Goal: Task Accomplishment & Management: Use online tool/utility

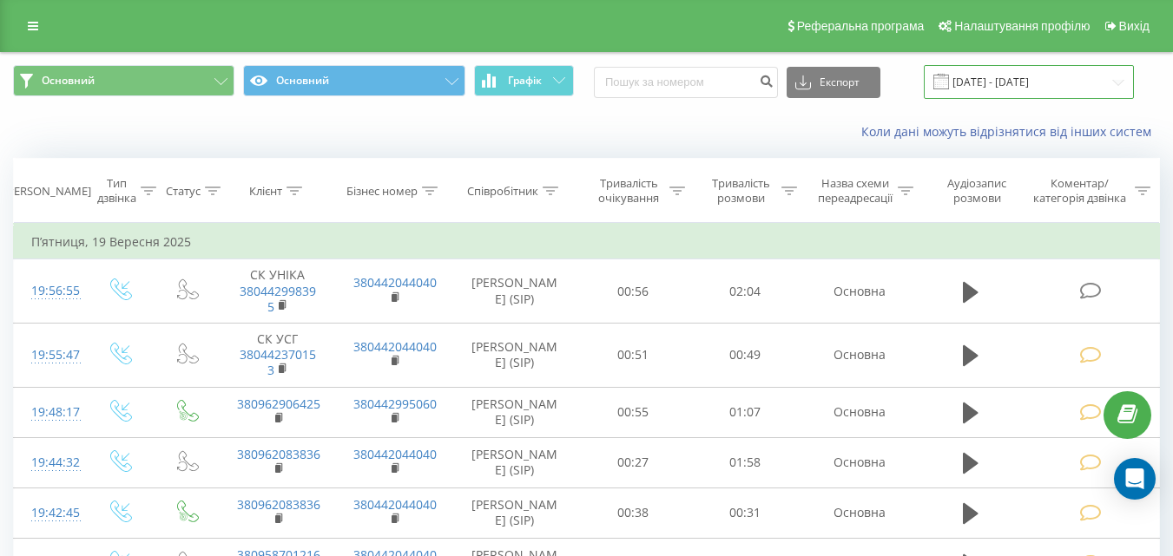
click at [1114, 87] on input "19.06.2025 - 19.09.2025" at bounding box center [1028, 82] width 210 height 34
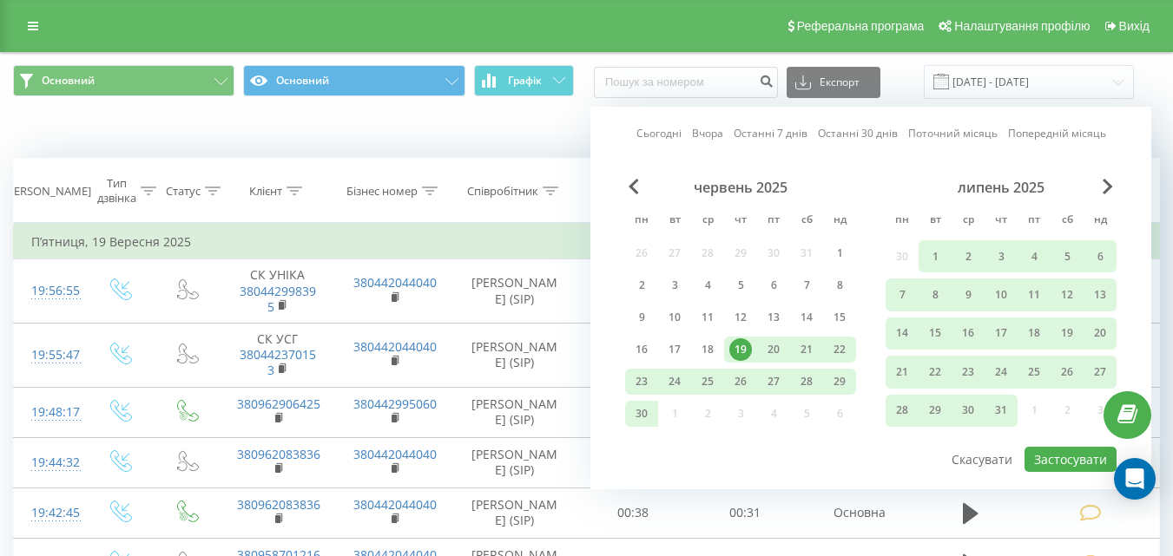
click at [1112, 177] on div "Сьогодні Вчора Останні 7 днів Останні 30 днів Поточний місяць Попередній місяць…" at bounding box center [870, 298] width 561 height 383
click at [1106, 191] on span "Next Month" at bounding box center [1107, 187] width 10 height 16
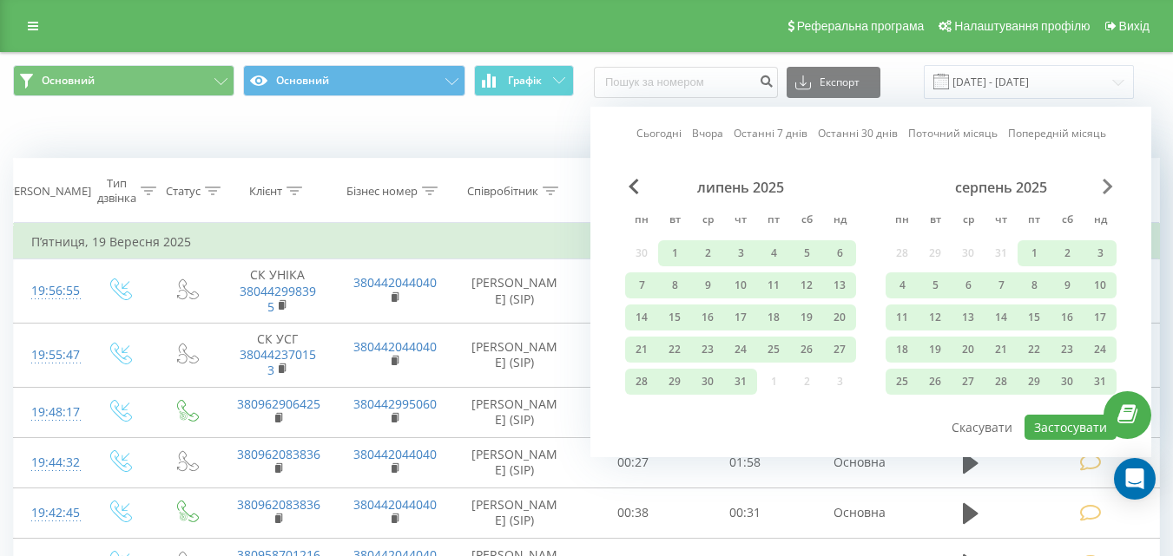
click at [1106, 191] on span "Next Month" at bounding box center [1107, 187] width 10 height 16
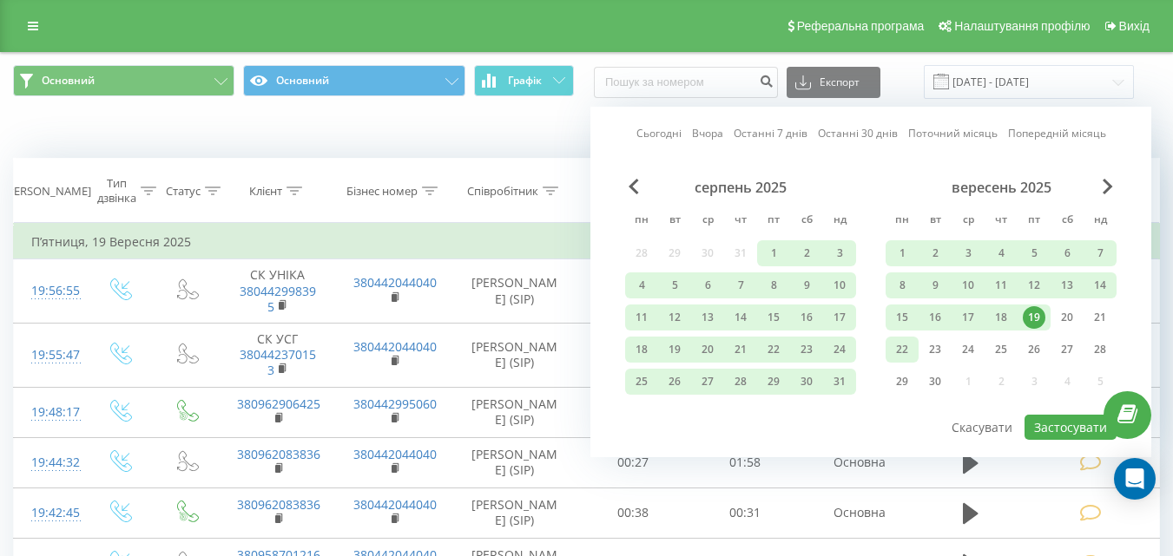
click at [907, 353] on div "22" at bounding box center [901, 349] width 23 height 23
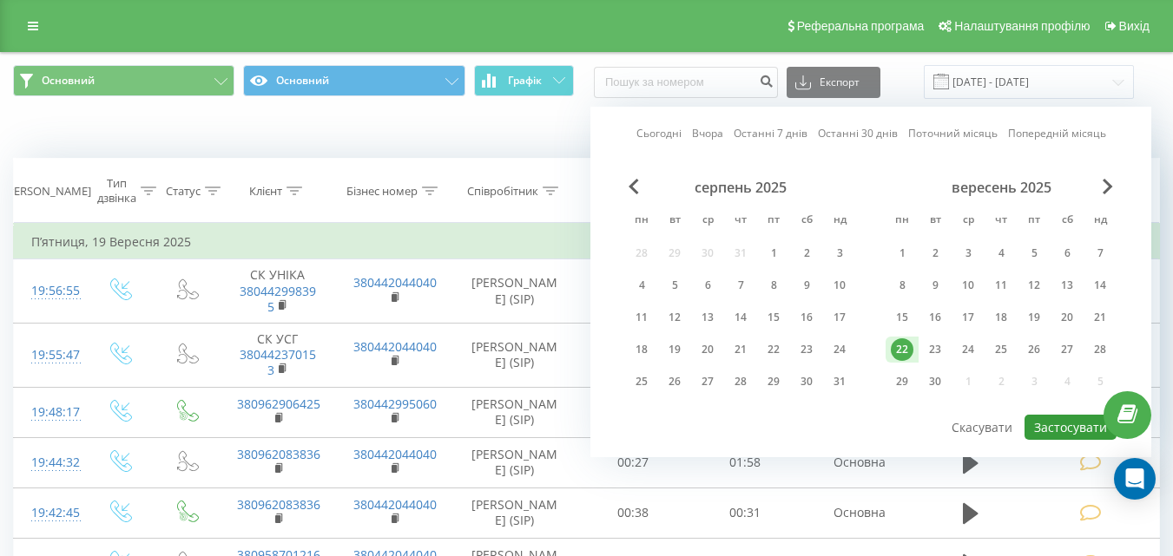
click at [1079, 427] on button "Застосувати" at bounding box center [1070, 427] width 92 height 25
type input "[DATE] - [DATE]"
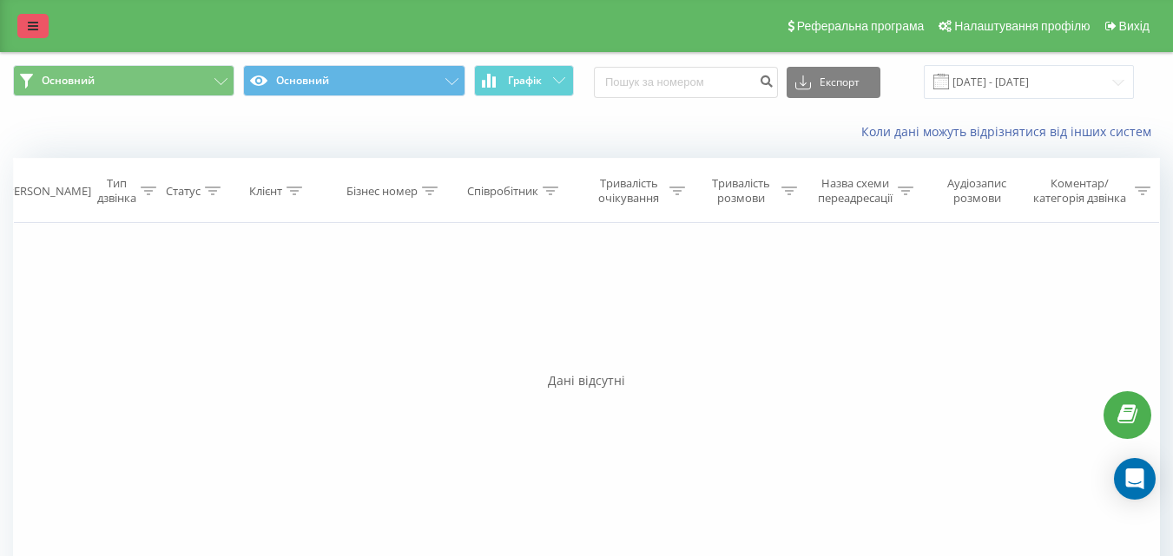
click at [30, 23] on icon at bounding box center [33, 26] width 10 height 12
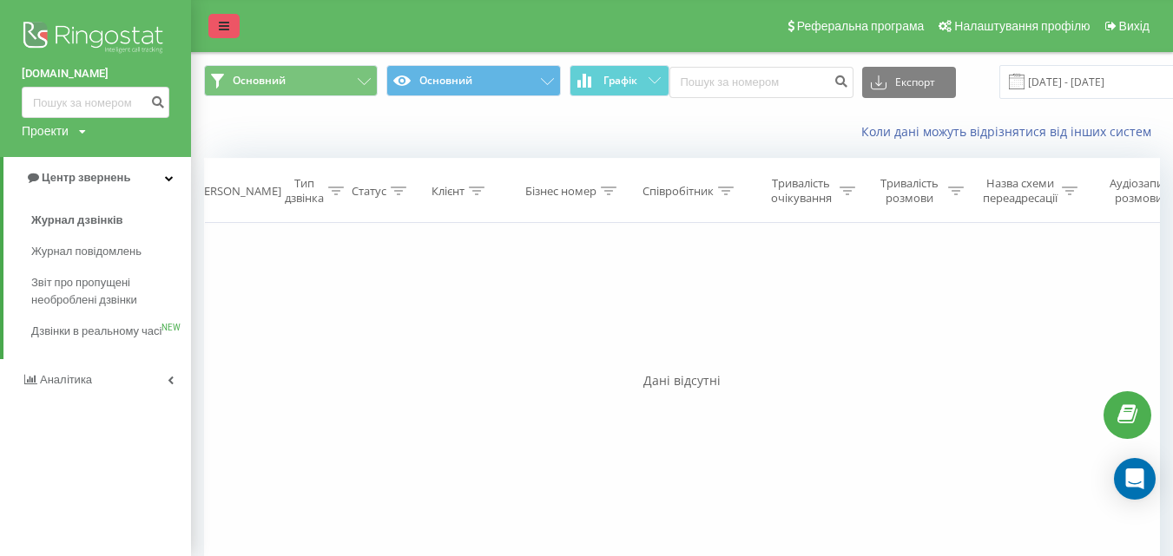
click at [211, 23] on link at bounding box center [223, 26] width 31 height 24
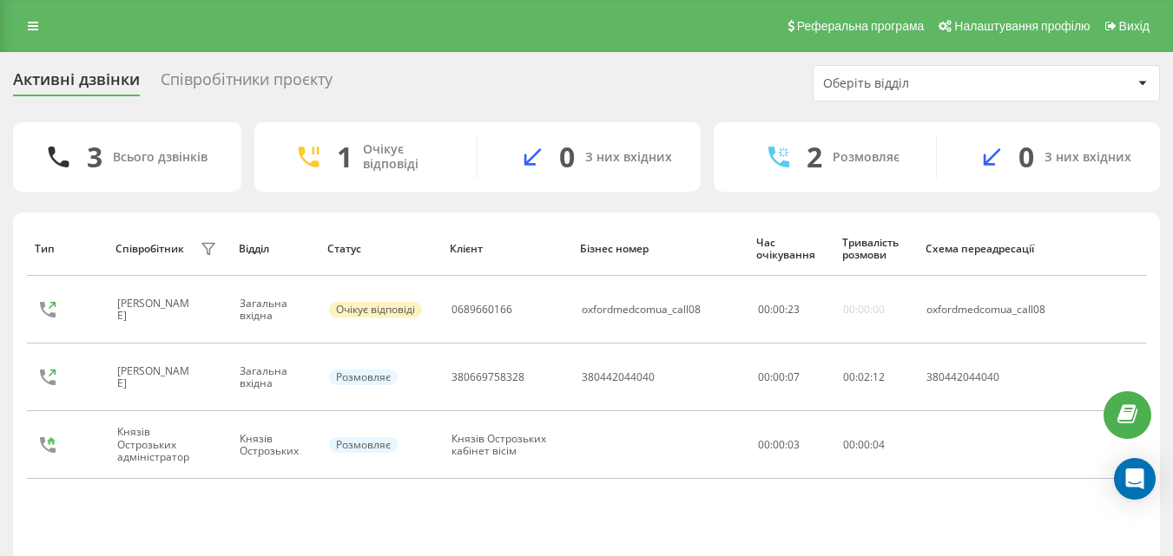
click at [251, 75] on div "Співробітники проєкту" at bounding box center [247, 83] width 172 height 27
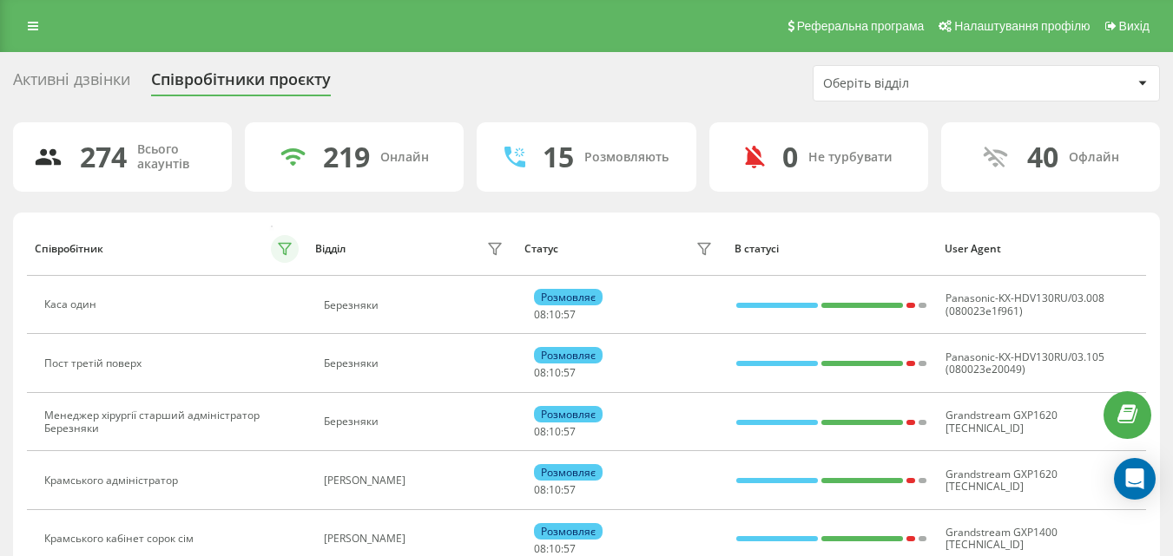
click at [292, 249] on button at bounding box center [285, 249] width 28 height 28
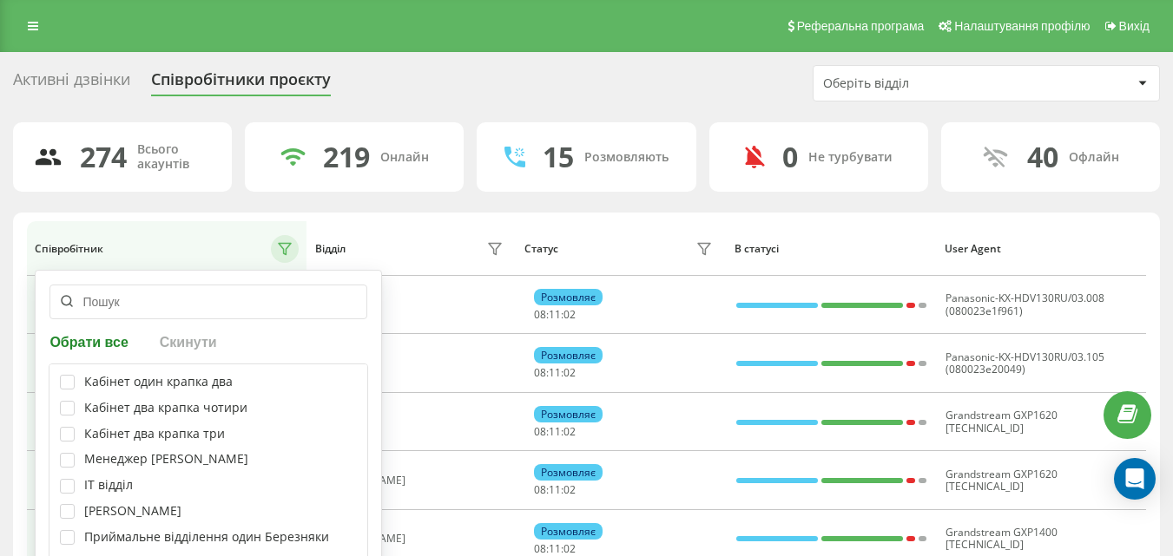
click at [171, 298] on input "text" at bounding box center [208, 302] width 318 height 35
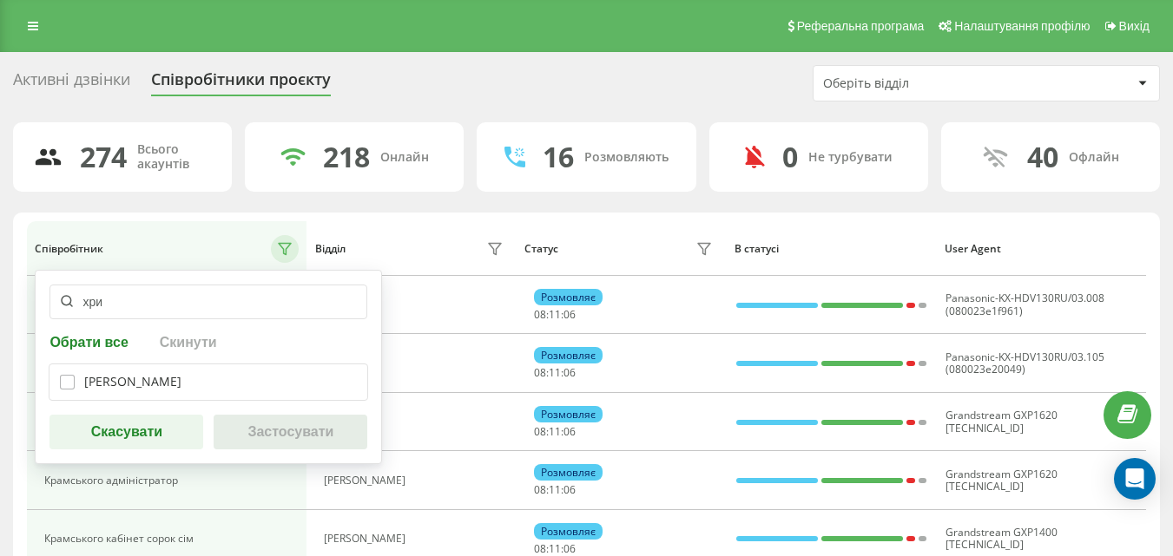
type input "хри"
click at [72, 375] on label at bounding box center [67, 375] width 15 height 0
checkbox input "true"
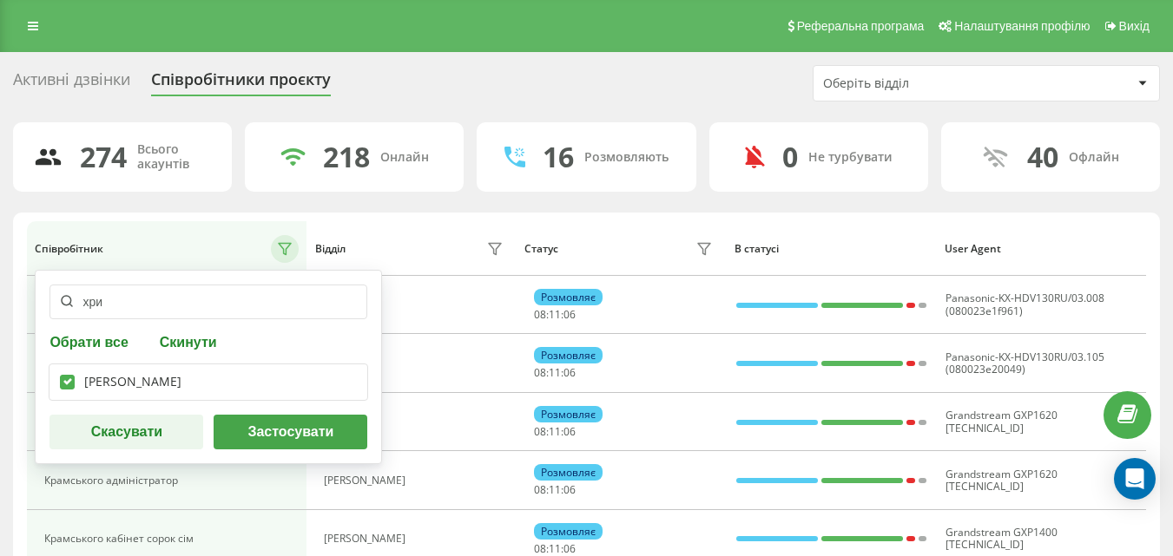
click at [273, 444] on button "Застосувати" at bounding box center [291, 432] width 154 height 35
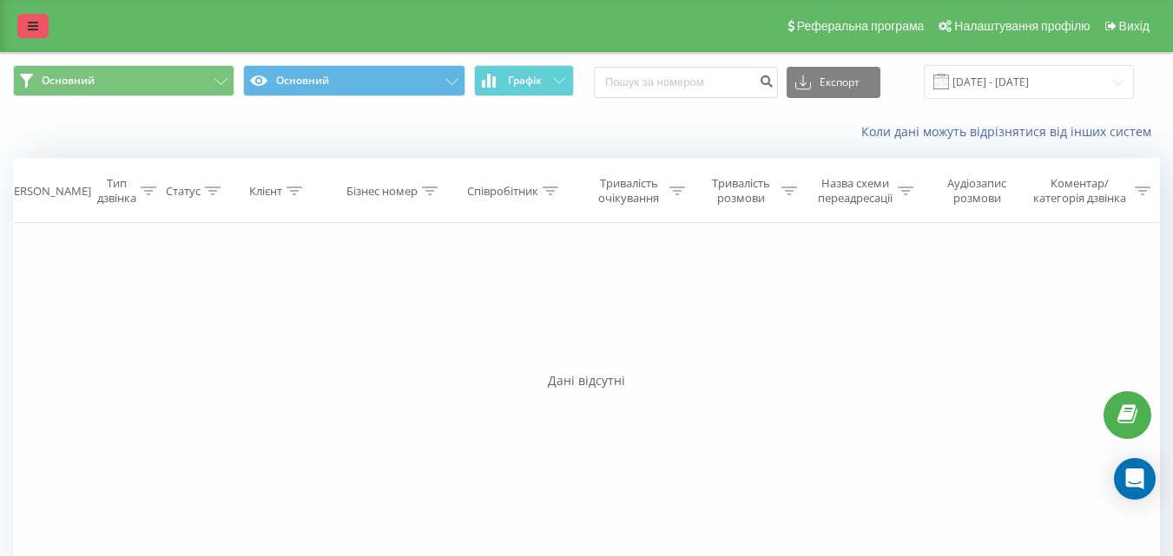
click at [36, 25] on icon at bounding box center [33, 26] width 10 height 12
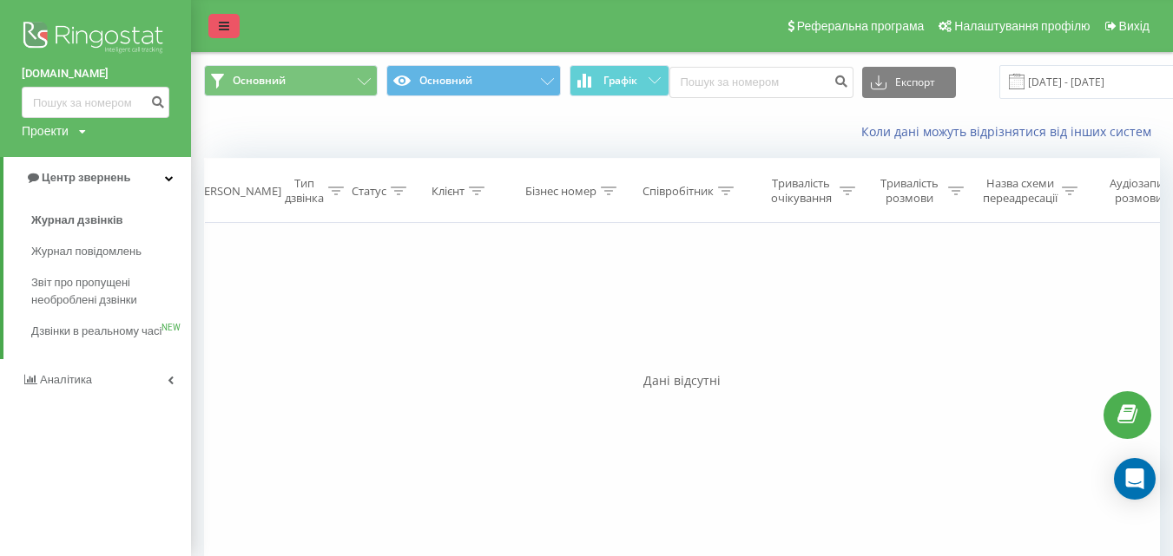
click at [219, 27] on icon at bounding box center [224, 26] width 10 height 12
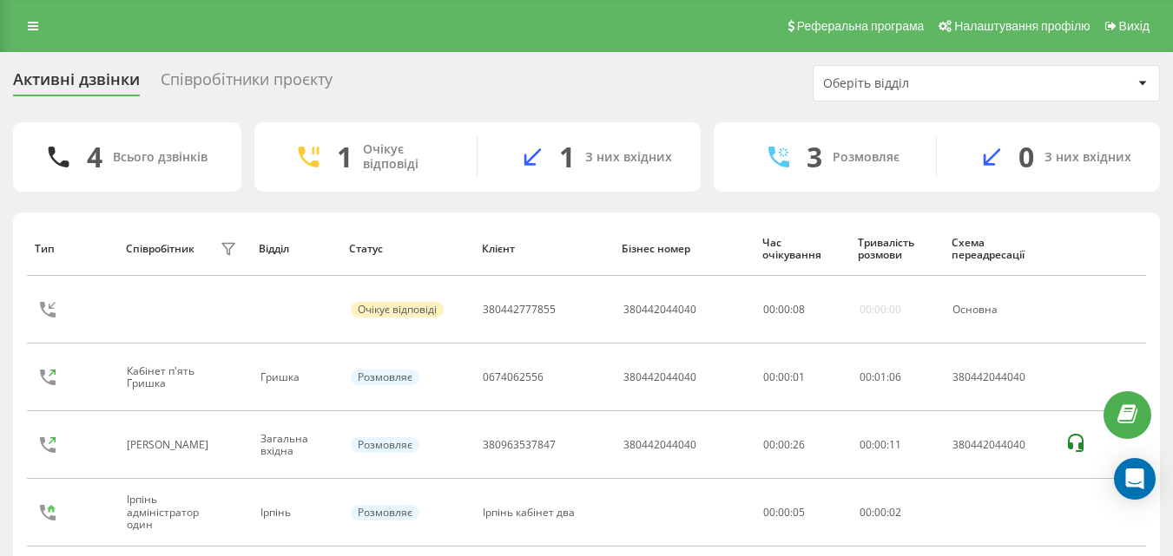
click at [246, 82] on div "Співробітники проєкту" at bounding box center [247, 83] width 172 height 27
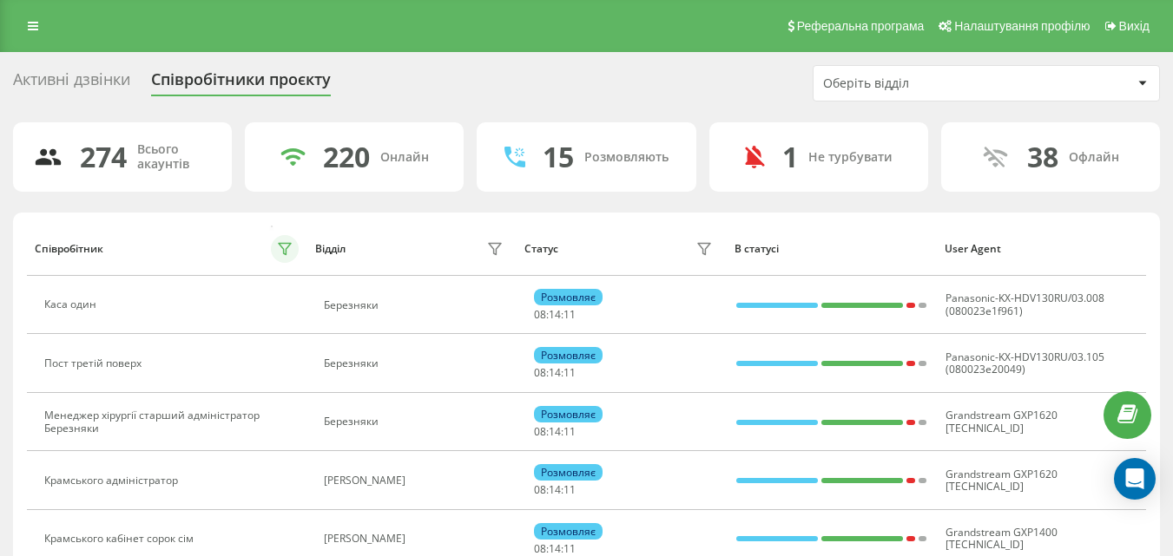
click at [287, 256] on button at bounding box center [285, 249] width 28 height 28
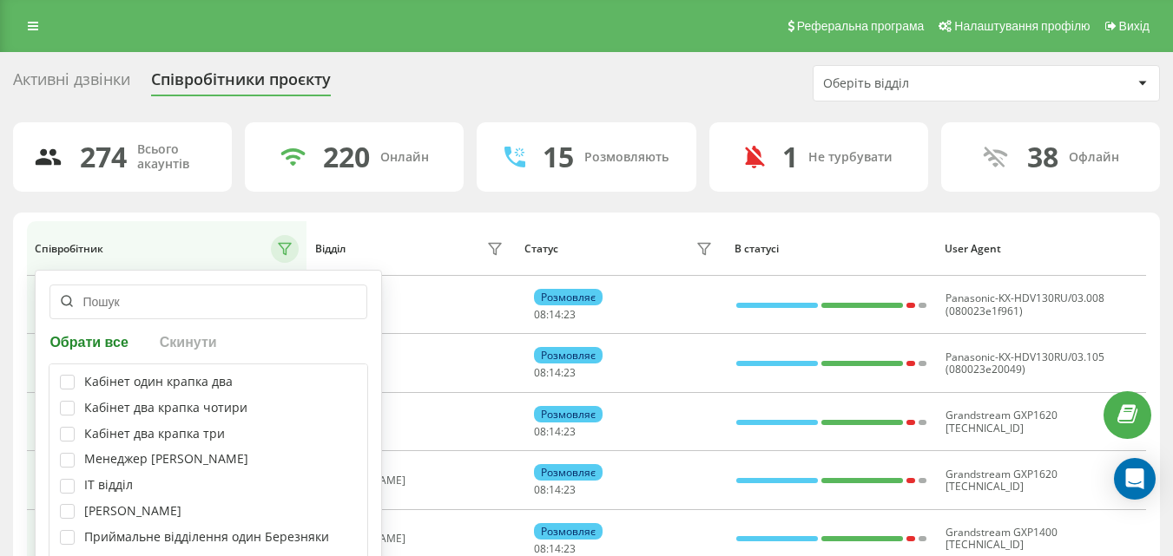
click at [209, 312] on input "text" at bounding box center [208, 302] width 318 height 35
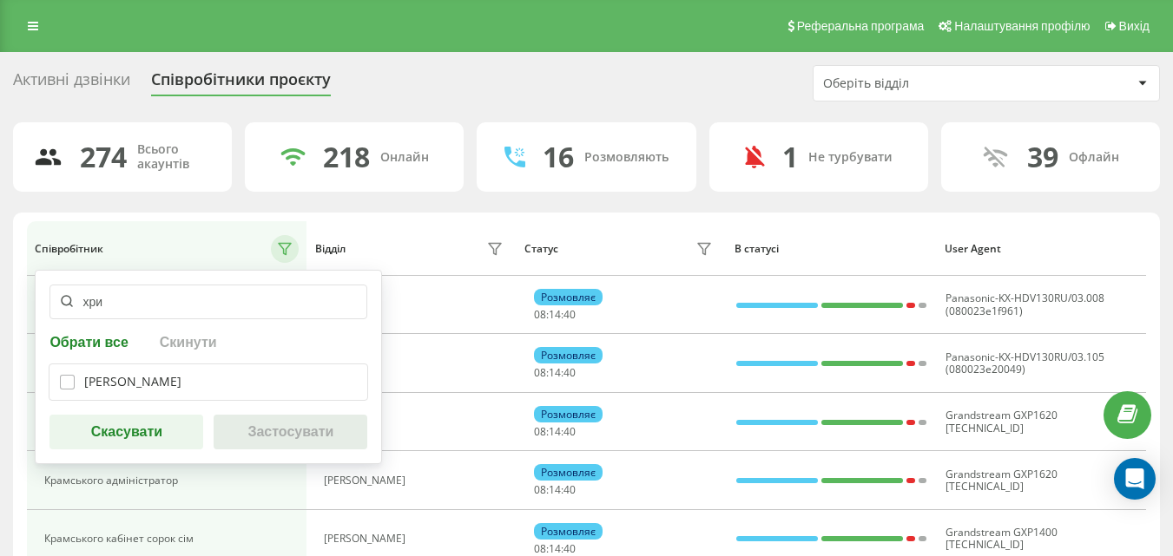
type input "хри"
drag, startPoint x: 67, startPoint y: 382, endPoint x: 206, endPoint y: 427, distance: 146.0
click at [71, 375] on label at bounding box center [67, 375] width 15 height 0
checkbox input "true"
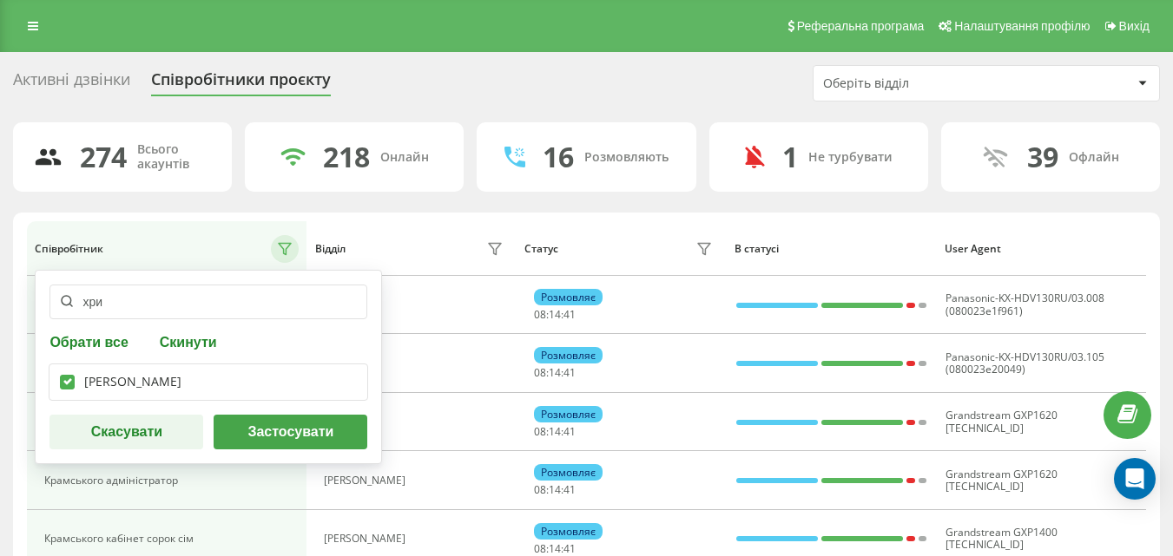
click at [283, 441] on button "Застосувати" at bounding box center [291, 432] width 154 height 35
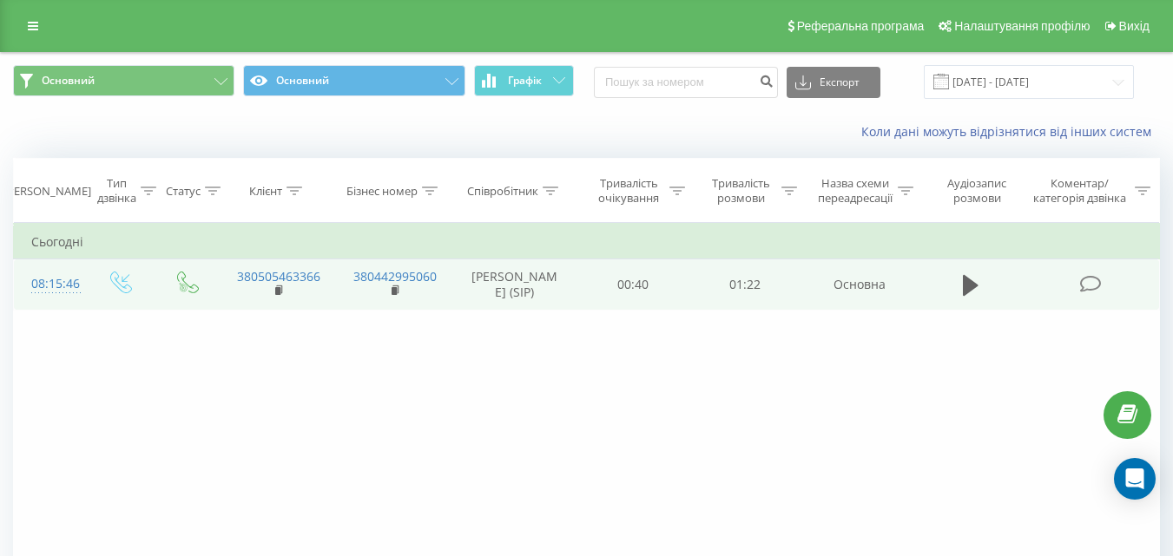
click at [1091, 282] on icon at bounding box center [1090, 284] width 22 height 18
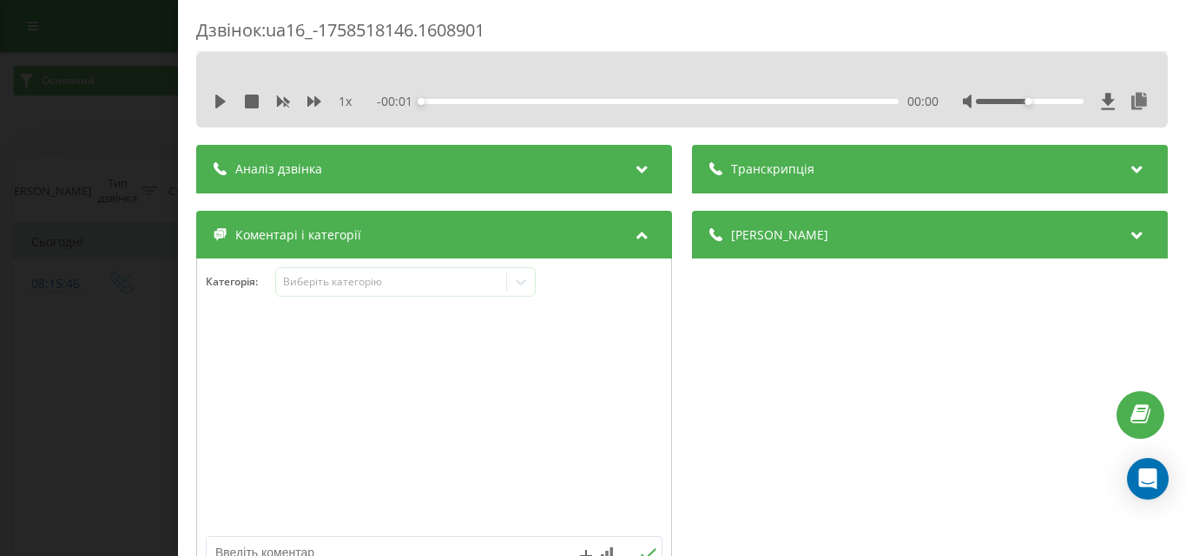
click at [322, 551] on textarea at bounding box center [389, 552] width 364 height 31
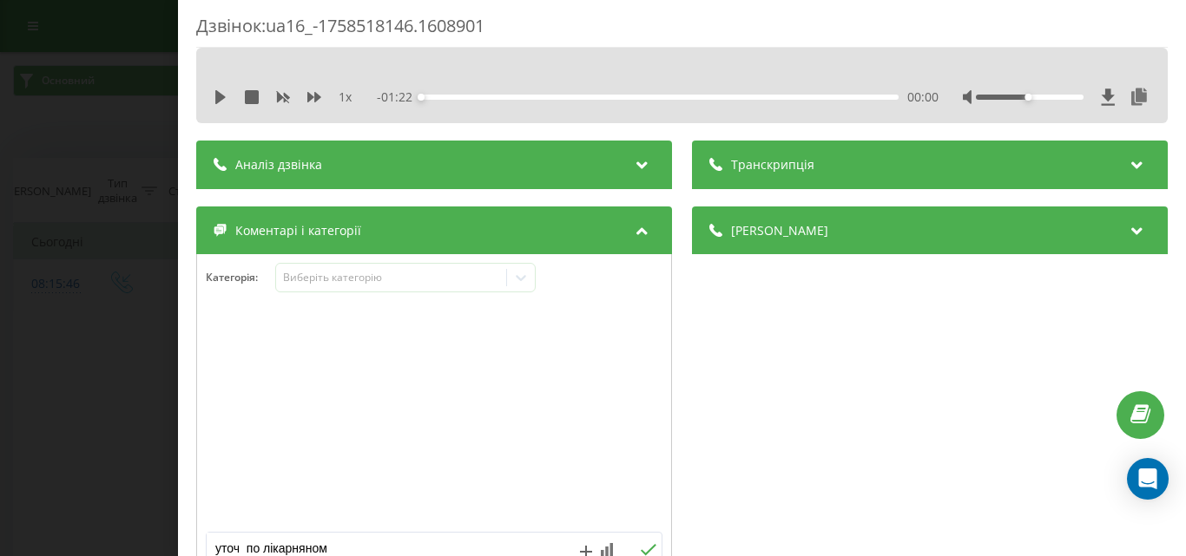
type textarea "уточ по лікарняному"
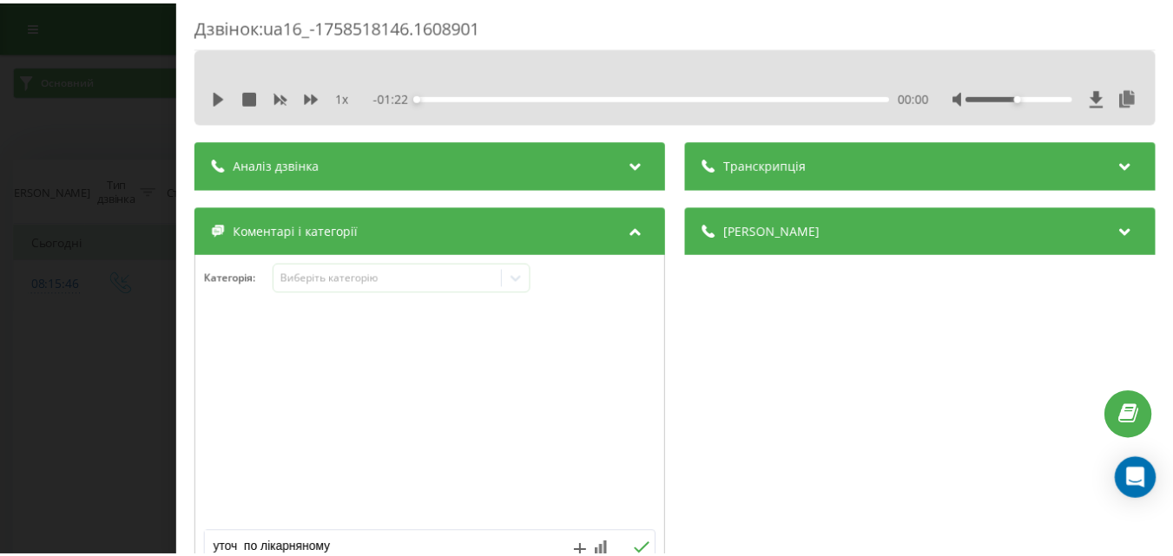
scroll to position [91, 0]
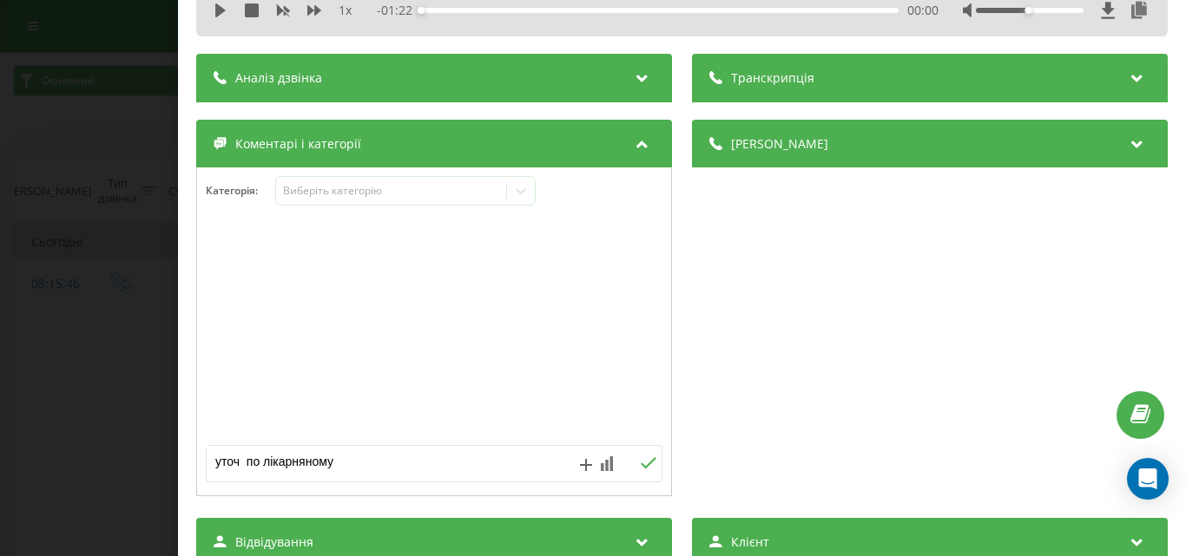
click at [644, 465] on icon at bounding box center [648, 463] width 16 height 12
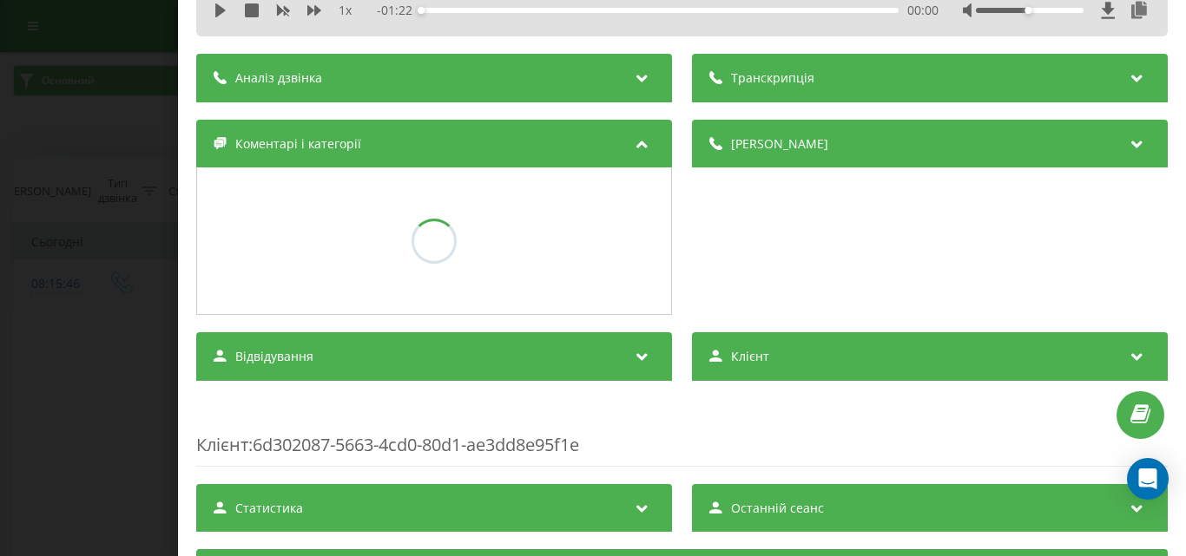
click at [130, 301] on div "Дзвінок : ua16_-1758518146.1608901 1 x - 01:22 00:00 00:00 Транскрипція Для AI-…" at bounding box center [593, 278] width 1186 height 556
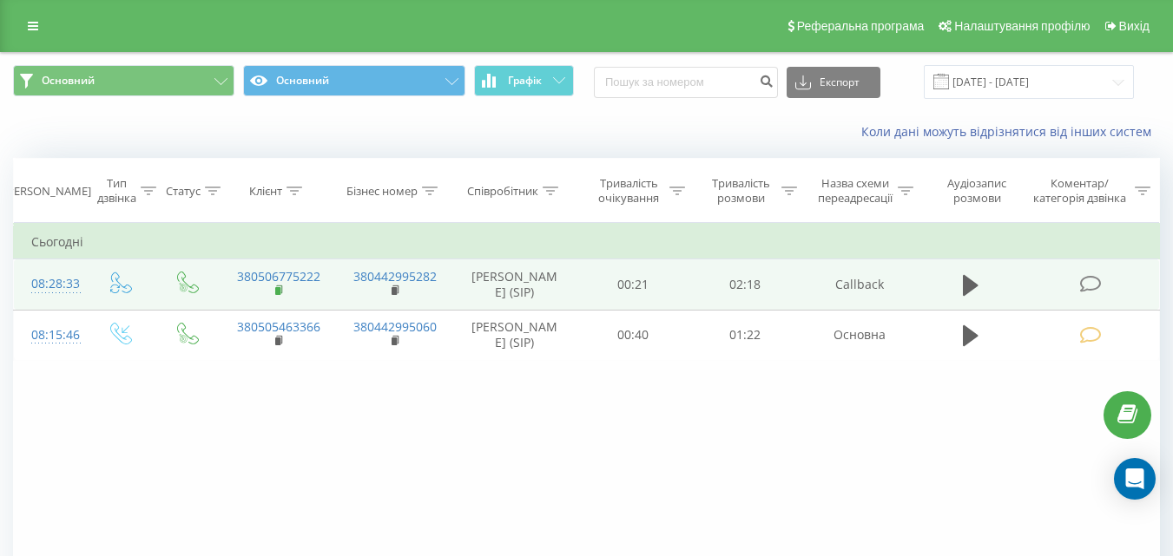
click at [281, 296] on icon at bounding box center [280, 291] width 10 height 12
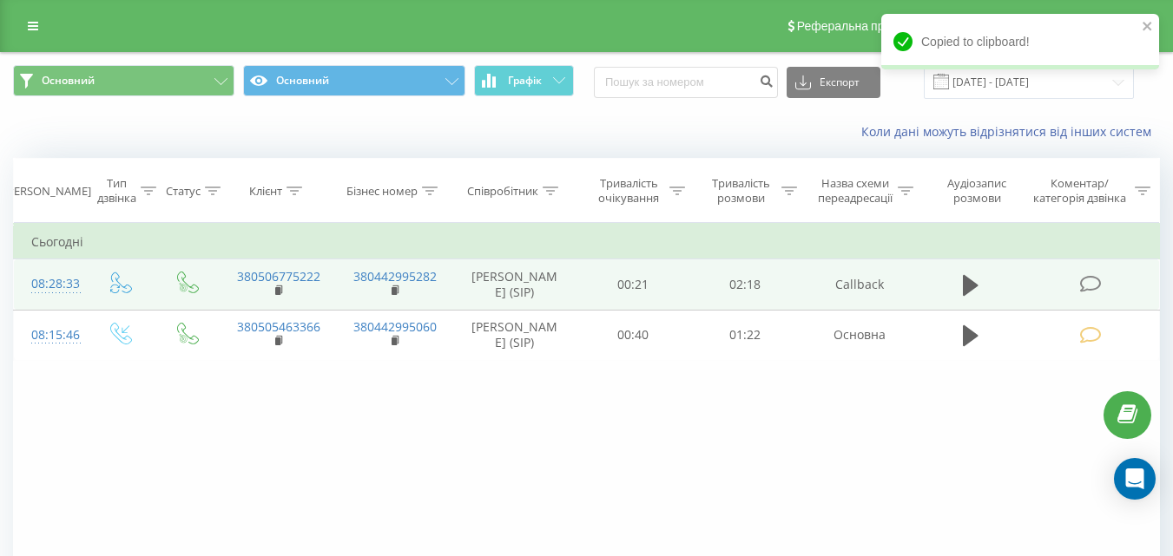
click at [1096, 279] on icon at bounding box center [1090, 284] width 22 height 18
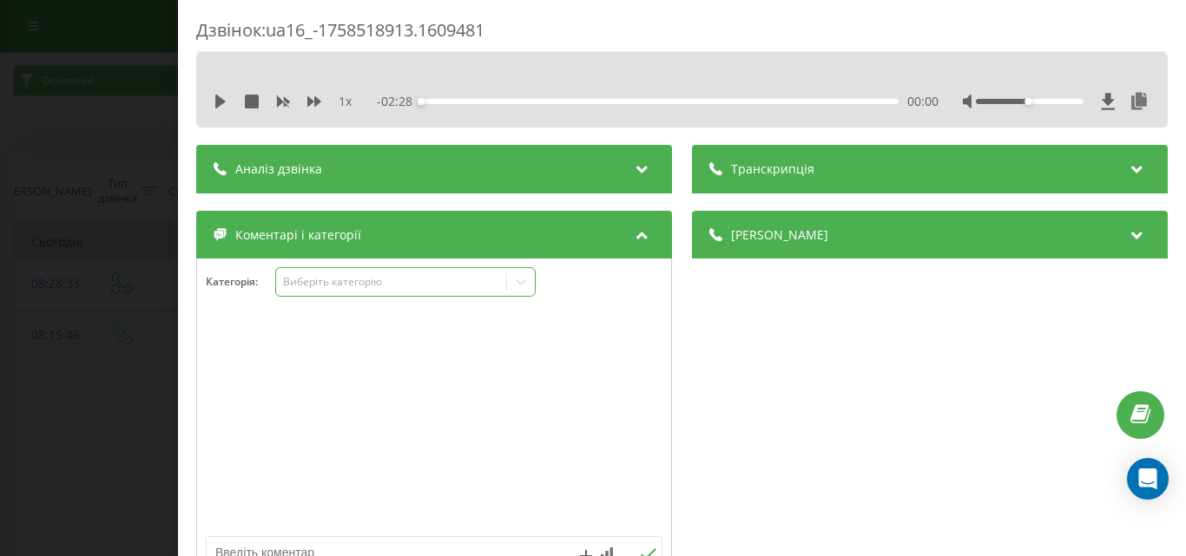
click at [433, 274] on div "Виберіть категорію" at bounding box center [391, 282] width 230 height 16
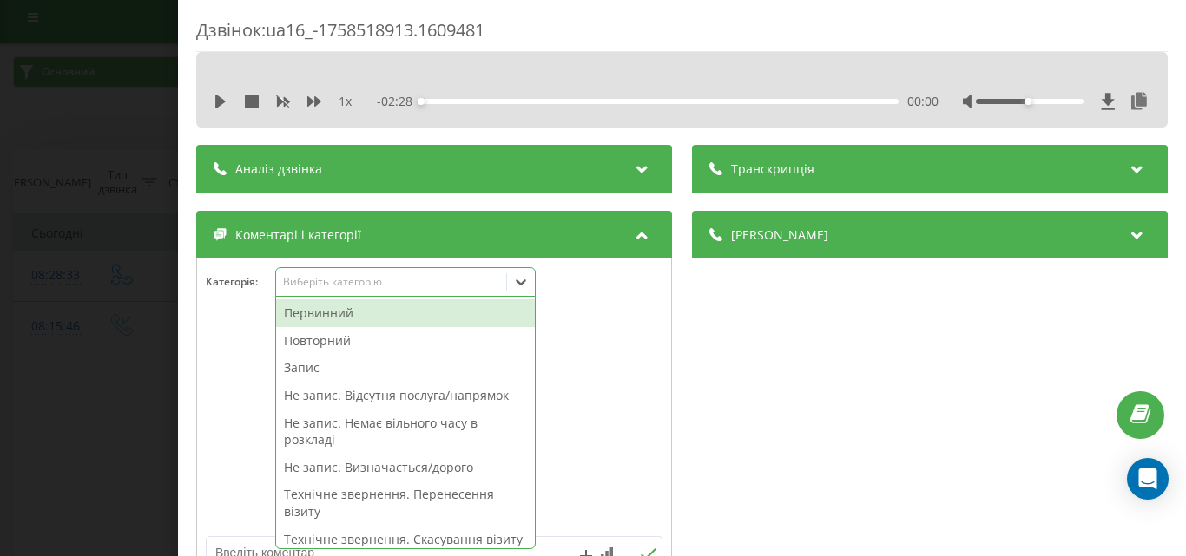
scroll to position [10, 0]
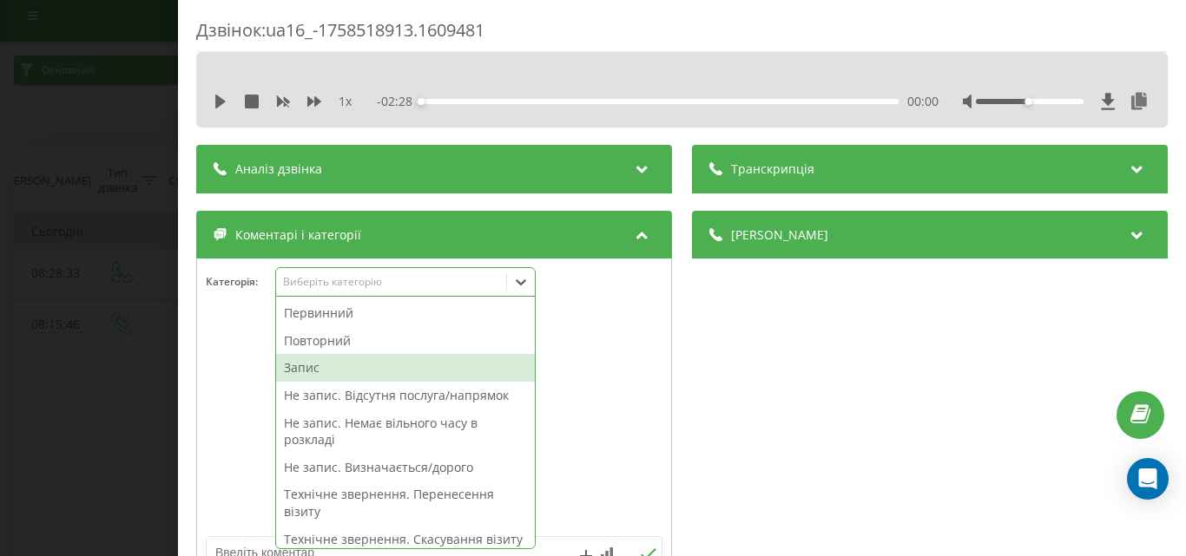
click at [311, 361] on div "Запис" at bounding box center [405, 368] width 259 height 28
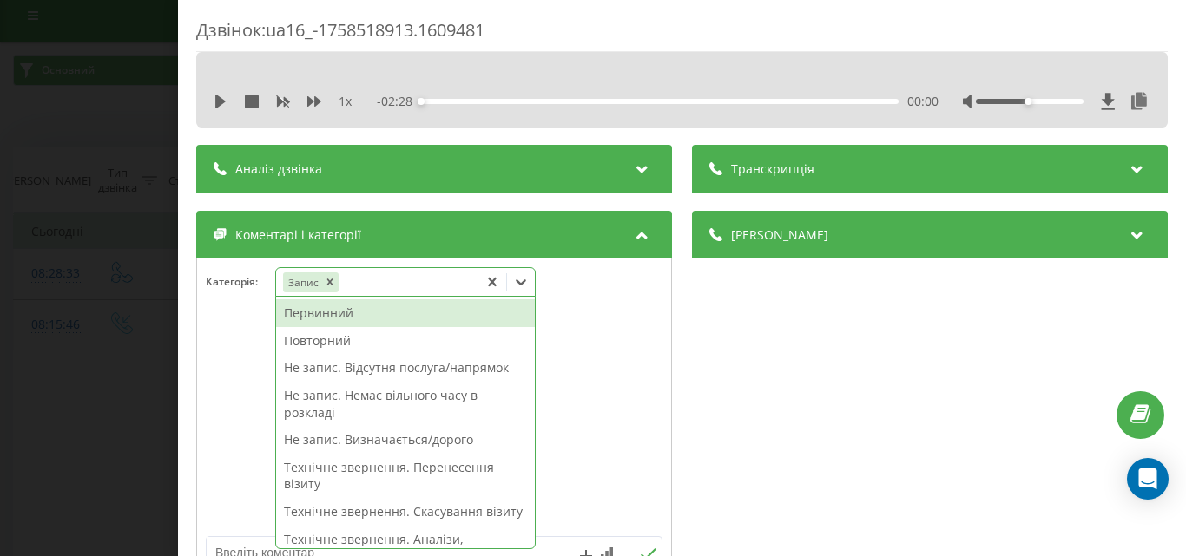
click at [325, 317] on div "Первинний" at bounding box center [405, 313] width 259 height 28
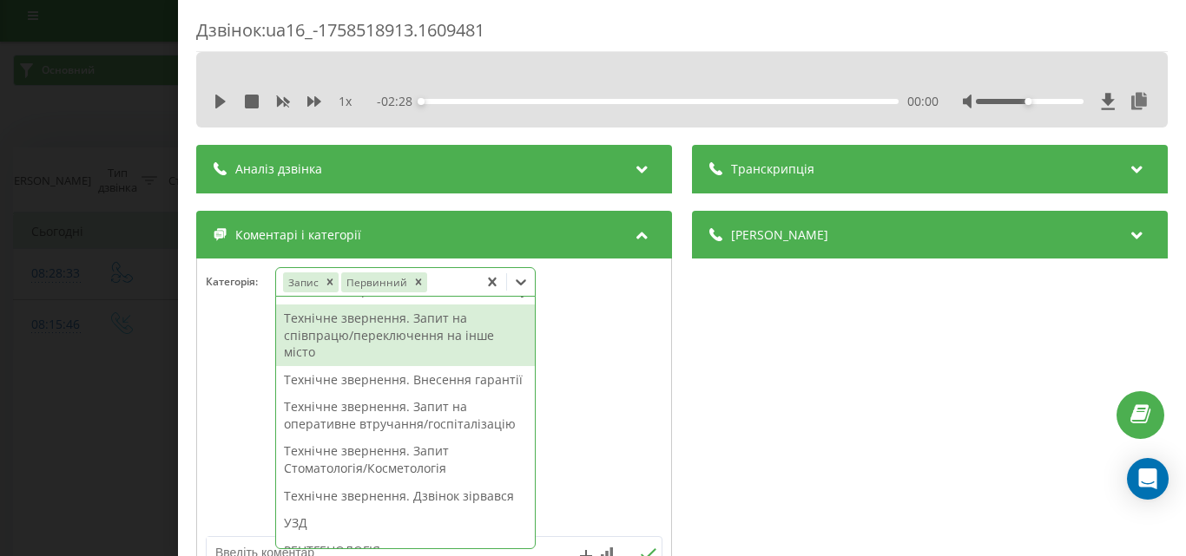
scroll to position [494, 0]
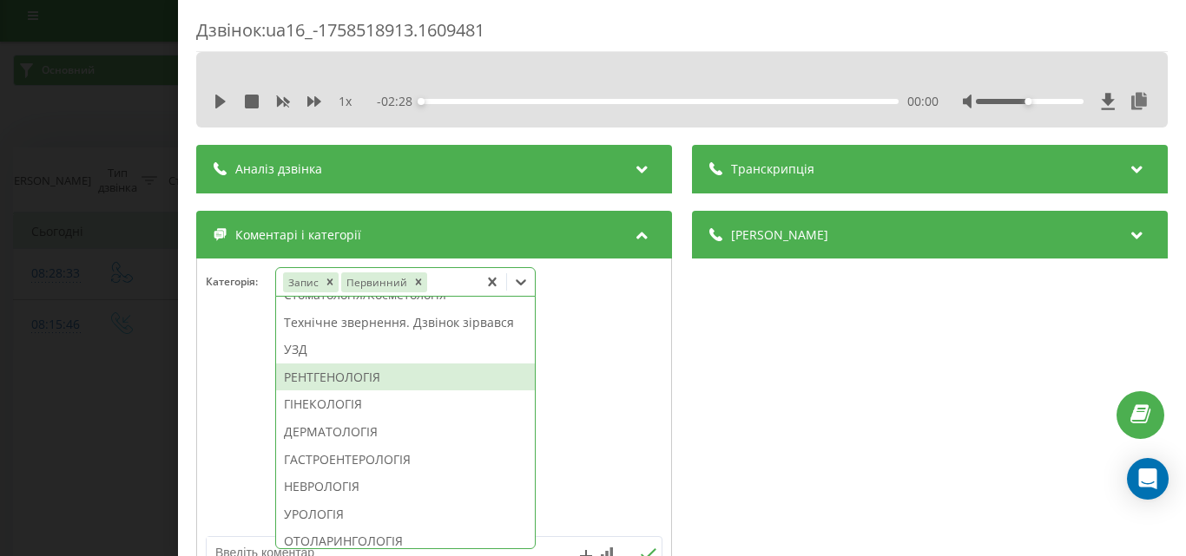
click at [319, 391] on div "РЕНТГЕНОЛОГІЯ" at bounding box center [405, 378] width 259 height 28
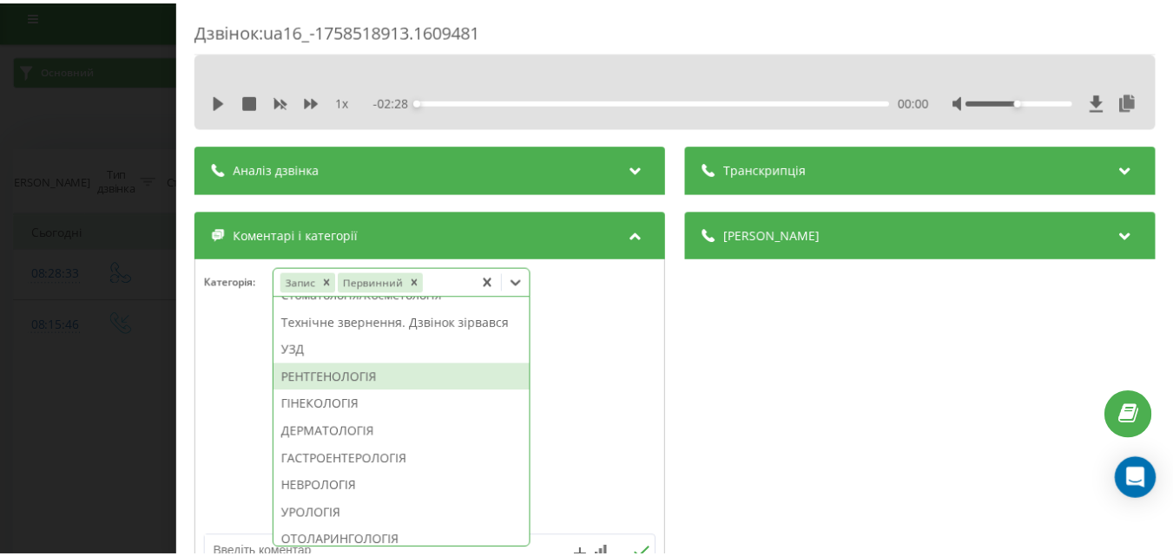
scroll to position [391, 0]
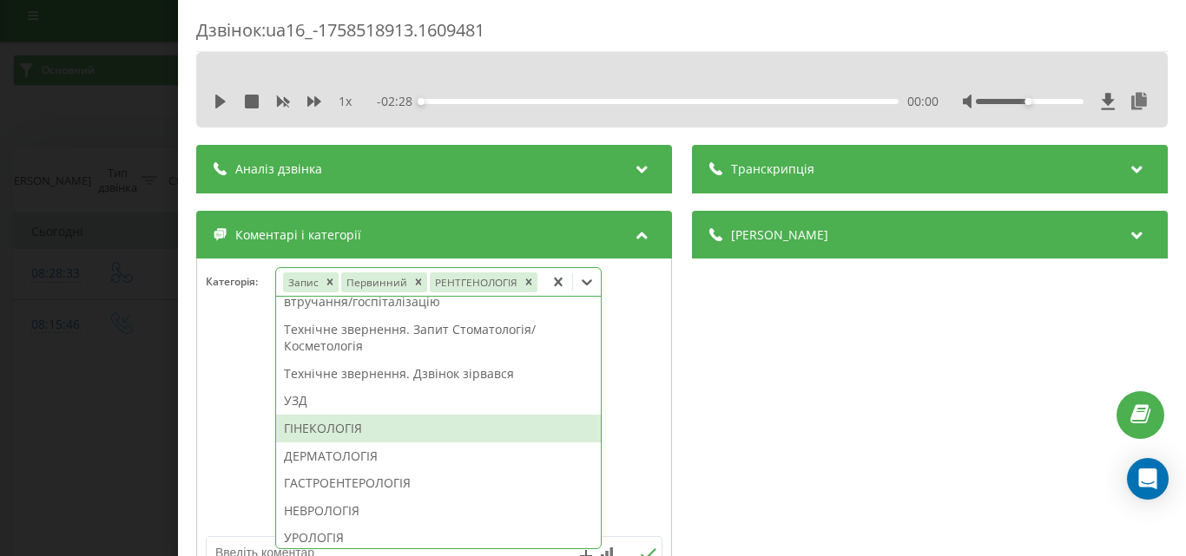
click at [168, 332] on div "Дзвінок : ua16_-1758518913.1609481 1 x - 02:28 00:00 00:00 Транскрипція Для AI-…" at bounding box center [593, 278] width 1186 height 556
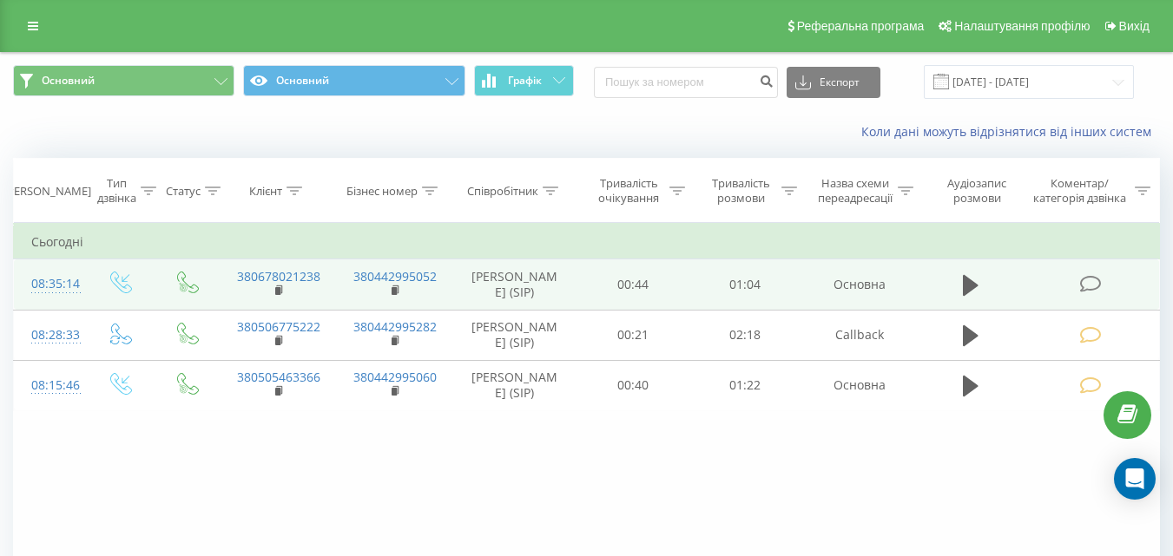
click at [1086, 283] on icon at bounding box center [1090, 284] width 22 height 18
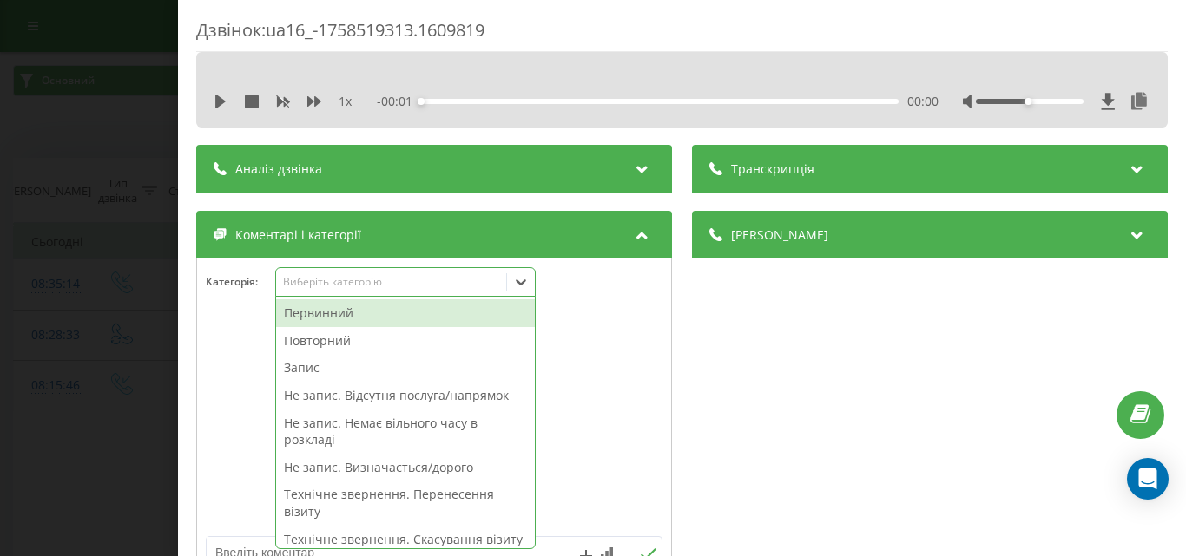
click at [352, 286] on div "Виберіть категорію" at bounding box center [390, 282] width 217 height 14
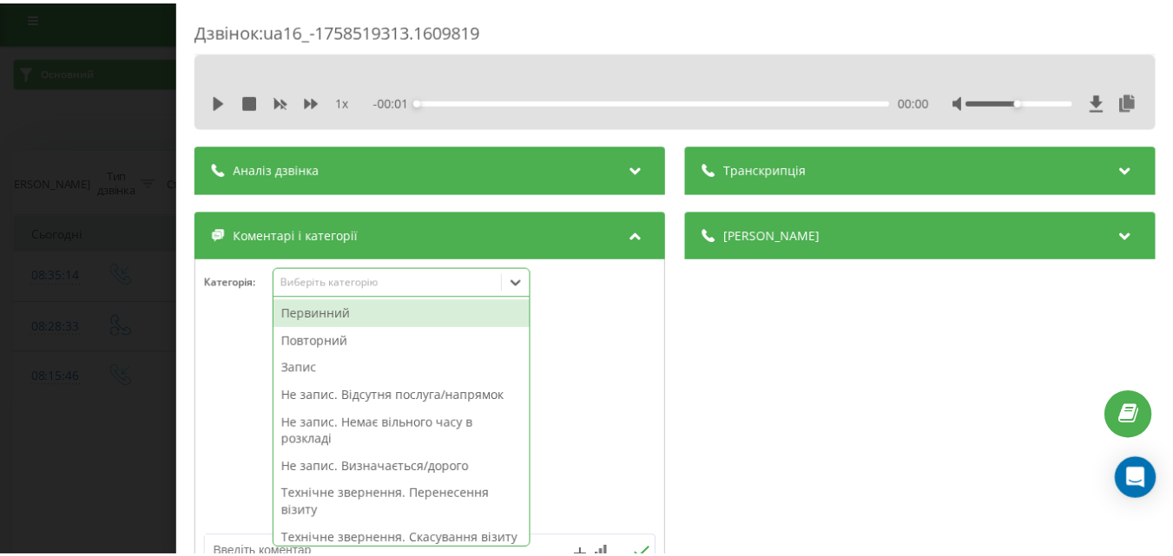
scroll to position [10, 0]
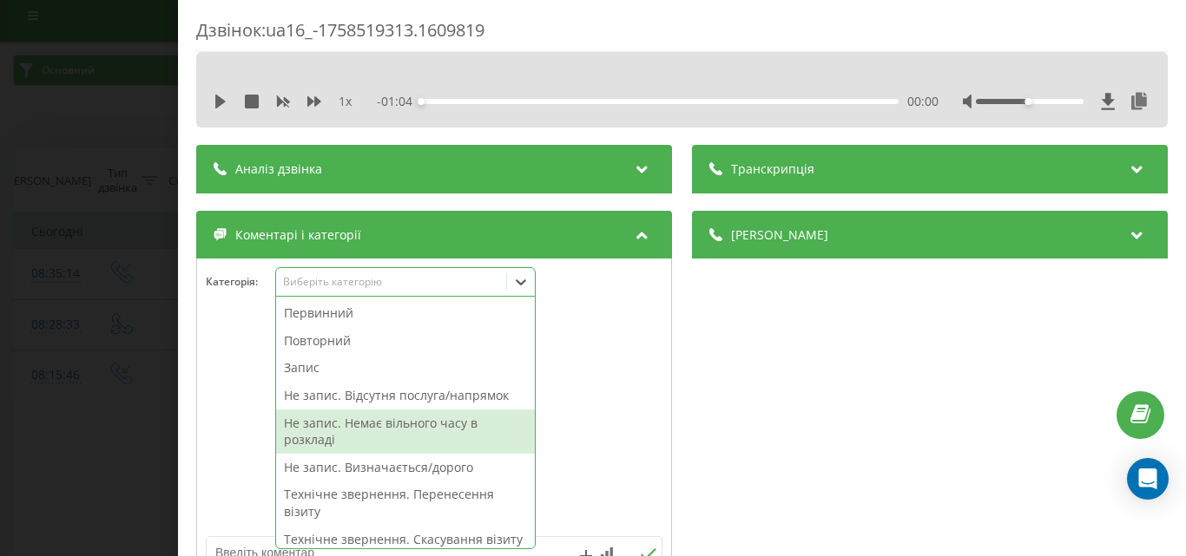
click at [363, 437] on div "Не запис. Немає вільного часу в розкладі" at bounding box center [405, 432] width 259 height 44
click at [0, 387] on div "Дзвінок : ua16_-1758519313.1609819 1 x - 01:04 00:00 00:00 Транскрипція Для AI-…" at bounding box center [593, 278] width 1186 height 556
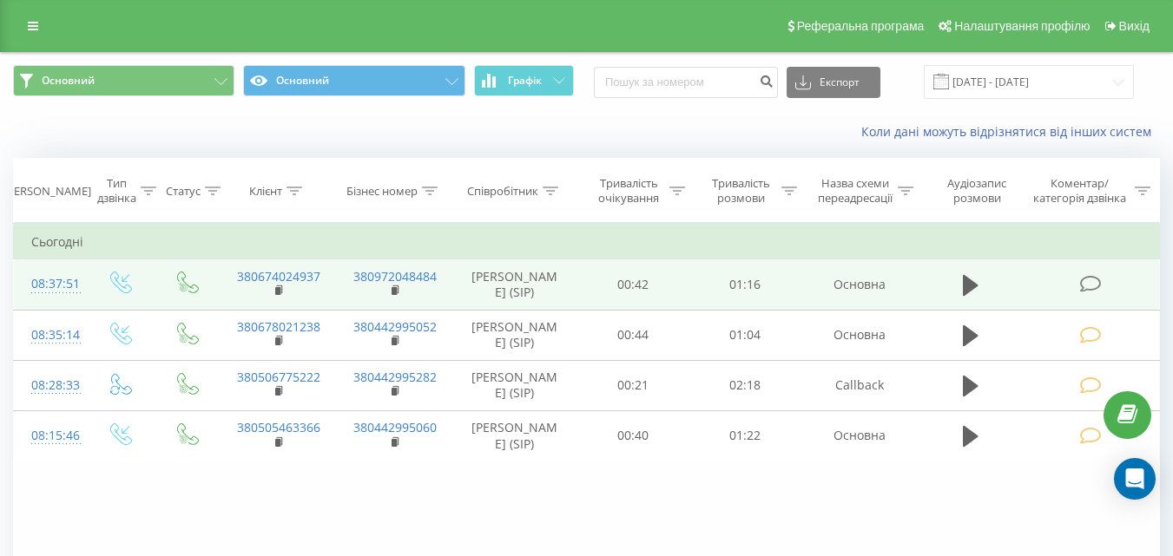
click at [1091, 286] on icon at bounding box center [1090, 284] width 22 height 18
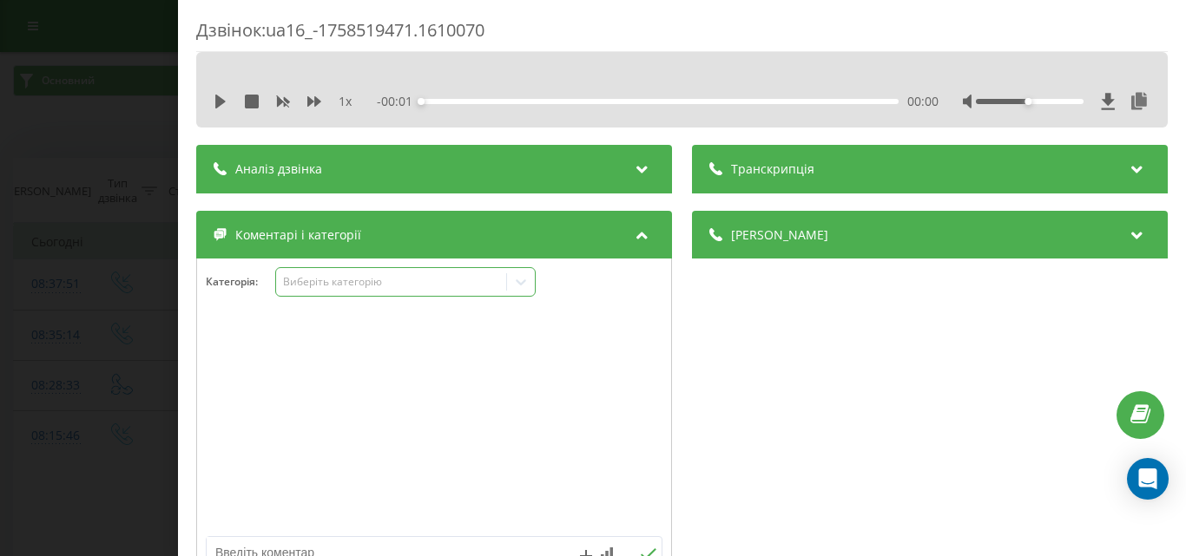
click at [351, 290] on div "Виберіть категорію" at bounding box center [391, 282] width 230 height 16
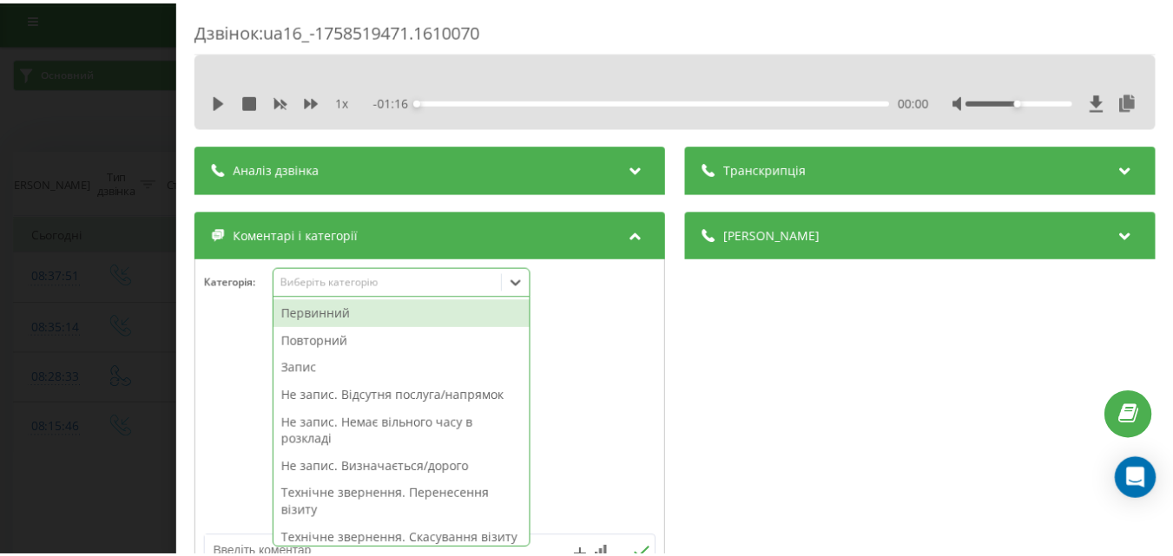
scroll to position [10, 0]
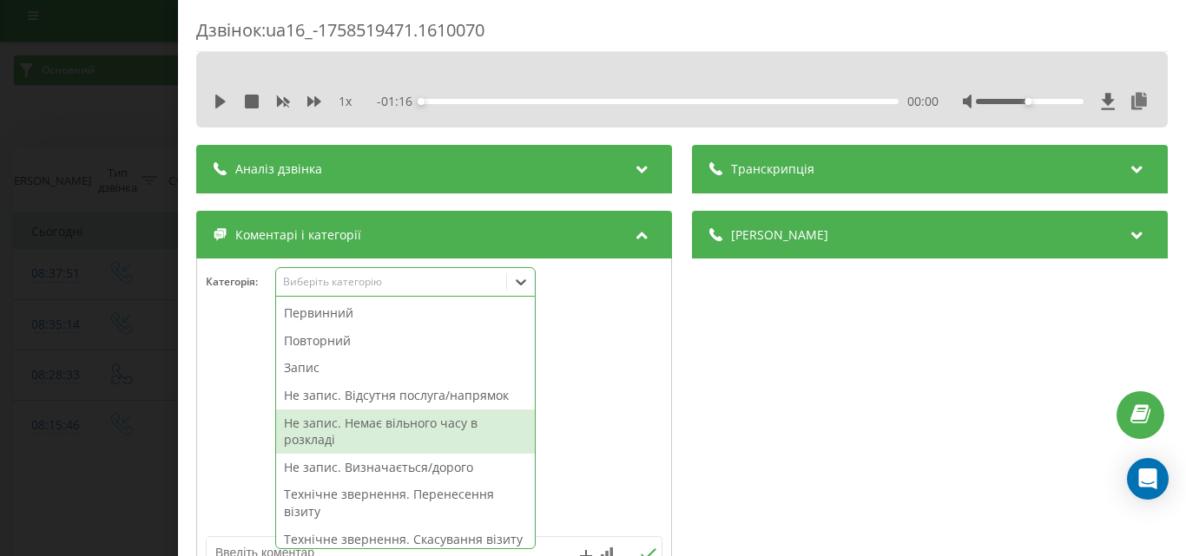
click at [402, 431] on div "Не запис. Немає вільного часу в розкладі" at bounding box center [405, 432] width 259 height 44
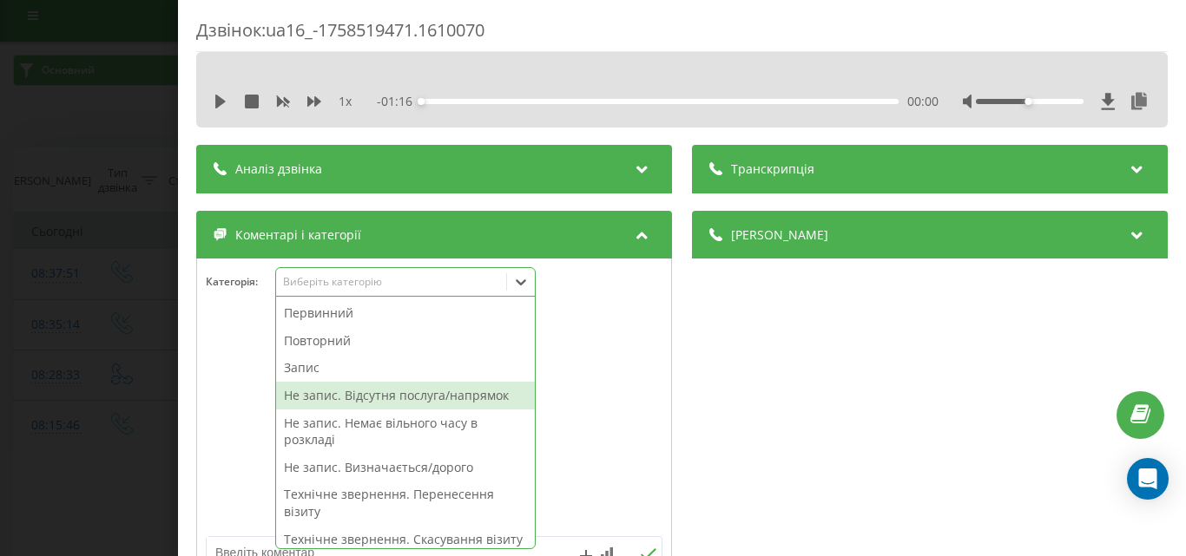
click at [74, 339] on div "Дзвінок : ua16_-1758519471.1610070 1 x - 01:16 00:00 00:00 Транскрипція Для AI-…" at bounding box center [593, 278] width 1186 height 556
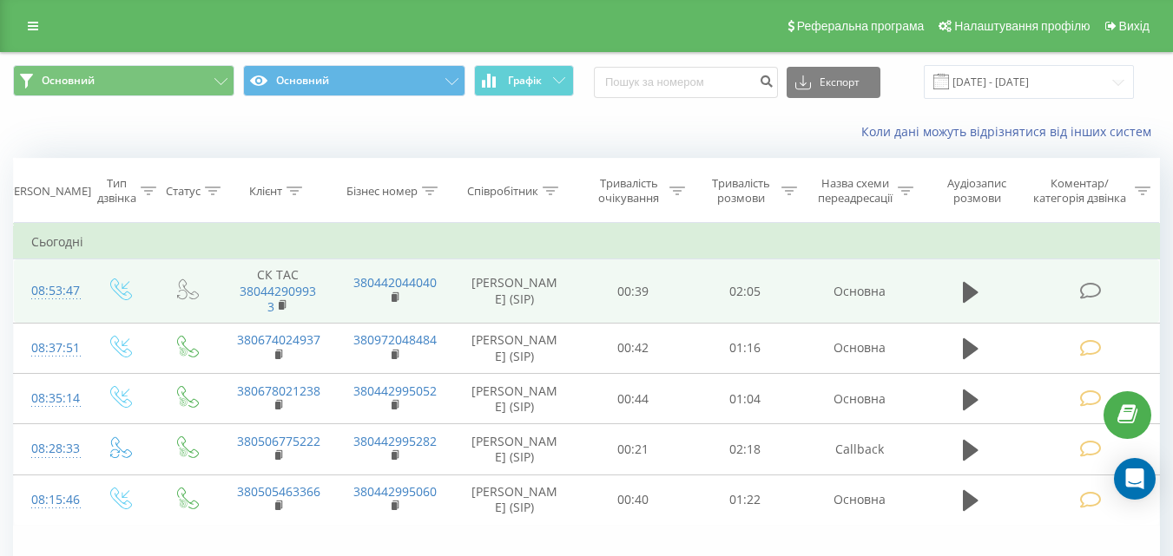
click at [1094, 296] on icon at bounding box center [1090, 291] width 22 height 18
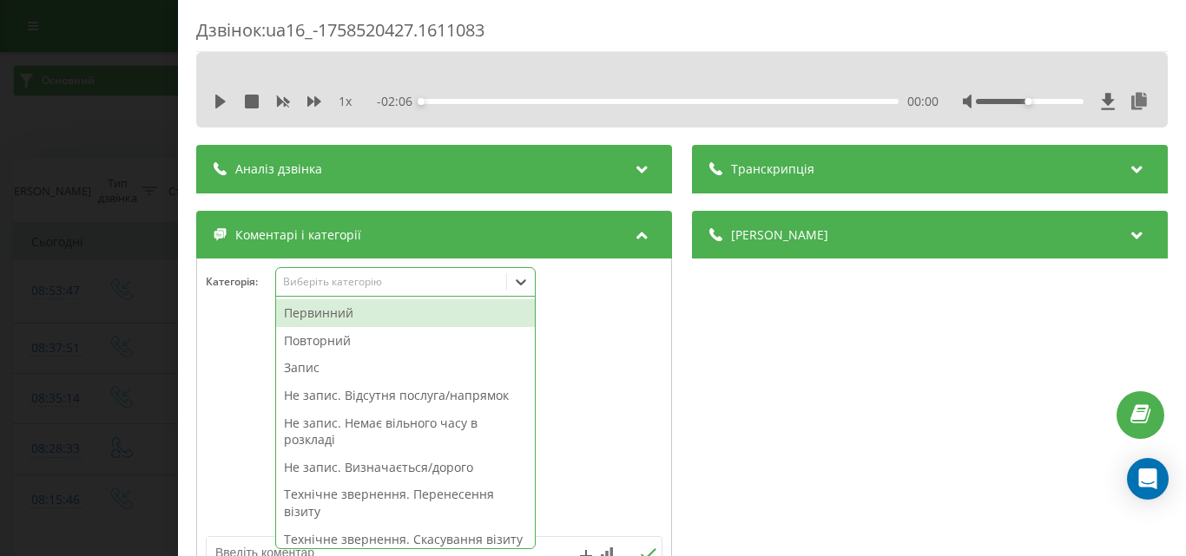
click at [403, 280] on div "Виберіть категорію" at bounding box center [390, 282] width 217 height 14
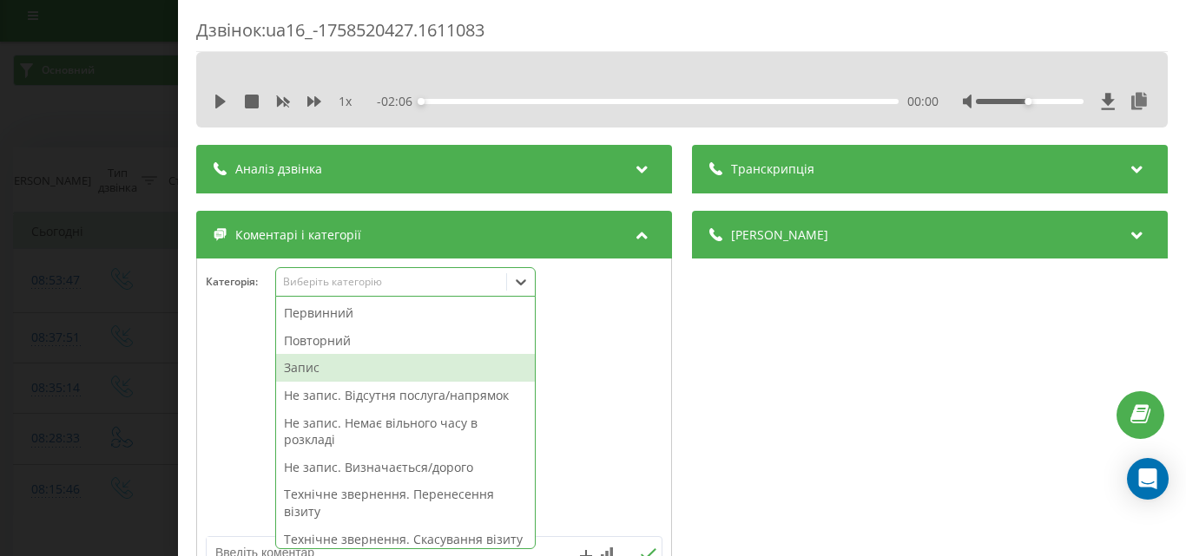
click at [314, 370] on div "Запис" at bounding box center [405, 368] width 259 height 28
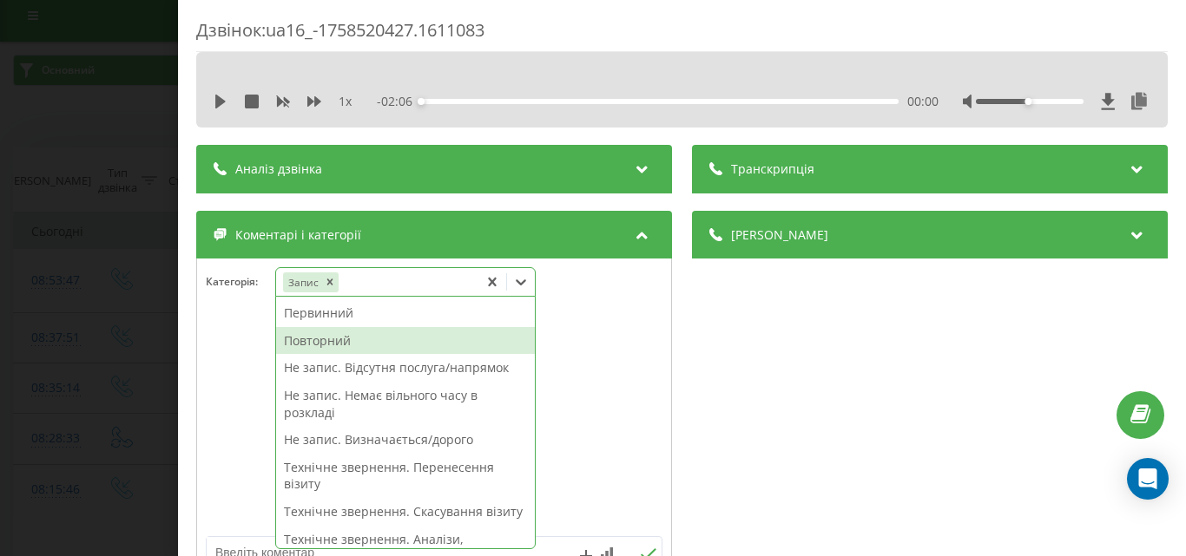
click at [324, 338] on div "Повторний" at bounding box center [405, 341] width 259 height 28
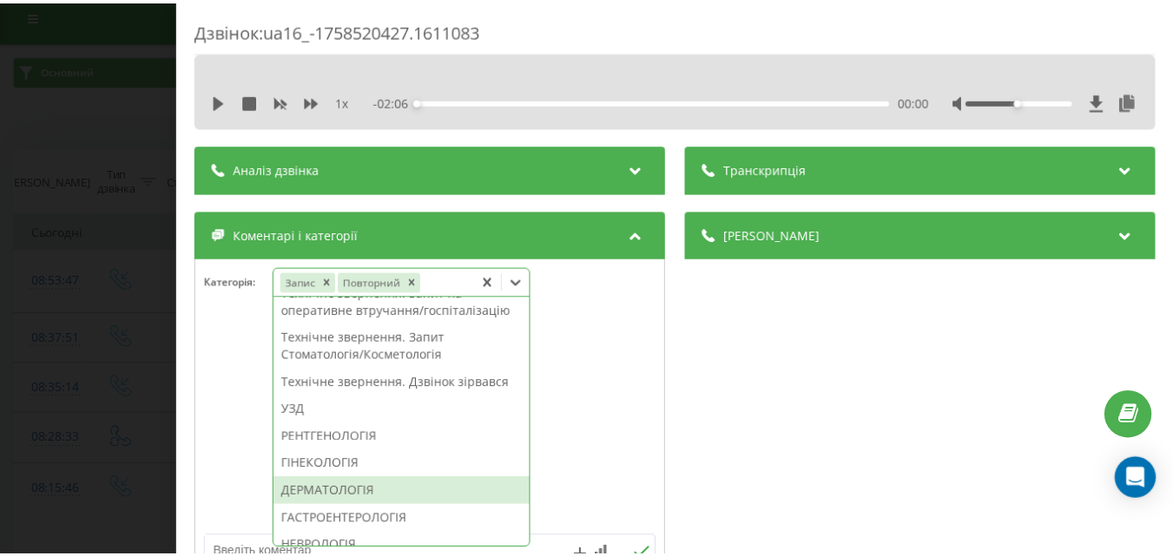
scroll to position [608, 0]
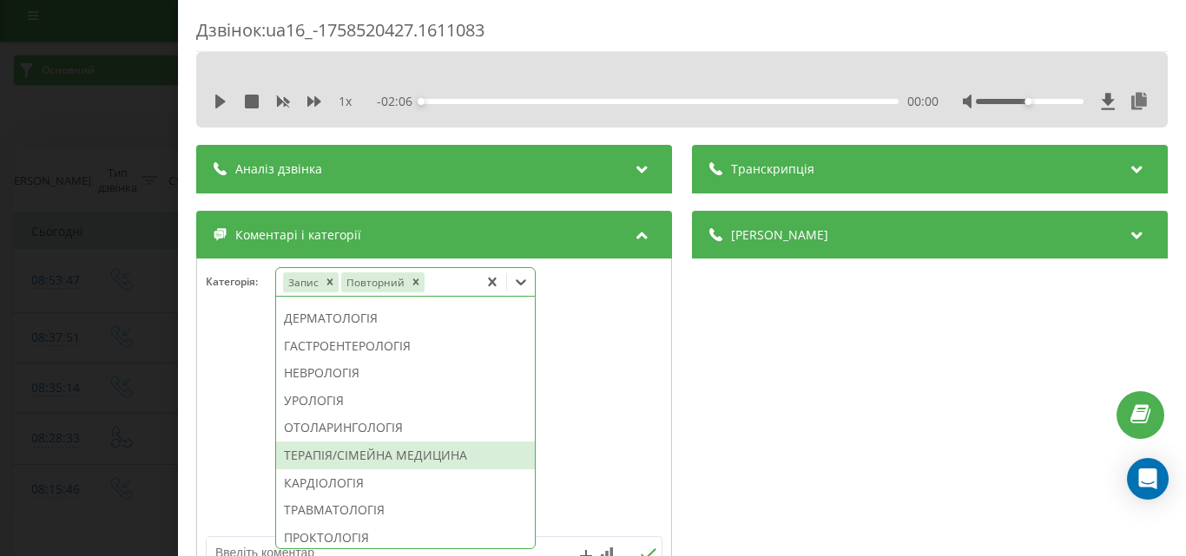
click at [368, 470] on div "ТЕРАПІЯ/СІМЕЙНА МЕДИЦИНА" at bounding box center [405, 456] width 259 height 28
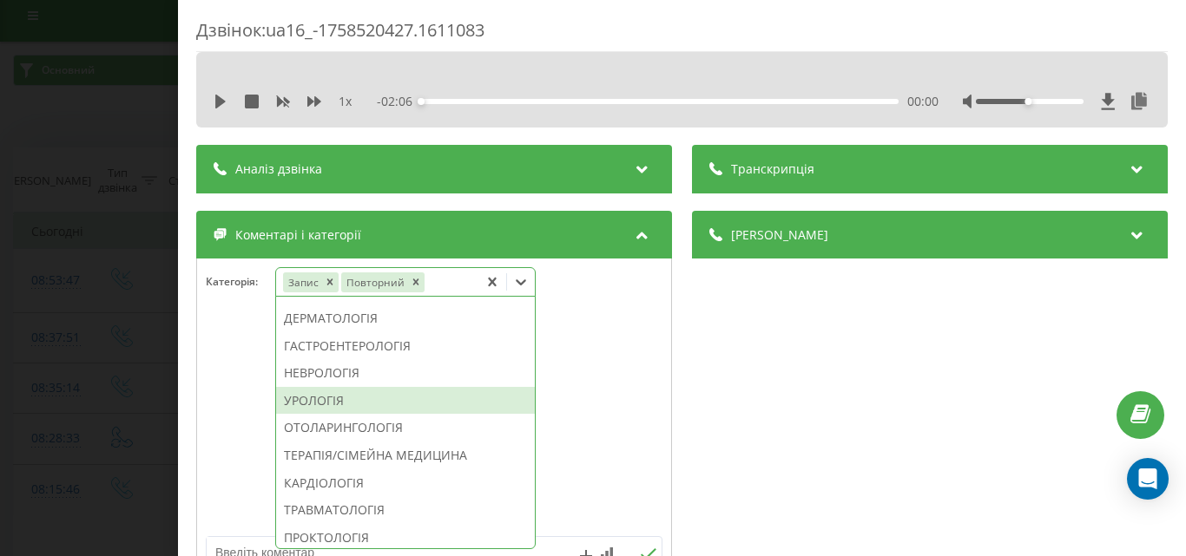
click at [4, 358] on div "Дзвінок : ua16_-1758520427.1611083 1 x - 02:06 00:00 00:00 Транскрипція Для AI-…" at bounding box center [593, 278] width 1186 height 556
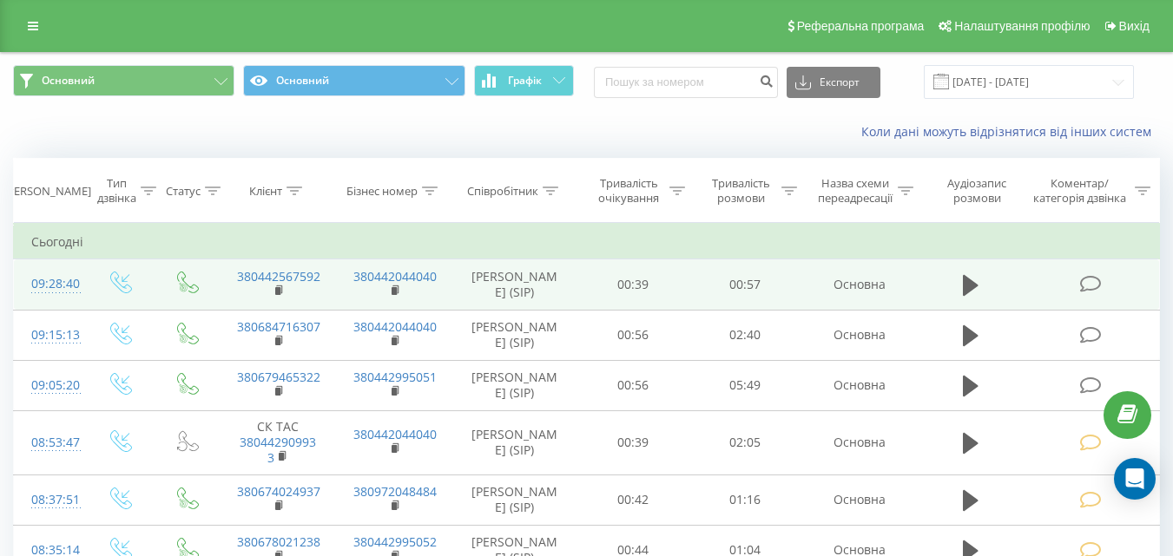
click at [1088, 282] on icon at bounding box center [1090, 284] width 22 height 18
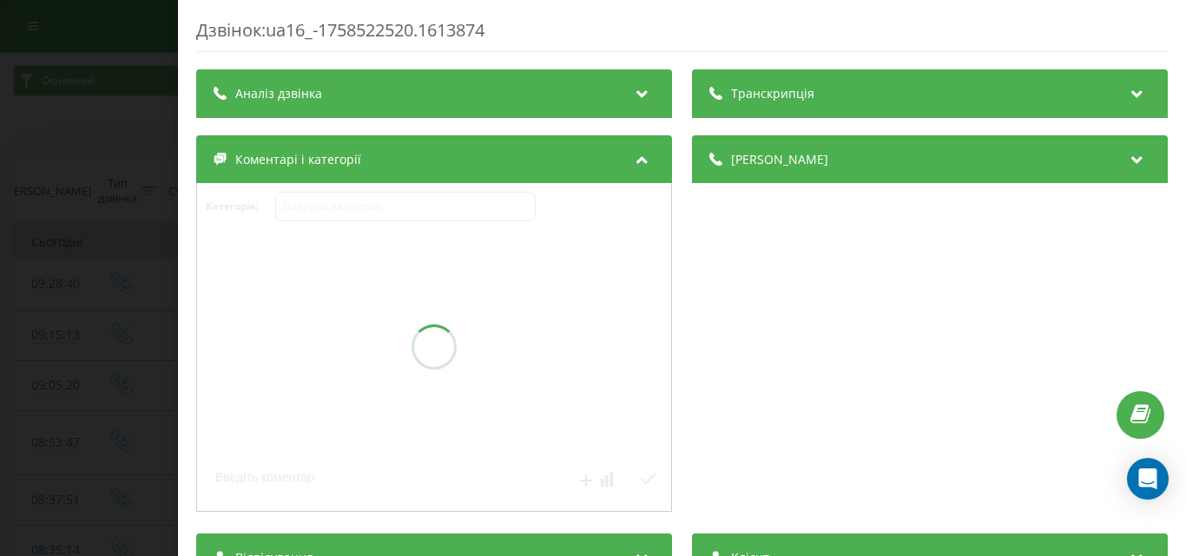
click at [338, 214] on div "Виберіть категорію" at bounding box center [390, 207] width 217 height 14
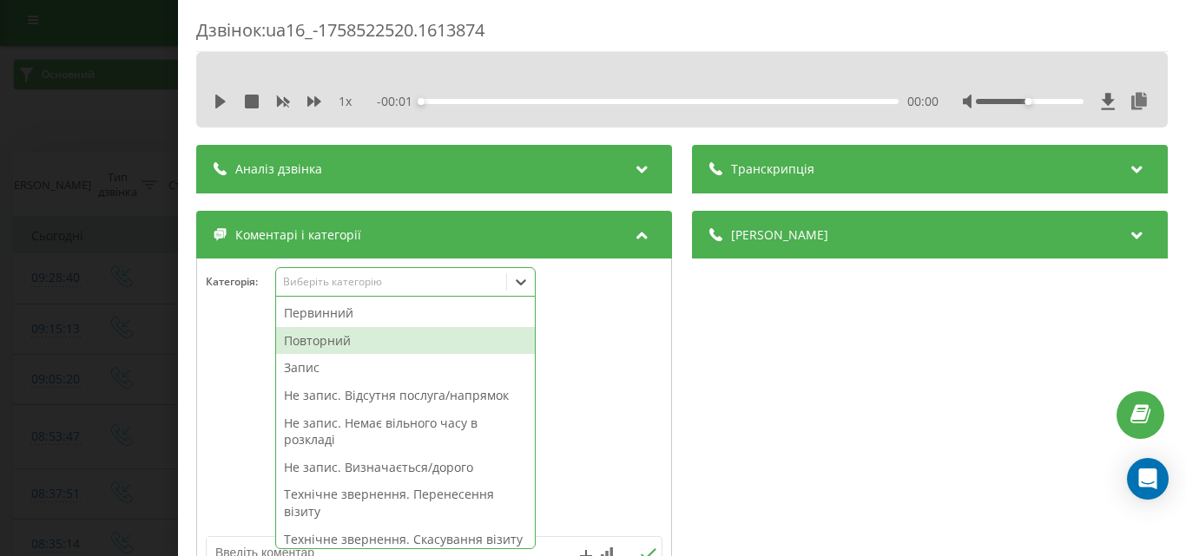
scroll to position [10, 0]
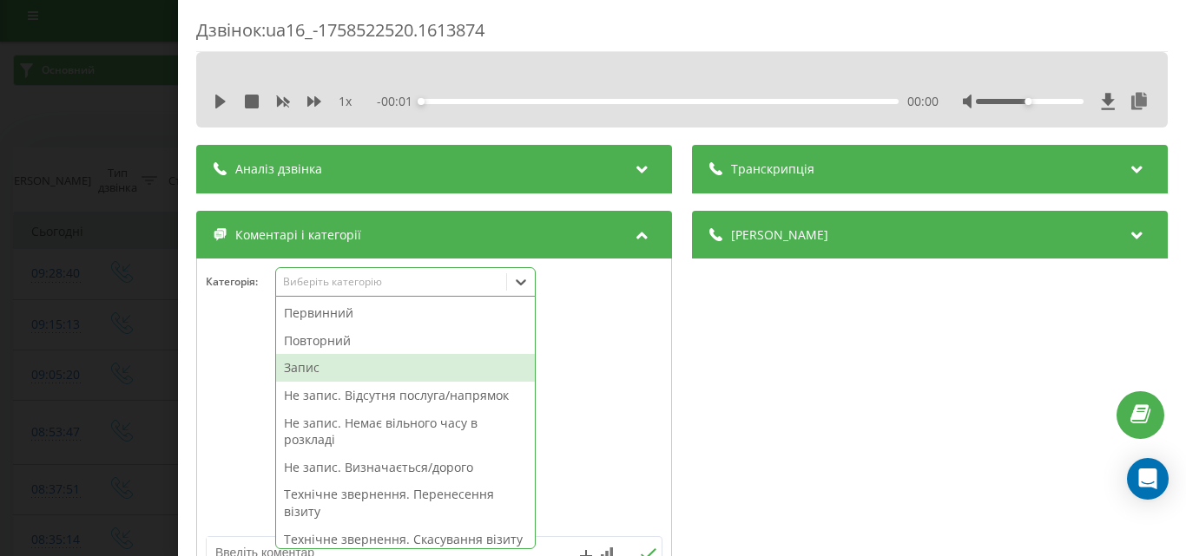
click at [301, 368] on div "Запис" at bounding box center [405, 368] width 259 height 28
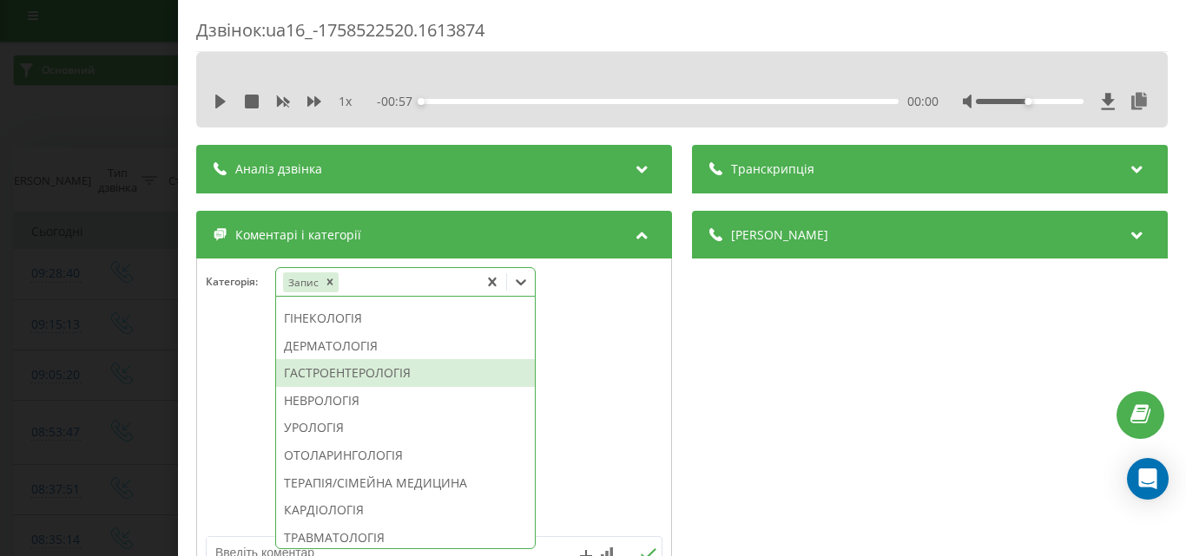
scroll to position [434, 0]
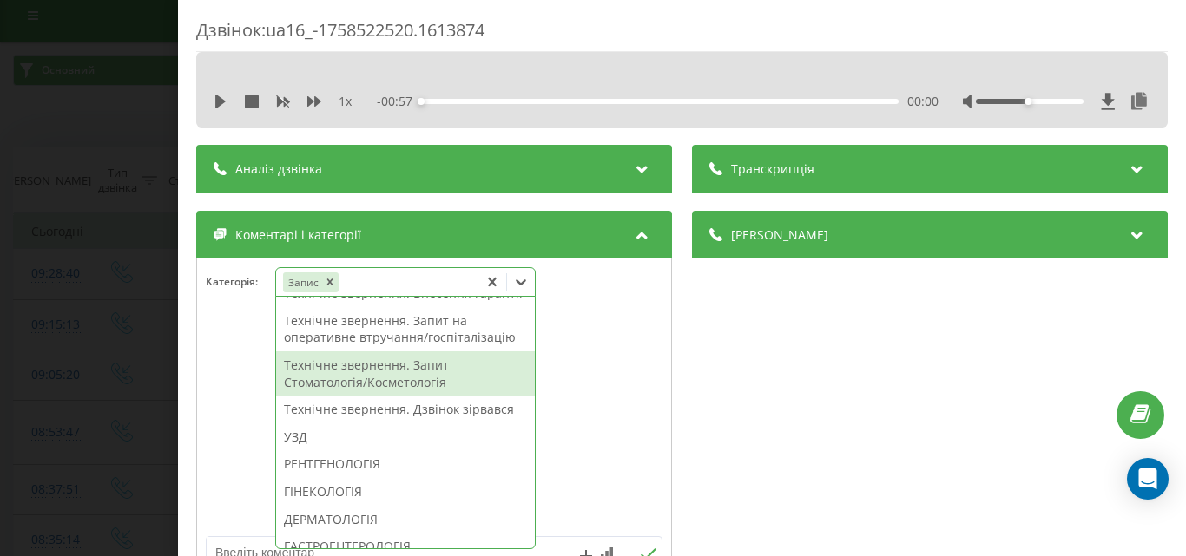
click at [384, 396] on div "Технічне звернення. Запит Стоматологія/Косметологія" at bounding box center [405, 374] width 259 height 44
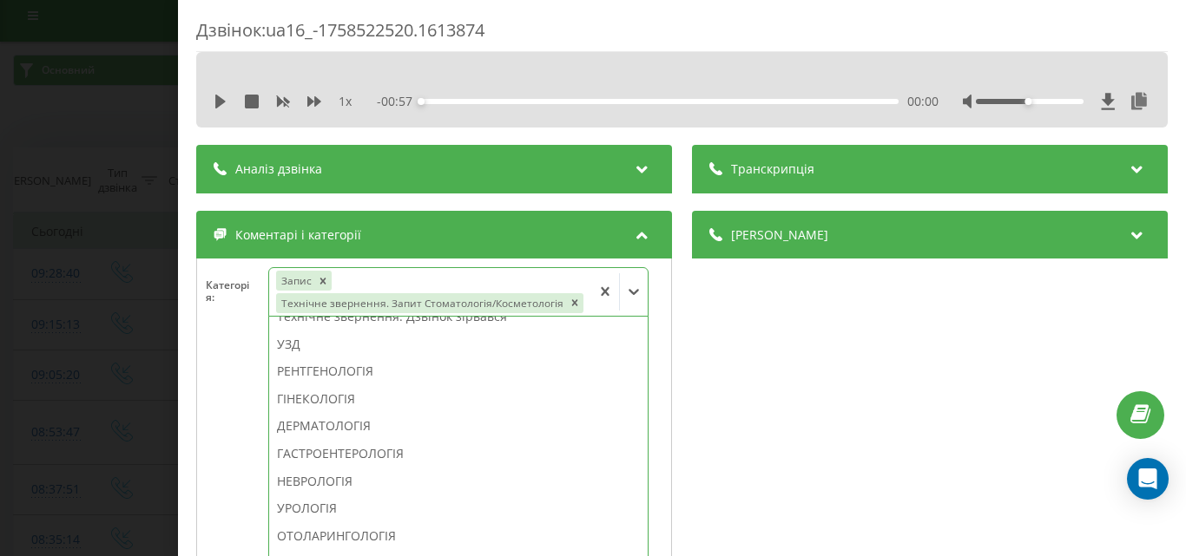
scroll to position [349, 0]
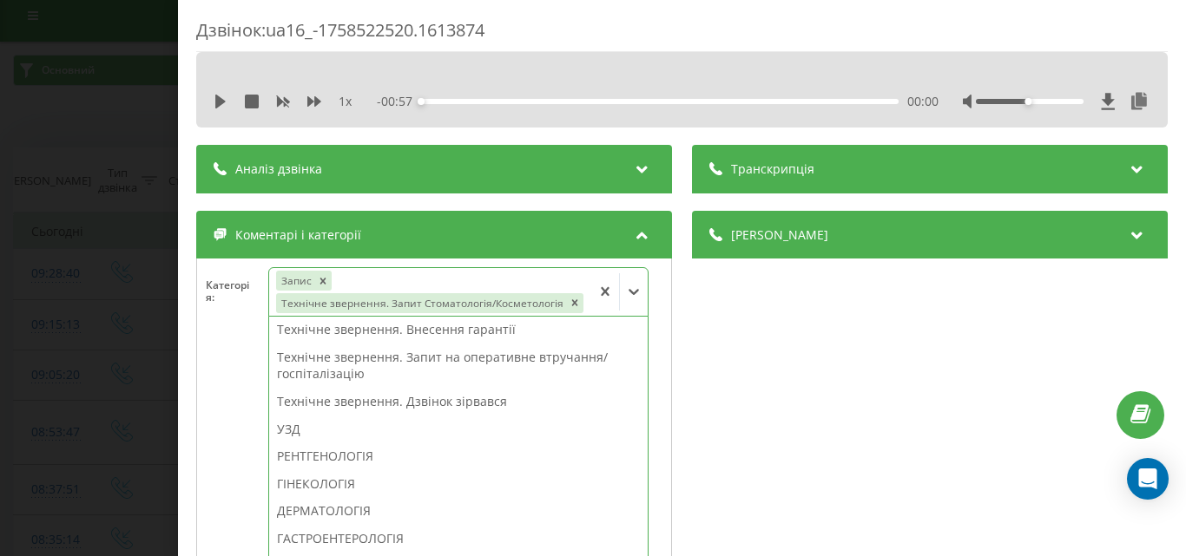
drag, startPoint x: 328, startPoint y: 279, endPoint x: 244, endPoint y: 279, distance: 84.2
click at [326, 279] on icon "Remove Запис" at bounding box center [323, 281] width 12 height 12
click at [206, 279] on div "Категорія : option Запис, deselected. 47 results available. Use Up and Down to …" at bounding box center [434, 302] width 474 height 71
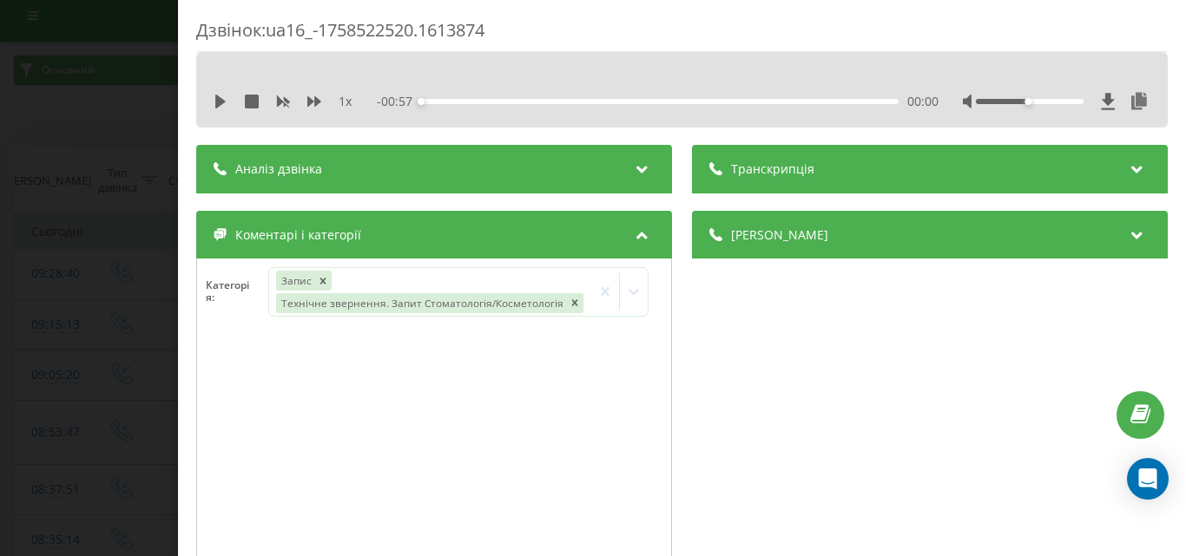
click at [51, 367] on div "Дзвінок : ua16_-1758522520.1613874 1 x - 00:57 00:00 00:00 Транскрипція Для AI-…" at bounding box center [593, 278] width 1186 height 556
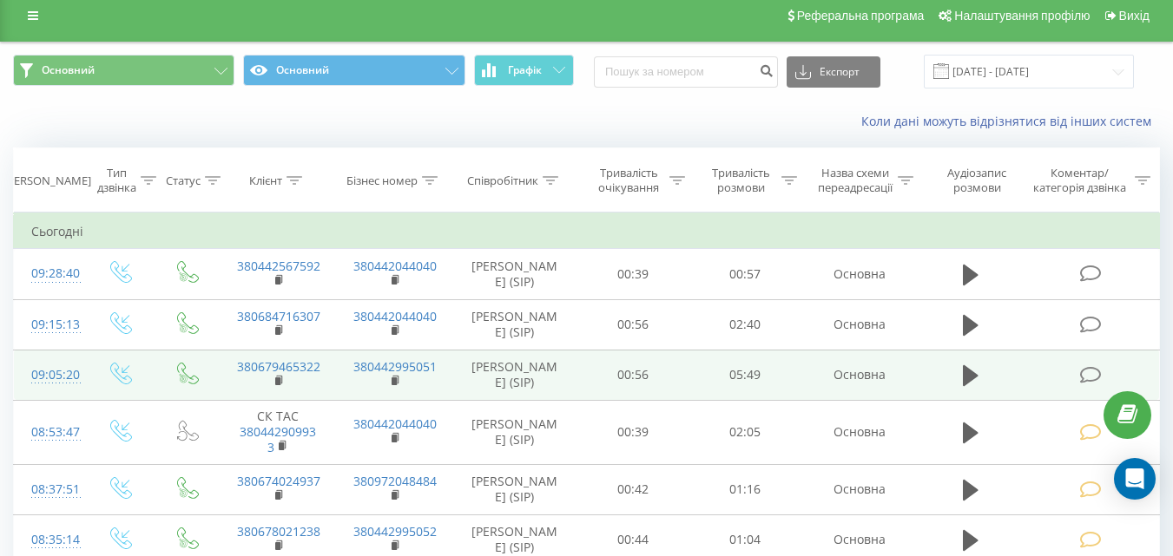
click at [1092, 374] on icon at bounding box center [1090, 375] width 22 height 18
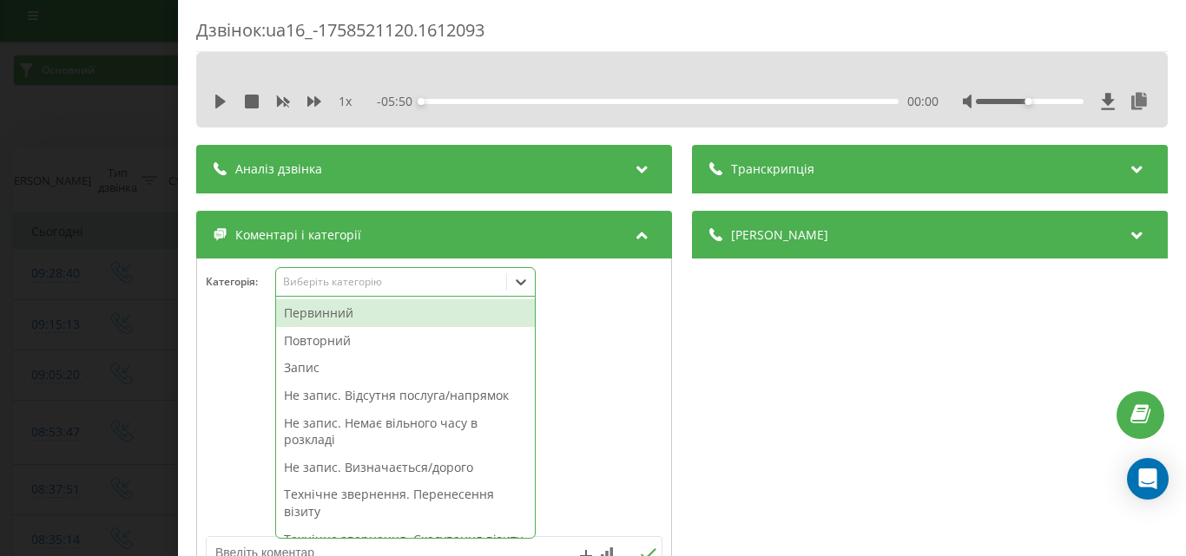
click at [327, 287] on div "Виберіть категорію" at bounding box center [390, 282] width 217 height 14
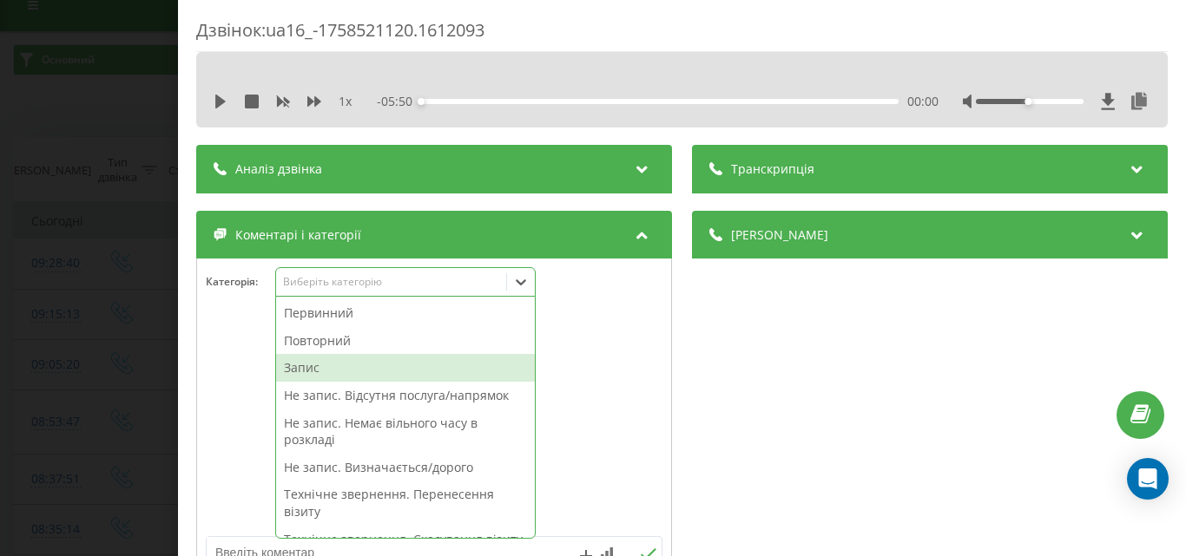
click at [319, 367] on div "Запис" at bounding box center [405, 368] width 259 height 28
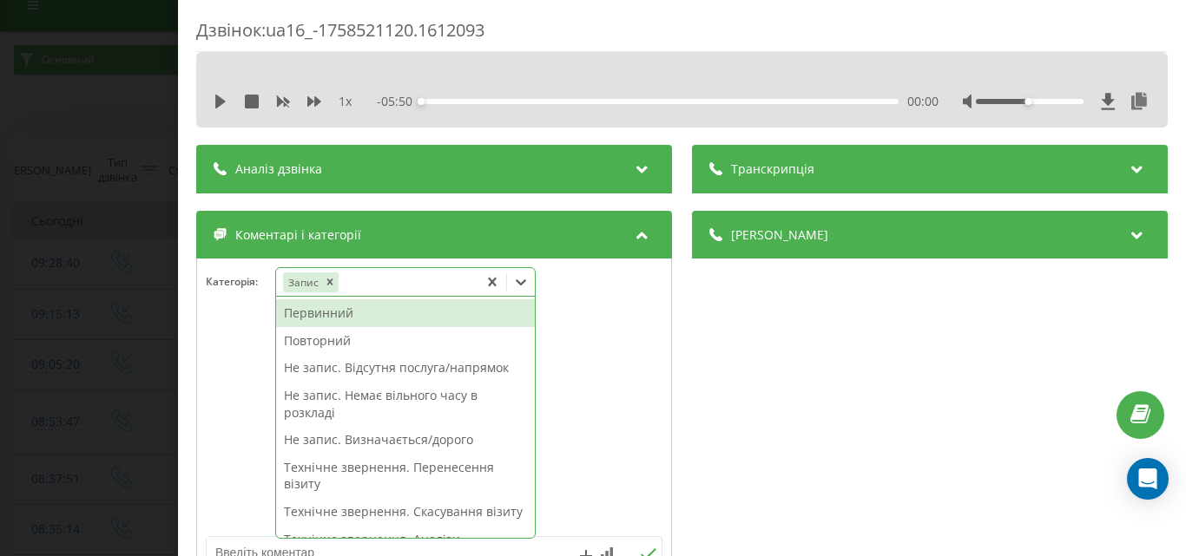
click at [348, 335] on div "Повторний" at bounding box center [405, 341] width 259 height 28
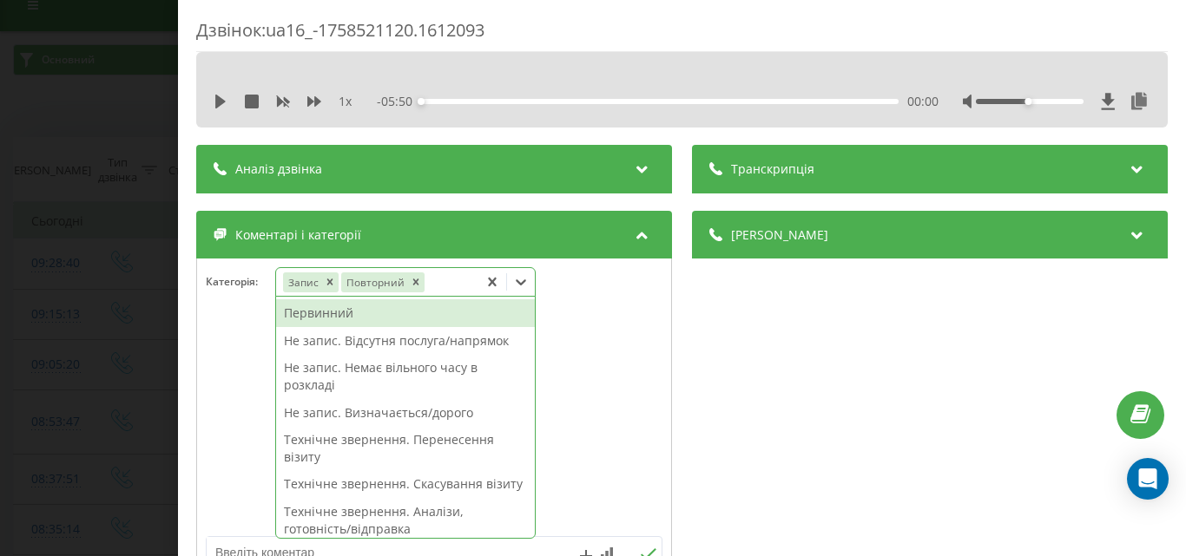
click at [342, 312] on div "Первинний" at bounding box center [405, 313] width 259 height 28
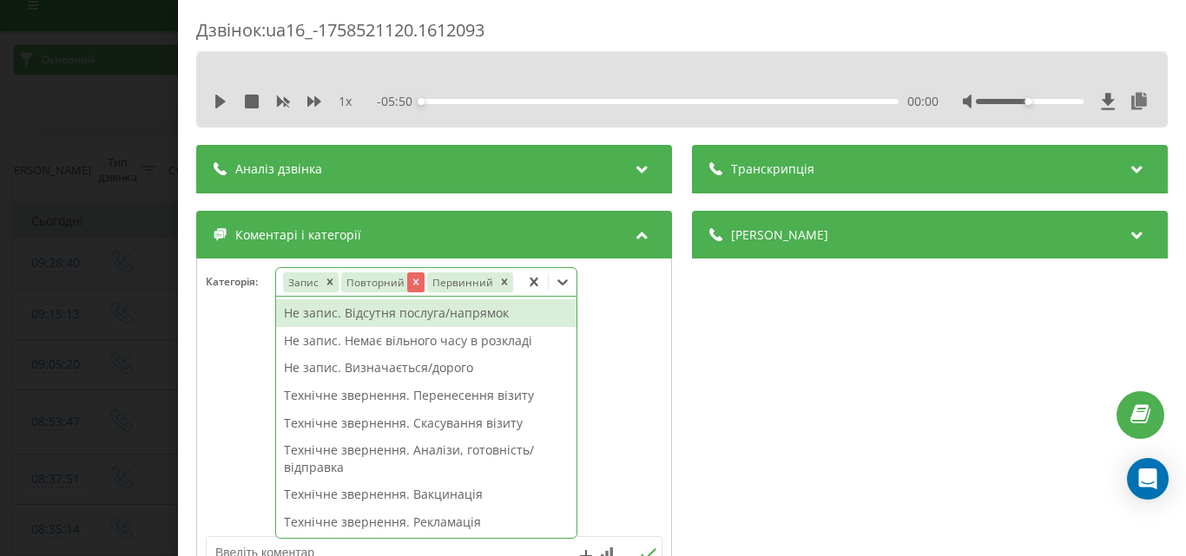
click at [411, 284] on icon "Remove Повторний" at bounding box center [415, 282] width 12 height 12
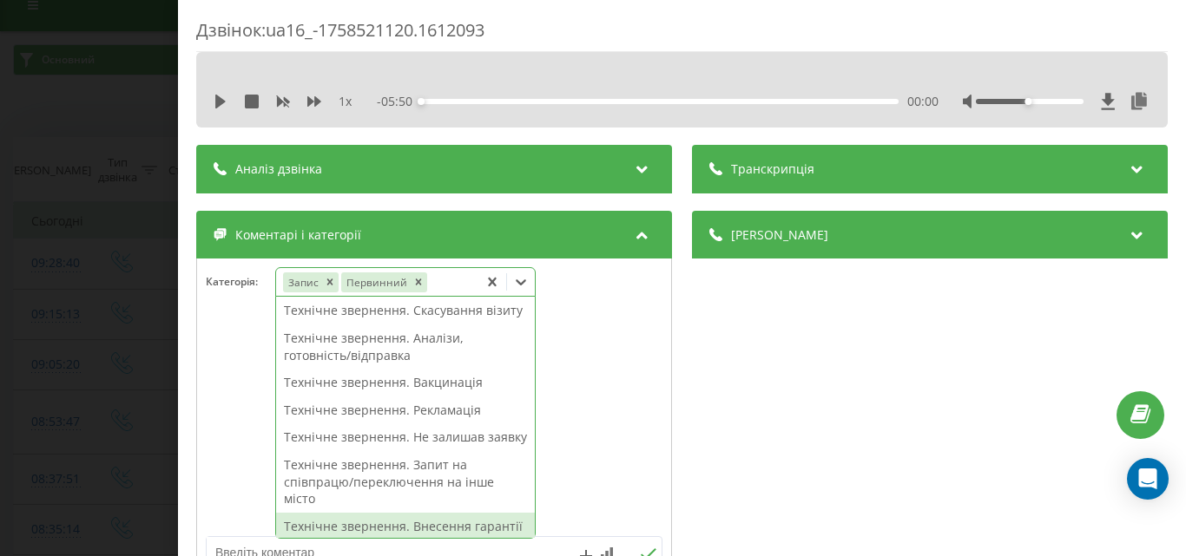
scroll to position [425, 0]
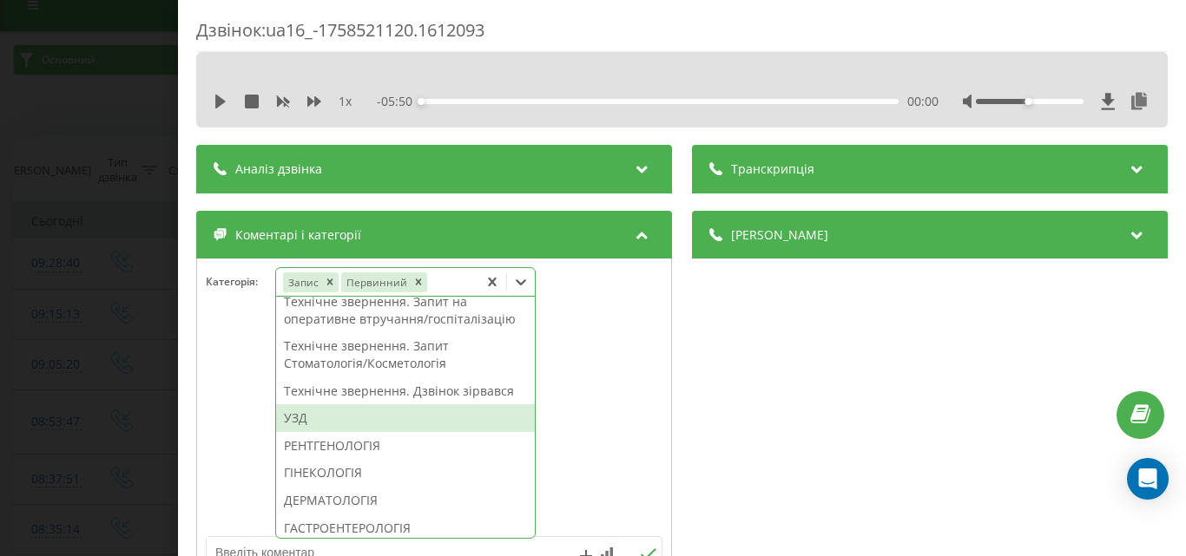
click at [294, 432] on div "УЗД" at bounding box center [405, 418] width 259 height 28
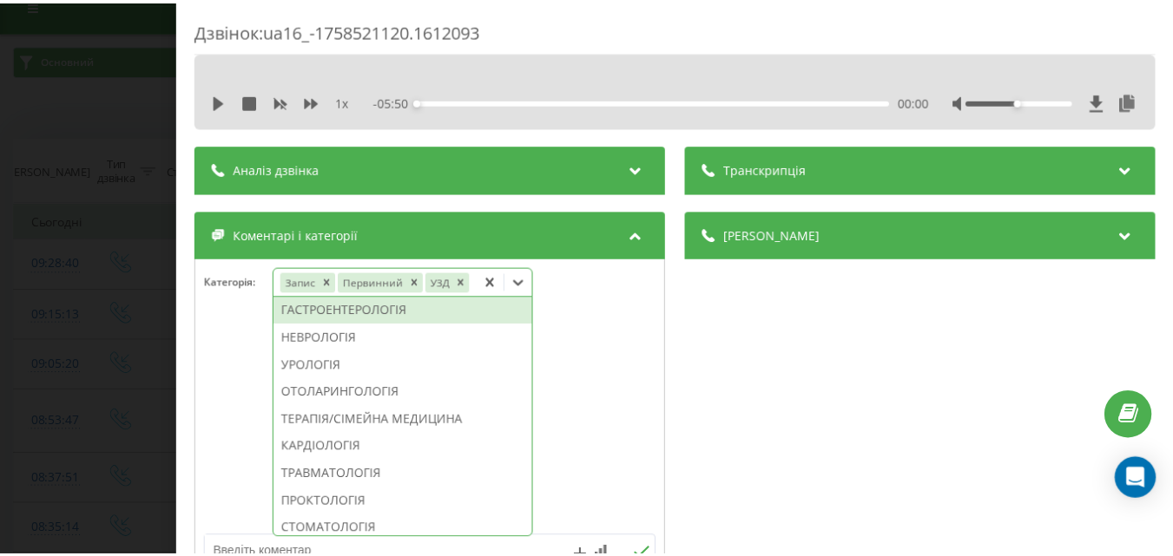
scroll to position [772, 0]
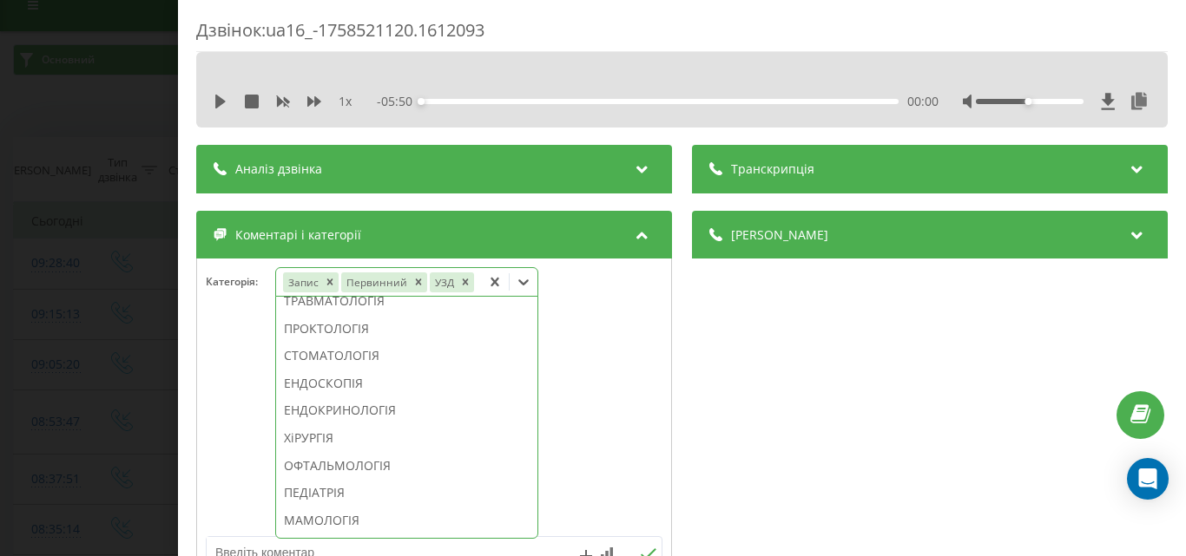
drag, startPoint x: 359, startPoint y: 339, endPoint x: 154, endPoint y: 312, distance: 206.7
click at [358, 287] on div "КАРДІОЛОГІЯ" at bounding box center [406, 274] width 261 height 28
click at [108, 309] on div "Дзвінок : ua16_-1758521120.1612093 1 x - 05:50 00:00 00:00 Транскрипція Для AI-…" at bounding box center [593, 278] width 1186 height 556
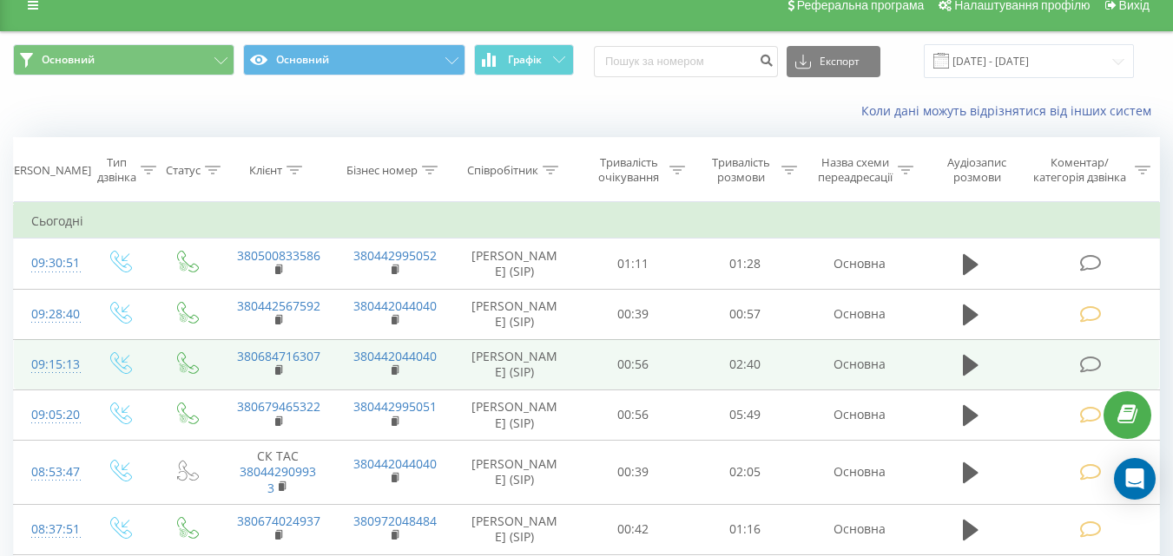
click at [1093, 362] on icon at bounding box center [1090, 365] width 22 height 18
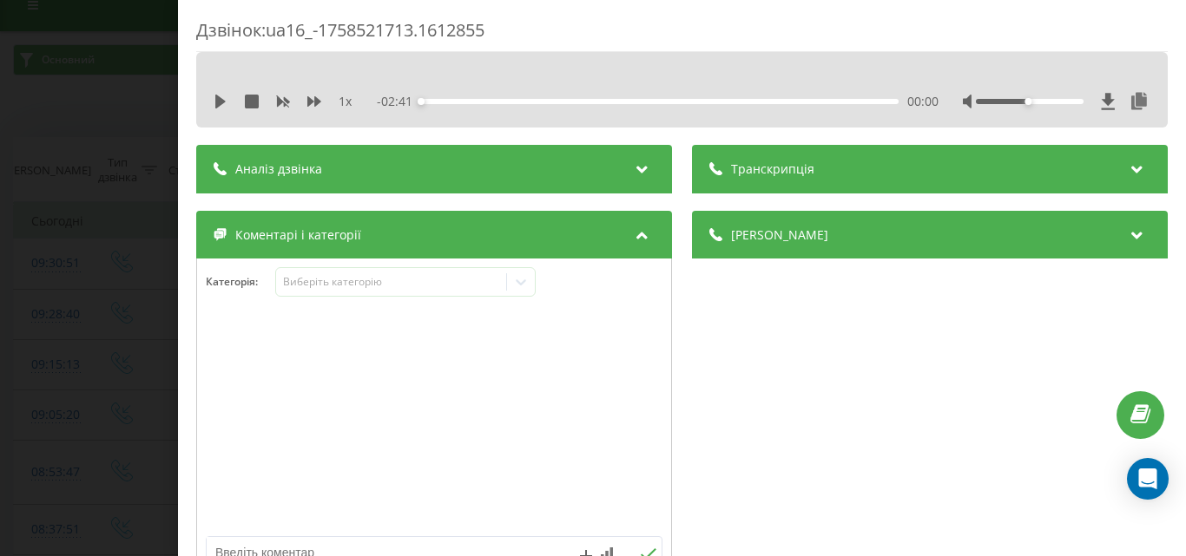
click at [405, 299] on div "Категорія : Виберіть категорію" at bounding box center [434, 293] width 474 height 52
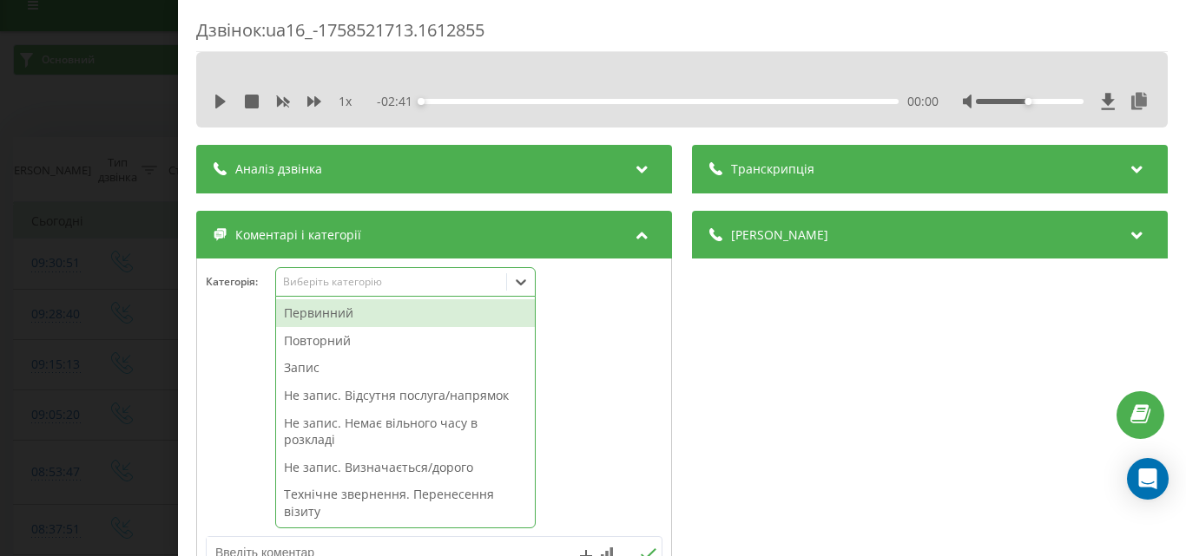
click at [404, 286] on div "Виберіть категорію" at bounding box center [390, 282] width 217 height 14
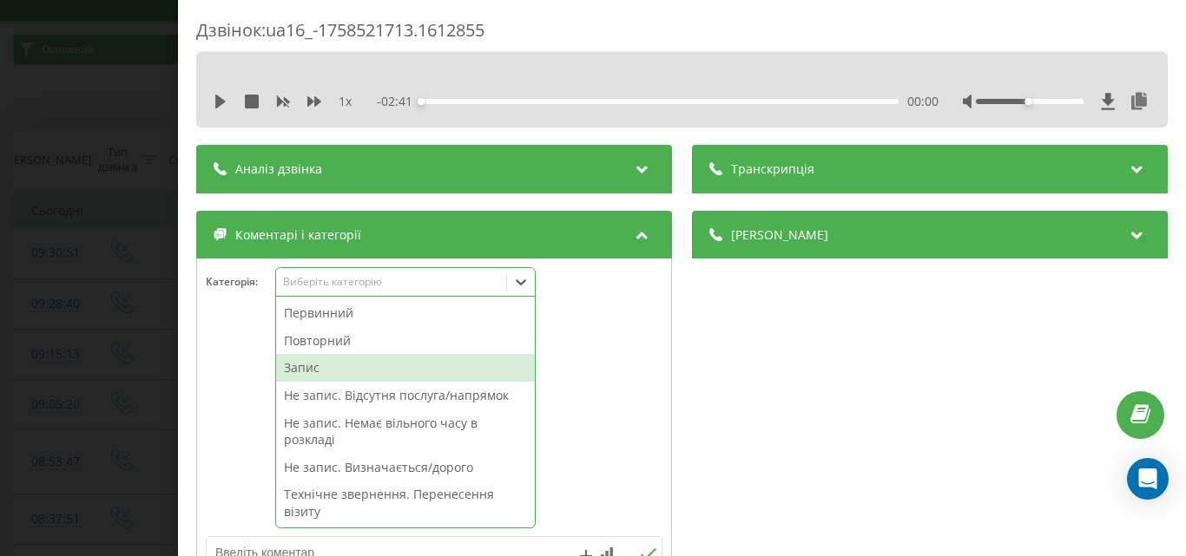
click at [327, 365] on div "Запис" at bounding box center [405, 368] width 259 height 28
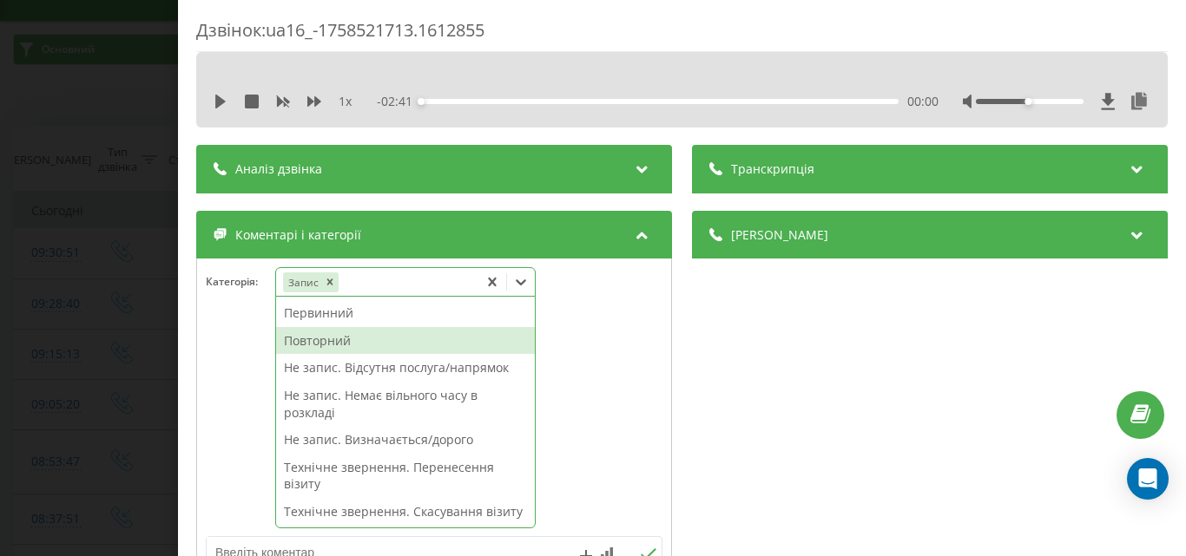
drag, startPoint x: 325, startPoint y: 338, endPoint x: 423, endPoint y: 378, distance: 105.1
click at [326, 338] on div "Повторний" at bounding box center [405, 341] width 259 height 28
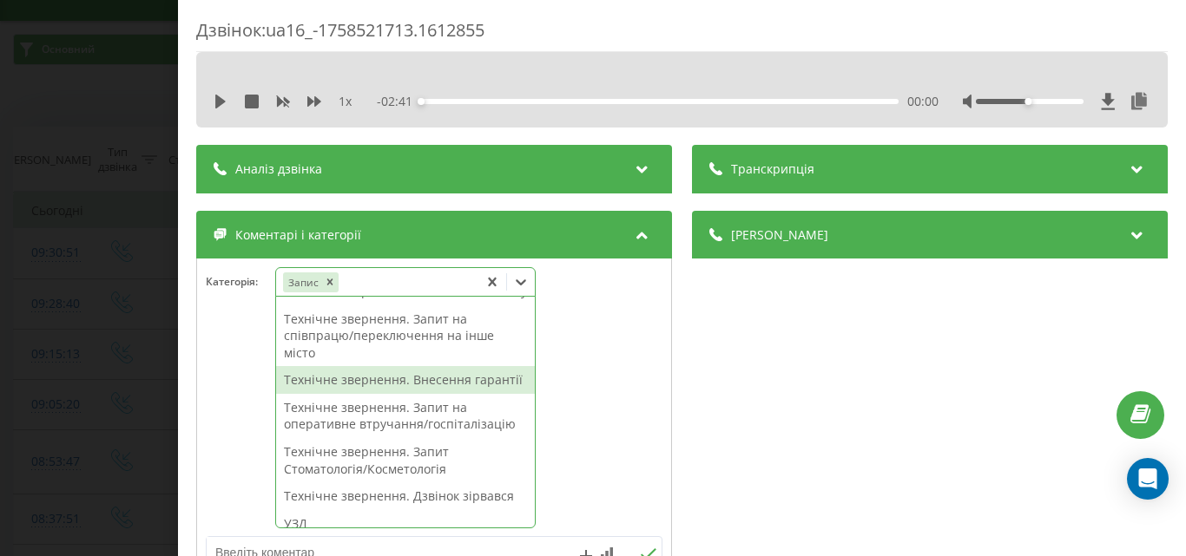
scroll to position [521, 0]
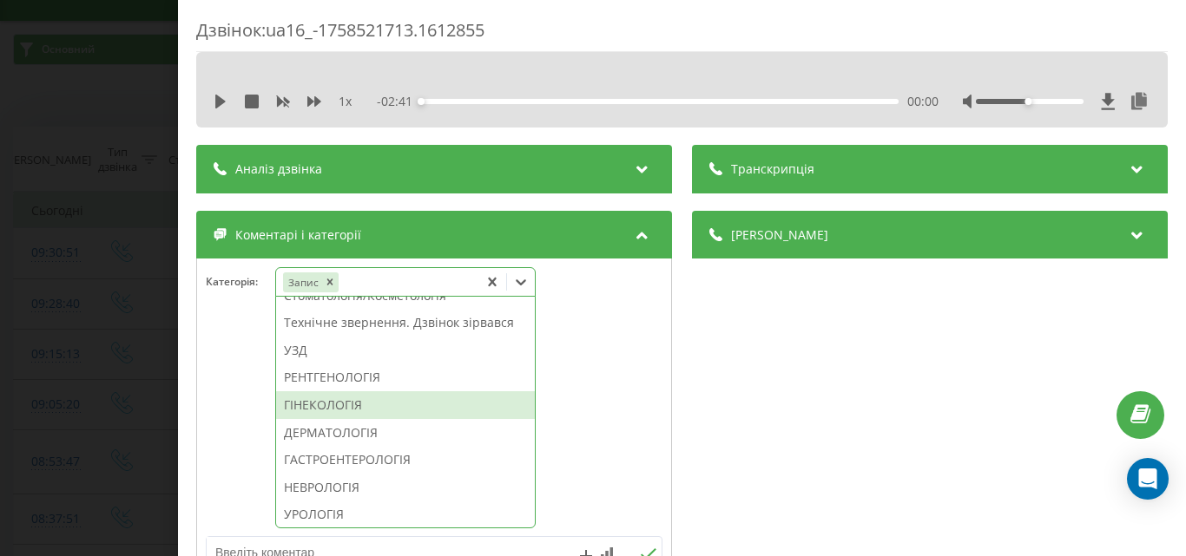
click at [352, 419] on div "ГІНЕКОЛОГІЯ" at bounding box center [405, 405] width 259 height 28
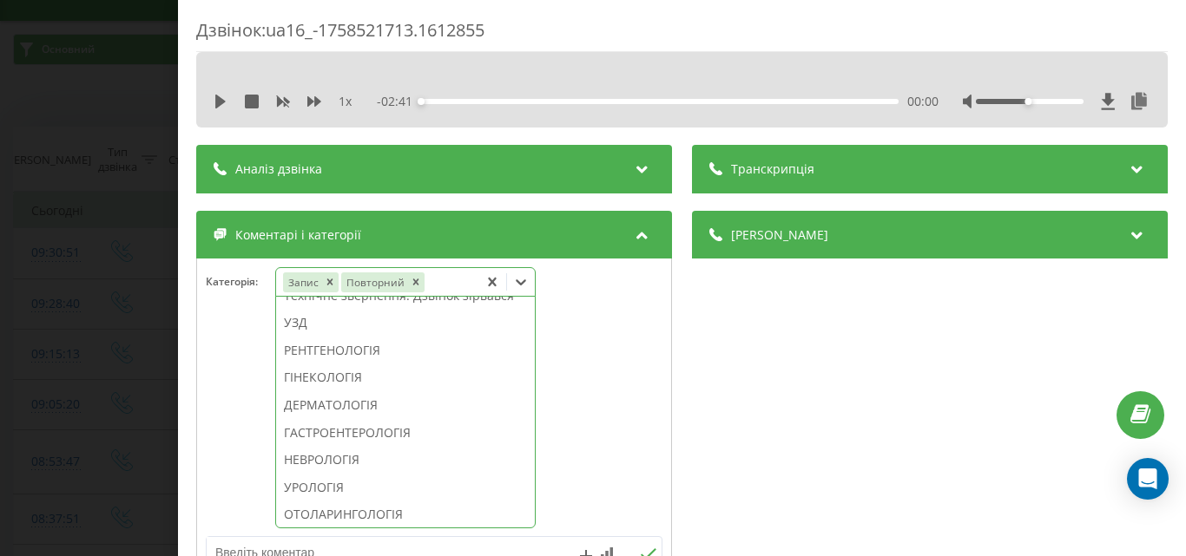
scroll to position [494, 0]
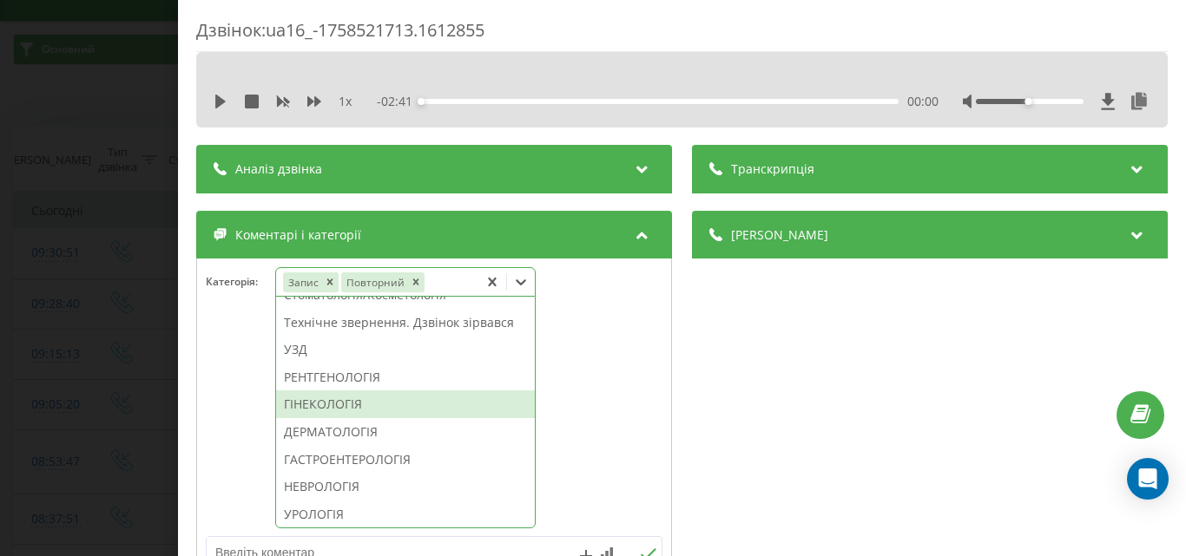
click at [128, 374] on div "Дзвінок : ua16_-1758521713.1612855 1 x - 02:41 00:00 00:00 Транскрипція Для AI-…" at bounding box center [593, 278] width 1186 height 556
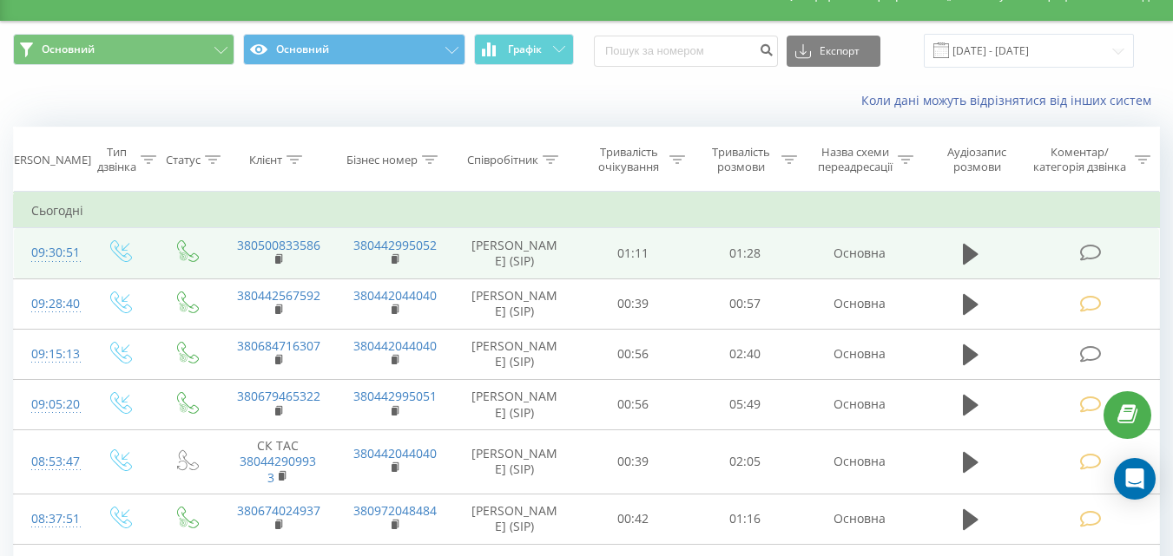
click at [1094, 250] on icon at bounding box center [1090, 253] width 22 height 18
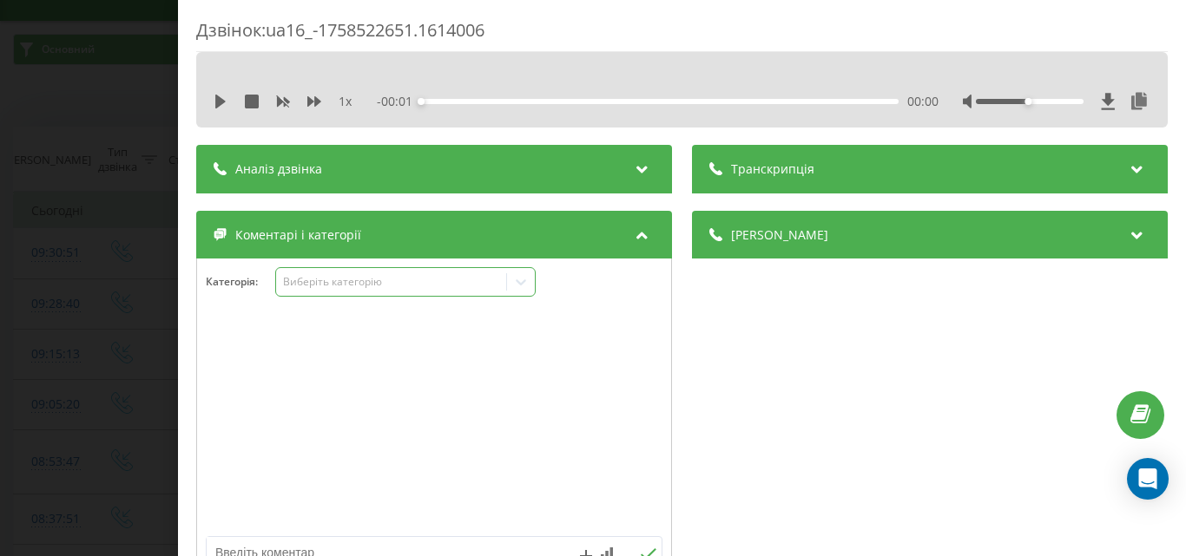
click at [342, 285] on div "Виберіть категорію" at bounding box center [390, 282] width 217 height 14
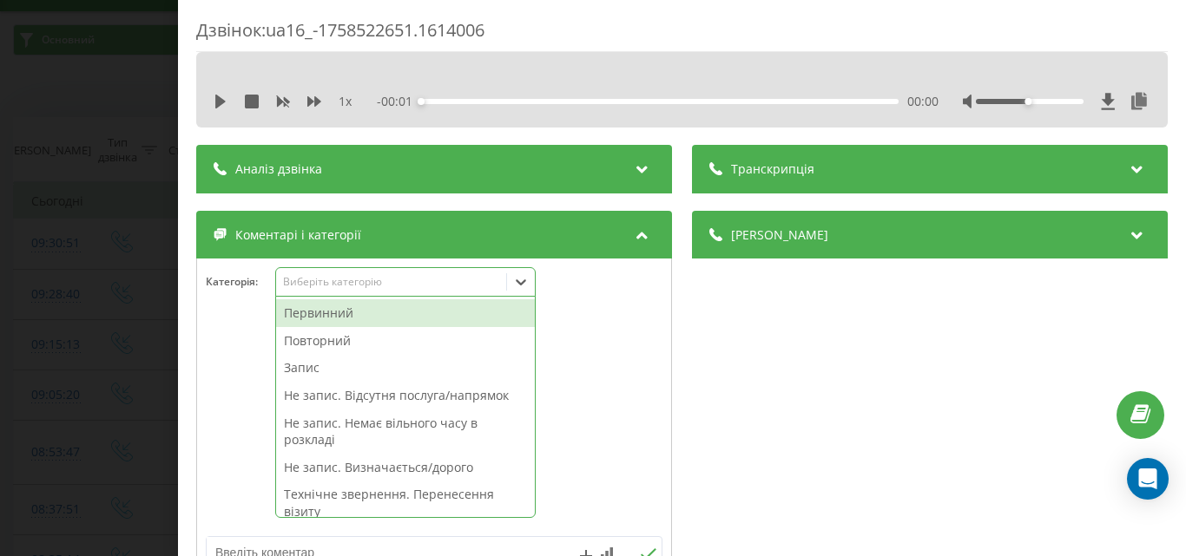
scroll to position [42, 0]
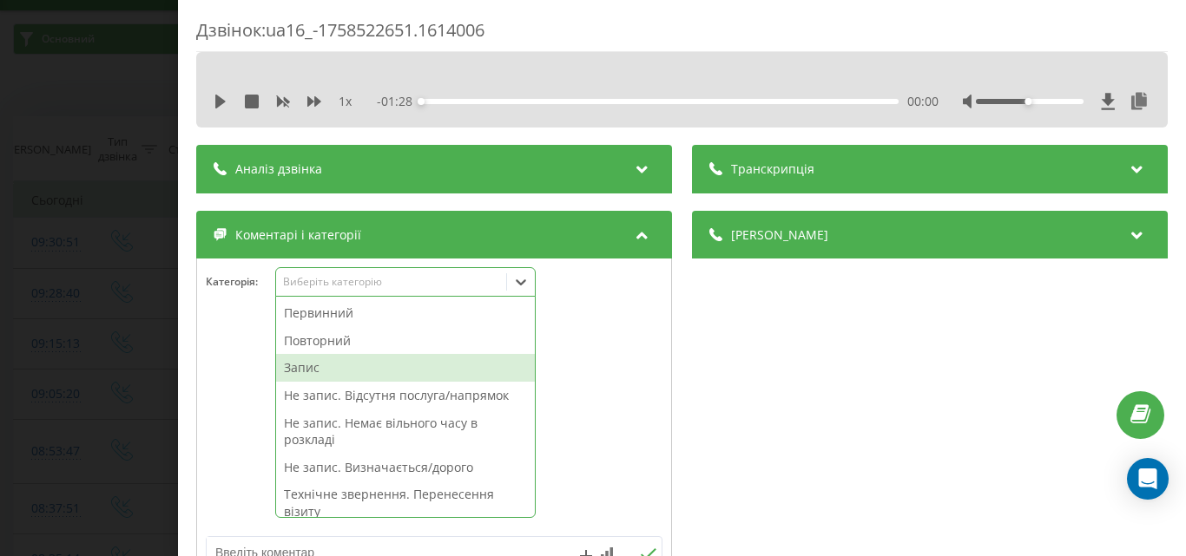
click at [296, 373] on div "Запис" at bounding box center [405, 368] width 259 height 28
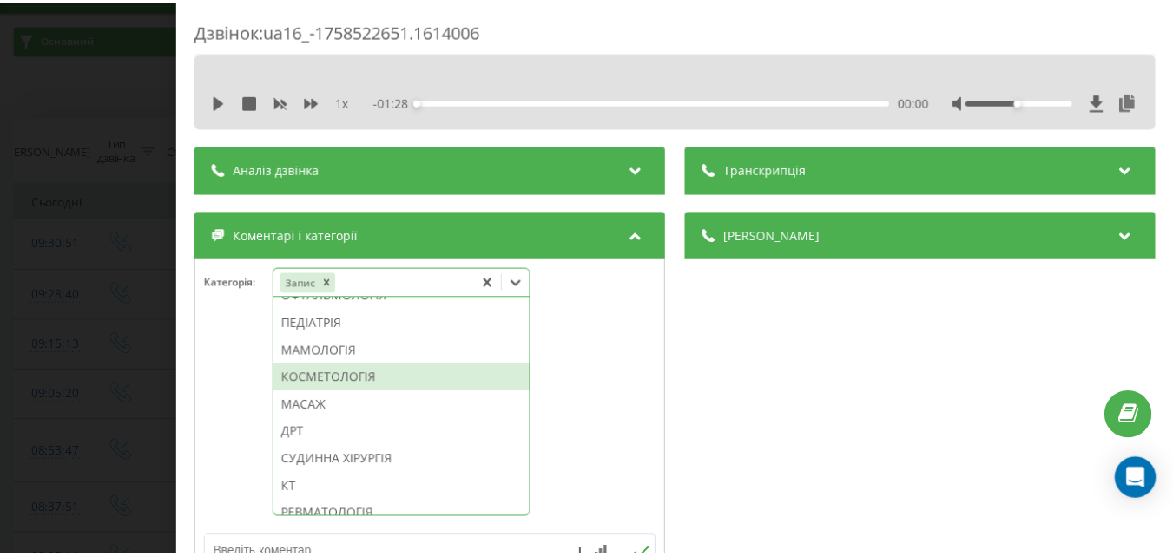
scroll to position [1271, 0]
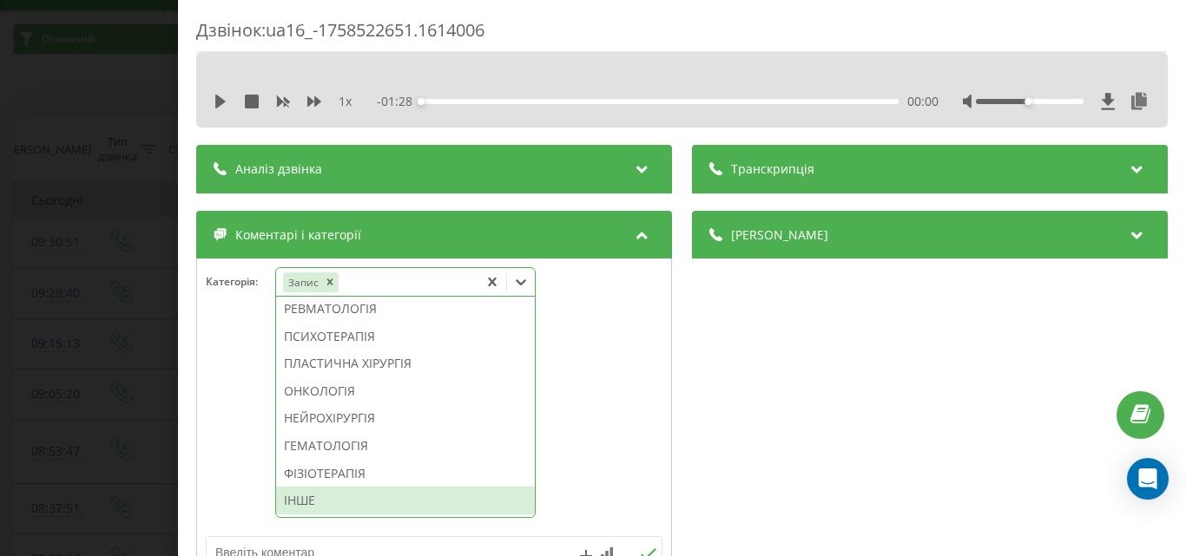
click at [306, 501] on div "ІНШЕ" at bounding box center [405, 501] width 259 height 28
click at [134, 403] on div "Дзвінок : ua16_-1758522651.1614006 1 x - 01:28 00:00 00:00 Транскрипція Для AI-…" at bounding box center [593, 278] width 1186 height 556
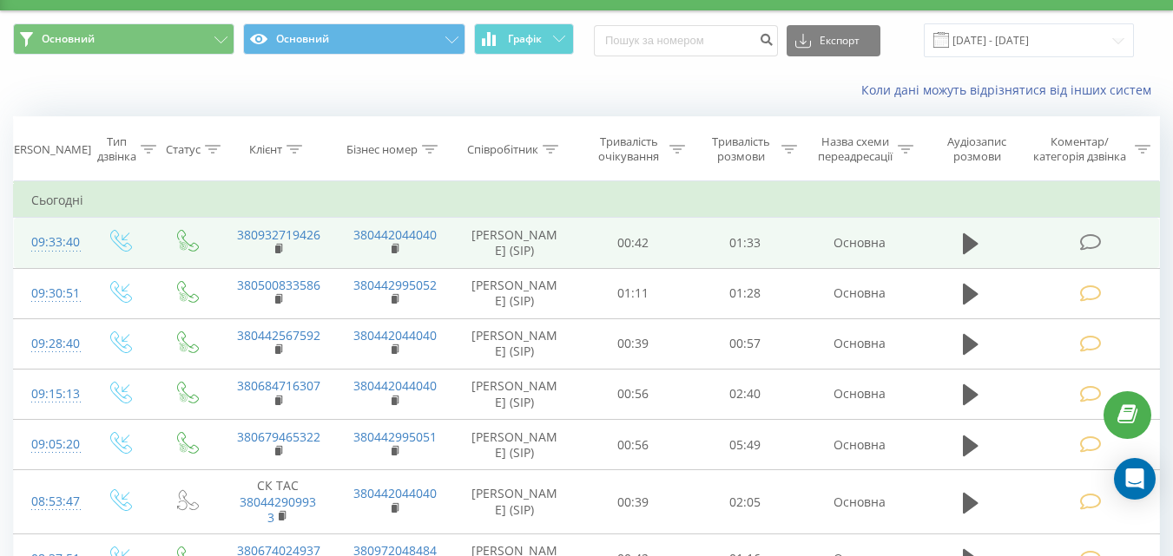
click at [1087, 246] on icon at bounding box center [1090, 242] width 22 height 18
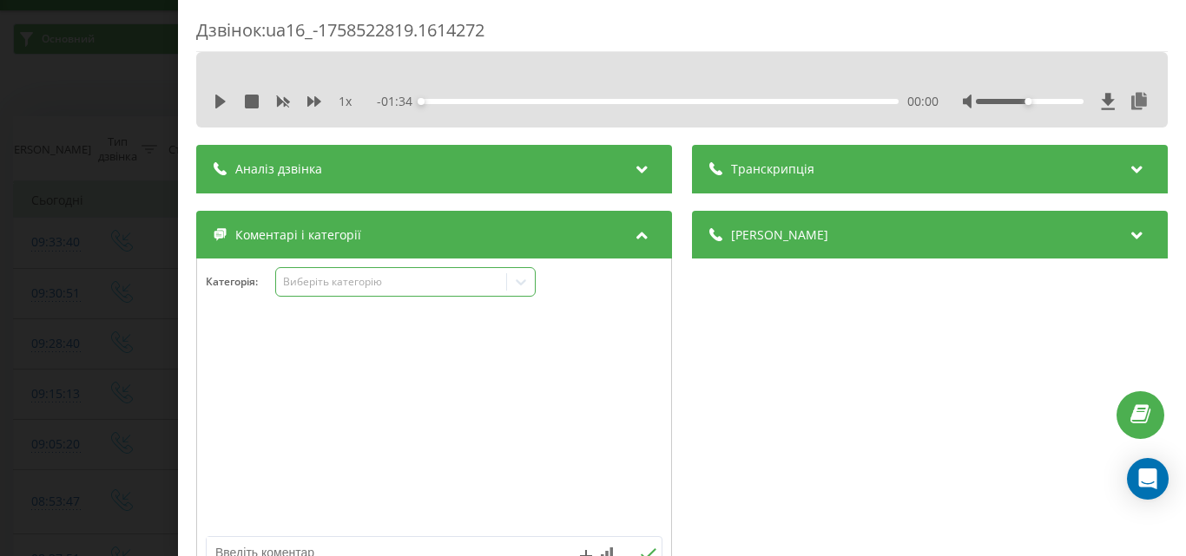
click at [409, 294] on div "Виберіть категорію" at bounding box center [405, 282] width 260 height 30
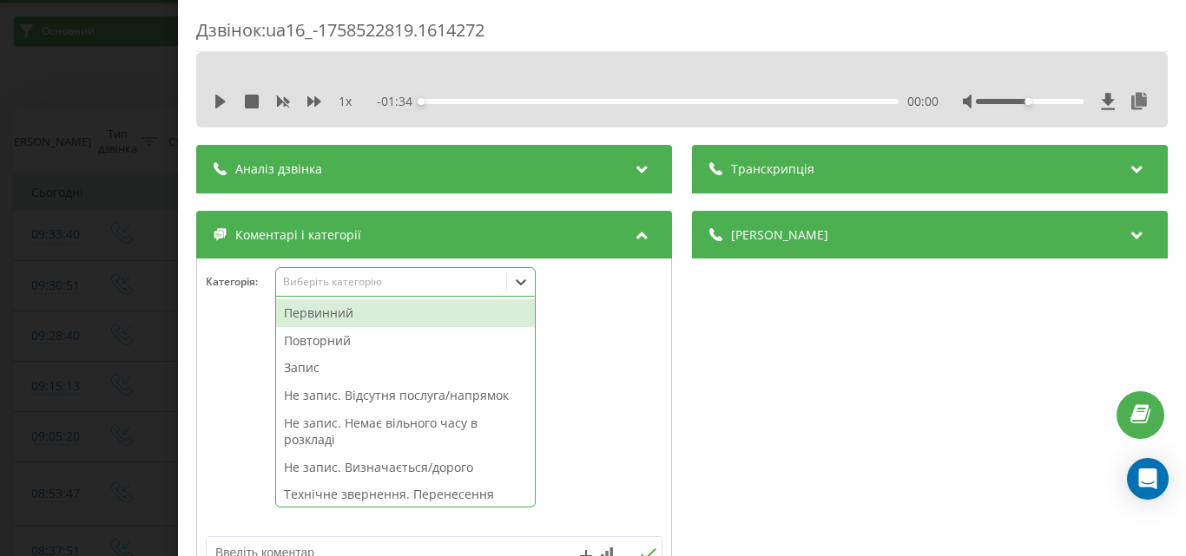
scroll to position [52, 0]
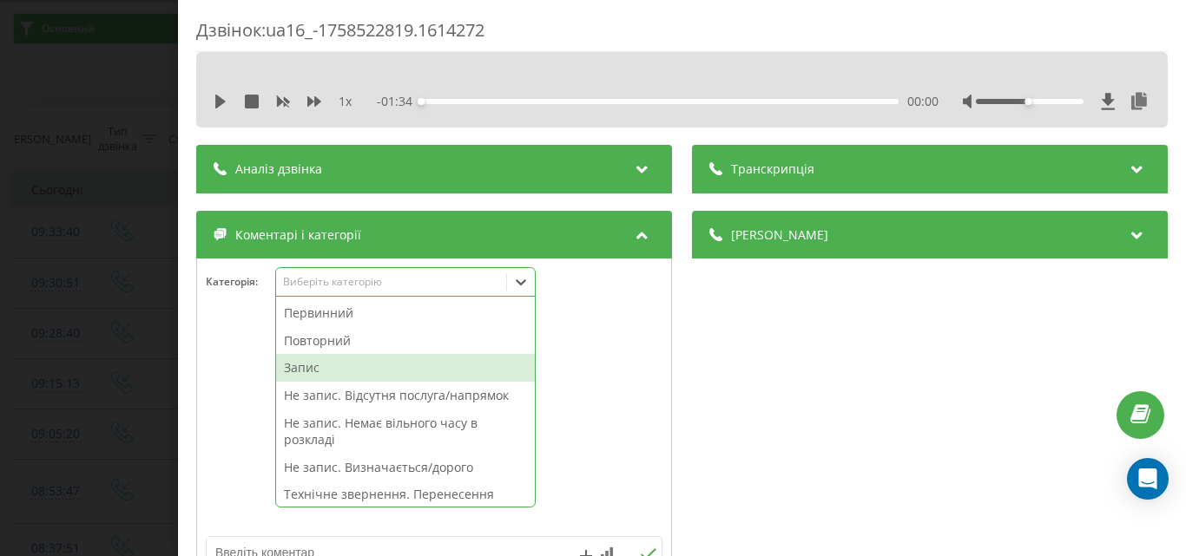
click at [307, 368] on div "Запис" at bounding box center [405, 368] width 259 height 28
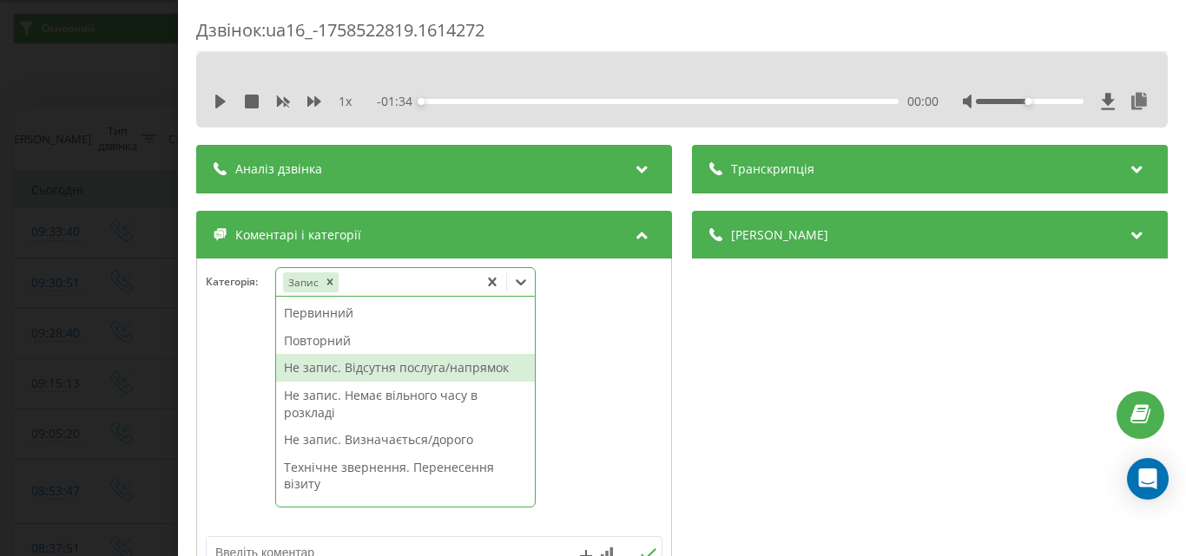
click at [336, 336] on div "Повторний" at bounding box center [405, 341] width 259 height 28
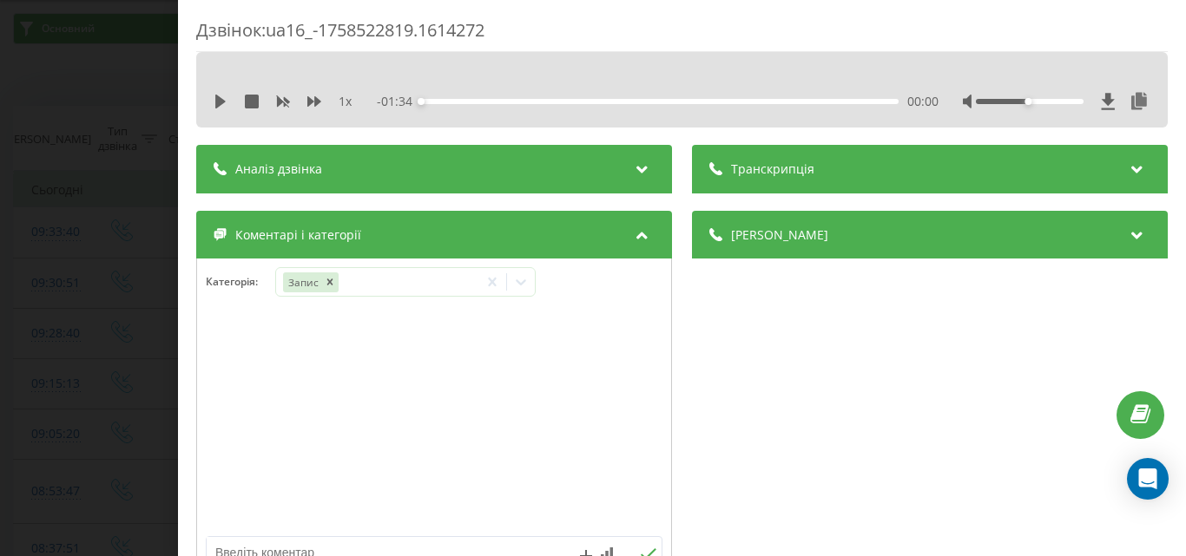
click at [121, 292] on div "Дзвінок : ua16_-1758522819.1614272 1 x - 01:34 00:00 00:00 Транскрипція Для AI-…" at bounding box center [593, 278] width 1186 height 556
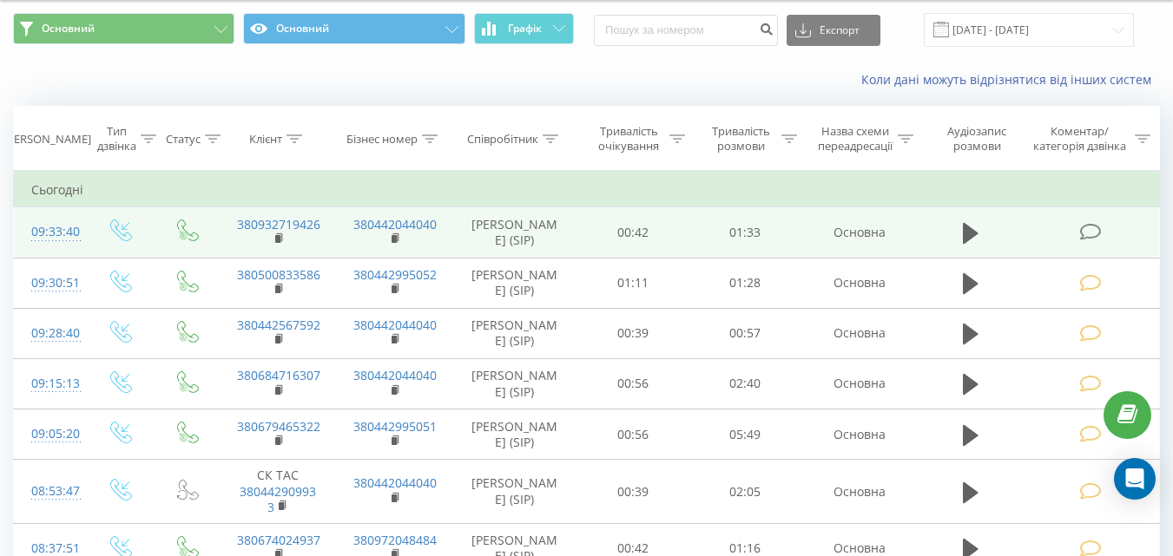
click at [1092, 233] on icon at bounding box center [1090, 232] width 22 height 18
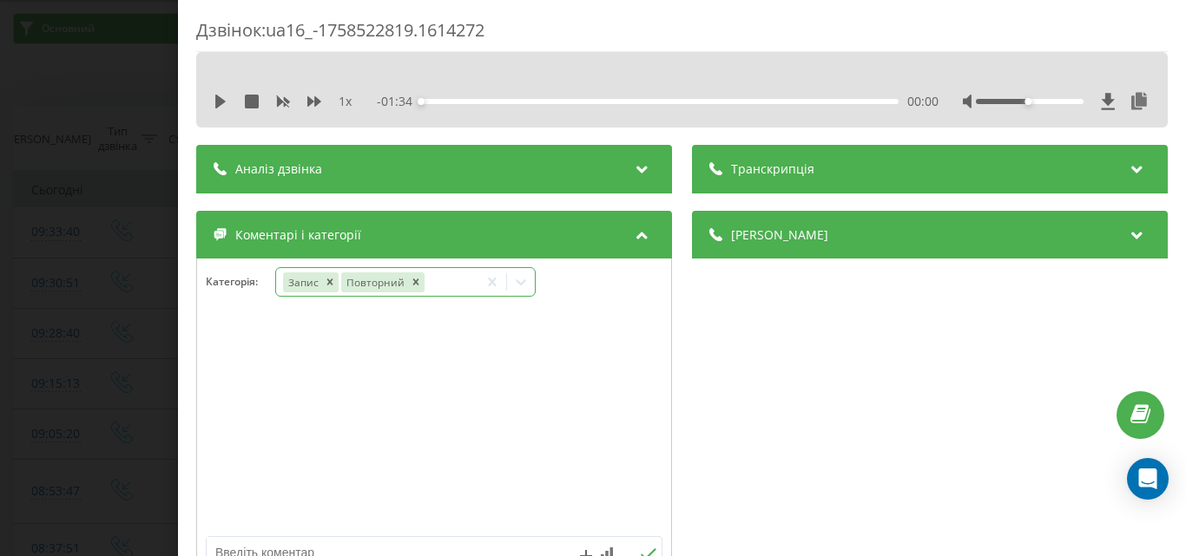
click at [525, 284] on icon at bounding box center [520, 281] width 17 height 17
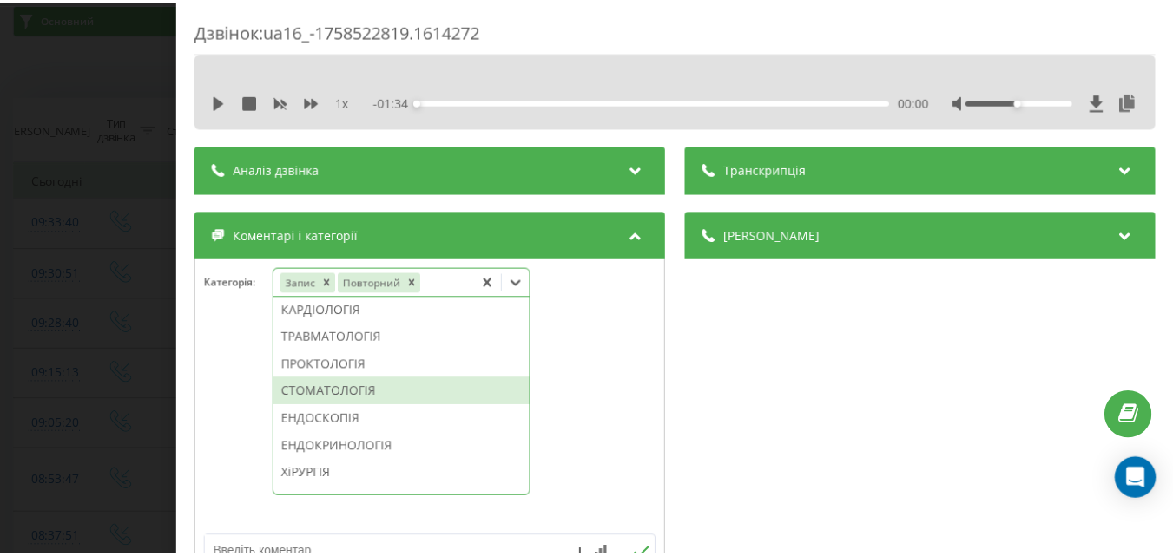
scroll to position [955, 0]
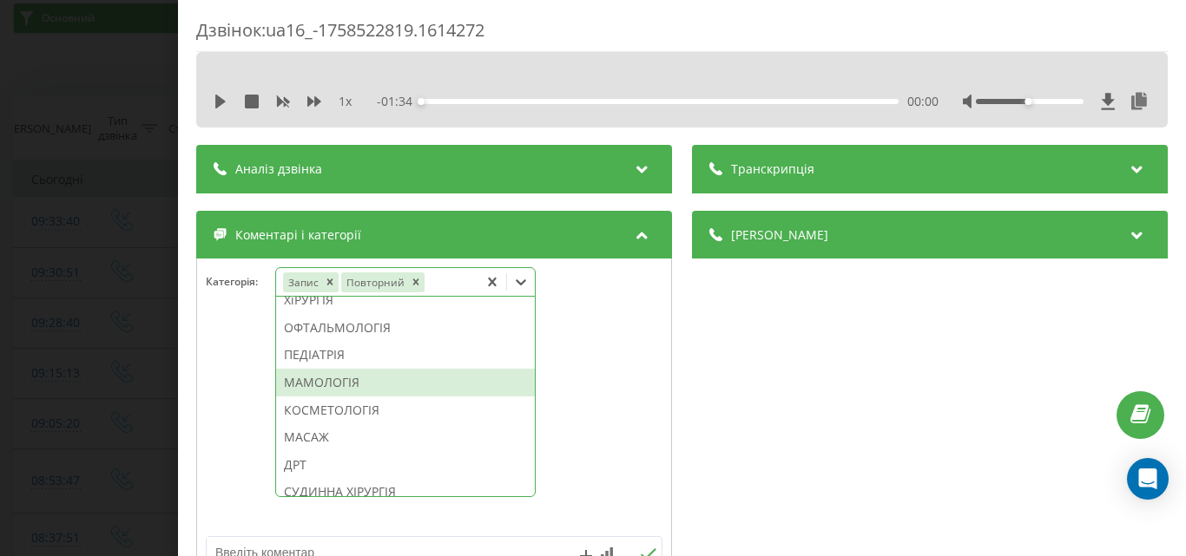
drag, startPoint x: 354, startPoint y: 432, endPoint x: 191, endPoint y: 396, distance: 167.2
click at [346, 397] on div "МАМОЛОГІЯ" at bounding box center [405, 383] width 259 height 28
click at [187, 394] on div "Дзвінок : ua16_-1758522819.1614272 1 x - 01:34 00:00 00:00 Транскрипція Для AI-…" at bounding box center [682, 278] width 1008 height 556
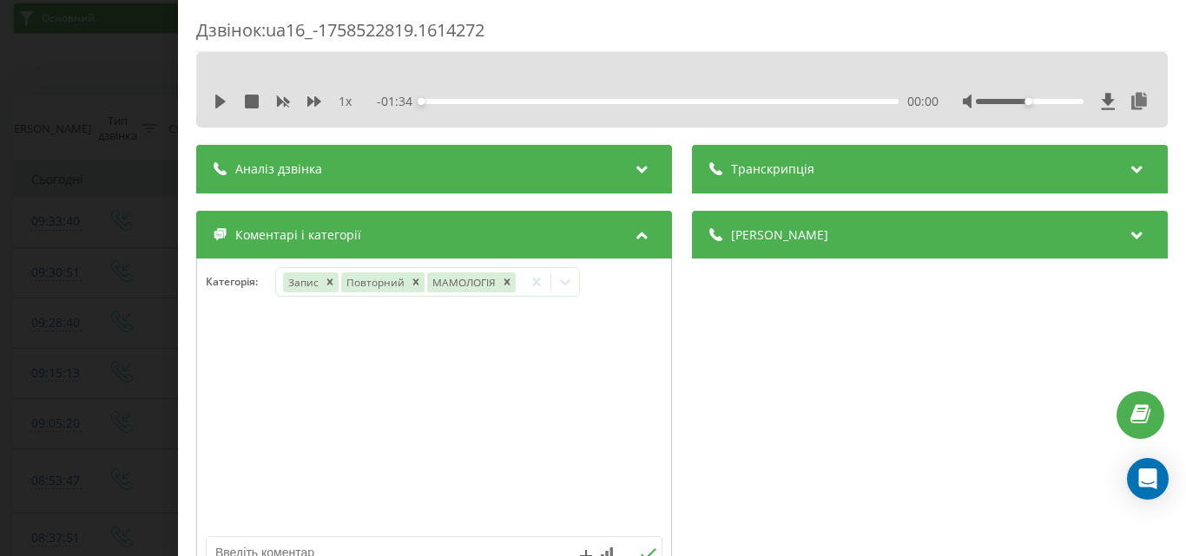
drag, startPoint x: 52, startPoint y: 256, endPoint x: 48, endPoint y: 26, distance: 230.0
click at [52, 237] on div "Дзвінок : ua16_-1758522819.1614272 1 x - 01:34 00:00 00:00 Транскрипція Для AI-…" at bounding box center [593, 278] width 1186 height 556
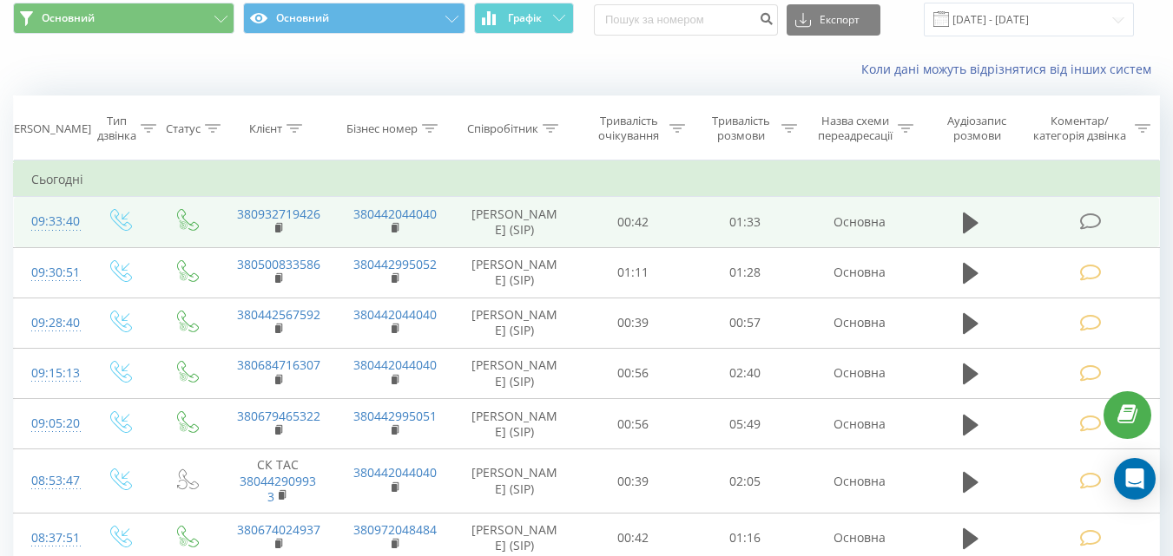
click at [1087, 228] on icon at bounding box center [1090, 222] width 22 height 18
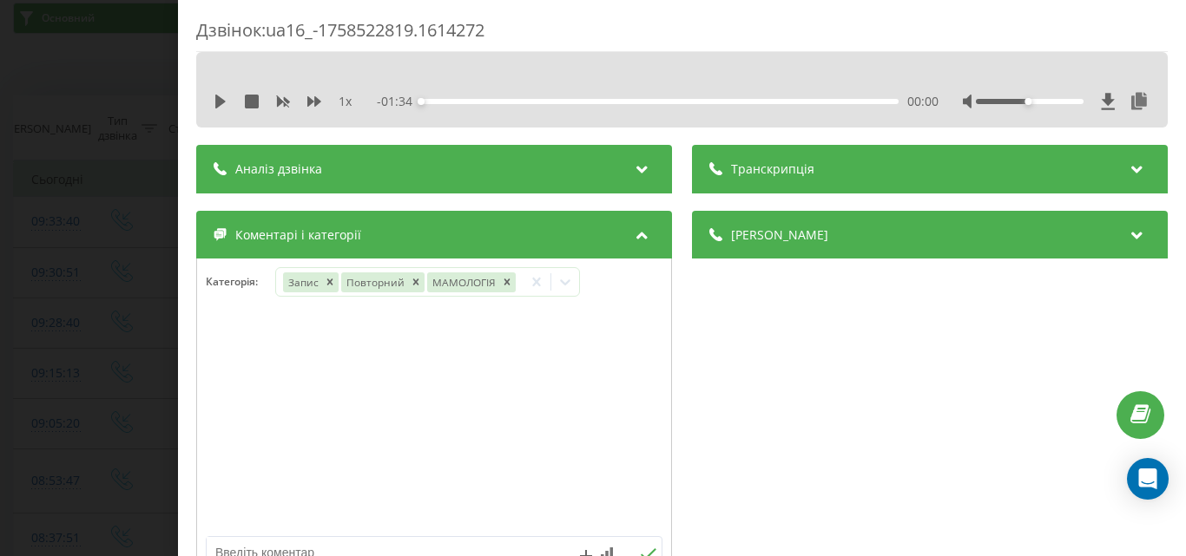
click at [46, 346] on div "Дзвінок : ua16_-1758522819.1614272 1 x - 01:34 00:00 00:00 Транскрипція Для AI-…" at bounding box center [593, 278] width 1186 height 556
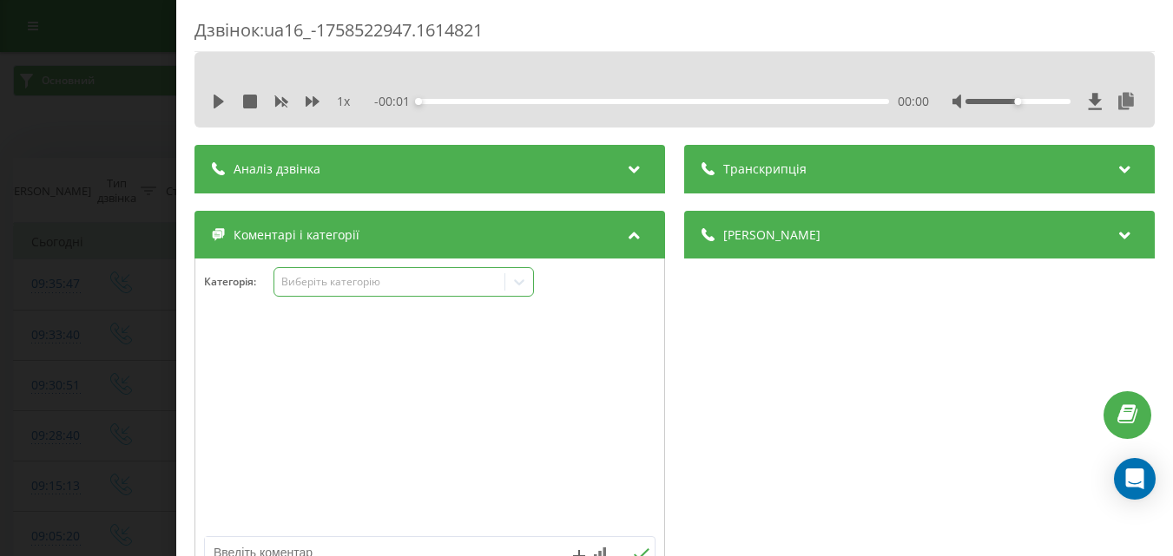
click at [348, 287] on div "Виберіть категорію" at bounding box center [388, 282] width 217 height 14
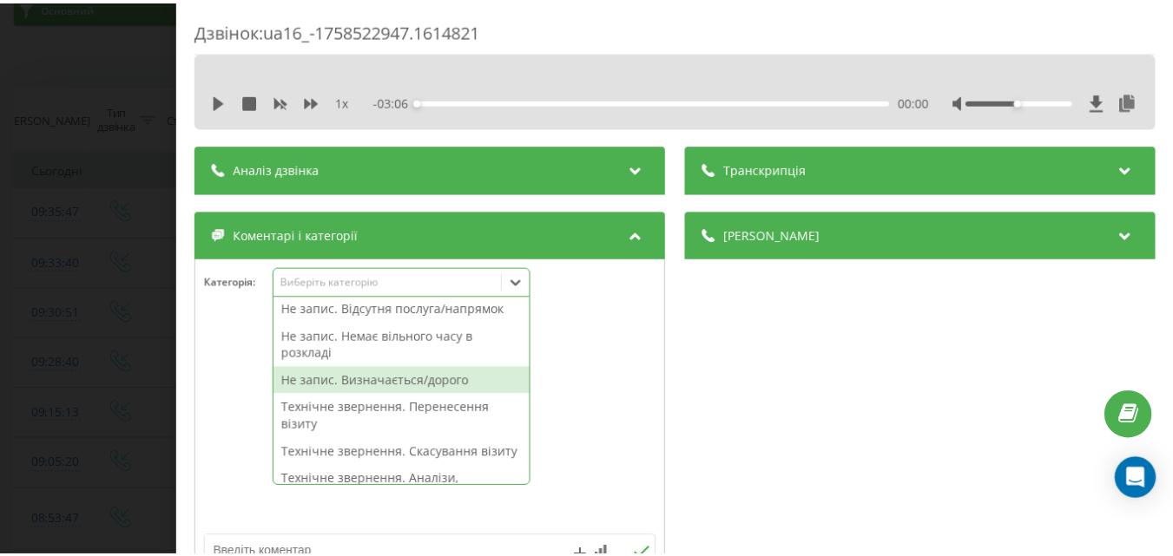
scroll to position [174, 0]
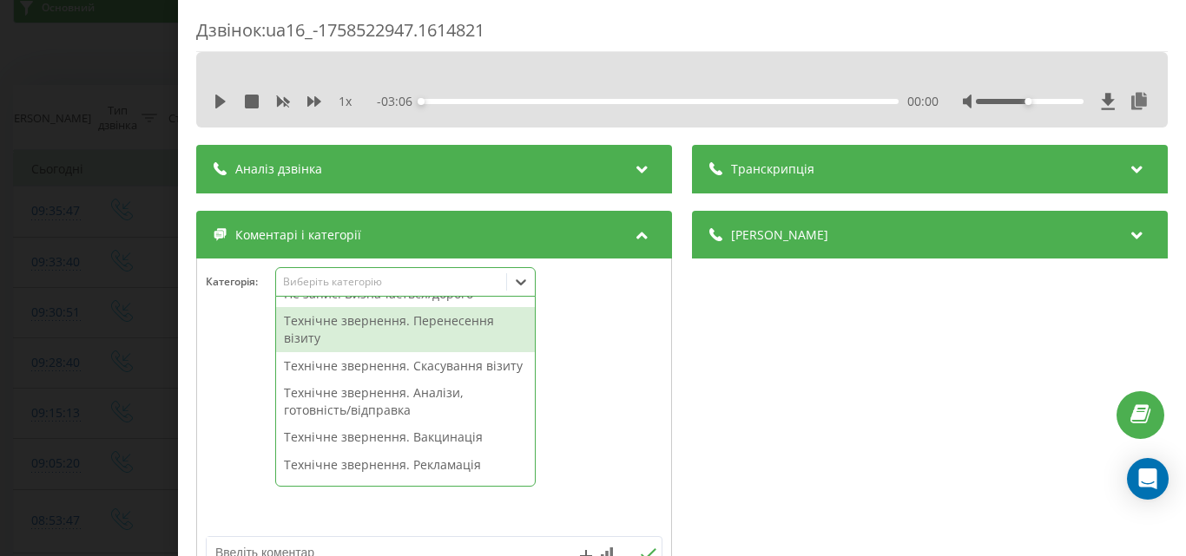
click at [386, 325] on div "Технічне звернення. Перенесення візиту" at bounding box center [405, 329] width 259 height 44
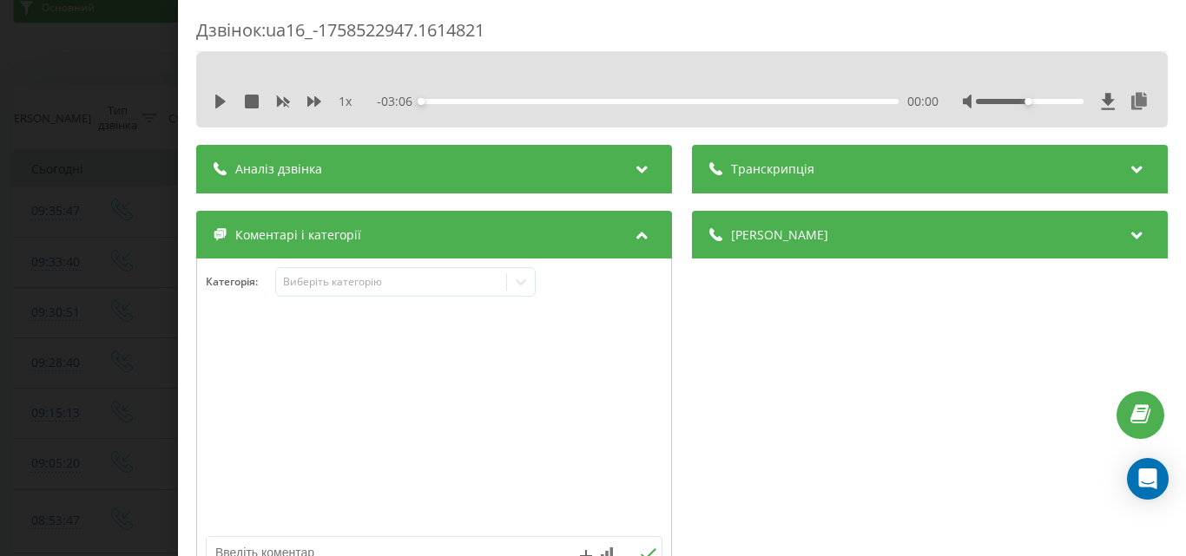
drag, startPoint x: 130, startPoint y: 330, endPoint x: 129, endPoint y: 383, distance: 53.0
click at [130, 331] on div "Дзвінок : ua16_-1758522947.1614821 1 x - 03:06 00:00 00:00 Транскрипція Для AI-…" at bounding box center [593, 278] width 1186 height 556
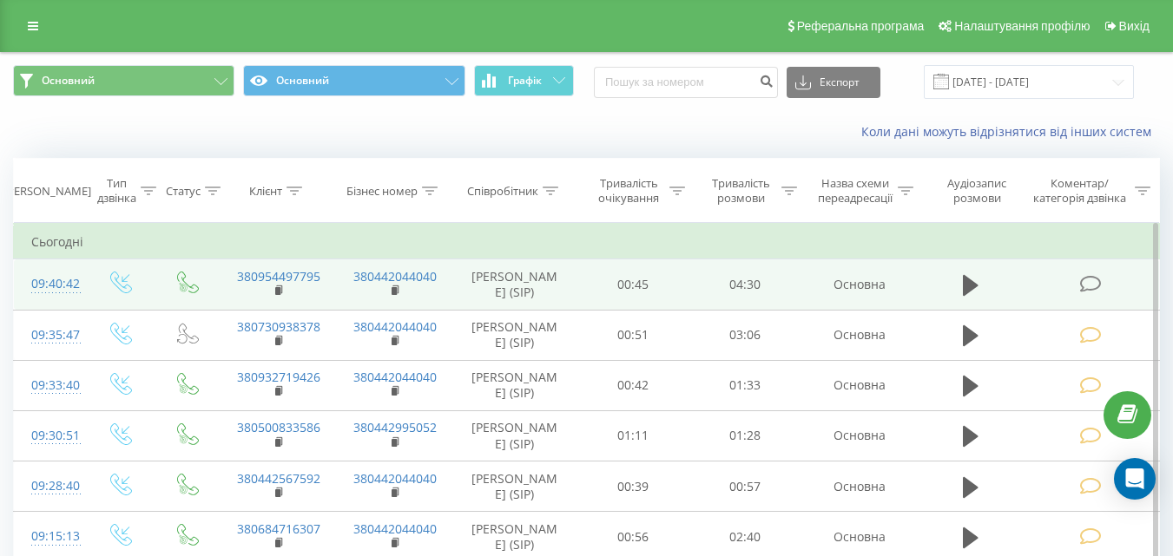
click at [1091, 286] on icon at bounding box center [1090, 284] width 22 height 18
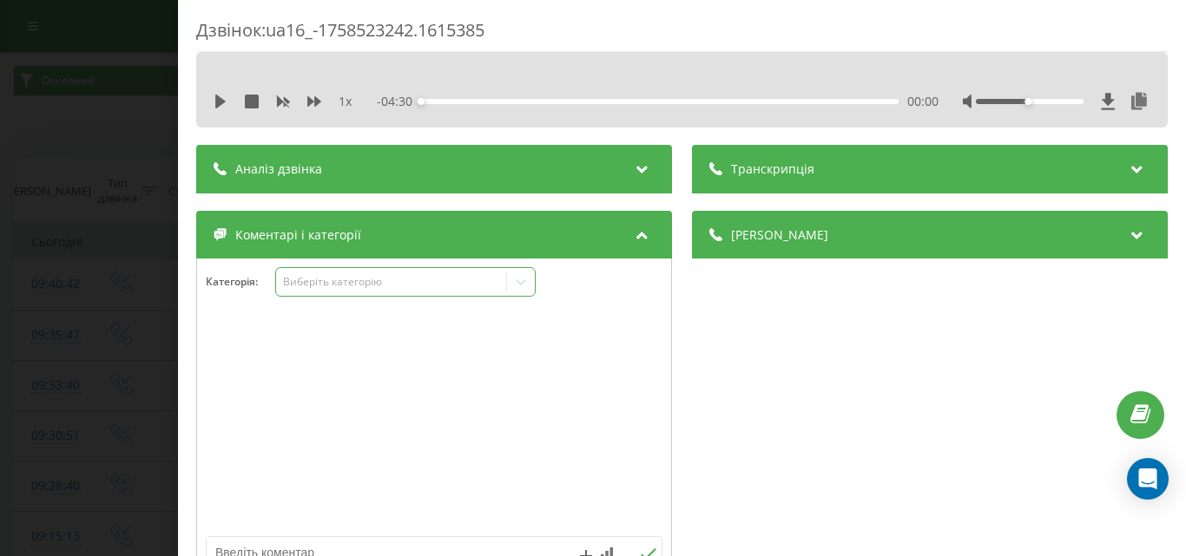
click at [401, 274] on div "Виберіть категорію" at bounding box center [391, 282] width 230 height 16
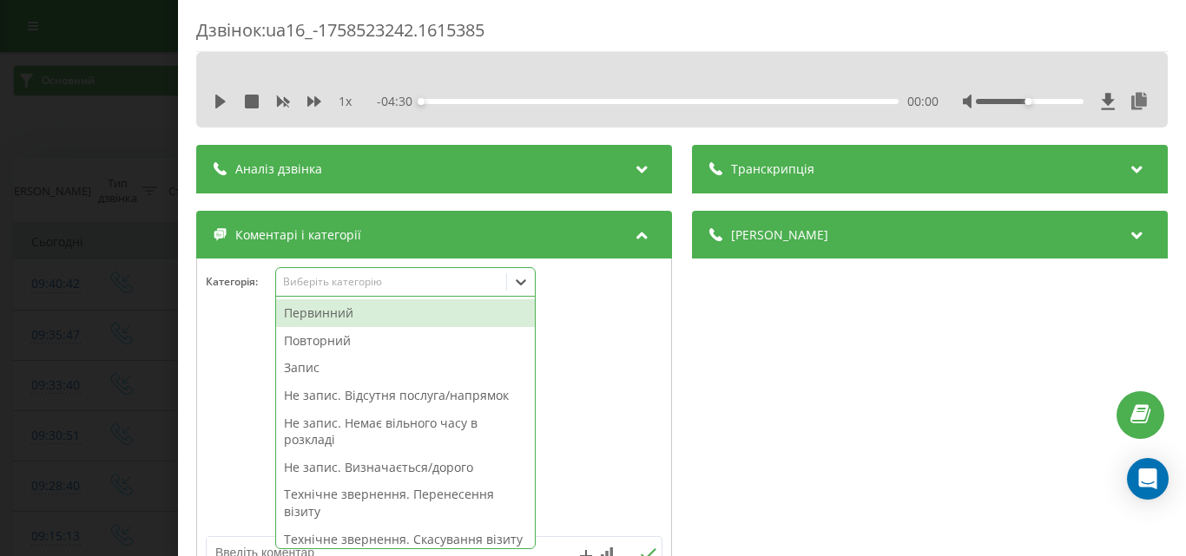
scroll to position [10, 0]
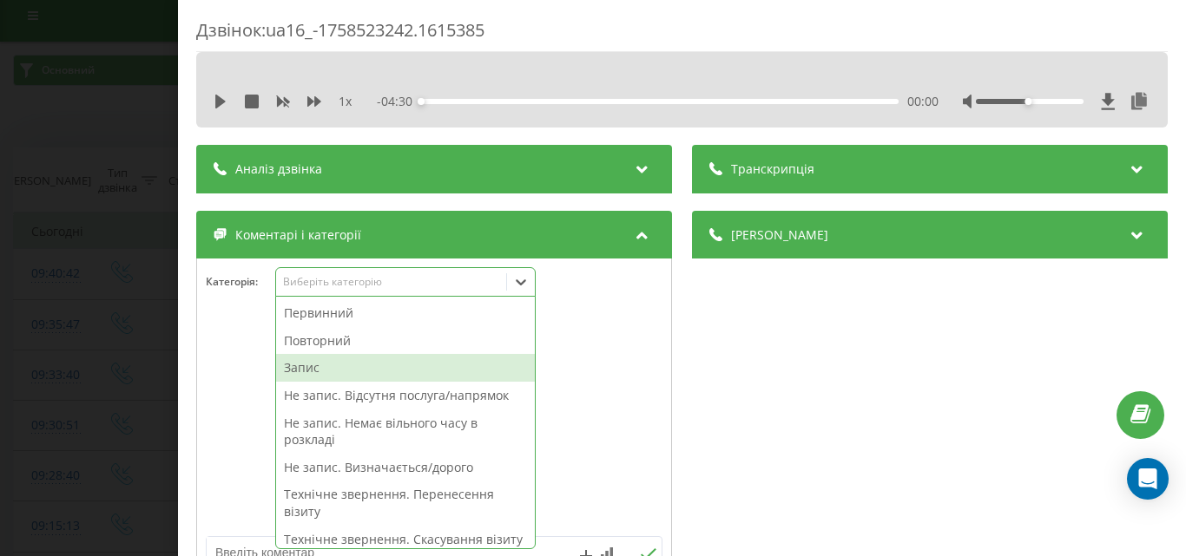
click at [310, 364] on div "Запис" at bounding box center [405, 368] width 259 height 28
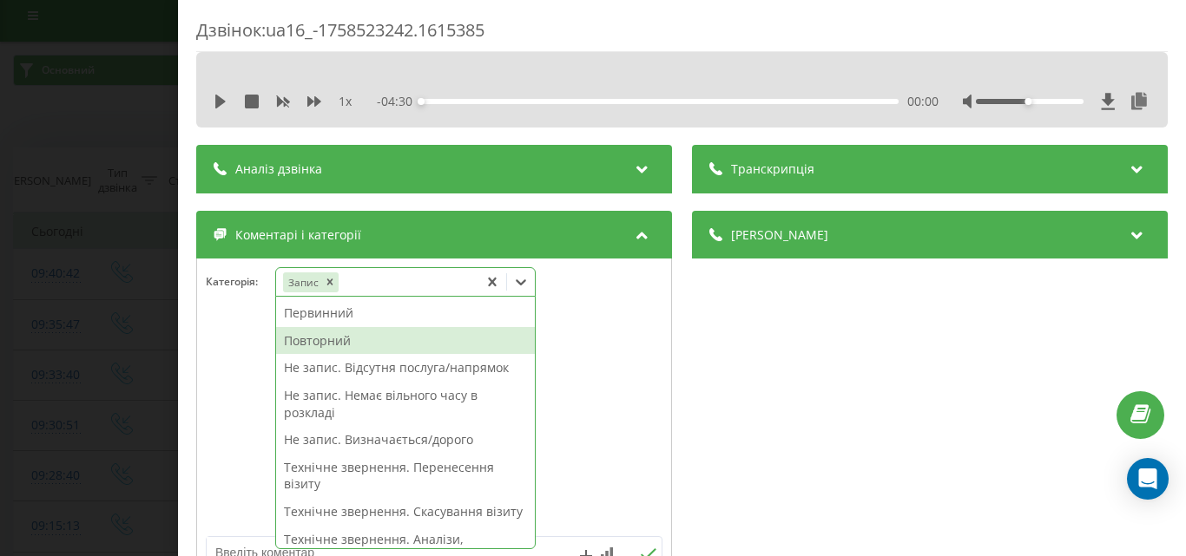
click at [348, 338] on div "Повторний" at bounding box center [405, 341] width 259 height 28
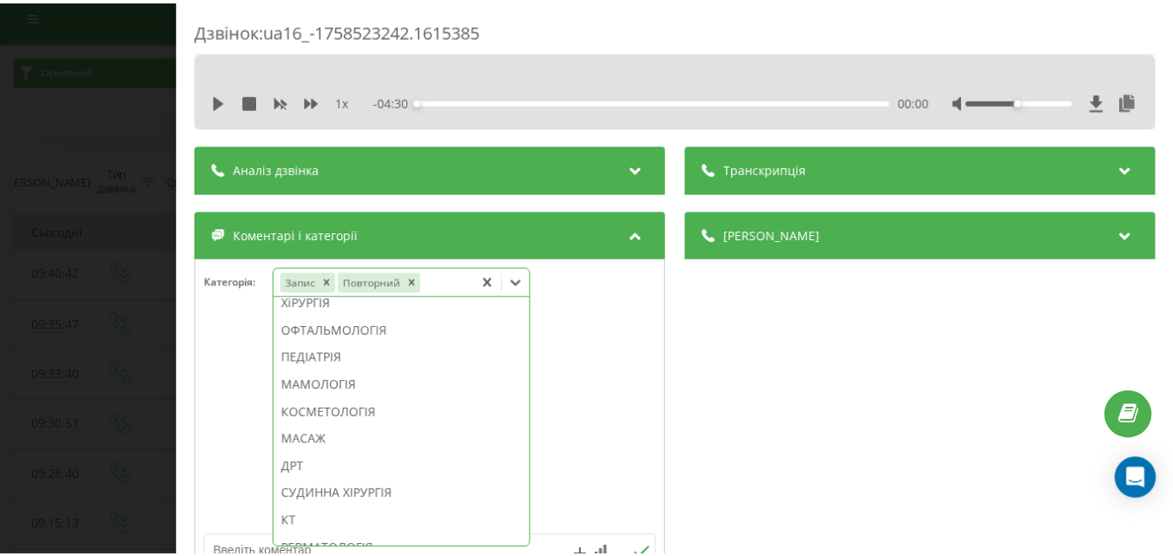
scroll to position [1212, 0]
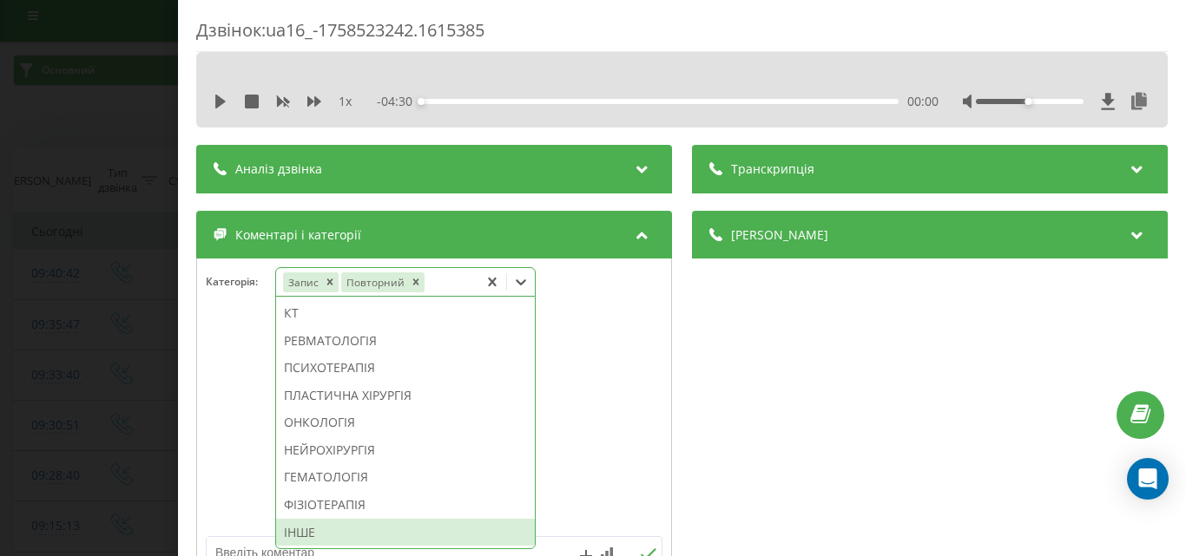
click at [325, 533] on div "ІНШЕ" at bounding box center [405, 533] width 259 height 28
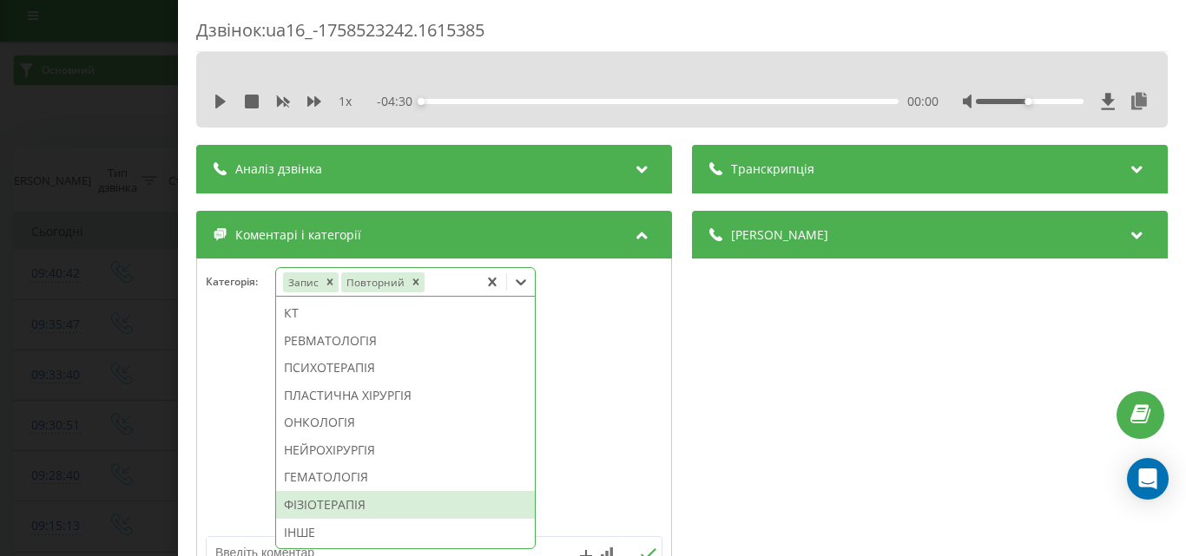
click at [122, 415] on div "Дзвінок : ua16_-1758523242.1615385 1 x - 04:30 00:00 00:00 Транскрипція Для AI-…" at bounding box center [593, 278] width 1186 height 556
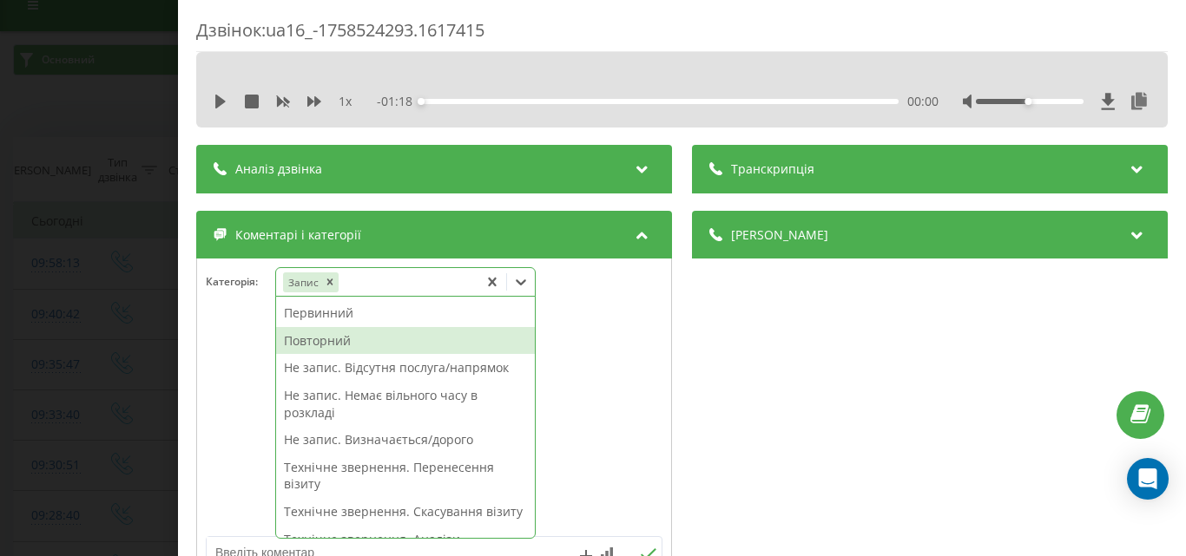
click at [345, 348] on div "Повторний" at bounding box center [405, 341] width 259 height 28
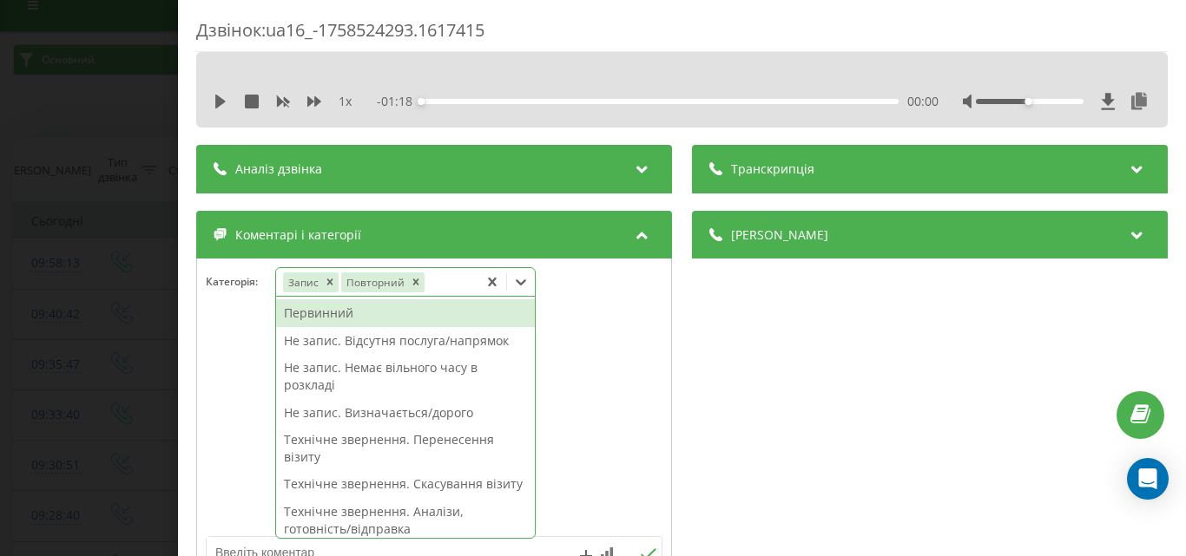
click at [603, 404] on div at bounding box center [434, 423] width 474 height 208
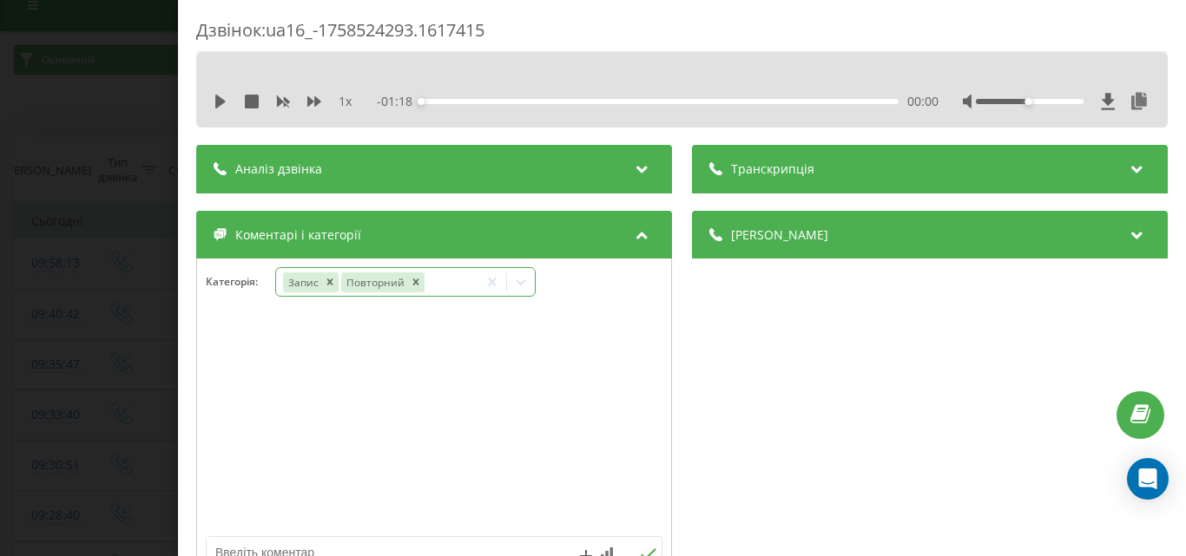
click at [524, 279] on icon at bounding box center [520, 281] width 17 height 17
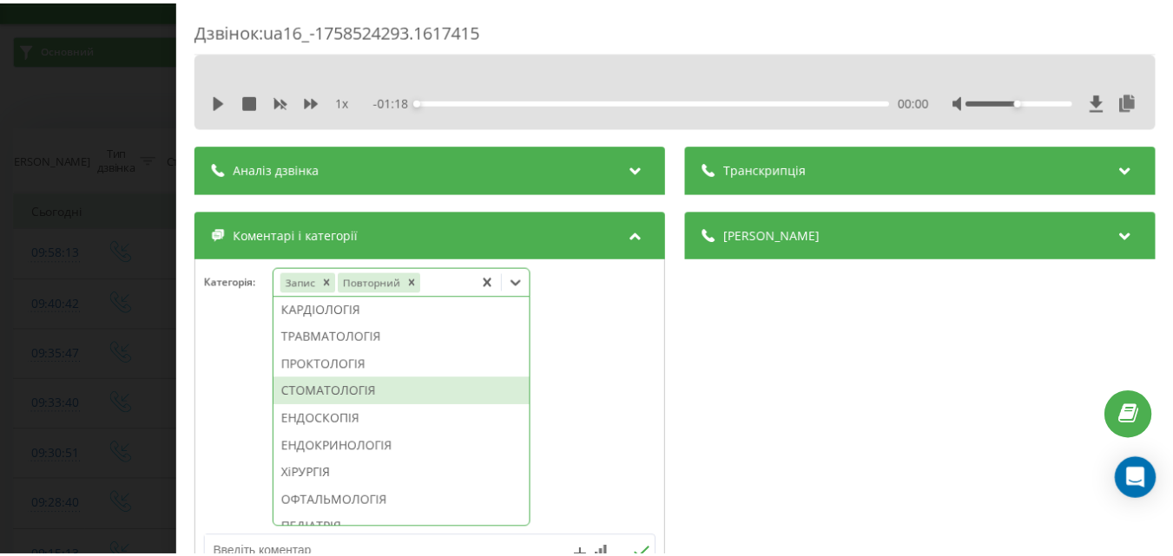
scroll to position [521, 0]
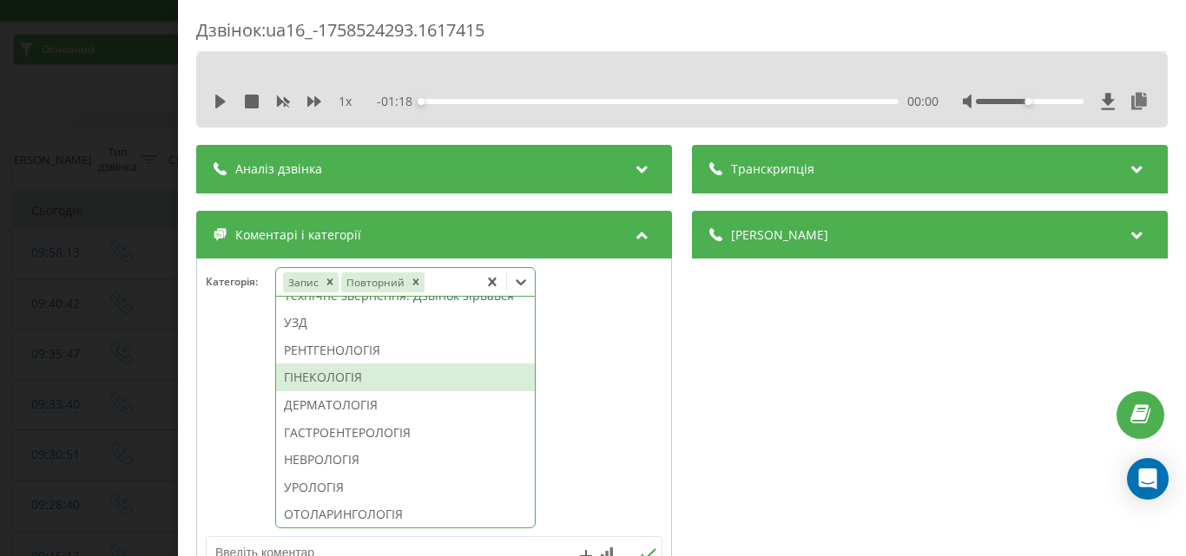
drag, startPoint x: 331, startPoint y: 428, endPoint x: 141, endPoint y: 368, distance: 198.5
click at [319, 391] on div "ГІНЕКОЛОГІЯ" at bounding box center [405, 378] width 259 height 28
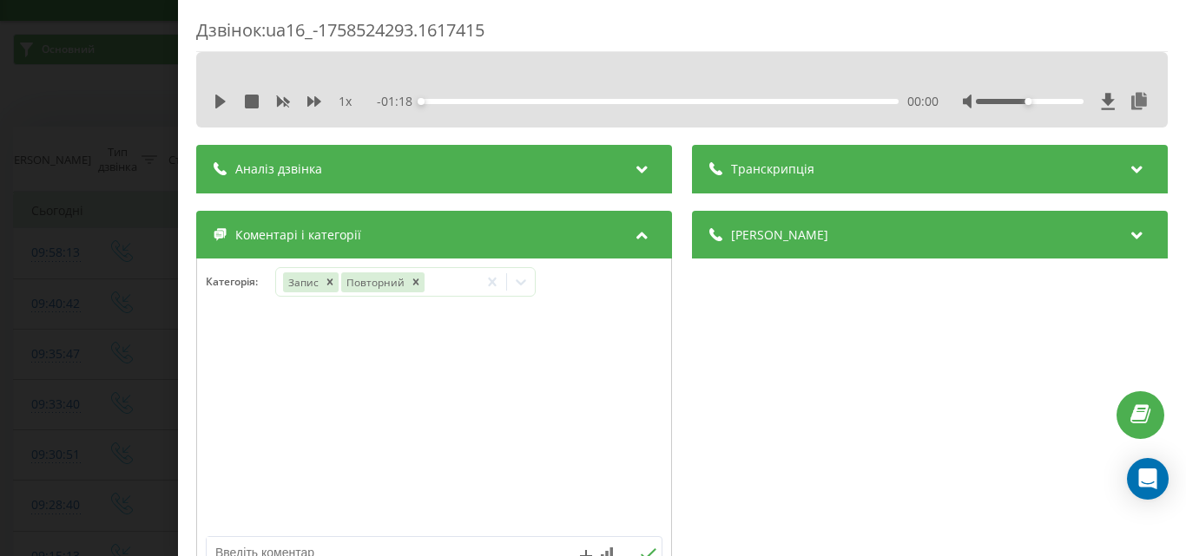
click at [141, 368] on div "Дзвінок : ua16_-1758524293.1617415 1 x - 01:18 00:00 00:00 Транскрипція Для AI-…" at bounding box center [593, 278] width 1186 height 556
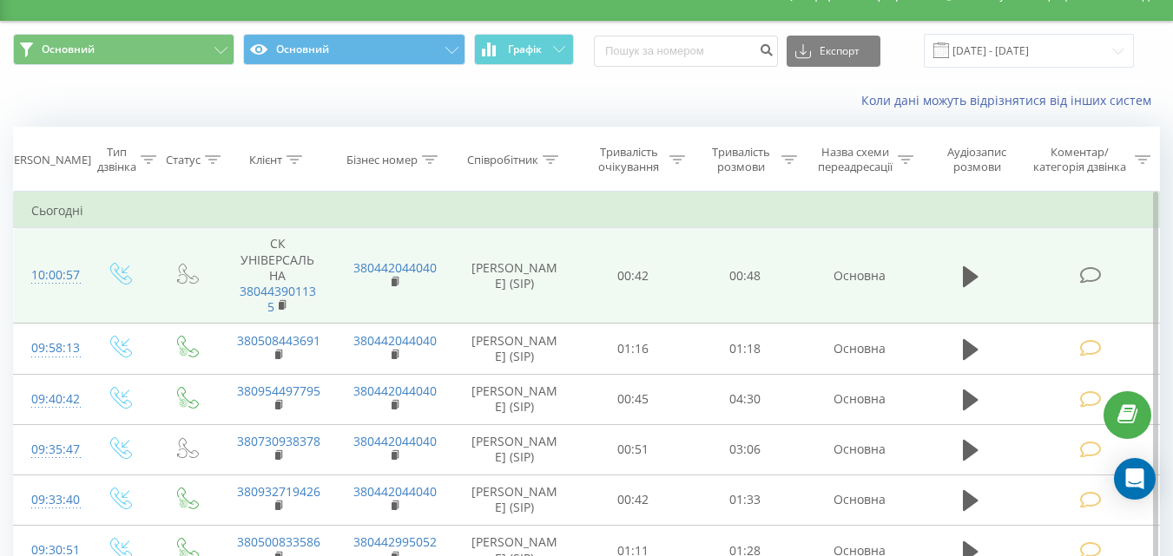
click at [1094, 271] on icon at bounding box center [1090, 275] width 22 height 18
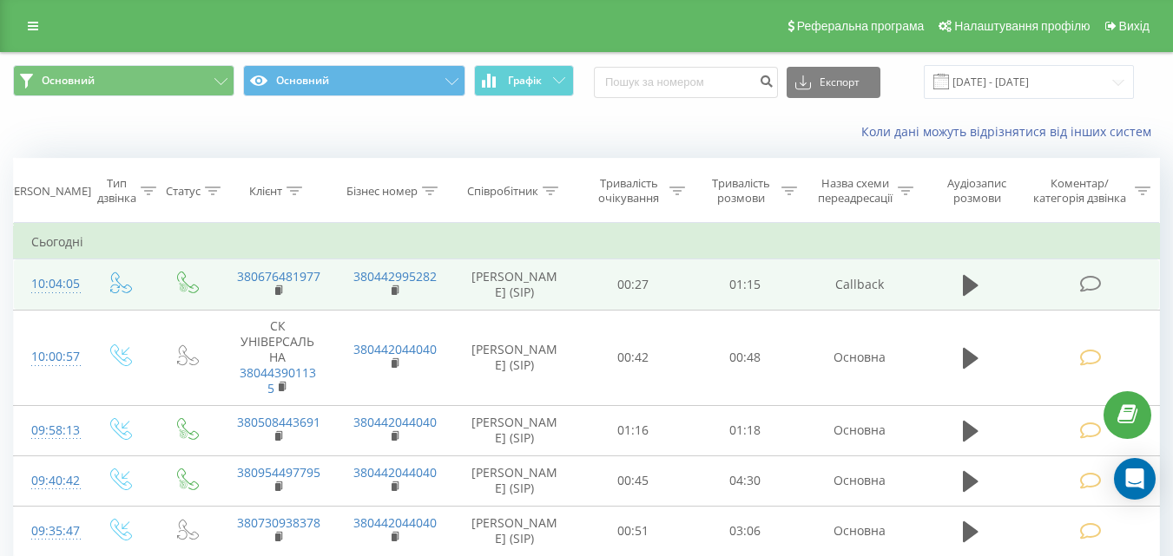
click at [1105, 287] on td at bounding box center [1091, 285] width 135 height 50
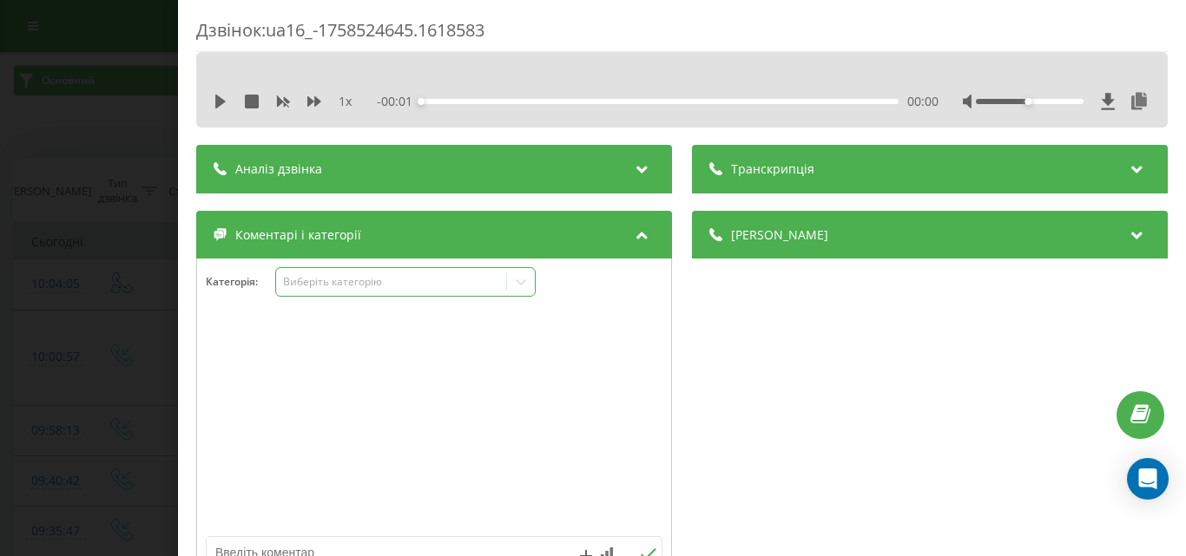
click at [322, 289] on div "Виберіть категорію" at bounding box center [390, 282] width 217 height 14
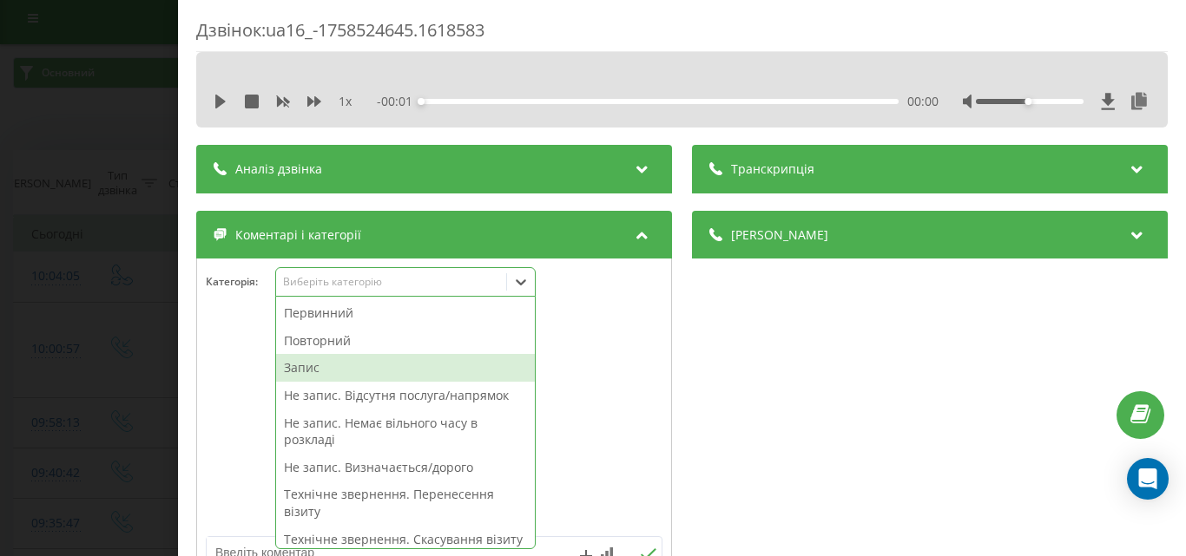
scroll to position [10, 0]
click at [317, 367] on div "Запис" at bounding box center [405, 368] width 259 height 28
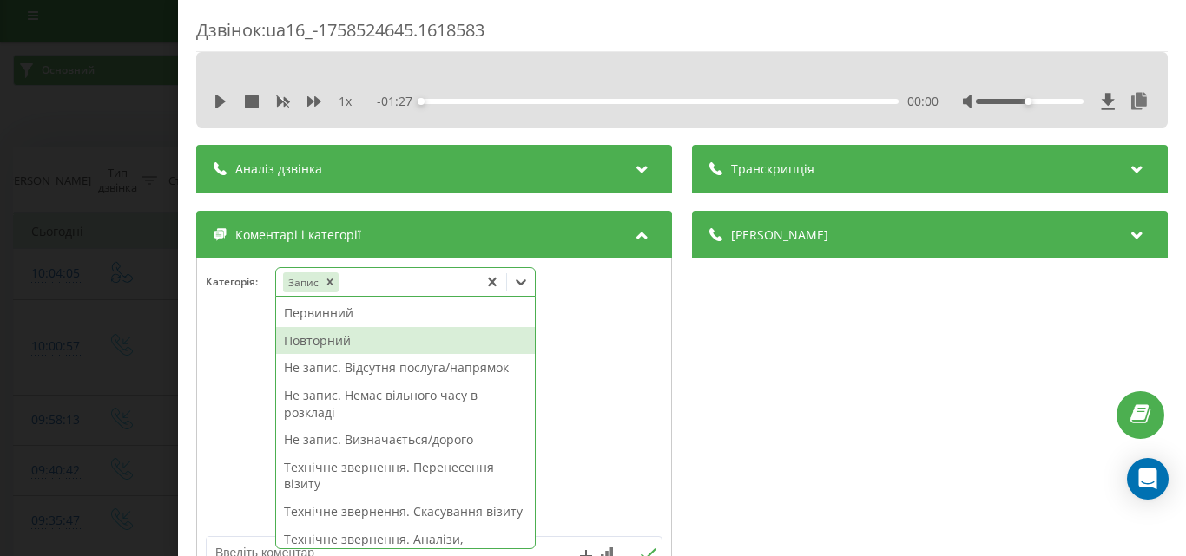
click at [341, 343] on div "Повторний" at bounding box center [405, 341] width 259 height 28
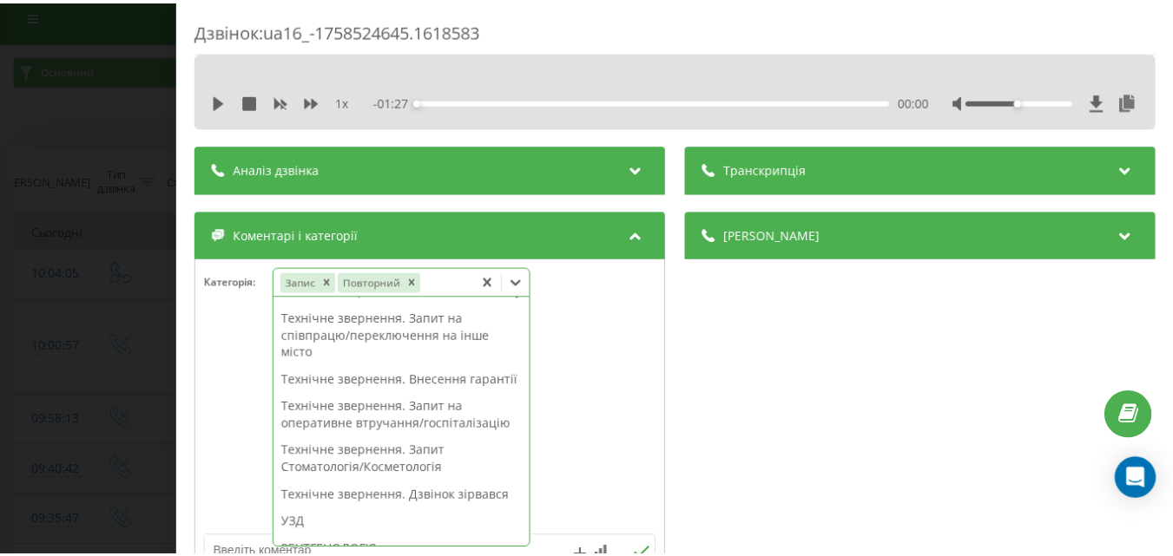
scroll to position [494, 0]
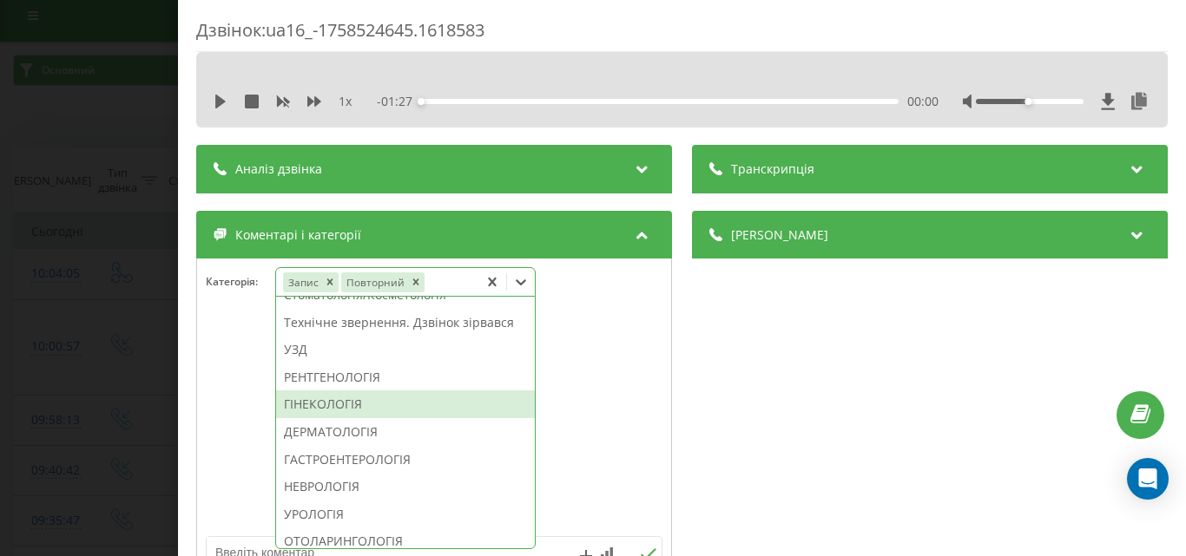
click at [335, 418] on div "ГІНЕКОЛОГІЯ" at bounding box center [405, 405] width 259 height 28
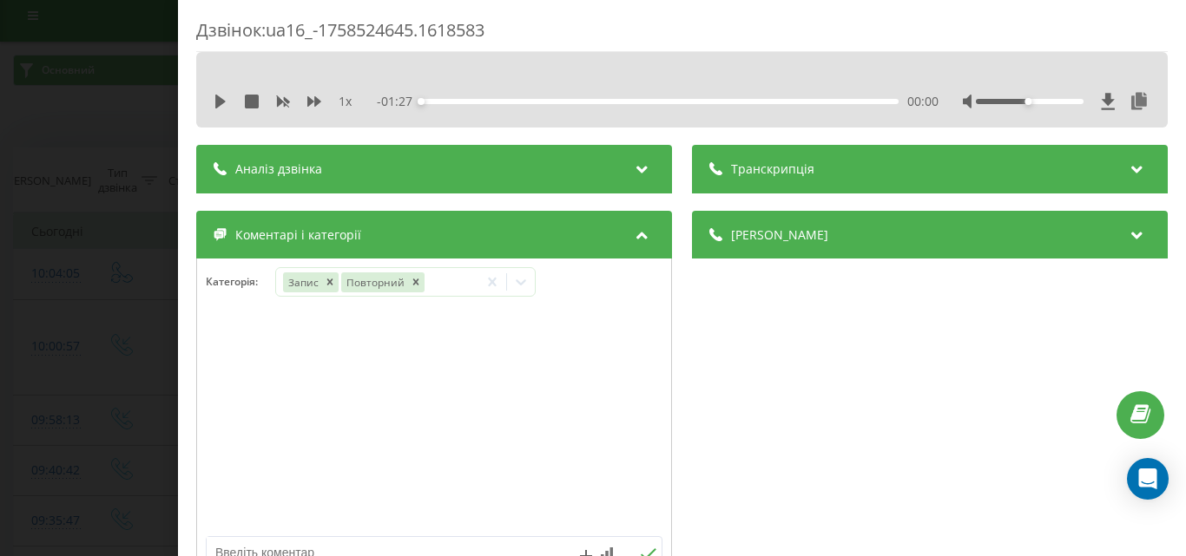
drag, startPoint x: 144, startPoint y: 343, endPoint x: 108, endPoint y: 536, distance: 196.8
click at [143, 343] on div "Дзвінок : ua16_-1758524645.1618583 1 x - 01:27 00:00 00:00 Транскрипція Для AI-…" at bounding box center [593, 278] width 1186 height 556
click at [381, 285] on div "Виберіть категорію" at bounding box center [390, 282] width 217 height 14
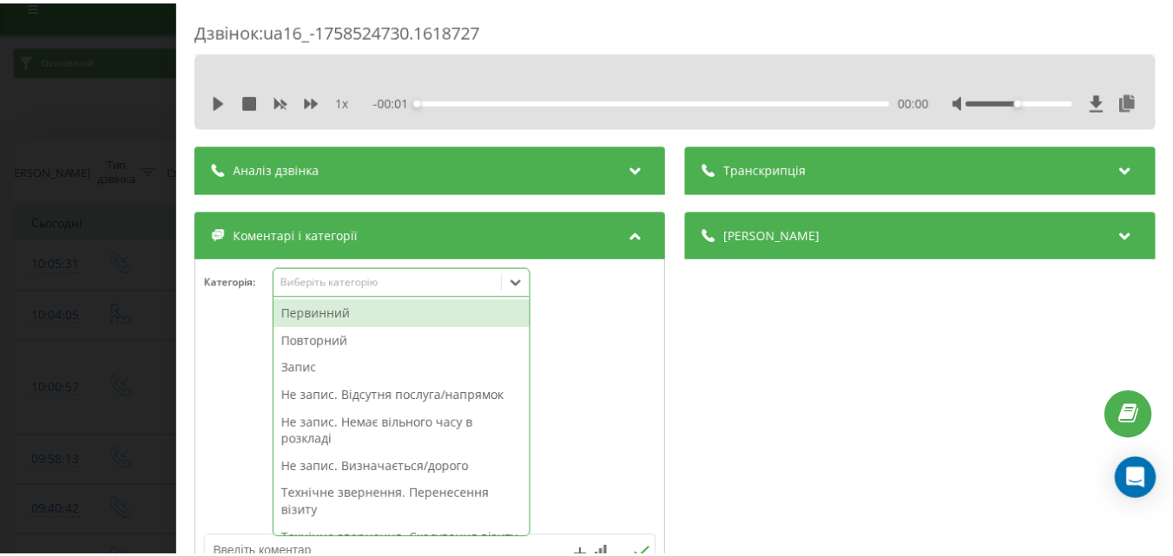
scroll to position [21, 0]
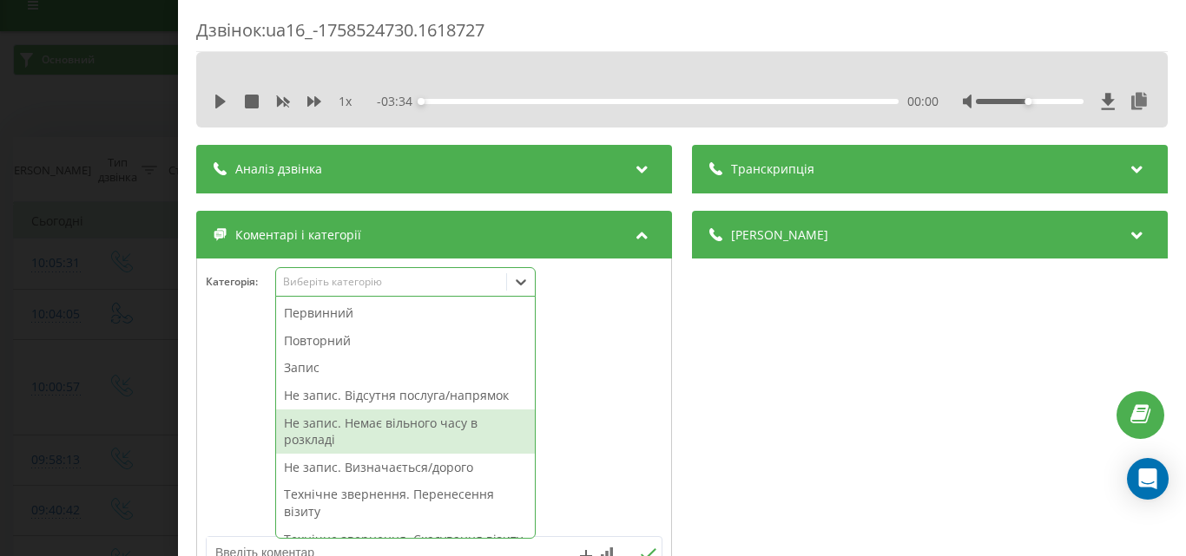
click at [403, 428] on div "Не запис. Немає вільного часу в розкладі" at bounding box center [405, 432] width 259 height 44
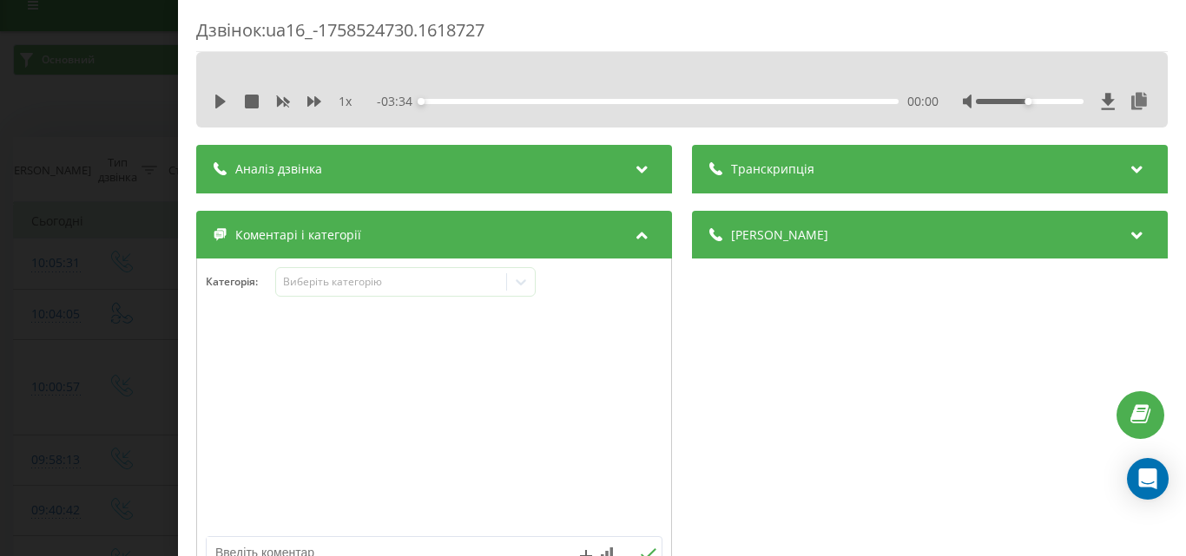
drag, startPoint x: 43, startPoint y: 347, endPoint x: 122, endPoint y: 517, distance: 187.6
click at [44, 347] on div "Дзвінок : ua16_-1758524730.1618727 1 x - 03:34 00:00 00:00 Транскрипція Для AI-…" at bounding box center [593, 278] width 1186 height 556
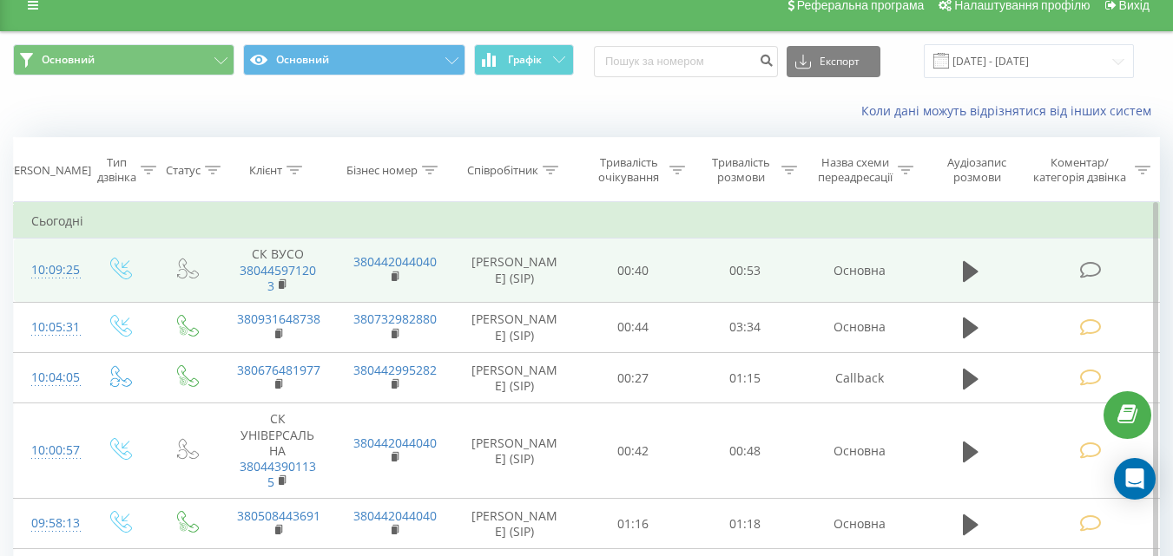
click at [1102, 267] on span at bounding box center [1091, 268] width 24 height 16
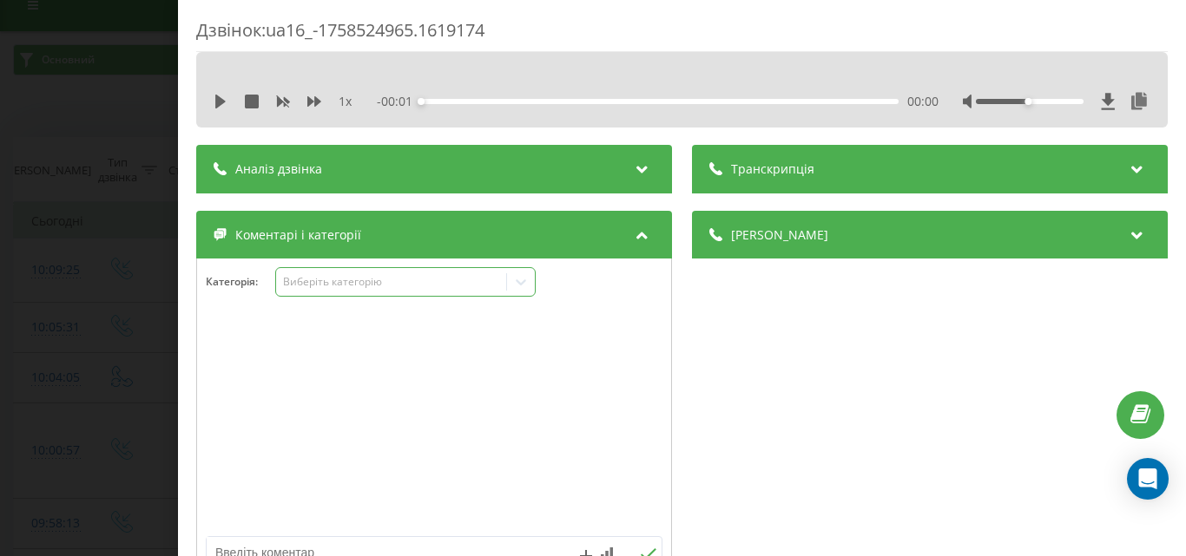
click at [384, 280] on div "Виберіть категорію" at bounding box center [390, 282] width 217 height 14
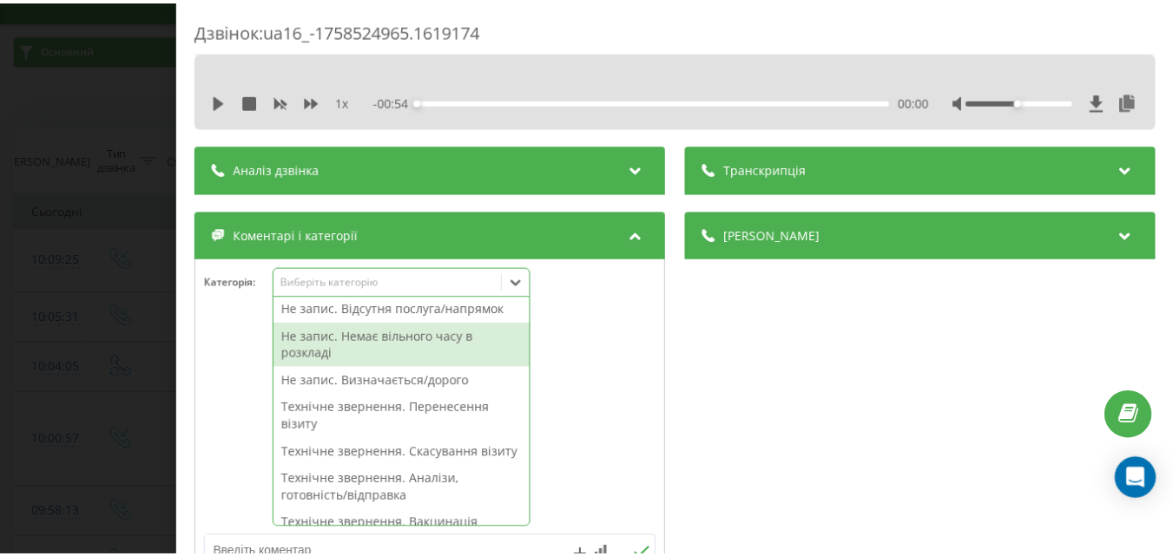
scroll to position [174, 0]
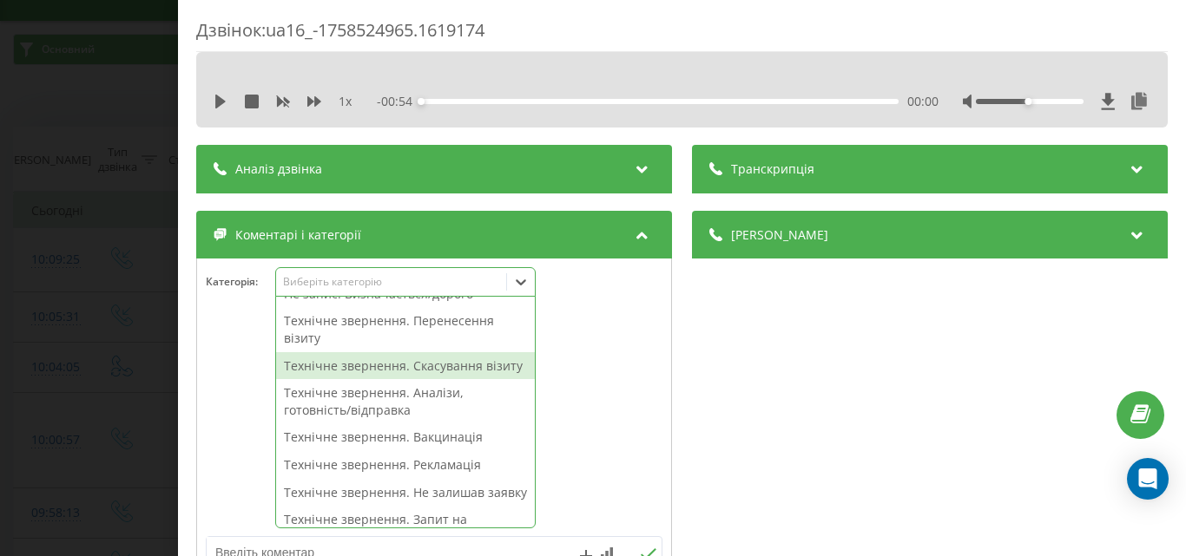
click at [430, 366] on div "Технічне звернення. Скасування візиту" at bounding box center [405, 366] width 259 height 28
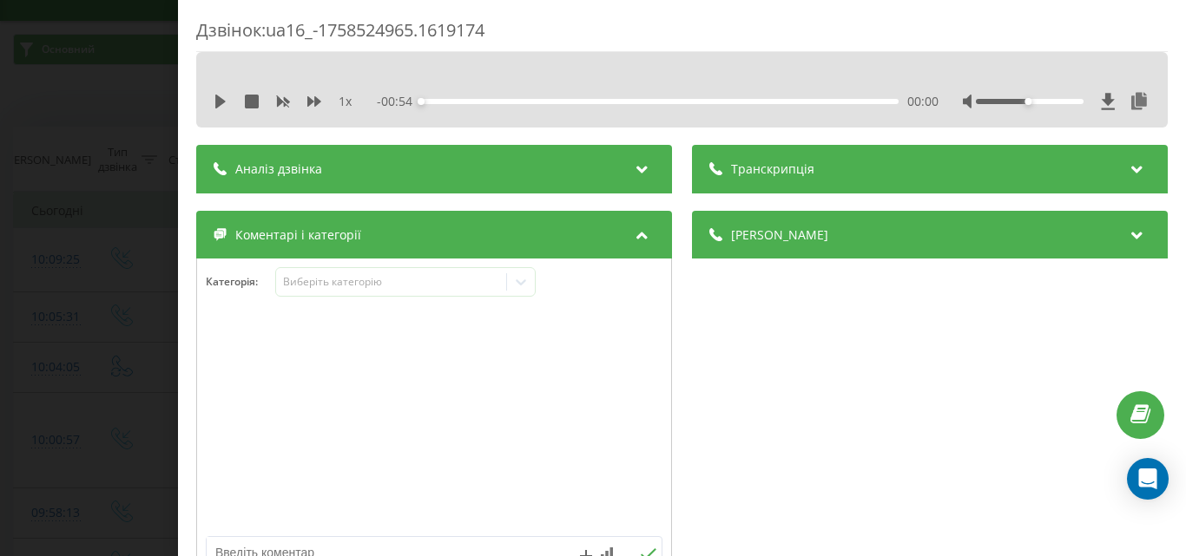
click at [33, 349] on div "Дзвінок : ua16_-1758524965.1619174 1 x - 00:54 00:00 00:00 Транскрипція Для AI-…" at bounding box center [593, 278] width 1186 height 556
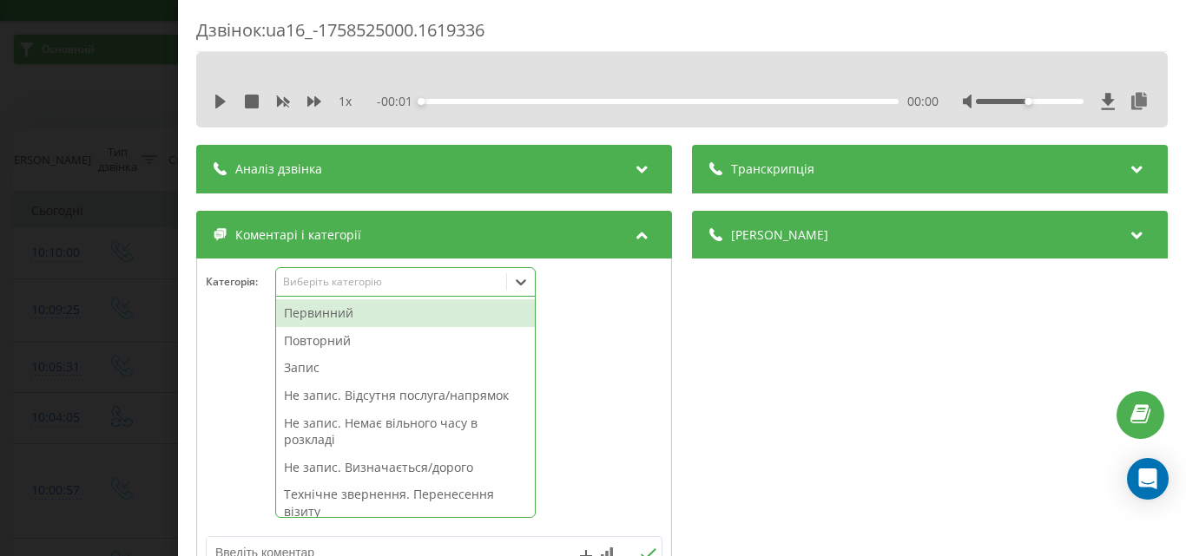
click at [363, 285] on div "Виберіть категорію" at bounding box center [390, 282] width 217 height 14
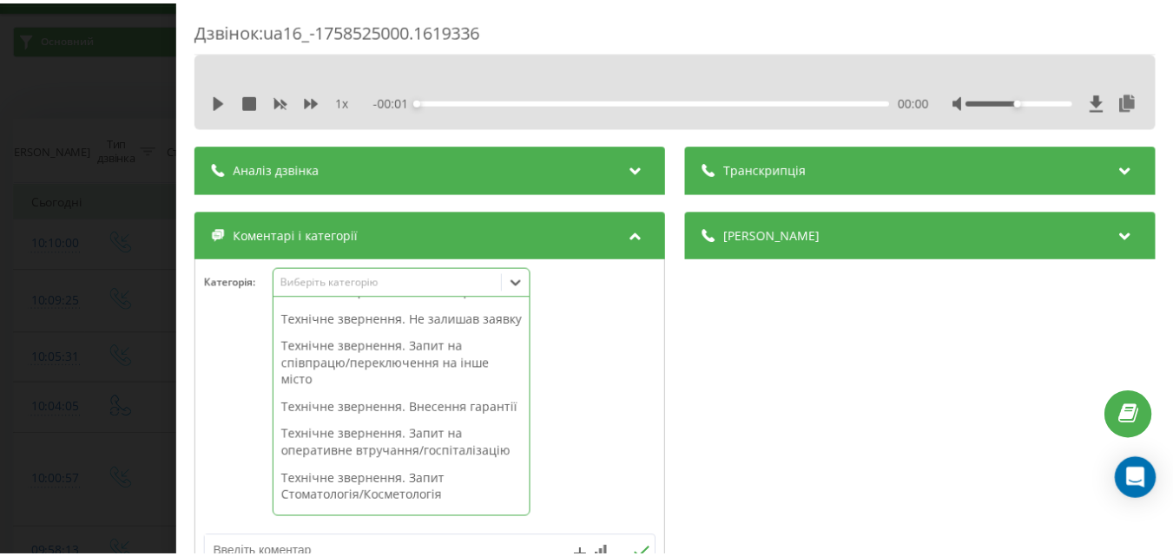
scroll to position [521, 0]
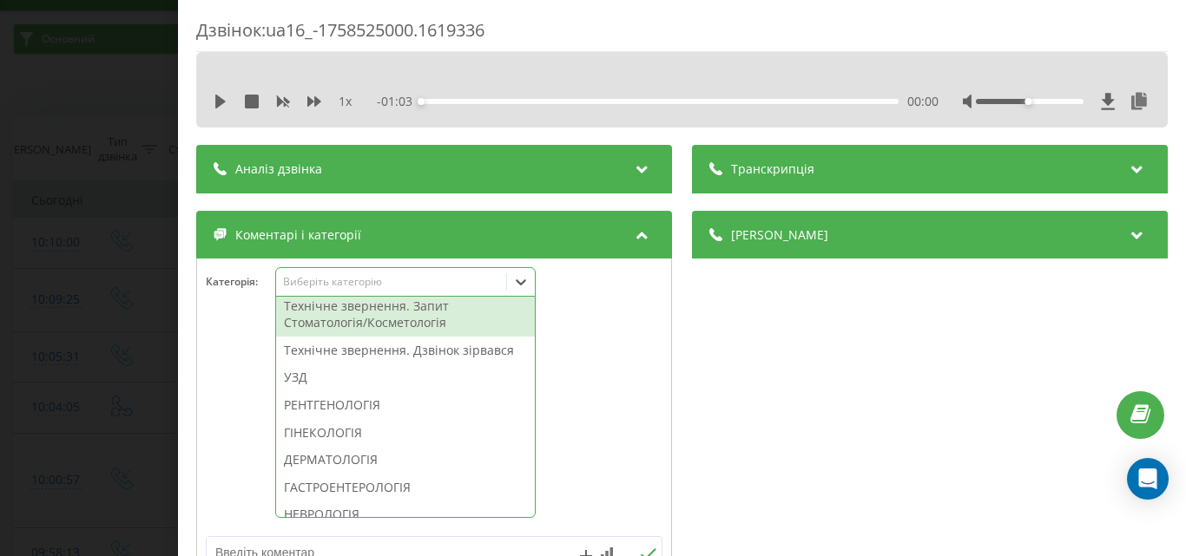
drag, startPoint x: 423, startPoint y: 365, endPoint x: 227, endPoint y: 371, distance: 195.4
click at [422, 337] on div "Технічне звернення. Запит Стоматологія/Косметологія" at bounding box center [405, 314] width 259 height 44
click at [8, 357] on div "Дзвінок : ua16_-1758525000.1619336 1 x - 01:03 00:00 00:00 Транскрипція Для AI-…" at bounding box center [593, 278] width 1186 height 556
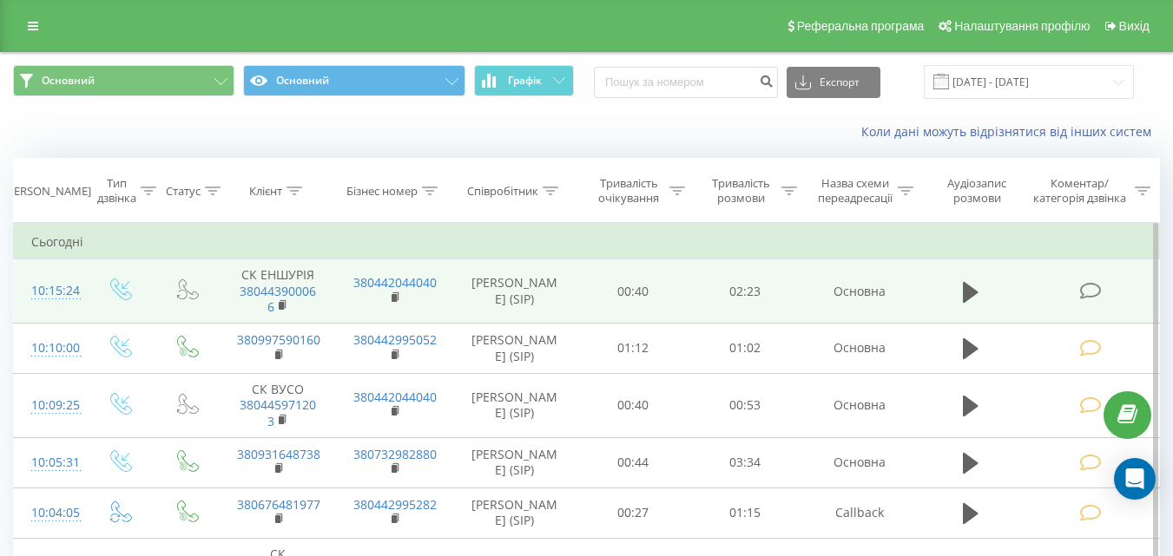
click at [1087, 290] on icon at bounding box center [1090, 291] width 22 height 18
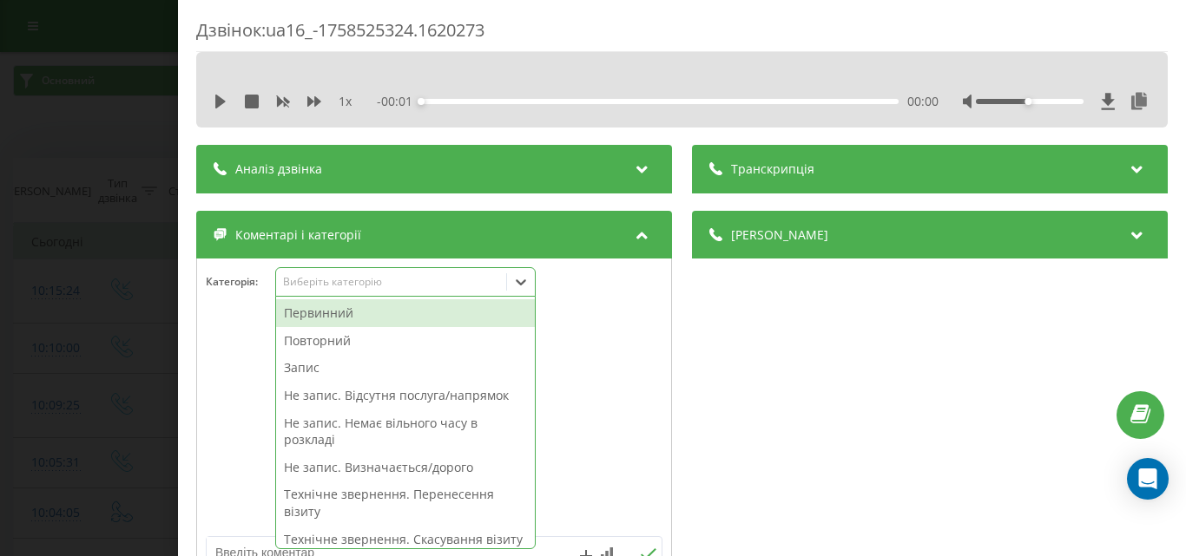
click at [383, 279] on div "Виберіть категорію" at bounding box center [390, 282] width 217 height 14
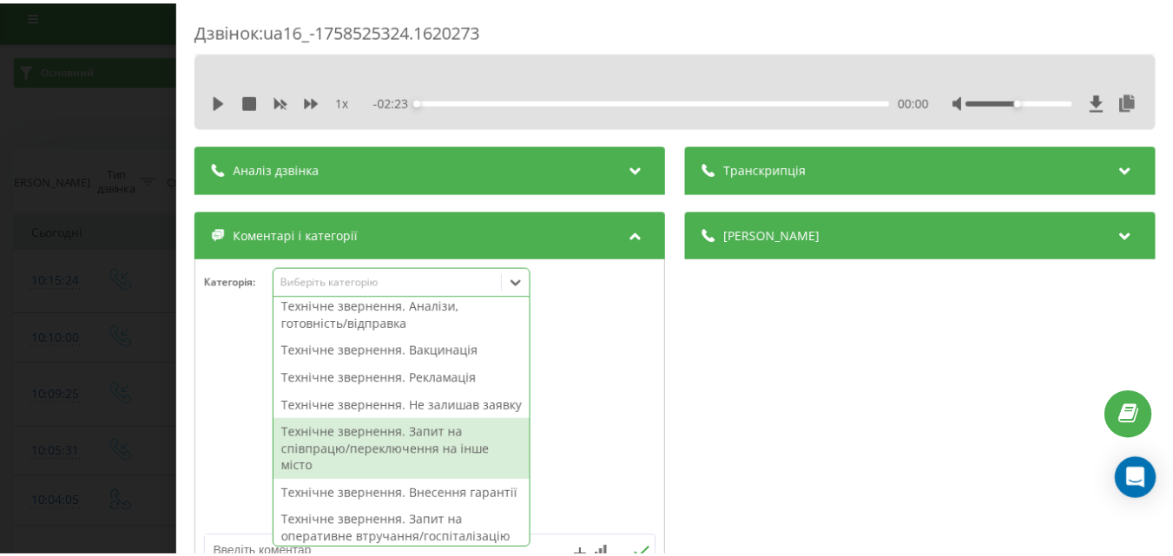
scroll to position [434, 0]
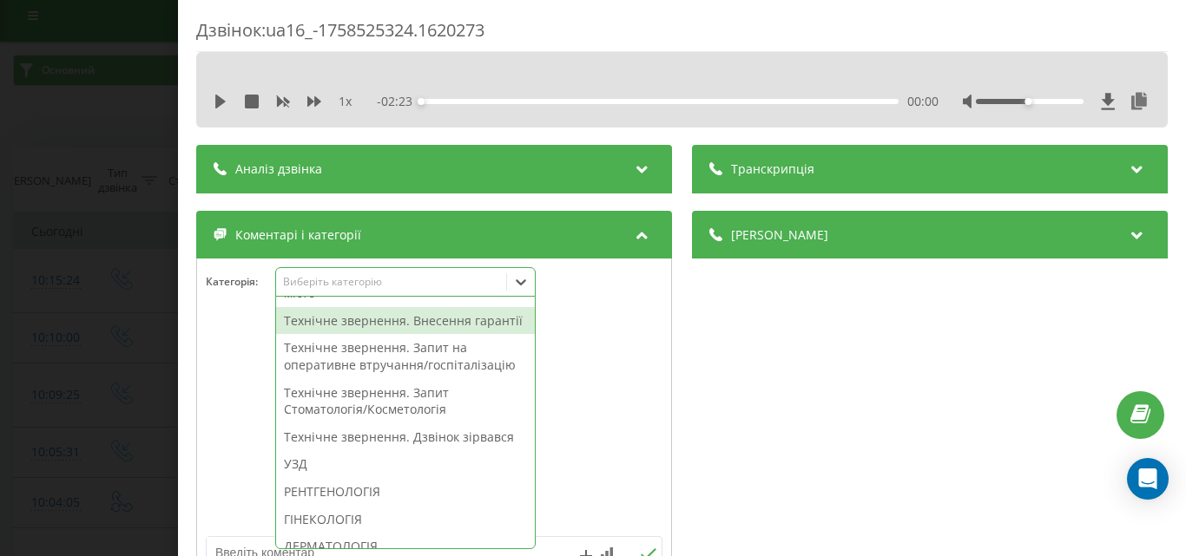
drag, startPoint x: 421, startPoint y: 361, endPoint x: 115, endPoint y: 291, distance: 314.3
click at [420, 335] on div "Технічне звернення. Внесення гарантії" at bounding box center [405, 321] width 259 height 28
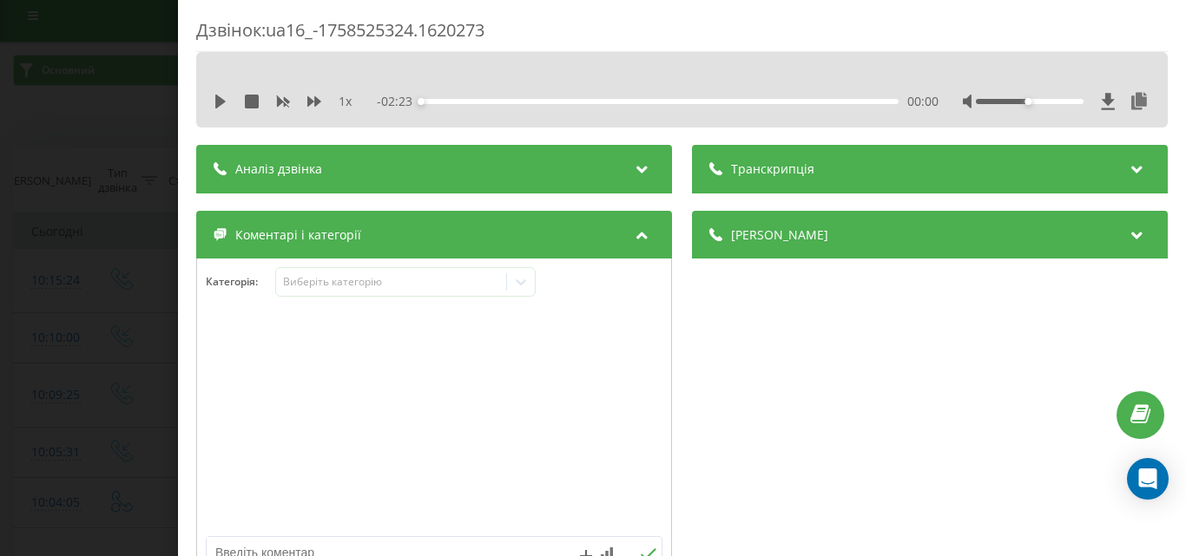
click at [118, 242] on div "Дзвінок : ua16_-1758525324.1620273 1 x - 02:23 00:00 00:00 Транскрипція Для AI-…" at bounding box center [593, 278] width 1186 height 556
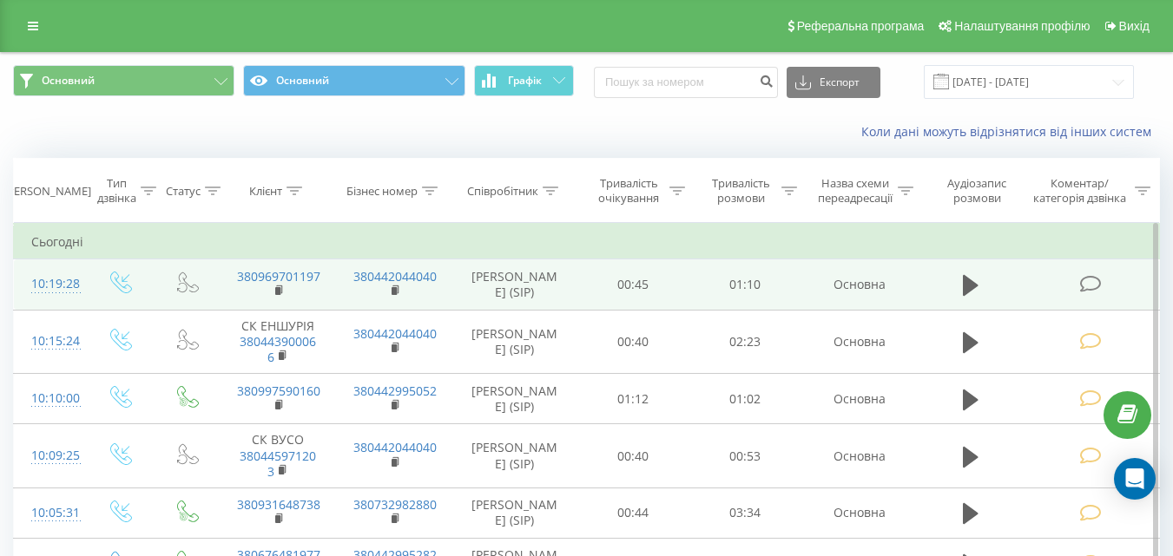
click at [1087, 289] on icon at bounding box center [1090, 284] width 22 height 18
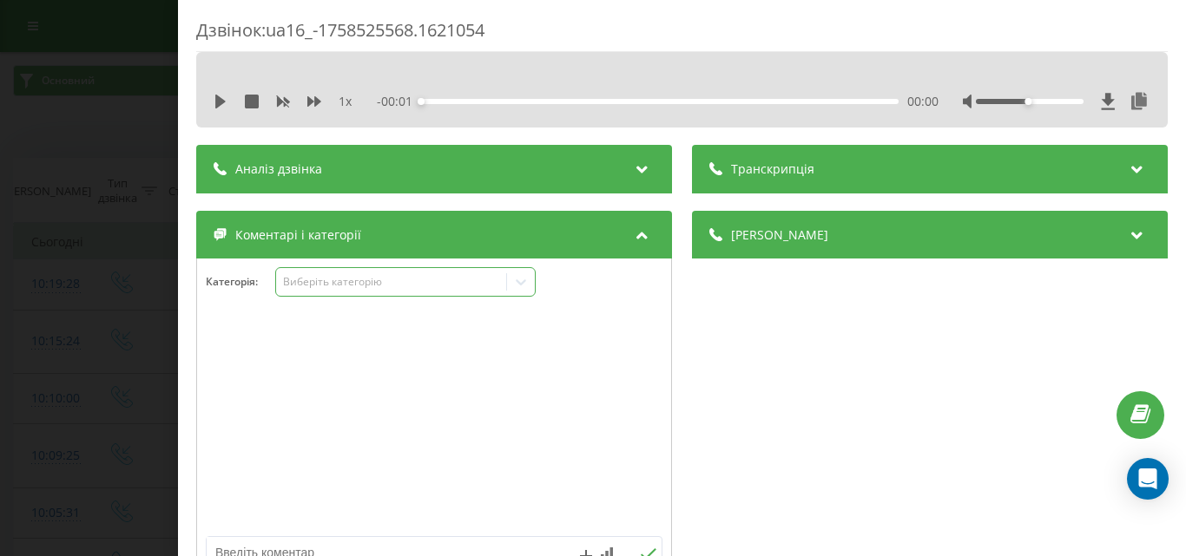
click at [332, 291] on div "Виберіть категорію" at bounding box center [405, 282] width 260 height 30
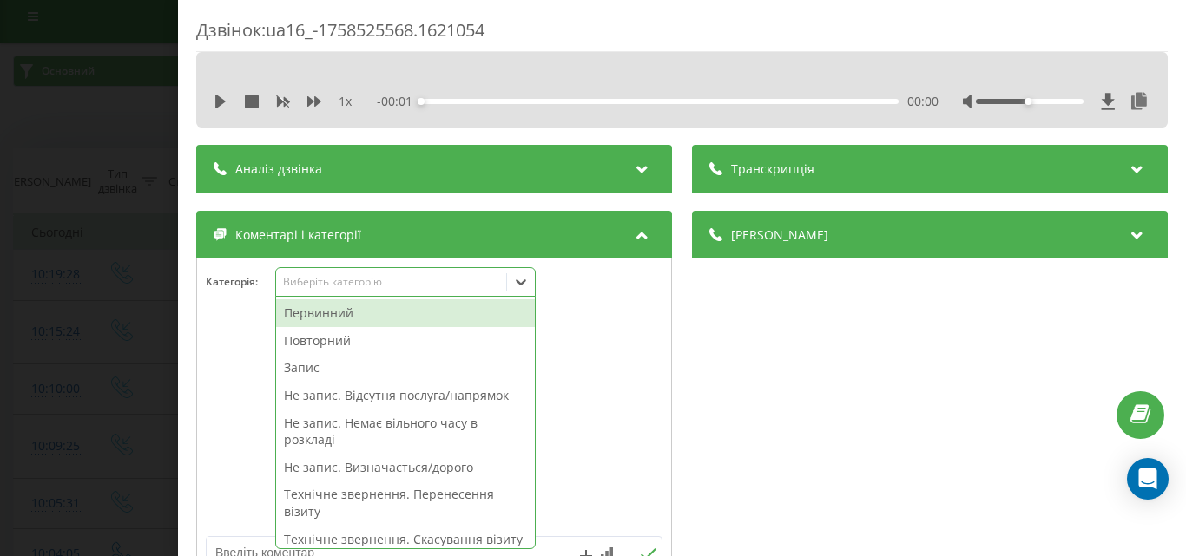
scroll to position [10, 0]
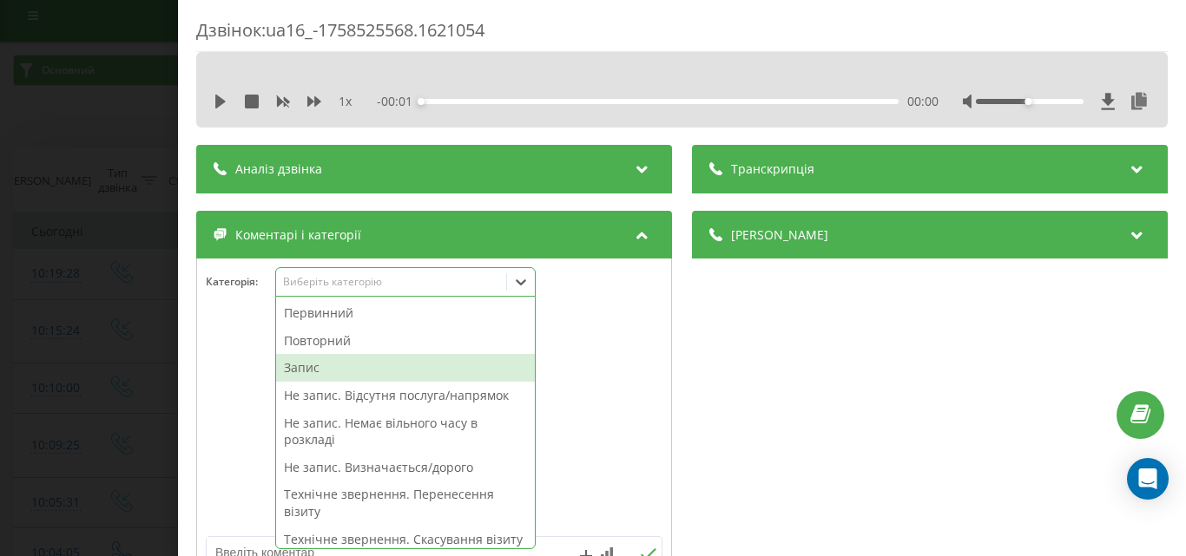
click at [322, 371] on div "Запис" at bounding box center [405, 368] width 259 height 28
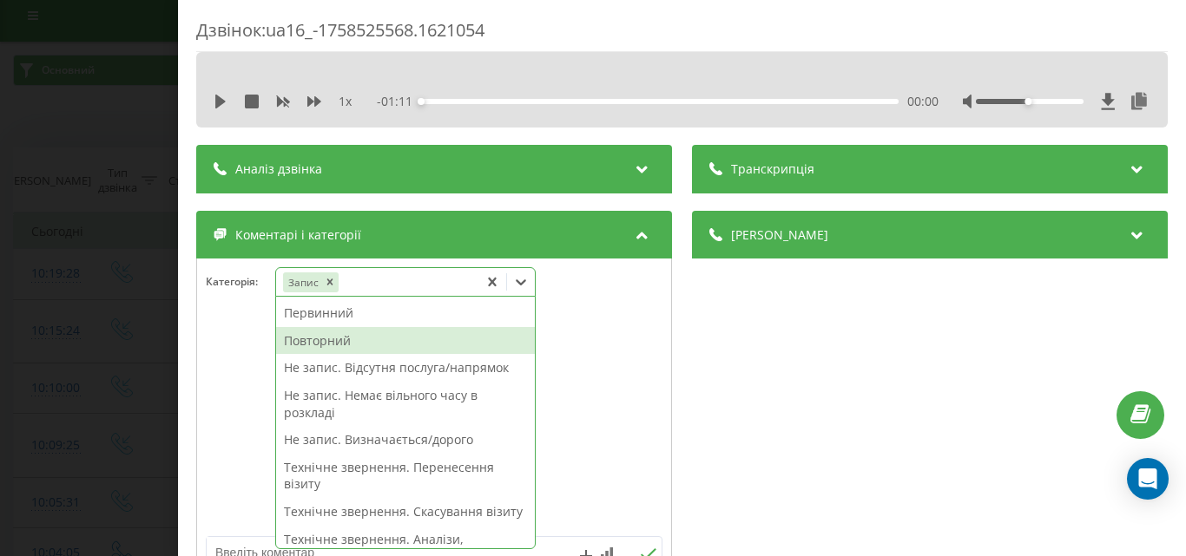
click at [330, 340] on div "Повторний" at bounding box center [405, 341] width 259 height 28
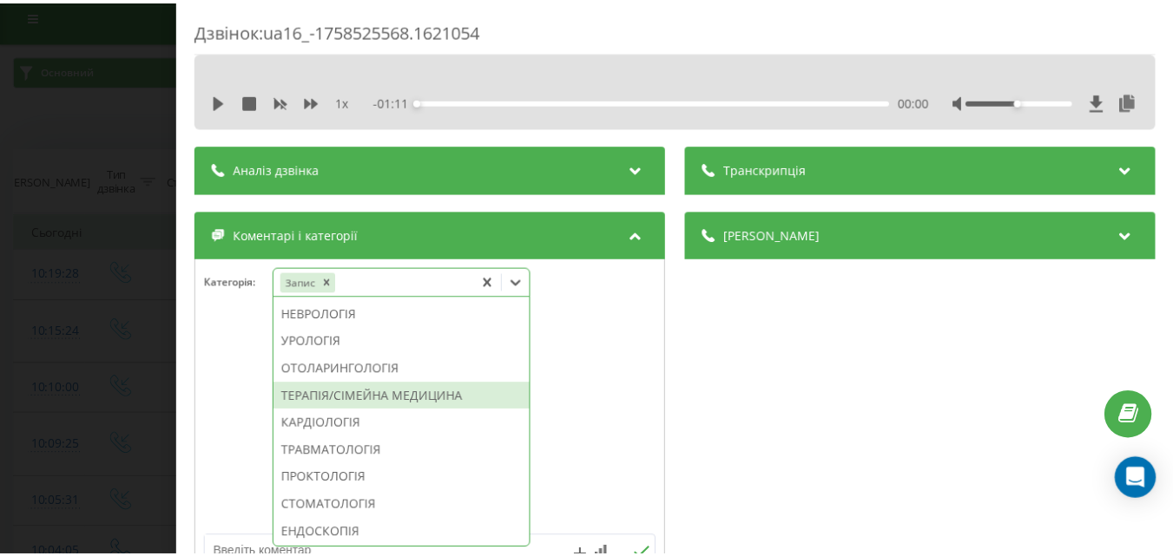
scroll to position [667, 0]
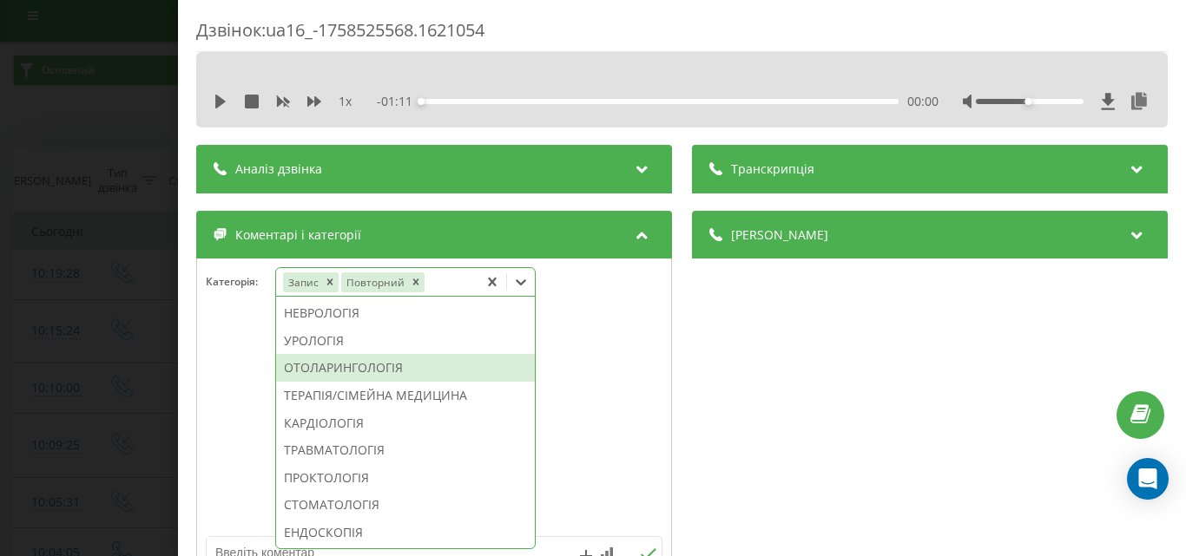
drag, startPoint x: 384, startPoint y: 417, endPoint x: 21, endPoint y: 264, distance: 394.8
click at [370, 382] on div "ОТОЛАРИНГОЛОГІЯ" at bounding box center [405, 368] width 259 height 28
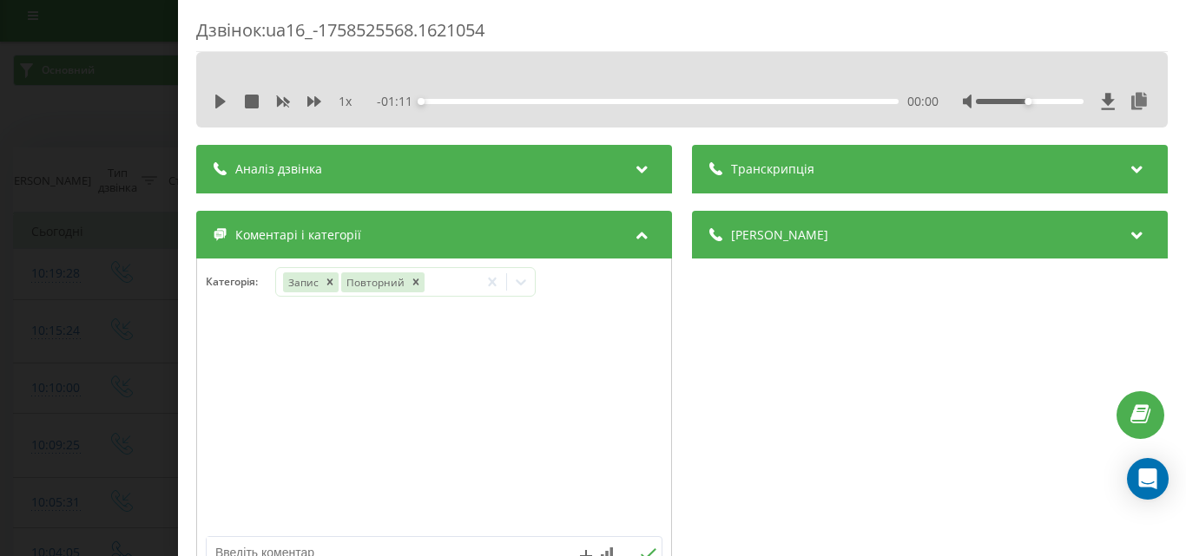
click at [21, 264] on div "Дзвінок : ua16_-1758525568.1621054 1 x - 01:11 00:00 00:00 Транскрипція Для AI-…" at bounding box center [593, 278] width 1186 height 556
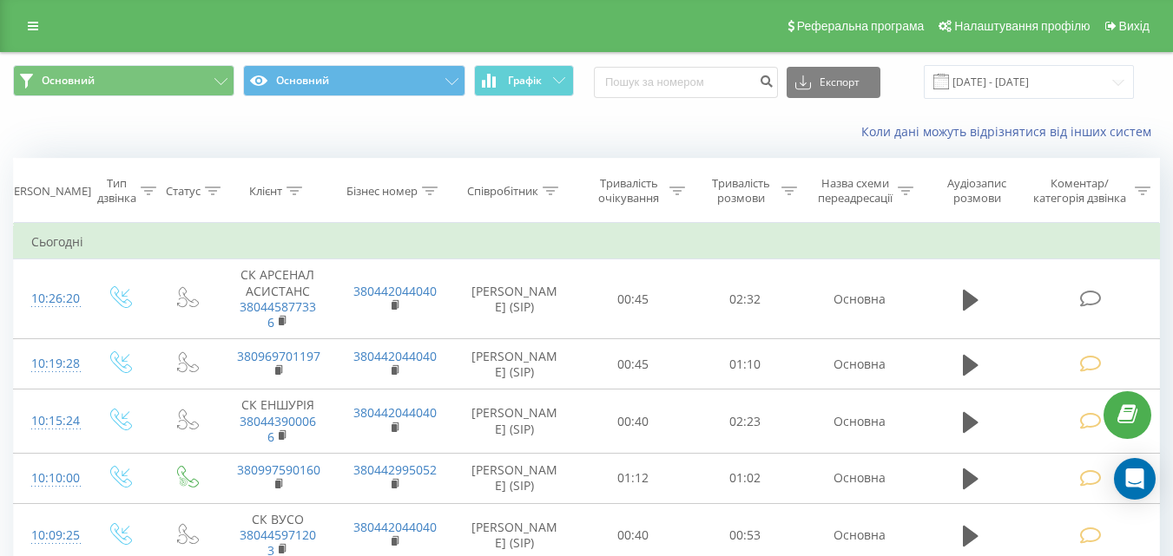
click at [1089, 292] on icon at bounding box center [1090, 299] width 22 height 18
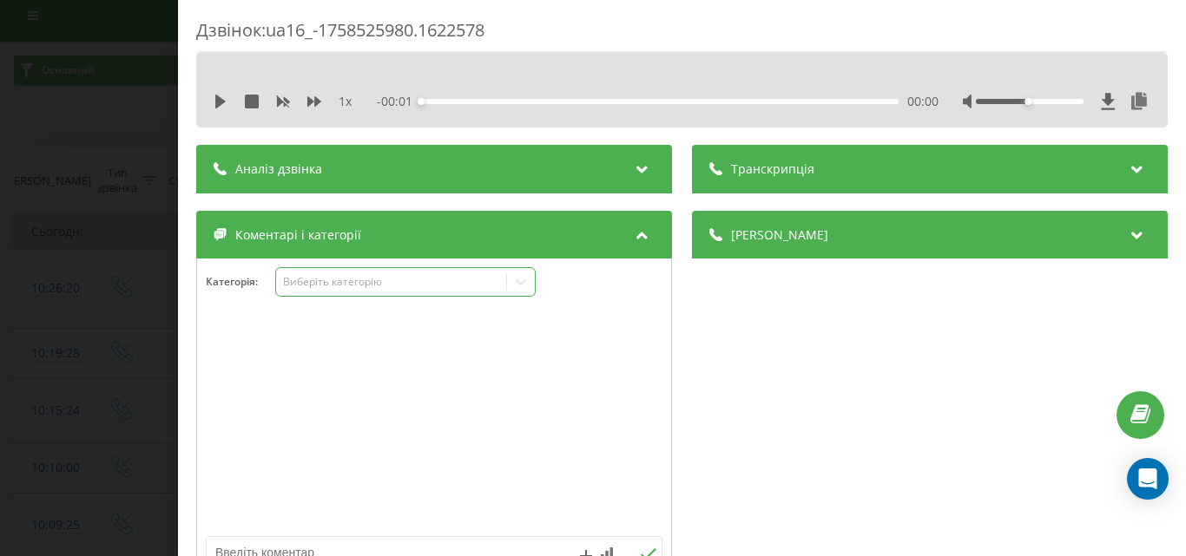
click at [384, 279] on div "Виберіть категорію" at bounding box center [390, 282] width 217 height 14
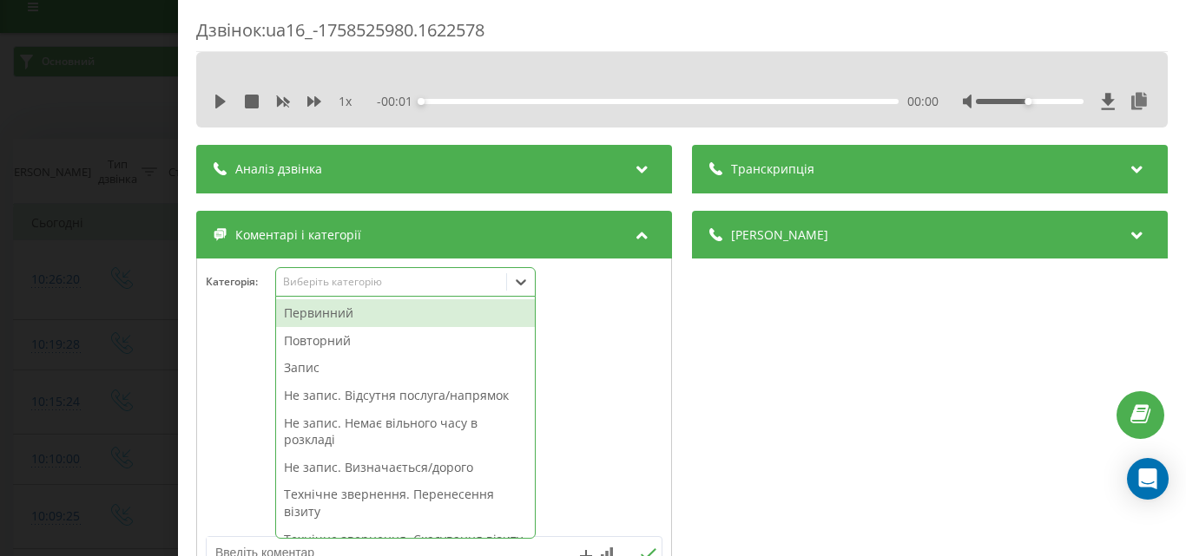
scroll to position [21, 0]
click at [342, 370] on div "Запис" at bounding box center [405, 368] width 259 height 28
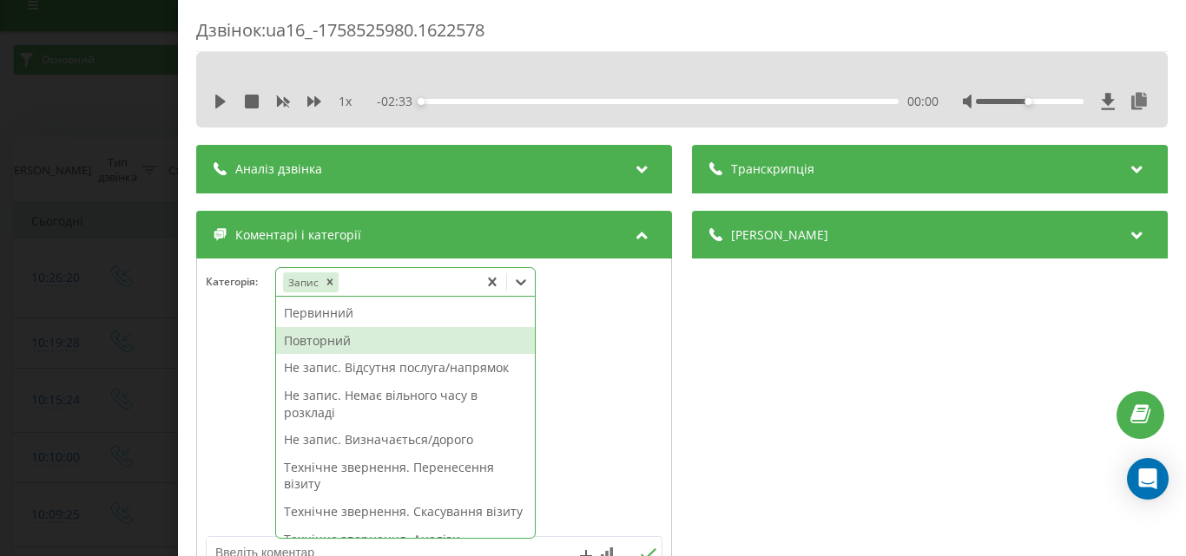
click at [321, 343] on div "Повторний" at bounding box center [405, 341] width 259 height 28
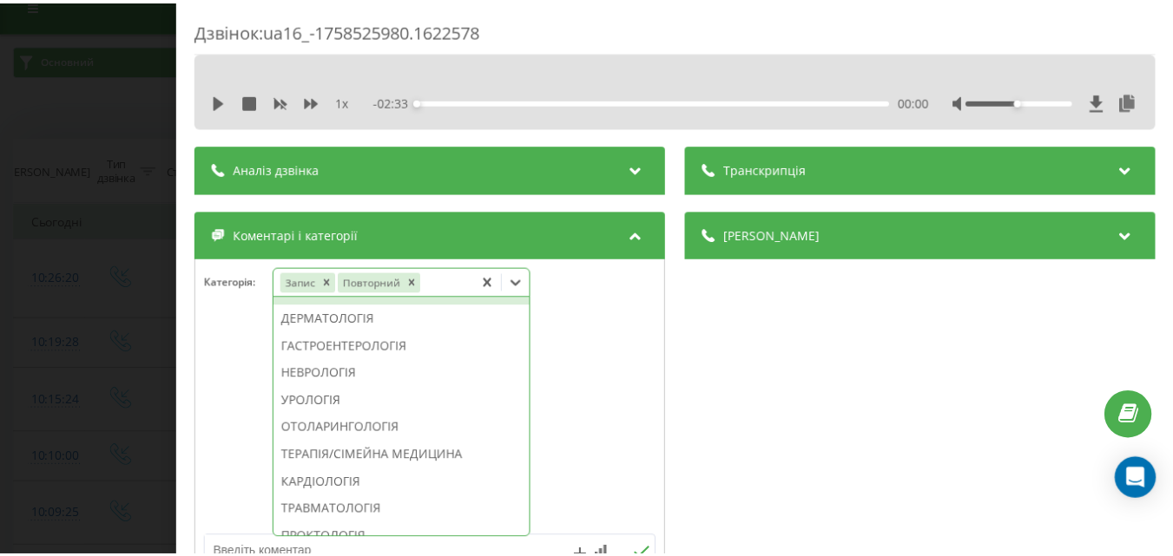
scroll to position [580, 0]
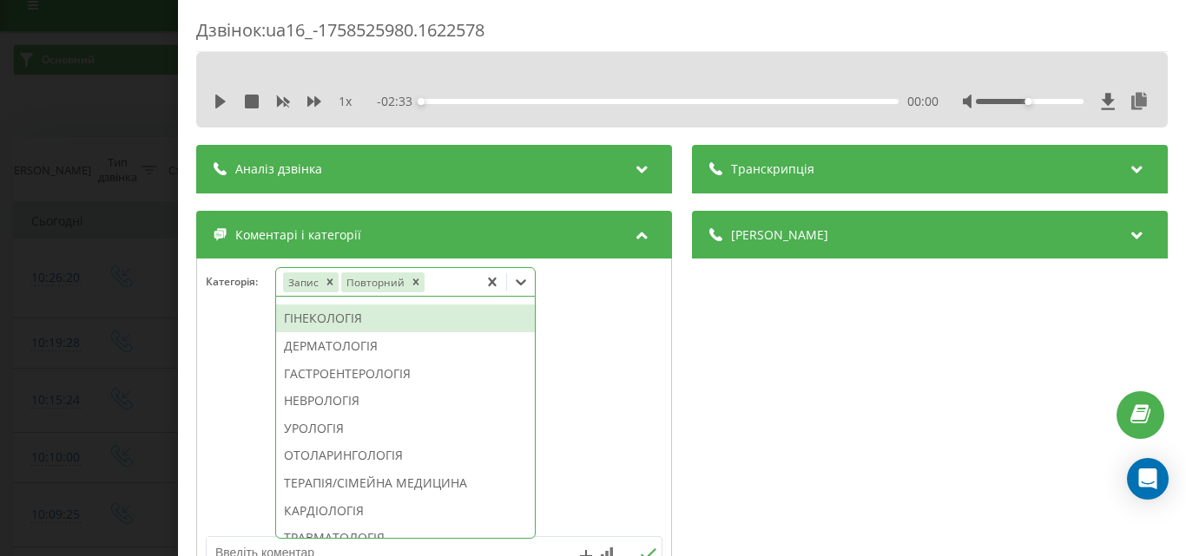
drag, startPoint x: 350, startPoint y: 371, endPoint x: 260, endPoint y: 345, distance: 93.4
click at [344, 332] on div "ГІНЕКОЛОГІЯ" at bounding box center [405, 319] width 259 height 28
click at [167, 321] on div "Дзвінок : ua16_-1758525980.1622578 1 x - 02:33 00:00 00:00 Транскрипція Для AI-…" at bounding box center [593, 278] width 1186 height 556
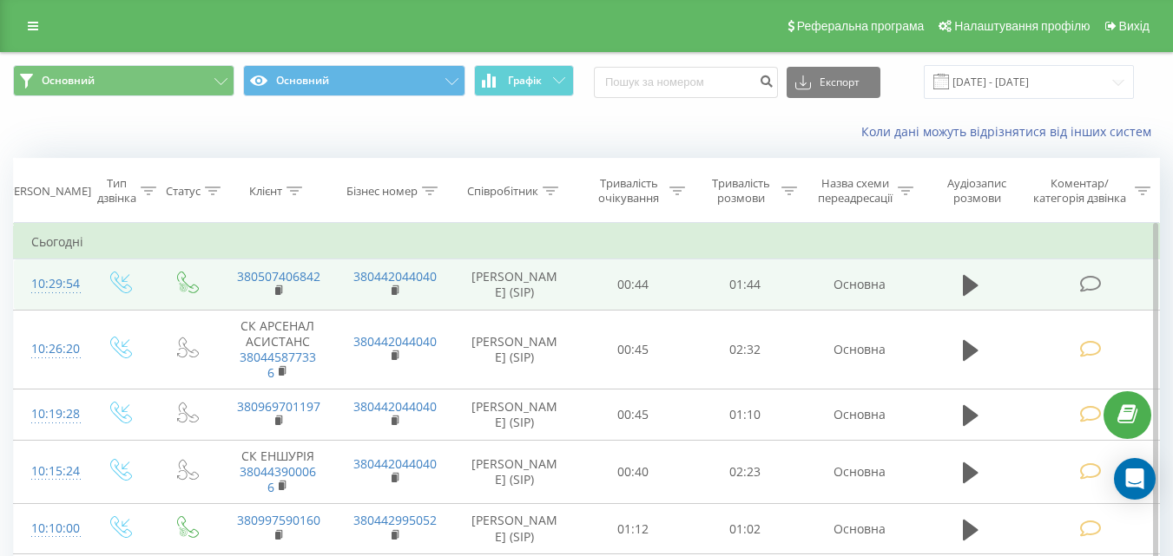
click at [1081, 289] on icon at bounding box center [1090, 284] width 22 height 18
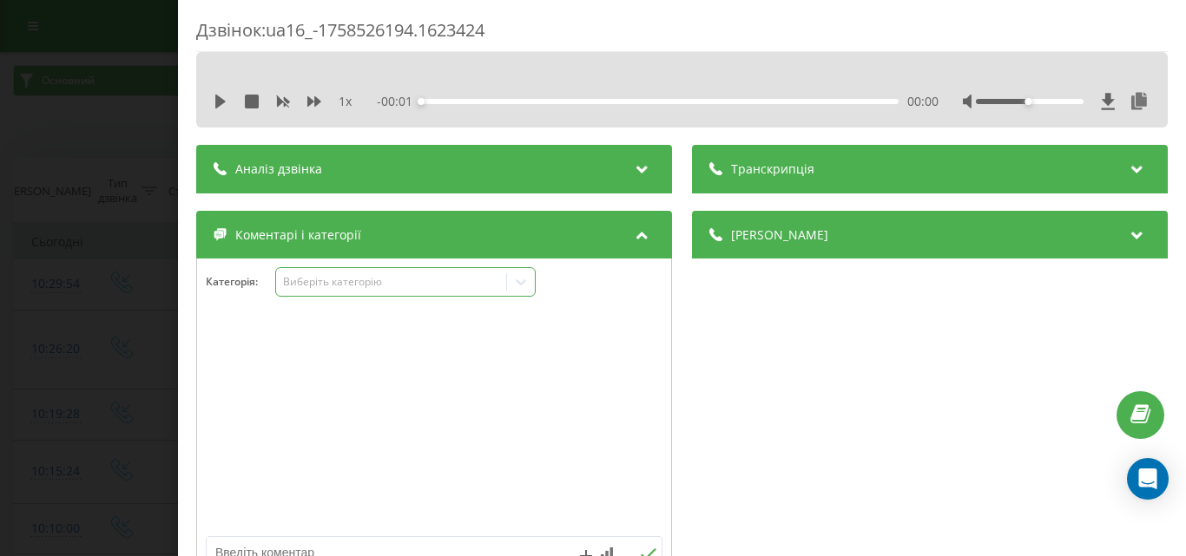
click at [353, 283] on div "Виберіть категорію" at bounding box center [390, 282] width 217 height 14
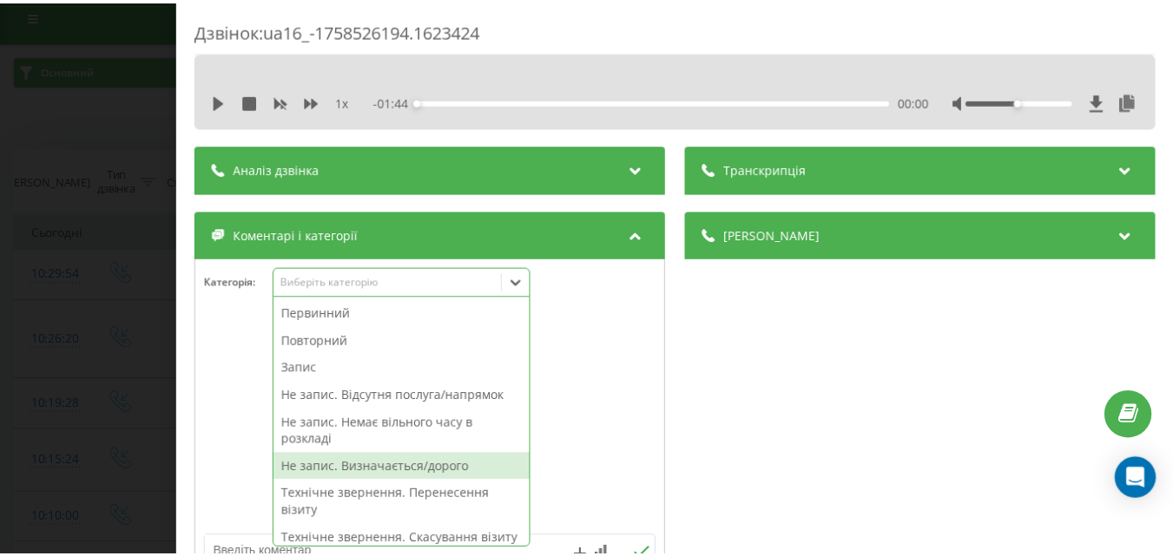
scroll to position [87, 0]
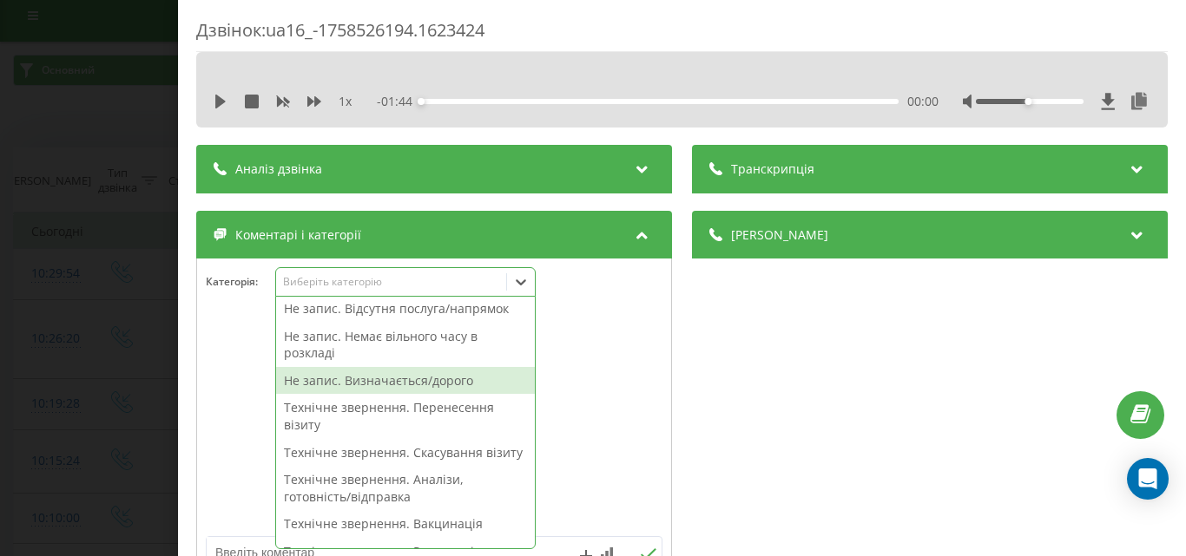
click at [386, 374] on div "Не запис. Визначається/дорого" at bounding box center [405, 381] width 259 height 28
click at [161, 337] on div "Дзвінок : ua16_-1758526194.1623424 1 x - 01:44 00:00 00:00 Транскрипція Для AI-…" at bounding box center [593, 278] width 1186 height 556
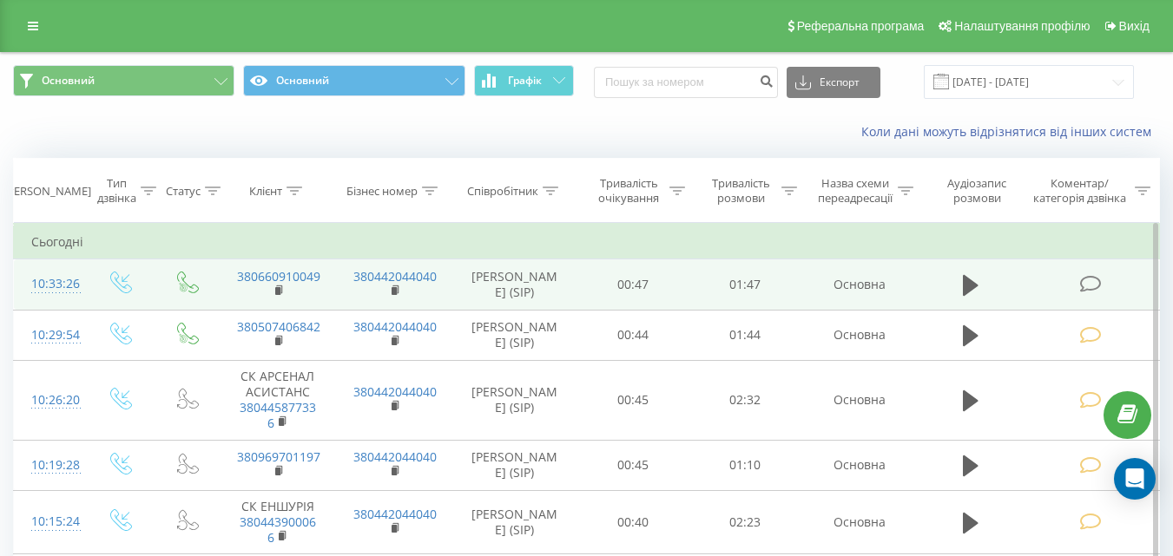
click at [1099, 279] on icon at bounding box center [1090, 284] width 22 height 18
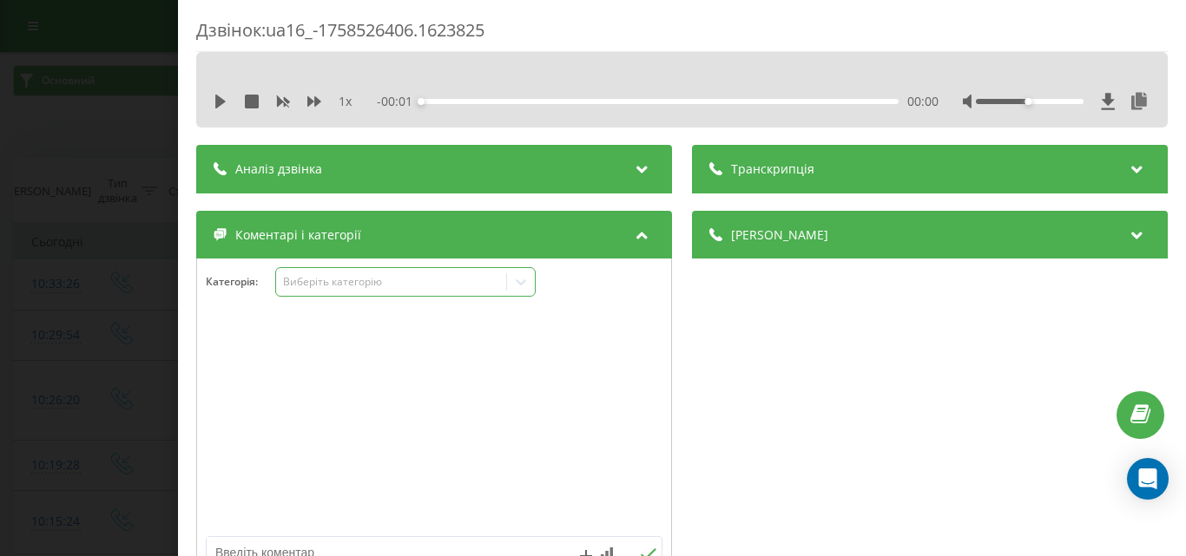
drag, startPoint x: 344, startPoint y: 300, endPoint x: 344, endPoint y: 289, distance: 11.3
click at [343, 297] on div "Категорія : Виберіть категорію" at bounding box center [434, 293] width 474 height 52
click at [368, 287] on div "Виберіть категорію" at bounding box center [390, 282] width 217 height 14
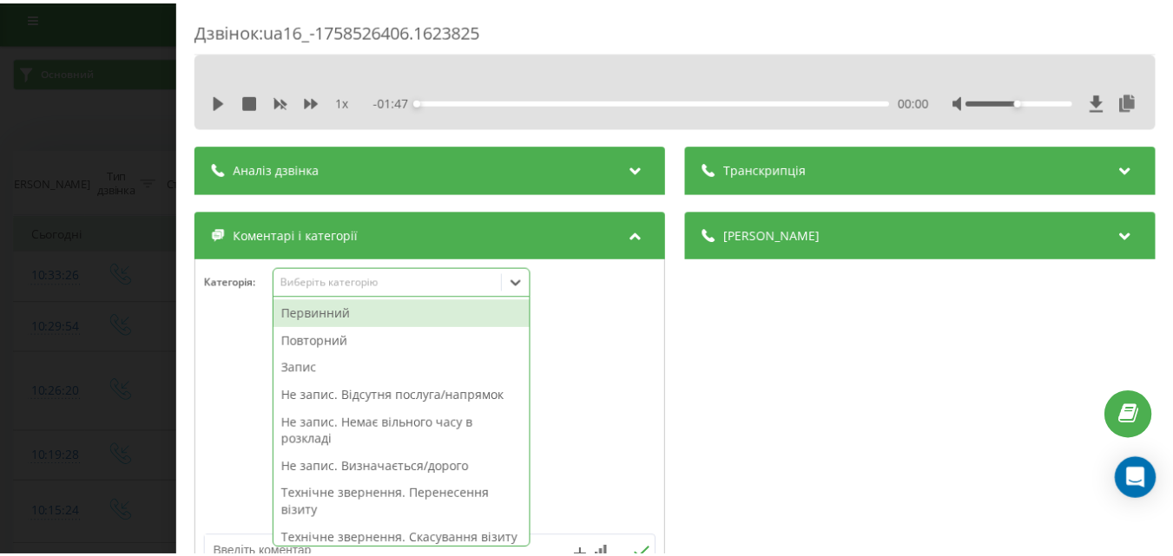
scroll to position [10, 0]
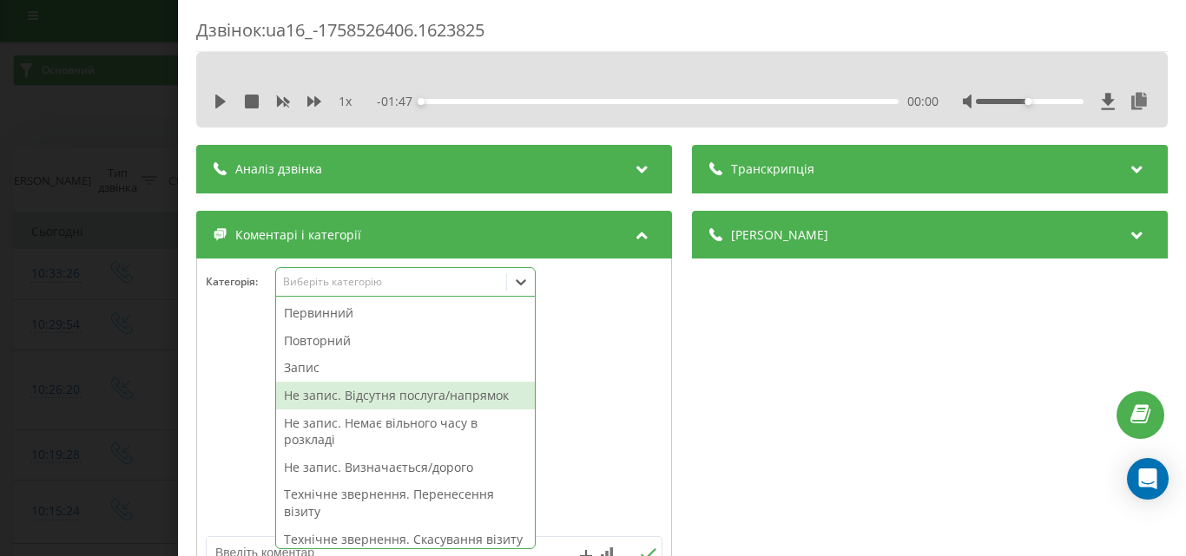
click at [430, 403] on div "Не запис. Відсутня послуга/напрямок" at bounding box center [405, 396] width 259 height 28
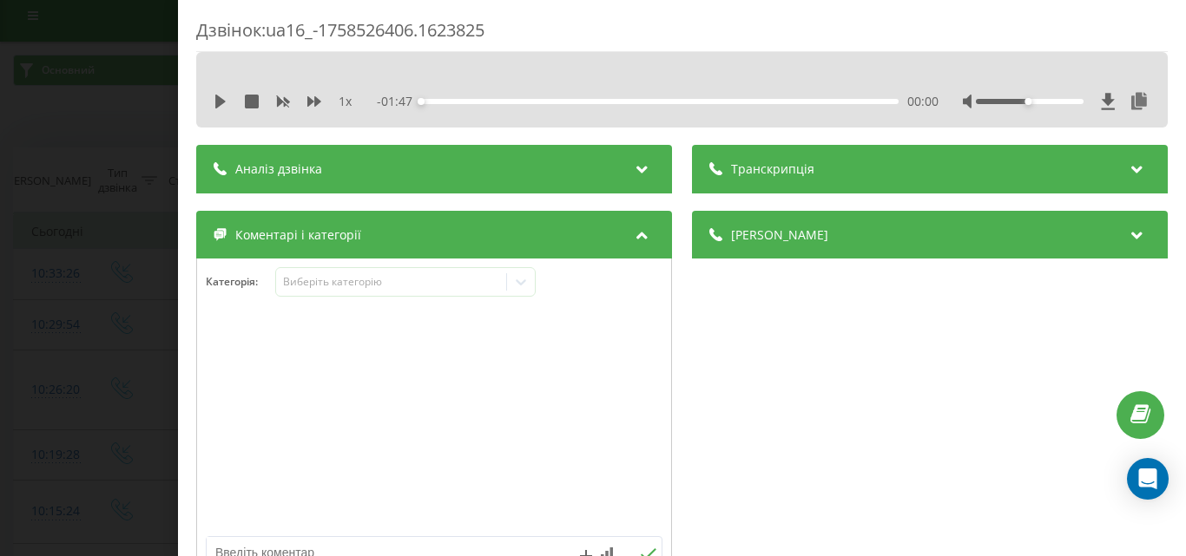
click at [140, 314] on div "Дзвінок : ua16_-1758526406.1623825 1 x - 01:47 00:00 00:00 Транскрипція Для AI-…" at bounding box center [593, 278] width 1186 height 556
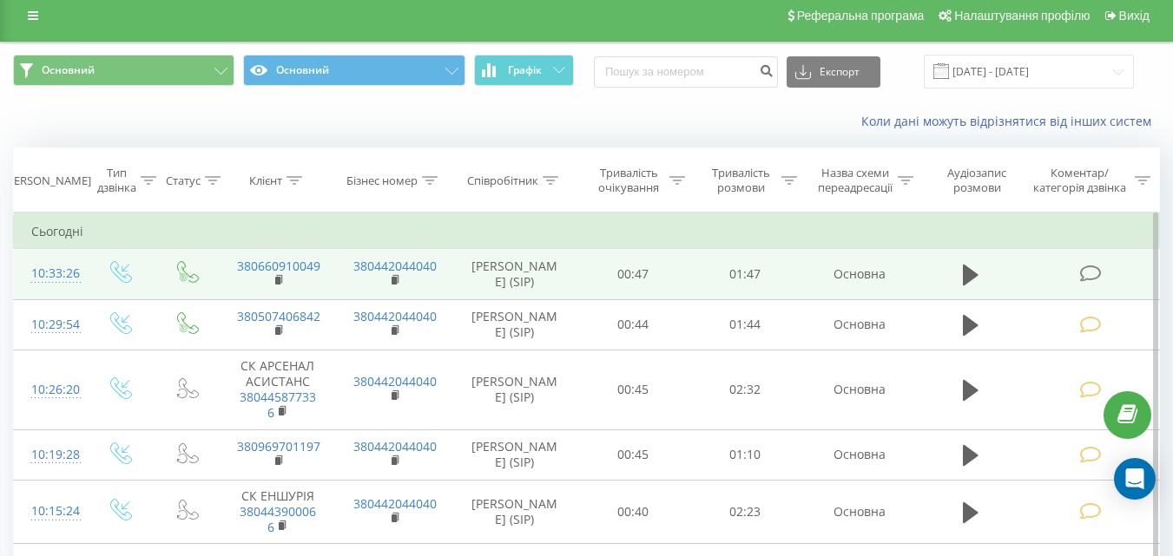
click at [1093, 275] on icon at bounding box center [1090, 274] width 22 height 18
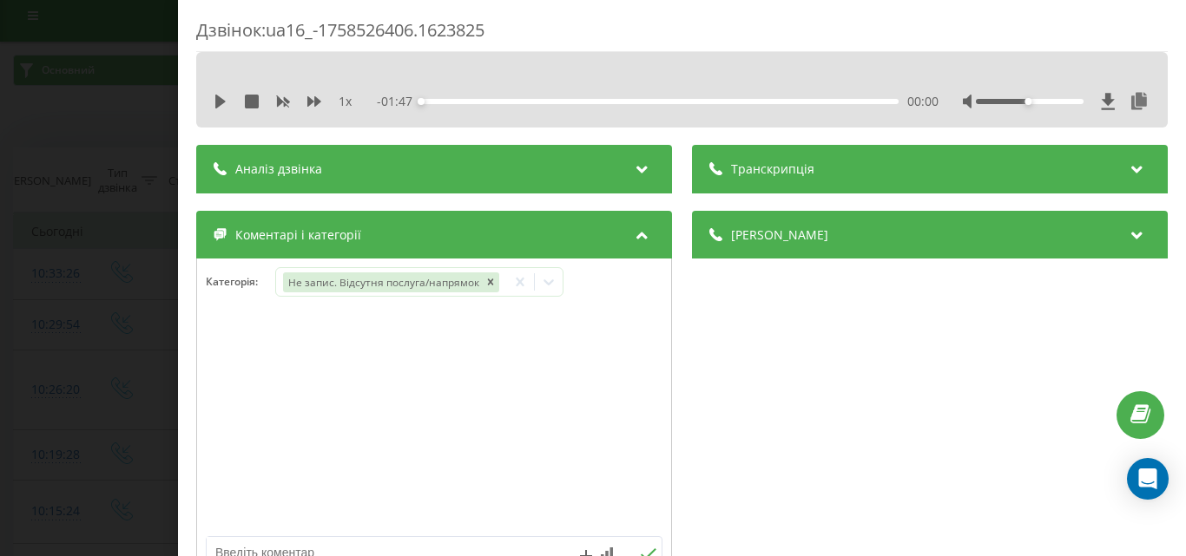
click at [108, 278] on div "Дзвінок : ua16_-1758526406.1623825 1 x - 01:47 00:00 00:00 Транскрипція Для AI-…" at bounding box center [593, 278] width 1186 height 556
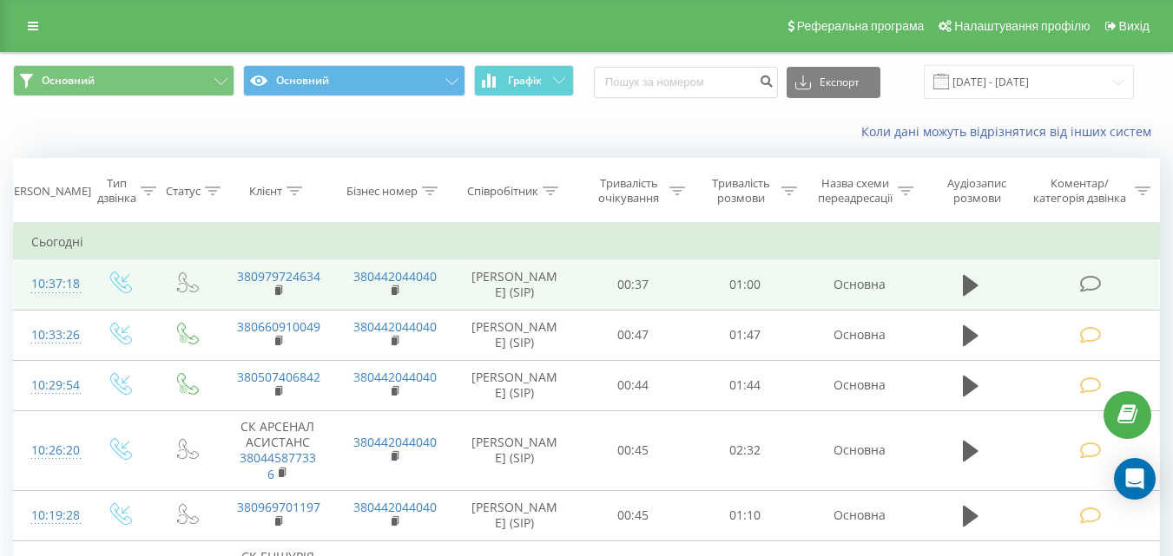
click at [1084, 279] on icon at bounding box center [1090, 284] width 22 height 18
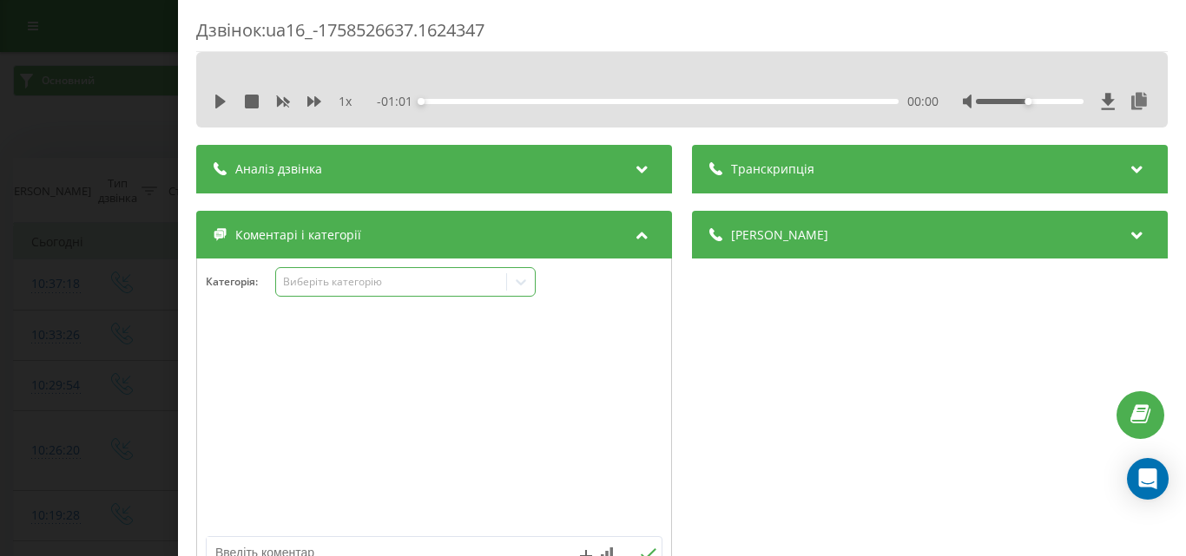
click at [365, 288] on div "Виберіть категорію" at bounding box center [390, 282] width 217 height 14
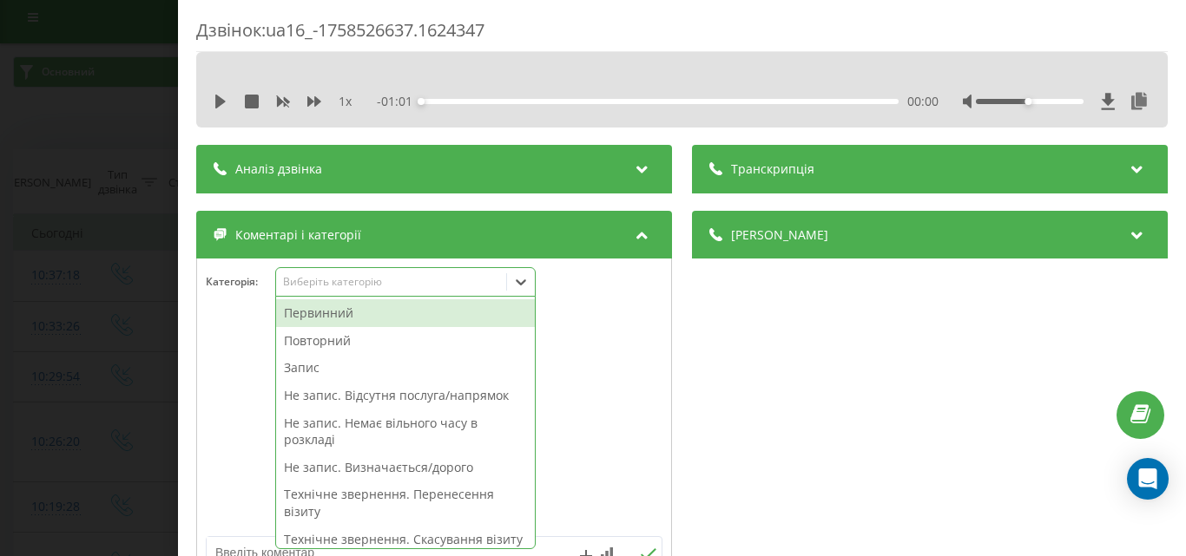
scroll to position [10, 0]
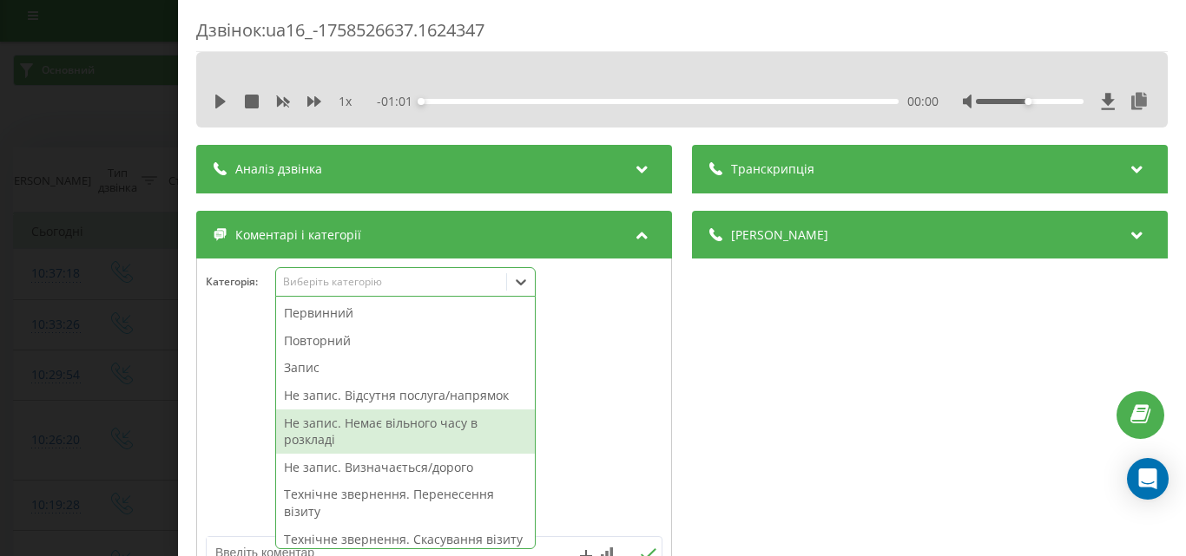
click at [599, 424] on div at bounding box center [434, 423] width 474 height 208
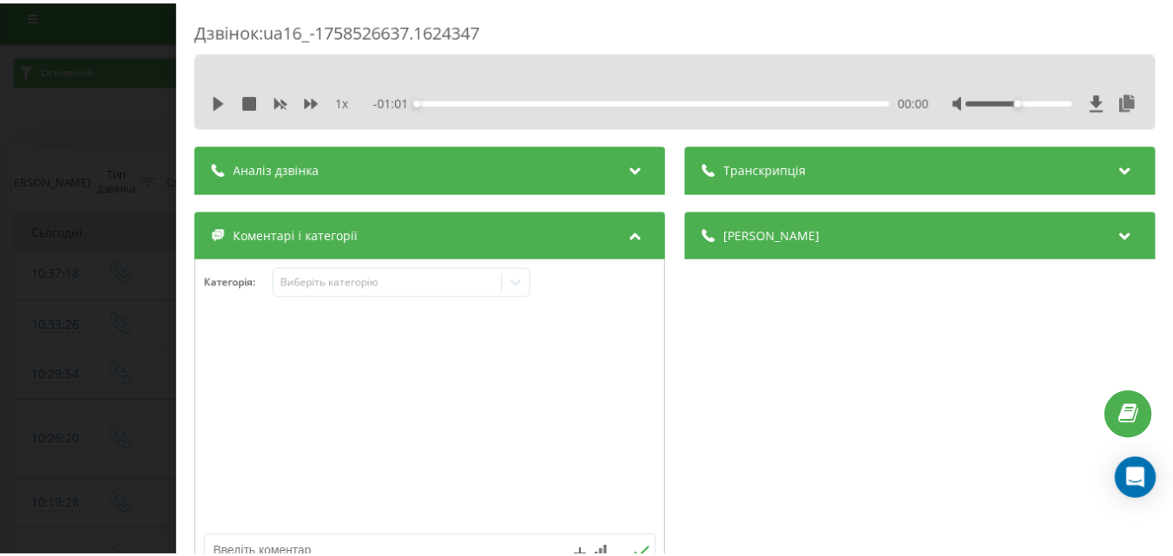
scroll to position [174, 0]
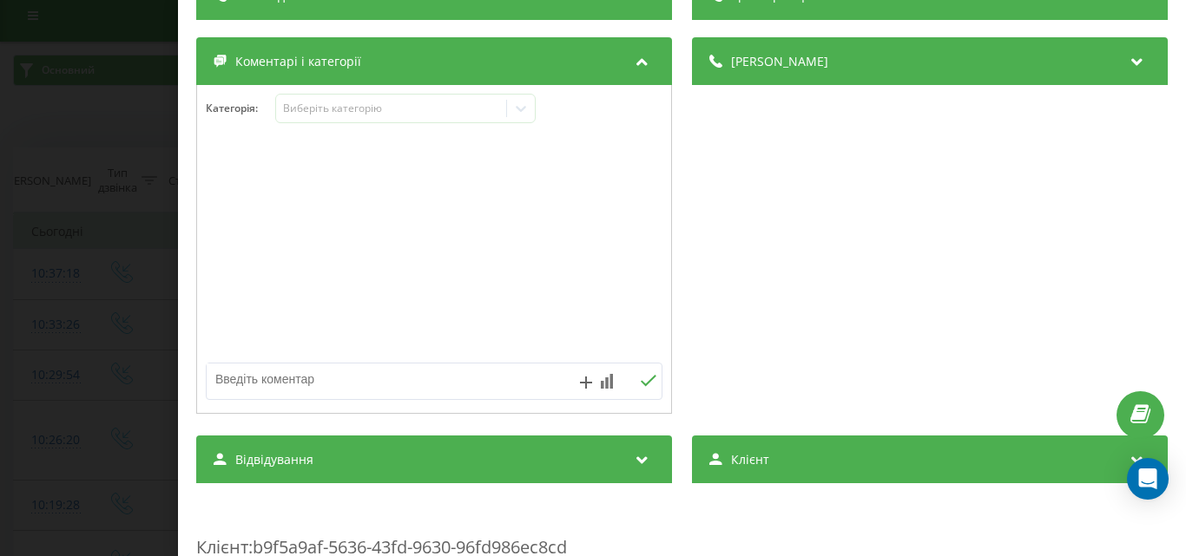
click at [330, 379] on textarea at bounding box center [389, 379] width 364 height 31
type textarea "уточ по запису"
click at [643, 382] on icon at bounding box center [649, 380] width 16 height 11
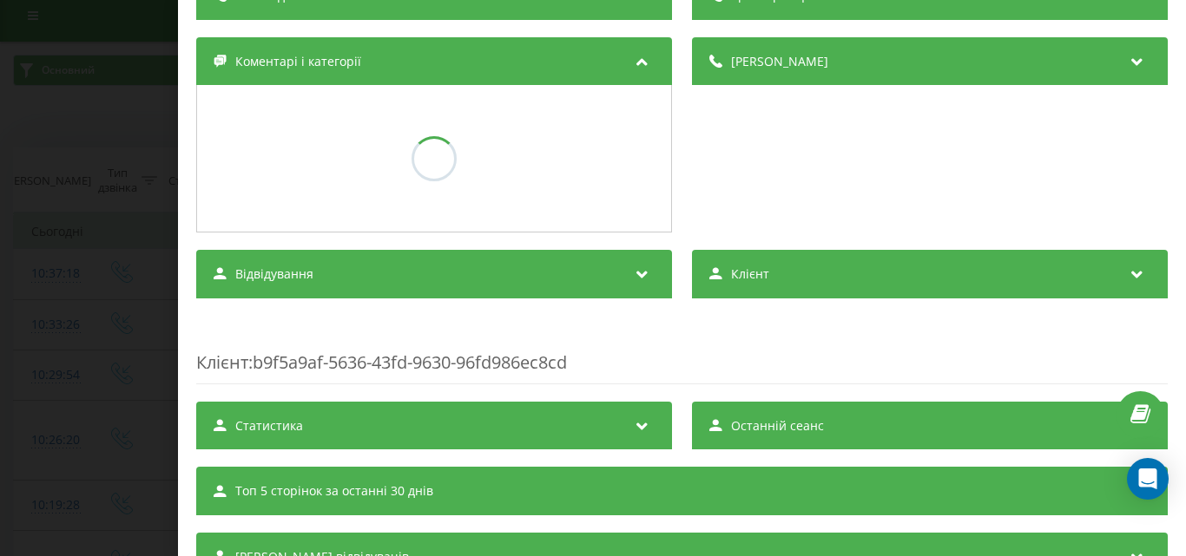
click at [0, 327] on div "Дзвінок : ua16_-1758526637.1624347 1 x - 01:01 00:00 00:00 Транскрипція Для AI-…" at bounding box center [593, 278] width 1186 height 556
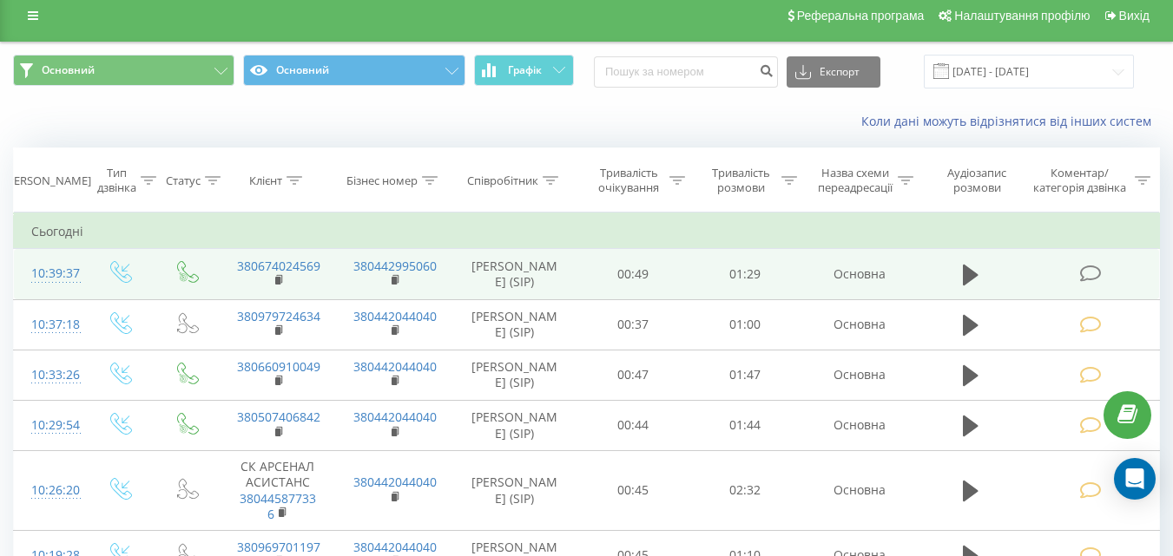
click at [1092, 273] on icon at bounding box center [1090, 274] width 22 height 18
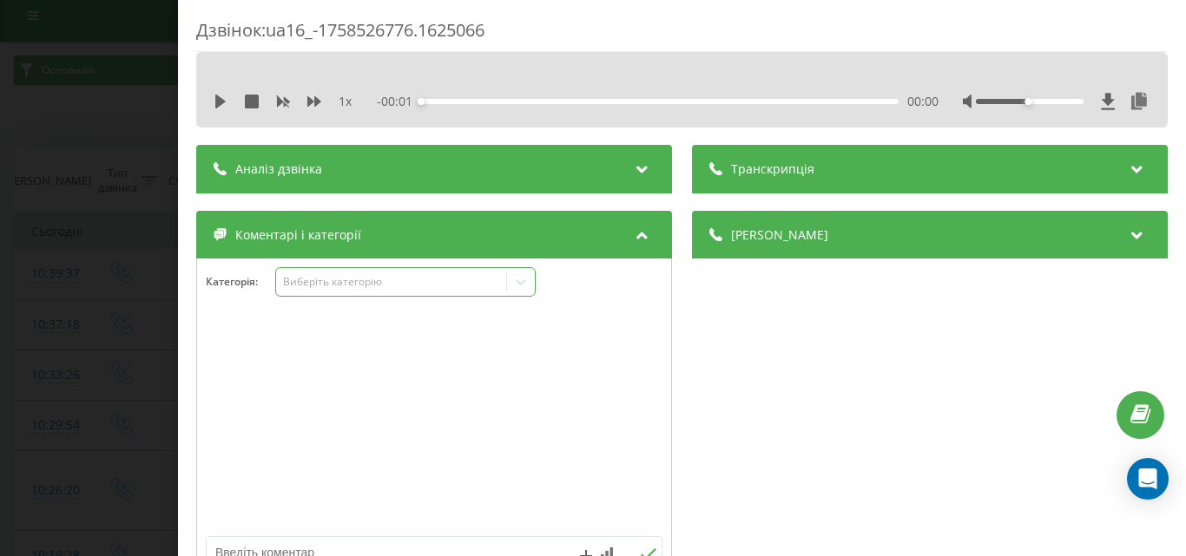
click at [339, 282] on div "Виберіть категорію" at bounding box center [390, 282] width 217 height 14
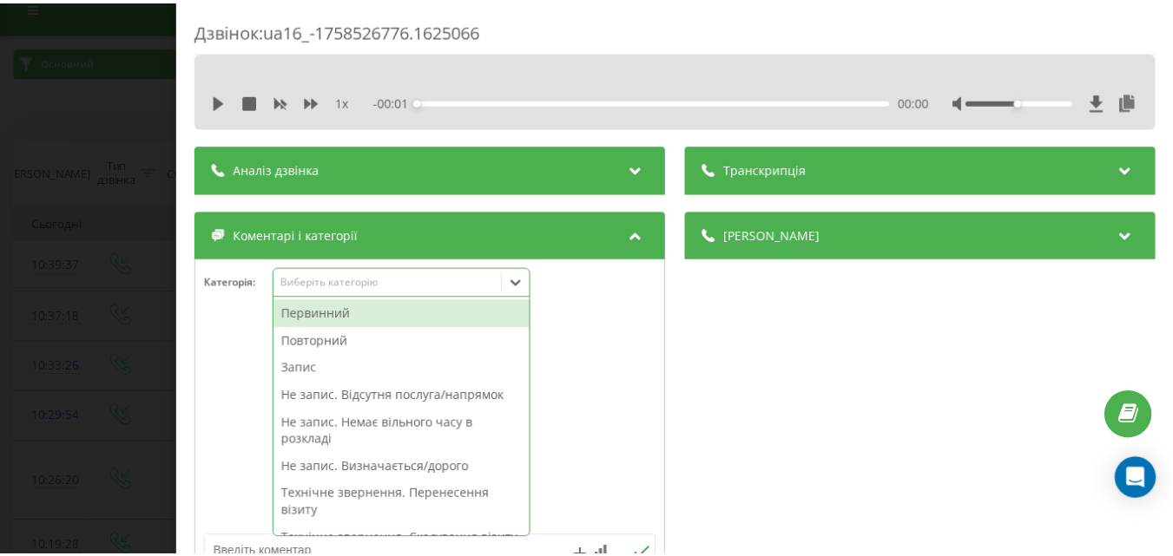
scroll to position [21, 0]
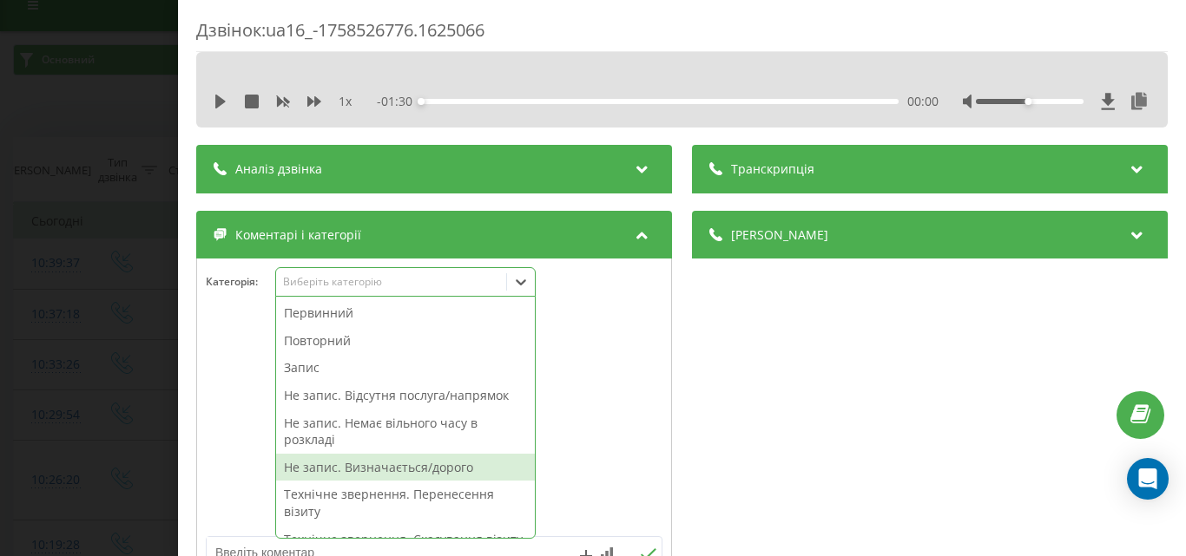
click at [413, 470] on div "Не запис. Визначається/дорого" at bounding box center [405, 468] width 259 height 28
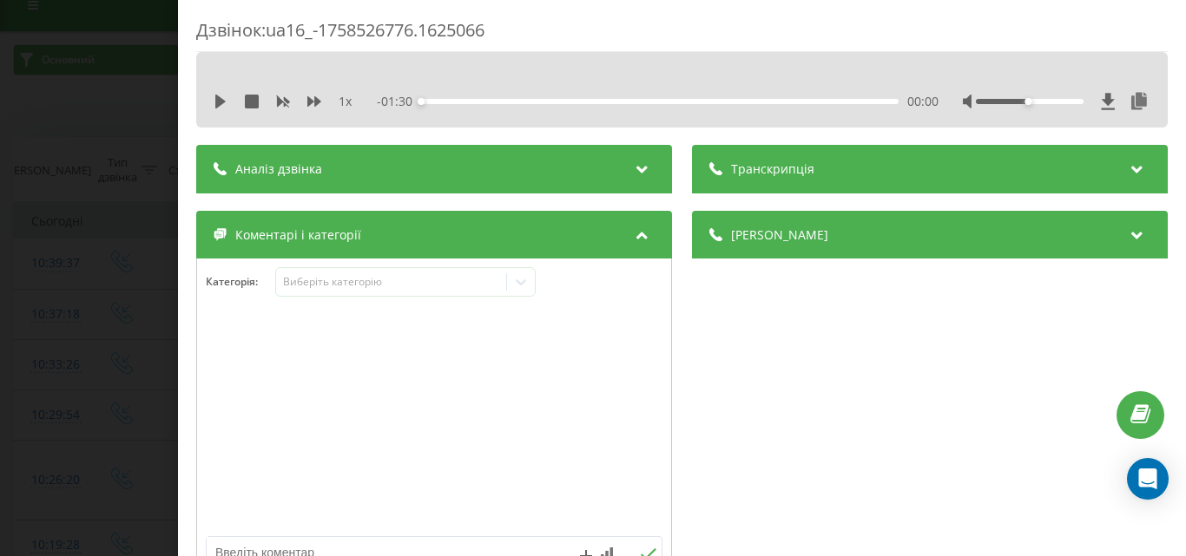
click at [102, 358] on div "Дзвінок : ua16_-1758526776.1625066 1 x - 01:30 00:00 00:00 Транскрипція Для AI-…" at bounding box center [593, 278] width 1186 height 556
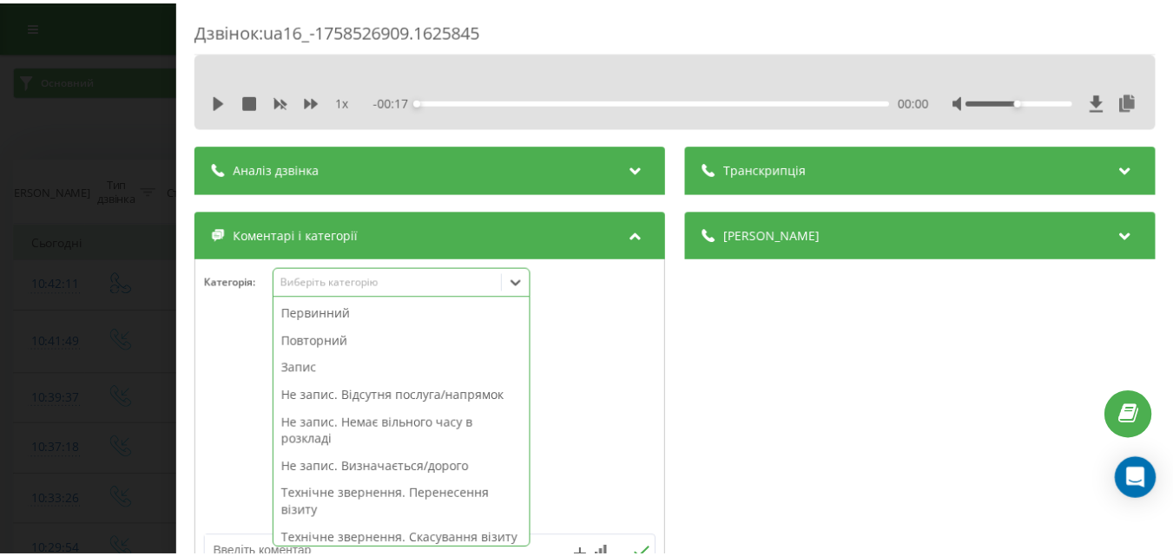
scroll to position [10, 0]
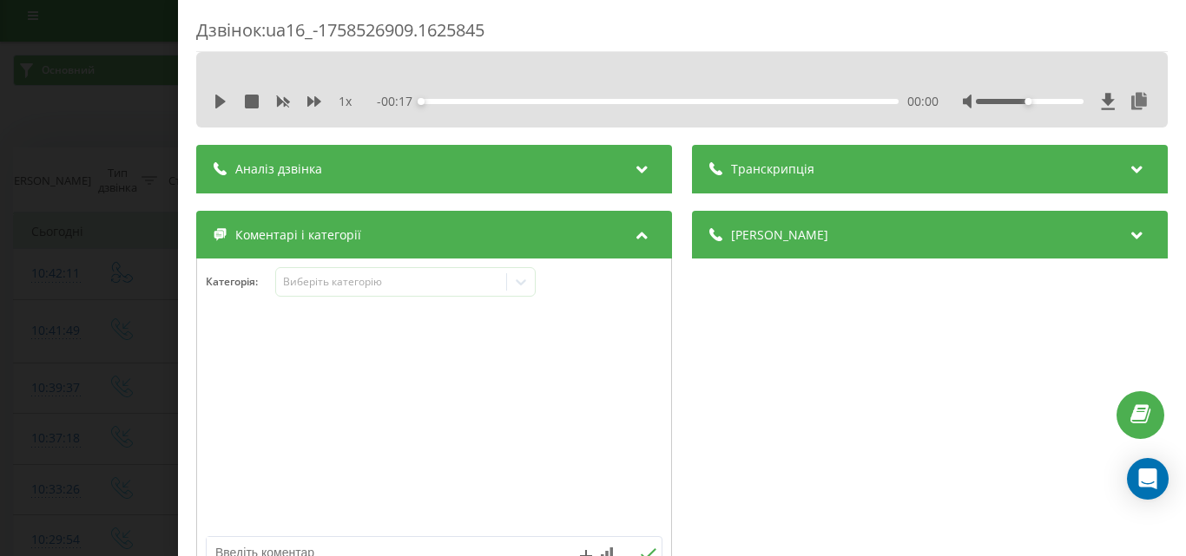
drag, startPoint x: 91, startPoint y: 362, endPoint x: 150, endPoint y: 544, distance: 191.6
click at [93, 363] on div "Дзвінок : ua16_-1758526909.1625845 1 x - 00:17 00:00 00:00 Транскрипція Для AI-…" at bounding box center [593, 278] width 1186 height 556
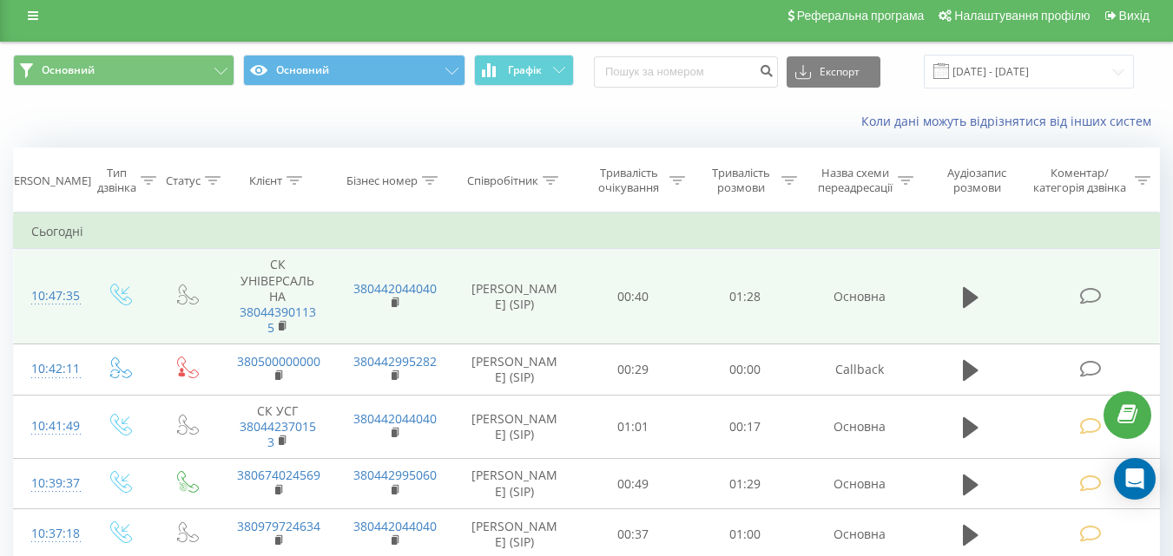
click at [1093, 299] on icon at bounding box center [1090, 296] width 22 height 18
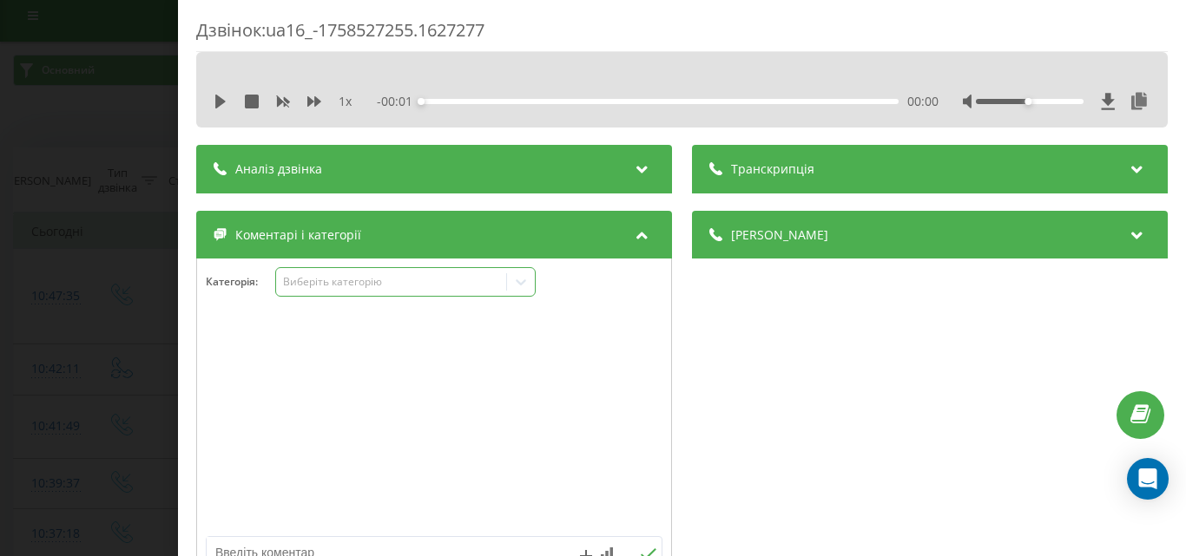
click at [381, 286] on div "Виберіть категорію" at bounding box center [390, 282] width 217 height 14
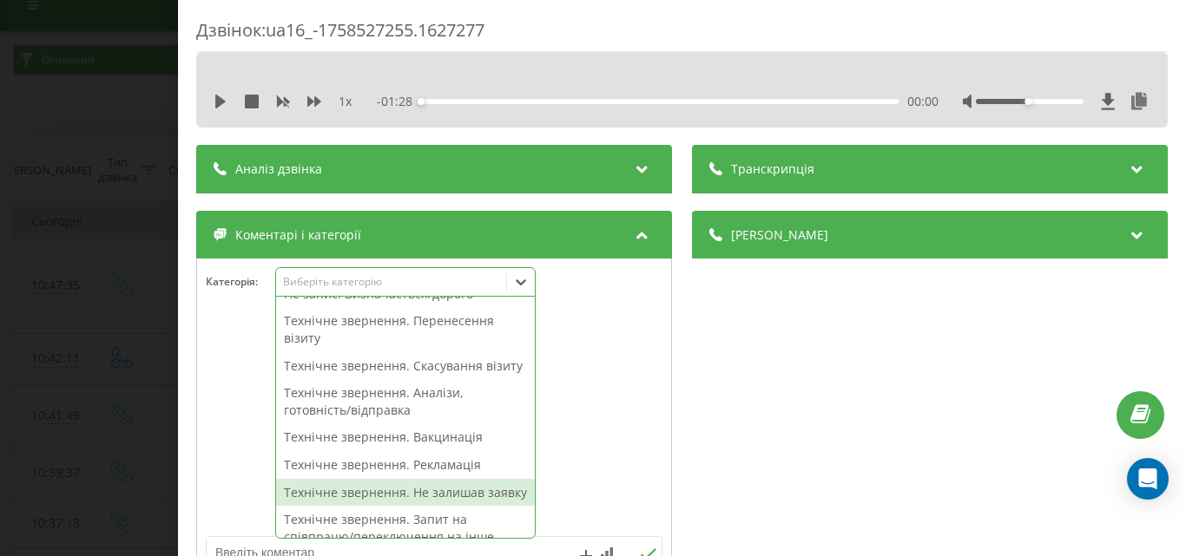
scroll to position [347, 0]
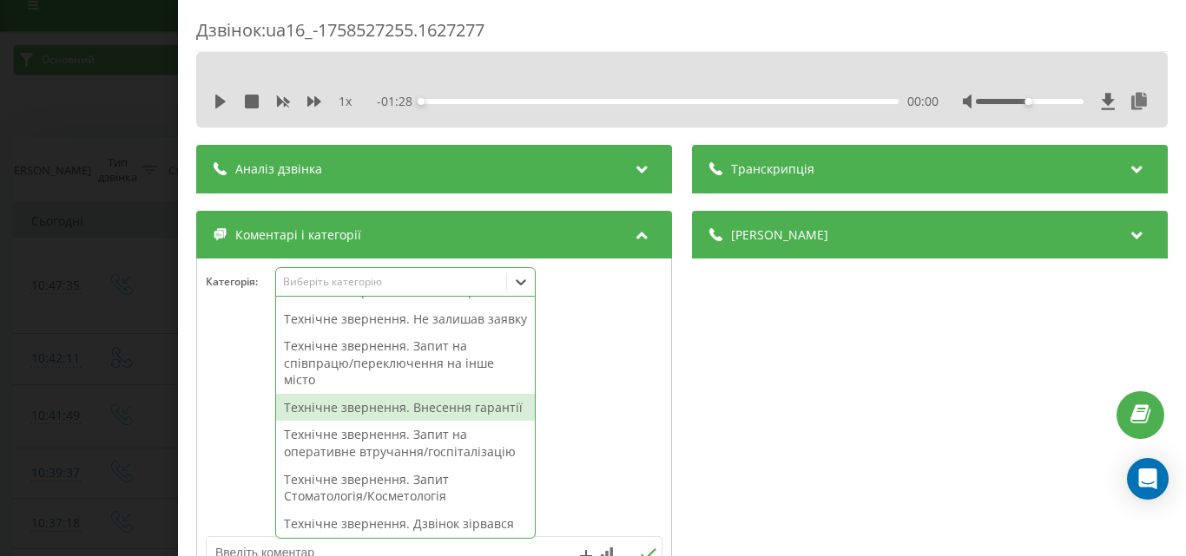
drag, startPoint x: 430, startPoint y: 445, endPoint x: 224, endPoint y: 408, distance: 209.1
click at [419, 422] on div "Технічне звернення. Внесення гарантії" at bounding box center [405, 408] width 259 height 28
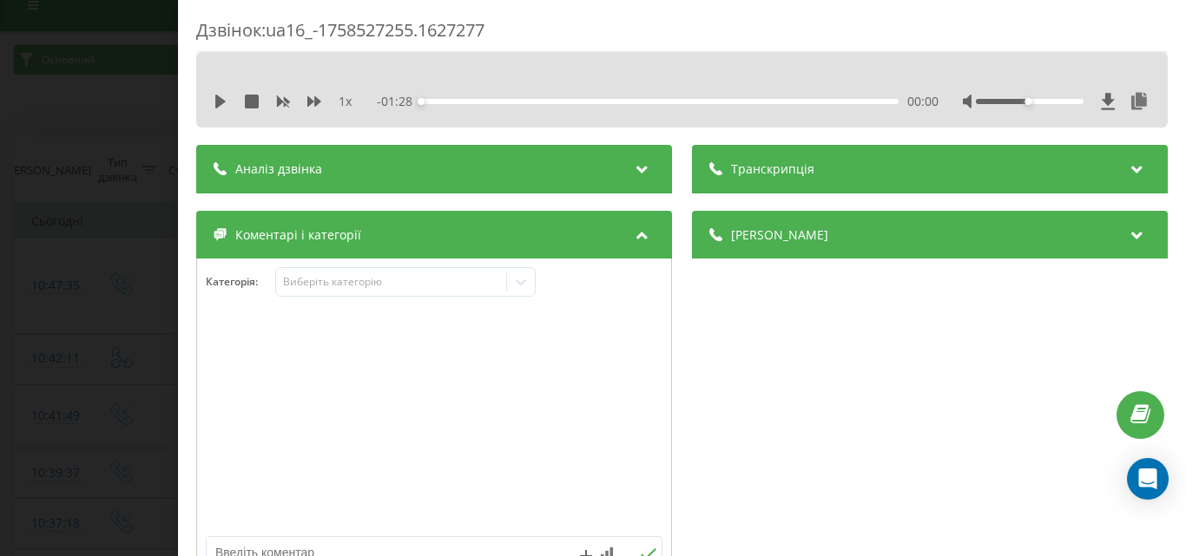
click at [164, 394] on div "Дзвінок : ua16_-1758527255.1627277 1 x - 01:28 00:00 00:00 Транскрипція Для AI-…" at bounding box center [593, 278] width 1186 height 556
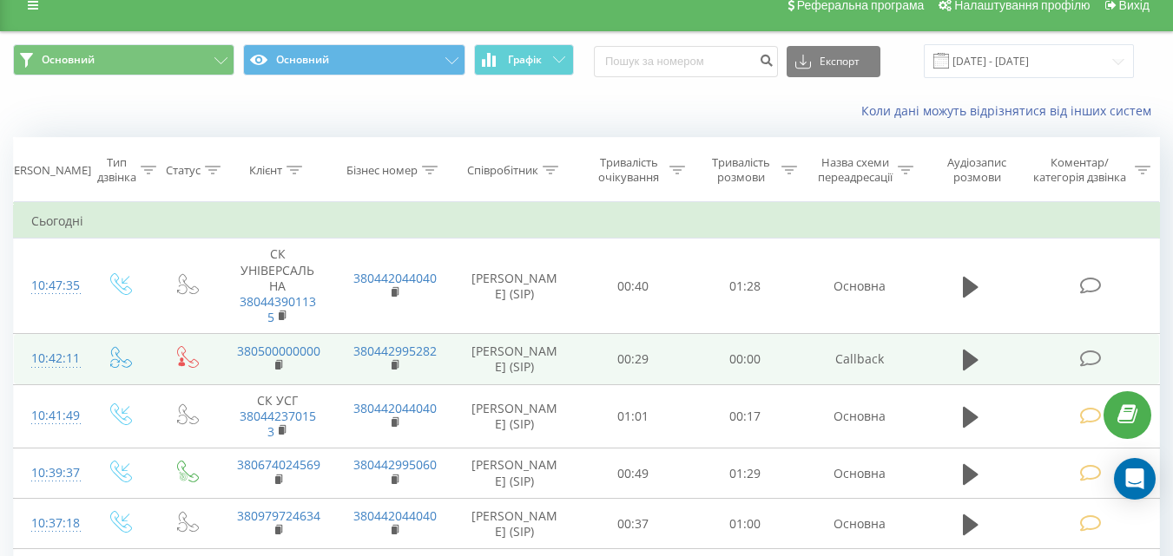
click at [1084, 361] on icon at bounding box center [1090, 359] width 22 height 18
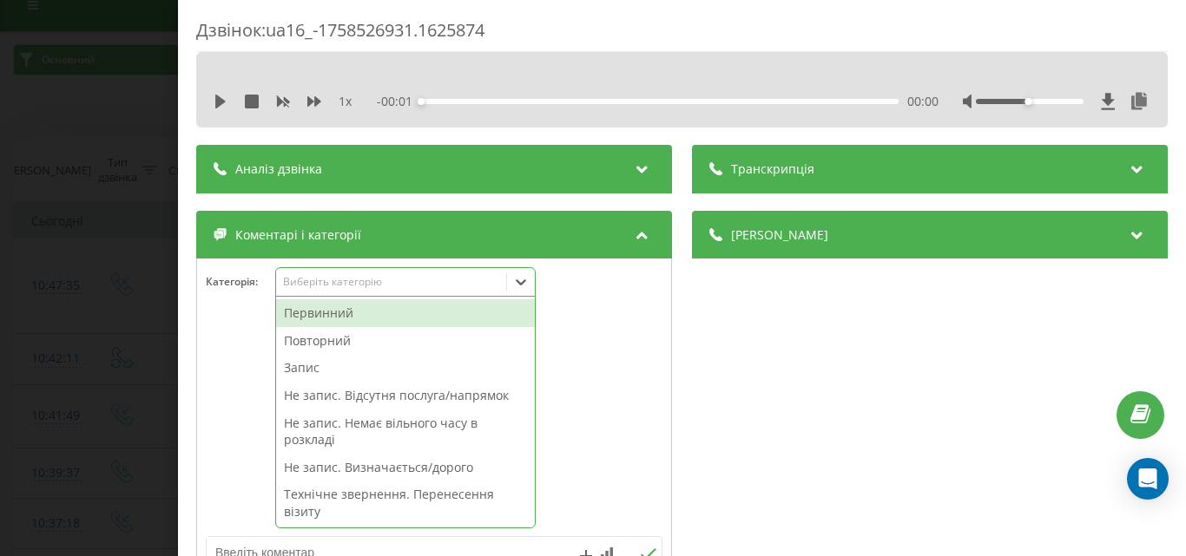
click at [361, 280] on div "Виберіть категорію" at bounding box center [390, 282] width 217 height 14
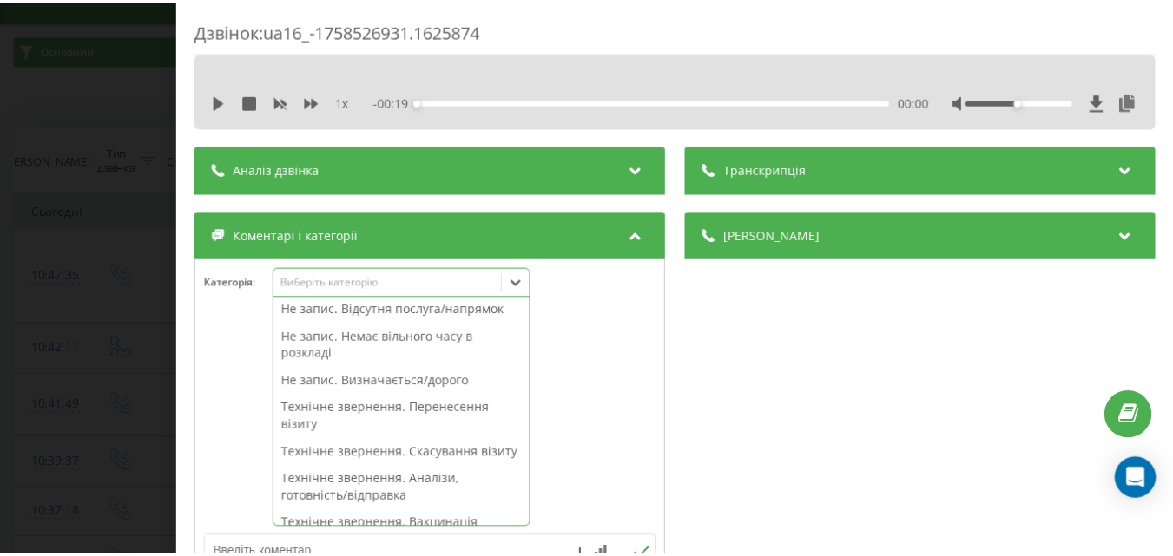
scroll to position [260, 0]
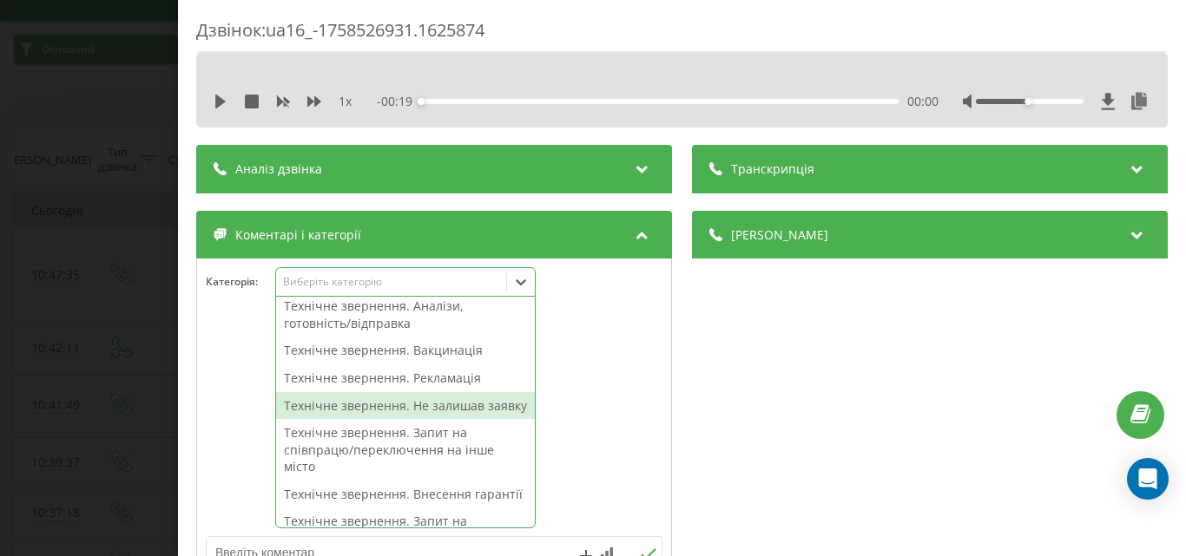
drag, startPoint x: 420, startPoint y: 429, endPoint x: 148, endPoint y: 352, distance: 282.2
click at [419, 420] on div "Технічне звернення. Не залишав заявку" at bounding box center [405, 406] width 259 height 28
click at [89, 337] on div "Дзвінок : ua16_-1758526931.1625874 1 x - 00:19 00:00 00:00 Транскрипція Для AI-…" at bounding box center [593, 278] width 1186 height 556
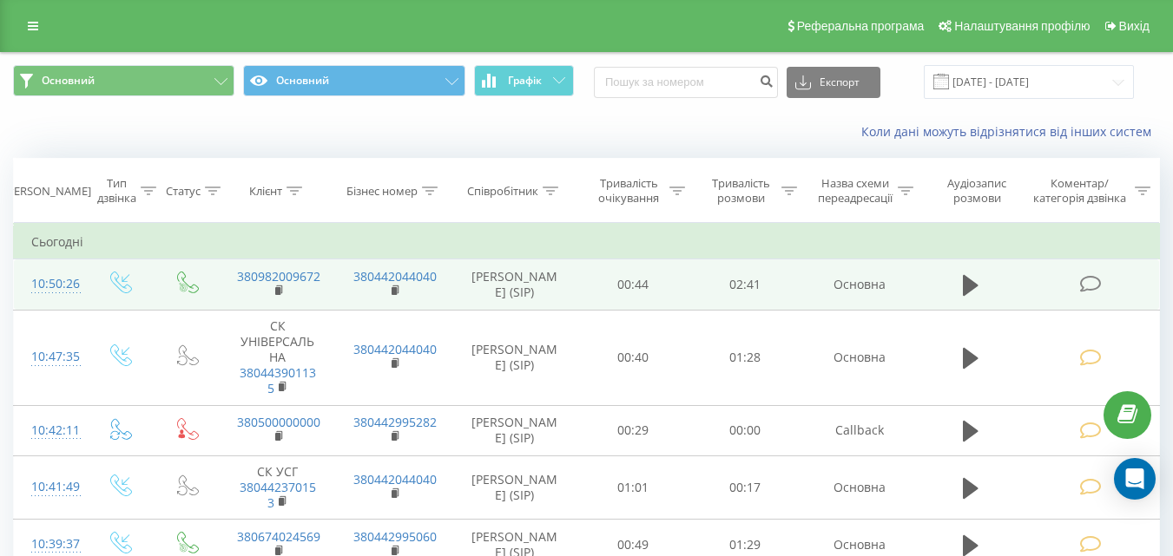
click at [1087, 284] on icon at bounding box center [1090, 284] width 22 height 18
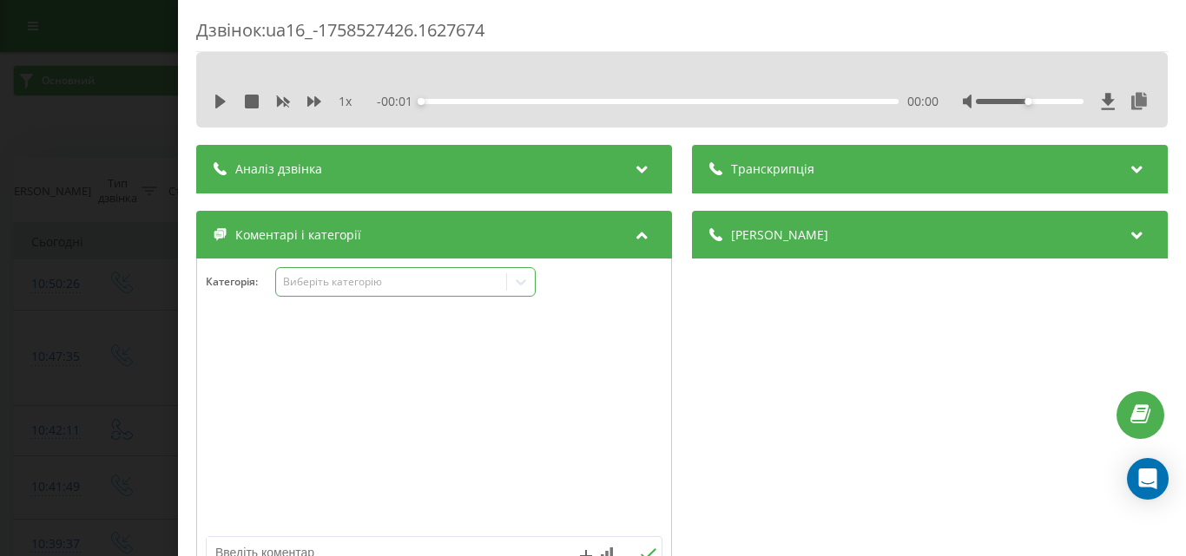
click at [386, 292] on div "Виберіть категорію" at bounding box center [405, 282] width 260 height 30
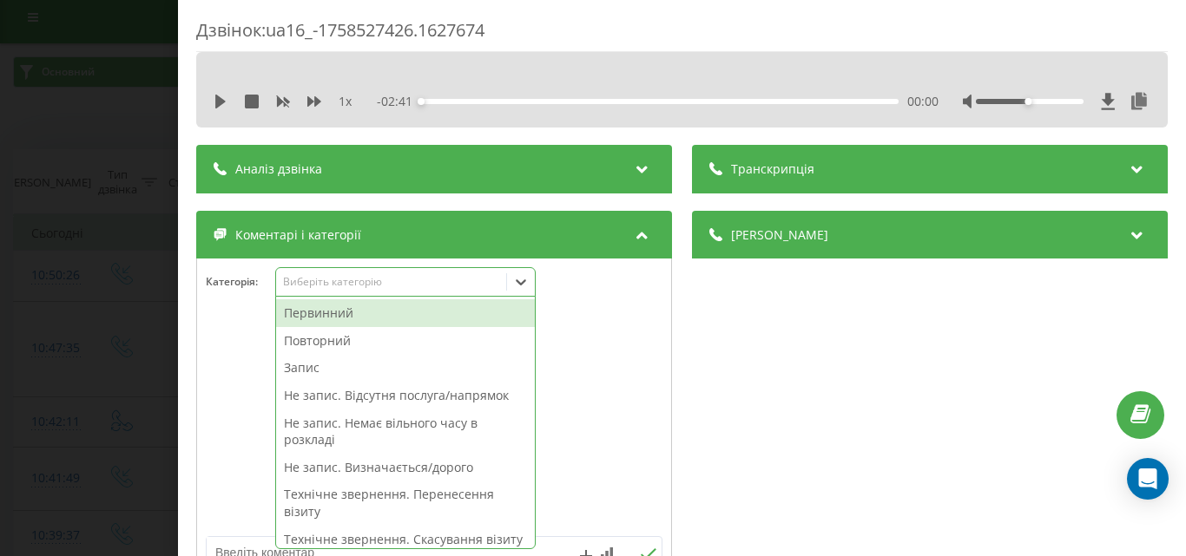
scroll to position [10, 0]
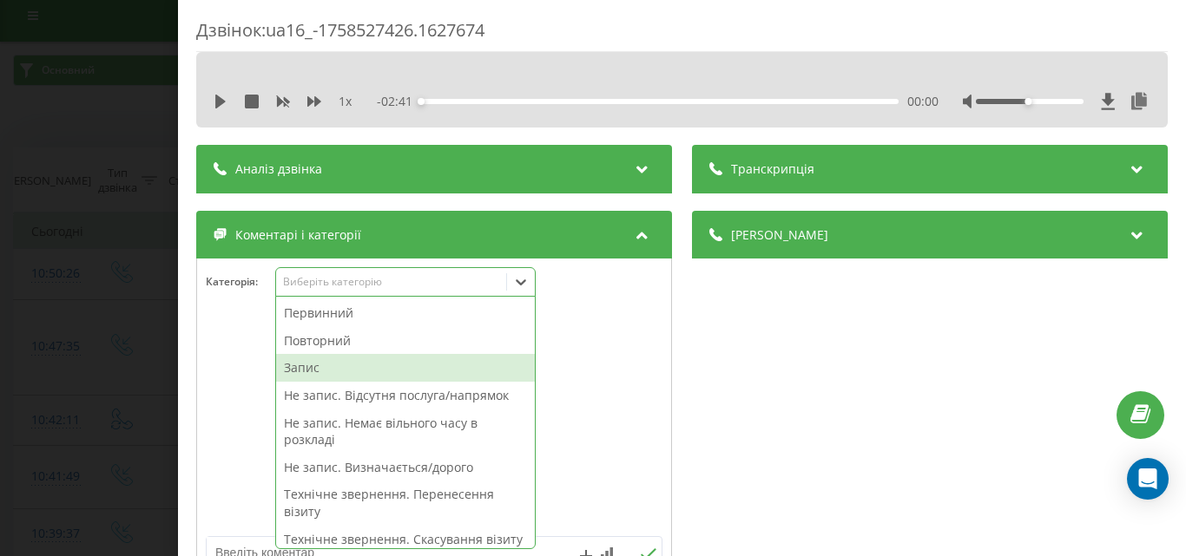
click at [312, 371] on div "Запис" at bounding box center [405, 368] width 259 height 28
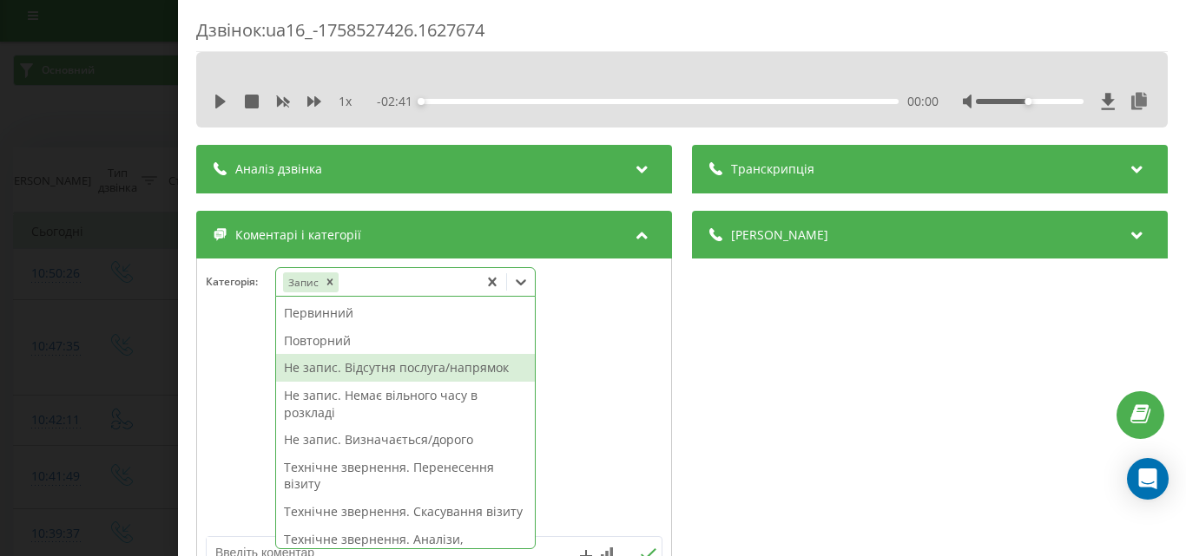
click at [642, 343] on div at bounding box center [434, 423] width 474 height 208
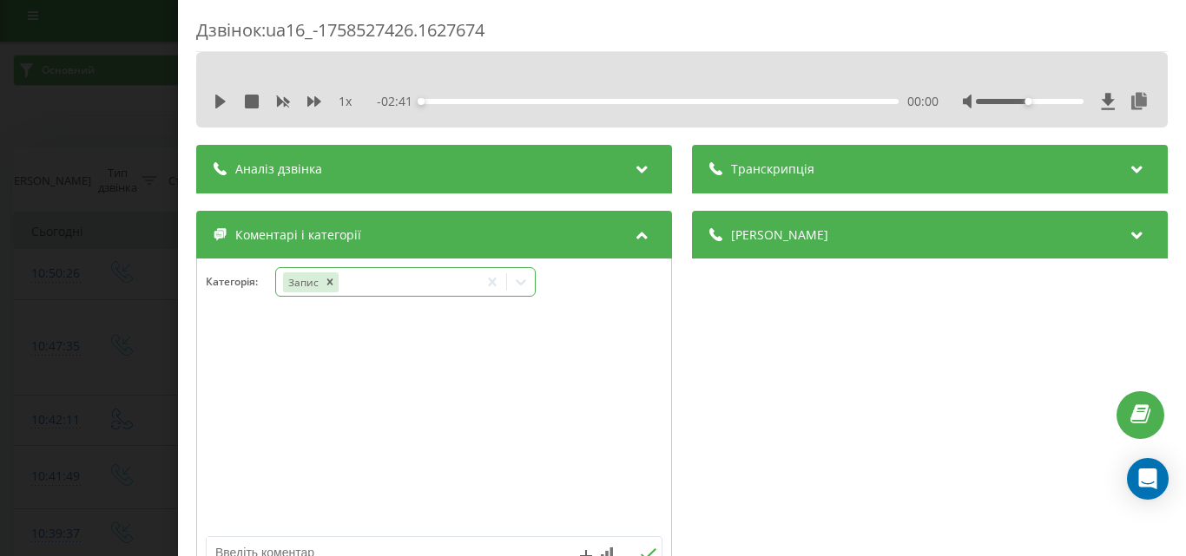
click at [523, 282] on icon at bounding box center [520, 281] width 17 height 17
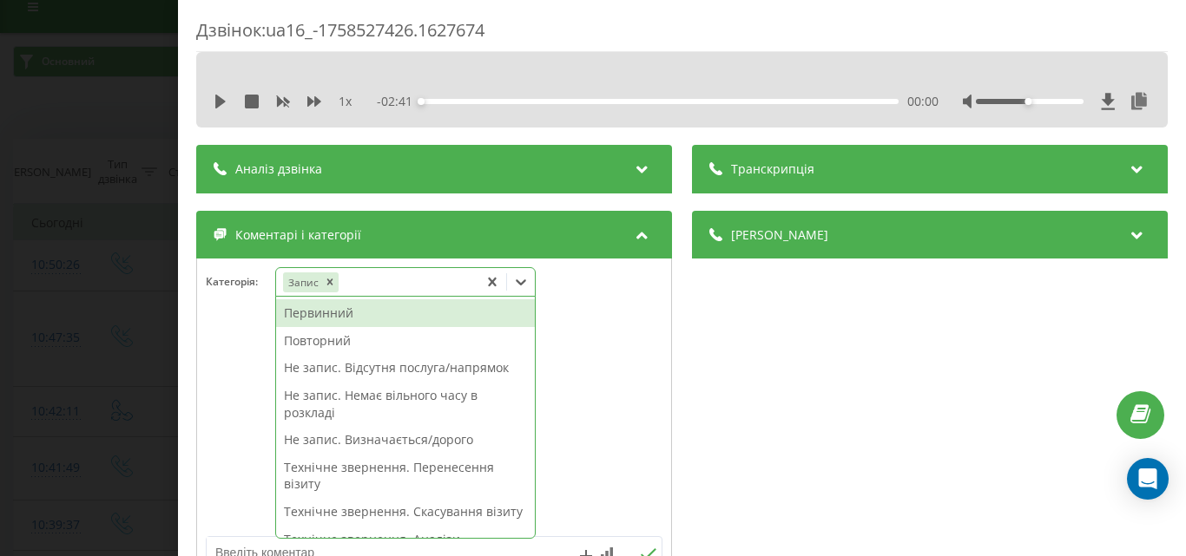
scroll to position [21, 0]
click at [330, 316] on div "Первинний" at bounding box center [405, 313] width 259 height 28
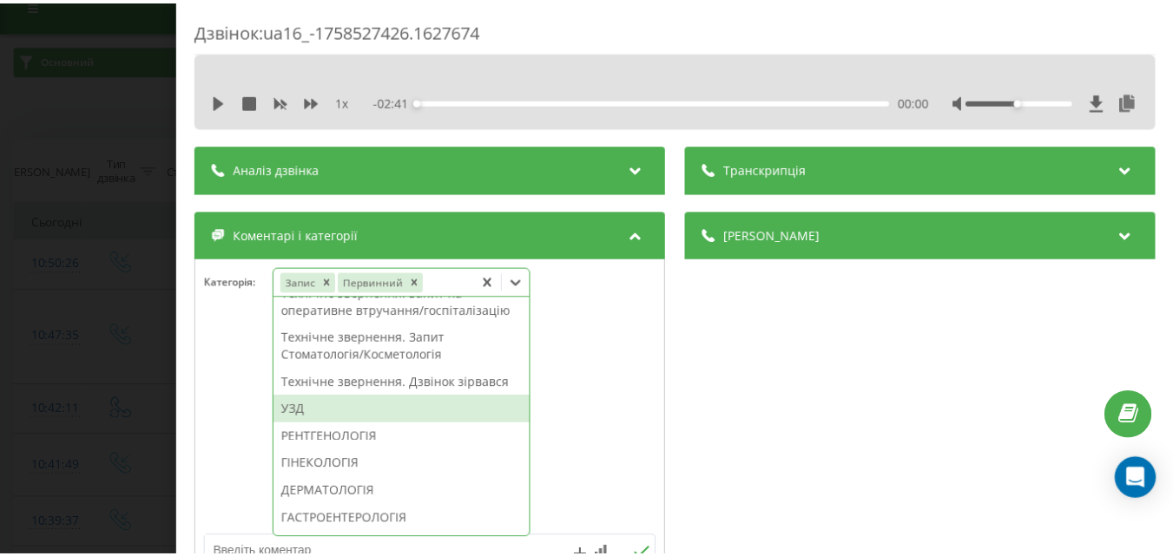
scroll to position [493, 0]
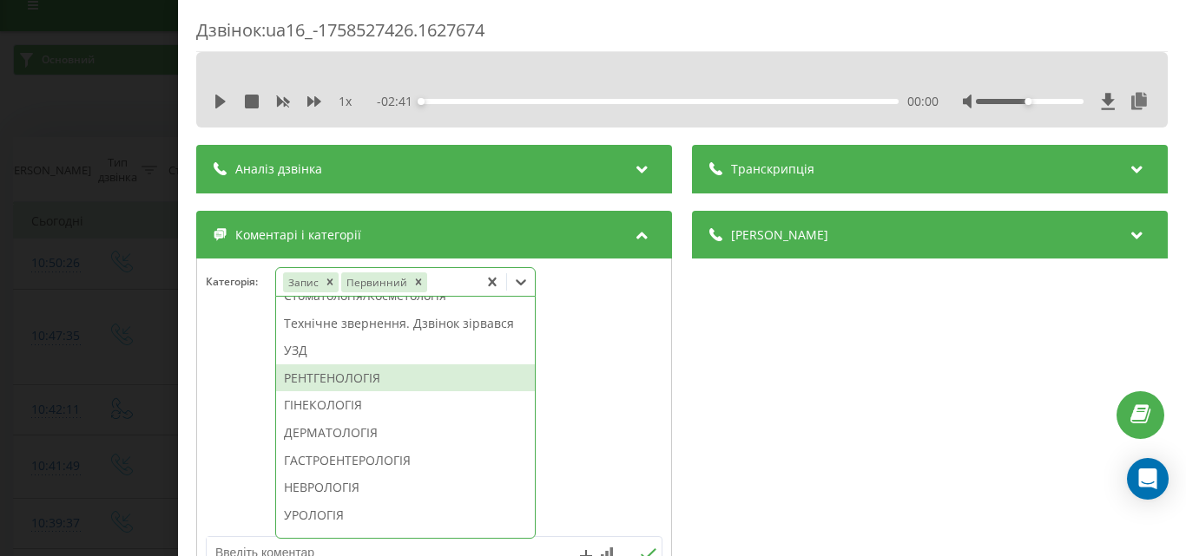
drag, startPoint x: 345, startPoint y: 429, endPoint x: 31, endPoint y: 294, distance: 341.8
click at [344, 392] on div "РЕНТГЕНОЛОГІЯ" at bounding box center [405, 379] width 259 height 28
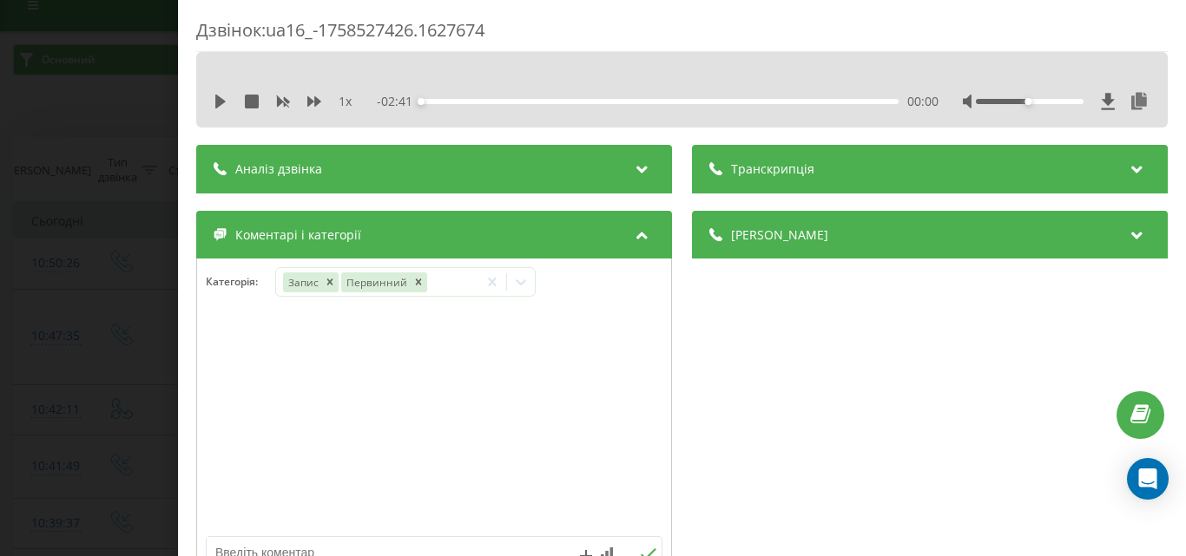
drag, startPoint x: 31, startPoint y: 294, endPoint x: 52, endPoint y: 510, distance: 217.1
click at [31, 310] on div "Дзвінок : ua16_-1758527426.1627674 1 x - 02:41 00:00 00:00 Транскрипція Для AI-…" at bounding box center [593, 278] width 1186 height 556
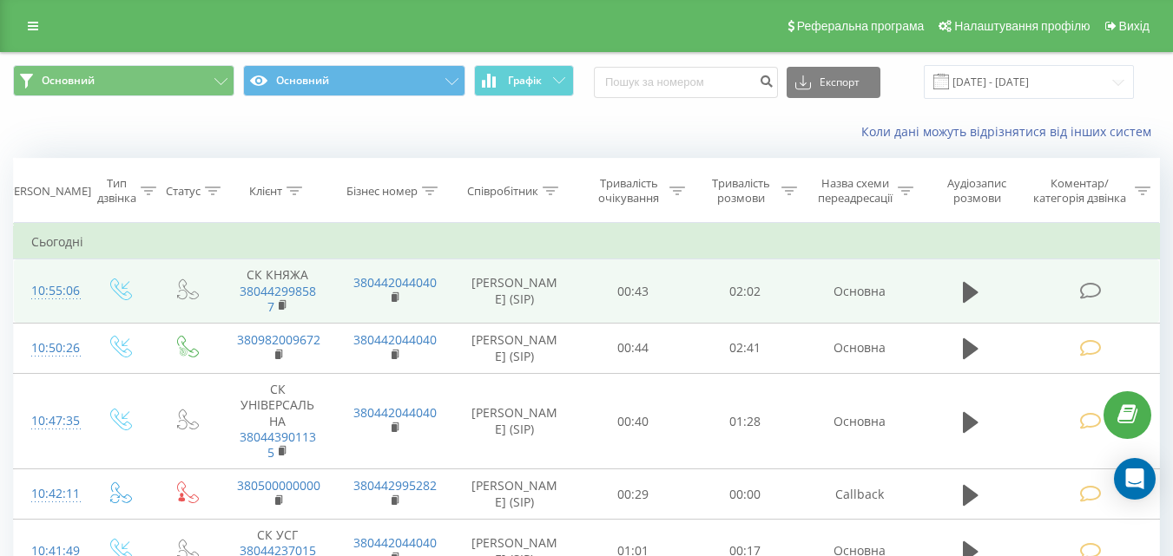
click at [1082, 295] on icon at bounding box center [1090, 291] width 22 height 18
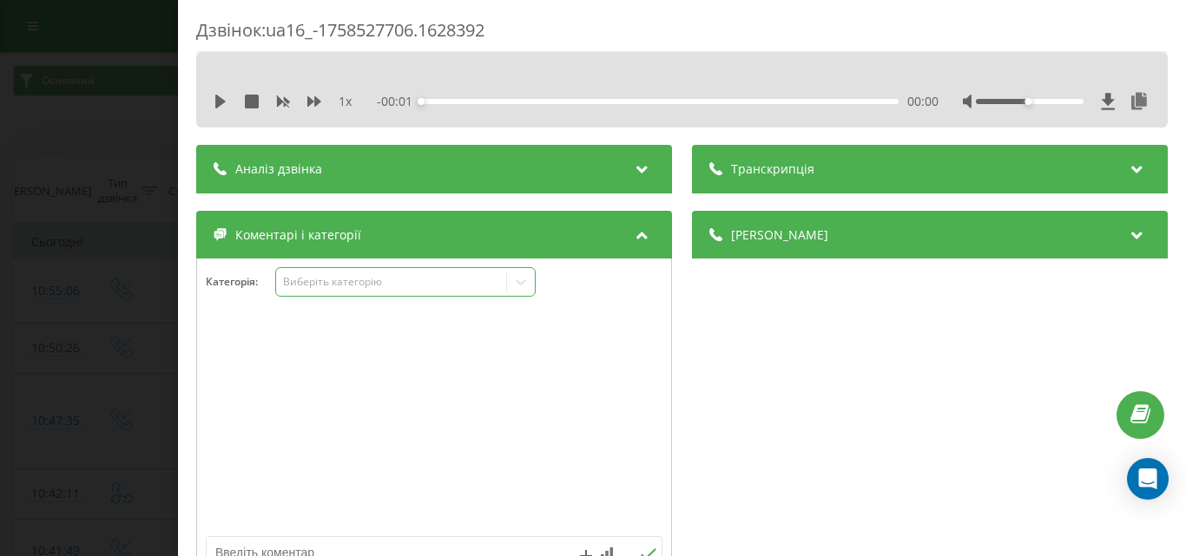
click at [407, 280] on div "Виберіть категорію" at bounding box center [390, 282] width 217 height 14
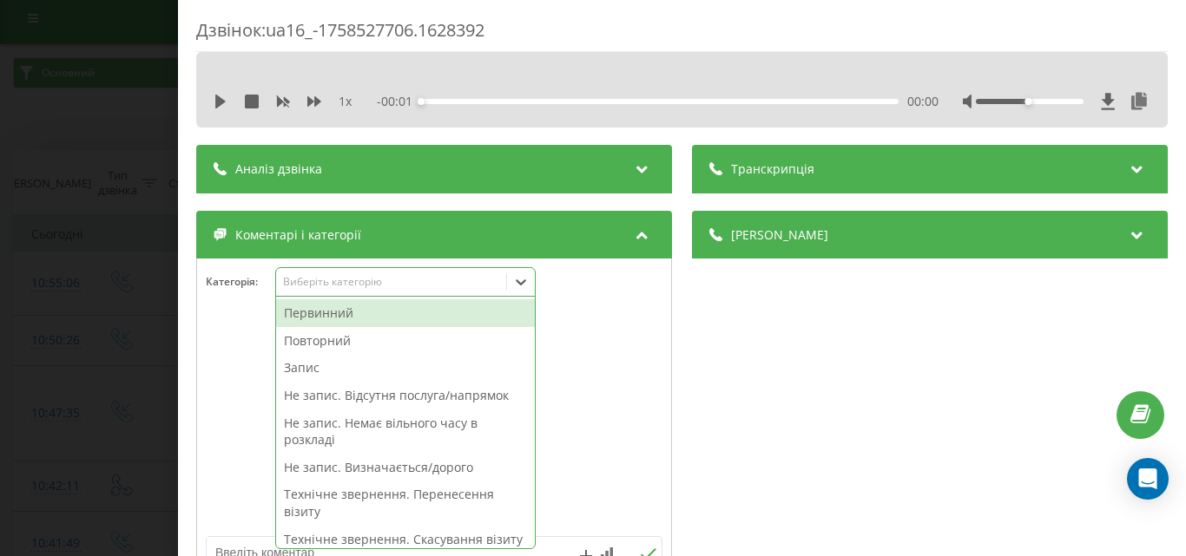
scroll to position [10, 0]
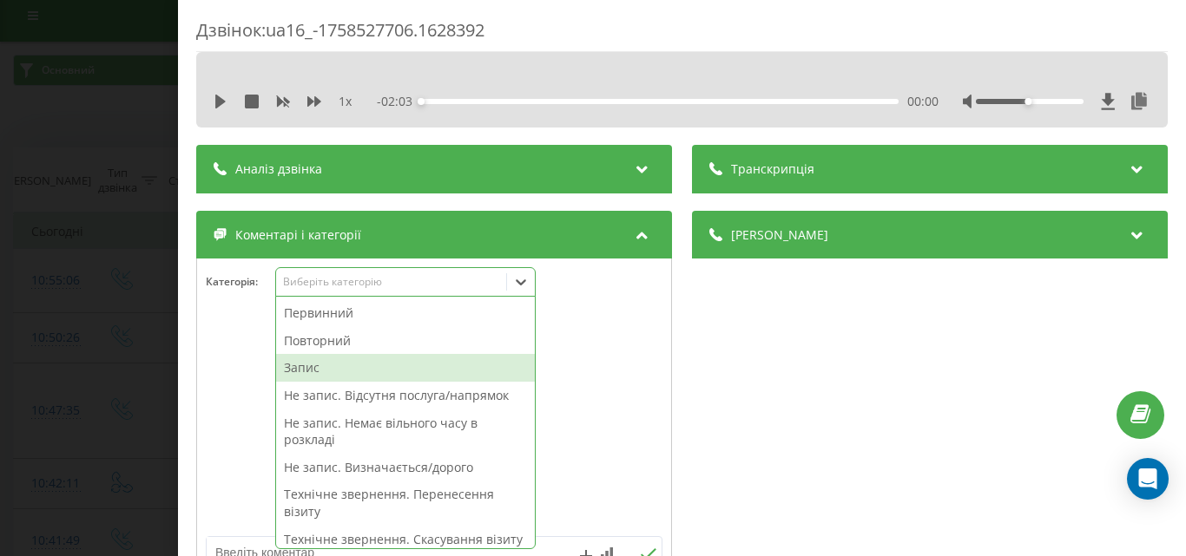
click at [339, 370] on div "Запис" at bounding box center [405, 368] width 259 height 28
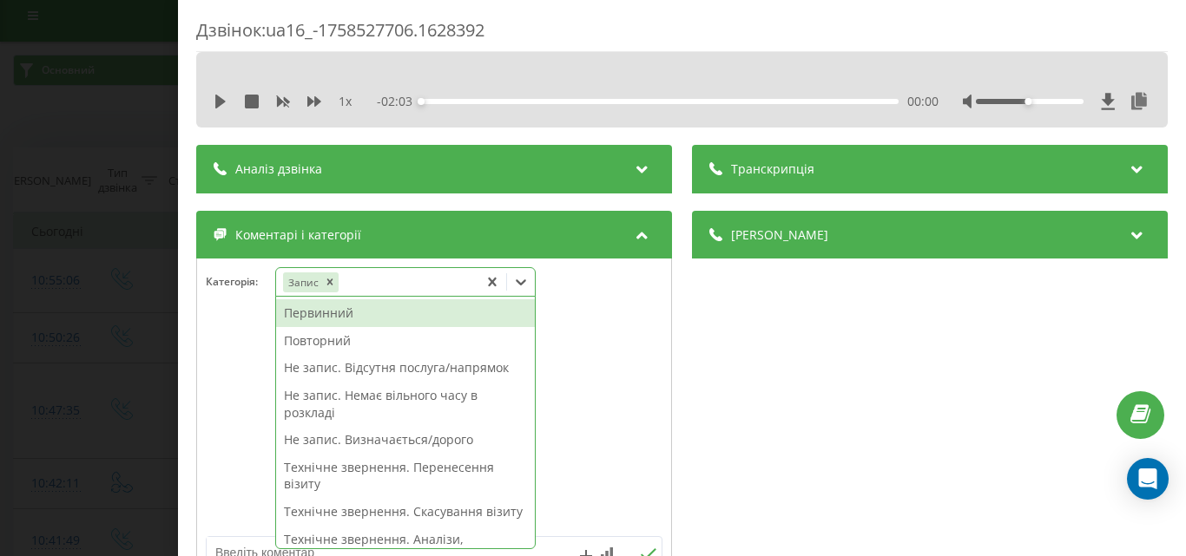
click at [634, 389] on div at bounding box center [434, 423] width 474 height 208
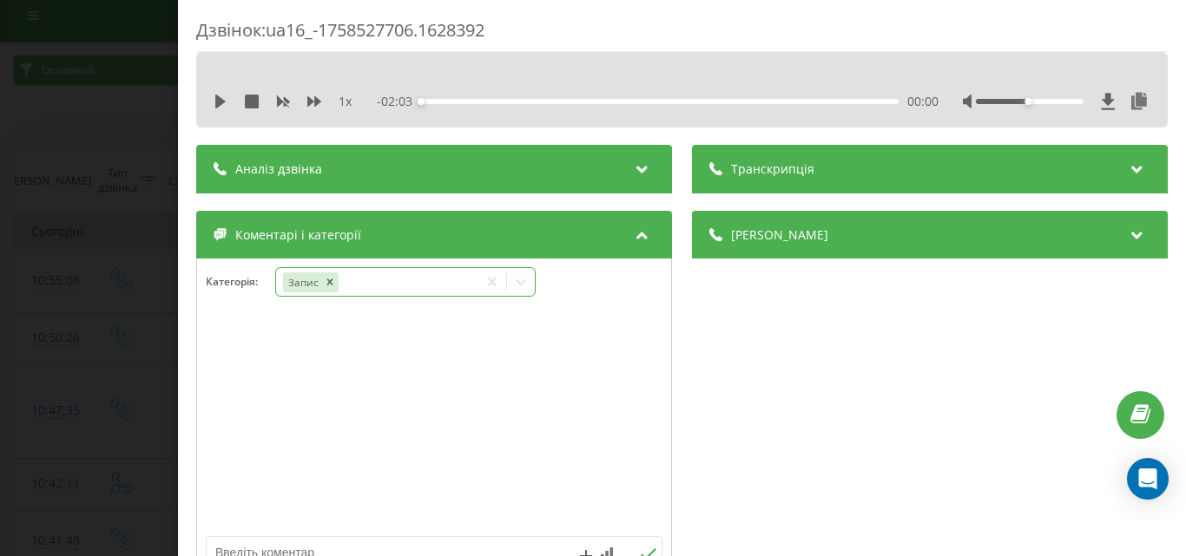
click at [521, 271] on div at bounding box center [521, 282] width 28 height 28
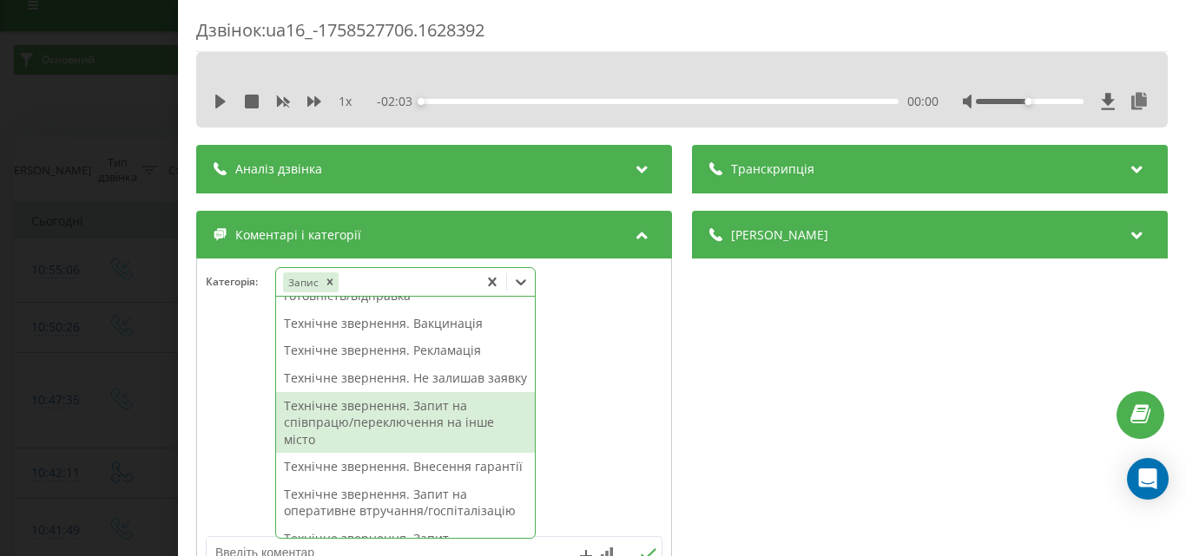
scroll to position [434, 0]
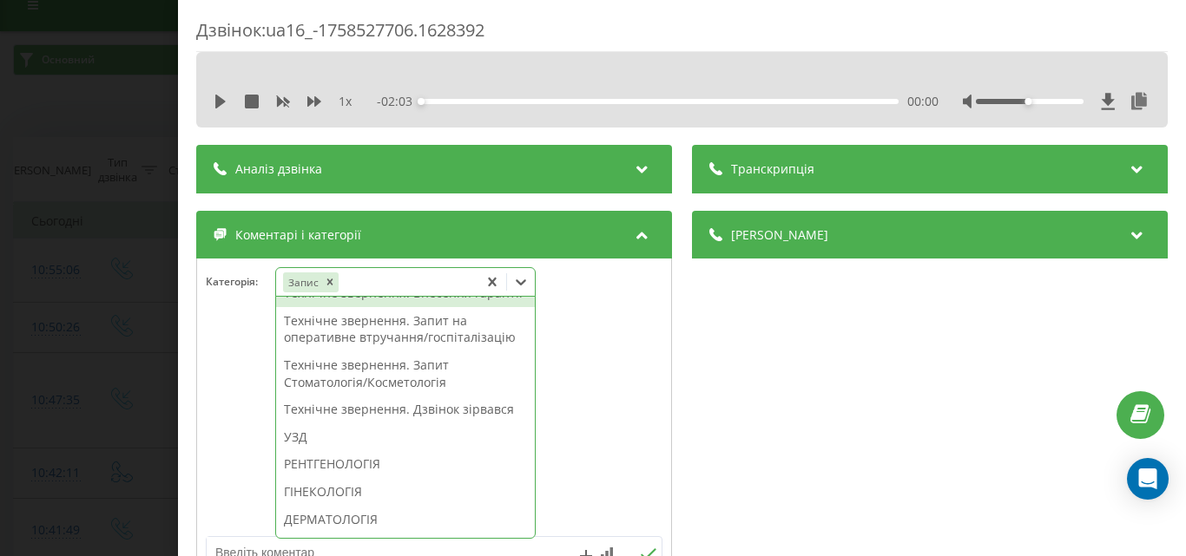
drag, startPoint x: 425, startPoint y: 338, endPoint x: 369, endPoint y: 298, distance: 69.1
click at [424, 307] on div "Технічне звернення. Внесення гарантії" at bounding box center [405, 293] width 259 height 28
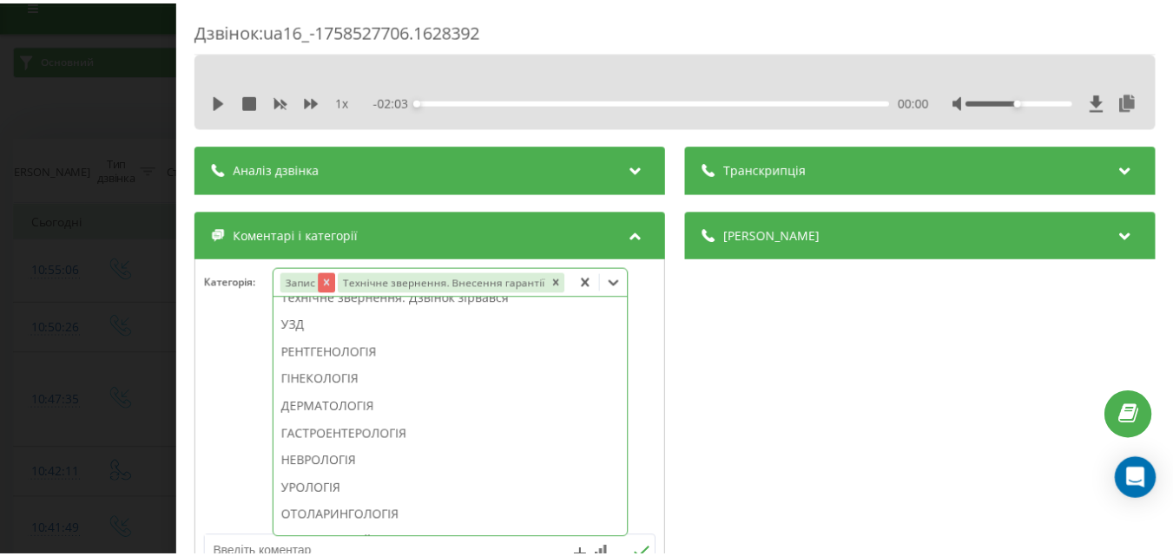
scroll to position [349, 0]
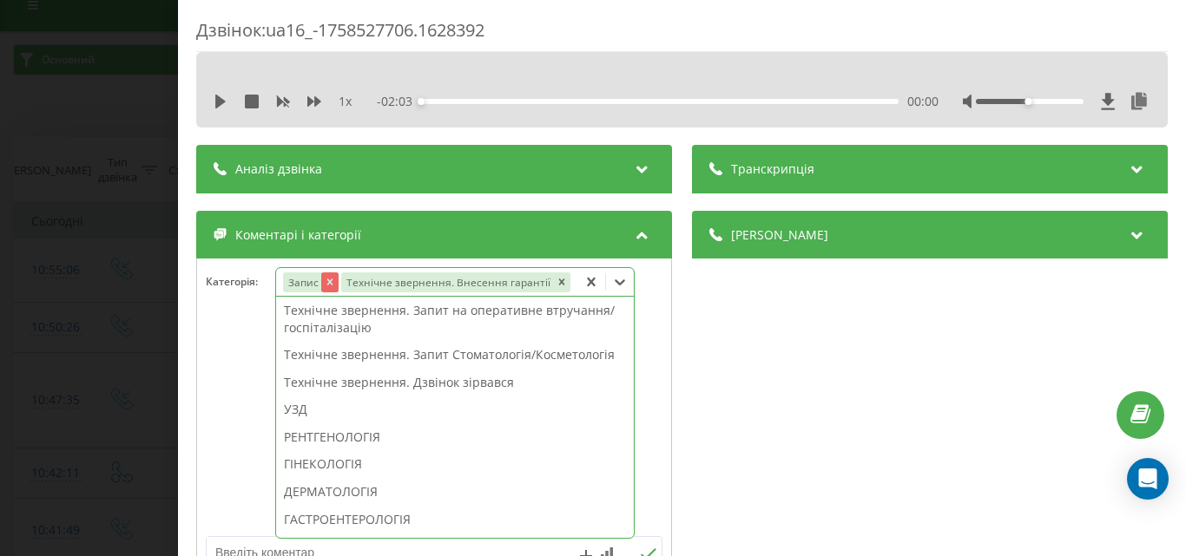
drag, startPoint x: 335, startPoint y: 278, endPoint x: 233, endPoint y: 273, distance: 101.6
click at [327, 279] on icon "Remove Запис" at bounding box center [329, 282] width 12 height 12
click at [78, 251] on div "Дзвінок : ua16_-1758527706.1628392 1 x - 02:03 00:00 00:00 Транскрипція Для AI-…" at bounding box center [593, 278] width 1186 height 556
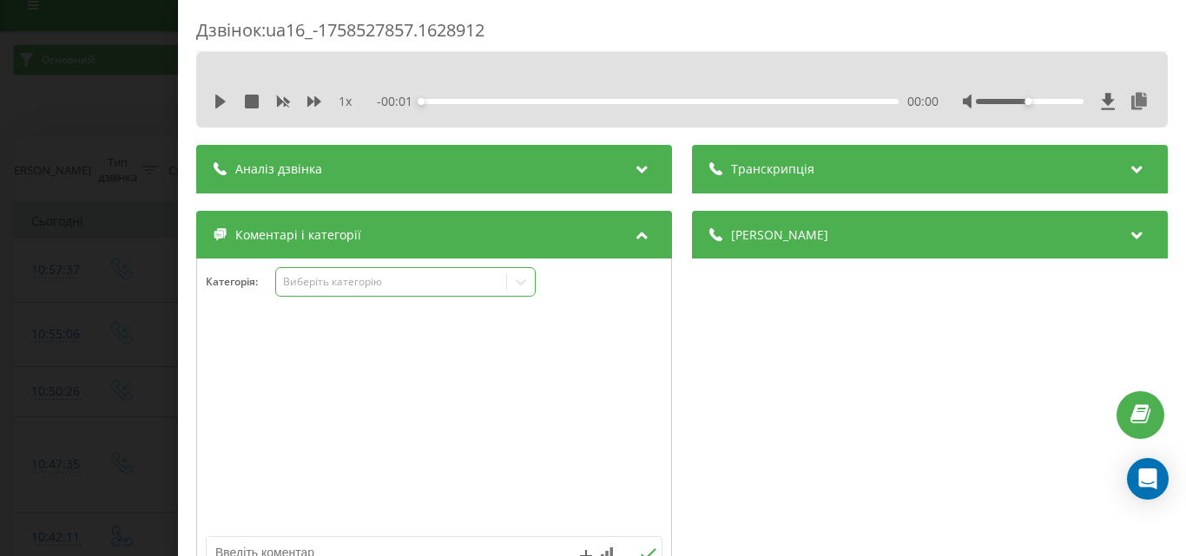
click at [368, 278] on div "Виберіть категорію" at bounding box center [390, 282] width 217 height 14
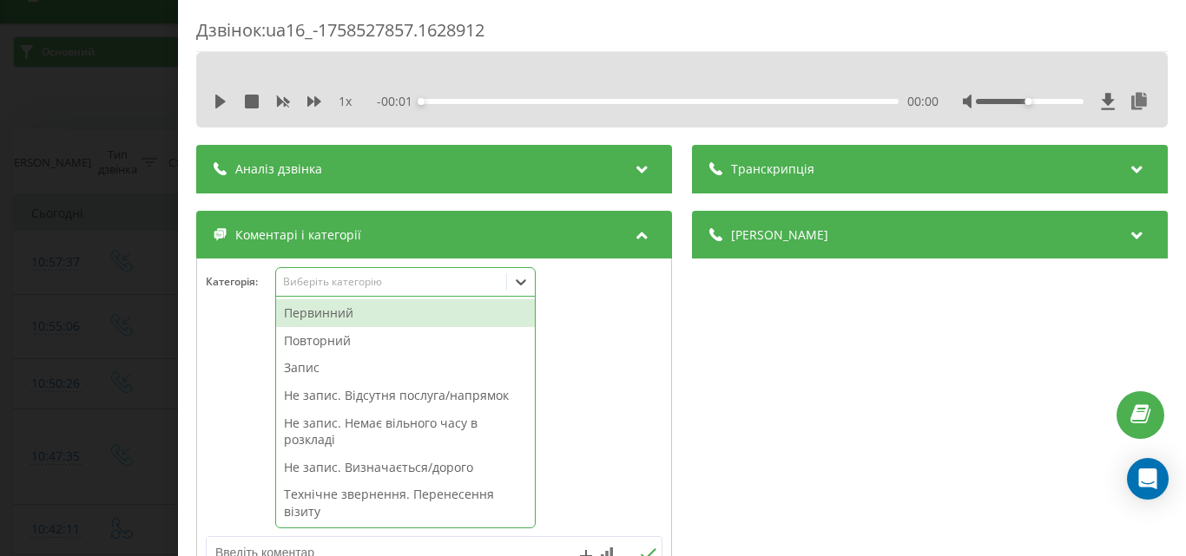
scroll to position [31, 0]
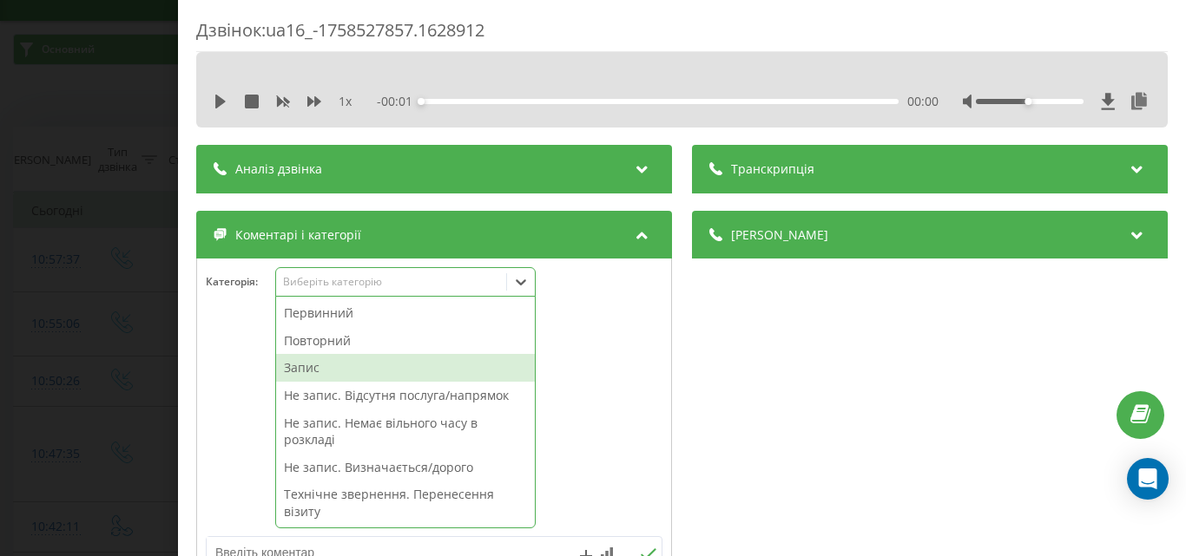
click at [307, 371] on div "Запис" at bounding box center [405, 368] width 259 height 28
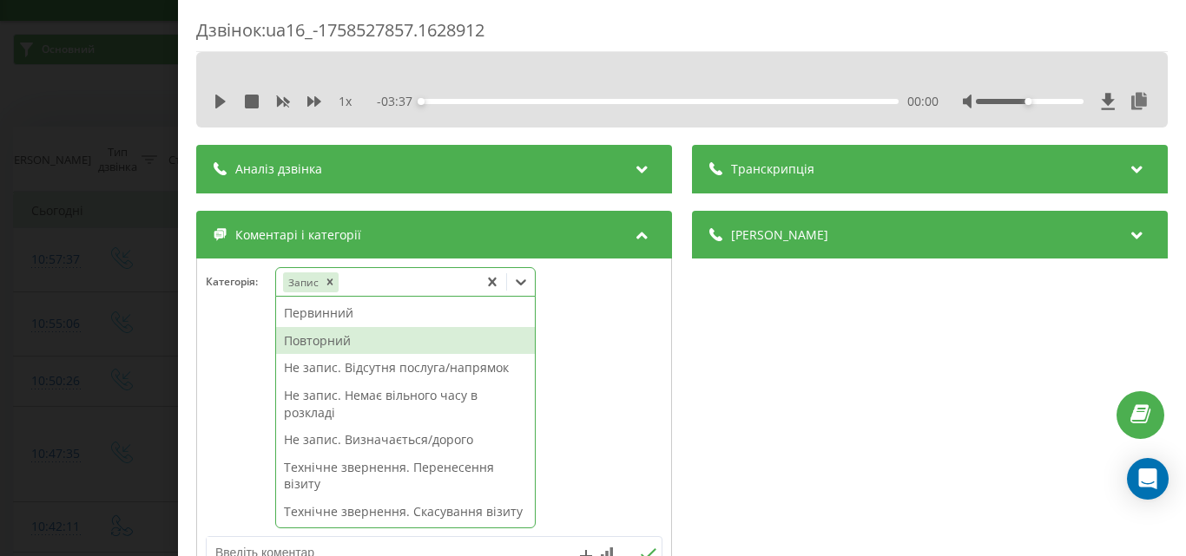
click at [322, 345] on div "Повторний" at bounding box center [405, 341] width 259 height 28
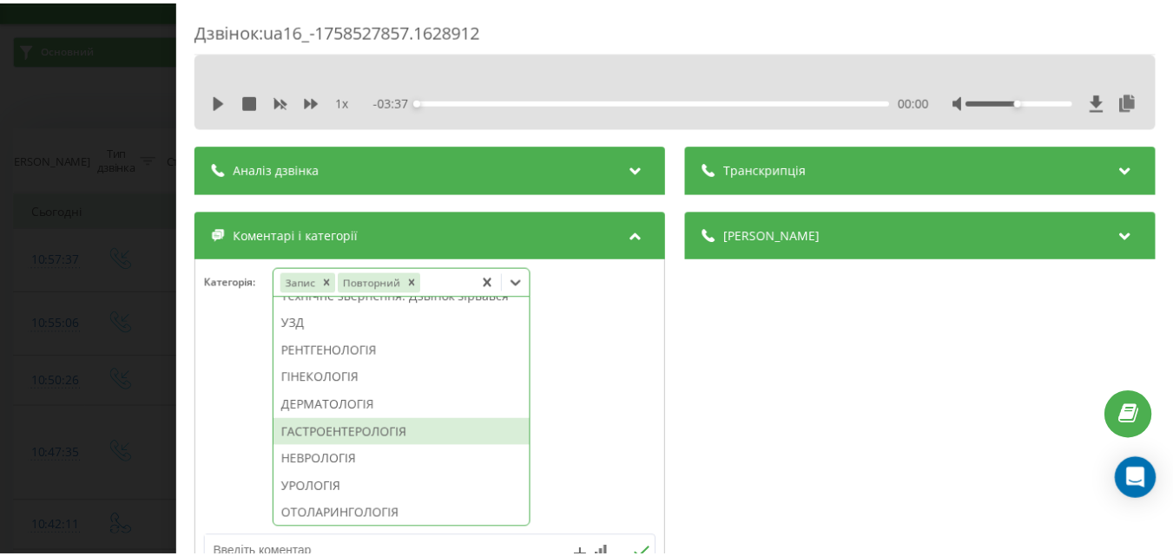
scroll to position [494, 0]
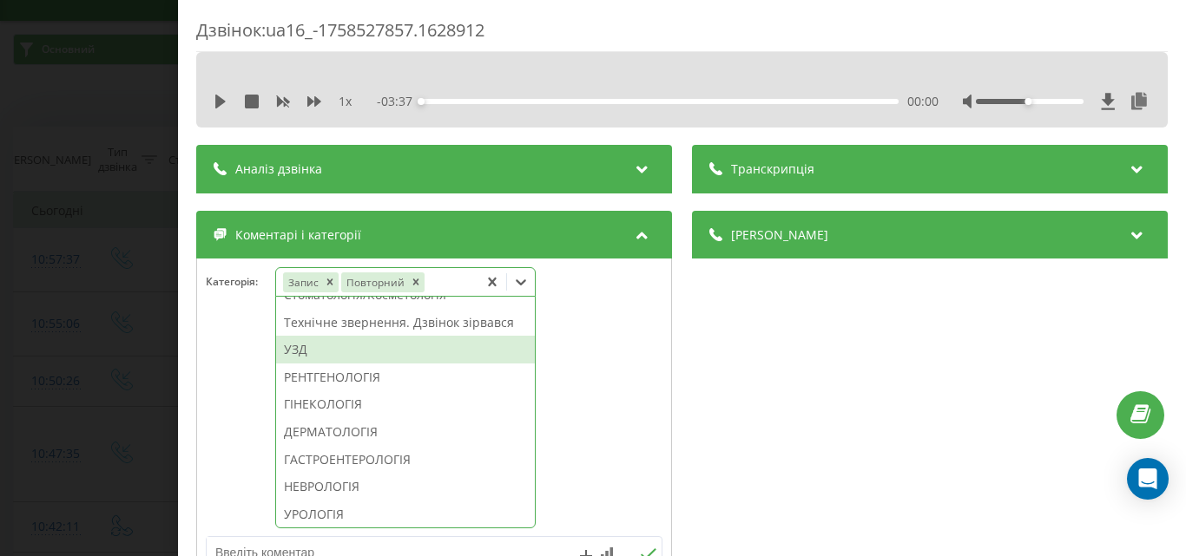
drag, startPoint x: 319, startPoint y: 400, endPoint x: 202, endPoint y: 384, distance: 117.3
click at [314, 364] on div "УЗД" at bounding box center [405, 350] width 259 height 28
click at [69, 358] on div "Дзвінок : ua16_-1758527857.1628912 1 x - 03:37 00:00 00:00 Транскрипція Для AI-…" at bounding box center [593, 278] width 1186 height 556
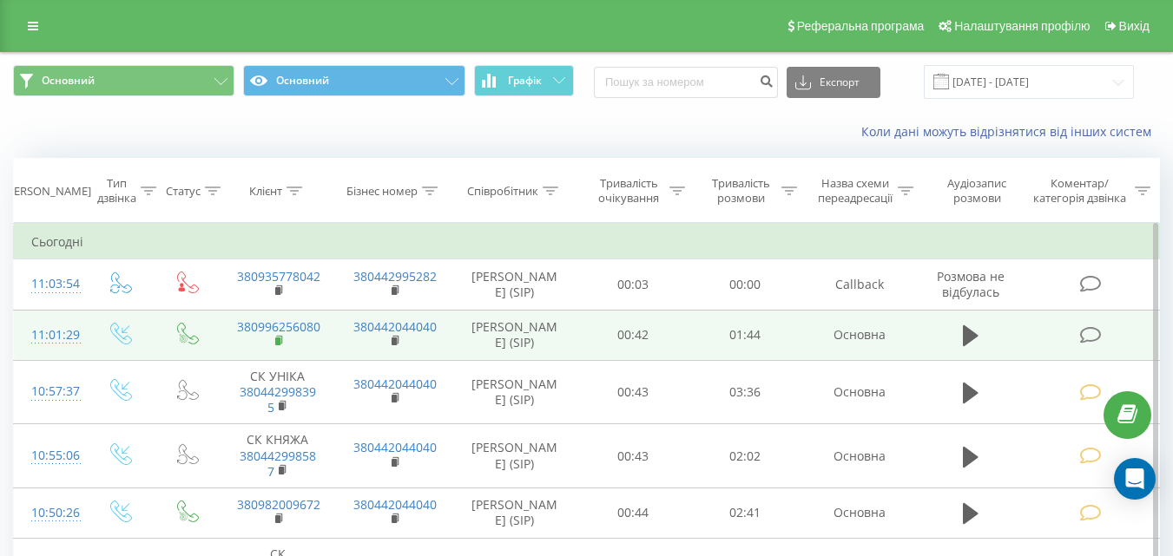
click at [284, 338] on icon at bounding box center [280, 341] width 10 height 12
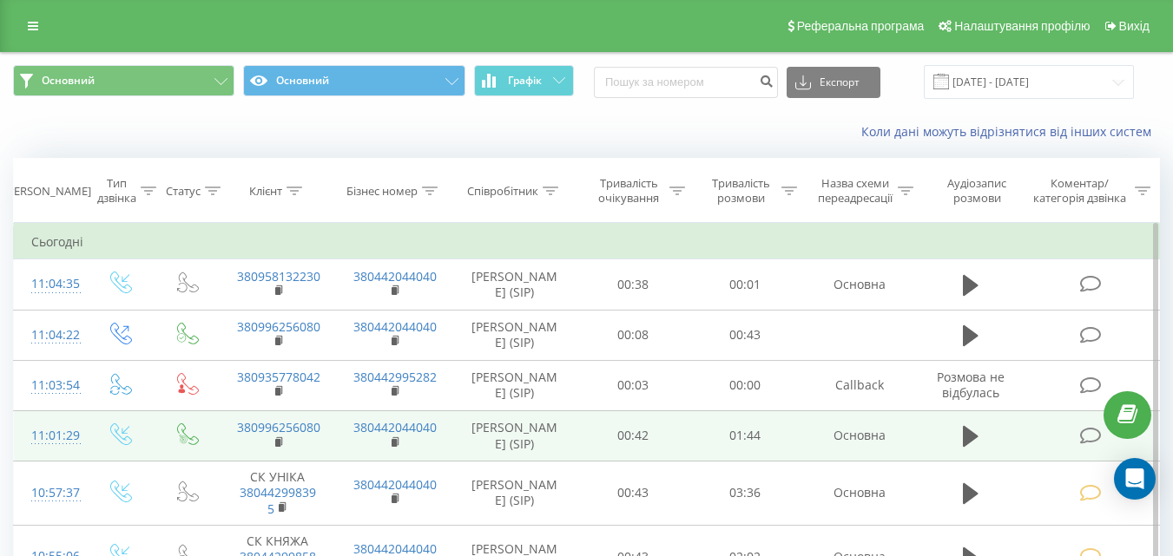
click at [1088, 437] on icon at bounding box center [1090, 436] width 22 height 18
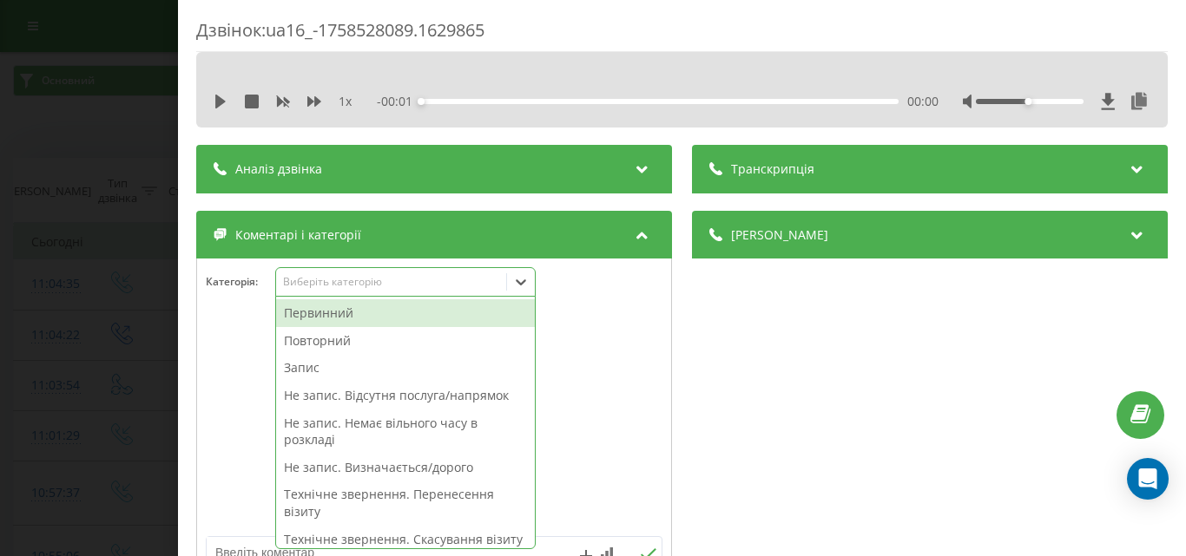
click at [391, 279] on div "Виберіть категорію" at bounding box center [390, 282] width 217 height 14
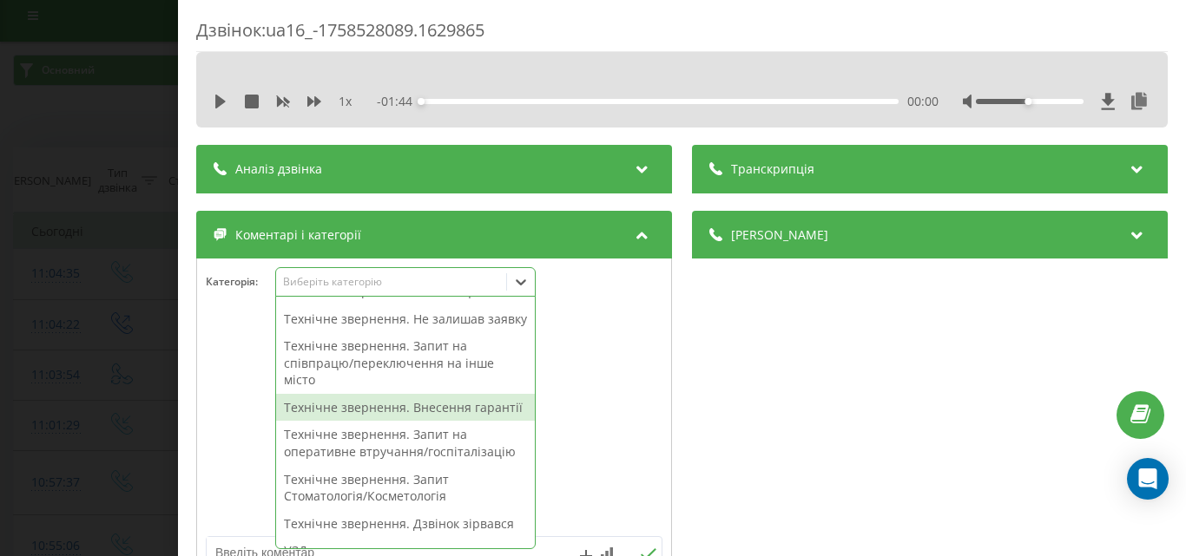
scroll to position [434, 0]
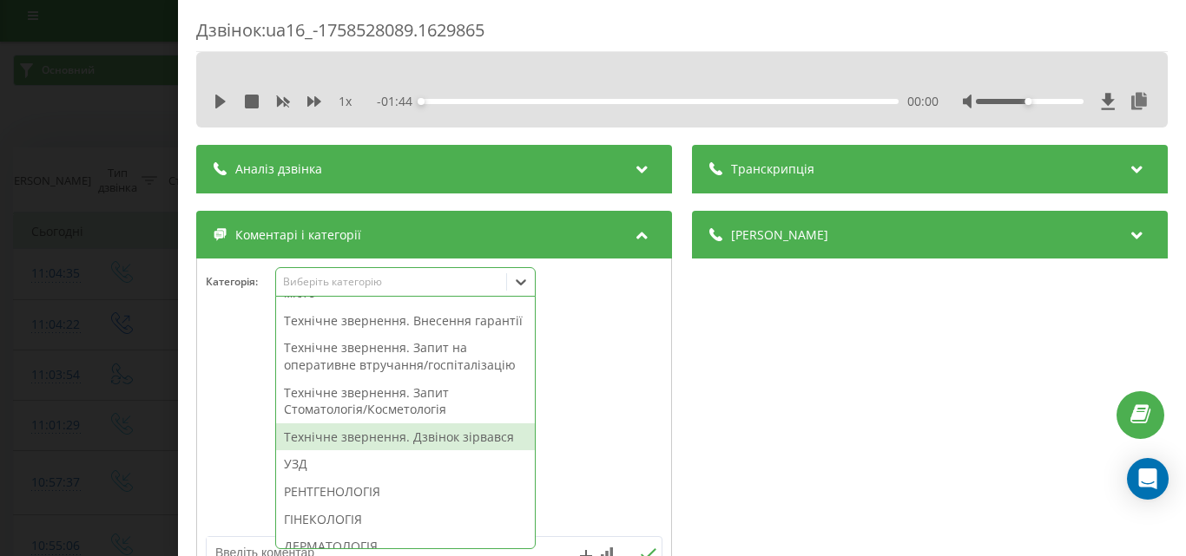
drag, startPoint x: 468, startPoint y: 490, endPoint x: 345, endPoint y: 428, distance: 137.0
click at [445, 451] on div "Технічне звернення. Дзвінок зірвався" at bounding box center [405, 438] width 259 height 28
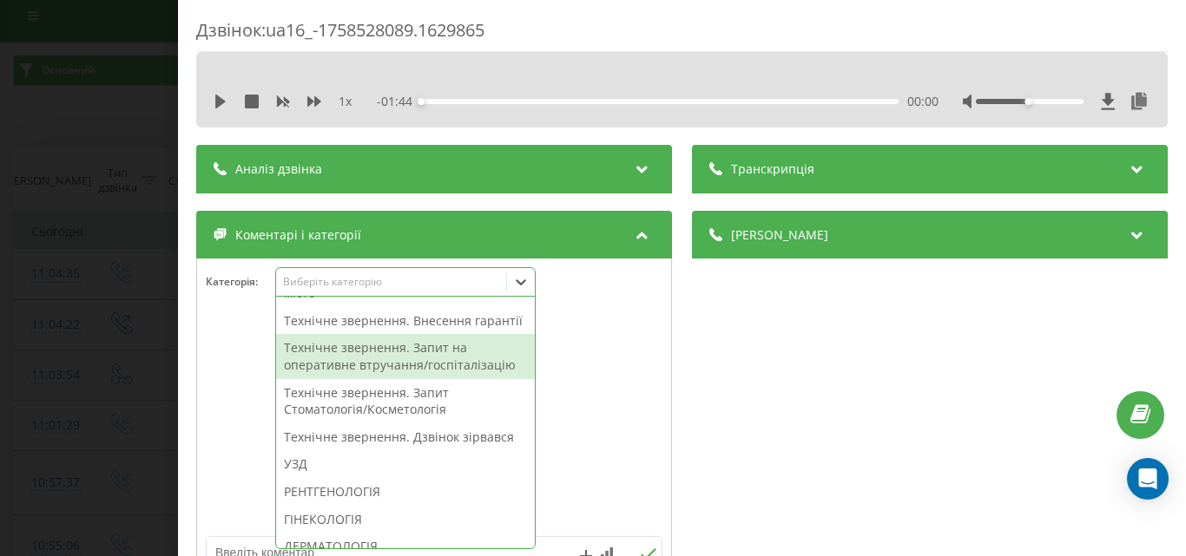
click at [131, 338] on div "Дзвінок : ua16_-1758528089.1629865 1 x - 01:44 00:00 00:00 Транскрипція Для AI-…" at bounding box center [593, 278] width 1186 height 556
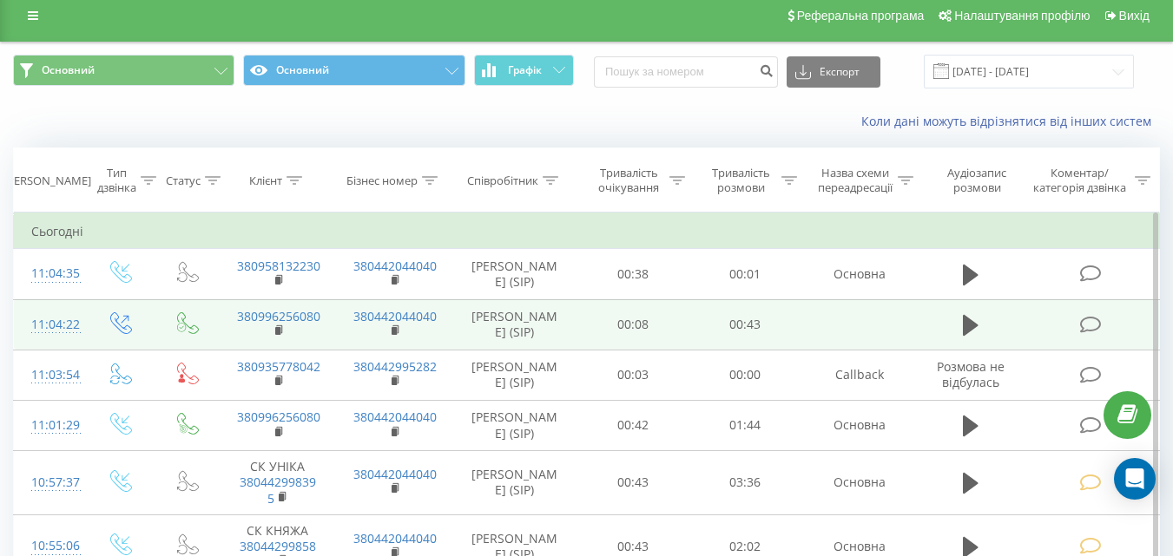
click at [1093, 324] on icon at bounding box center [1090, 325] width 22 height 18
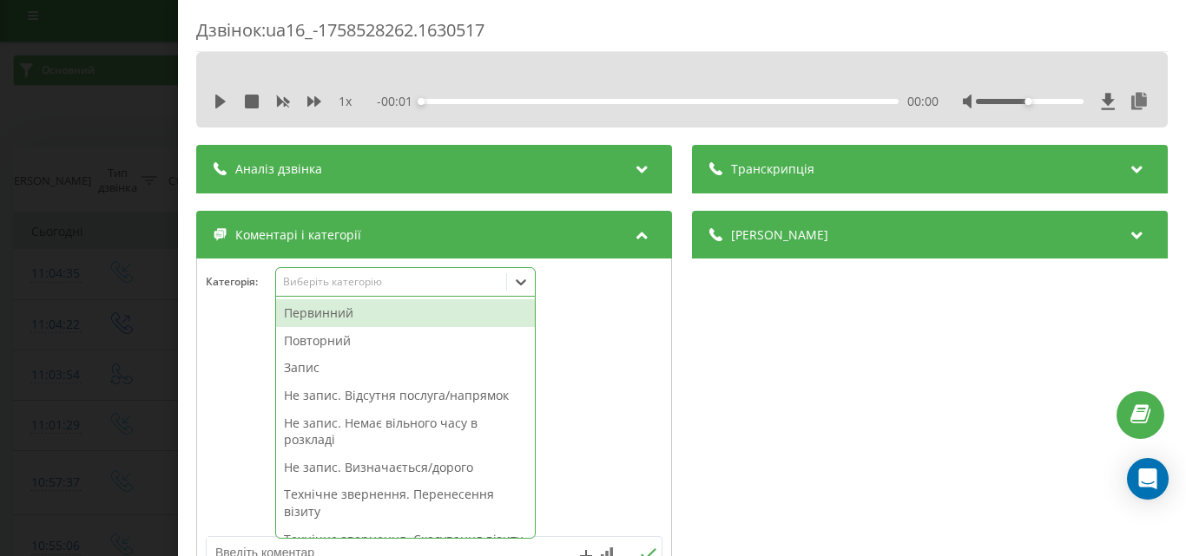
click at [378, 293] on div "Виберіть категорію" at bounding box center [405, 282] width 260 height 30
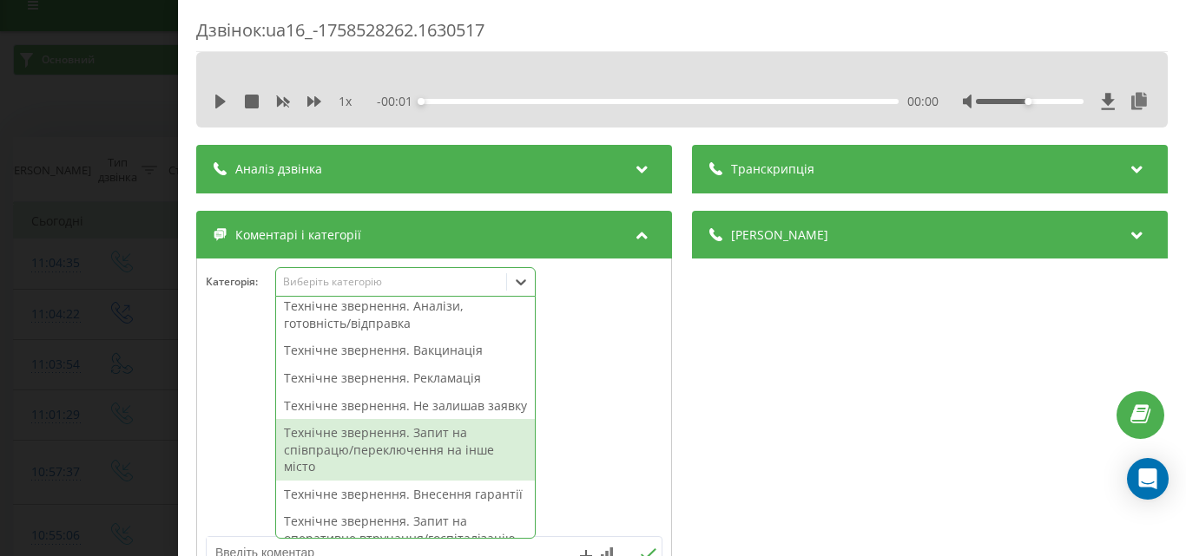
scroll to position [434, 0]
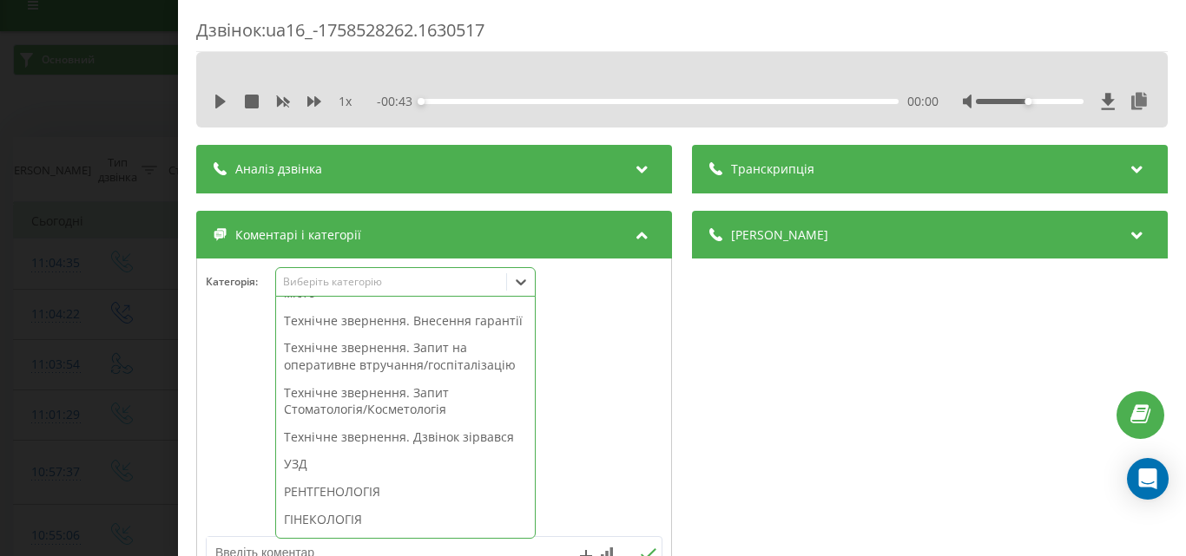
drag, startPoint x: 463, startPoint y: 494, endPoint x: 116, endPoint y: 369, distance: 369.0
click at [462, 451] on div "Технічне звернення. Дзвінок зірвався" at bounding box center [405, 438] width 259 height 28
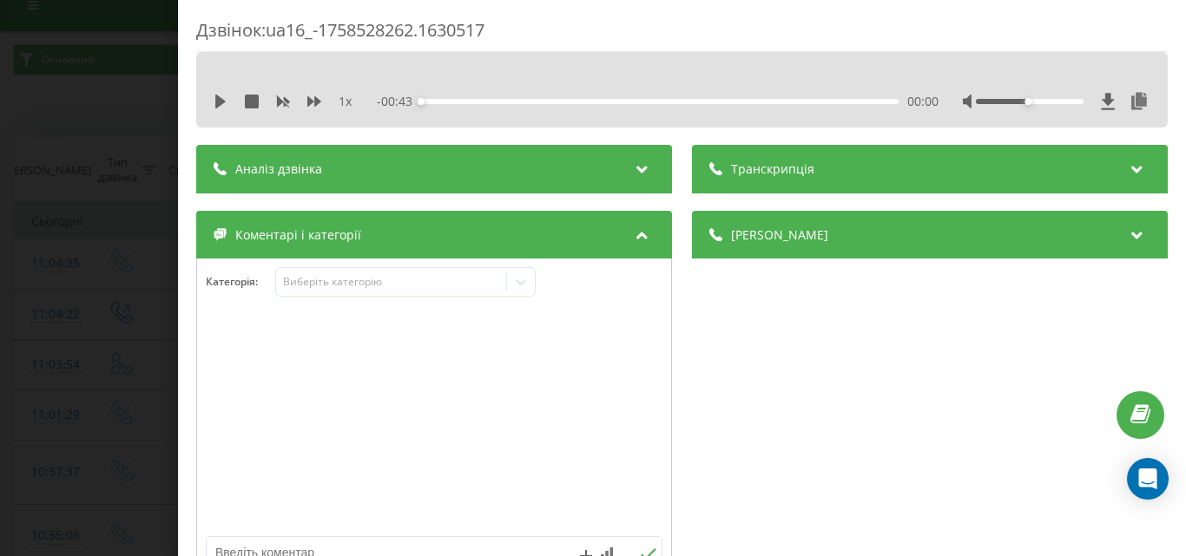
click at [108, 365] on div "Дзвінок : ua16_-1758528262.1630517 1 x - 00:43 00:00 00:00 Транскрипція Для AI-…" at bounding box center [593, 278] width 1186 height 556
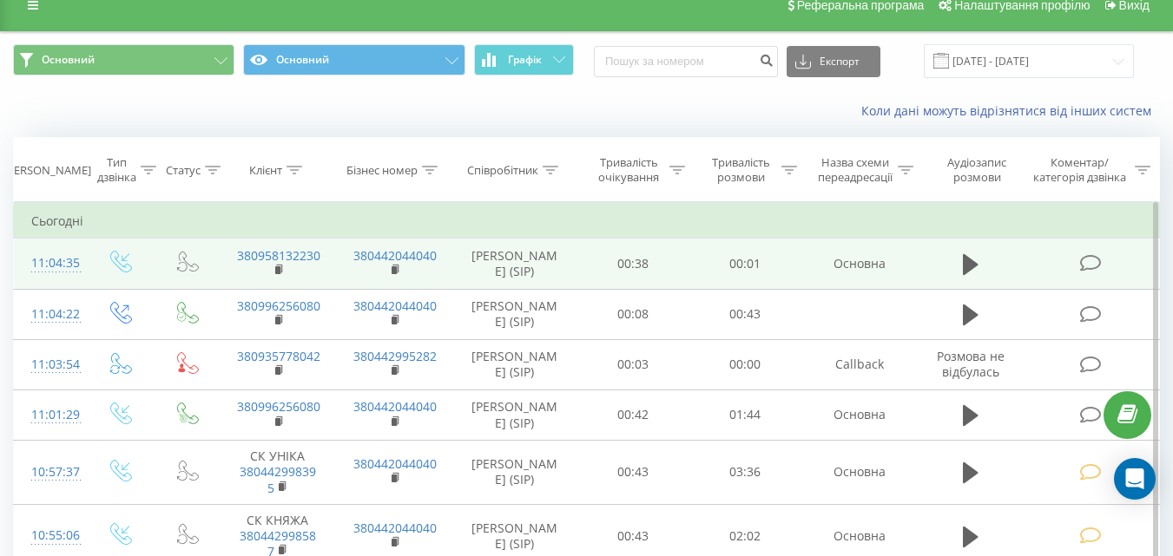
click at [1100, 269] on icon at bounding box center [1090, 263] width 22 height 18
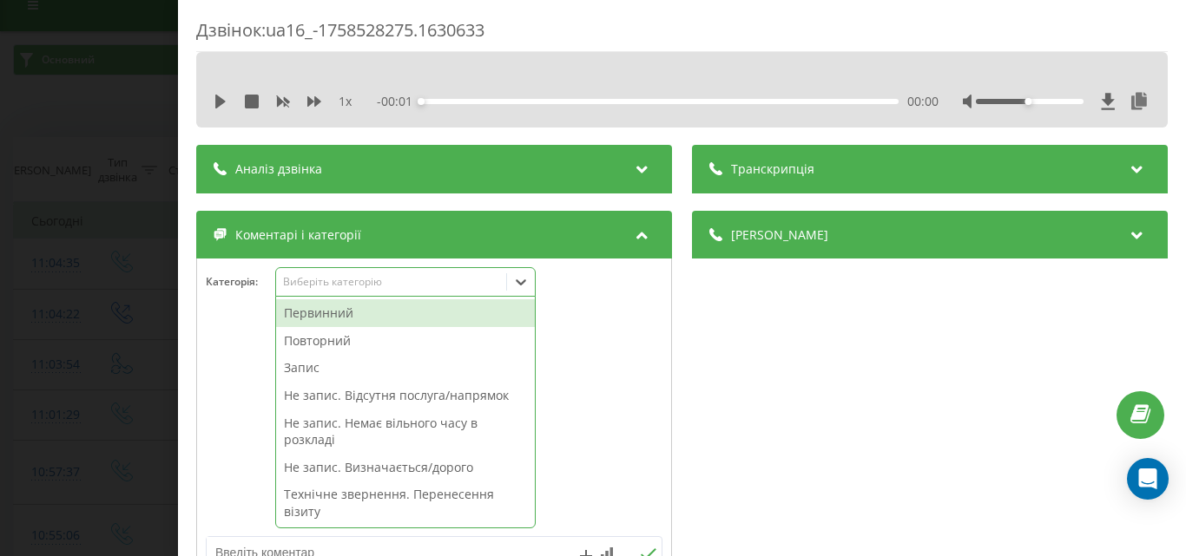
drag, startPoint x: 401, startPoint y: 277, endPoint x: 436, endPoint y: 383, distance: 111.4
click at [401, 278] on div "Виберіть категорію" at bounding box center [390, 282] width 217 height 14
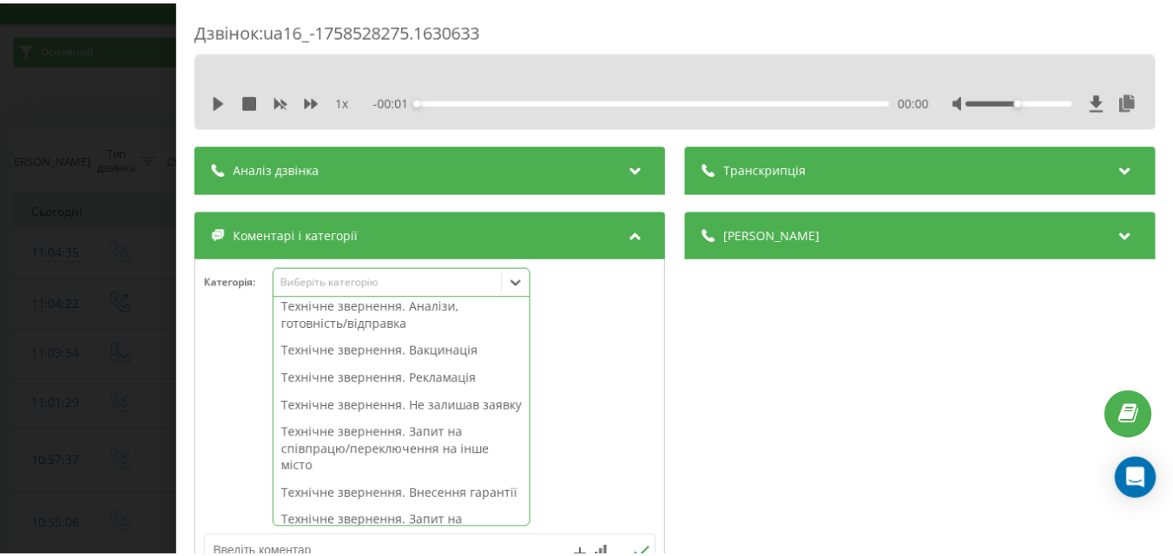
scroll to position [434, 0]
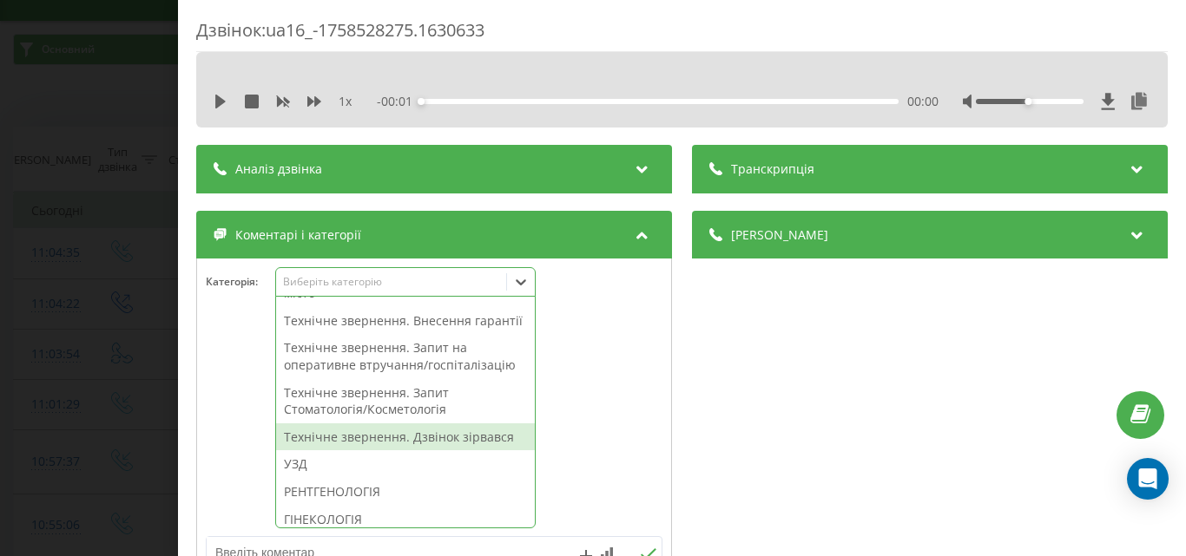
drag, startPoint x: 476, startPoint y: 489, endPoint x: 292, endPoint y: 416, distance: 198.7
click at [473, 451] on div "Технічне звернення. Дзвінок зірвався" at bounding box center [405, 438] width 259 height 28
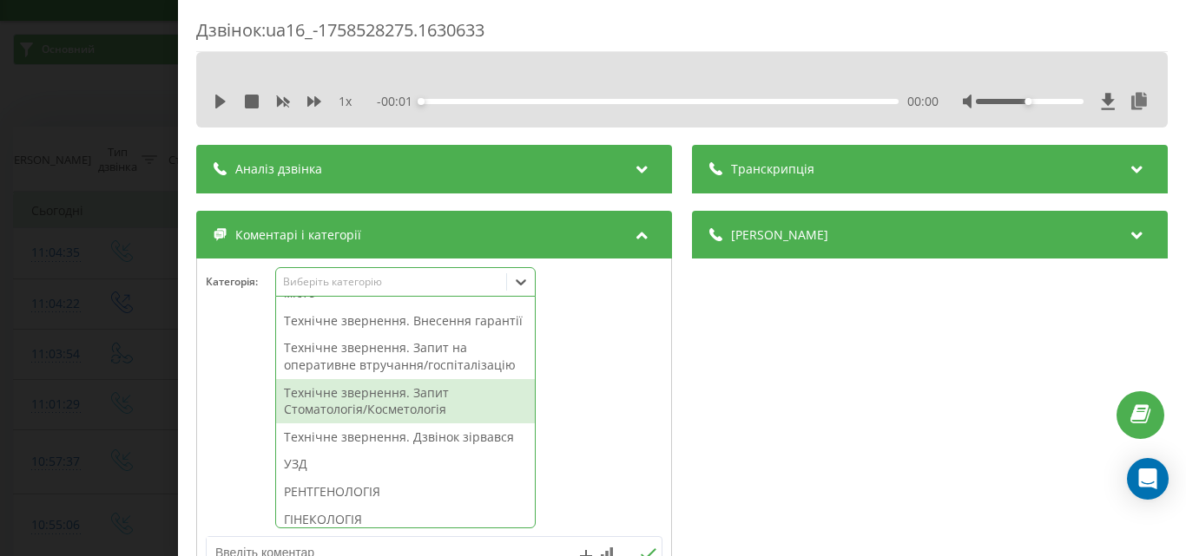
click at [114, 341] on div "Дзвінок : ua16_-1758528275.1630633 1 x - 00:01 00:00 00:00 Транскрипція Для AI-…" at bounding box center [593, 278] width 1186 height 556
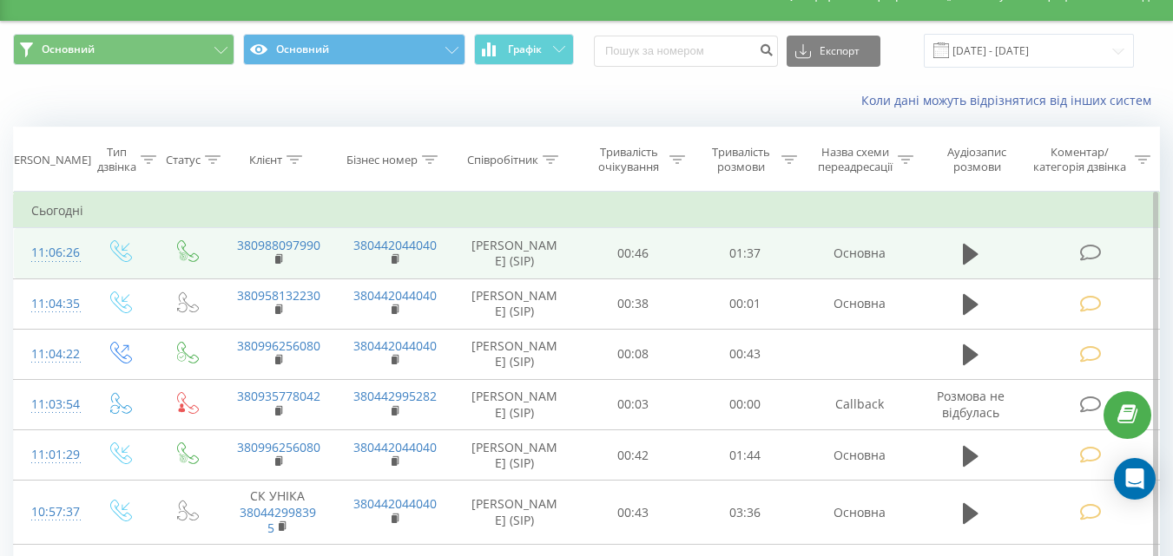
click at [1104, 261] on td at bounding box center [1091, 253] width 135 height 50
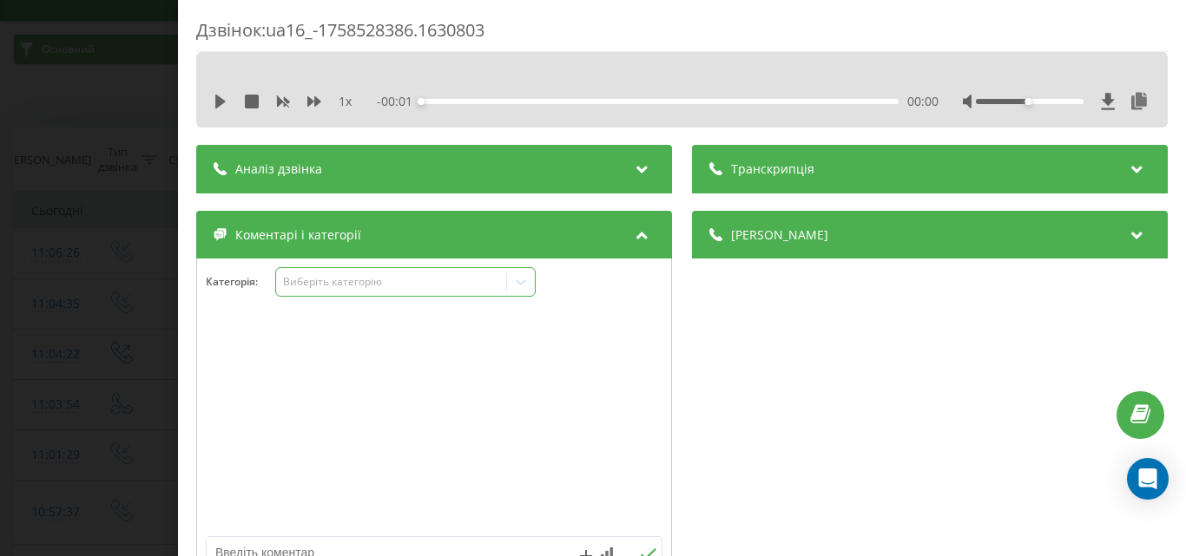
click at [353, 275] on div "Виберіть категорію" at bounding box center [390, 282] width 217 height 14
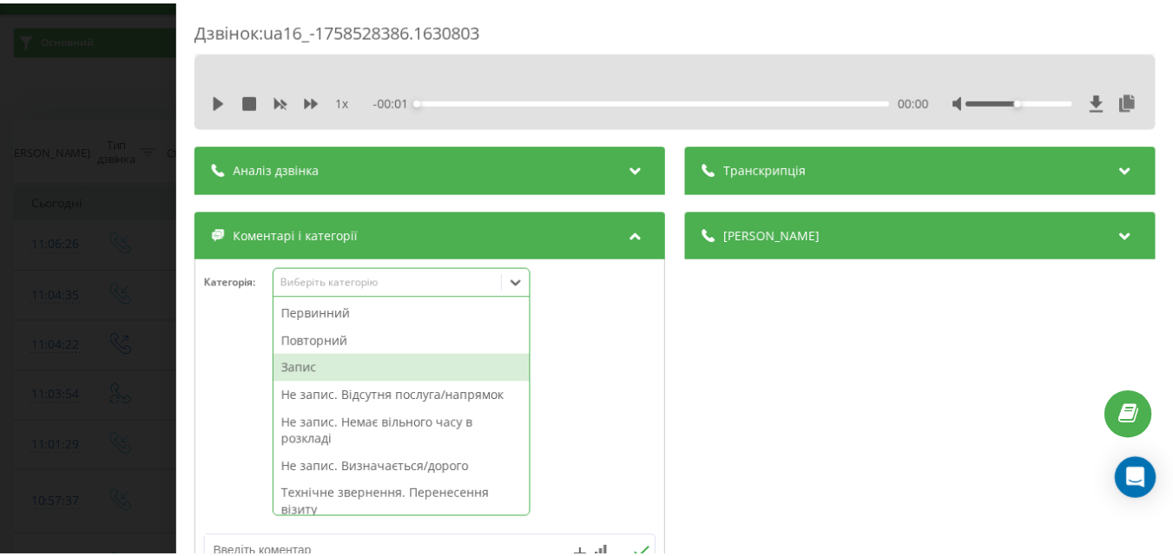
scroll to position [42, 0]
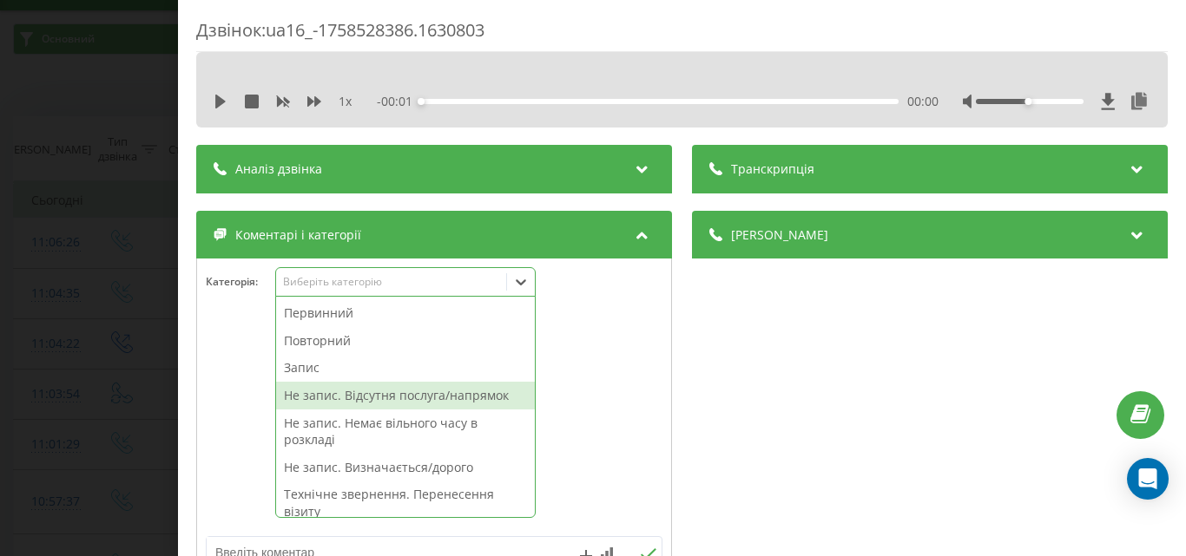
click at [410, 401] on div "Не запис. Відсутня послуга/напрямок" at bounding box center [405, 396] width 259 height 28
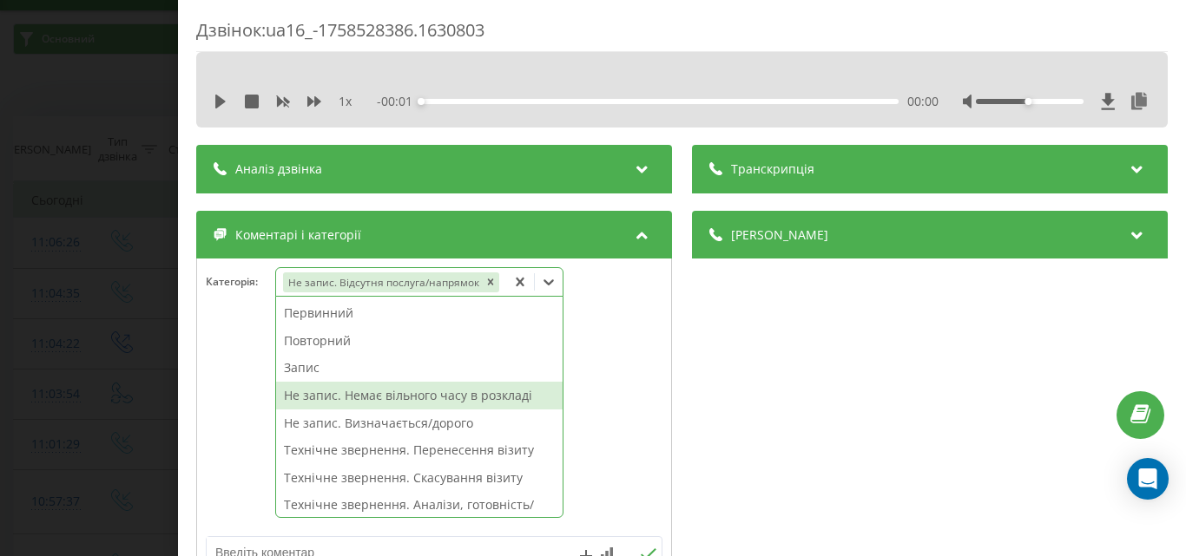
click at [471, 398] on div "Не запис. Немає вільного часу в розкладі" at bounding box center [419, 396] width 286 height 28
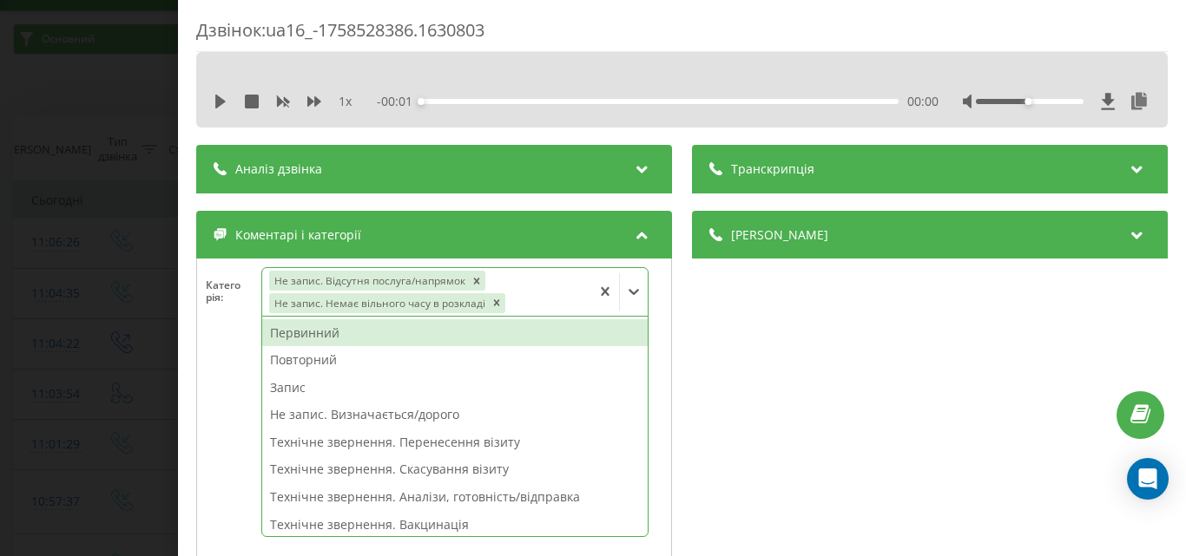
drag, startPoint x: 477, startPoint y: 280, endPoint x: 403, endPoint y: 280, distance: 74.6
click at [474, 280] on icon "Remove Не запис. Відсутня послуга/напрямок" at bounding box center [476, 281] width 12 height 12
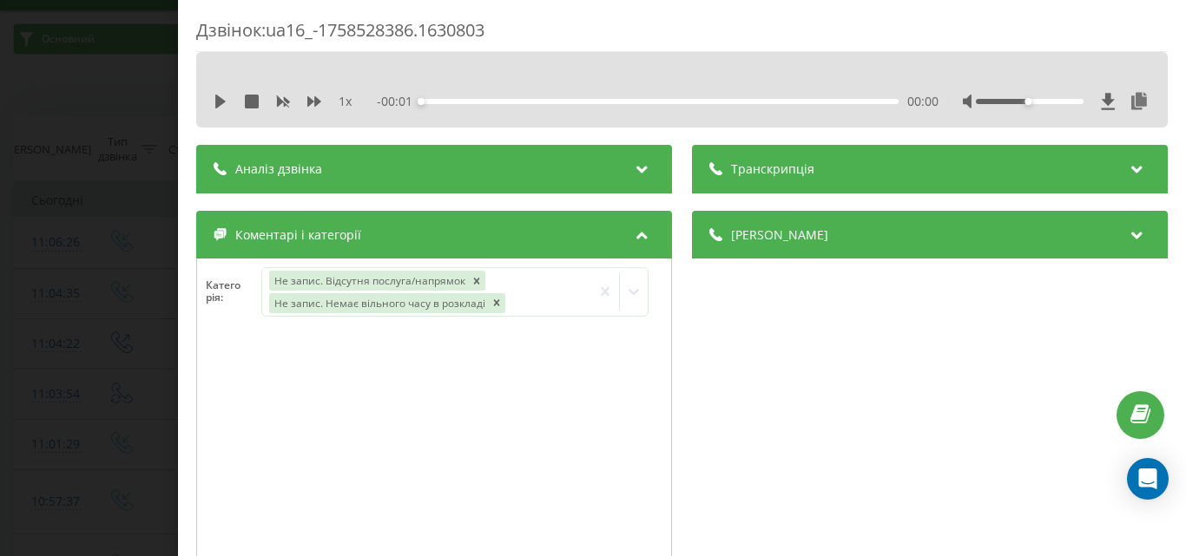
click at [135, 250] on div "Дзвінок : ua16_-1758528386.1630803 1 x - 00:01 00:00 00:00 Транскрипція Для AI-…" at bounding box center [593, 278] width 1186 height 556
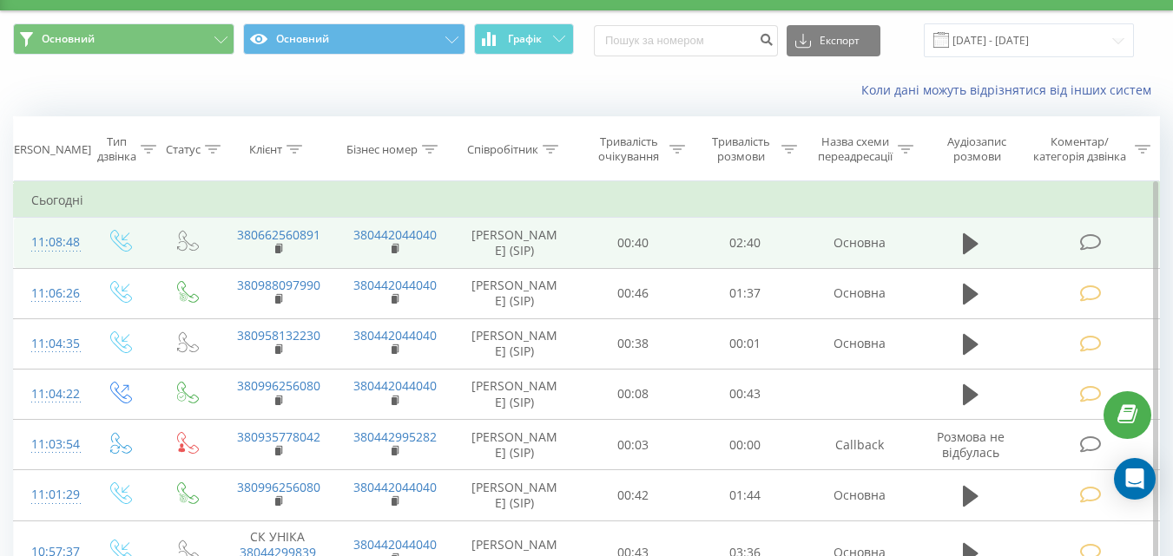
click at [1087, 243] on icon at bounding box center [1090, 242] width 22 height 18
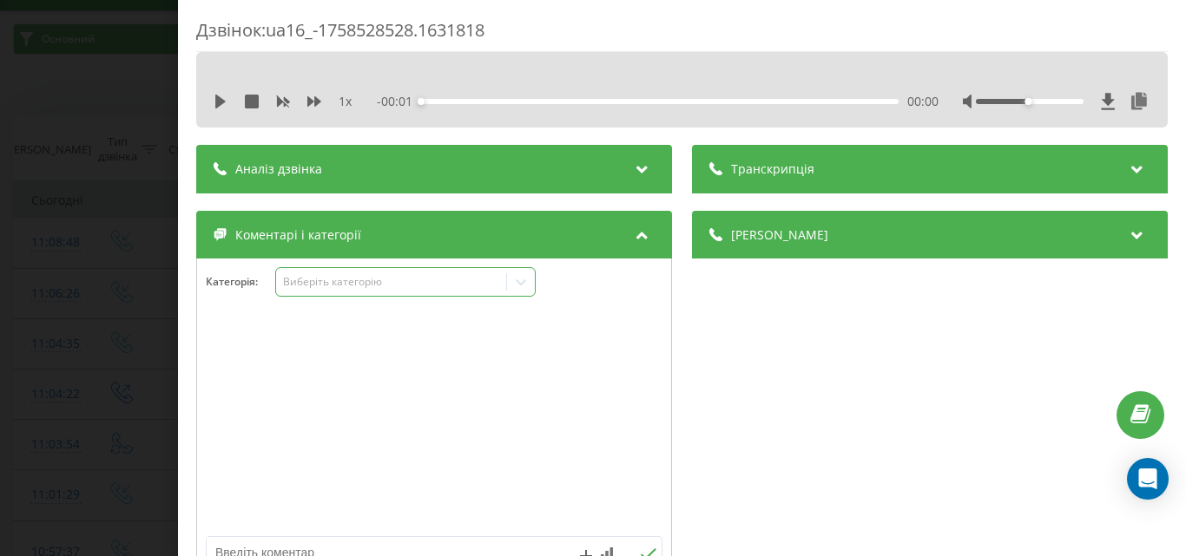
click at [342, 279] on div "Виберіть категорію" at bounding box center [390, 282] width 217 height 14
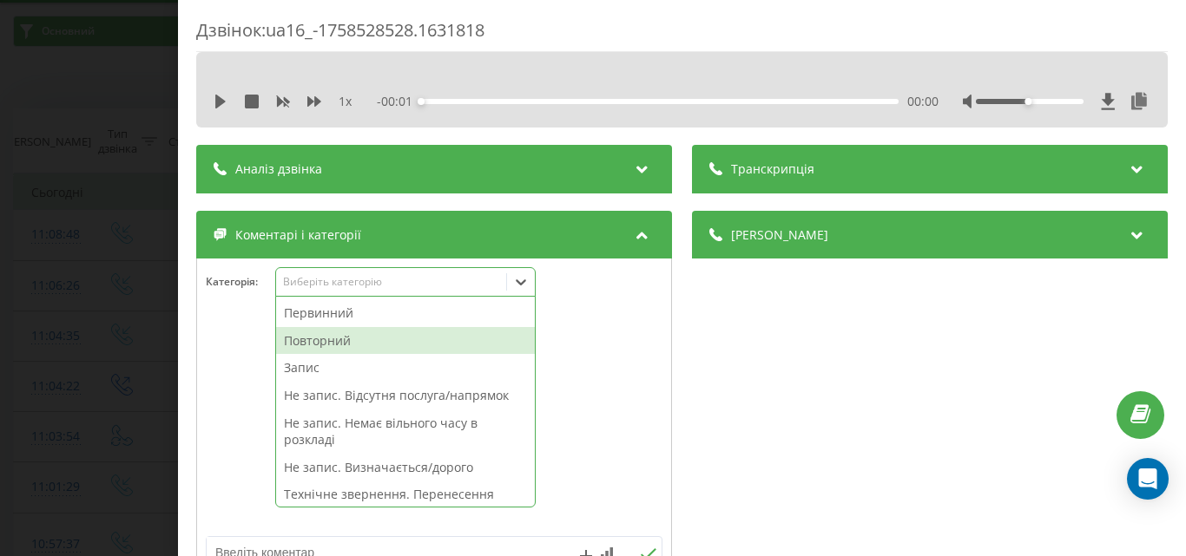
scroll to position [52, 0]
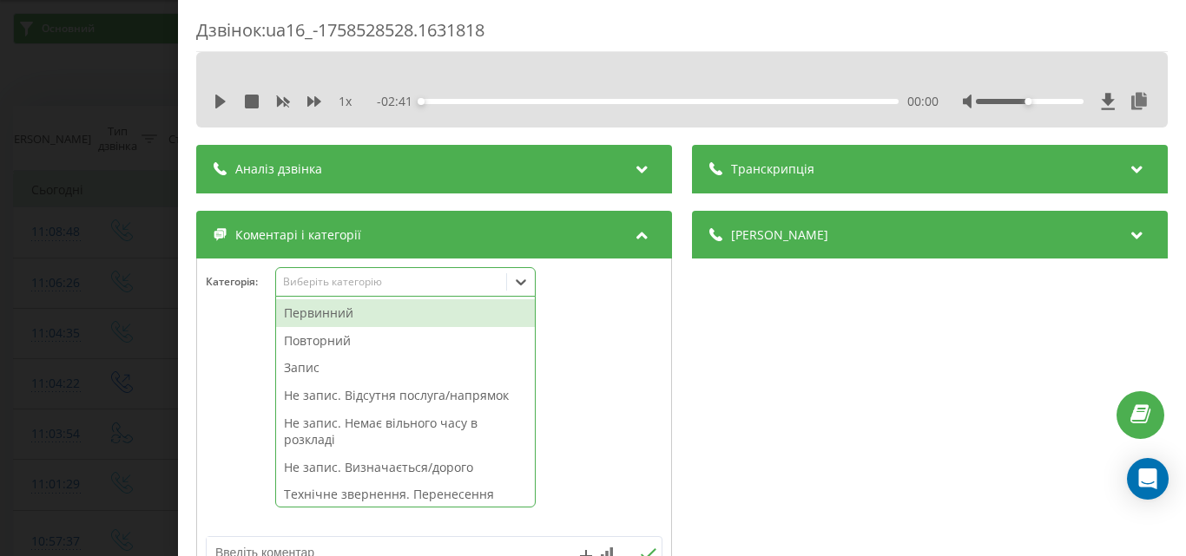
click at [595, 393] on div at bounding box center [434, 423] width 474 height 208
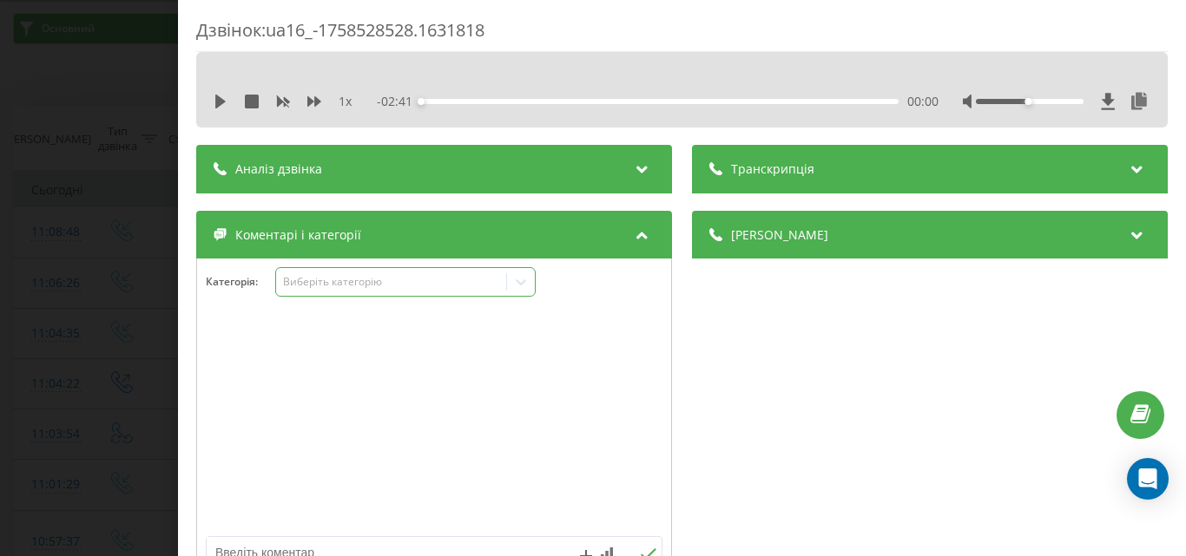
click at [486, 286] on div "Виберіть категорію" at bounding box center [390, 282] width 217 height 14
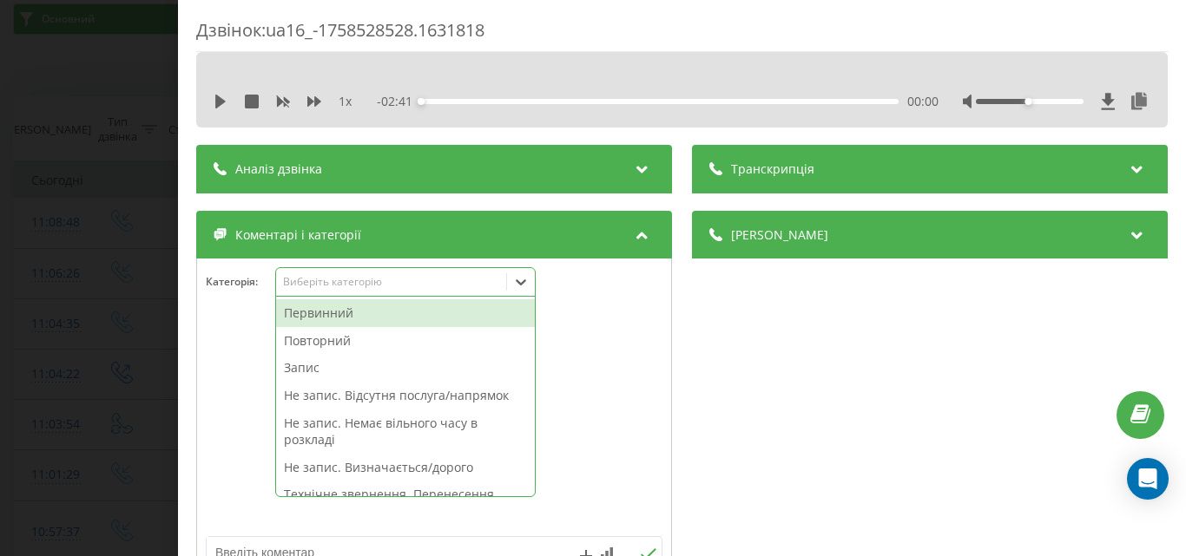
scroll to position [62, 0]
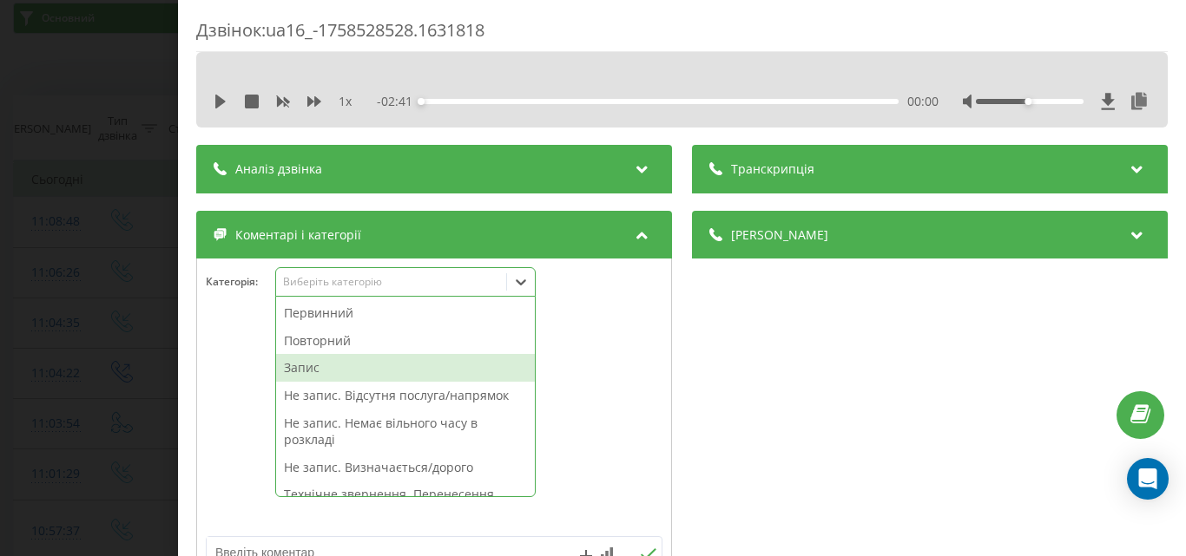
drag, startPoint x: 332, startPoint y: 372, endPoint x: 333, endPoint y: 312, distance: 60.8
click at [332, 368] on div "Запис" at bounding box center [405, 368] width 259 height 28
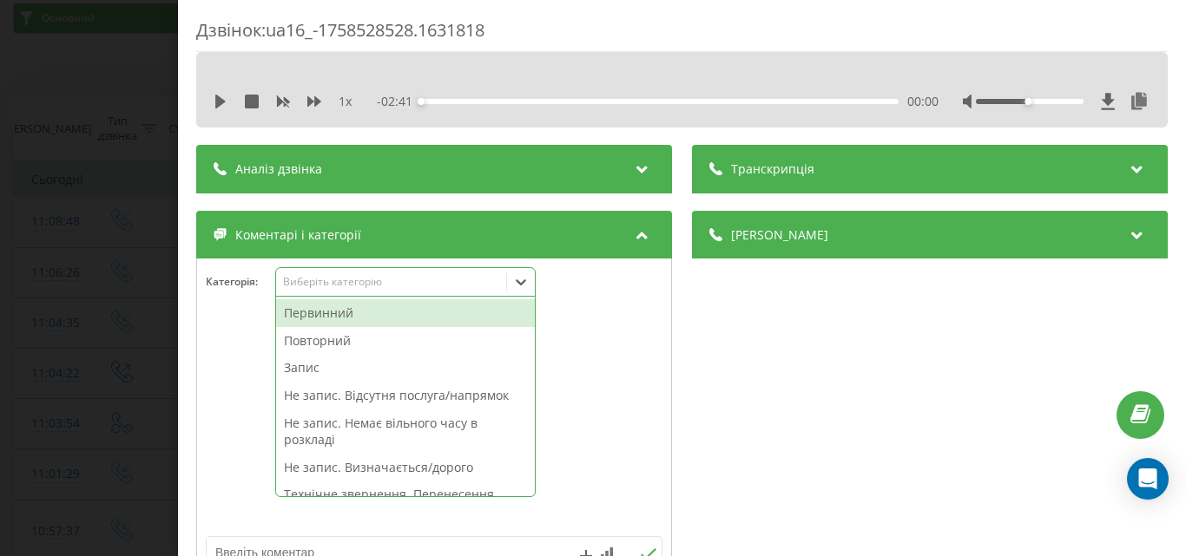
click at [328, 307] on div "Первинний" at bounding box center [405, 313] width 259 height 28
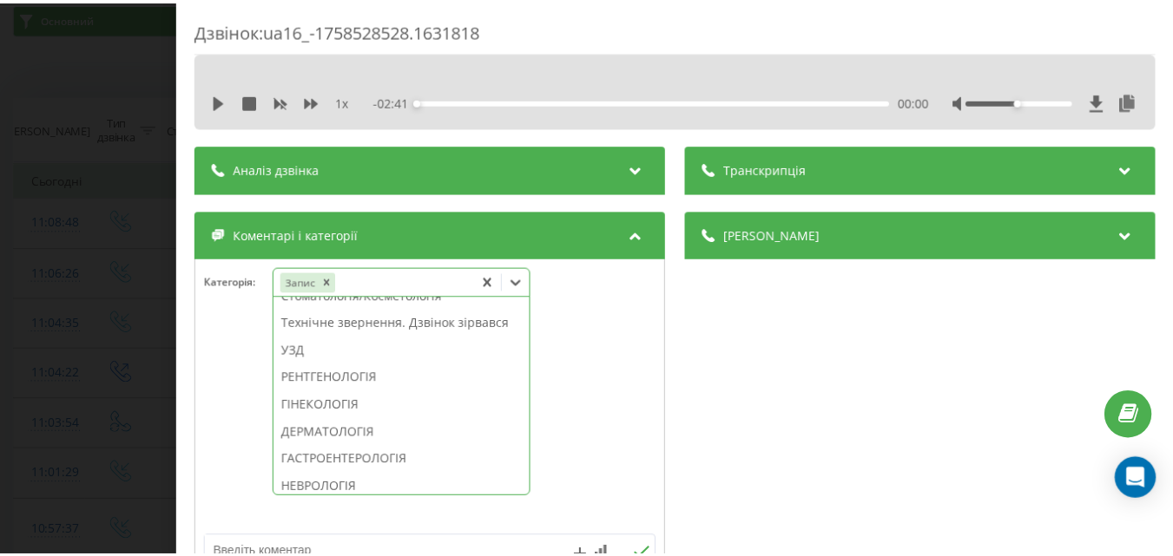
scroll to position [667, 0]
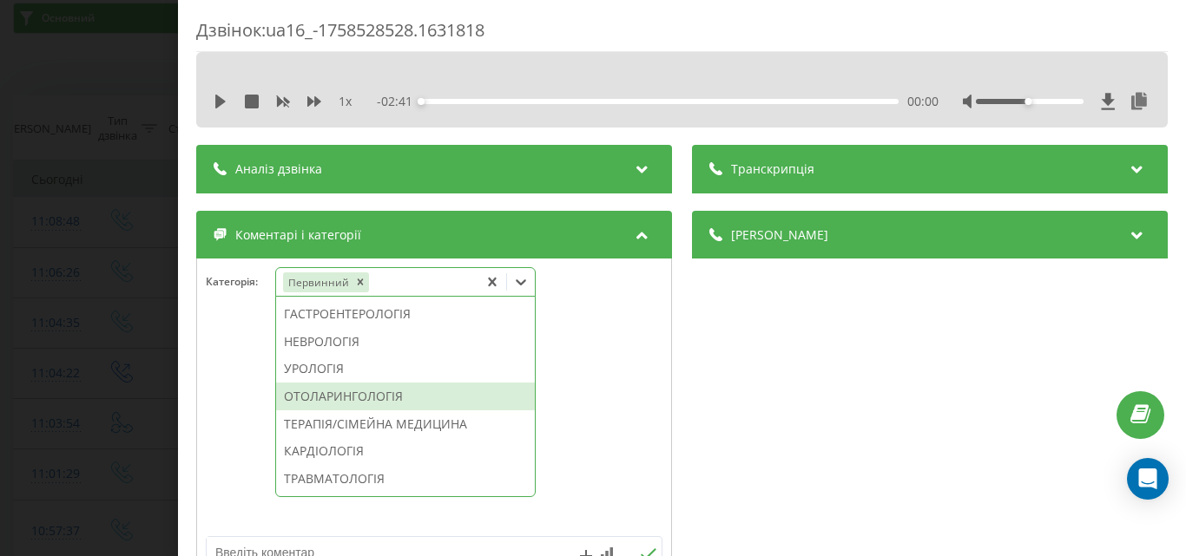
click at [358, 411] on div "ОТОЛАРИНГОЛОГІЯ" at bounding box center [405, 397] width 259 height 28
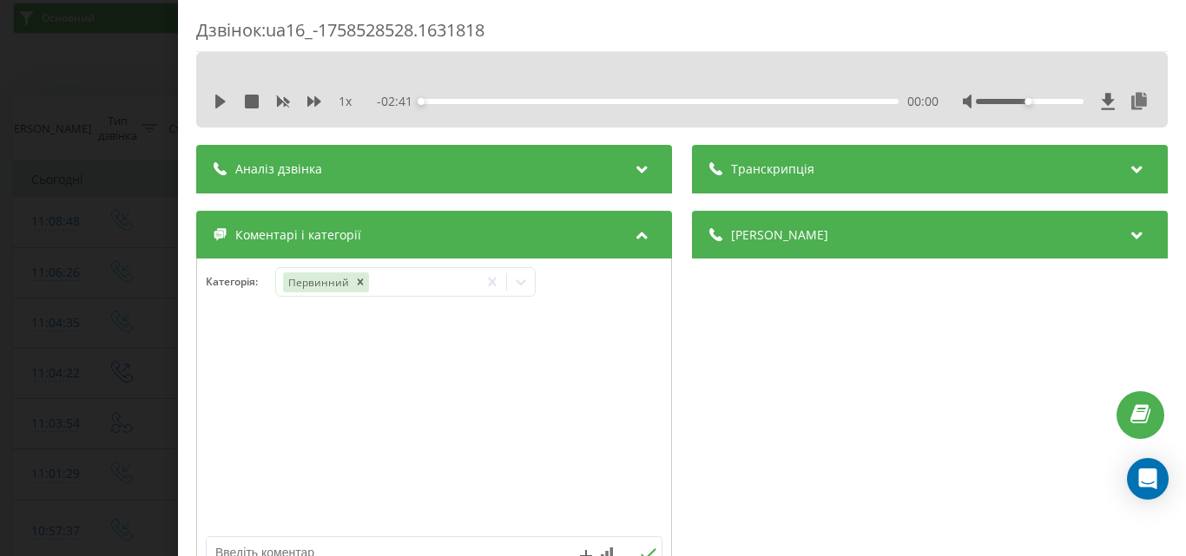
drag, startPoint x: 0, startPoint y: 319, endPoint x: 66, endPoint y: 554, distance: 243.4
click at [0, 323] on div "Дзвінок : ua16_-1758528528.1631818 1 x - 02:41 00:00 00:00 Транскрипція Для AI-…" at bounding box center [593, 278] width 1186 height 556
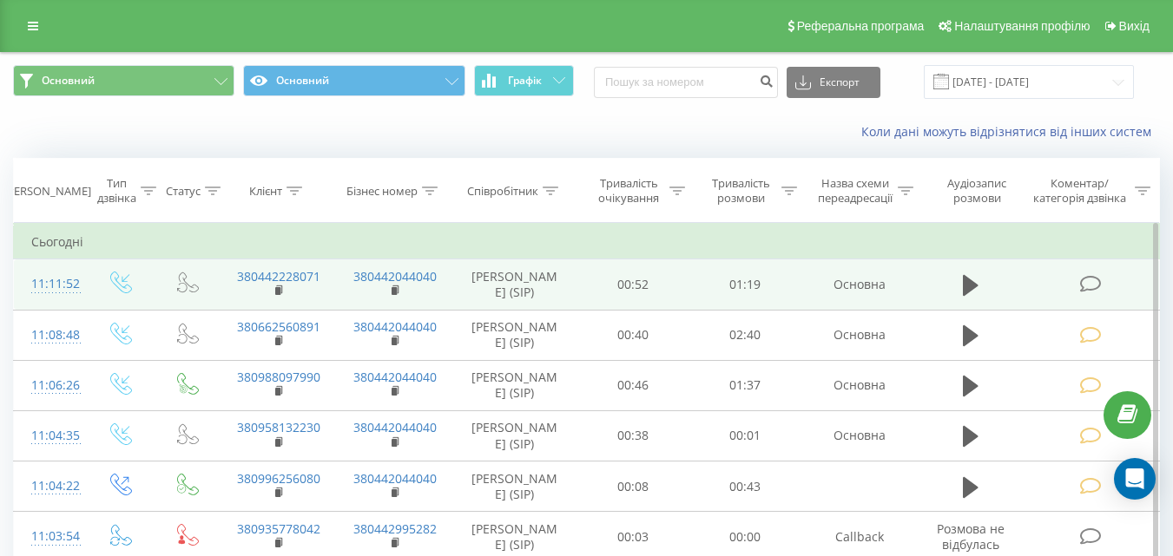
click at [1095, 286] on icon at bounding box center [1090, 284] width 22 height 18
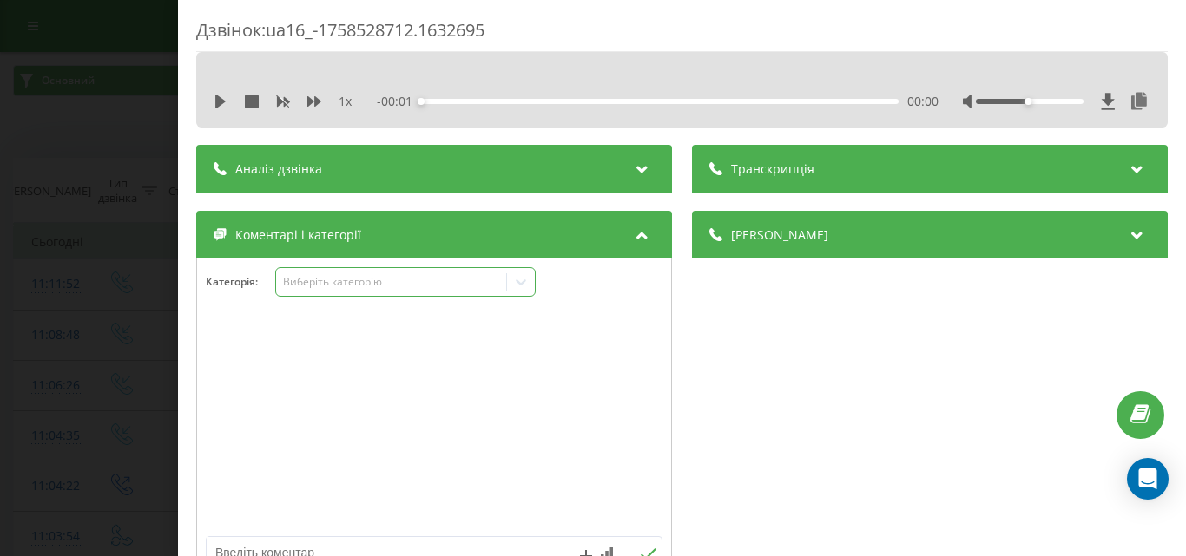
click at [331, 284] on div "Виберіть категорію" at bounding box center [390, 282] width 217 height 14
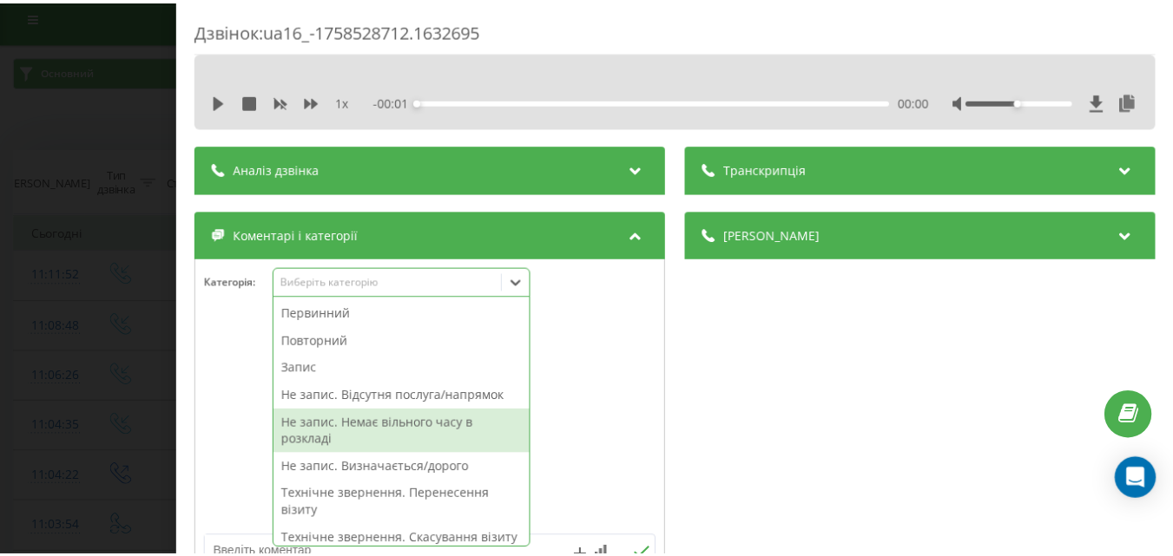
scroll to position [10, 0]
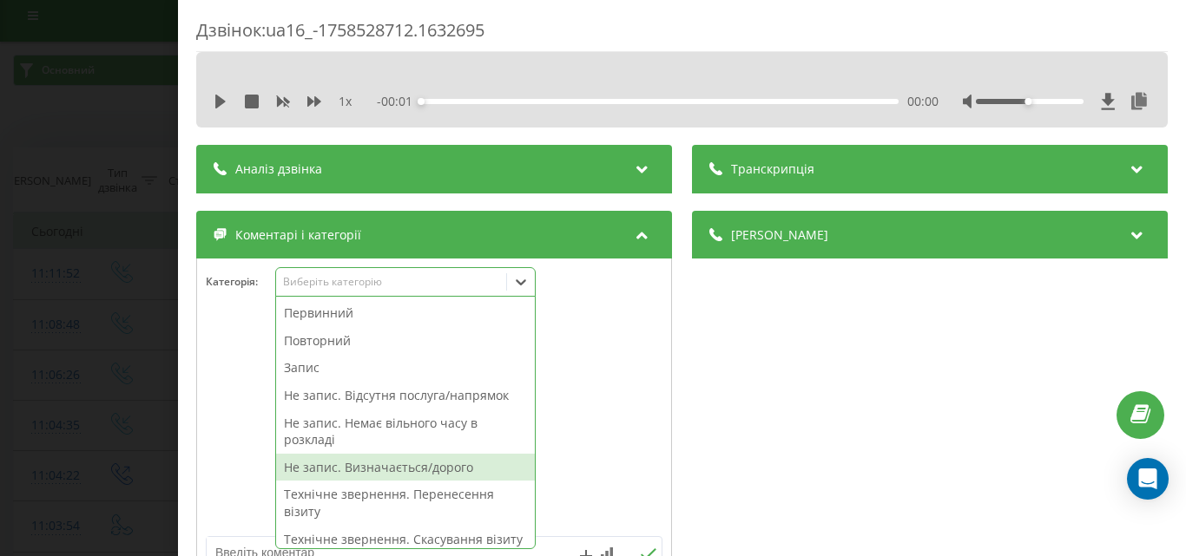
drag, startPoint x: 404, startPoint y: 465, endPoint x: 160, endPoint y: 352, distance: 269.9
click at [399, 464] on div "Не запис. Визначається/дорого" at bounding box center [405, 468] width 259 height 28
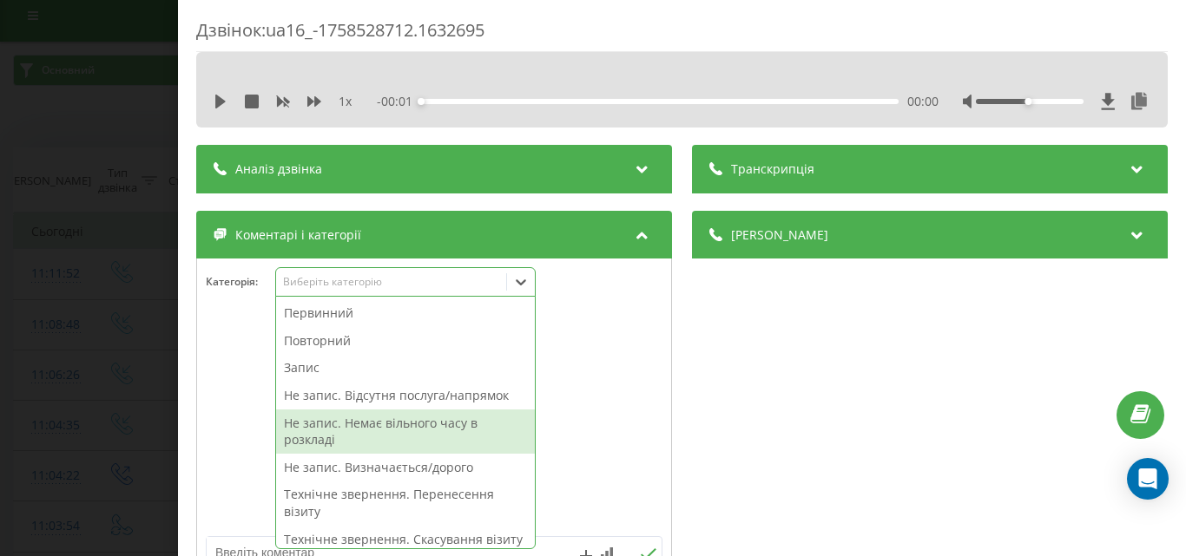
click at [142, 341] on div "Дзвінок : ua16_-1758528712.1632695 1 x - 00:01 00:00 00:00 Транскрипція Для AI-…" at bounding box center [593, 278] width 1186 height 556
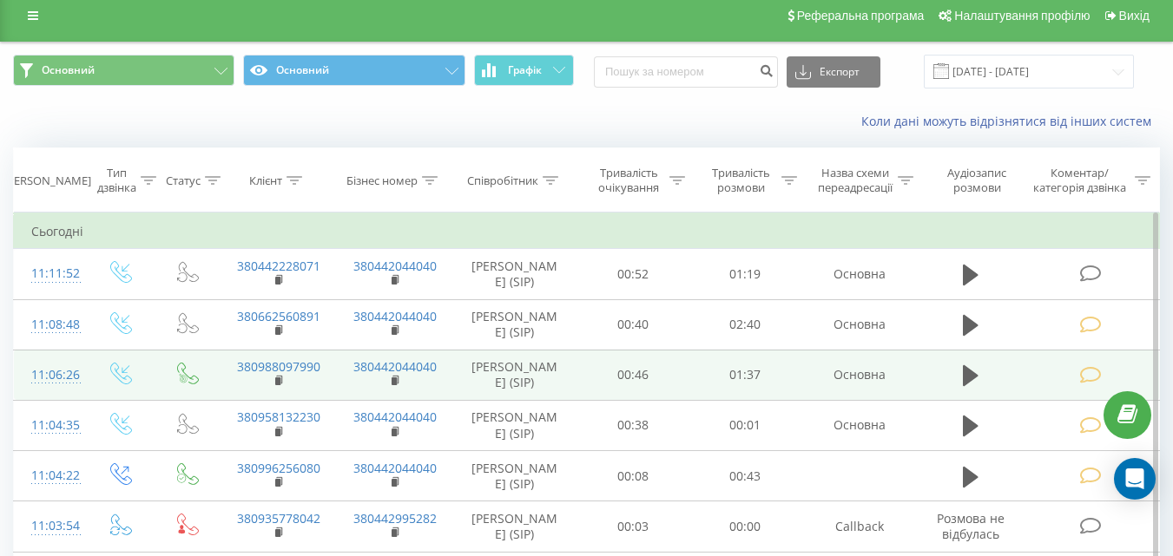
click at [1093, 319] on icon at bounding box center [1090, 325] width 22 height 18
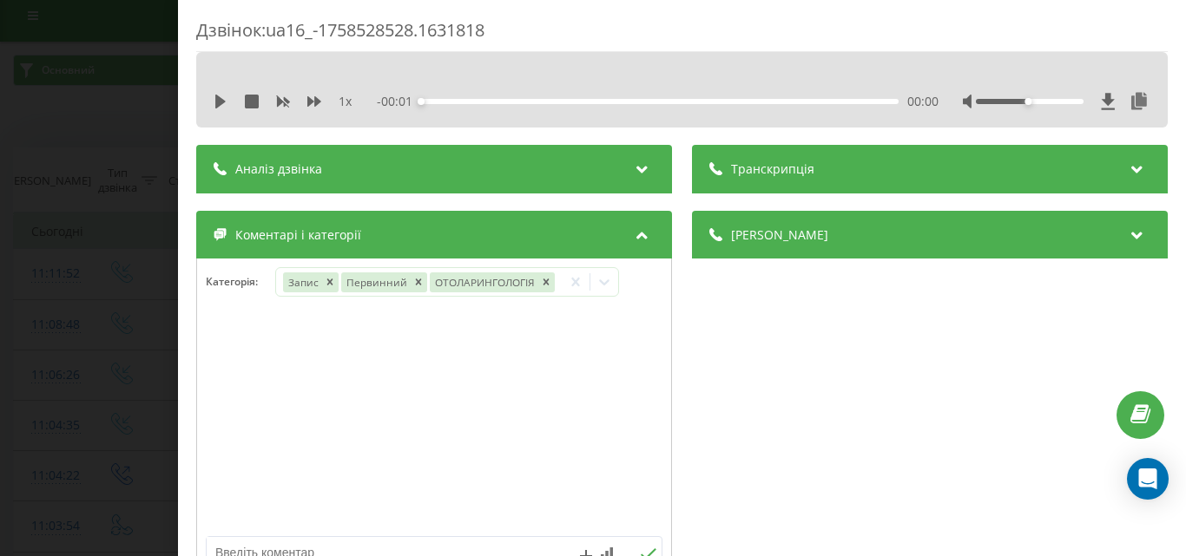
click at [67, 314] on div "Дзвінок : ua16_-1758528528.1631818 1 x - 00:01 00:00 00:00 Транскрипція Для AI-…" at bounding box center [593, 278] width 1186 height 556
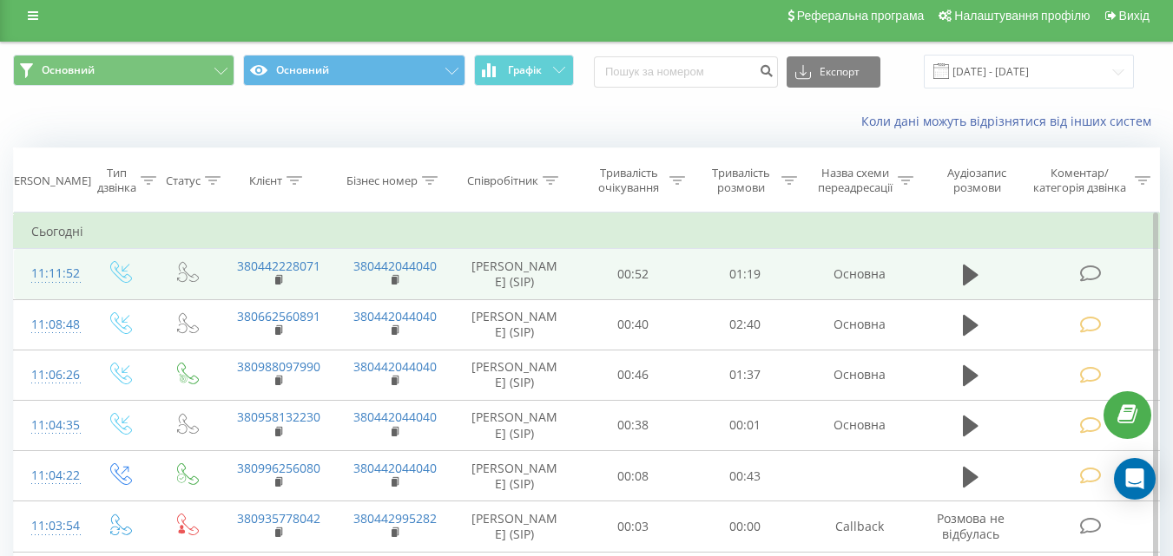
click at [1099, 273] on icon at bounding box center [1090, 274] width 22 height 18
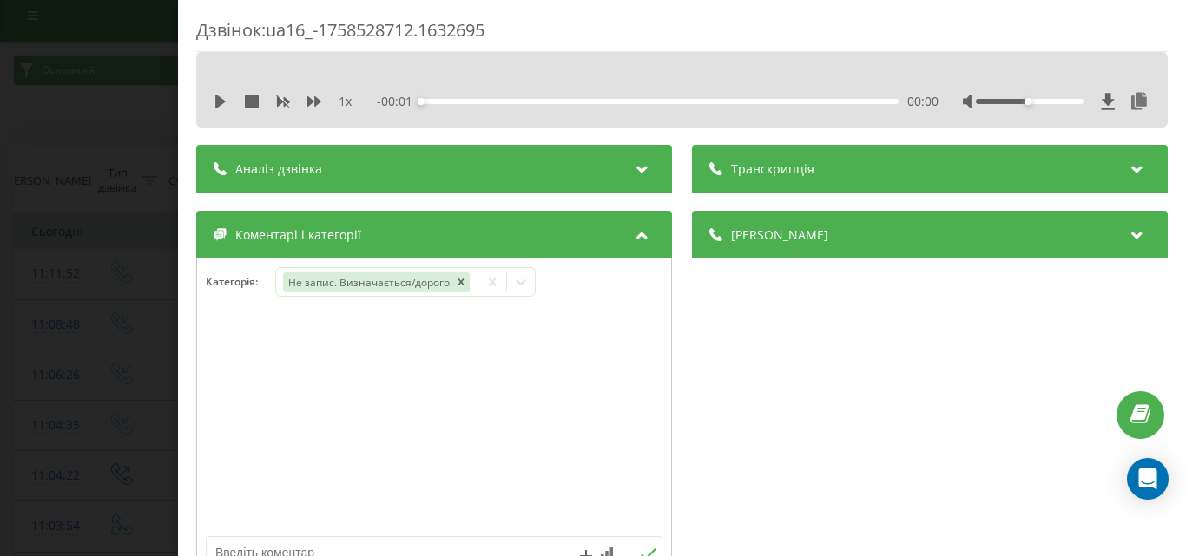
click at [78, 278] on div "Дзвінок : ua16_-1758528712.1632695 1 x - 00:01 00:00 00:00 Транскрипція Для AI-…" at bounding box center [593, 278] width 1186 height 556
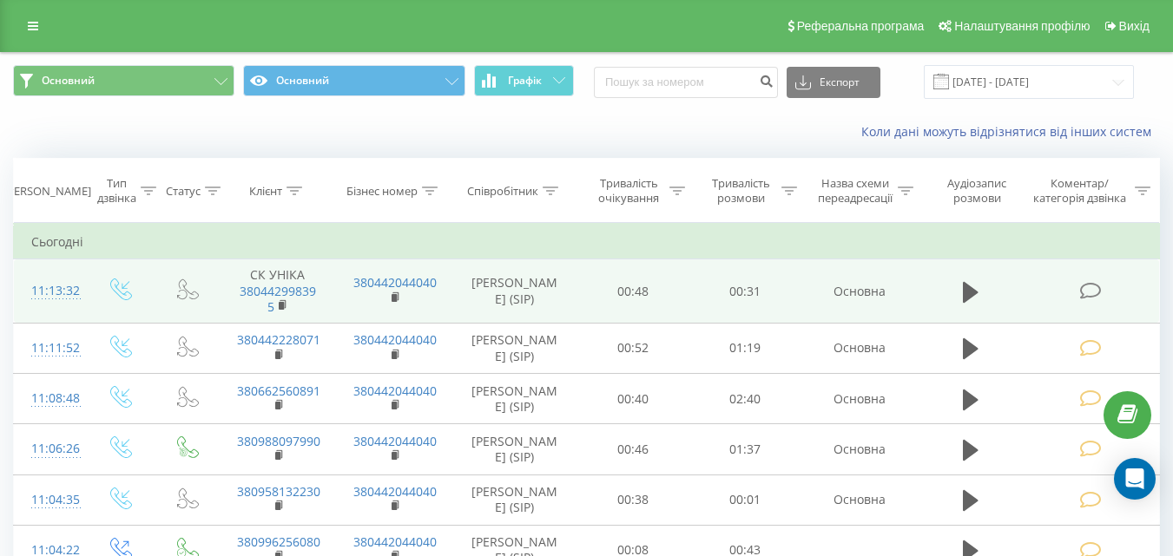
click at [1094, 290] on icon at bounding box center [1090, 291] width 22 height 18
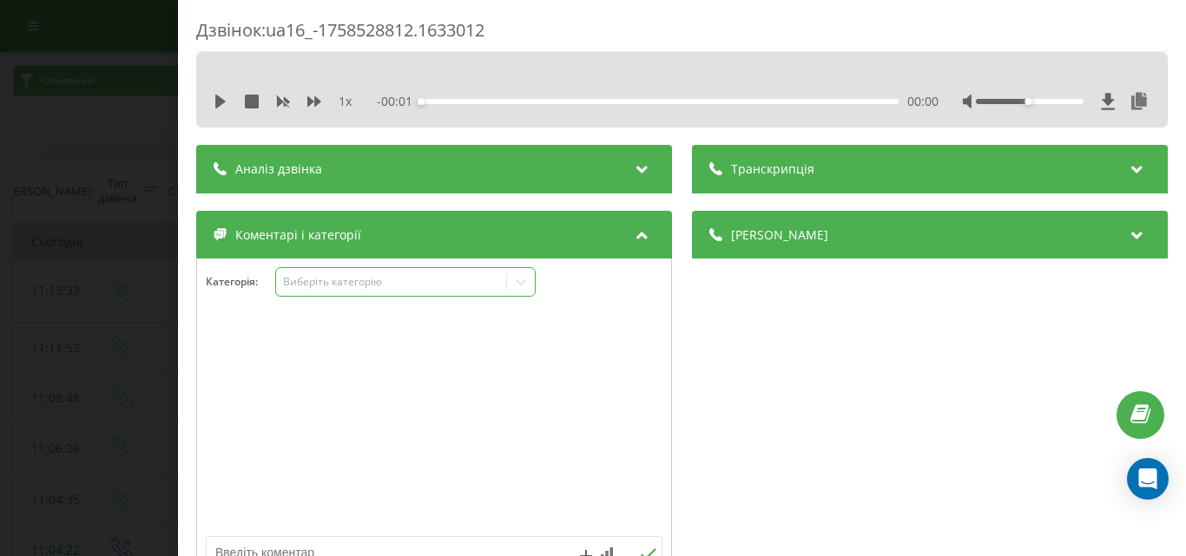
click at [331, 280] on div "Виберіть категорію" at bounding box center [390, 282] width 217 height 14
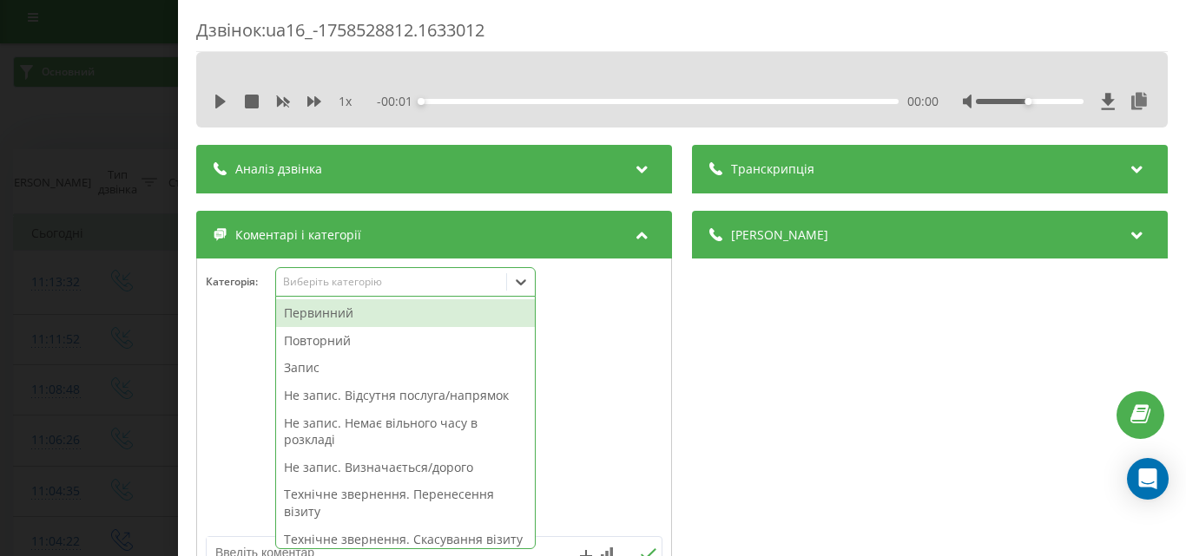
scroll to position [10, 0]
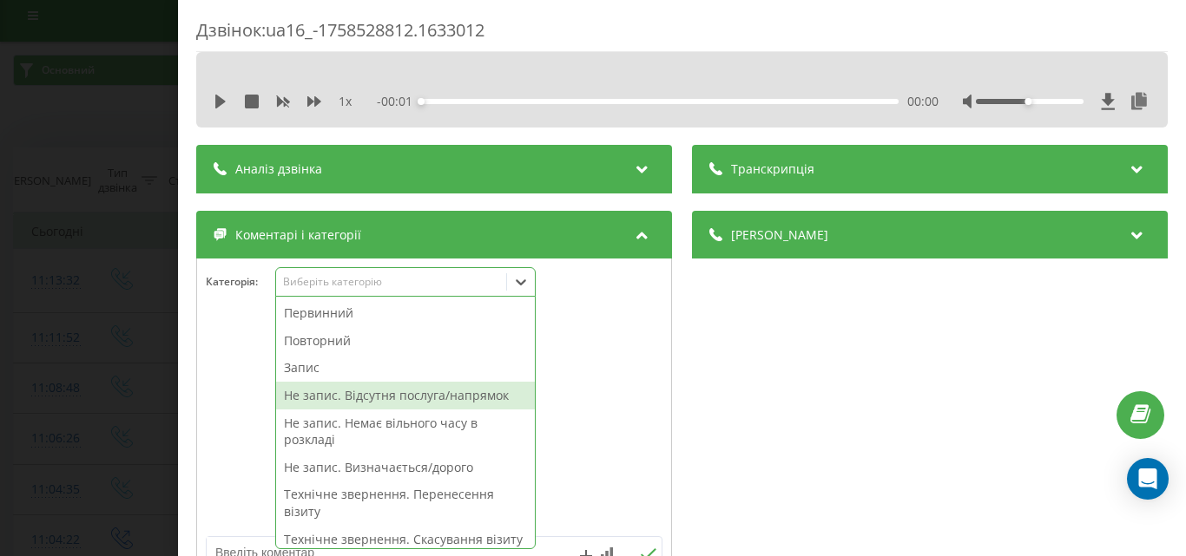
drag, startPoint x: 378, startPoint y: 393, endPoint x: 741, endPoint y: 381, distance: 363.9
click at [393, 391] on div "Не запис. Відсутня послуга/напрямок" at bounding box center [405, 396] width 259 height 28
click at [767, 380] on div "Деталі дзвінка Загальне Дата дзвінка 2025-09-22 11:13:32 Тип дзвінка Вхідний Ст…" at bounding box center [930, 401] width 476 height 381
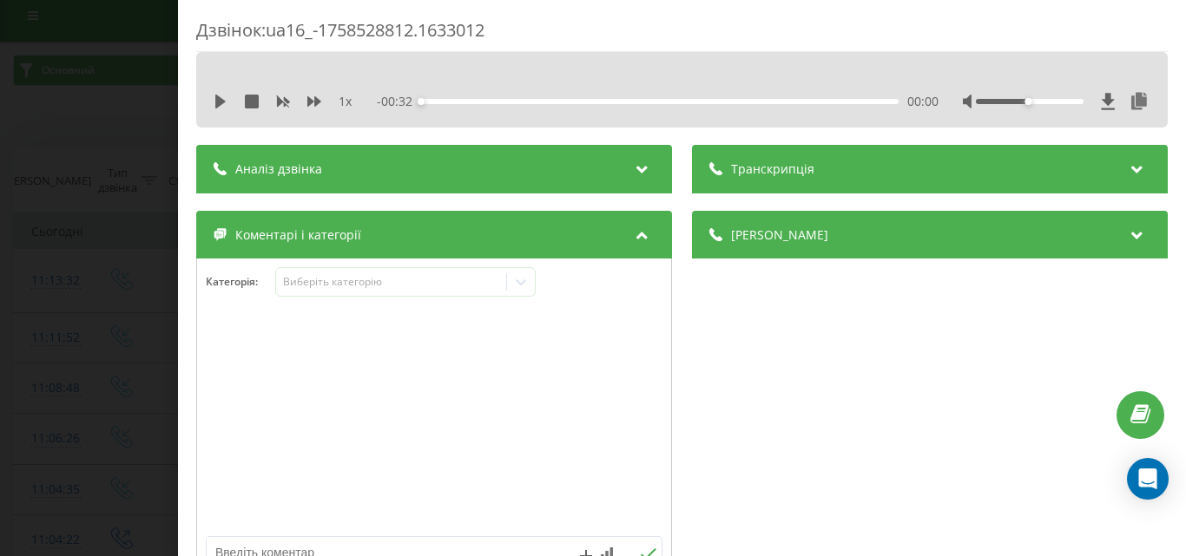
scroll to position [260, 0]
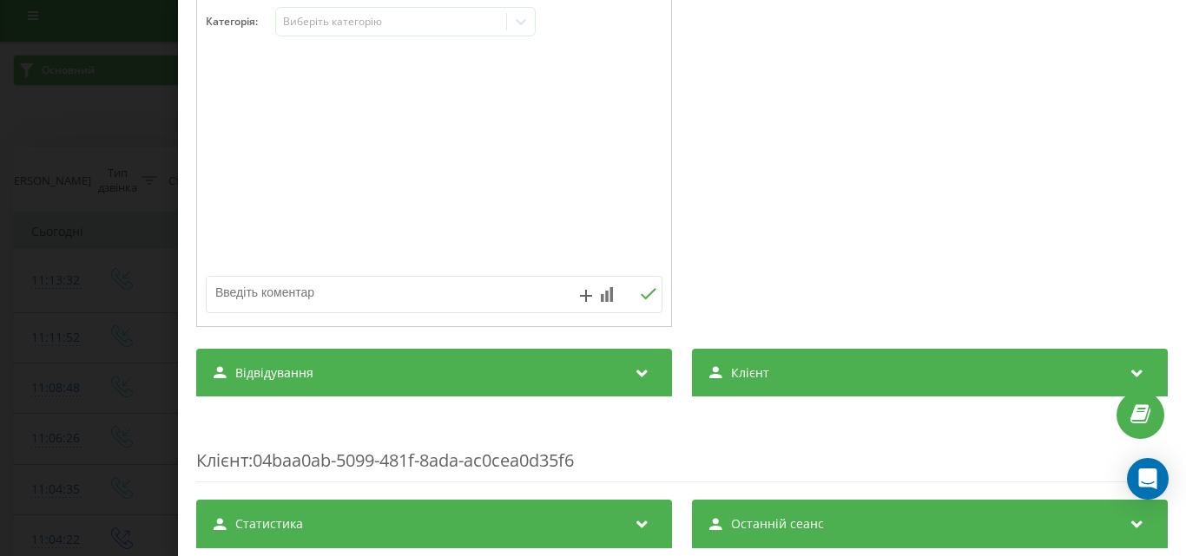
click at [368, 296] on textarea at bounding box center [389, 292] width 364 height 31
type textarea "енмг предславин"
click at [647, 300] on icon at bounding box center [648, 294] width 16 height 12
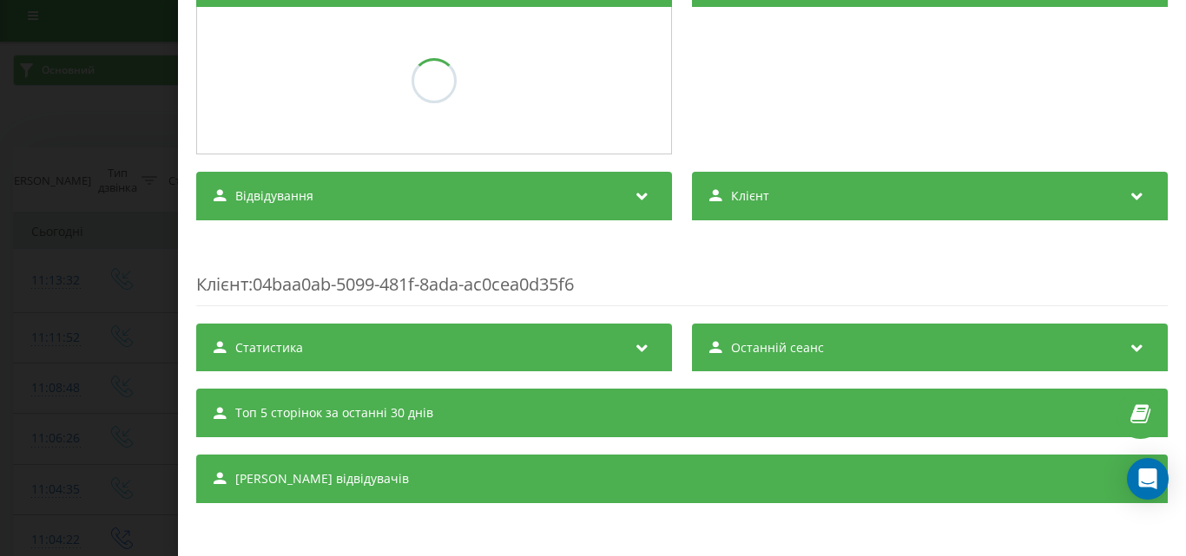
click at [108, 273] on div "Дзвінок : ua16_-1758528812.1633012 1 x - 00:32 00:00 00:00 Транскрипція Для AI-…" at bounding box center [593, 278] width 1186 height 556
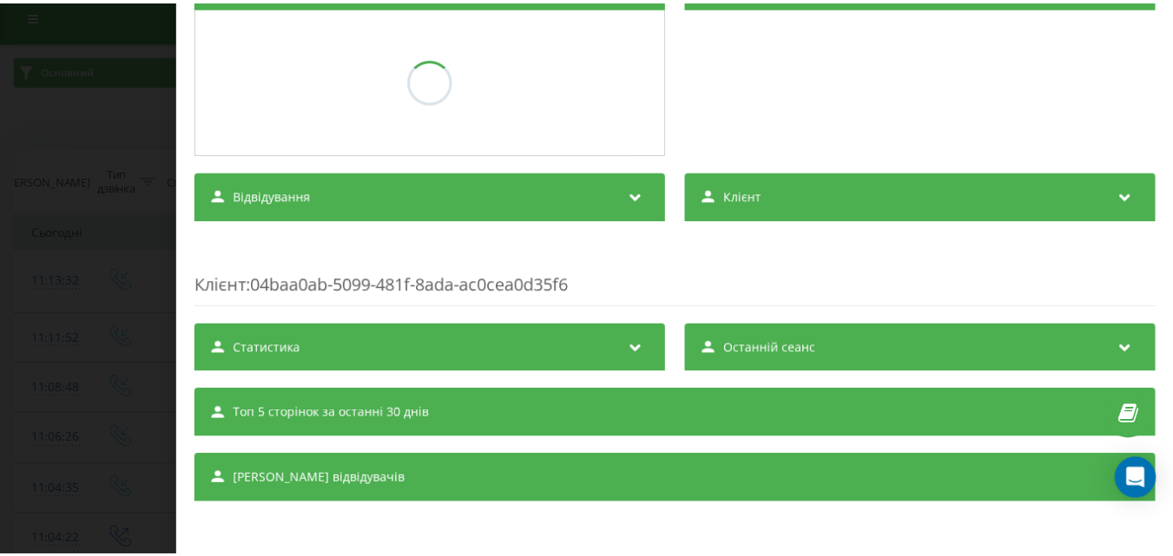
scroll to position [252, 0]
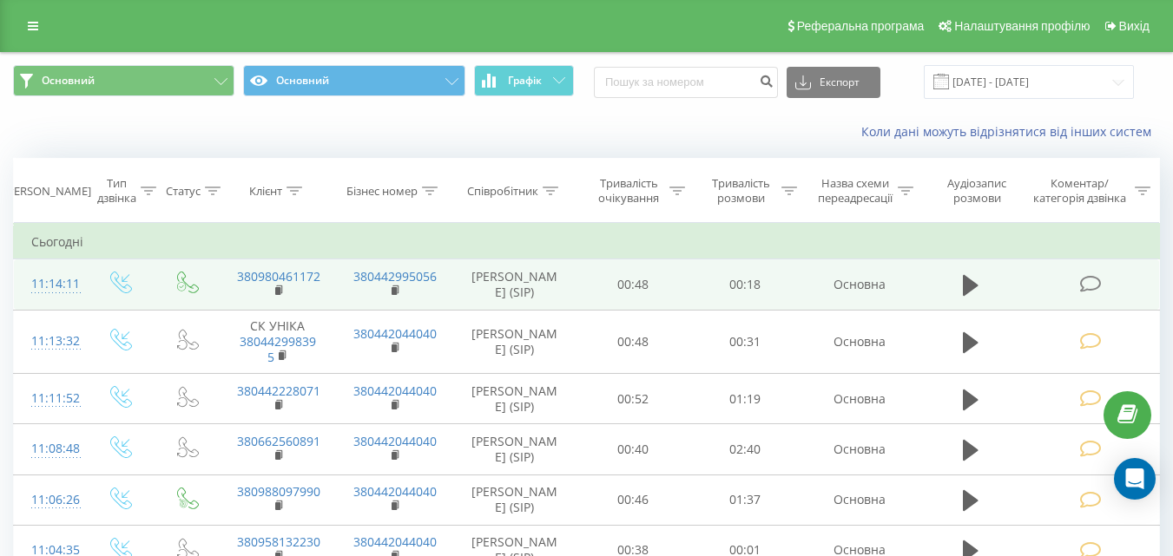
click at [1091, 275] on icon at bounding box center [1090, 284] width 22 height 18
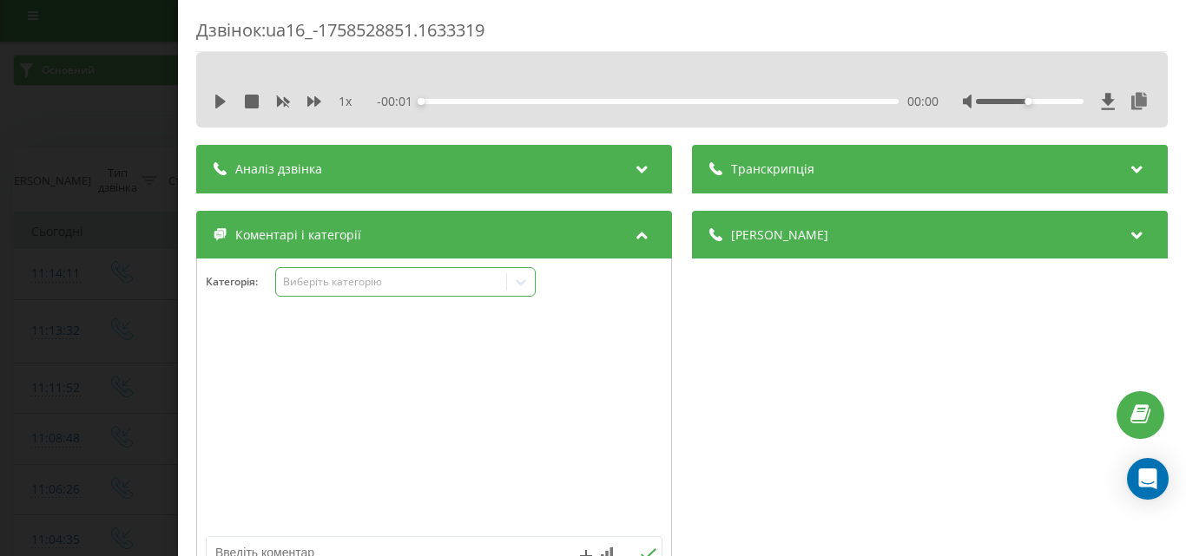
click at [357, 279] on div "Виберіть категорію" at bounding box center [390, 282] width 217 height 14
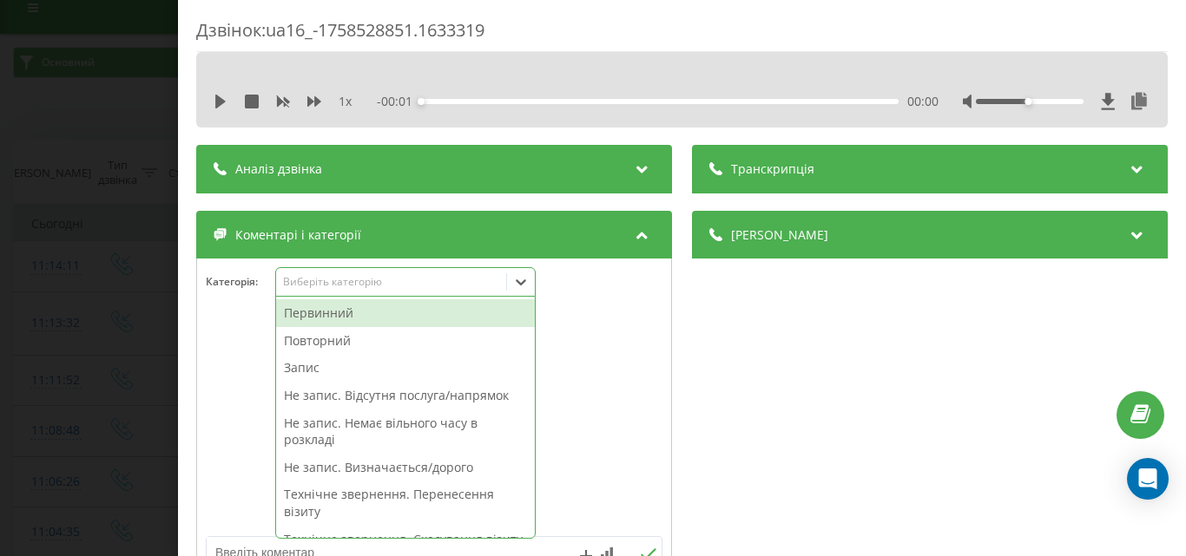
scroll to position [21, 0]
drag, startPoint x: 362, startPoint y: 391, endPoint x: 683, endPoint y: 379, distance: 321.4
click at [389, 389] on div "Не запис. Відсутня послуга/напрямок" at bounding box center [405, 396] width 259 height 28
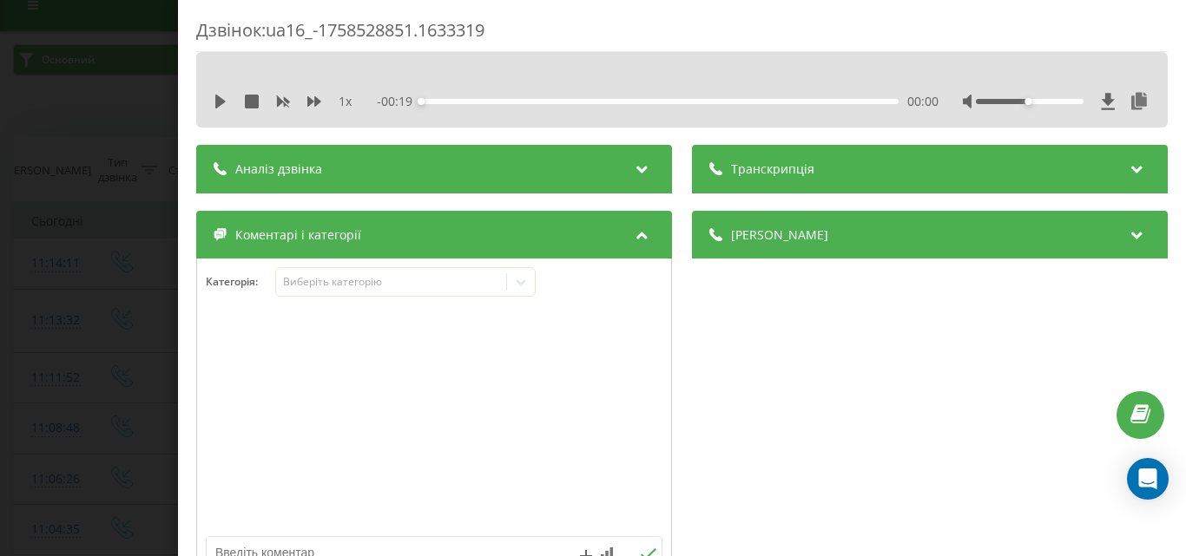
click at [833, 382] on div "Деталі дзвінка Загальне Дата дзвінка [DATE] 11:14:11 Тип дзвінка Вхідний Статус…" at bounding box center [930, 401] width 476 height 381
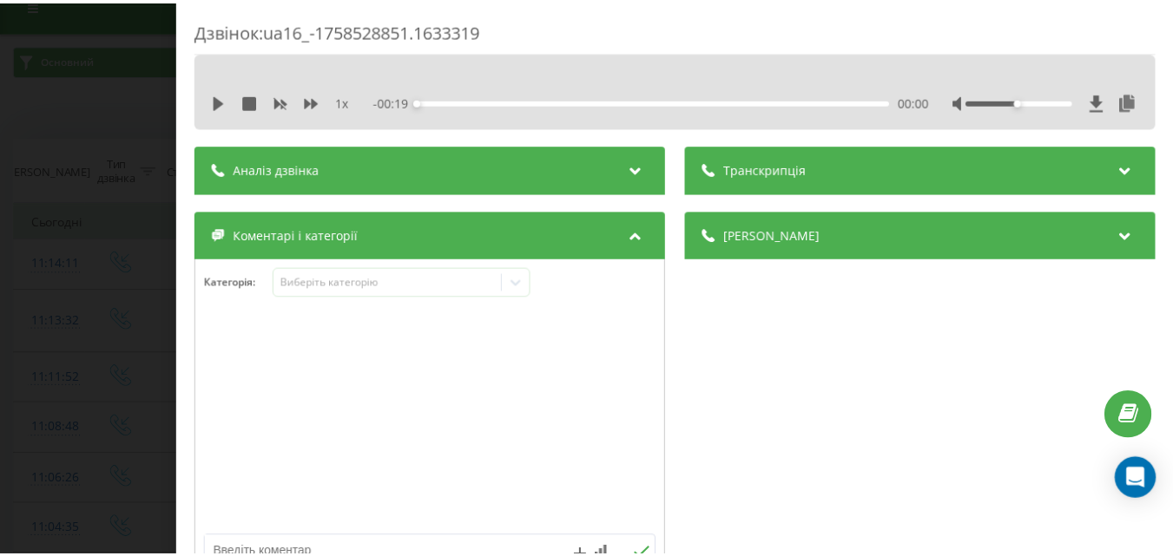
scroll to position [174, 0]
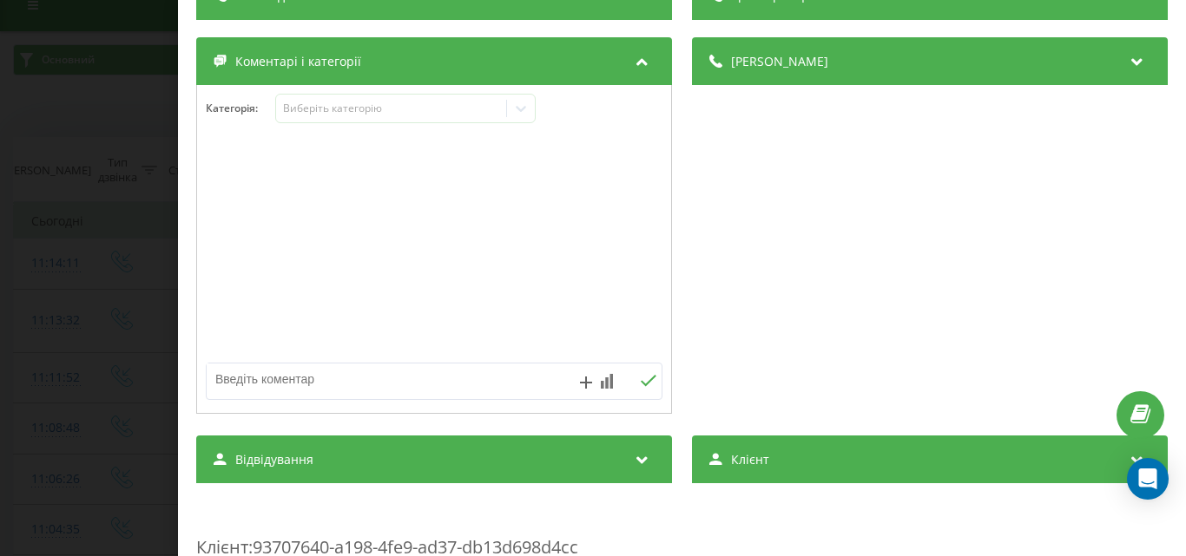
click at [385, 387] on textarea at bounding box center [389, 379] width 364 height 31
type textarea "[PERSON_NAME]"
click at [646, 382] on icon at bounding box center [648, 381] width 16 height 12
click at [0, 187] on div "Дзвінок : ua16_-1758528851.1633319 1 x - 00:19 00:00 00:00 Транскрипція Для AI-…" at bounding box center [593, 278] width 1186 height 556
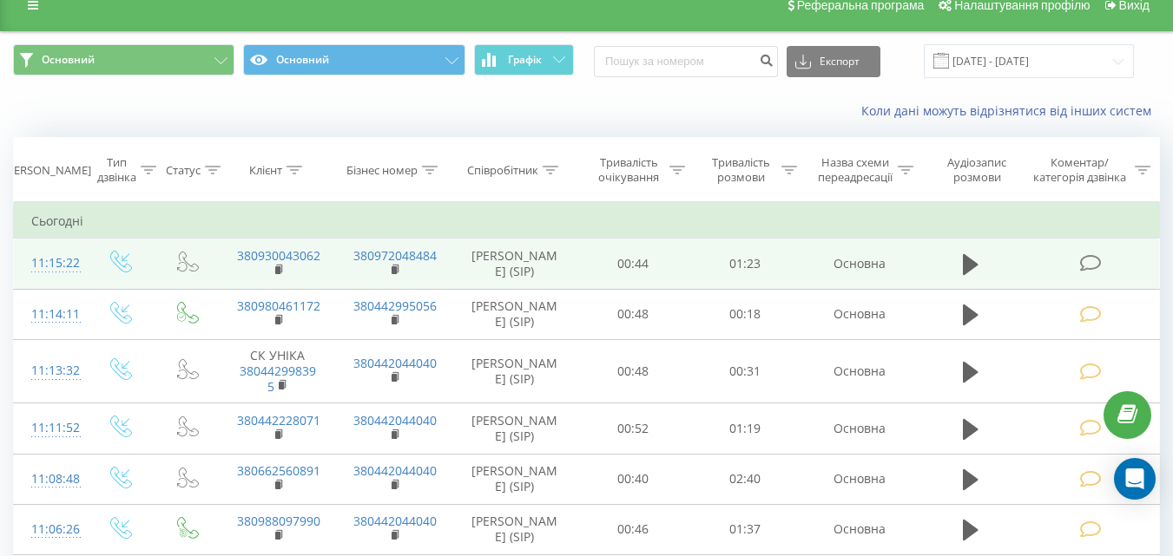
click at [1094, 266] on icon at bounding box center [1090, 263] width 22 height 18
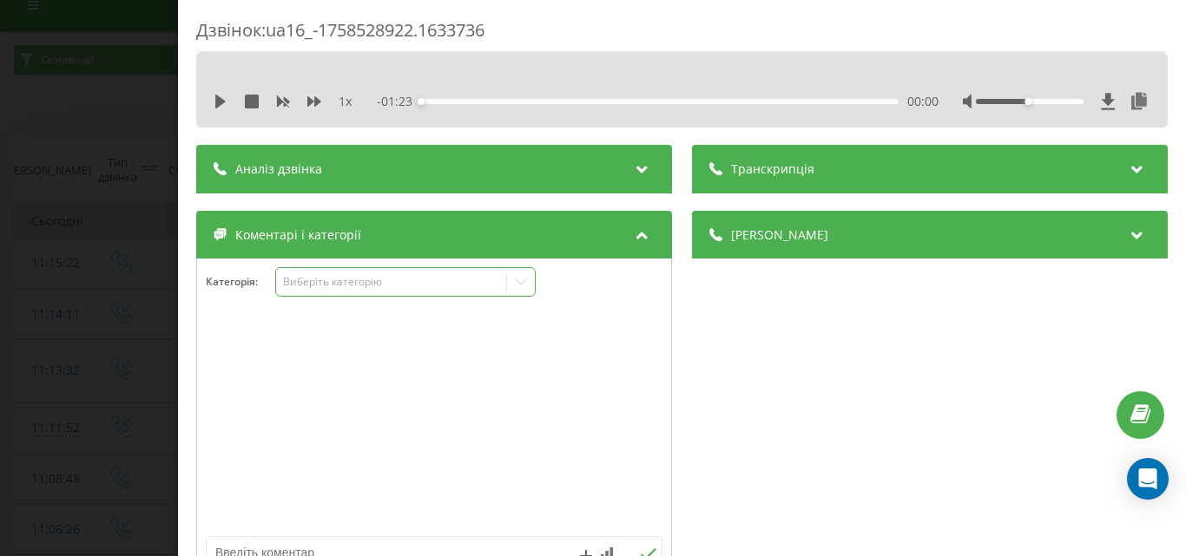
click at [375, 287] on div "Виберіть категорію" at bounding box center [390, 282] width 217 height 14
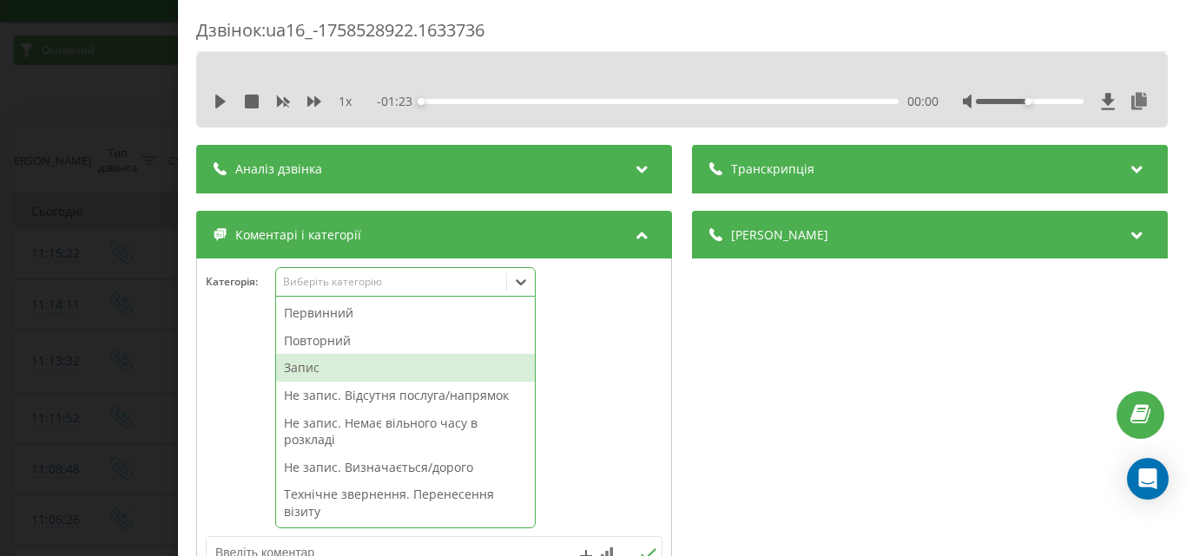
scroll to position [31, 0]
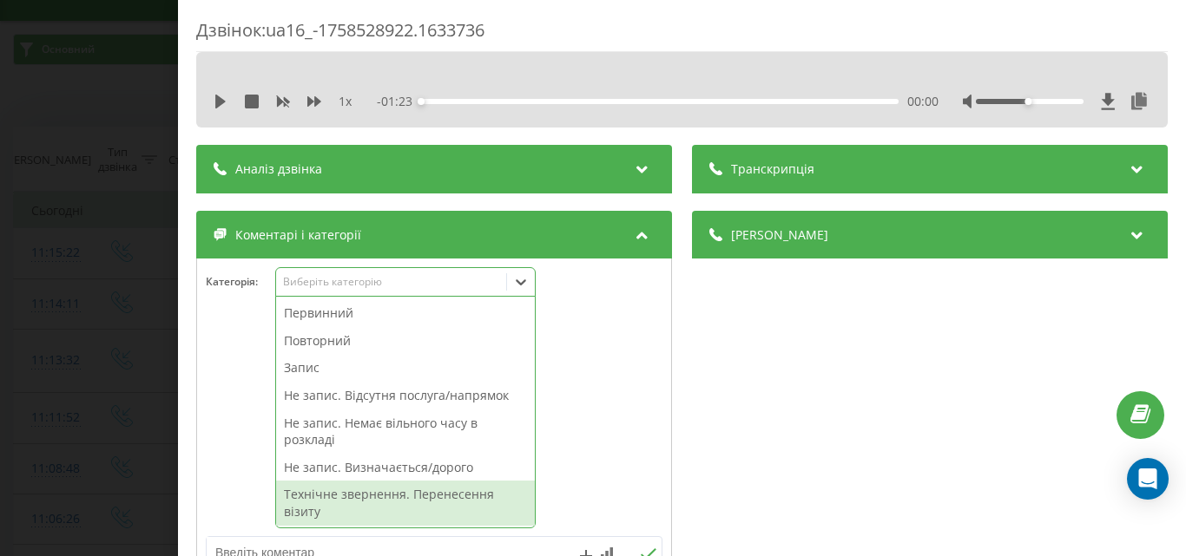
click at [384, 503] on div "Технічне звернення. Перенесення візиту" at bounding box center [405, 503] width 259 height 44
click at [603, 428] on div at bounding box center [434, 423] width 474 height 208
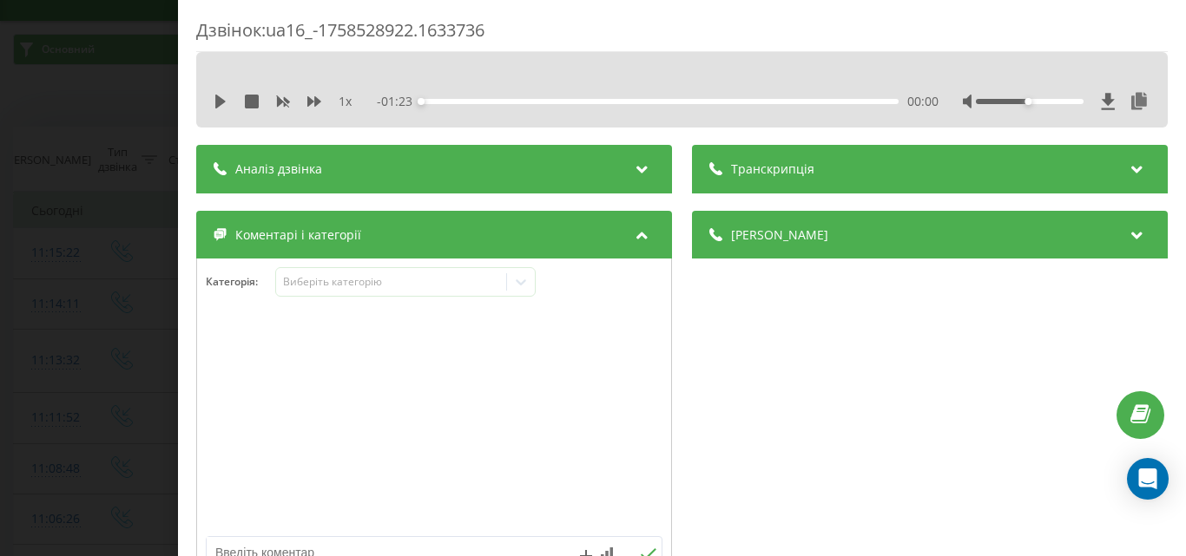
click at [537, 281] on div "Категорія : Виберіть категорію" at bounding box center [434, 293] width 474 height 52
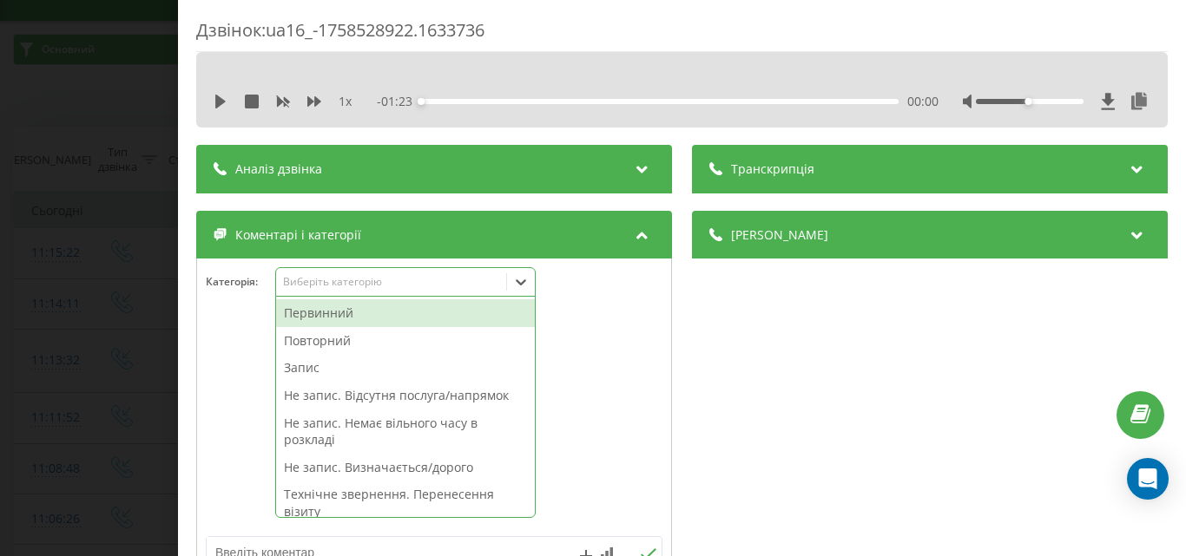
click at [525, 284] on icon at bounding box center [520, 281] width 17 height 17
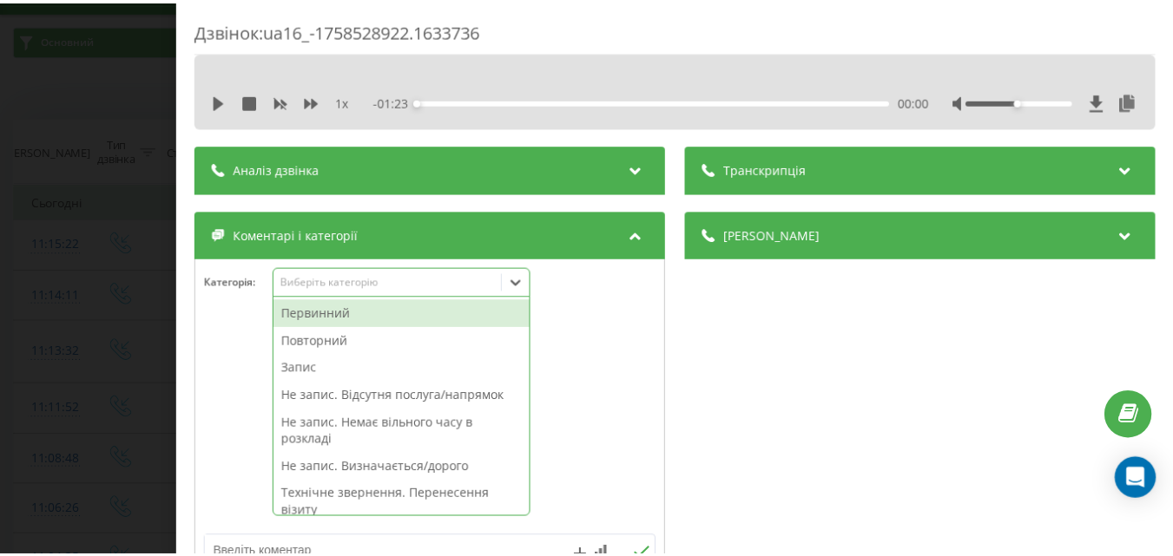
scroll to position [42, 0]
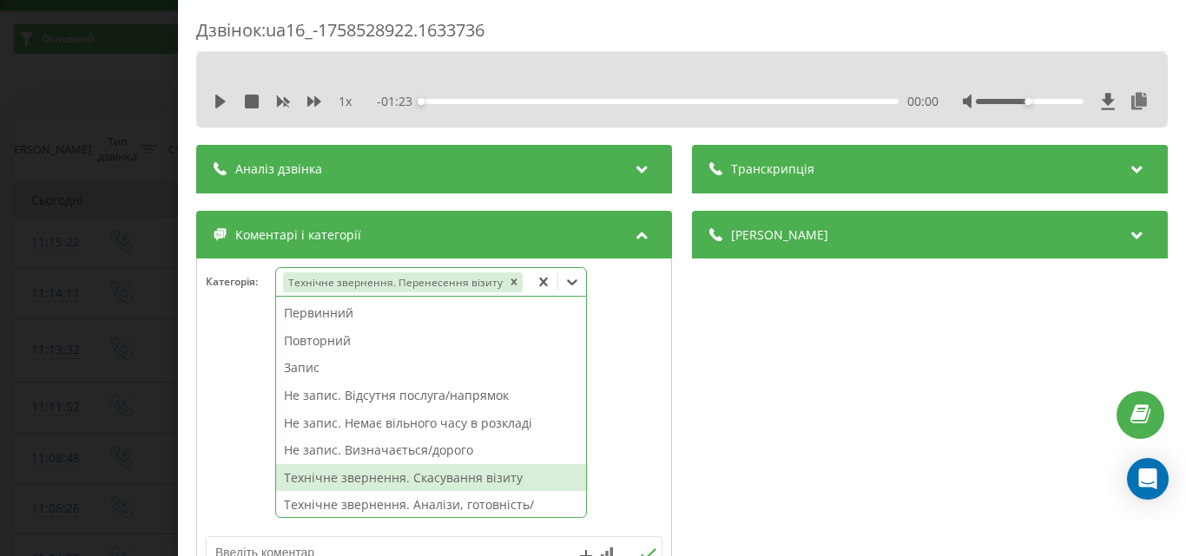
drag, startPoint x: 457, startPoint y: 478, endPoint x: 147, endPoint y: 286, distance: 365.6
click at [453, 475] on div "Технічне звернення. Скасування візиту" at bounding box center [431, 478] width 310 height 28
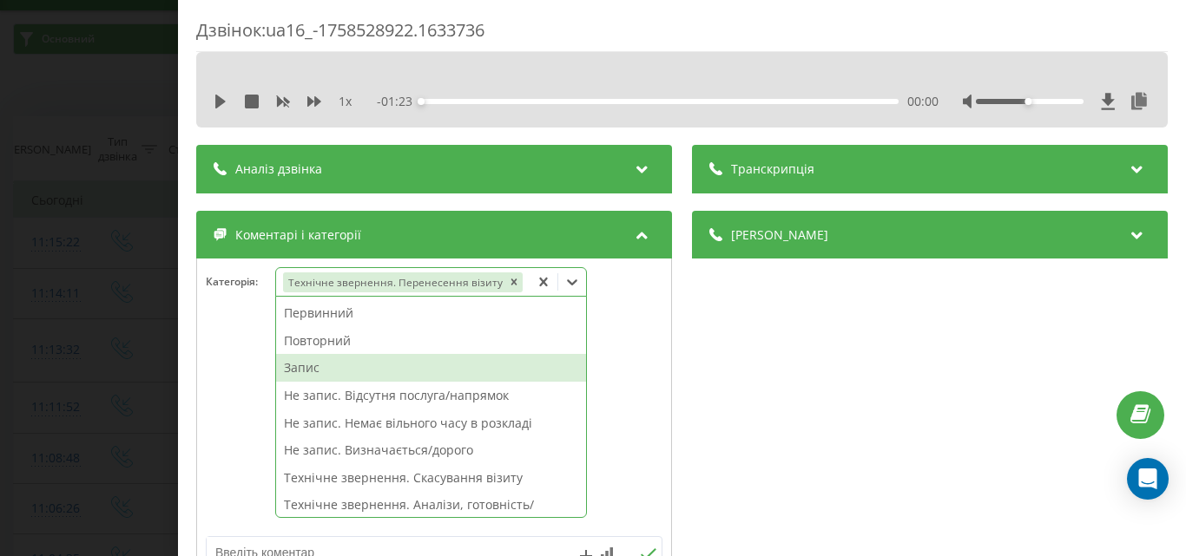
click at [106, 247] on div "Дзвінок : ua16_-1758528922.1633736 1 x - 01:23 00:00 00:00 Транскрипція Для AI-…" at bounding box center [593, 278] width 1186 height 556
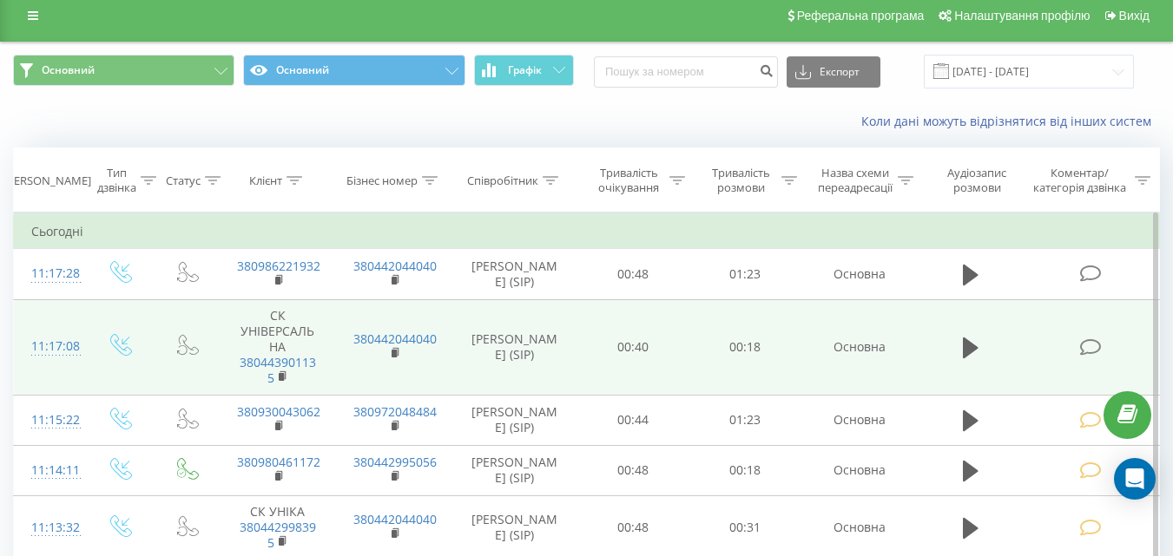
scroll to position [10, 0]
click at [1085, 342] on icon at bounding box center [1090, 347] width 22 height 18
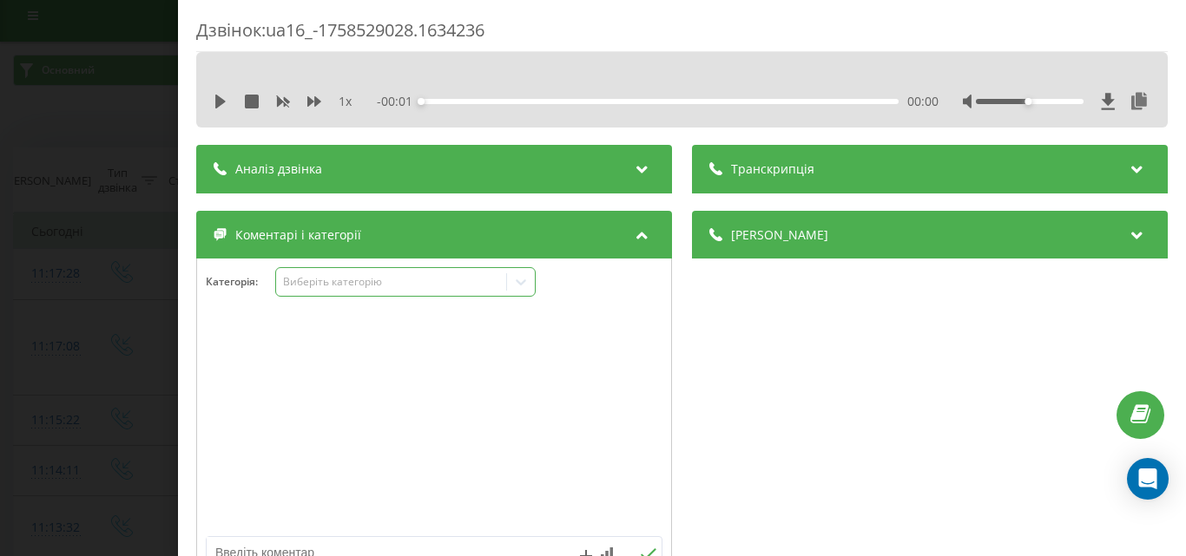
click at [336, 282] on div "Виберіть категорію" at bounding box center [390, 282] width 217 height 14
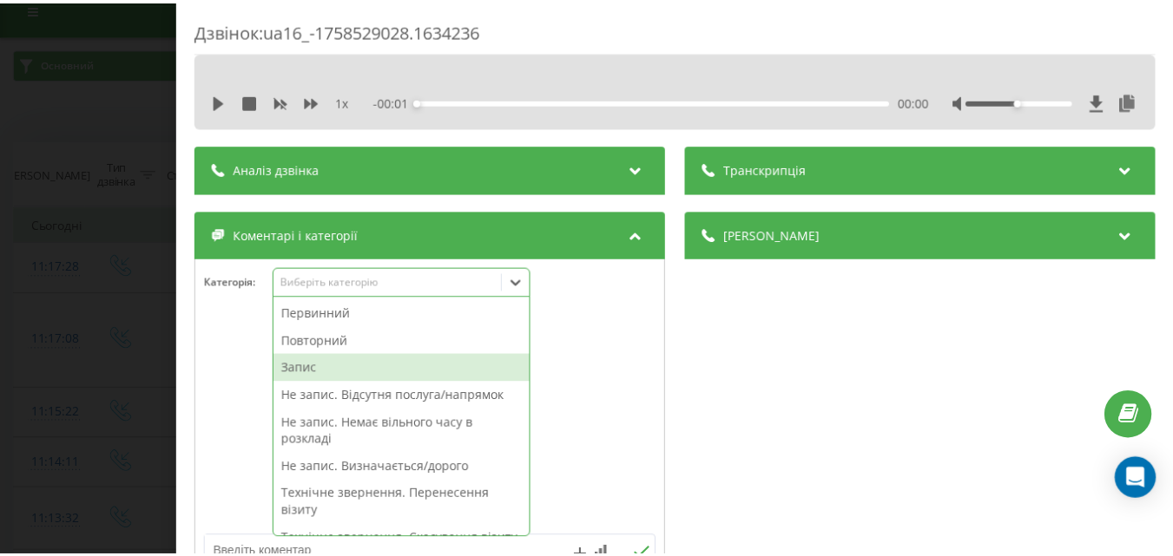
scroll to position [21, 0]
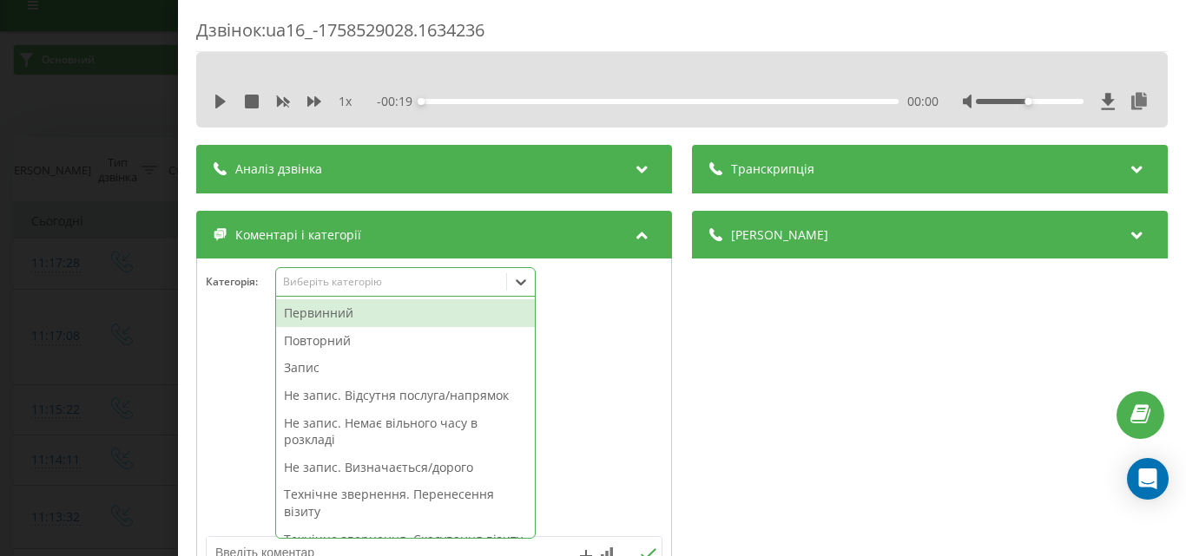
drag, startPoint x: 411, startPoint y: 398, endPoint x: 43, endPoint y: 319, distance: 376.4
click at [407, 398] on div "Не запис. Відсутня послуга/напрямок" at bounding box center [405, 396] width 259 height 28
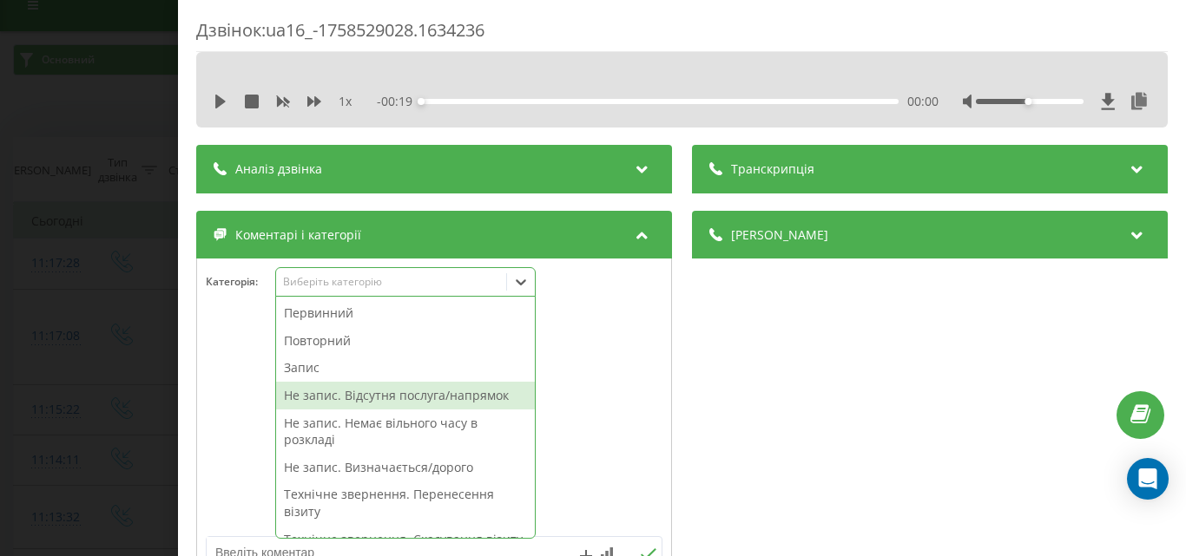
click at [74, 362] on div "Дзвінок : ua16_-1758529028.1634236 1 x - 00:19 00:00 00:00 Транскрипція Для AI-…" at bounding box center [593, 278] width 1186 height 556
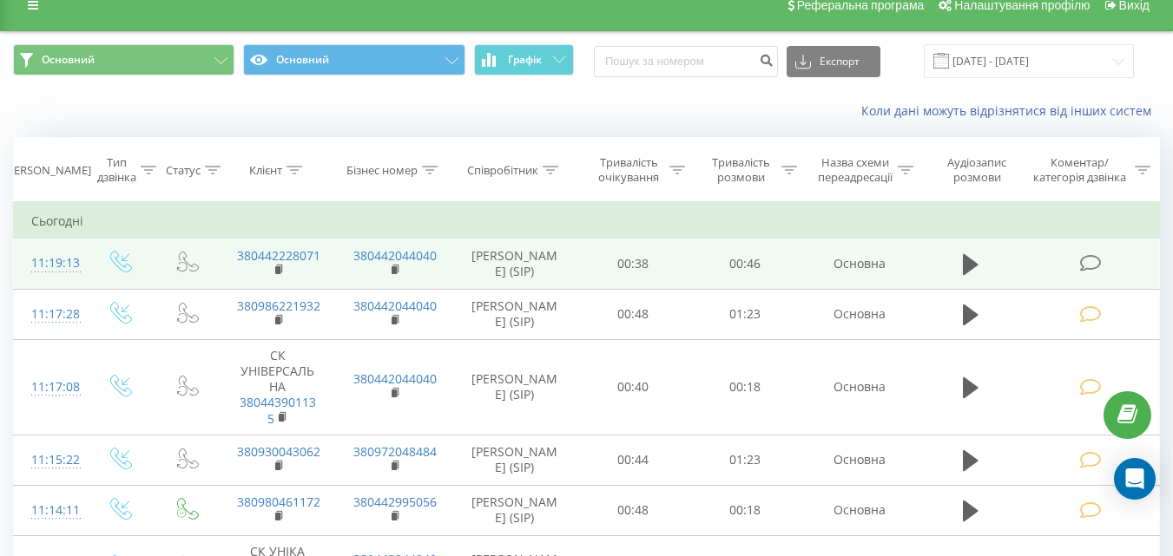
click at [1087, 262] on icon at bounding box center [1090, 263] width 22 height 18
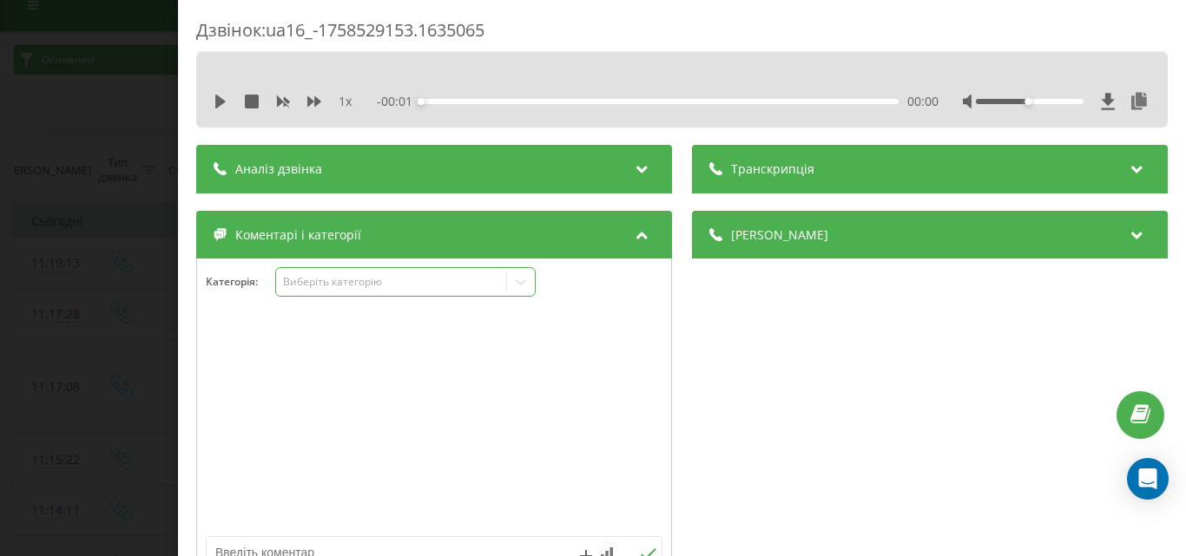
click at [367, 279] on div "Виберіть категорію" at bounding box center [390, 282] width 217 height 14
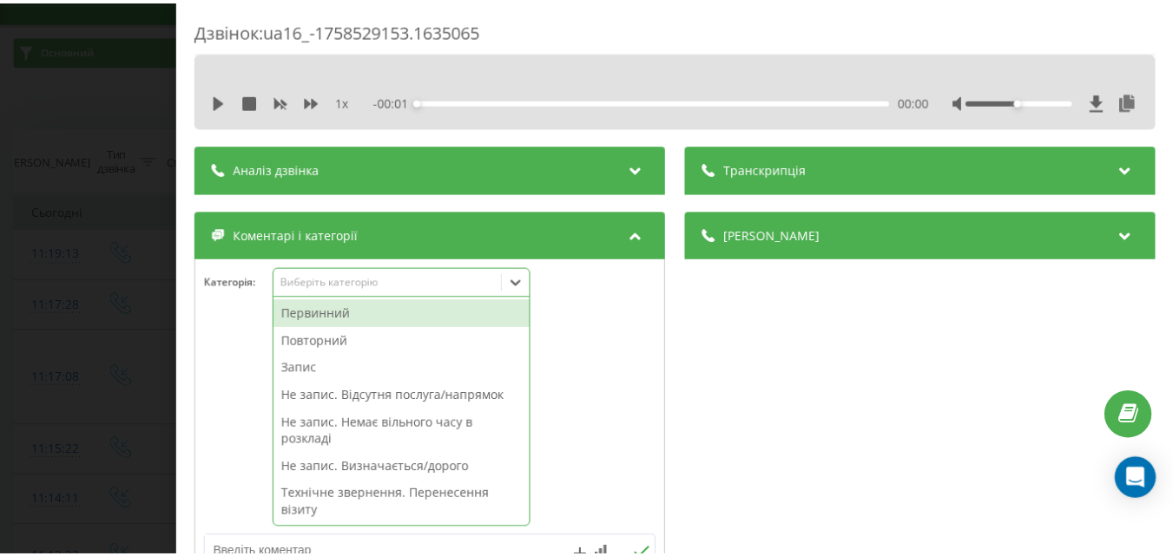
scroll to position [31, 0]
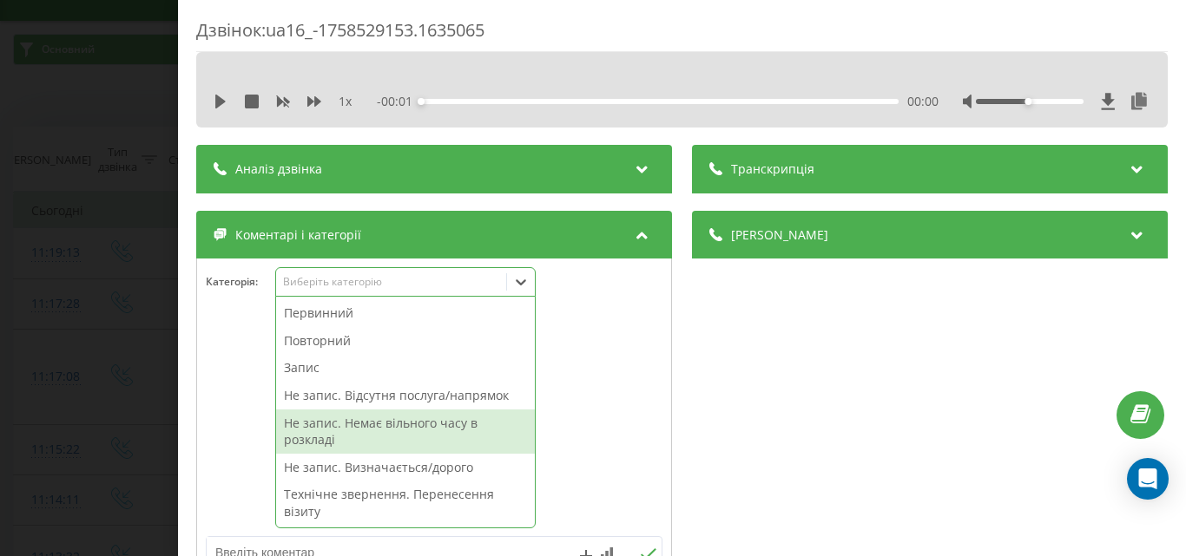
click at [412, 423] on div "Не запис. Немає вільного часу в розкладі" at bounding box center [405, 432] width 259 height 44
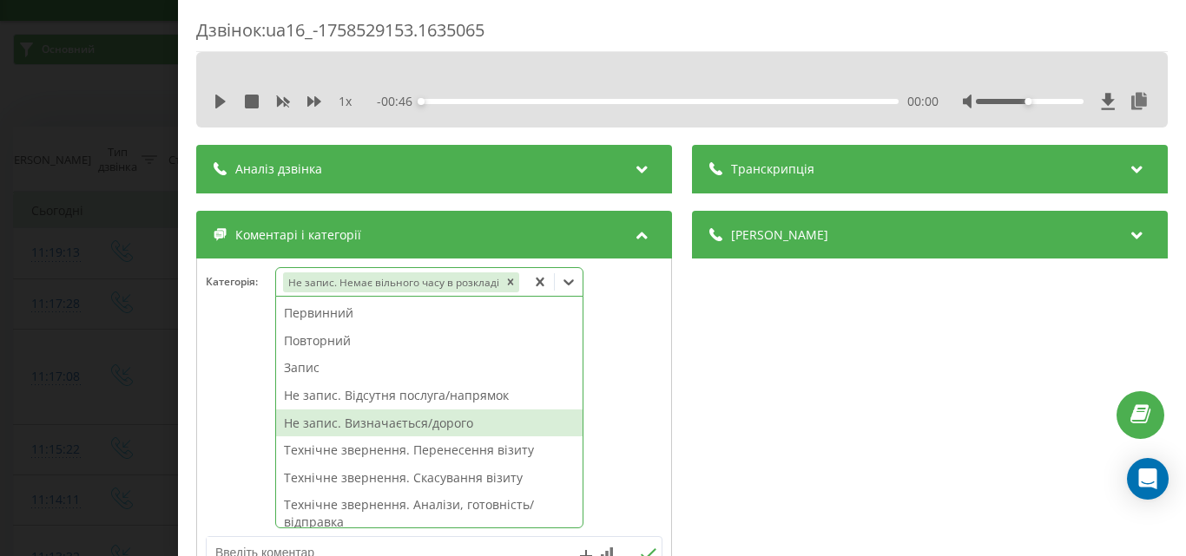
click at [430, 419] on div "Не запис. Визначається/дорого" at bounding box center [429, 424] width 306 height 28
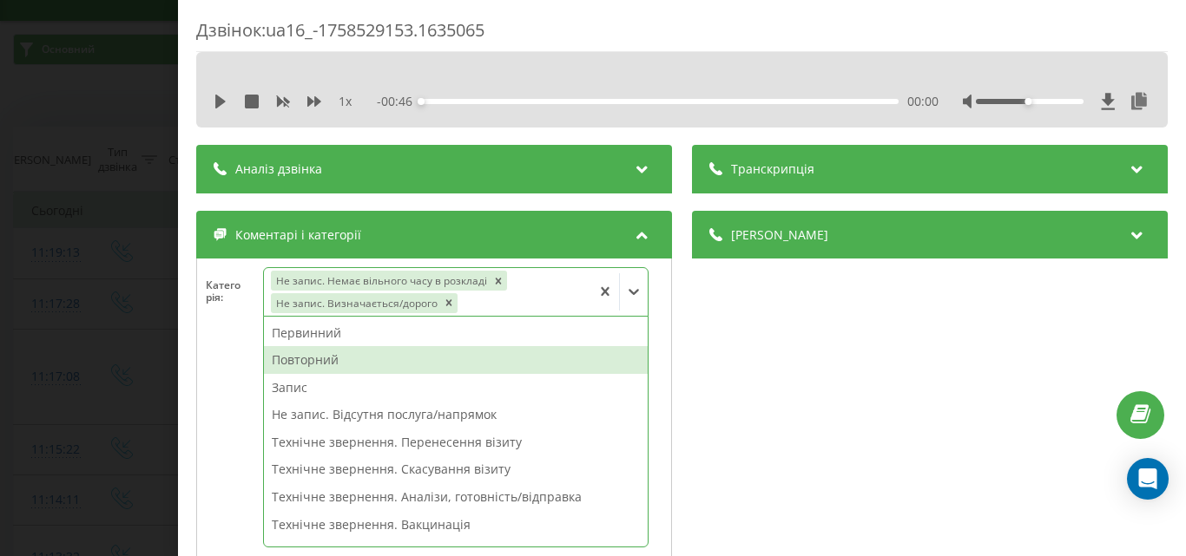
drag, startPoint x: 492, startPoint y: 278, endPoint x: 282, endPoint y: 222, distance: 217.3
click at [490, 275] on div "Remove Не запис. Немає вільного часу в розкладі" at bounding box center [498, 281] width 17 height 20
click at [15, 177] on div "Дзвінок : ua16_-1758529153.1635065 1 x - 00:46 00:00 00:00 Транскрипція Для AI-…" at bounding box center [593, 278] width 1186 height 556
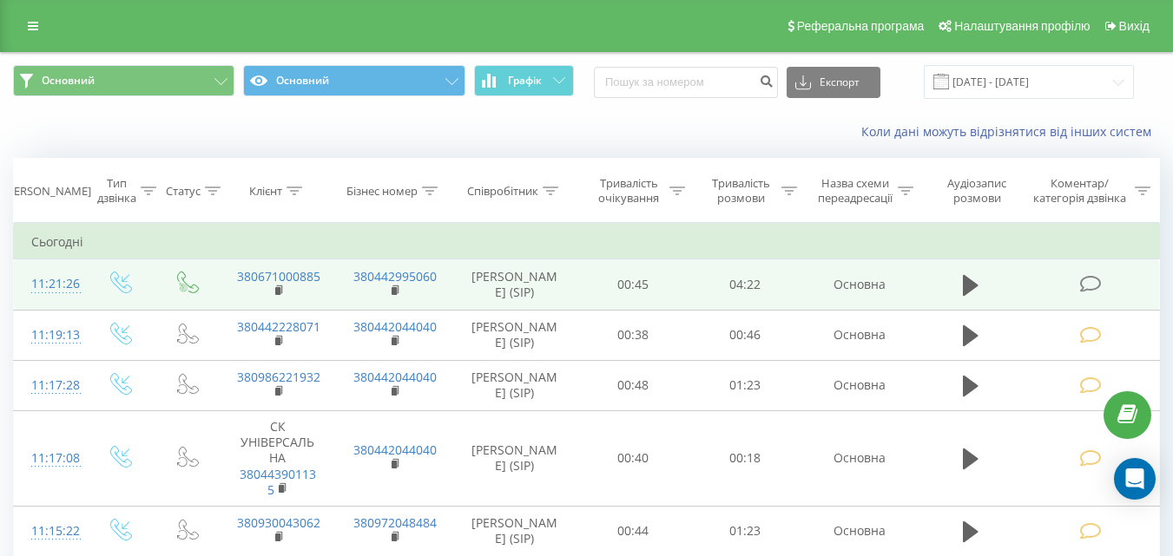
click at [1083, 284] on icon at bounding box center [1090, 284] width 22 height 18
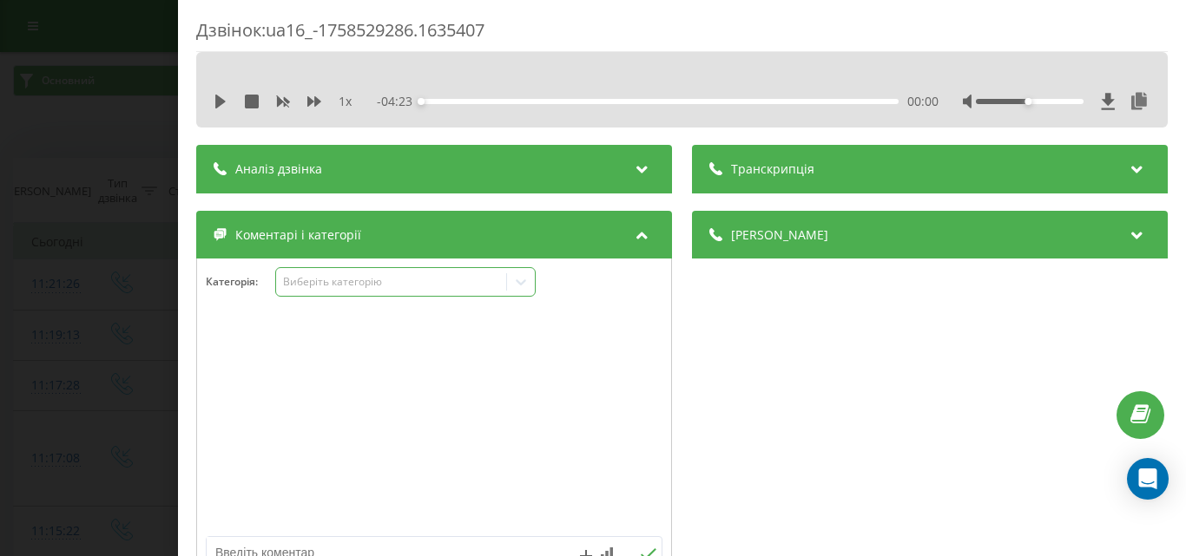
click at [423, 285] on div "Виберіть категорію" at bounding box center [390, 282] width 217 height 14
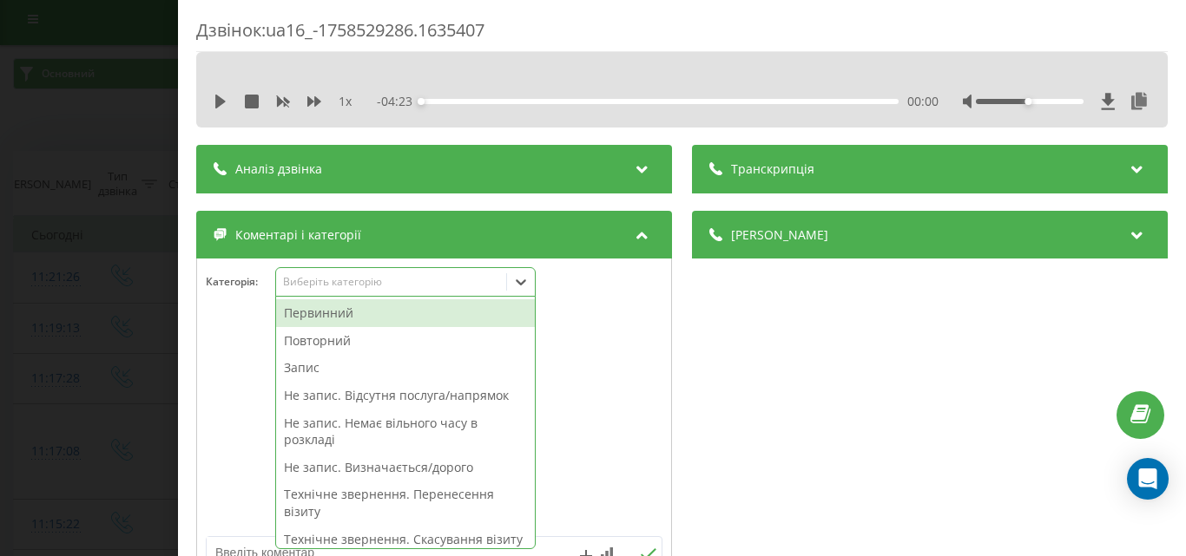
scroll to position [10, 0]
click at [299, 367] on div "Запис" at bounding box center [405, 368] width 259 height 28
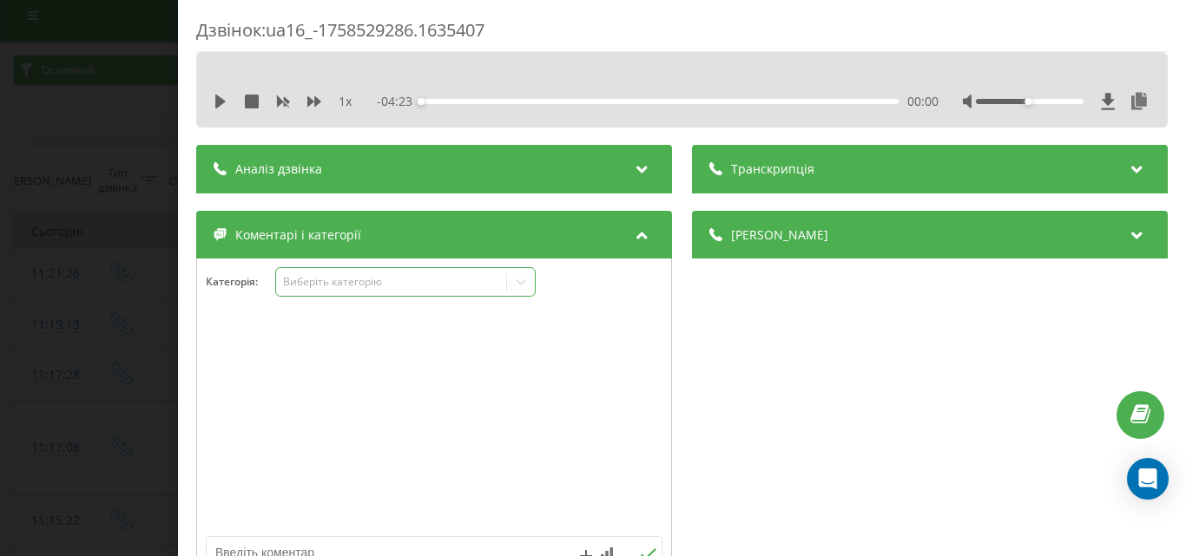
click at [341, 286] on div "Виберіть категорію" at bounding box center [390, 282] width 217 height 14
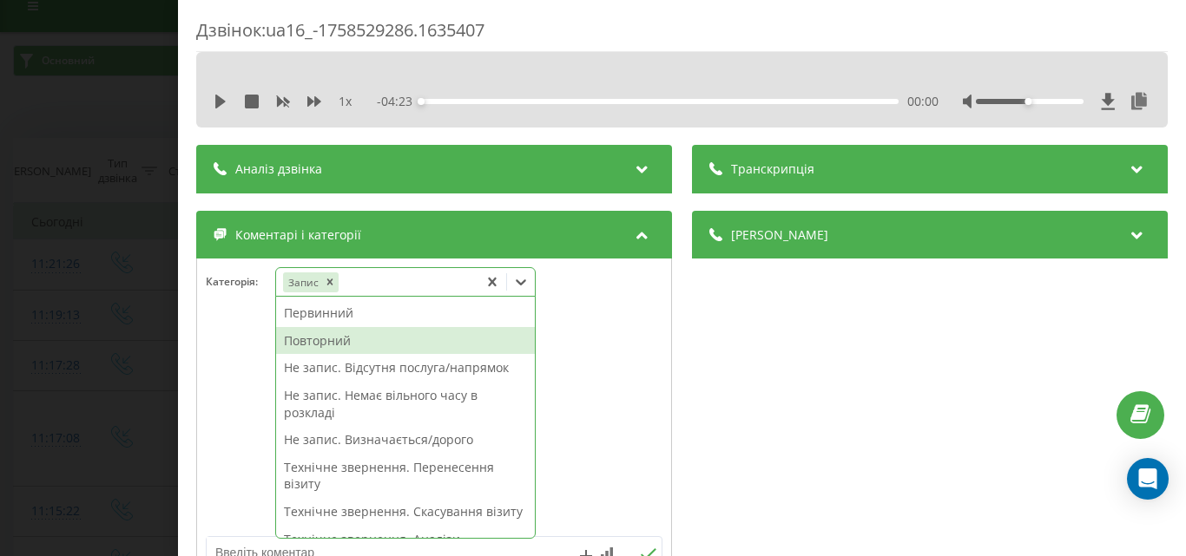
scroll to position [21, 0]
click at [317, 343] on div "Повторний" at bounding box center [405, 341] width 259 height 28
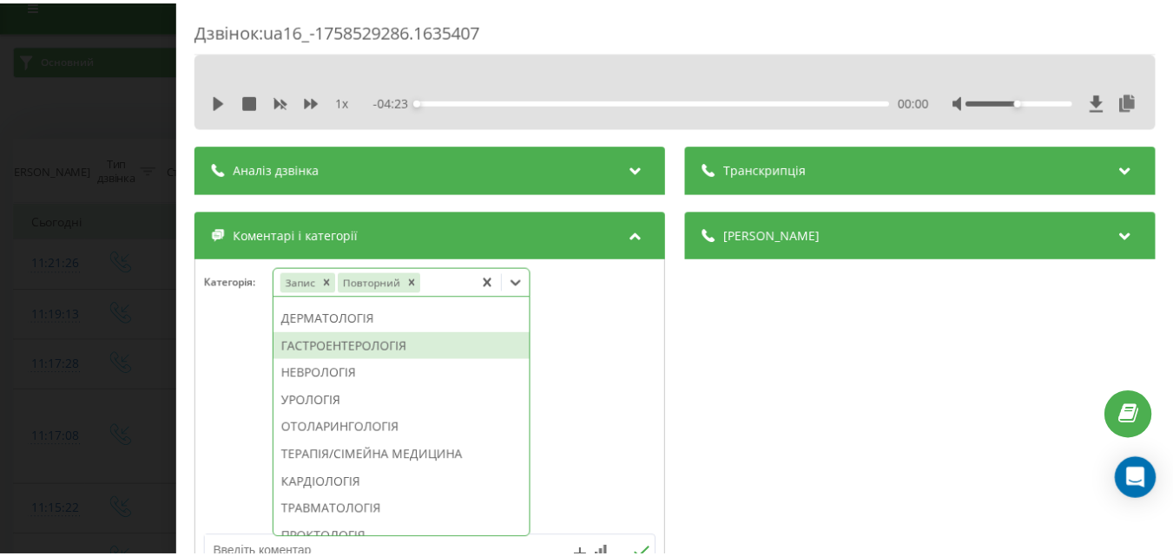
scroll to position [580, 0]
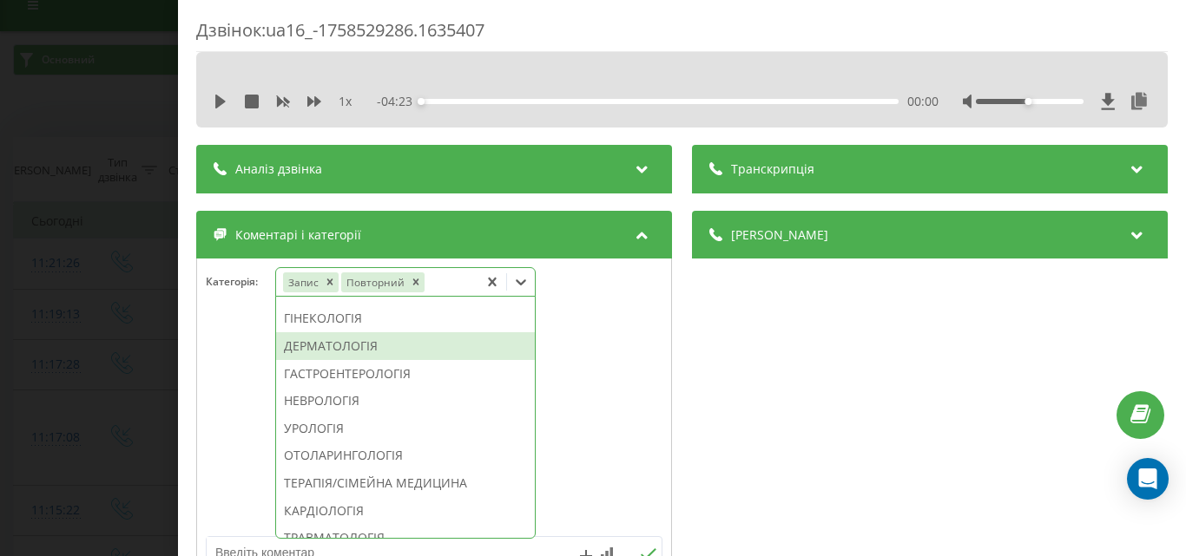
drag, startPoint x: 360, startPoint y: 395, endPoint x: 213, endPoint y: 371, distance: 149.4
click at [351, 360] on div "ДЕРМАТОЛОГІЯ" at bounding box center [405, 346] width 259 height 28
click at [32, 339] on div "Дзвінок : ua16_-1758529286.1635407 1 x - 04:23 00:00 00:00 Транскрипція Для AI-…" at bounding box center [593, 278] width 1186 height 556
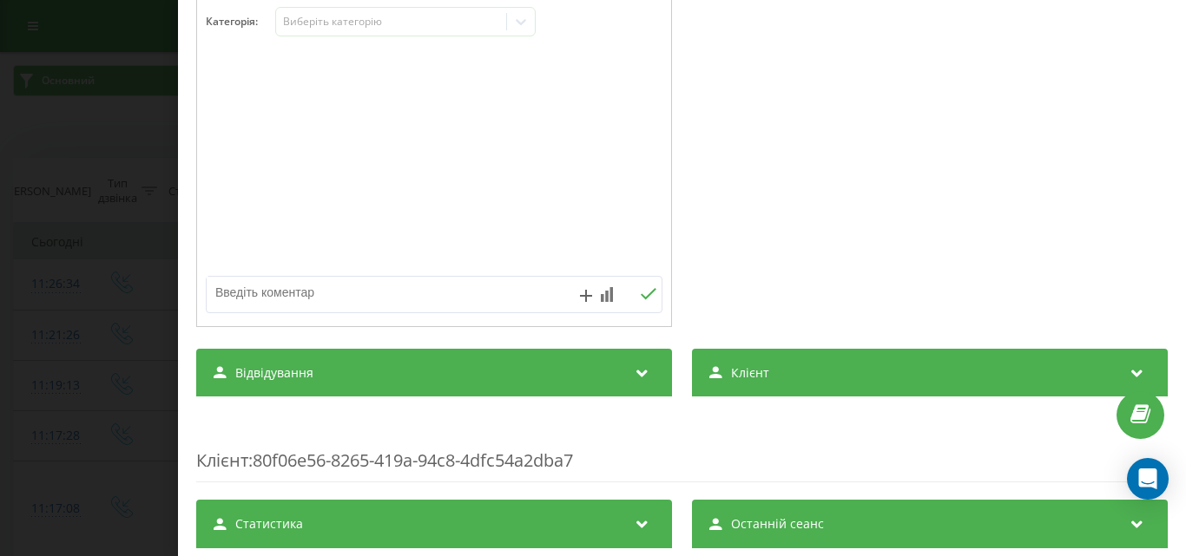
click at [273, 292] on textarea at bounding box center [389, 292] width 364 height 31
type textarea "уточ по запису"
click at [640, 299] on icon at bounding box center [648, 294] width 16 height 12
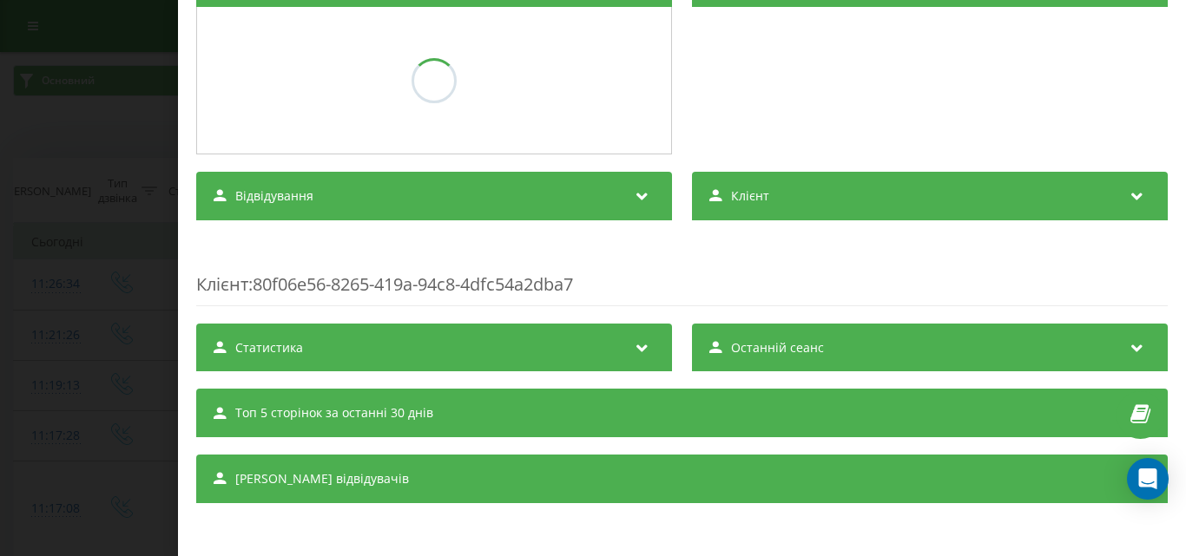
drag, startPoint x: 0, startPoint y: 258, endPoint x: 213, endPoint y: 528, distance: 343.6
click at [0, 259] on div "Дзвінок : ua16_-1758529594.1636501 1 x - 03:45 00:00 00:00 Транскрипція Для AI-…" at bounding box center [593, 278] width 1186 height 556
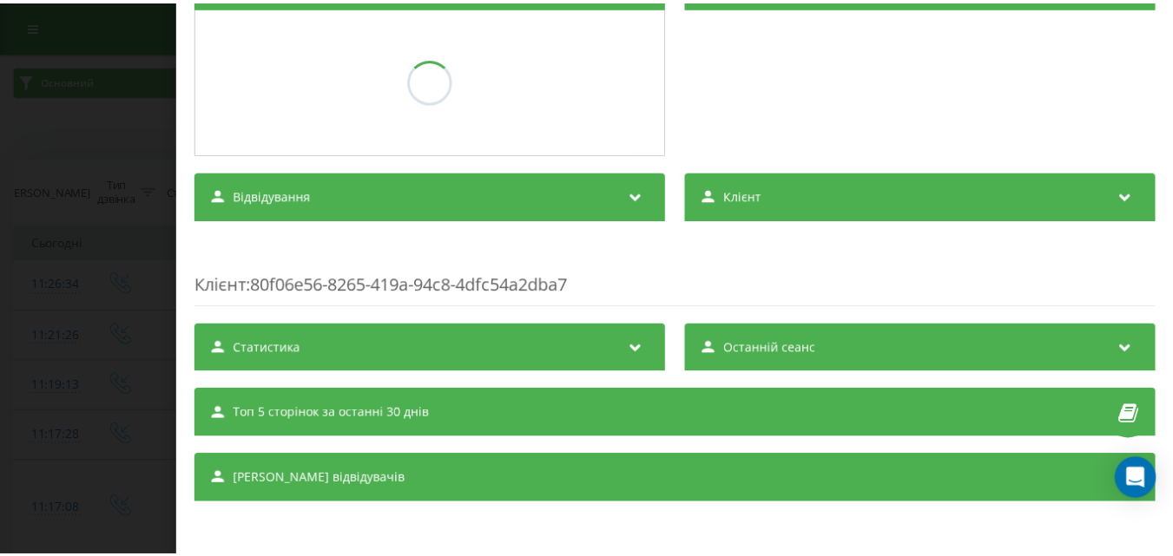
scroll to position [252, 0]
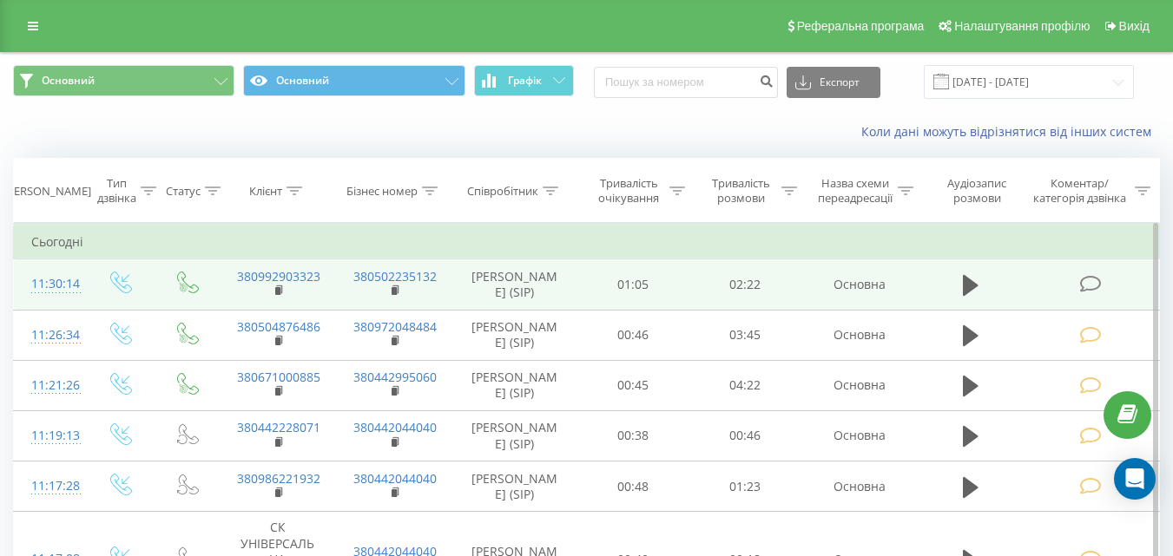
click at [1086, 285] on icon at bounding box center [1090, 284] width 22 height 18
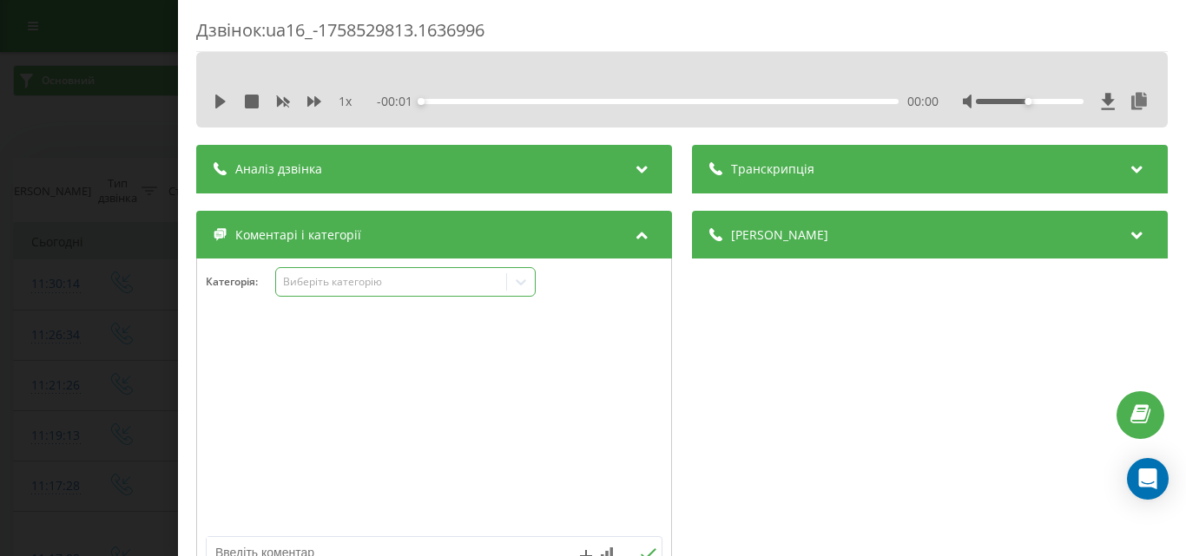
click at [342, 279] on div "Виберіть категорію" at bounding box center [390, 282] width 217 height 14
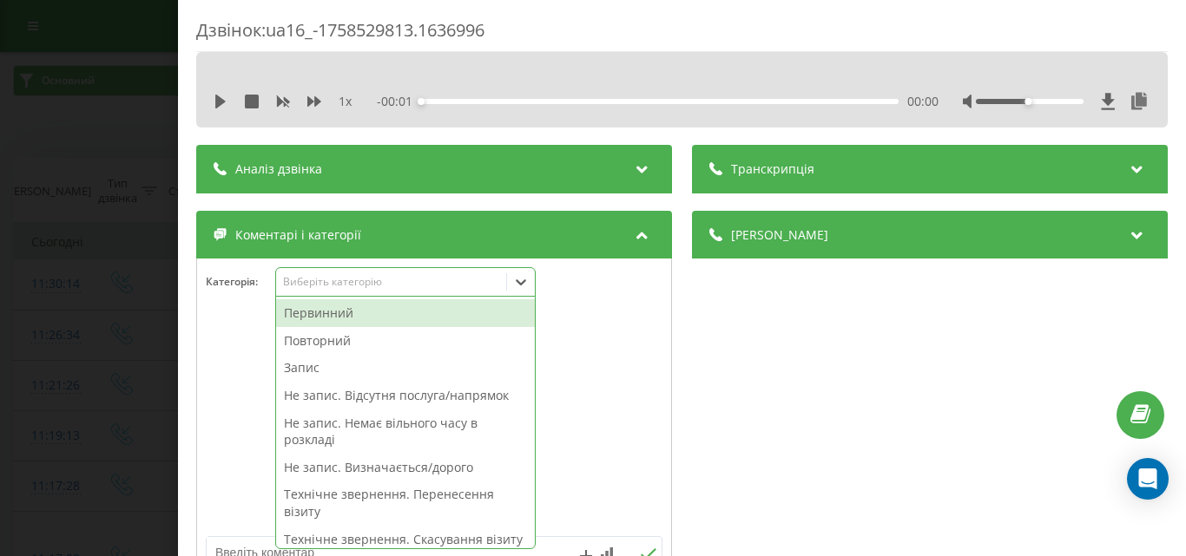
scroll to position [10, 0]
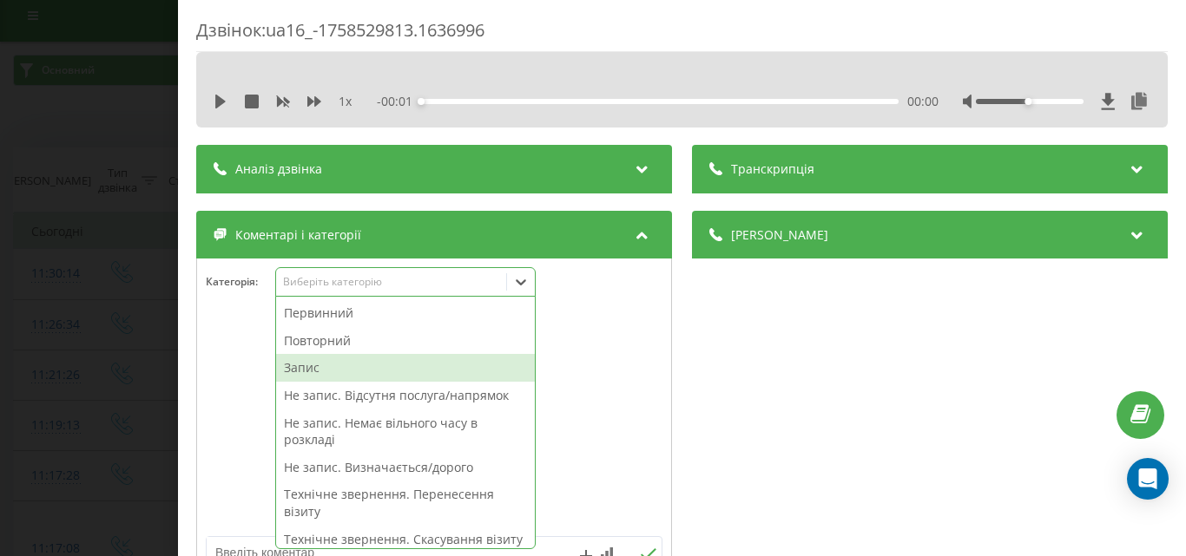
click at [306, 365] on div "Запис" at bounding box center [405, 368] width 259 height 28
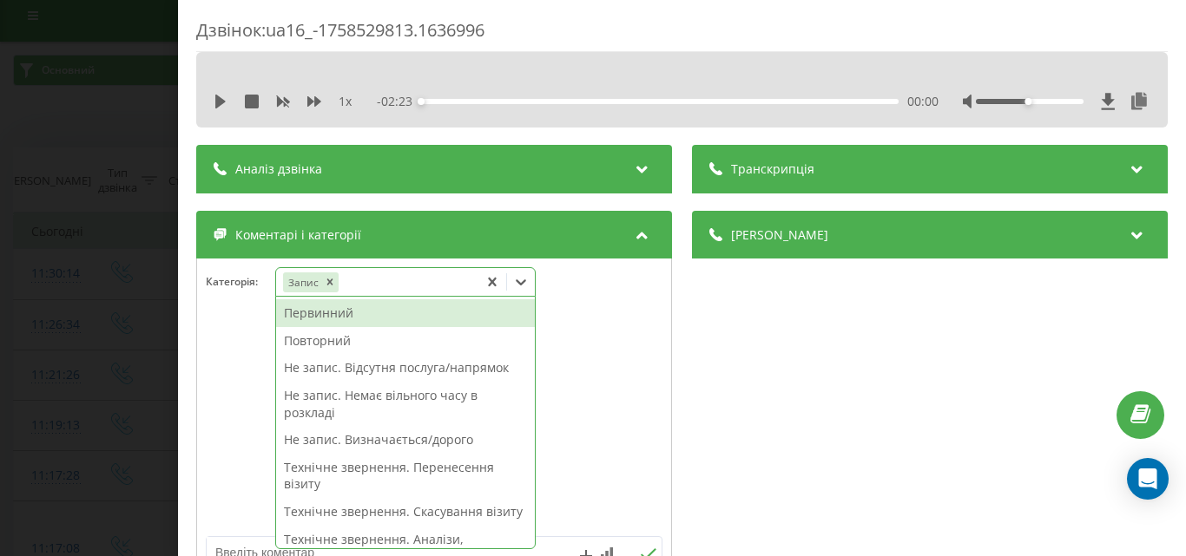
click at [338, 315] on div "Первинний" at bounding box center [405, 313] width 259 height 28
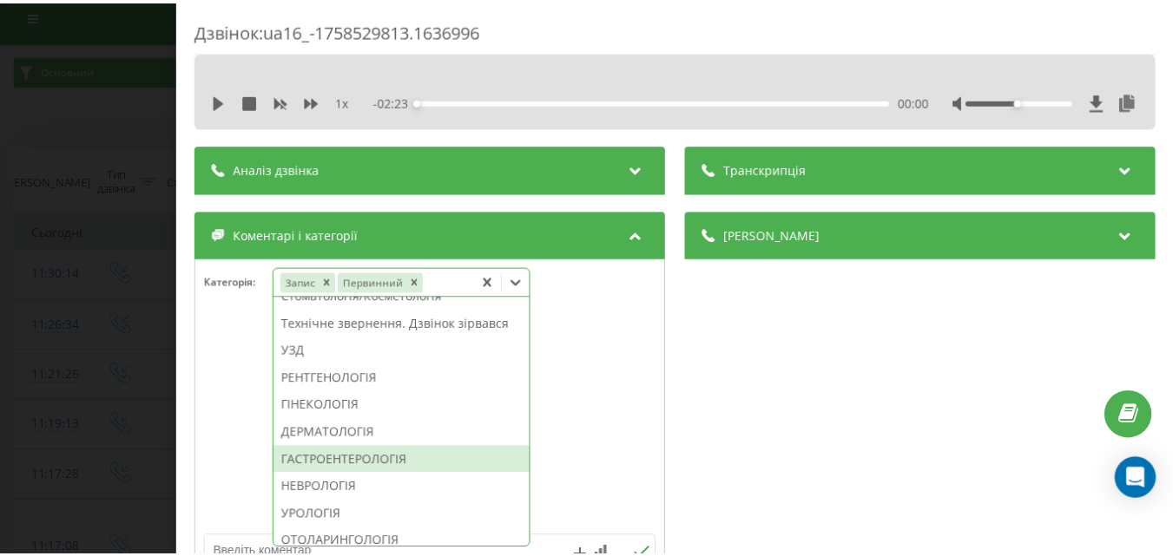
scroll to position [580, 0]
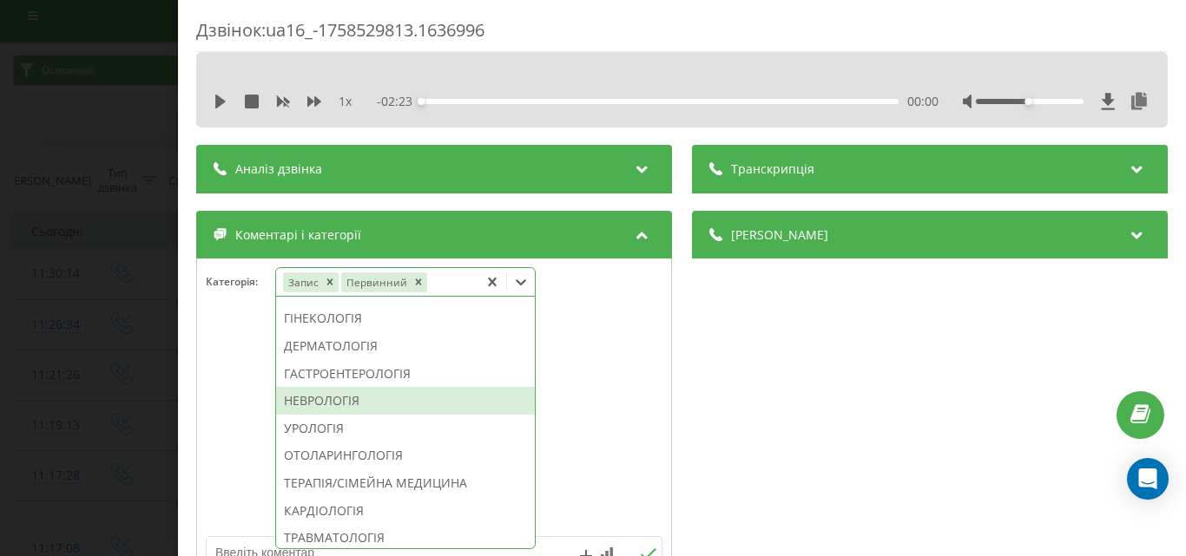
click at [378, 415] on div "НЕВРОЛОГІЯ" at bounding box center [405, 401] width 259 height 28
click at [198, 319] on div at bounding box center [434, 423] width 474 height 208
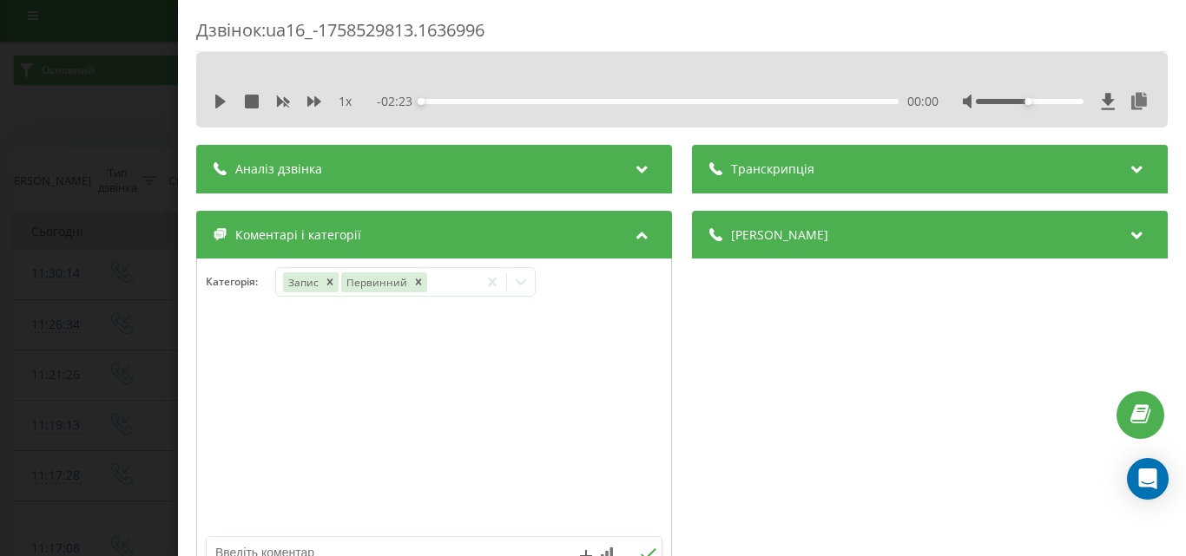
click at [43, 326] on div "Дзвінок : ua16_-1758529813.1636996 1 x - 02:23 00:00 00:00 Транскрипція Для AI-…" at bounding box center [593, 278] width 1186 height 556
click at [525, 279] on icon at bounding box center [520, 281] width 17 height 17
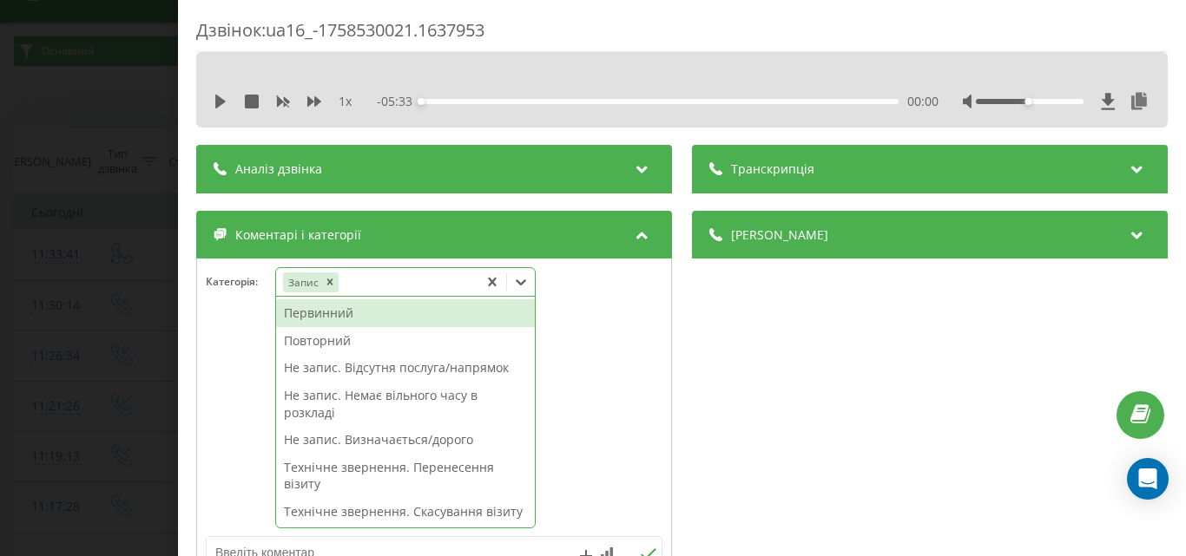
scroll to position [31, 0]
click at [344, 308] on div "Первинний" at bounding box center [405, 313] width 259 height 28
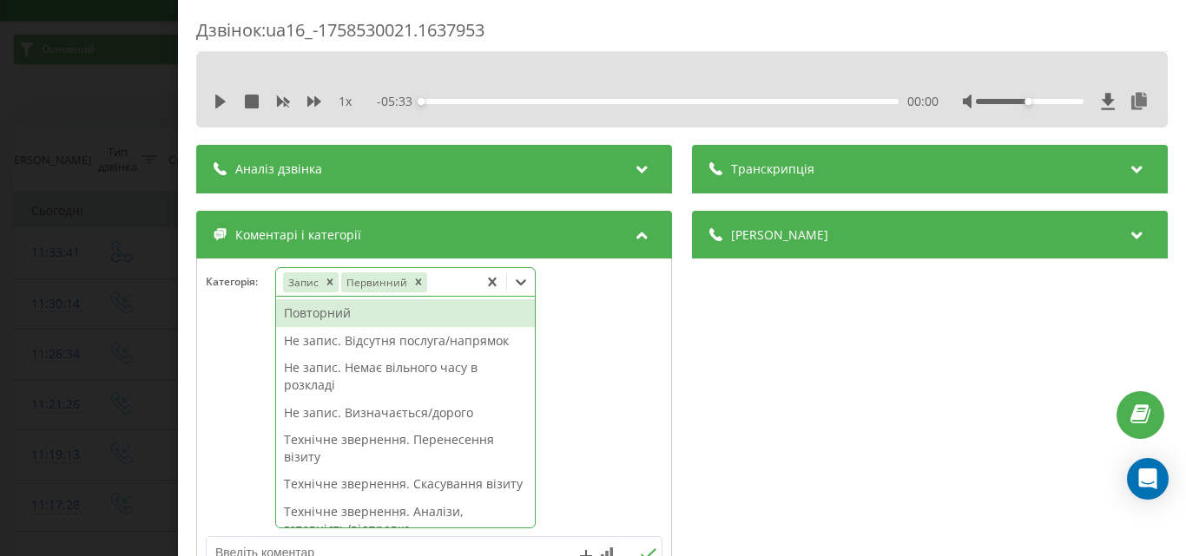
click at [522, 283] on icon at bounding box center [520, 281] width 17 height 17
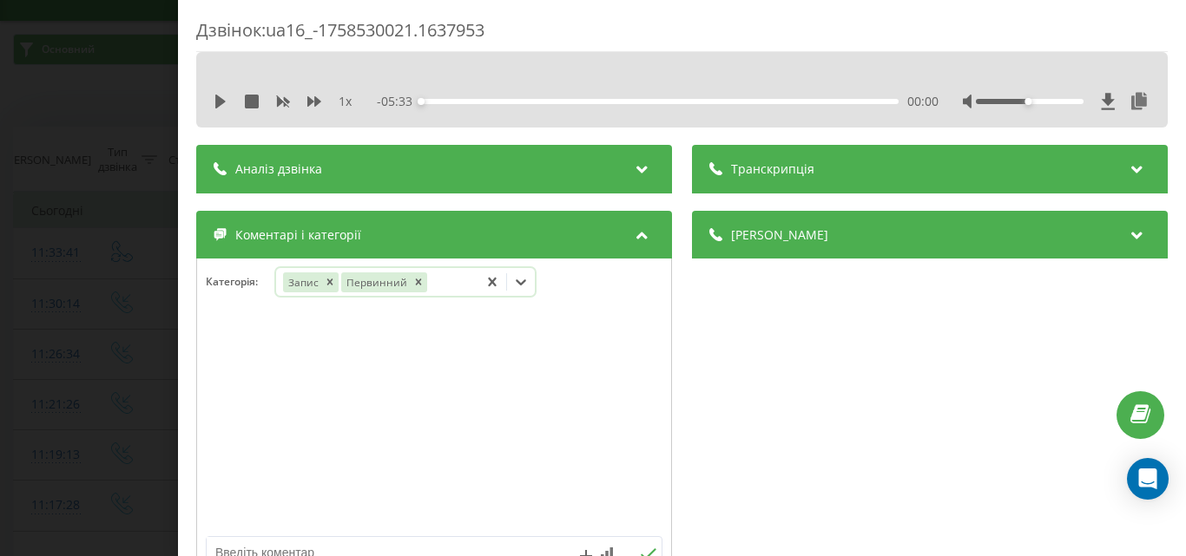
click at [529, 279] on icon at bounding box center [520, 281] width 17 height 17
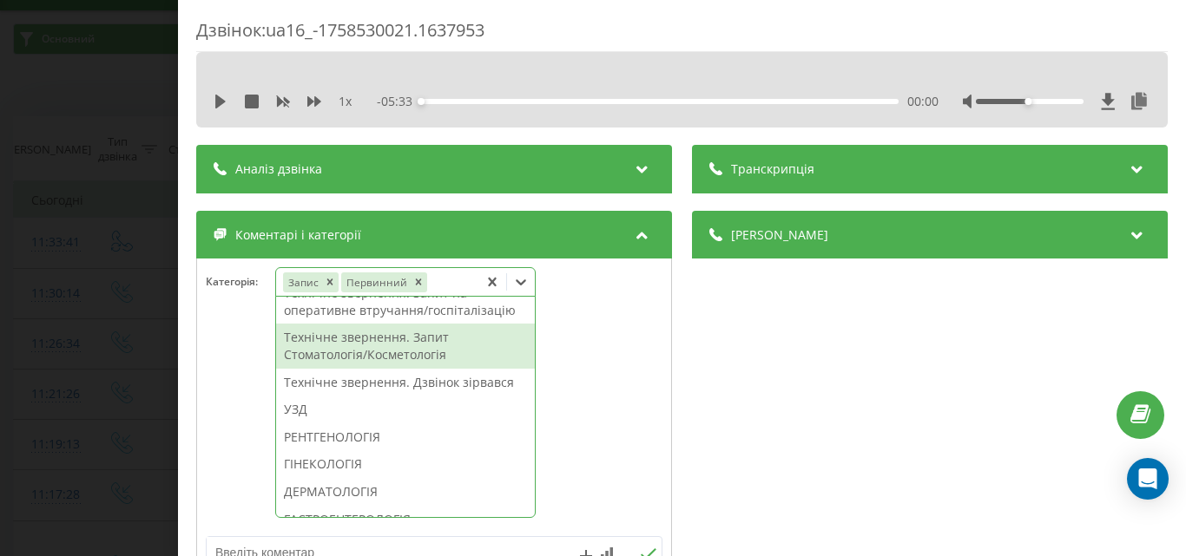
scroll to position [521, 0]
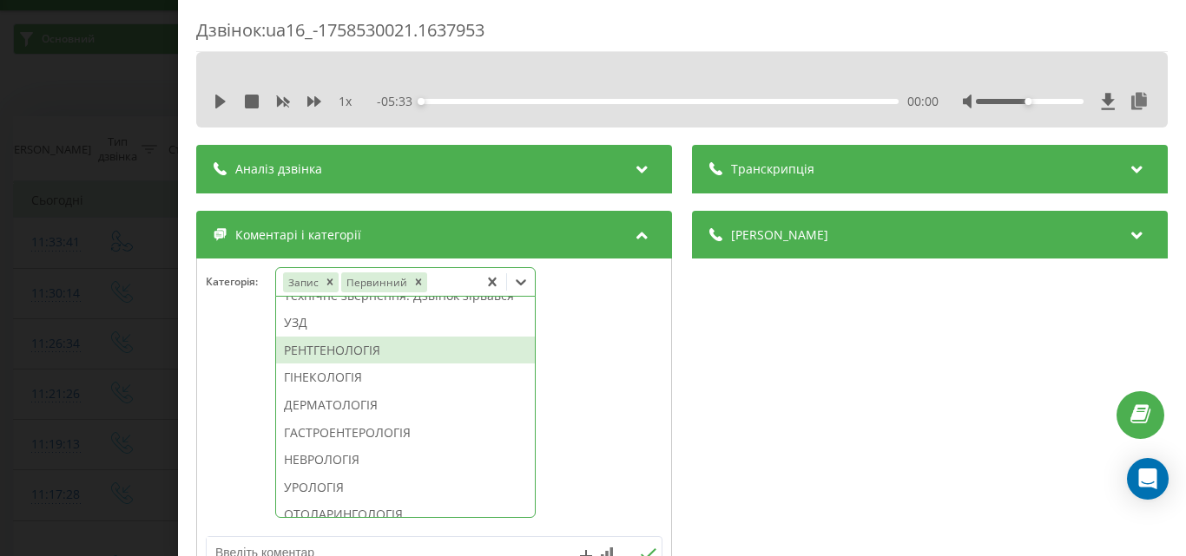
click at [351, 365] on div "РЕНТГЕНОЛОГІЯ" at bounding box center [405, 351] width 259 height 28
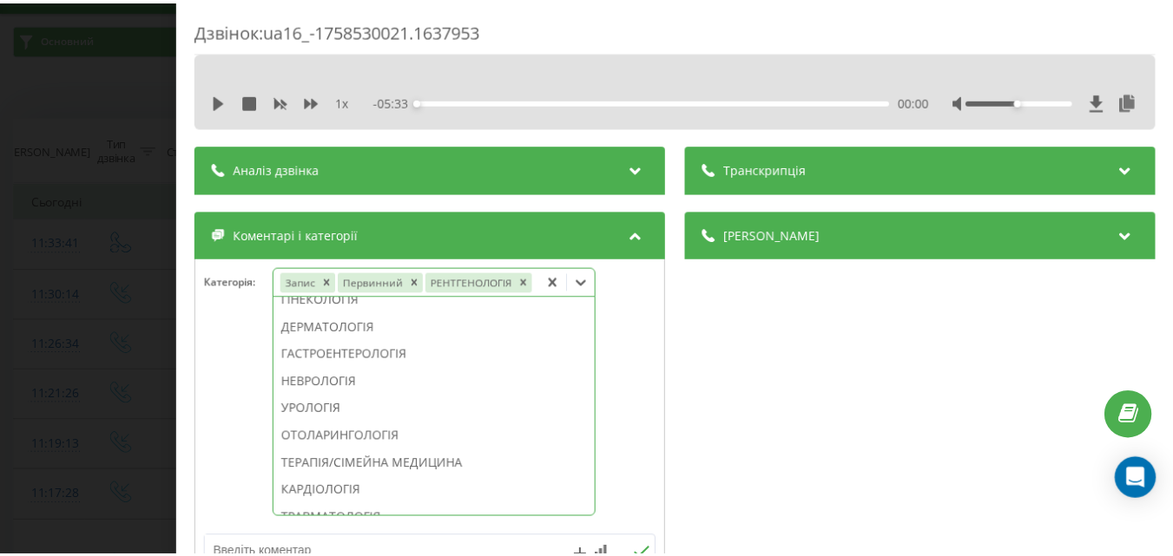
scroll to position [419, 0]
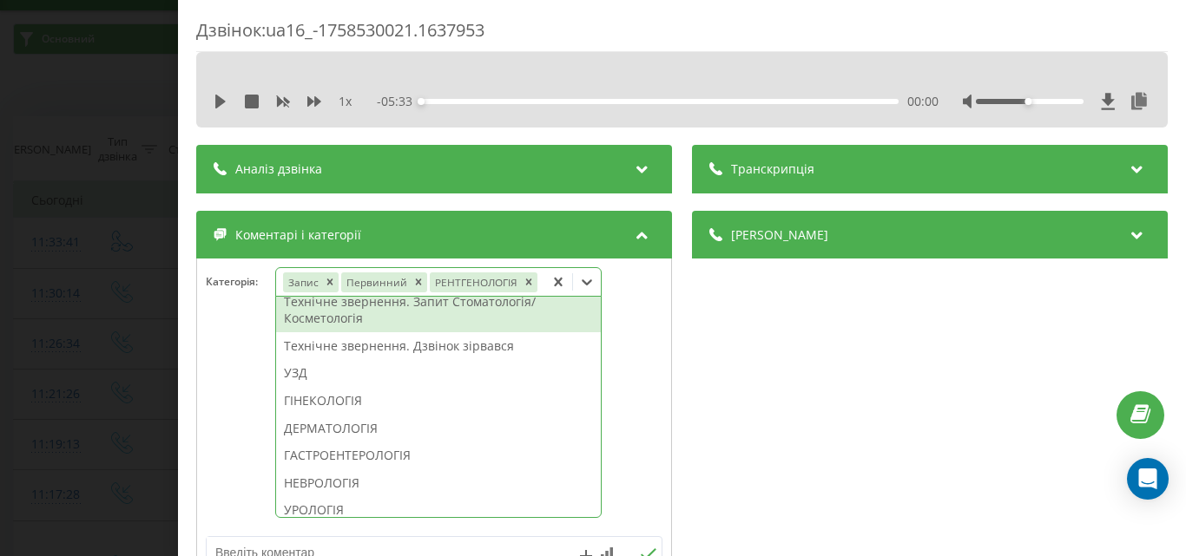
click at [36, 239] on div "Дзвінок : ua16_-1758530021.1637953 1 x - 05:33 00:00 00:00 Транскрипція Для AI-…" at bounding box center [593, 278] width 1186 height 556
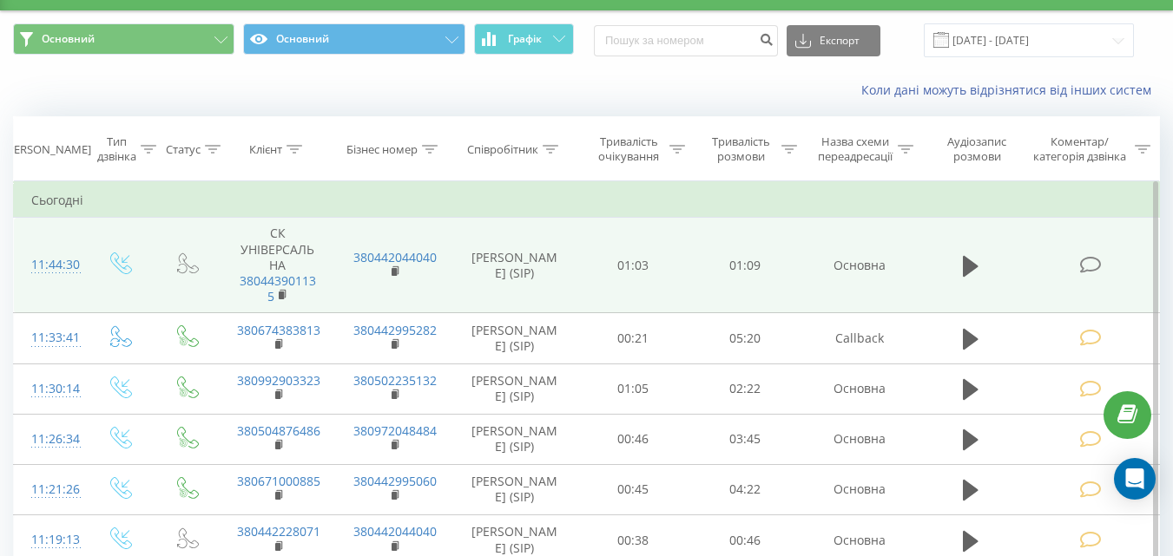
click at [1090, 266] on icon at bounding box center [1090, 265] width 22 height 18
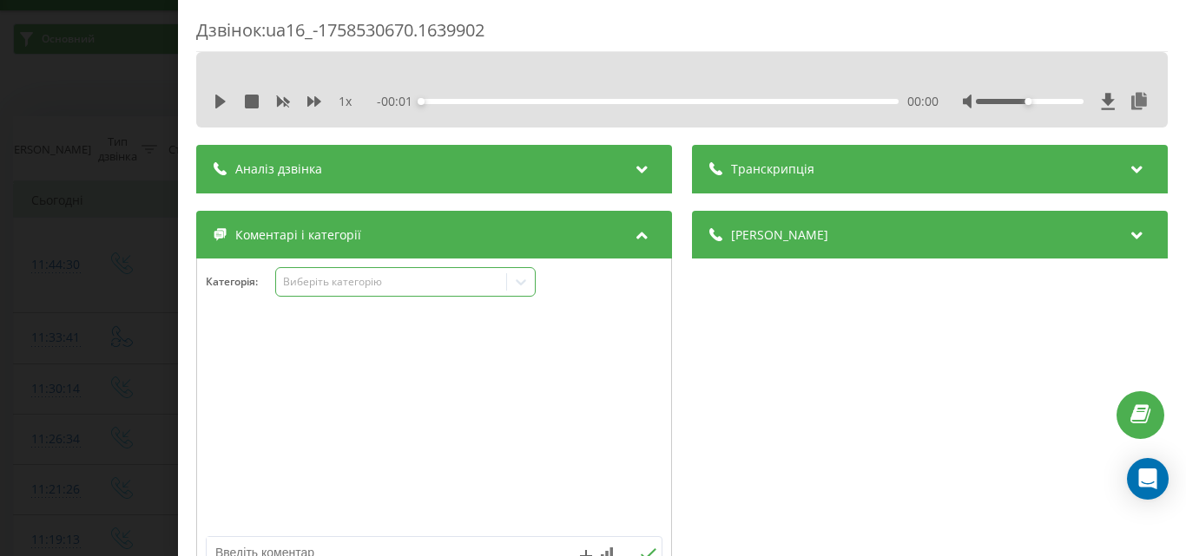
click at [352, 278] on div "Виберіть категорію" at bounding box center [390, 282] width 217 height 14
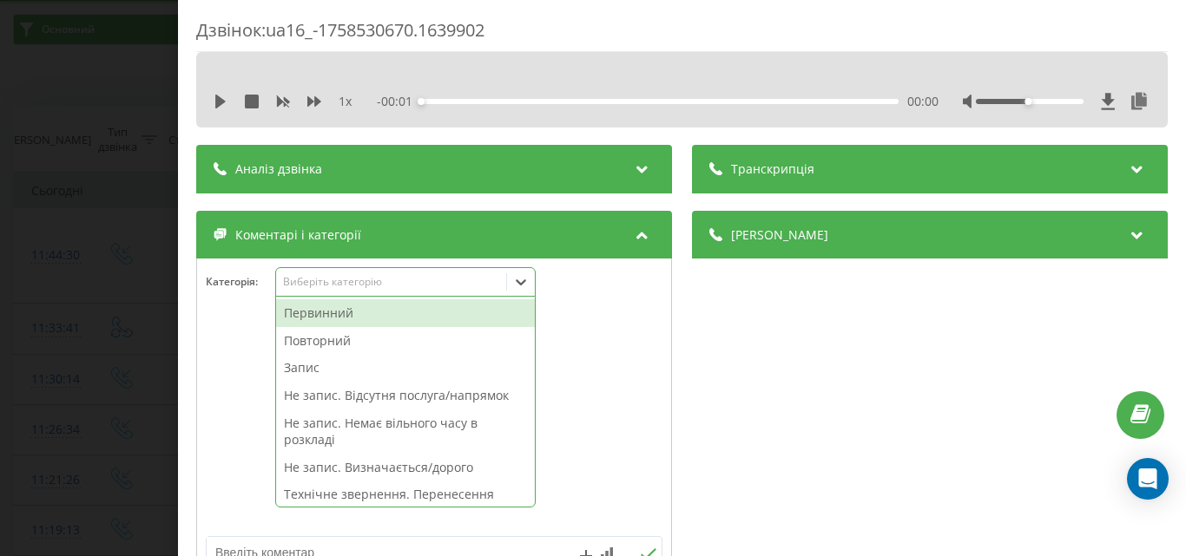
scroll to position [52, 0]
click at [346, 285] on div "Виберіть категорію" at bounding box center [390, 282] width 217 height 14
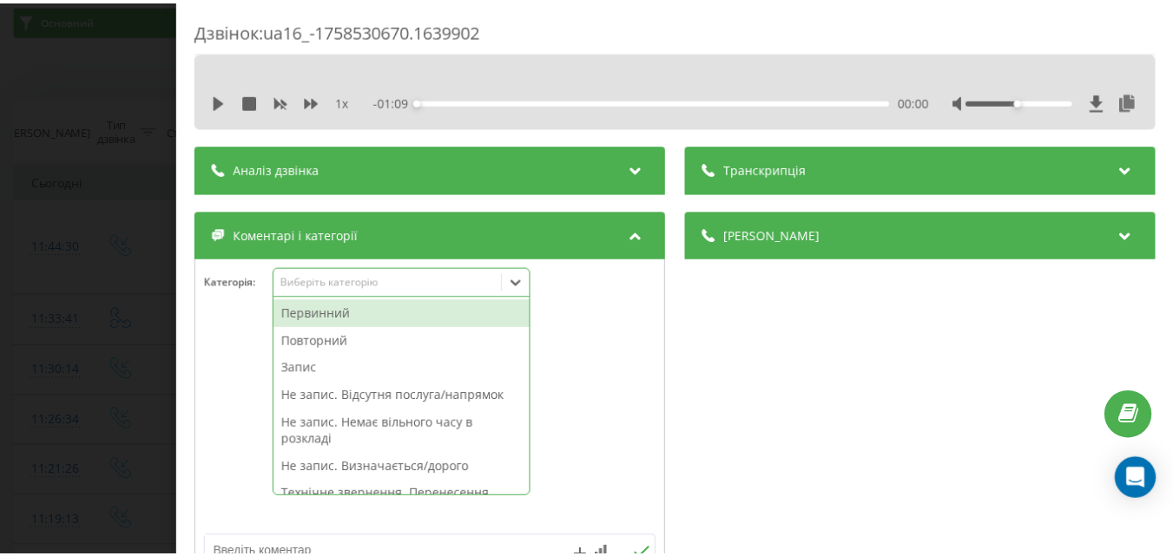
scroll to position [62, 0]
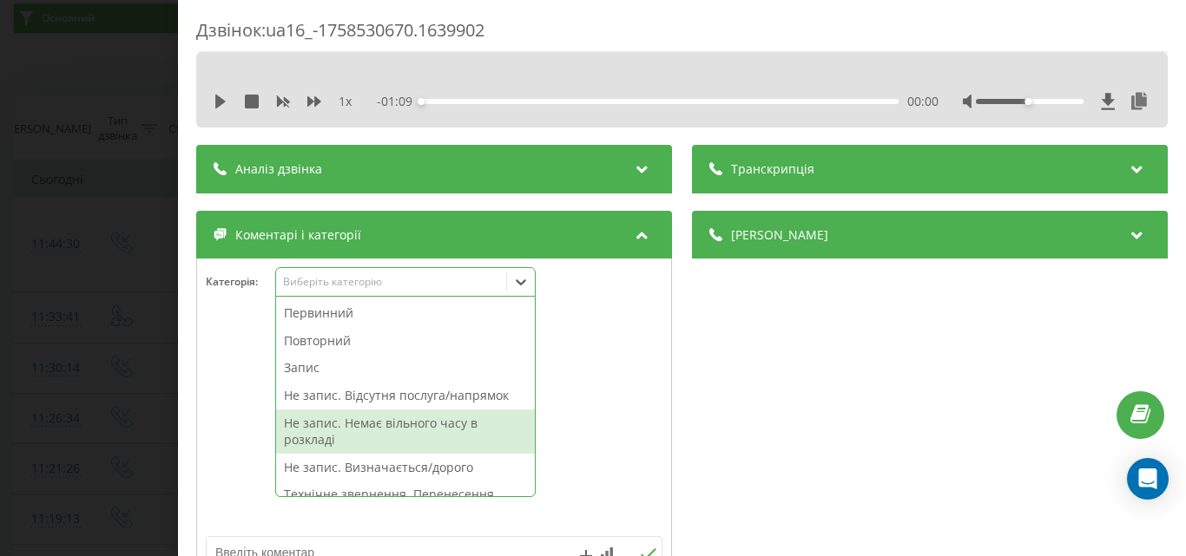
drag, startPoint x: 390, startPoint y: 427, endPoint x: 146, endPoint y: 317, distance: 267.6
click at [384, 423] on div "Не запис. Немає вільного часу в розкладі" at bounding box center [405, 432] width 259 height 44
click at [146, 317] on div "Дзвінок : ua16_-1758530670.1639902 1 x - 01:09 00:00 00:00 Транскрипція Для AI-…" at bounding box center [593, 278] width 1186 height 556
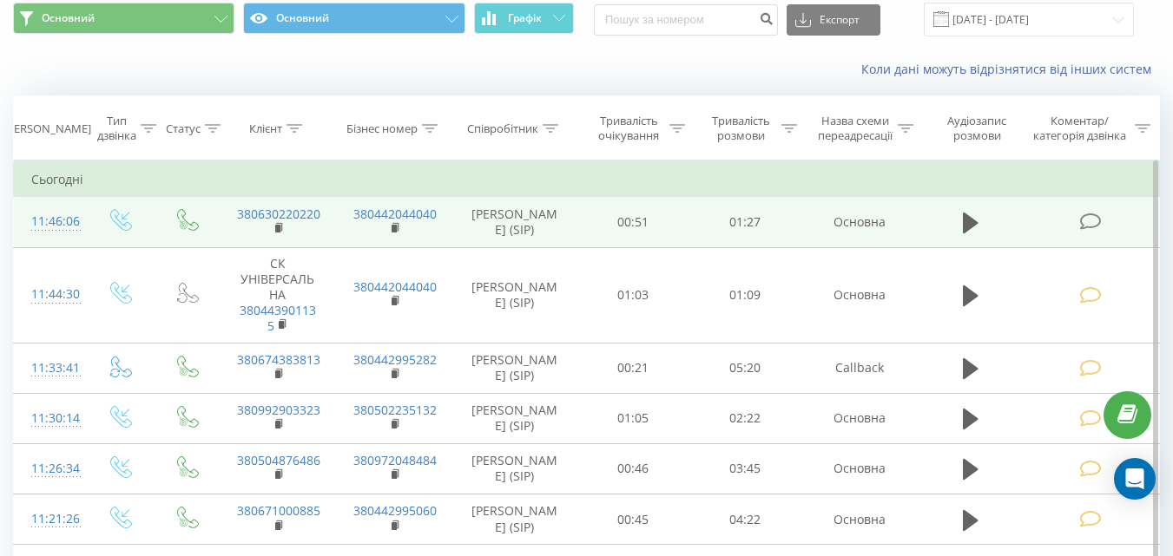
click at [1080, 225] on icon at bounding box center [1090, 222] width 22 height 18
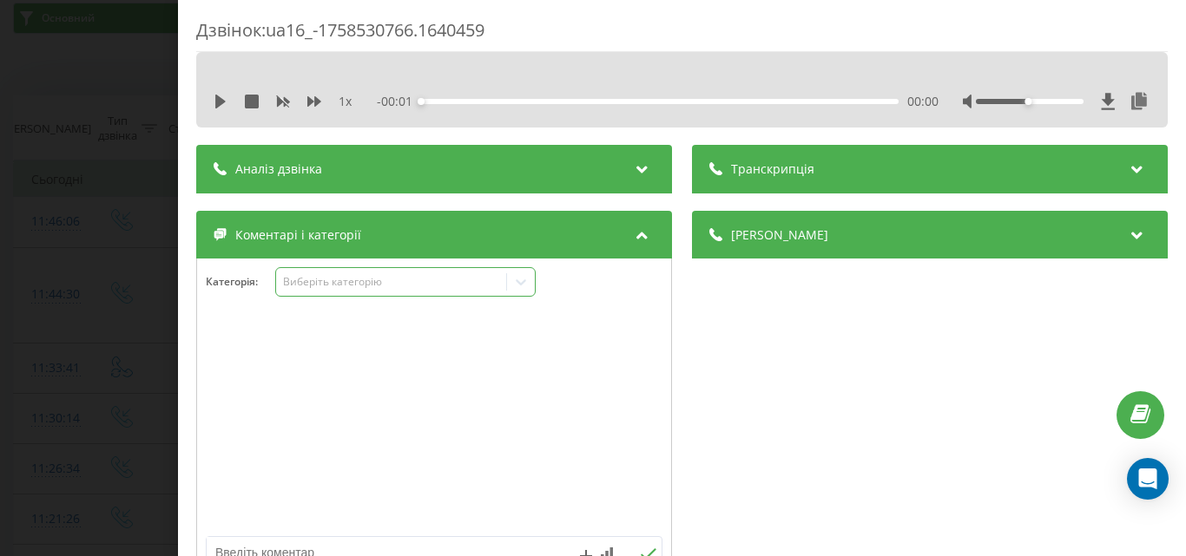
click at [381, 271] on div "Виберіть категорію" at bounding box center [405, 282] width 260 height 30
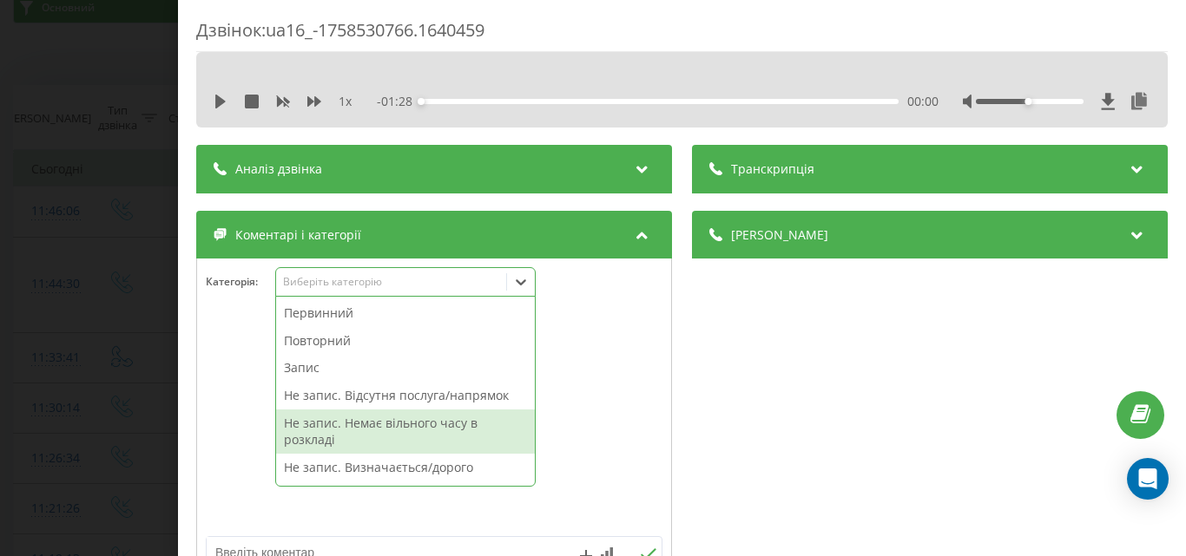
scroll to position [87, 0]
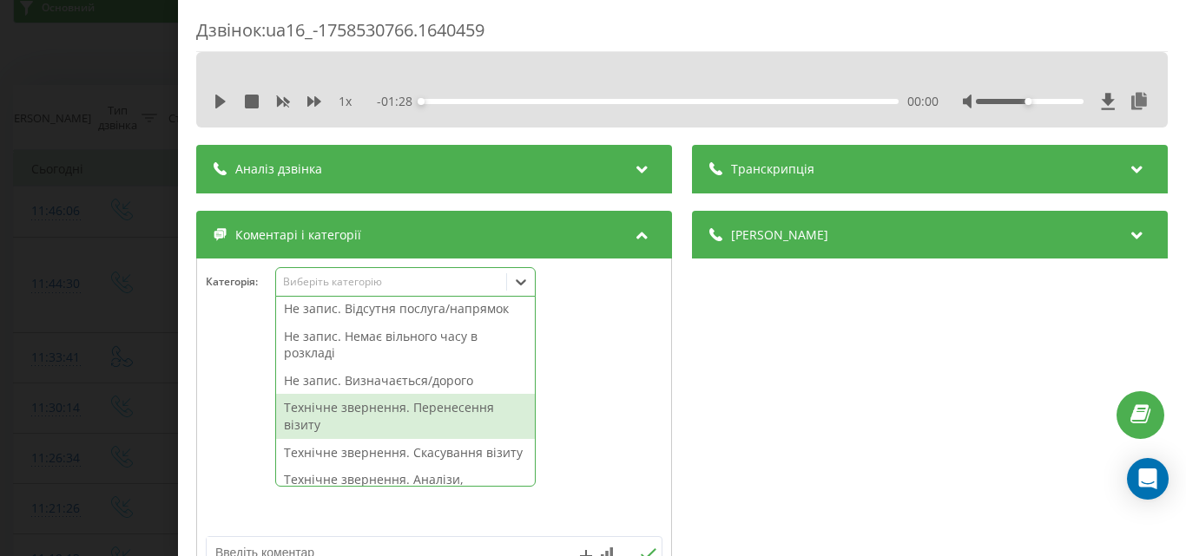
click at [542, 399] on div at bounding box center [434, 423] width 474 height 208
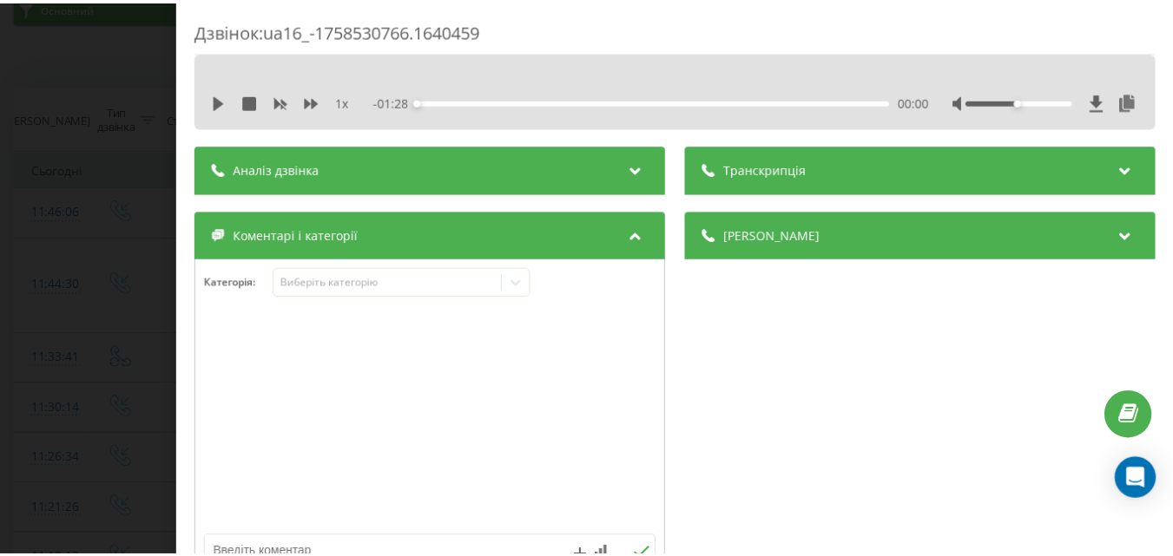
scroll to position [174, 0]
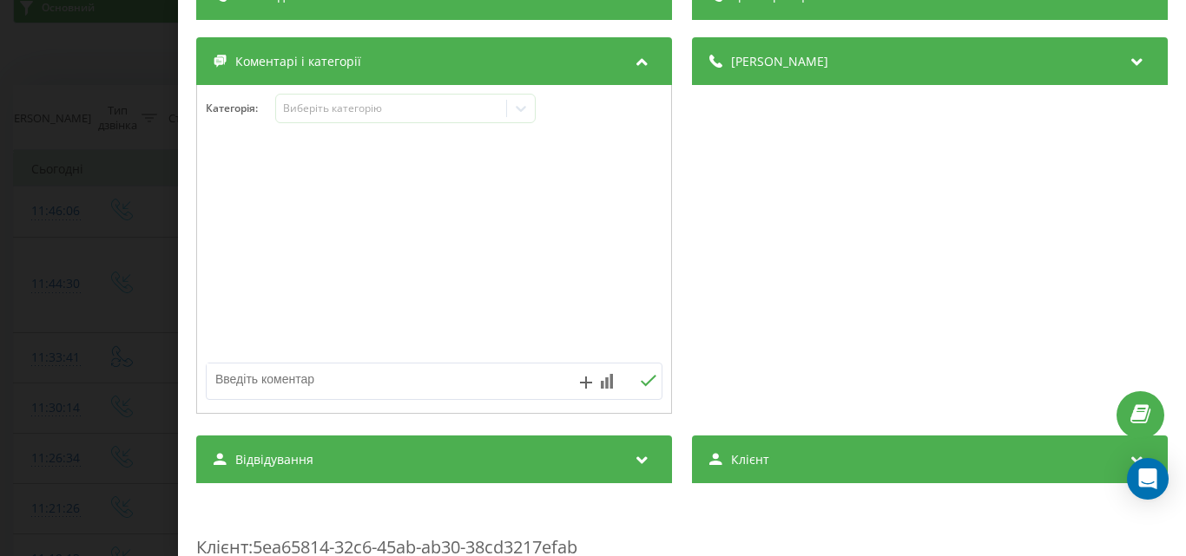
click at [370, 385] on textarea at bounding box center [389, 379] width 364 height 31
type textarea "уточ по запису"
click at [634, 380] on button at bounding box center [647, 381] width 27 height 15
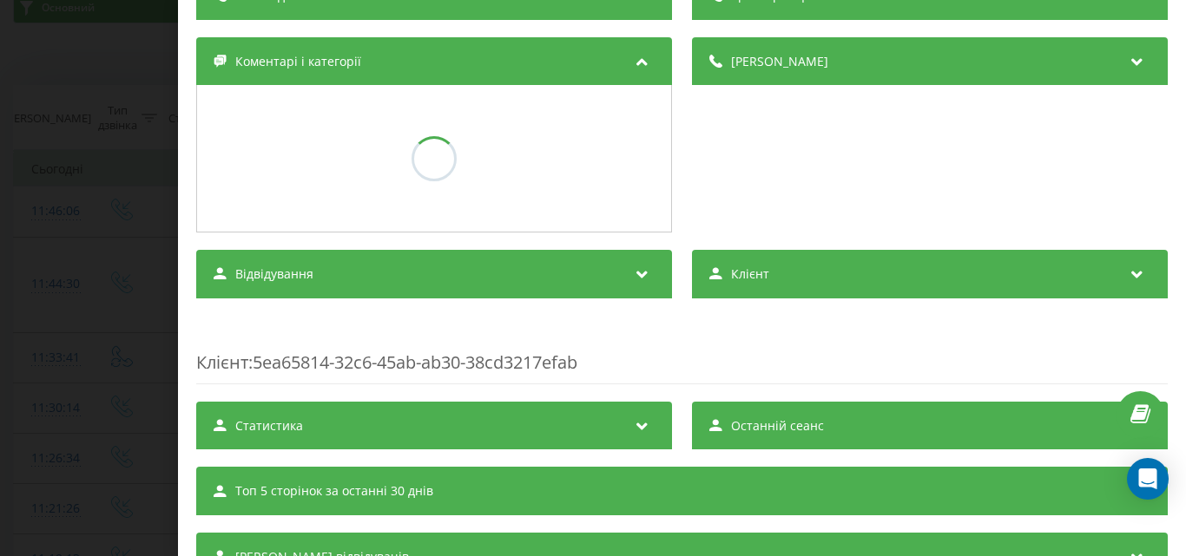
drag, startPoint x: 172, startPoint y: 249, endPoint x: 171, endPoint y: 486, distance: 236.9
click at [168, 254] on div "Дзвінок : ua16_-1758530766.1640459 1 x - 01:28 00:00 00:00 Транскрипція Для AI-…" at bounding box center [593, 278] width 1186 height 556
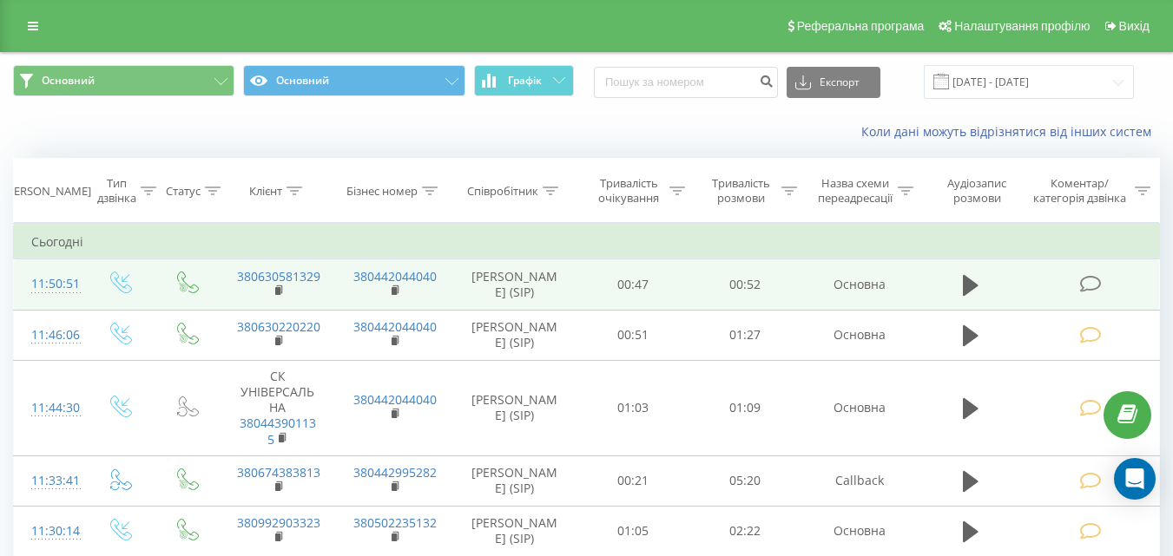
click at [1091, 286] on icon at bounding box center [1090, 284] width 22 height 18
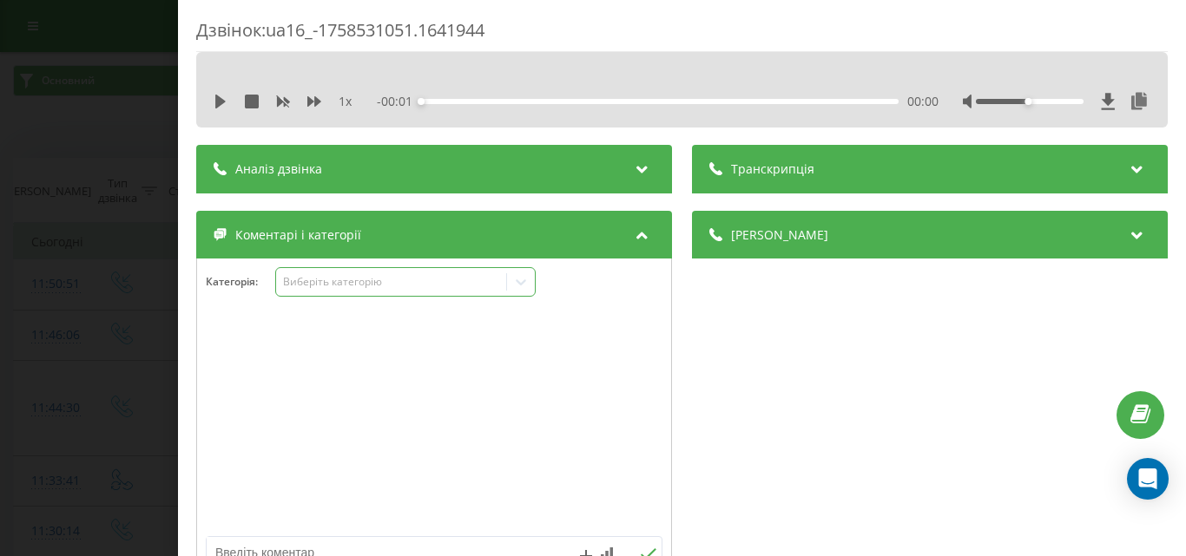
click at [385, 284] on div "Виберіть категорію" at bounding box center [390, 282] width 217 height 14
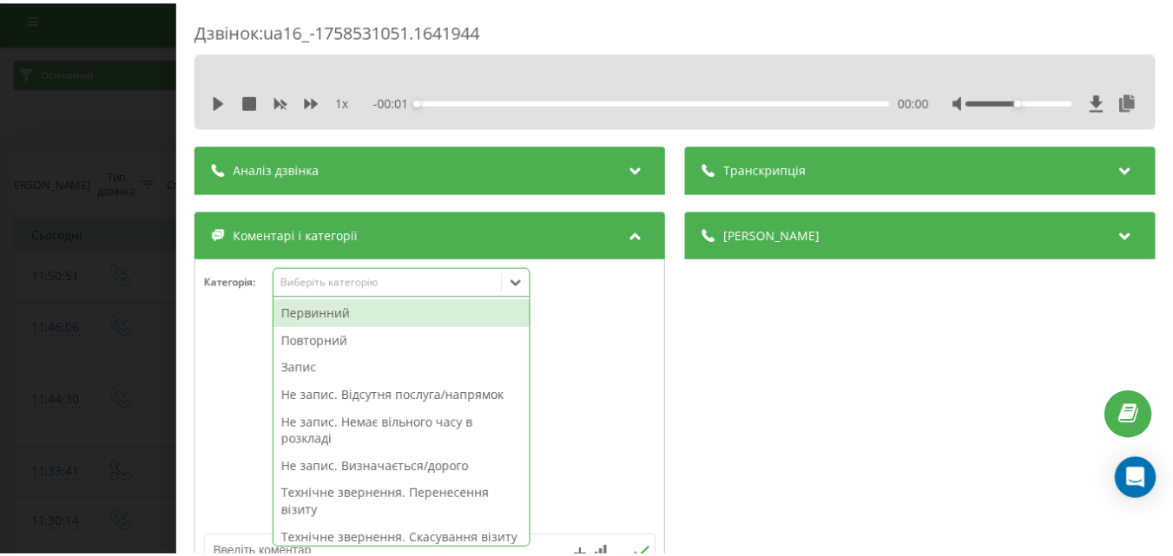
scroll to position [10, 0]
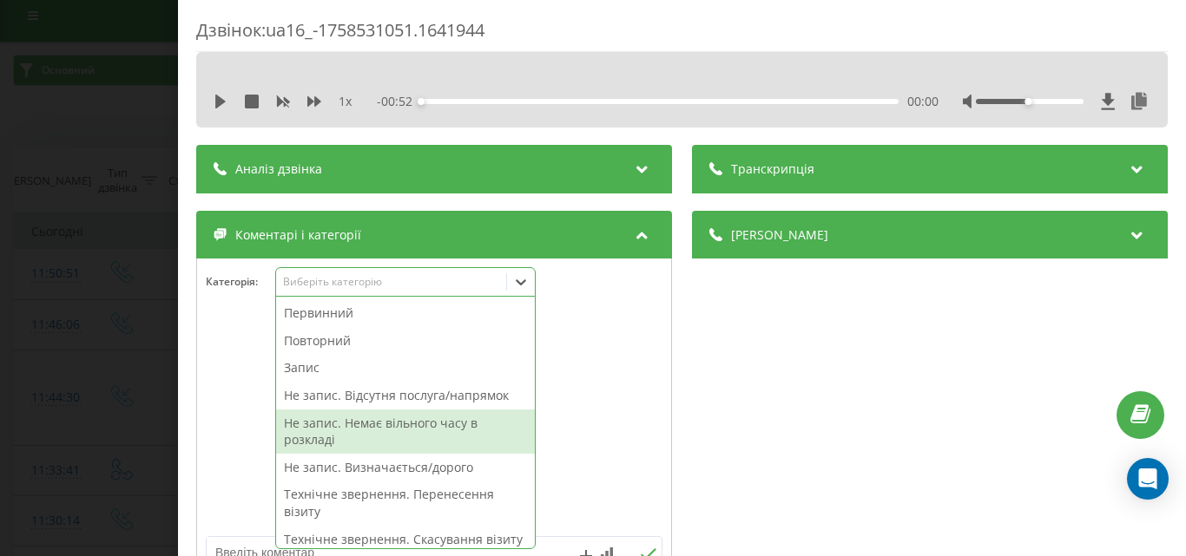
click at [394, 430] on div "Не запис. Немає вільного часу в розкладі" at bounding box center [405, 432] width 259 height 44
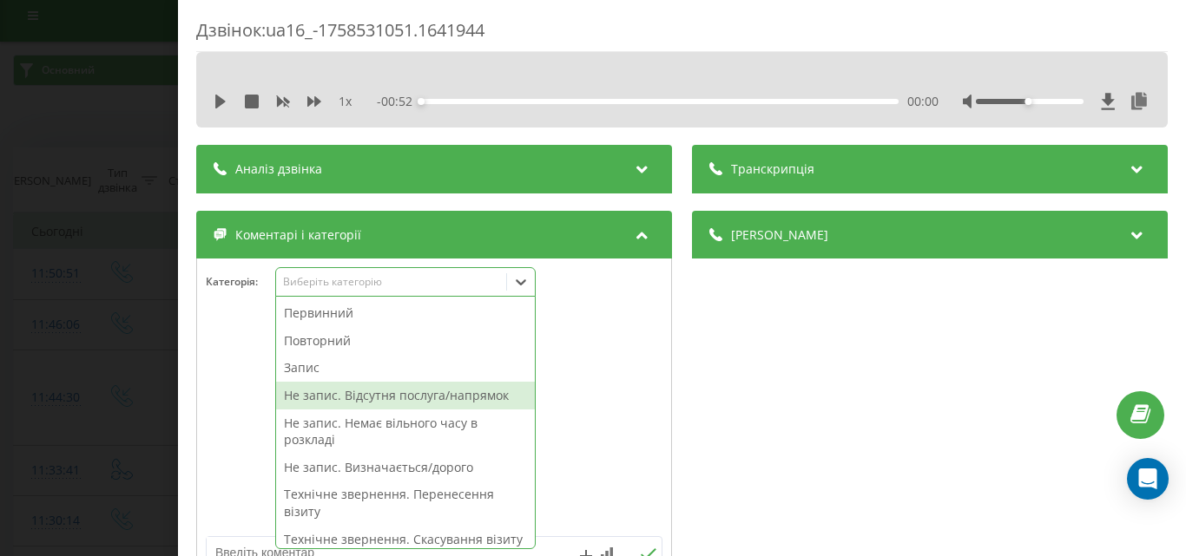
click at [100, 346] on div "Дзвінок : ua16_-1758531051.1641944 1 x - 00:52 00:00 00:00 Транскрипція Для AI-…" at bounding box center [593, 278] width 1186 height 556
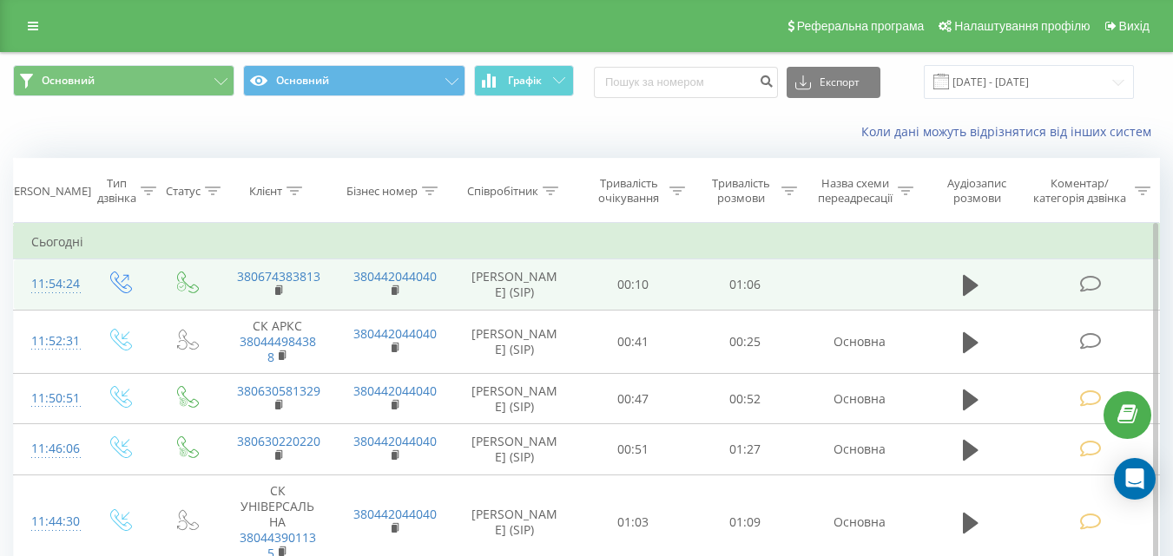
click at [1077, 284] on td at bounding box center [1091, 285] width 135 height 50
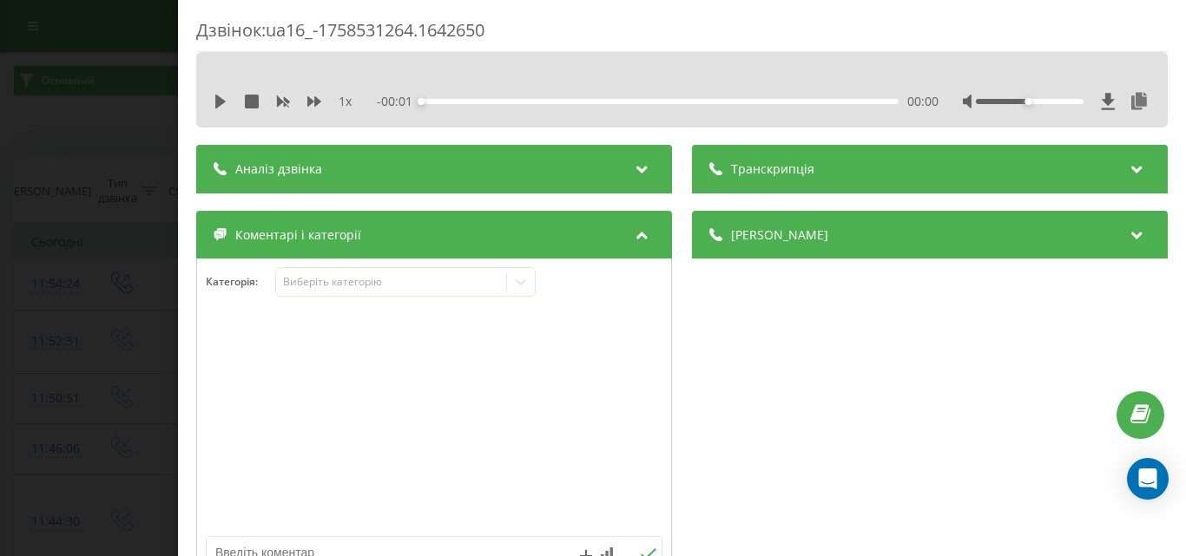
scroll to position [174, 0]
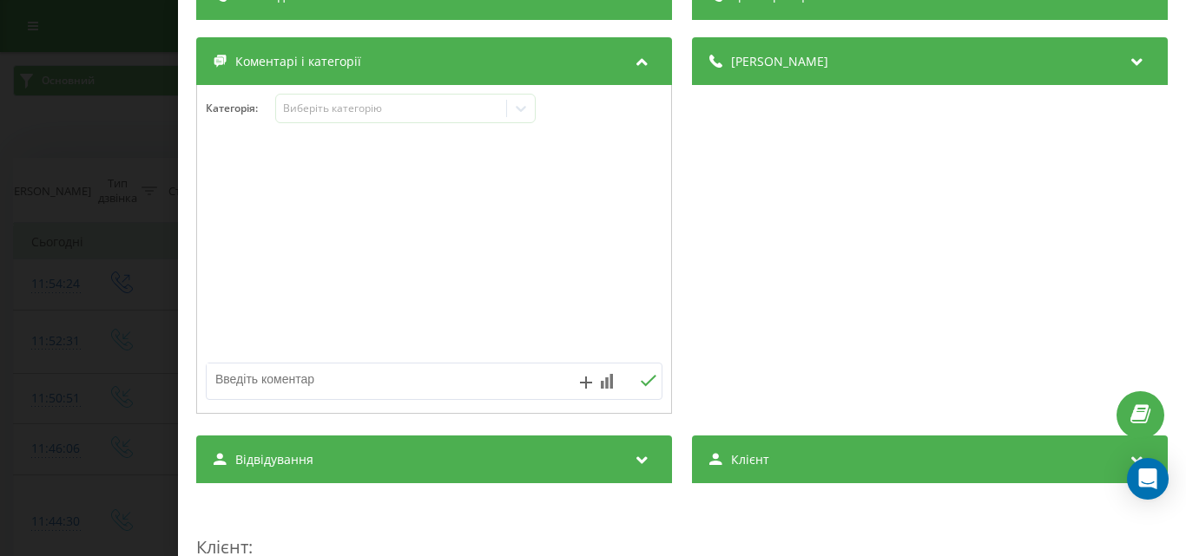
click at [310, 392] on textarea at bounding box center [389, 379] width 364 height 31
type textarea "уточ по запису"
click at [641, 384] on icon at bounding box center [649, 380] width 16 height 11
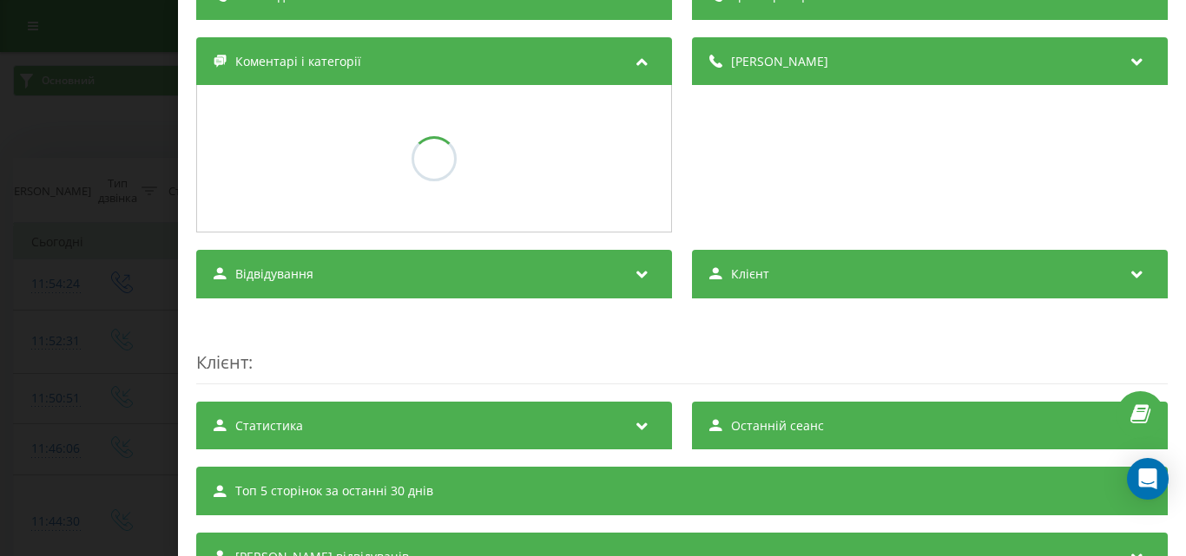
click at [189, 327] on div "Дзвінок : ua16_-1758531264.1642650 1 x - 01:06 00:00 00:00 Транскрипція Для AI-…" at bounding box center [682, 278] width 1008 height 556
click at [121, 327] on div "Дзвінок : ua16_-1758531264.1642650 1 x - 01:06 00:00 00:00 Транскрипція Для AI-…" at bounding box center [593, 278] width 1186 height 556
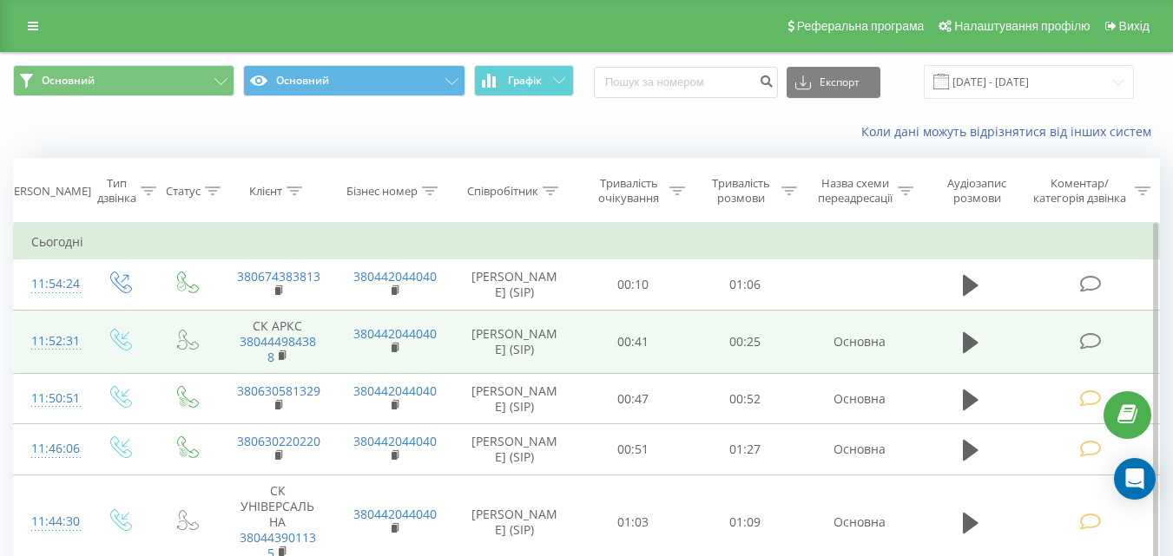
click at [1100, 350] on icon at bounding box center [1090, 341] width 22 height 18
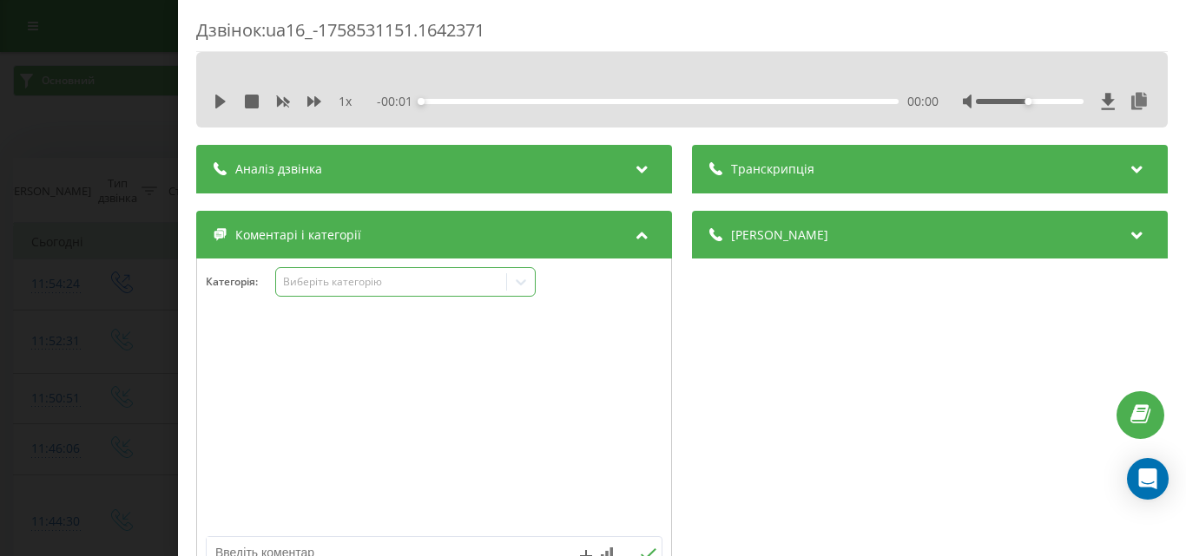
click at [363, 287] on div "Виберіть категорію" at bounding box center [390, 282] width 217 height 14
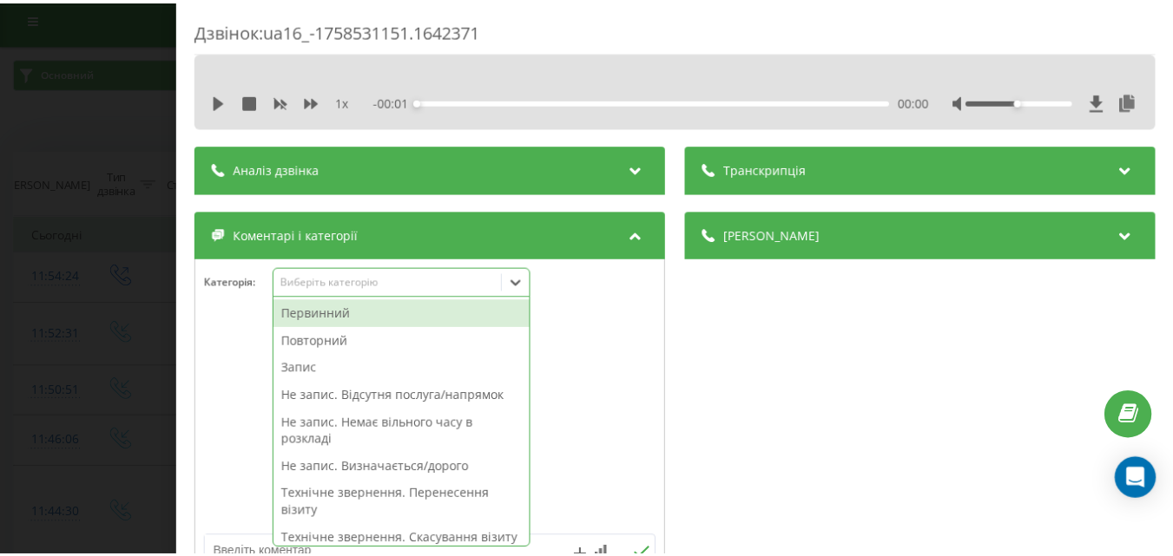
scroll to position [10, 0]
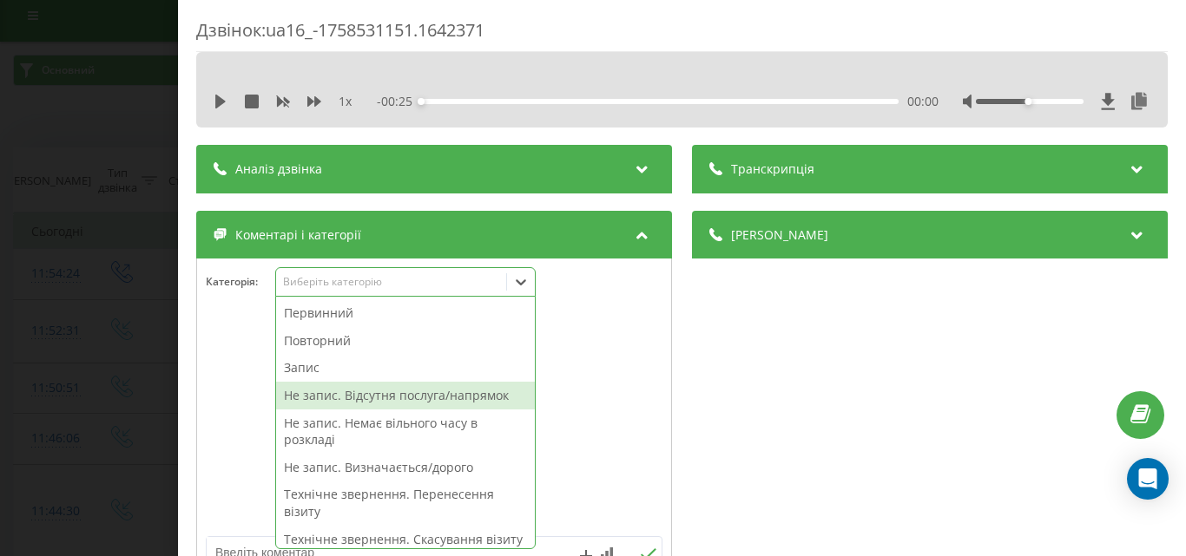
drag, startPoint x: 410, startPoint y: 400, endPoint x: 104, endPoint y: 340, distance: 311.3
click at [391, 399] on div "Не запис. Відсутня послуга/напрямок" at bounding box center [405, 396] width 259 height 28
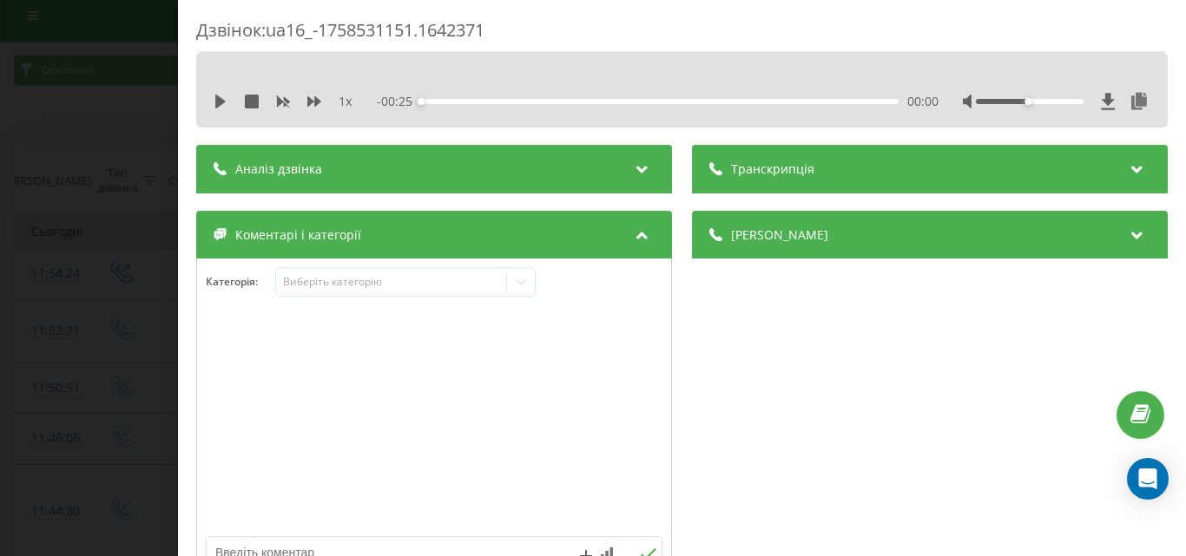
click at [70, 332] on div "Дзвінок : ua16_-1758531151.1642371 1 x - 00:25 00:00 00:00 Транскрипція Для AI-…" at bounding box center [593, 278] width 1186 height 556
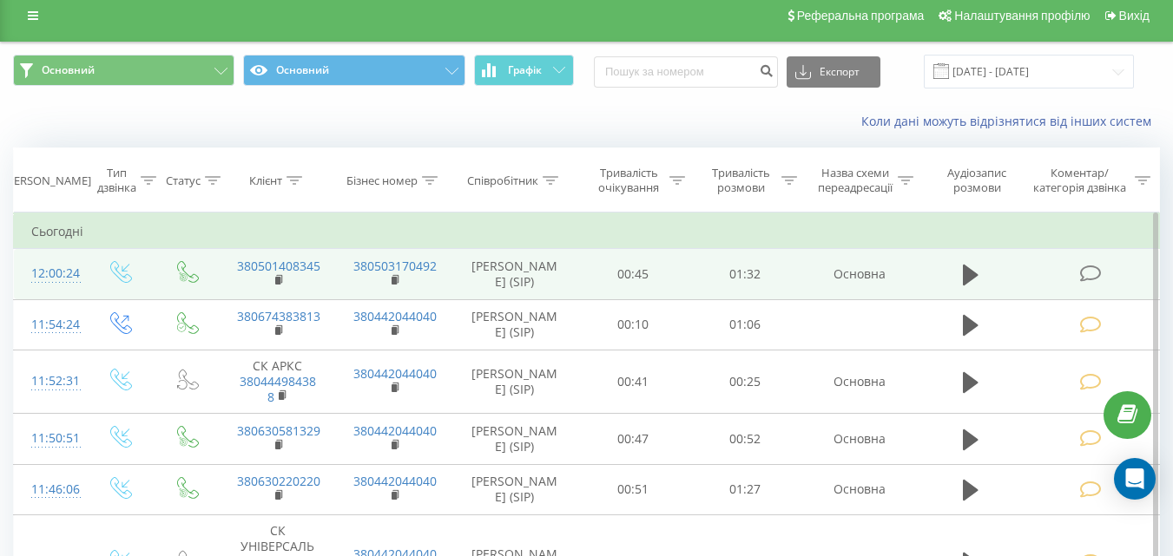
click at [1088, 274] on icon at bounding box center [1090, 274] width 22 height 18
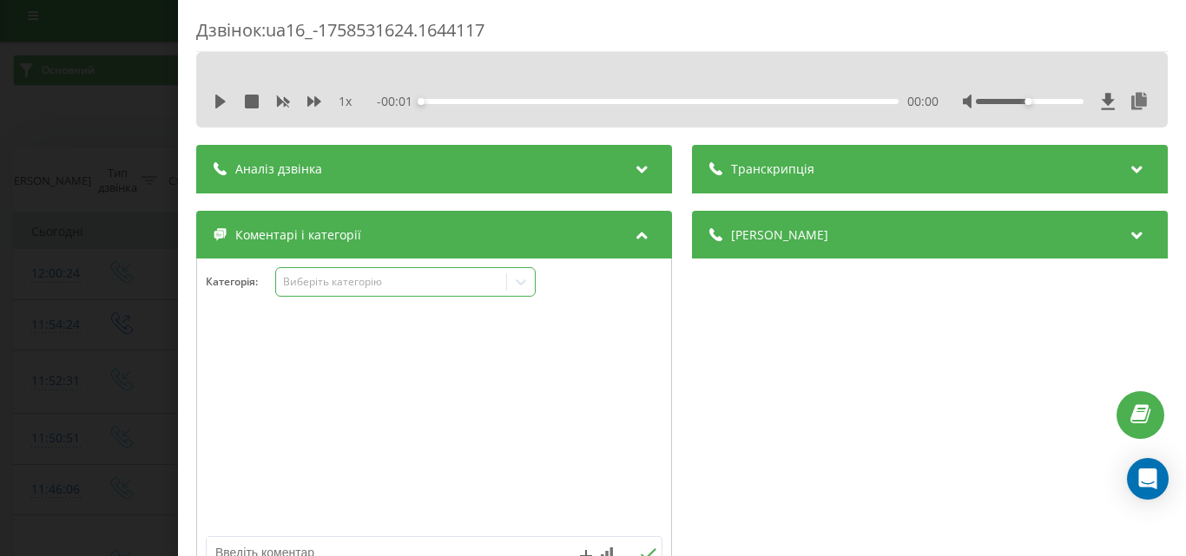
click at [352, 276] on div "Виберіть категорію" at bounding box center [390, 282] width 217 height 14
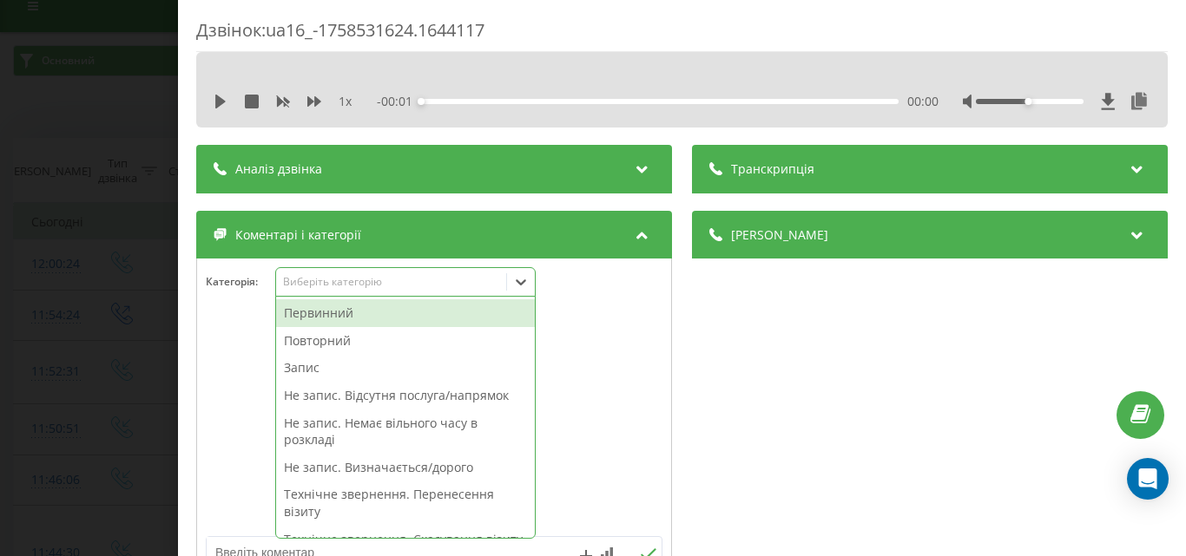
scroll to position [21, 0]
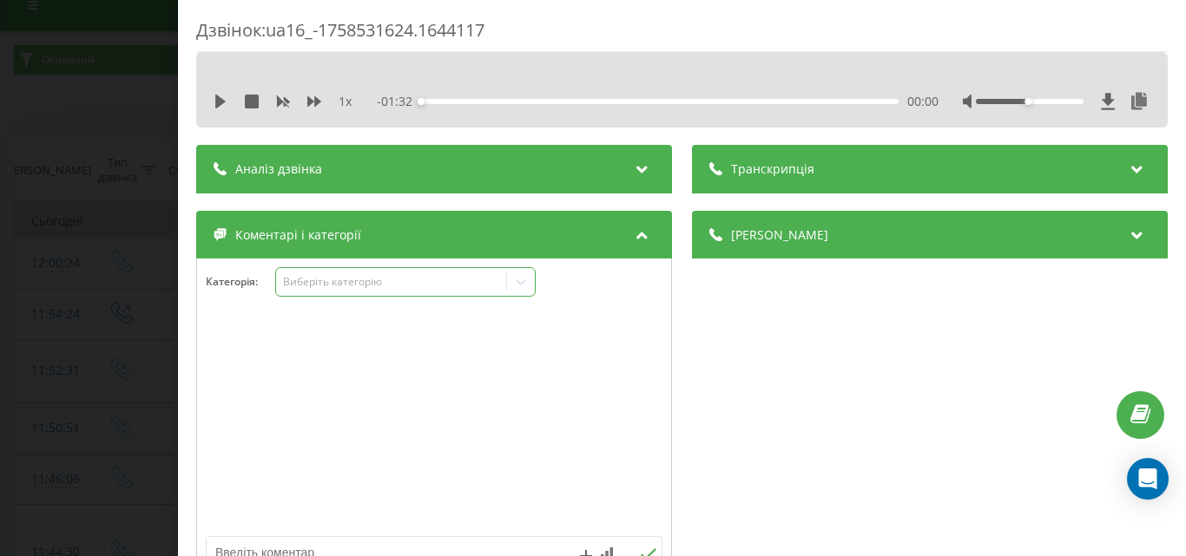
click at [372, 286] on div "Виберіть категорію" at bounding box center [390, 282] width 217 height 14
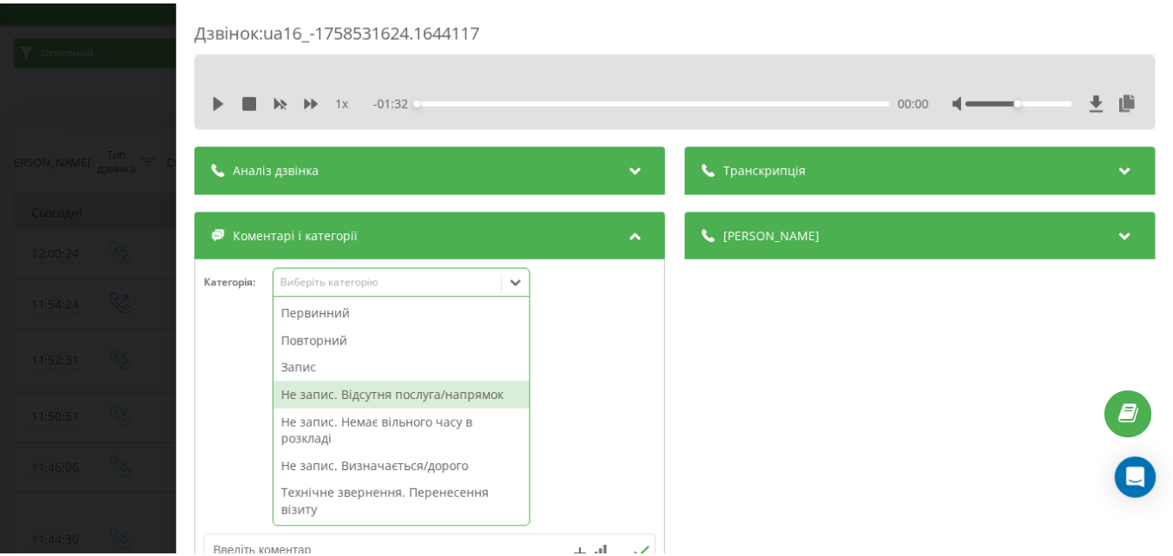
scroll to position [31, 0]
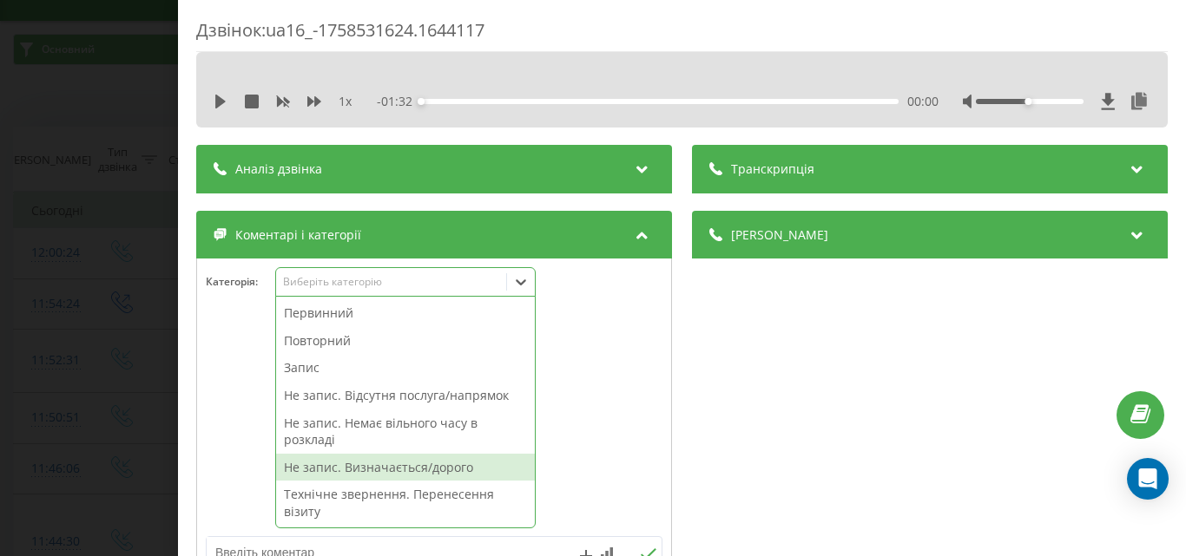
drag, startPoint x: 386, startPoint y: 467, endPoint x: 207, endPoint y: 358, distance: 209.1
click at [386, 466] on div "Не запис. Визначається/дорого" at bounding box center [405, 468] width 259 height 28
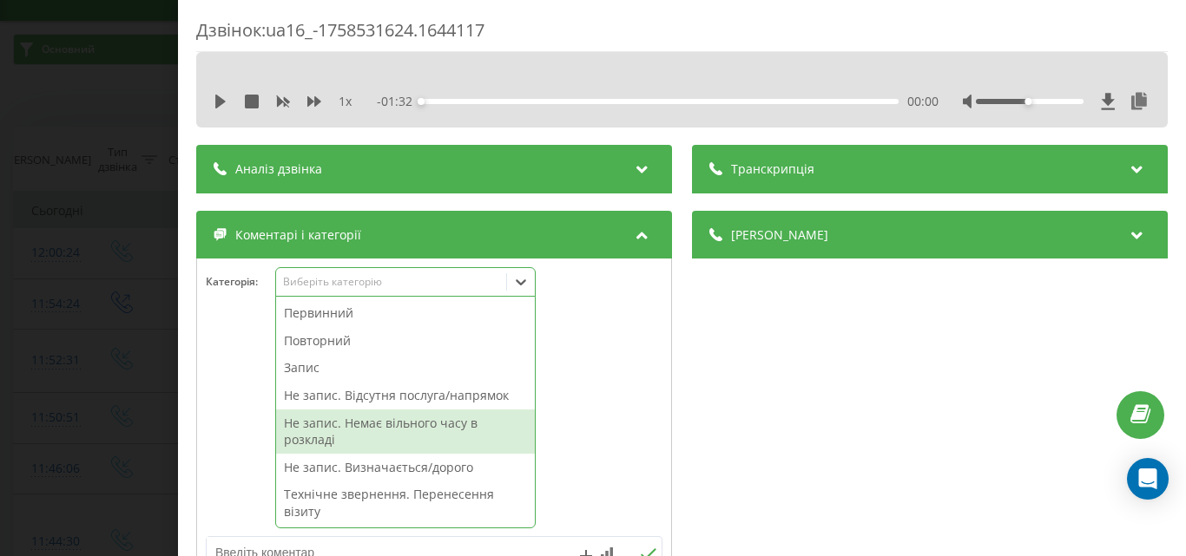
click at [188, 341] on div "Дзвінок : ua16_-1758531624.1644117 1 x - 01:32 00:00 00:00 Транскрипція Для AI-…" at bounding box center [682, 278] width 1008 height 556
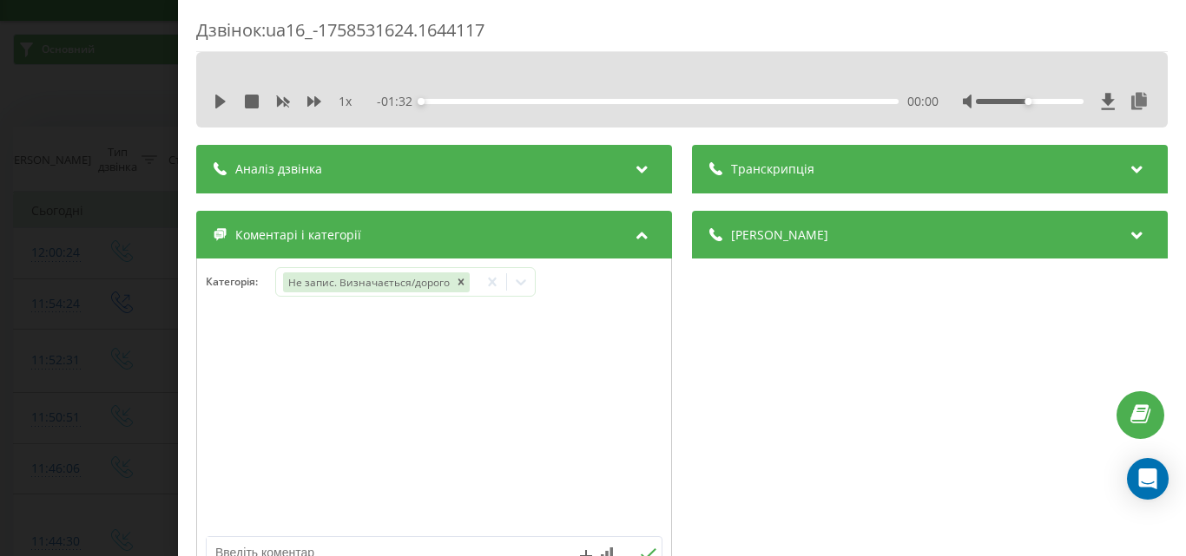
click at [115, 352] on div "Дзвінок : ua16_-1758531624.1644117 1 x - 01:32 00:00 00:00 Транскрипція Для AI-…" at bounding box center [593, 278] width 1186 height 556
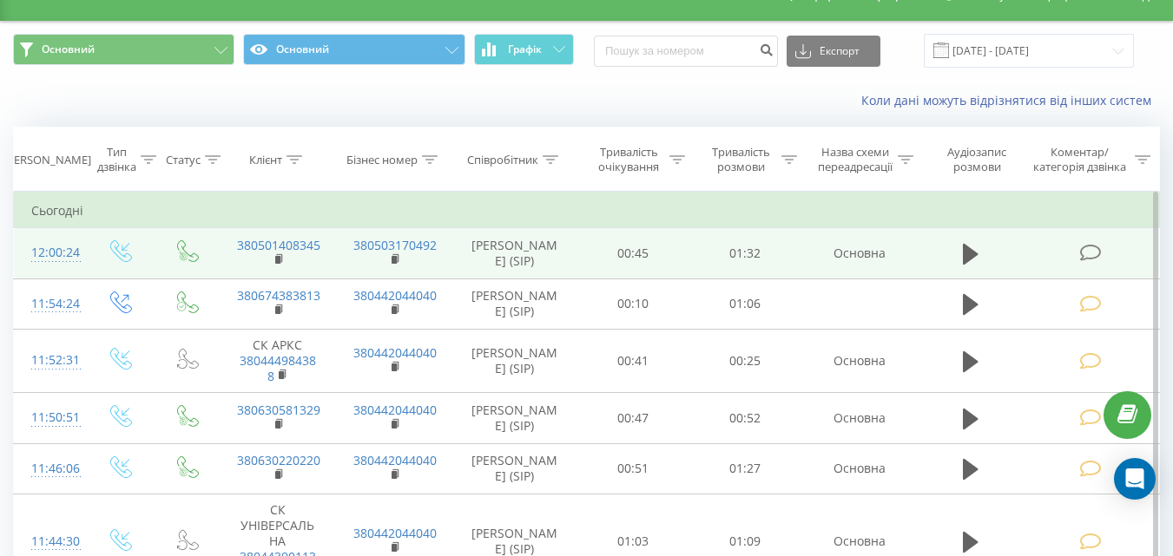
click at [1093, 252] on icon at bounding box center [1090, 253] width 22 height 18
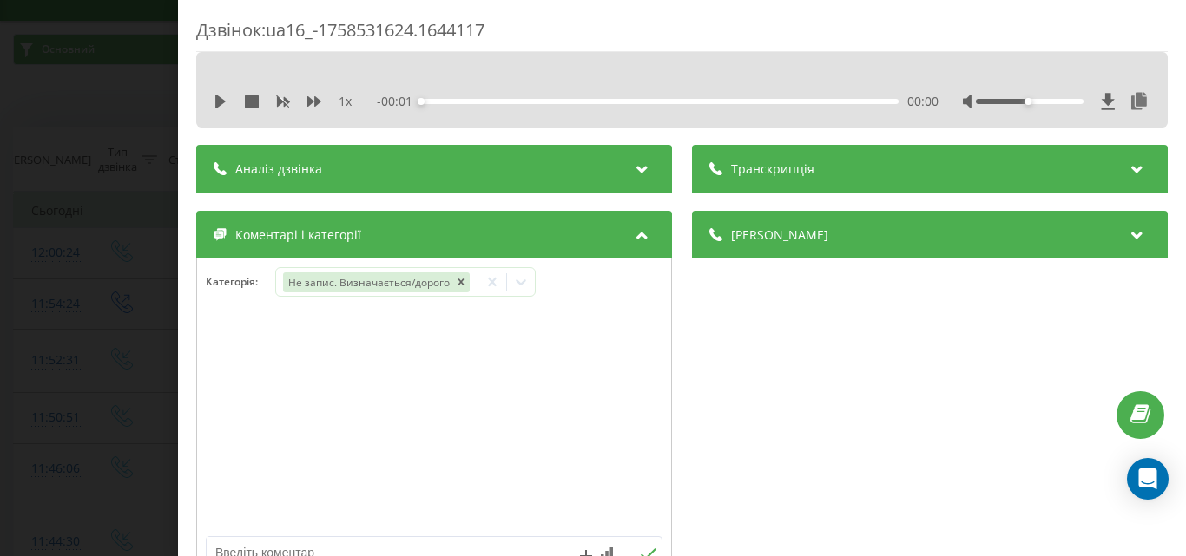
drag, startPoint x: 122, startPoint y: 151, endPoint x: 100, endPoint y: 5, distance: 147.5
click at [122, 142] on div "Дзвінок : ua16_-1758531624.1644117 1 x - 00:01 00:00 00:00 Транскрипція Для AI-…" at bounding box center [593, 278] width 1186 height 556
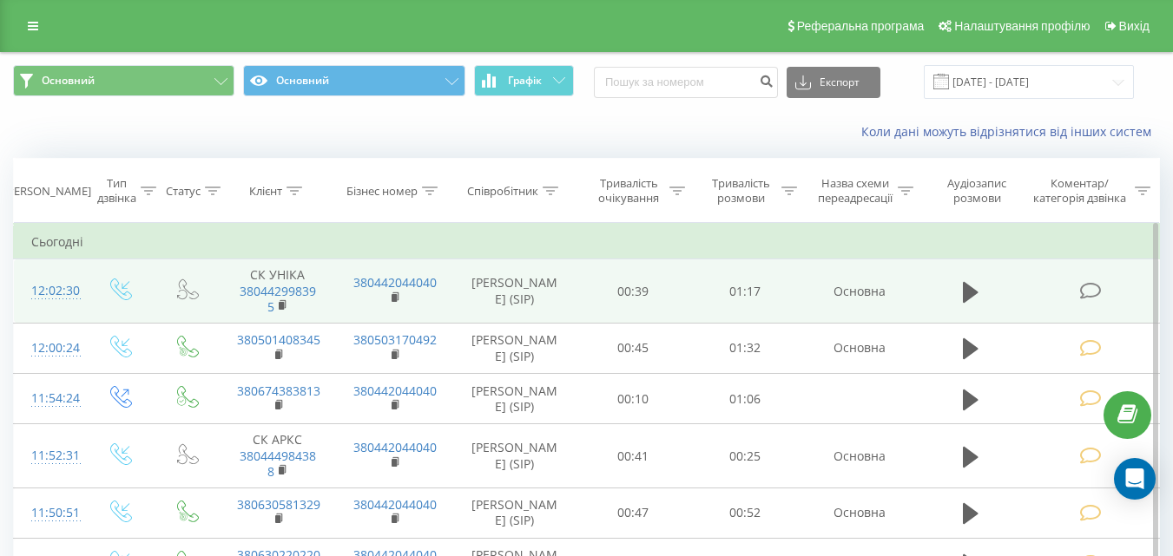
click at [1082, 286] on icon at bounding box center [1090, 291] width 22 height 18
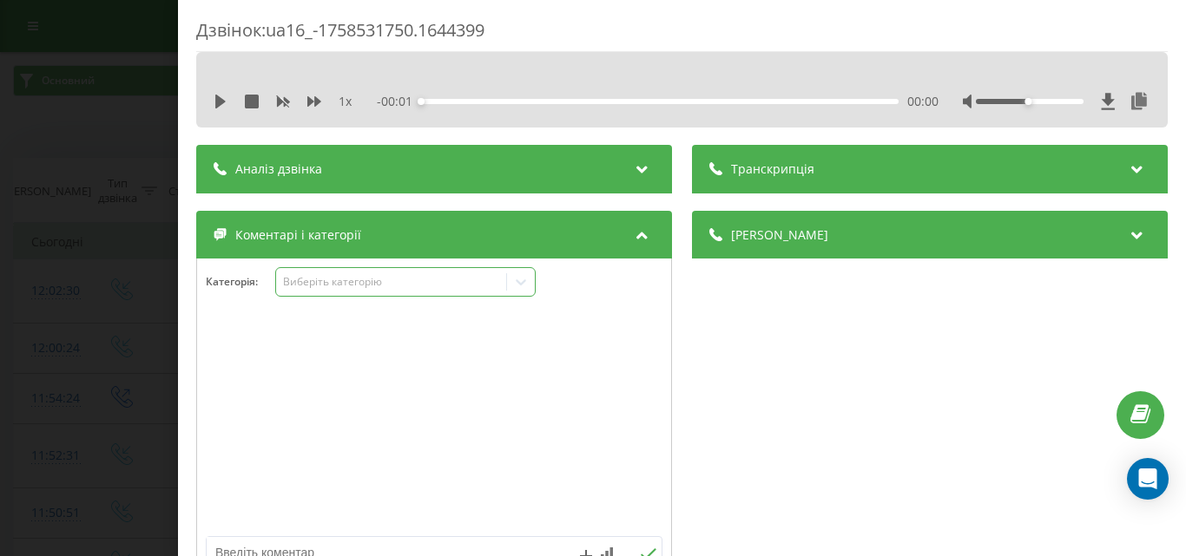
click at [378, 280] on div "Виберіть категорію" at bounding box center [390, 282] width 217 height 14
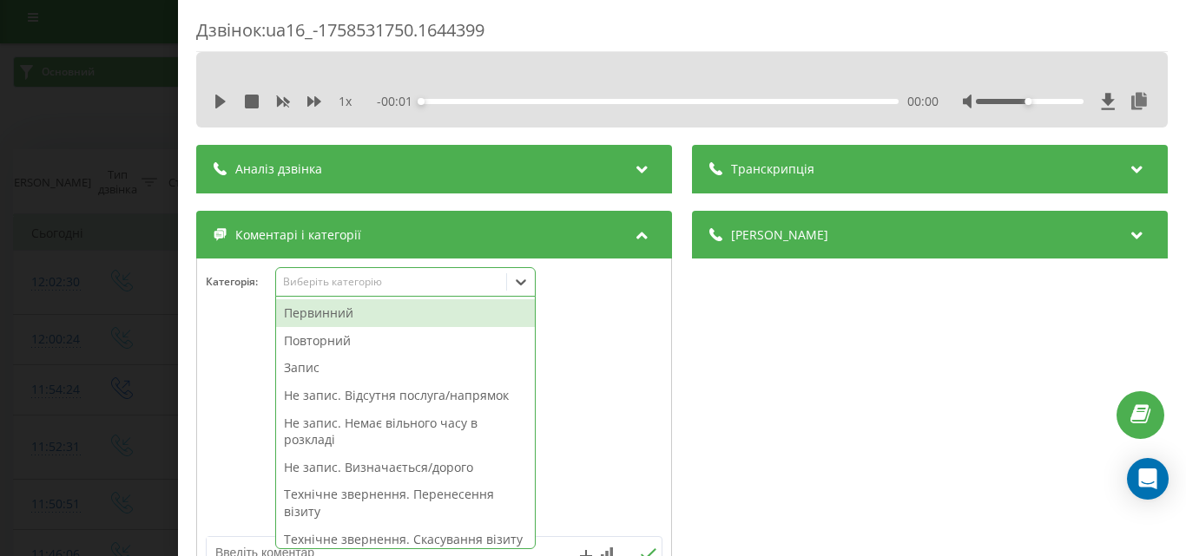
click at [805, 337] on div "Деталі дзвінка Загальне Дата дзвінка [DATE] 12:02:30 Тип дзвінка Вхідний Статус…" at bounding box center [930, 401] width 476 height 381
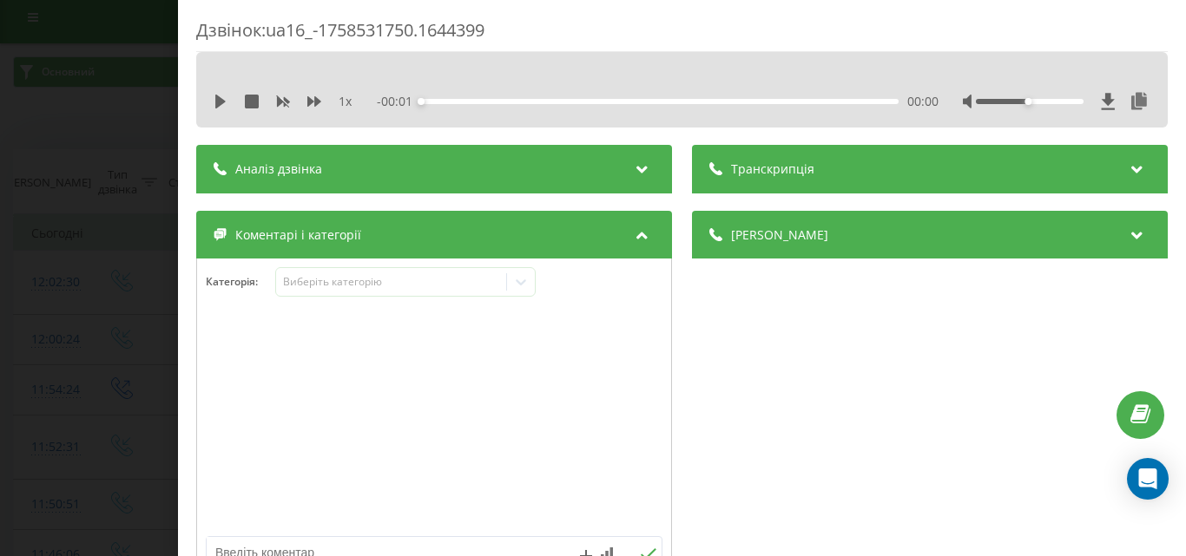
scroll to position [10, 0]
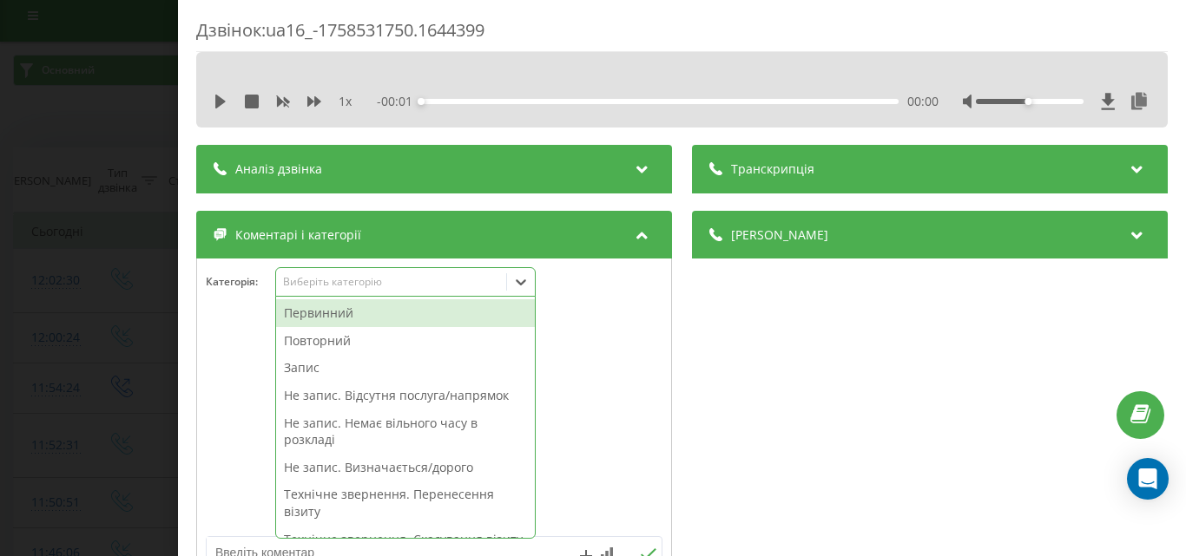
click at [373, 287] on div "Виберіть категорію" at bounding box center [390, 282] width 217 height 14
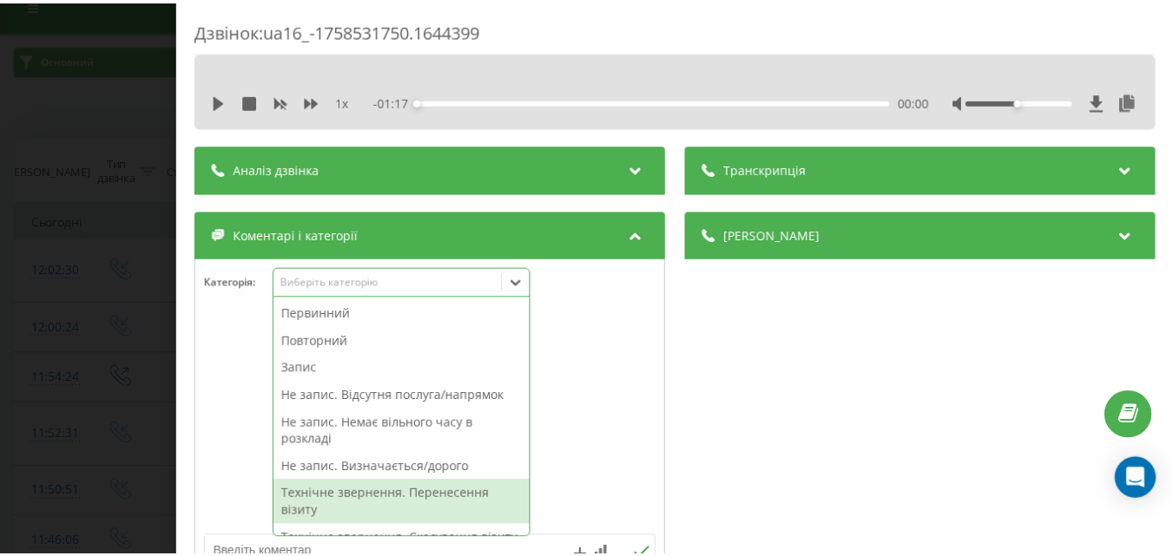
scroll to position [347, 0]
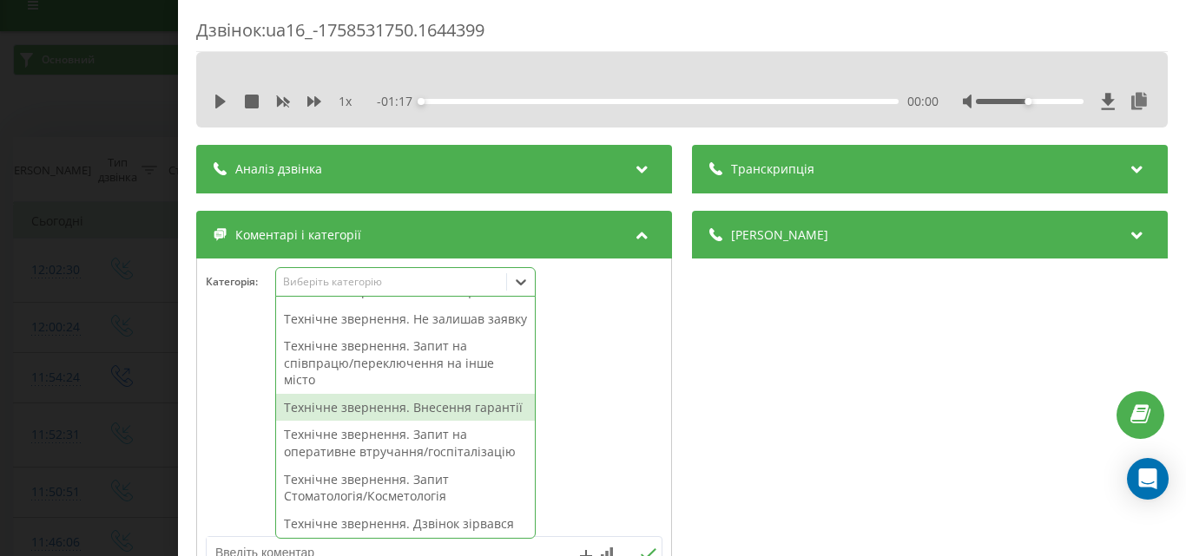
drag, startPoint x: 423, startPoint y: 450, endPoint x: 96, endPoint y: 309, distance: 355.7
click at [415, 422] on div "Технічне звернення. Внесення гарантії" at bounding box center [405, 408] width 259 height 28
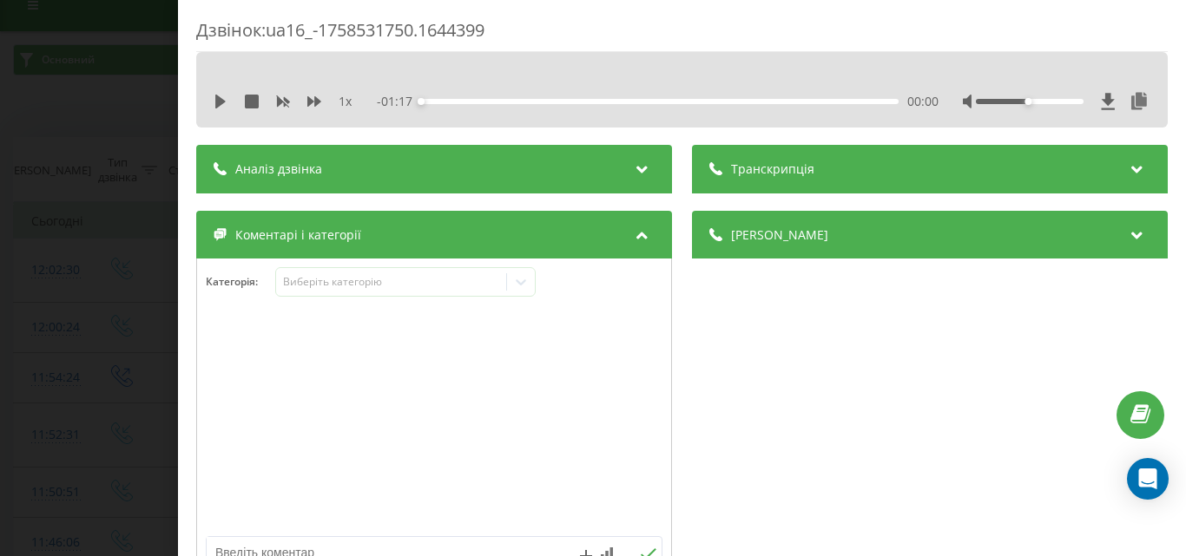
drag, startPoint x: 90, startPoint y: 306, endPoint x: 114, endPoint y: 483, distance: 178.6
click at [90, 311] on div "Дзвінок : ua16_-1758531750.1644399 1 x - 01:17 00:00 00:00 Транскрипція Для AI-…" at bounding box center [593, 278] width 1186 height 556
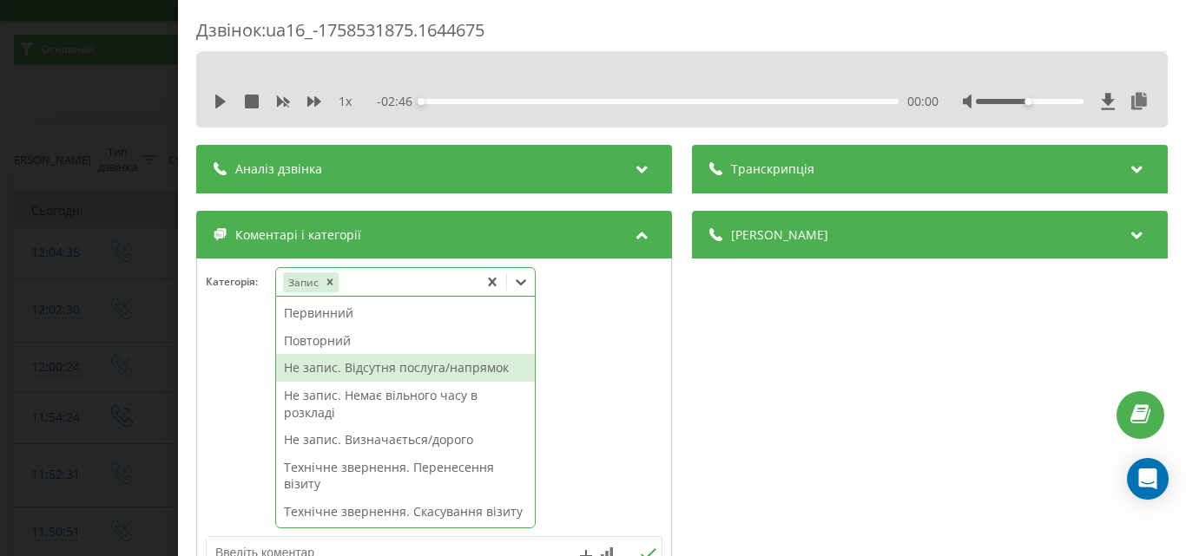
click at [330, 339] on div "Повторний" at bounding box center [405, 341] width 259 height 28
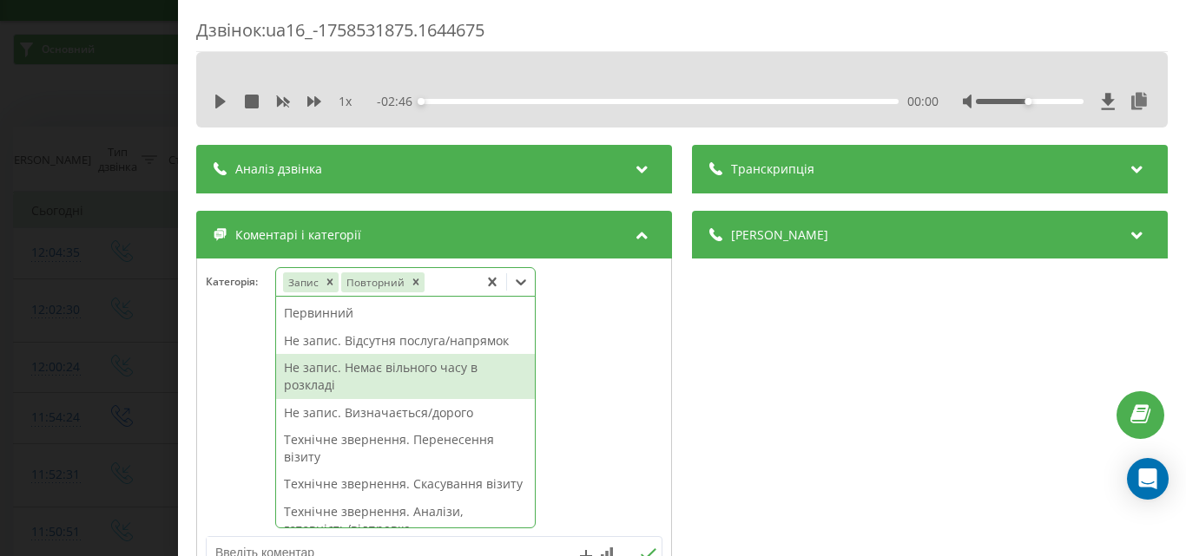
click at [597, 450] on div at bounding box center [434, 423] width 474 height 208
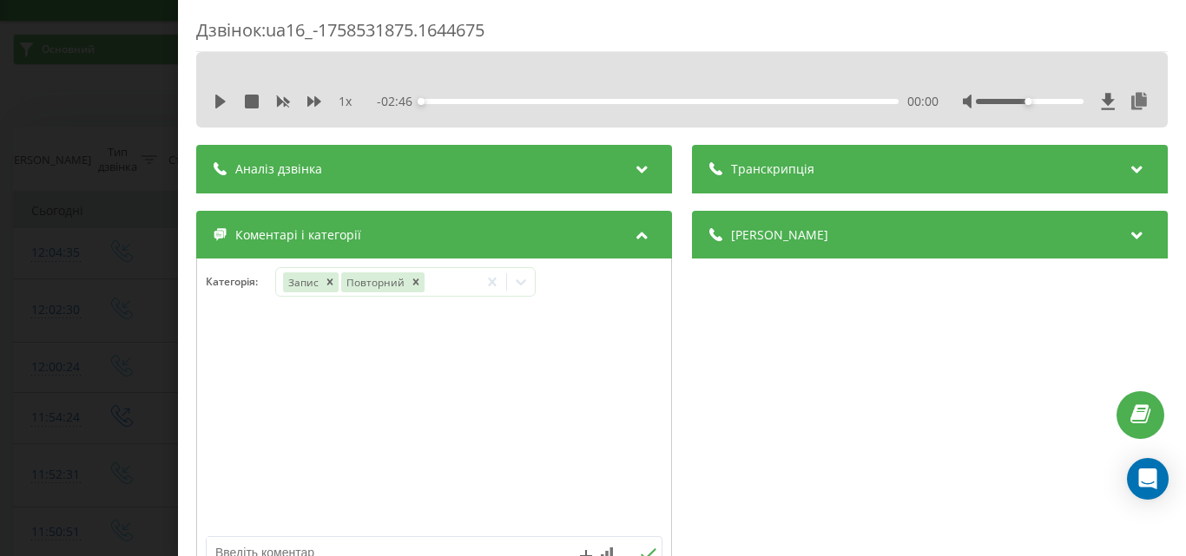
click at [518, 432] on div at bounding box center [434, 423] width 474 height 208
click at [518, 272] on div at bounding box center [521, 282] width 28 height 28
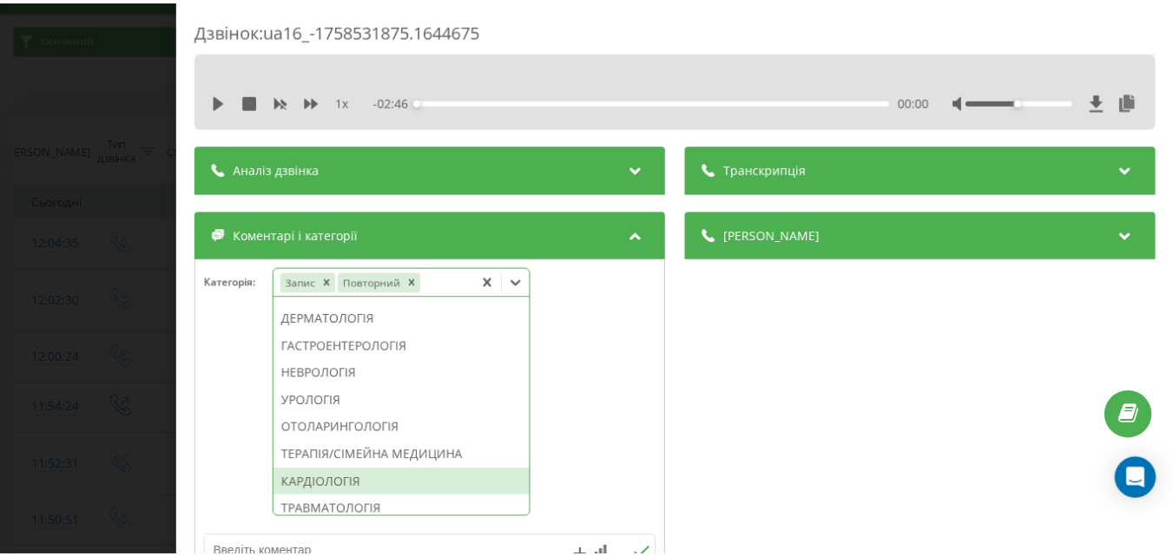
scroll to position [694, 0]
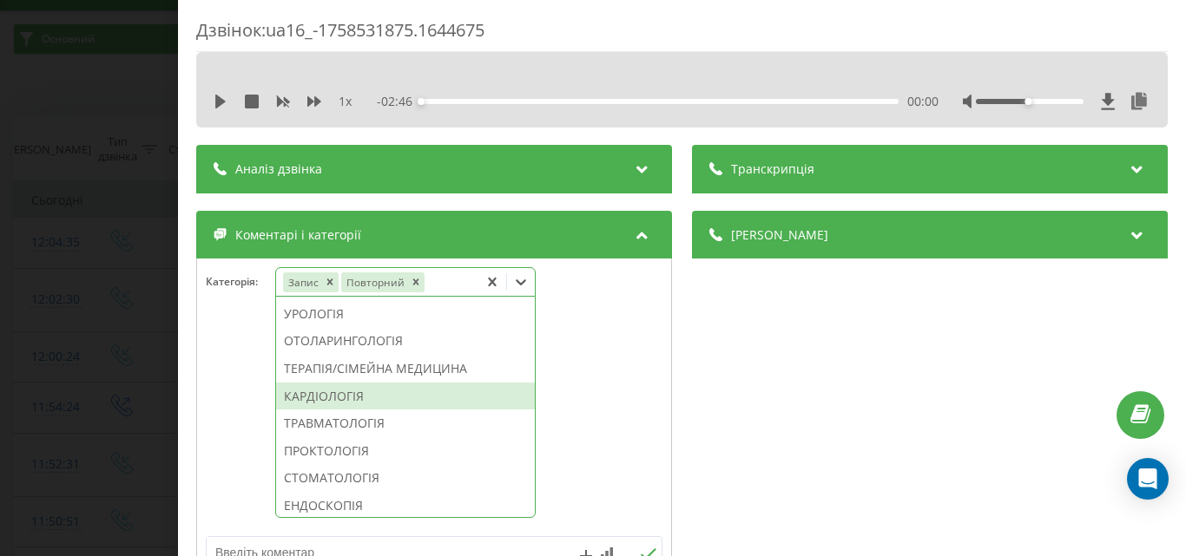
drag, startPoint x: 357, startPoint y: 445, endPoint x: 167, endPoint y: 389, distance: 198.3
click at [346, 411] on div "КАРДІОЛОГІЯ" at bounding box center [405, 397] width 259 height 28
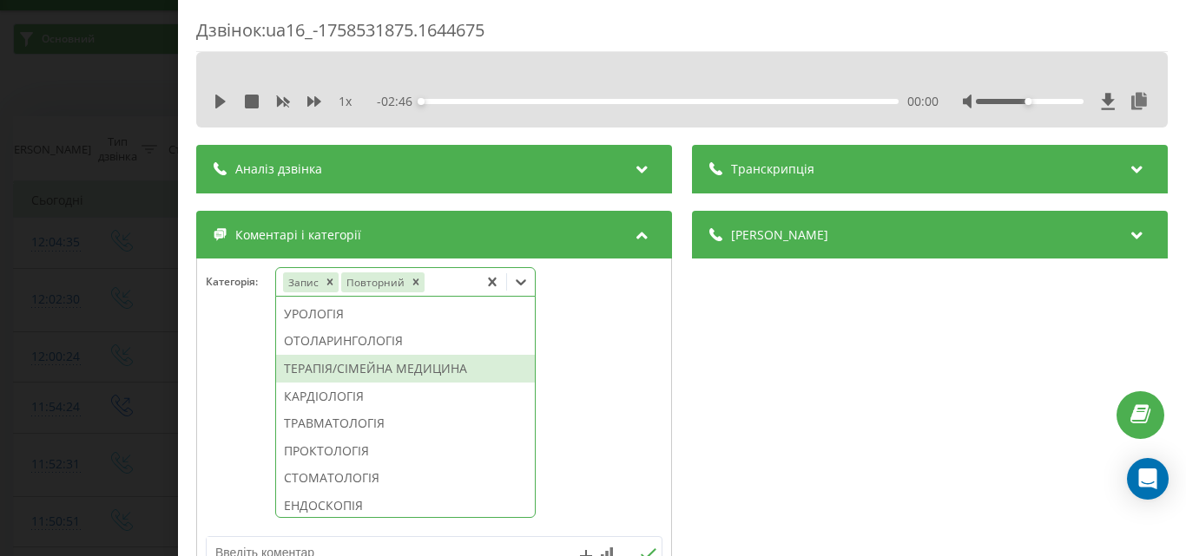
click at [167, 389] on div "Дзвінок : ua16_-1758531875.1644675 1 x - 02:46 00:00 00:00 Транскрипція Для AI-…" at bounding box center [593, 278] width 1186 height 556
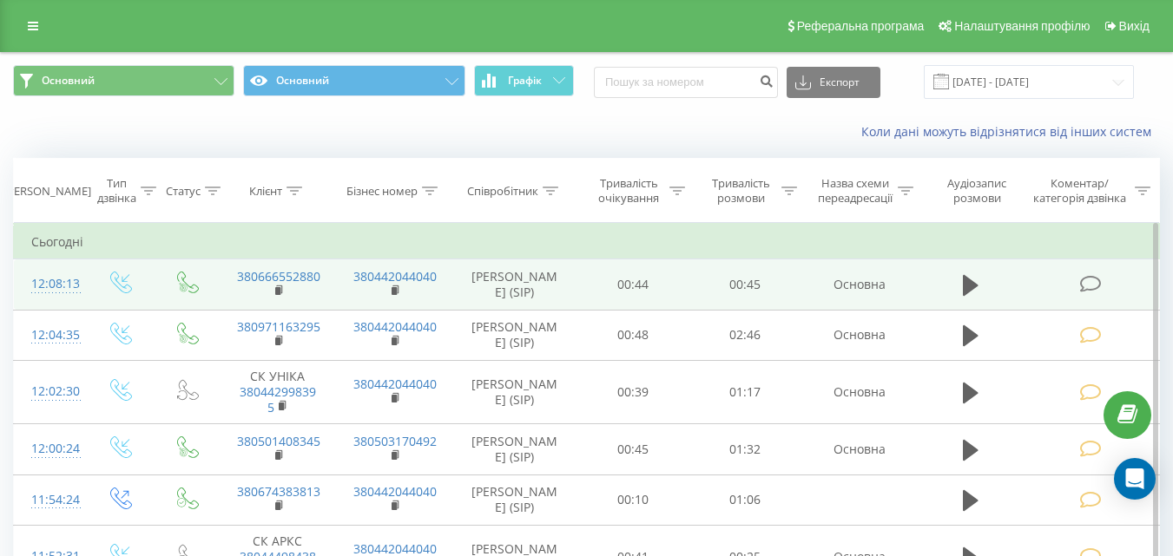
click at [1100, 300] on td at bounding box center [1091, 285] width 135 height 50
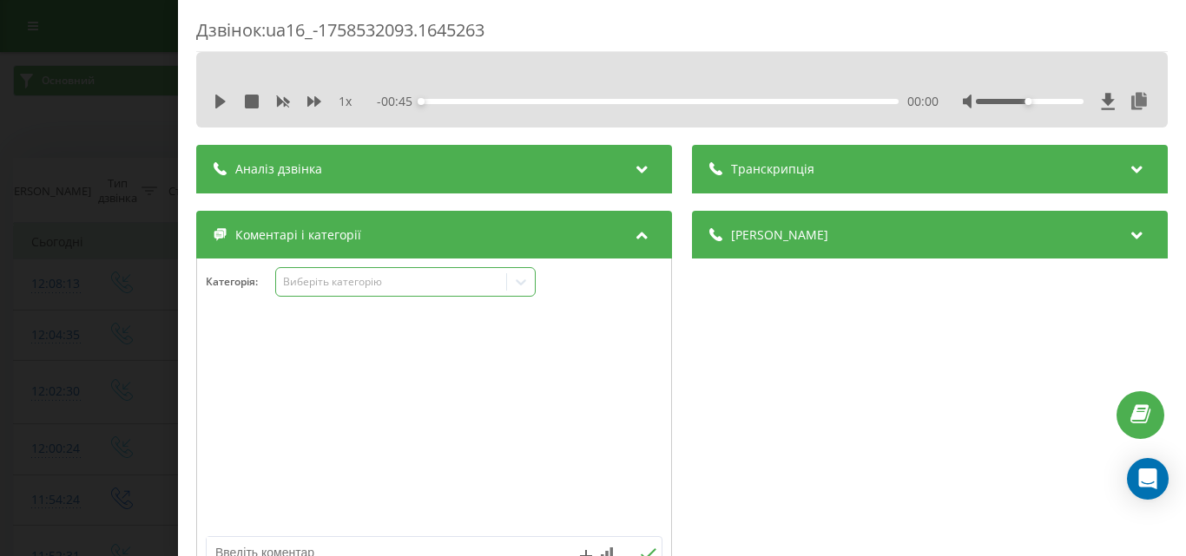
click at [448, 286] on div "Виберіть категорію" at bounding box center [390, 282] width 217 height 14
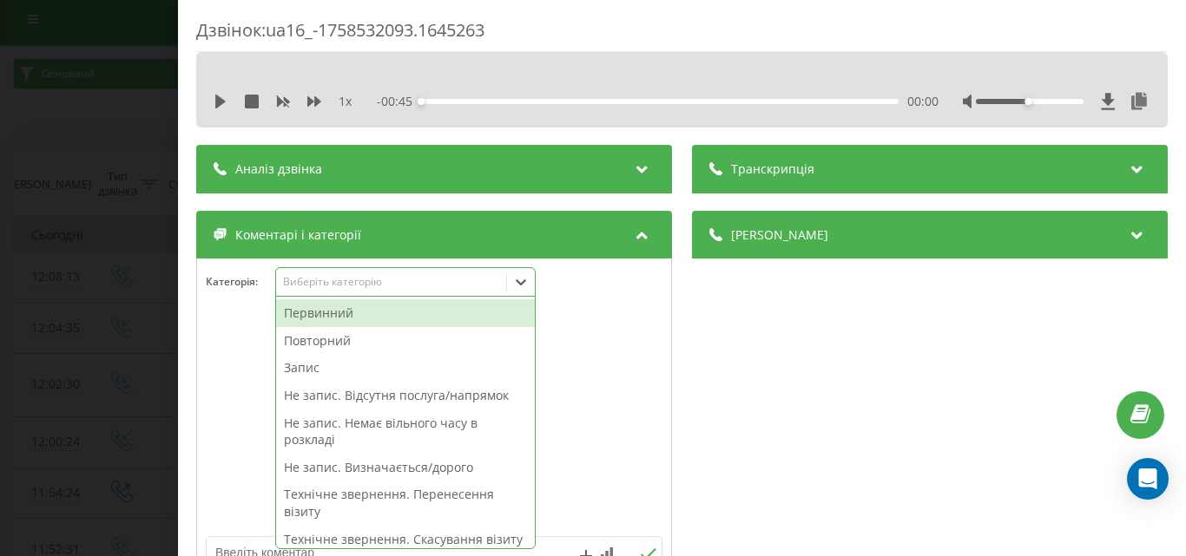
scroll to position [10, 0]
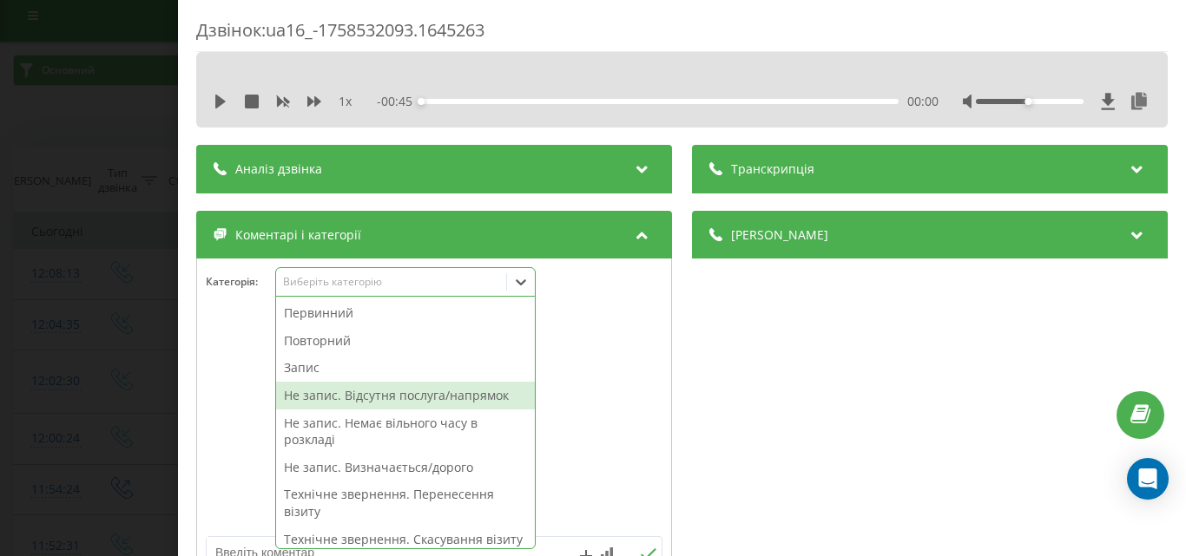
click at [440, 404] on div "Не запис. Відсутня послуга/напрямок" at bounding box center [405, 396] width 259 height 28
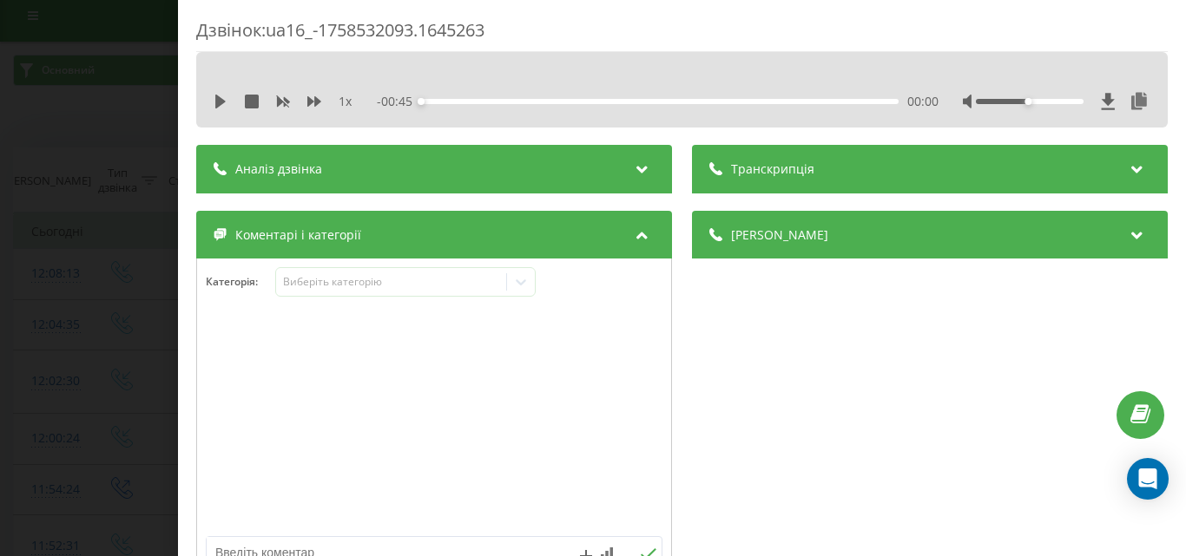
click at [849, 363] on div "Деталі дзвінка Загальне Дата дзвінка 2025-09-22 12:08:13 Тип дзвінка Вхідний Ст…" at bounding box center [930, 401] width 476 height 381
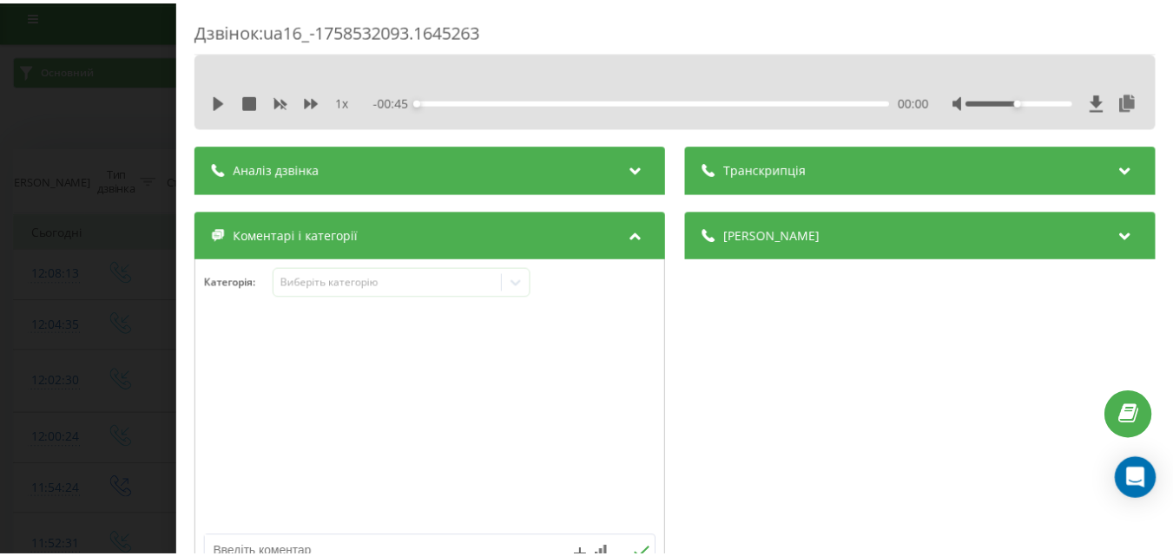
scroll to position [174, 0]
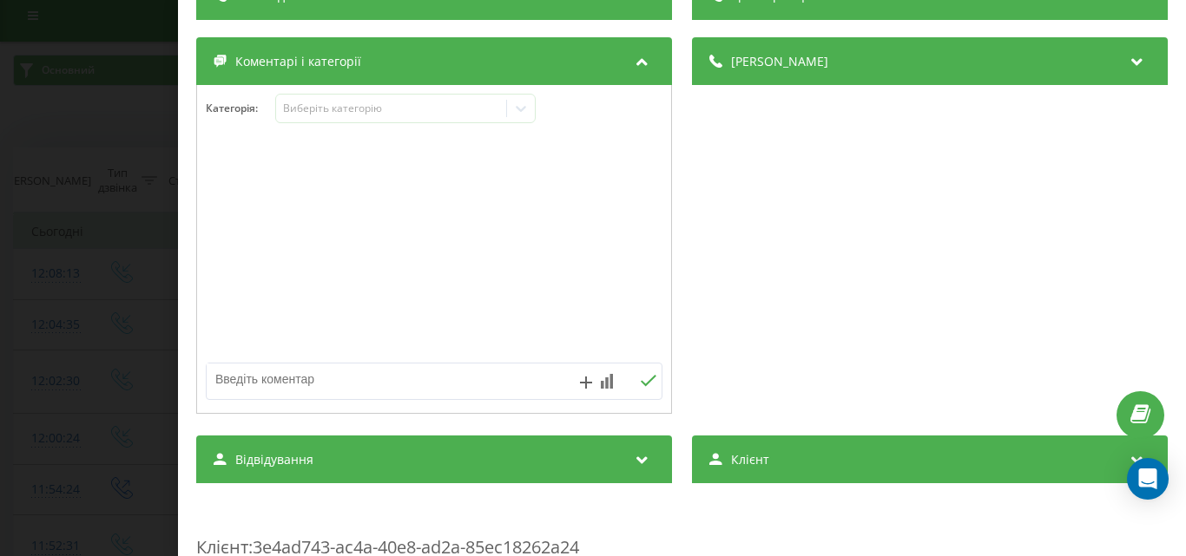
click at [327, 378] on textarea at bounding box center [389, 379] width 364 height 31
type textarea "плазмофорез загальний"
click at [641, 385] on icon at bounding box center [649, 380] width 16 height 11
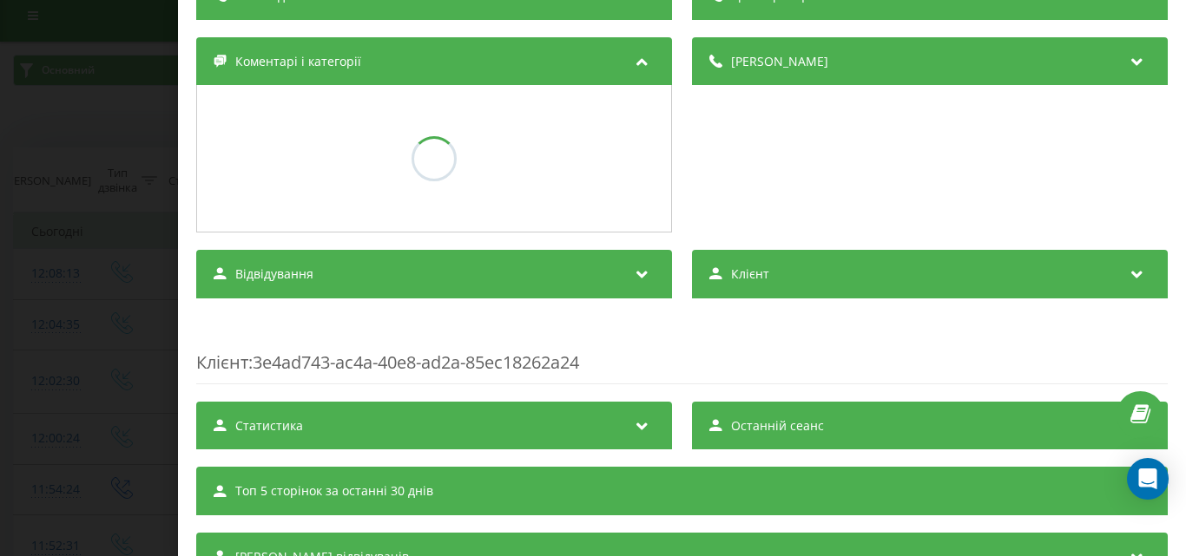
click at [0, 248] on div "Дзвінок : ua16_-1758532093.1645263 1 x - 00:45 00:00 00:00 Транскрипція Для AI-…" at bounding box center [593, 278] width 1186 height 556
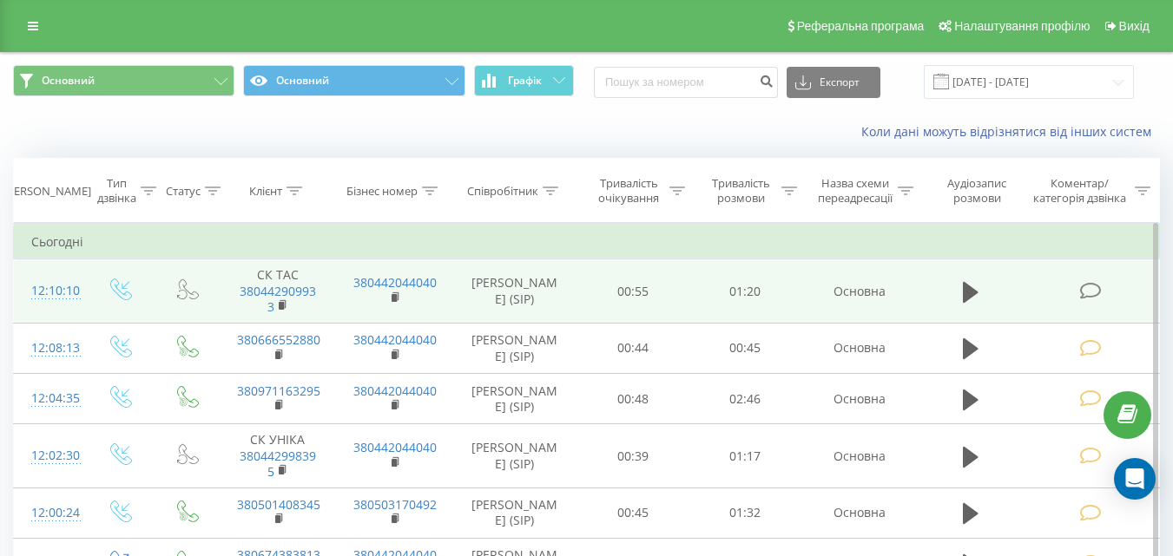
click at [1083, 292] on icon at bounding box center [1090, 291] width 22 height 18
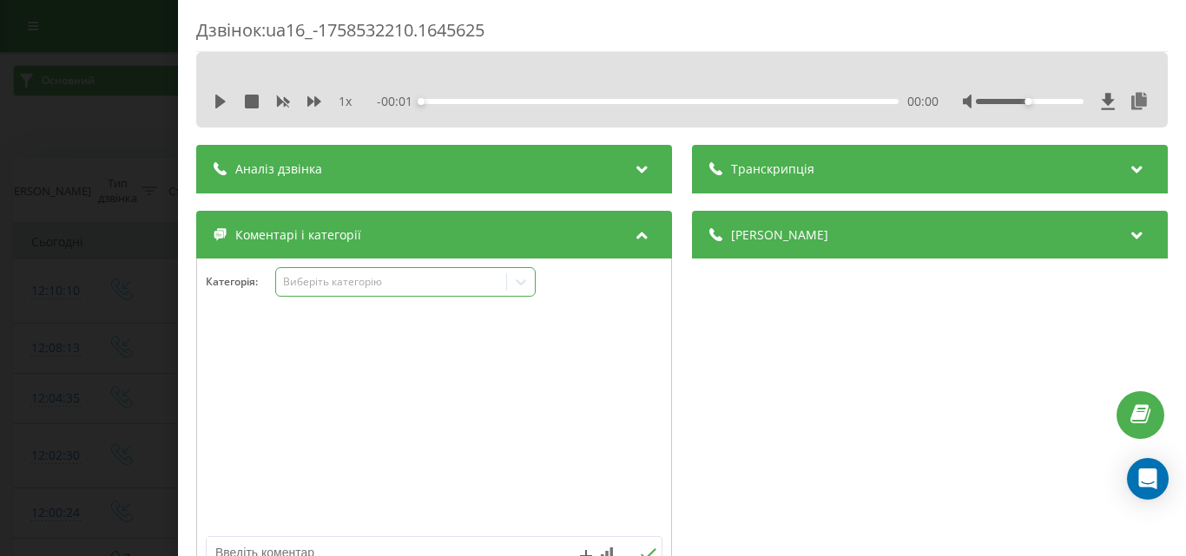
click at [367, 278] on div "Виберіть категорію" at bounding box center [390, 282] width 217 height 14
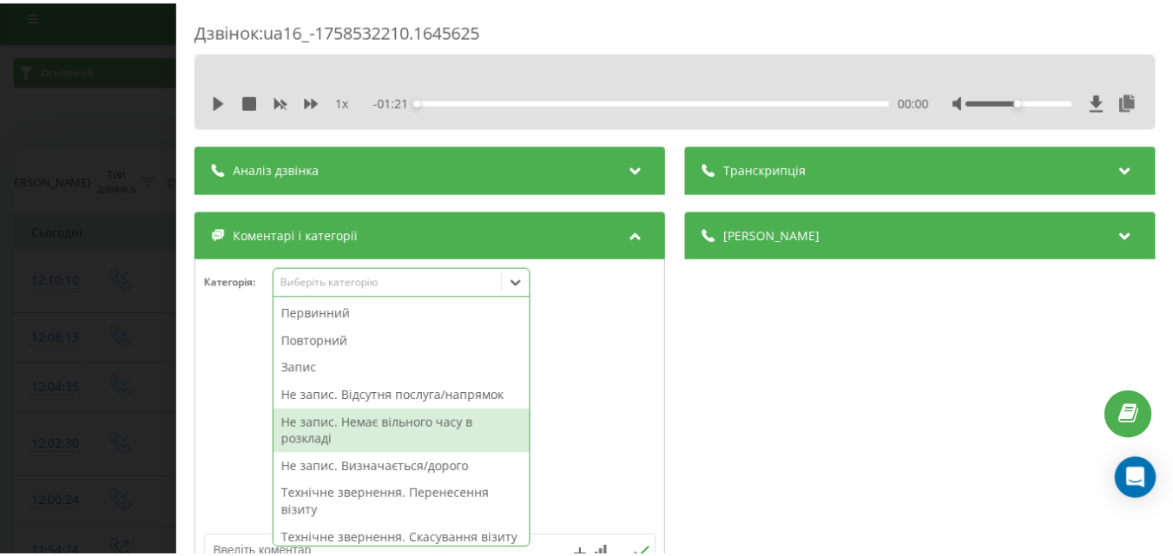
scroll to position [87, 0]
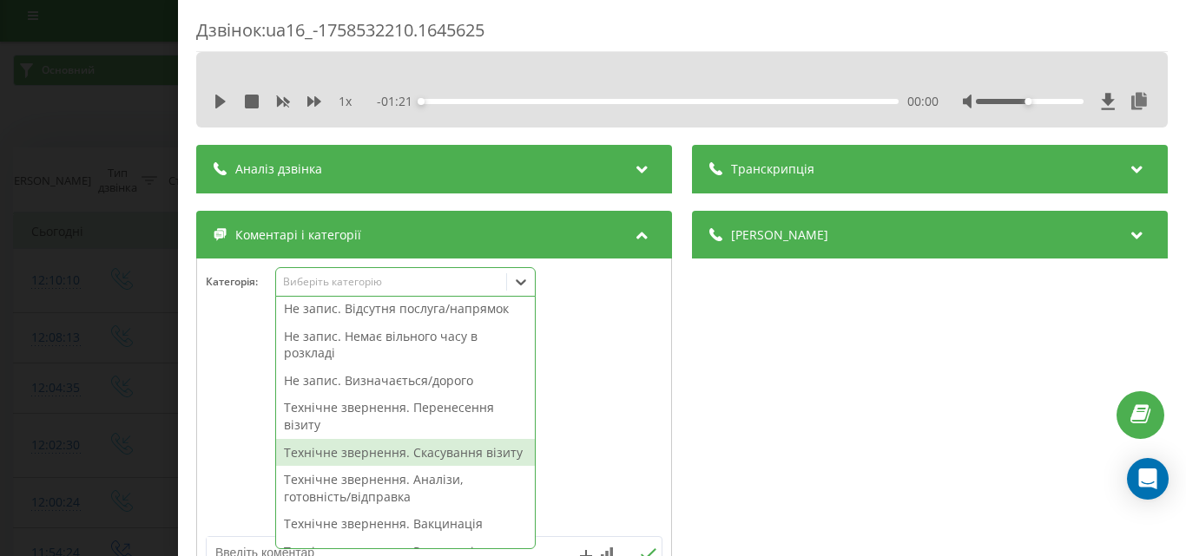
click at [426, 443] on div "Технічне звернення. Скасування візиту" at bounding box center [405, 453] width 259 height 28
click at [49, 250] on div "Дзвінок : ua16_-1758532210.1645625 1 x - 01:21 00:00 00:00 Транскрипція Для AI-…" at bounding box center [593, 278] width 1186 height 556
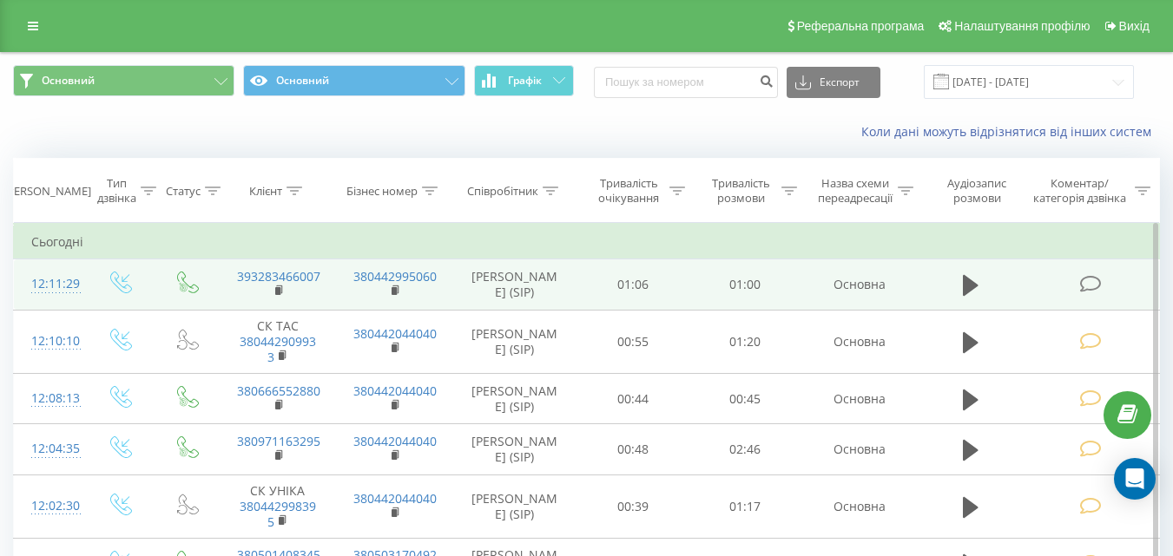
click at [1081, 286] on icon at bounding box center [1090, 284] width 22 height 18
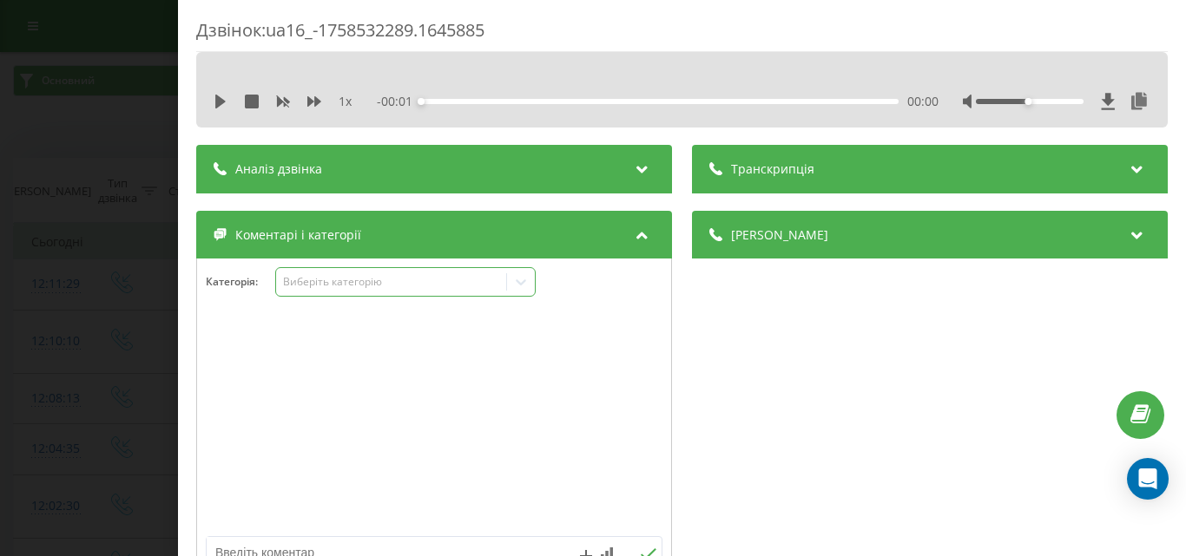
click at [384, 283] on div "Виберіть категорію" at bounding box center [390, 282] width 217 height 14
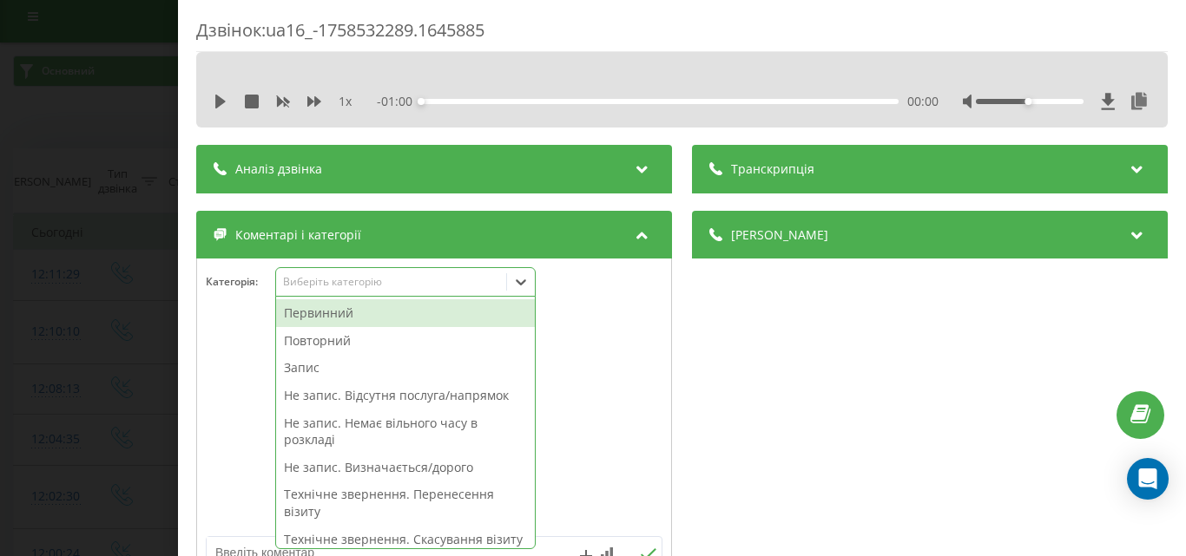
scroll to position [10, 0]
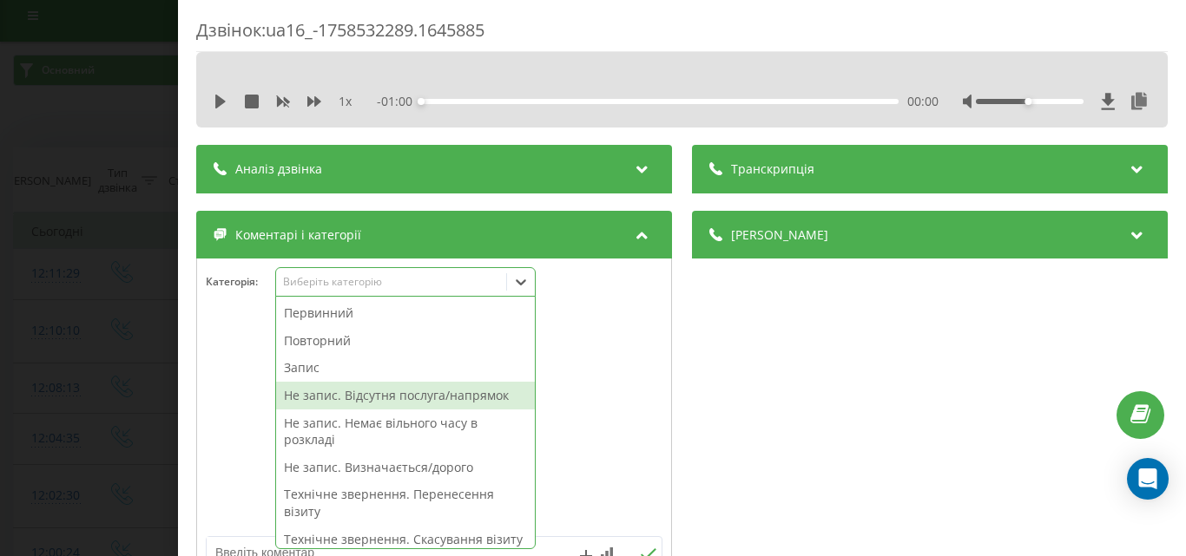
drag, startPoint x: 430, startPoint y: 397, endPoint x: 611, endPoint y: 381, distance: 181.2
click at [435, 397] on div "Не запис. Відсутня послуга/напрямок" at bounding box center [405, 396] width 259 height 28
click at [620, 381] on div at bounding box center [434, 423] width 474 height 208
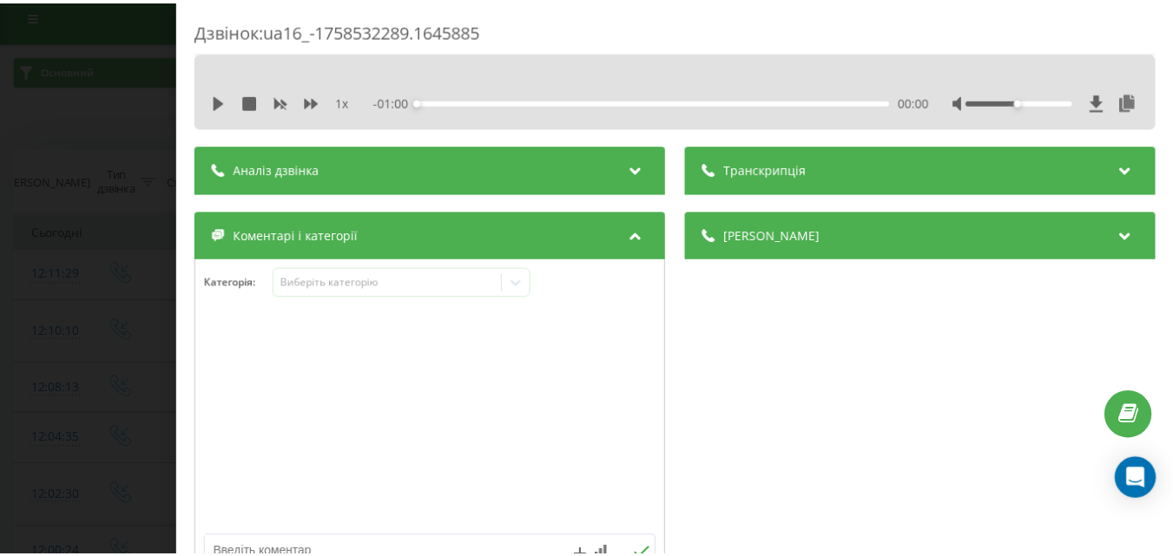
scroll to position [174, 0]
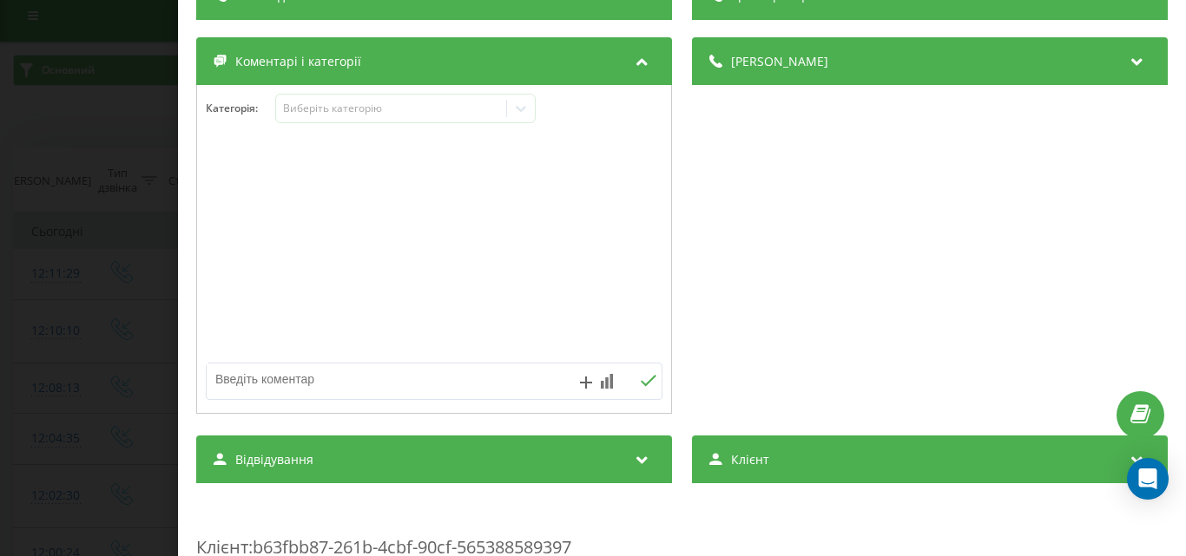
click at [336, 381] on textarea at bounding box center [389, 379] width 364 height 31
type textarea "онлайн травм 1виний"
click at [641, 378] on icon at bounding box center [648, 381] width 16 height 12
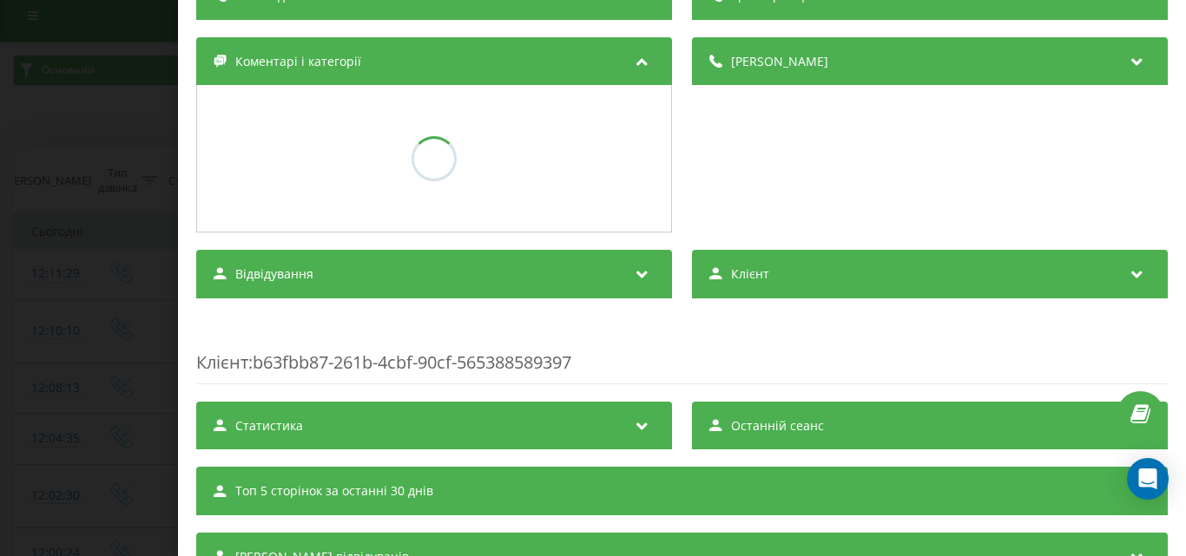
click at [86, 213] on div "Дзвінок : ua16_-1758532289.1645885 1 x - 01:00 00:00 00:00 Транскрипція Для AI-…" at bounding box center [593, 278] width 1186 height 556
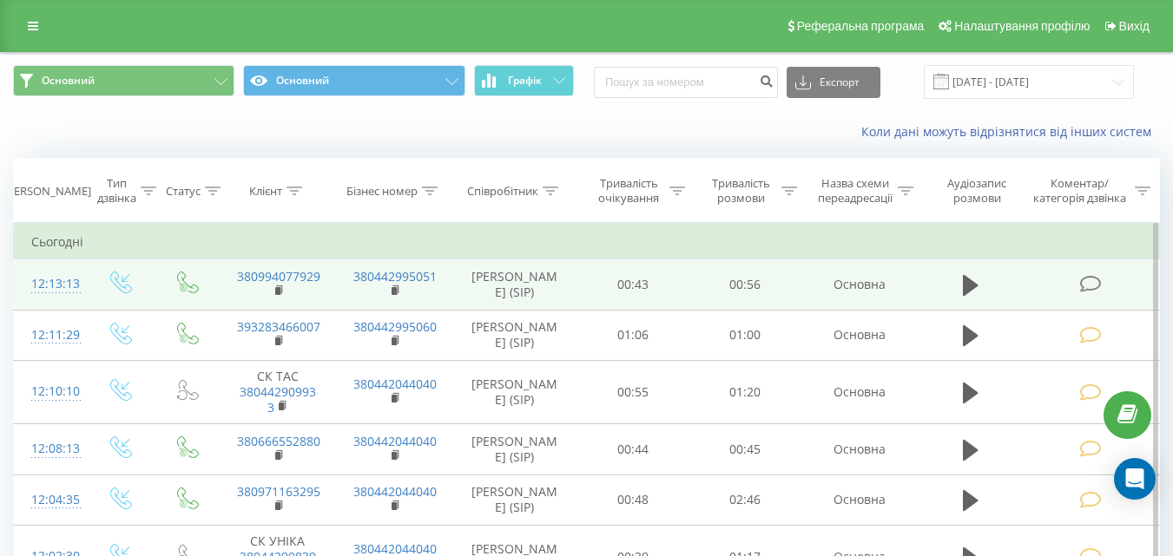
click at [1089, 281] on icon at bounding box center [1090, 284] width 22 height 18
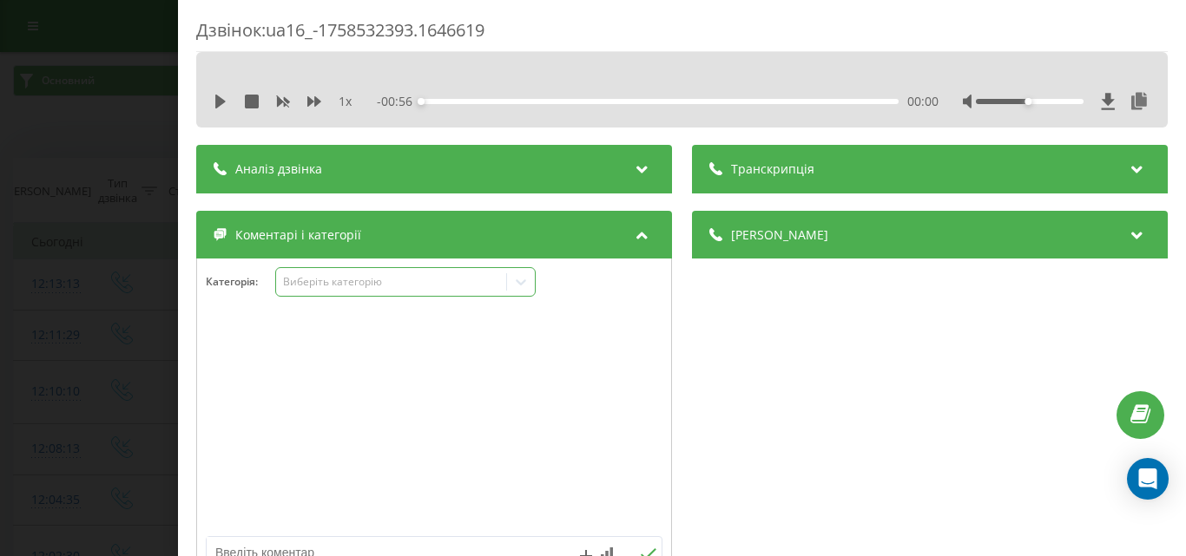
click at [362, 290] on div "Виберіть категорію" at bounding box center [391, 282] width 230 height 16
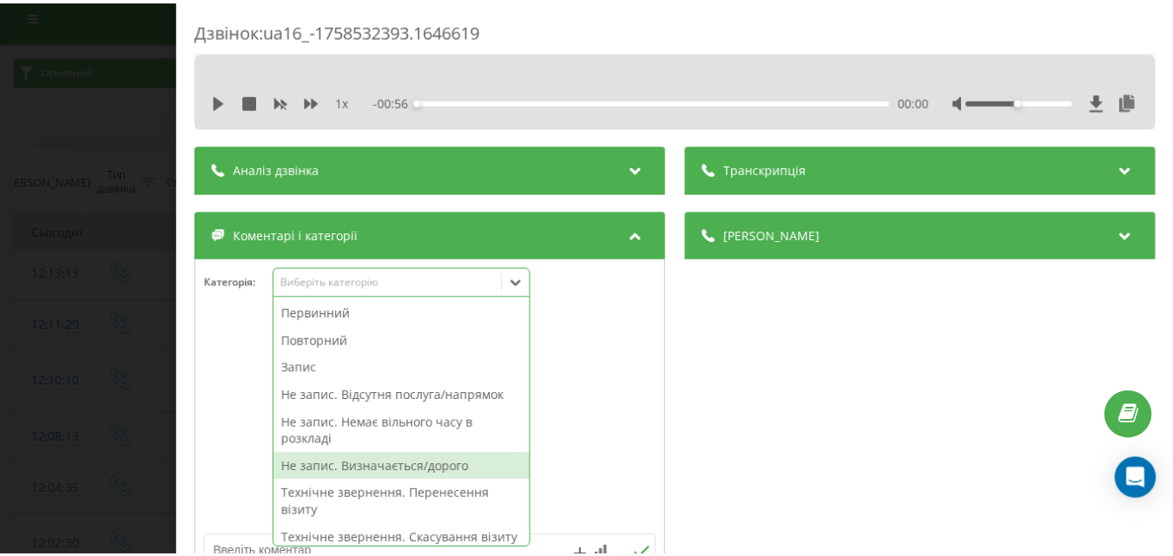
scroll to position [174, 0]
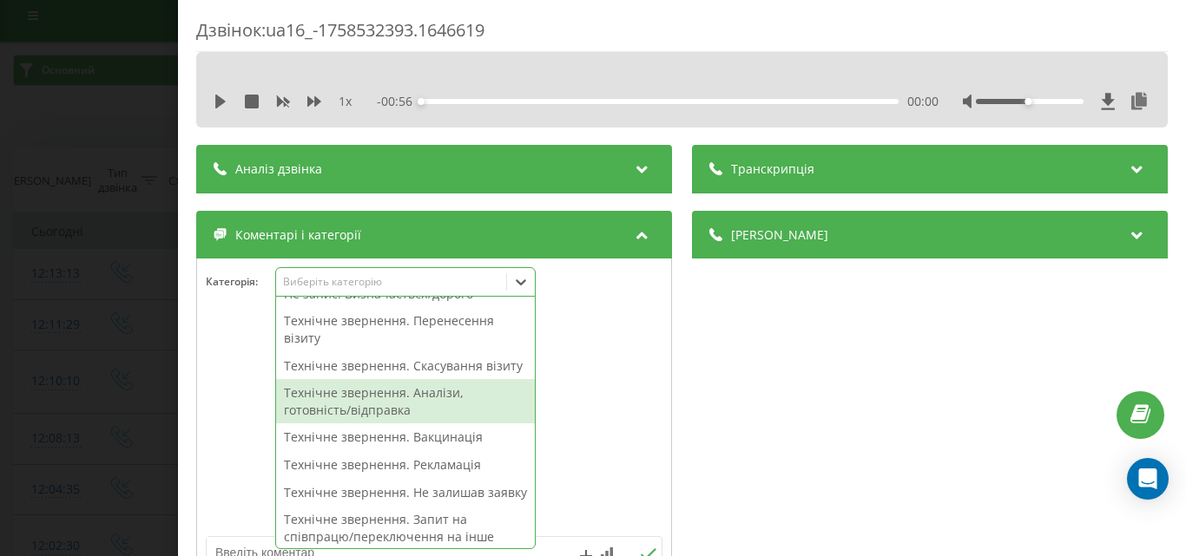
drag, startPoint x: 428, startPoint y: 417, endPoint x: 126, endPoint y: 350, distance: 309.3
click at [426, 417] on div "Технічне звернення. Аналізи, готовність/відправка" at bounding box center [405, 401] width 259 height 44
click at [117, 348] on div "Дзвінок : ua16_-1758532393.1646619 1 x - 00:56 00:00 00:00 Транскрипція Для AI-…" at bounding box center [593, 278] width 1186 height 556
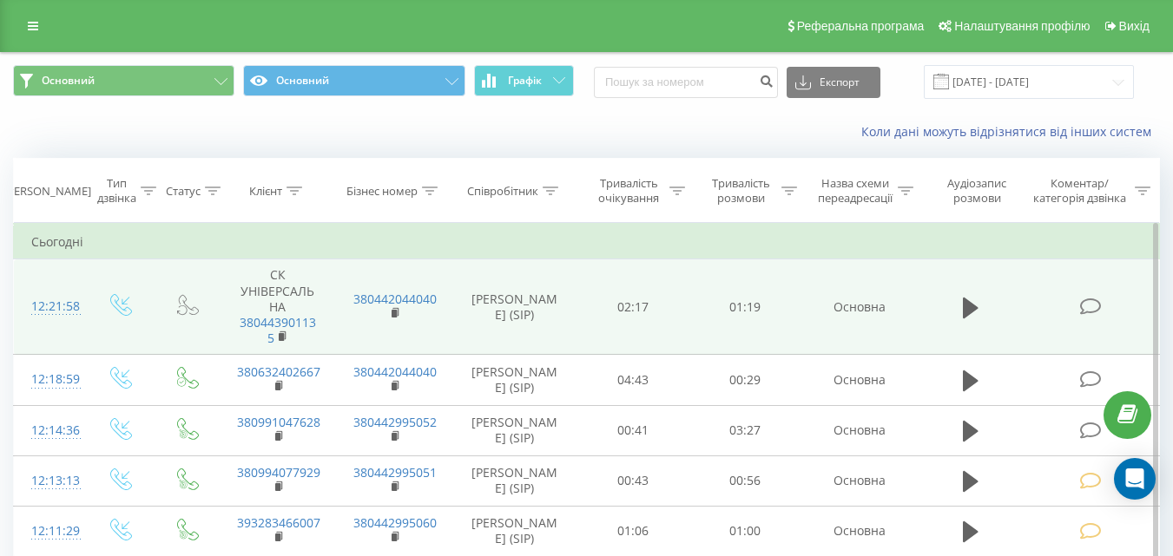
click at [1083, 314] on icon at bounding box center [1090, 307] width 22 height 18
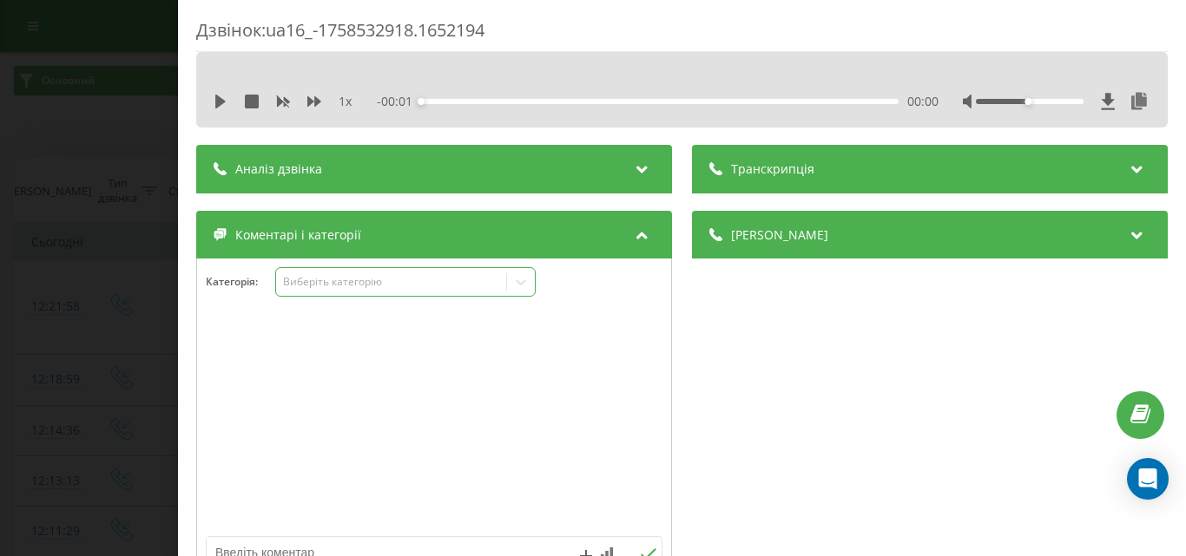
click at [350, 284] on div "Виберіть категорію" at bounding box center [390, 282] width 217 height 14
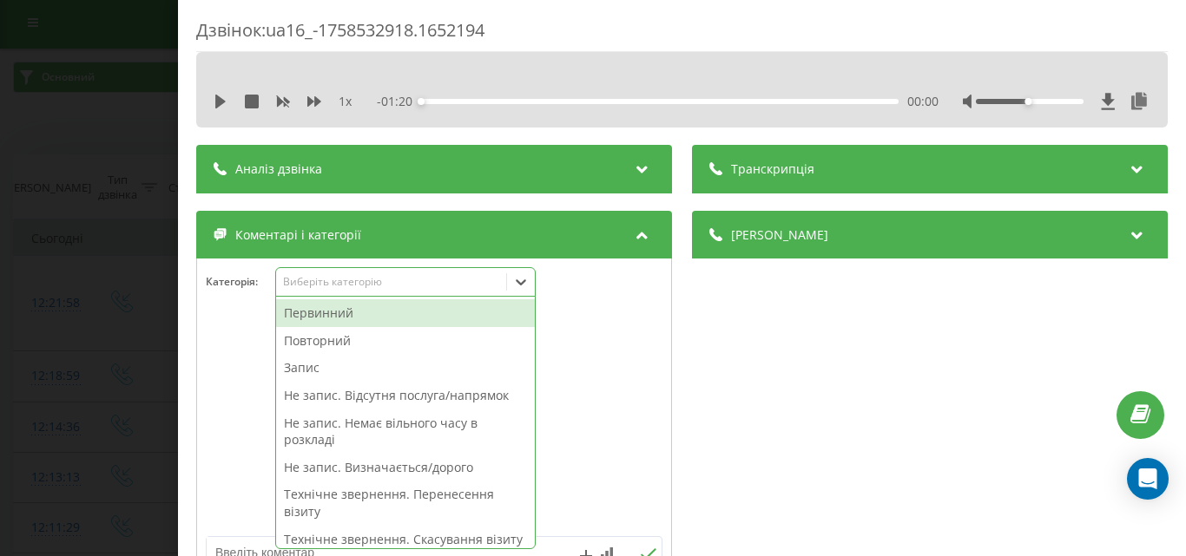
scroll to position [10, 0]
click at [570, 484] on div at bounding box center [434, 423] width 474 height 208
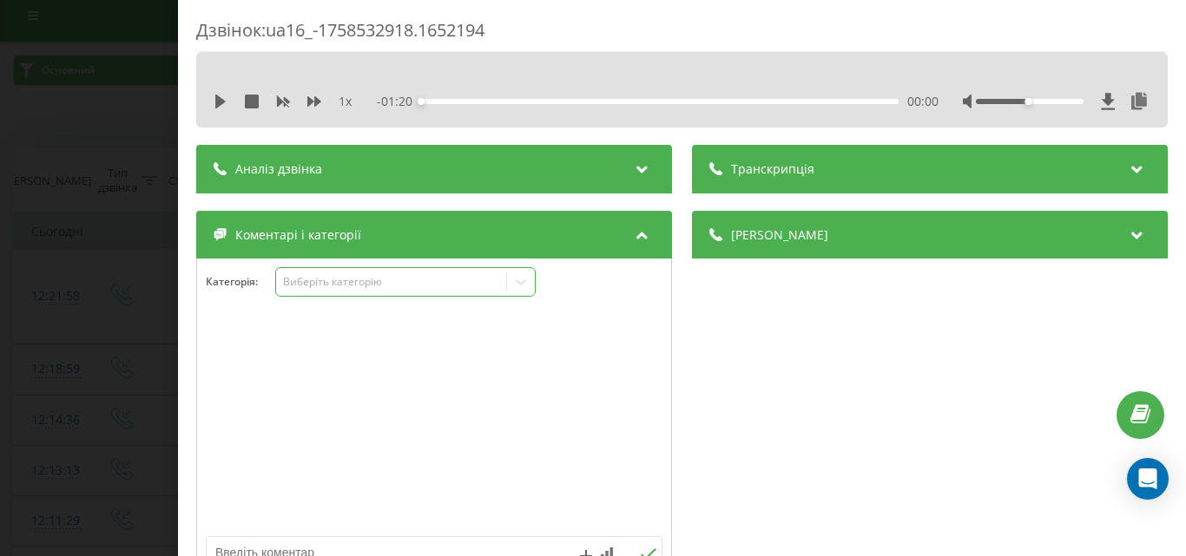
click at [368, 280] on div "Виберіть категорію" at bounding box center [390, 282] width 217 height 14
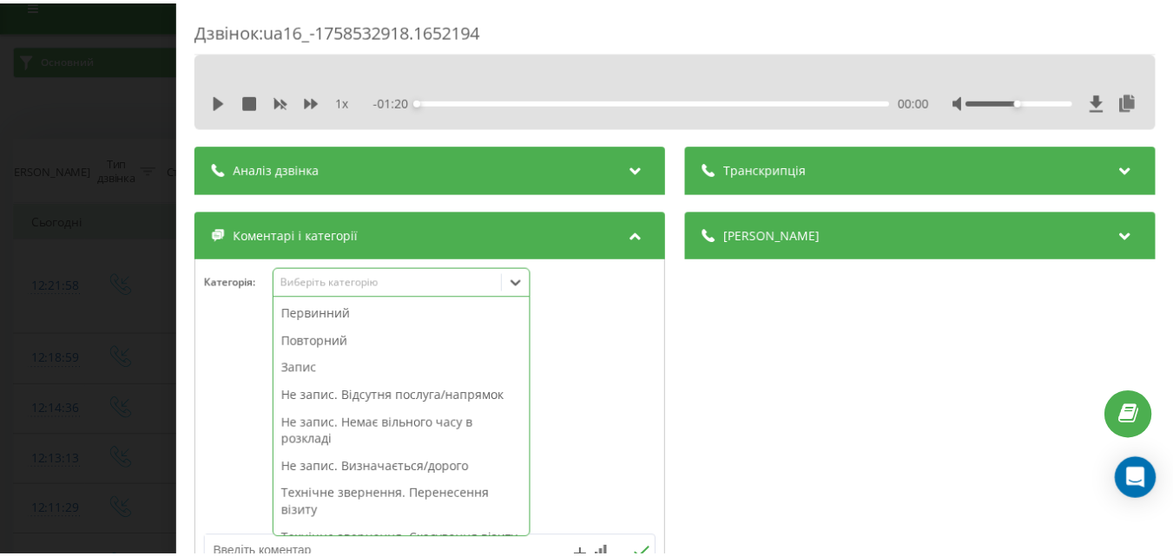
scroll to position [347, 0]
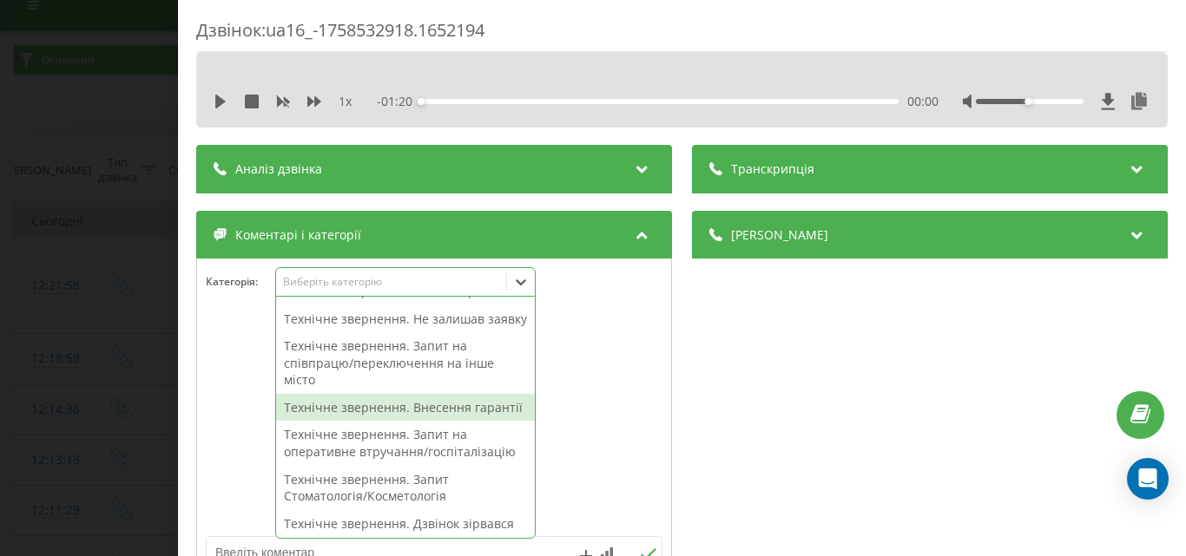
click at [405, 422] on div "Технічне звернення. Внесення гарантії" at bounding box center [405, 408] width 259 height 28
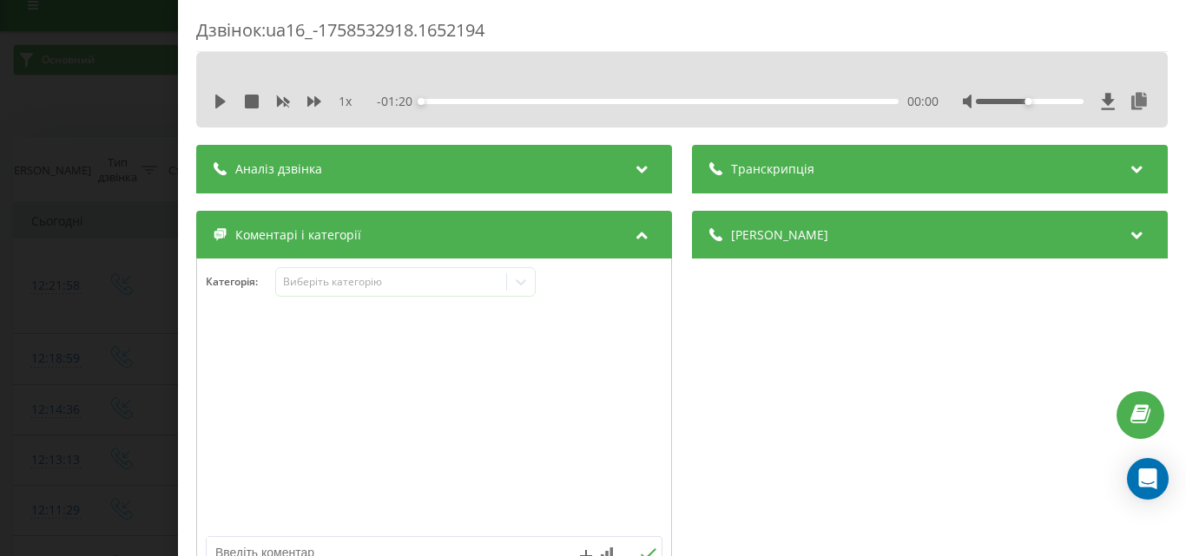
click at [75, 353] on div "Дзвінок : ua16_-1758532918.1652194 1 x - 01:20 00:00 00:00 Транскрипція Для AI-…" at bounding box center [593, 278] width 1186 height 556
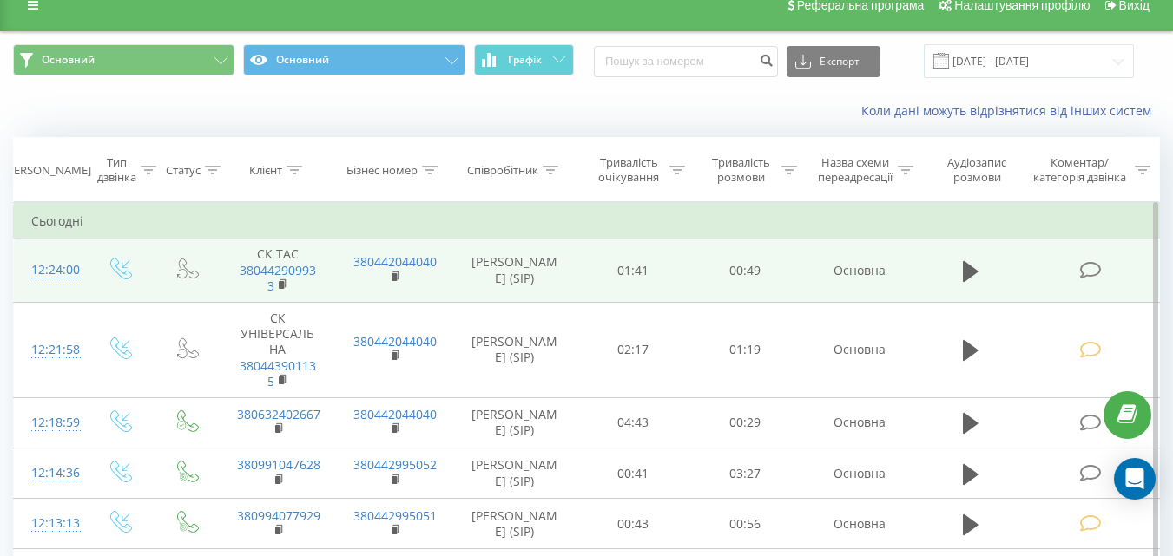
click at [1093, 272] on icon at bounding box center [1090, 270] width 22 height 18
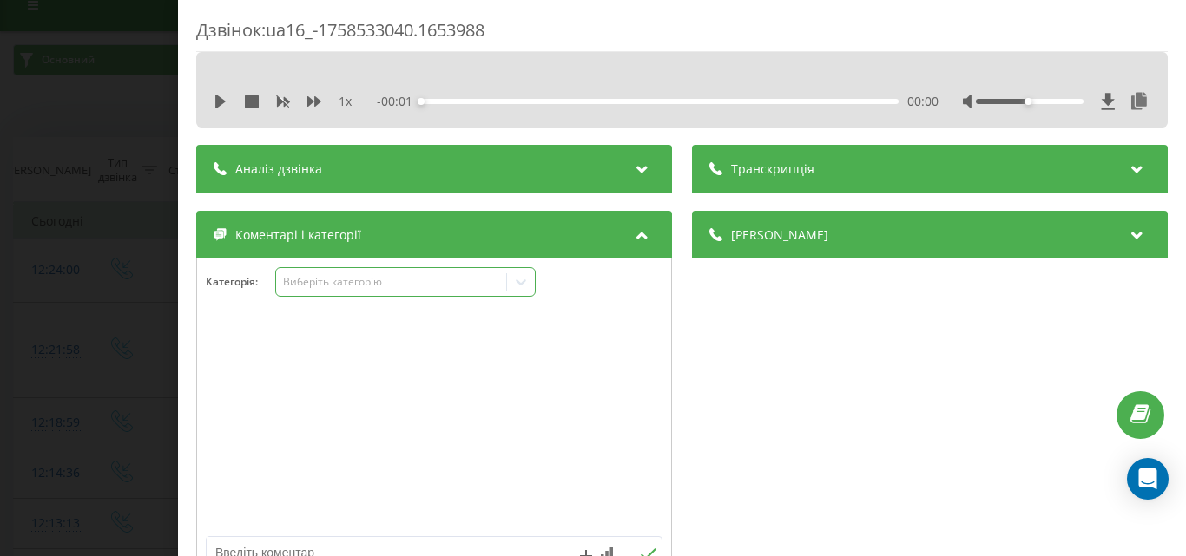
click at [382, 287] on div "Виберіть категорію" at bounding box center [390, 282] width 217 height 14
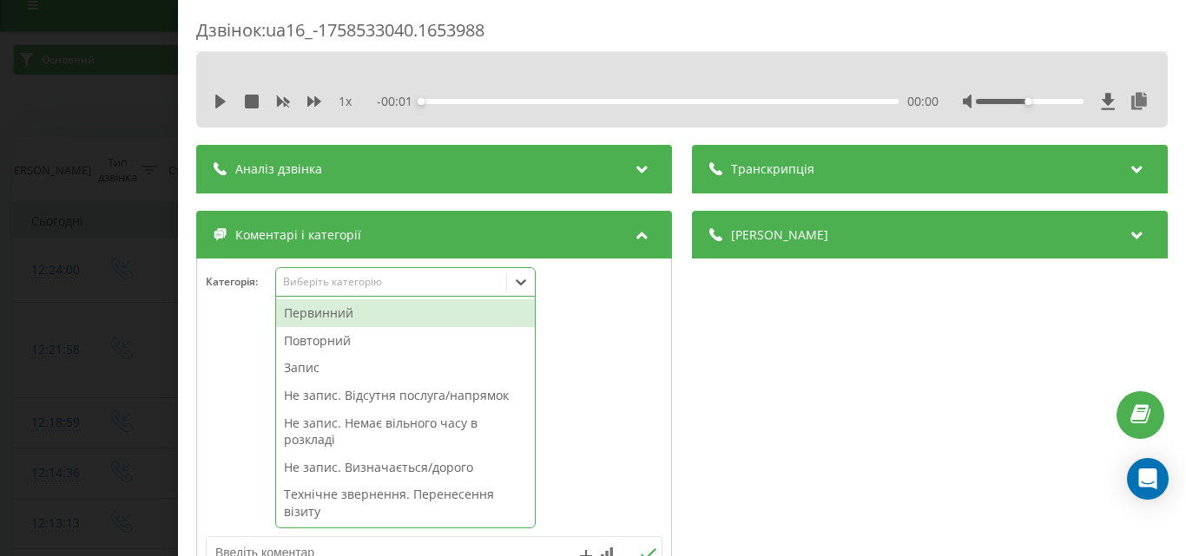
click at [338, 286] on div "Виберіть категорію" at bounding box center [390, 282] width 217 height 14
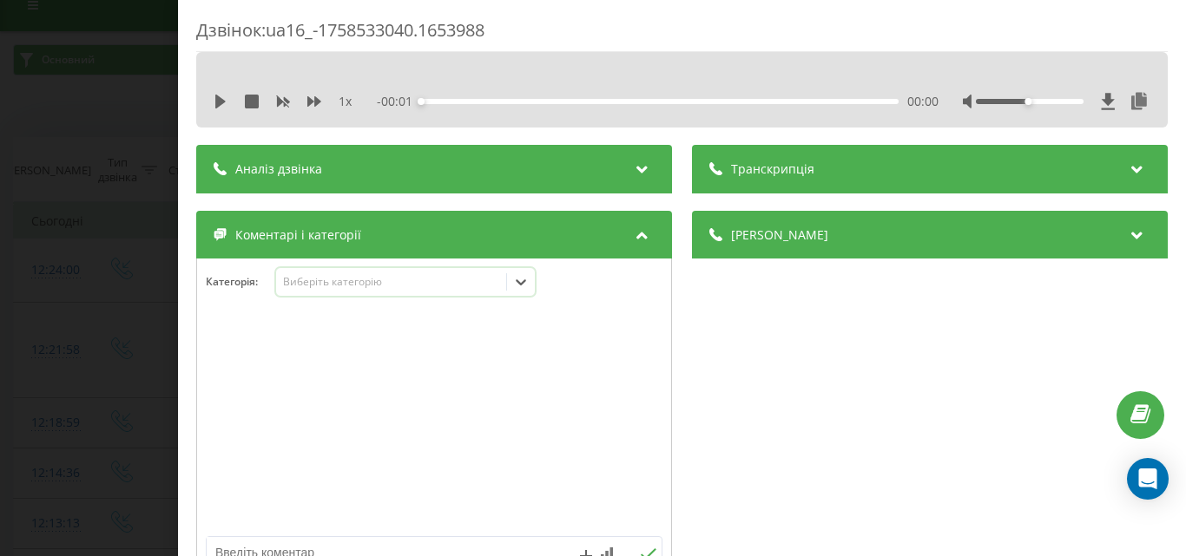
scroll to position [27, 0]
click at [374, 403] on div at bounding box center [434, 423] width 474 height 208
click at [366, 280] on div "Виберіть категорію" at bounding box center [390, 282] width 217 height 14
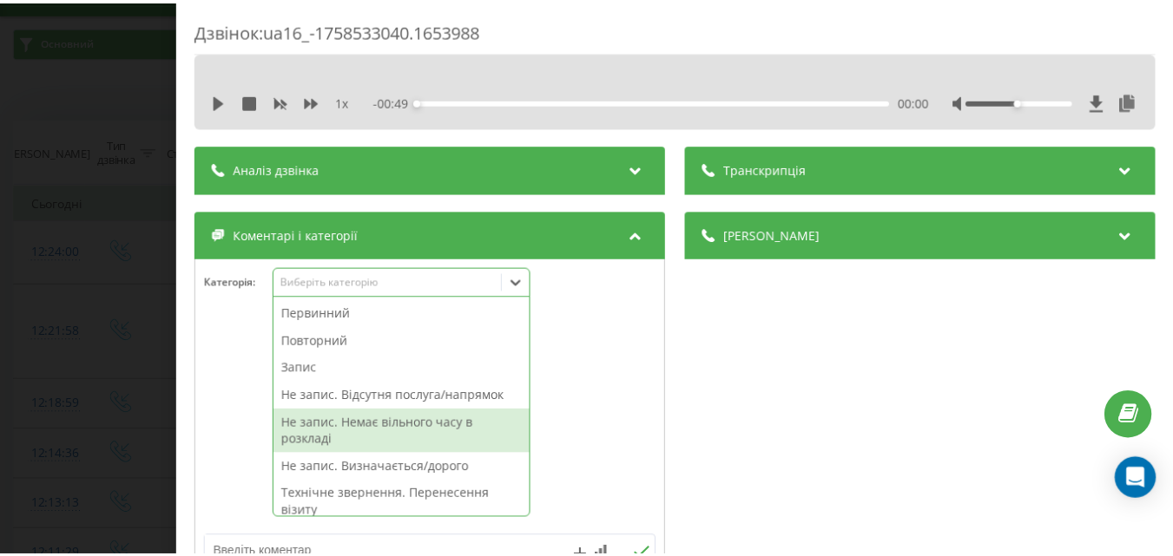
scroll to position [41, 0]
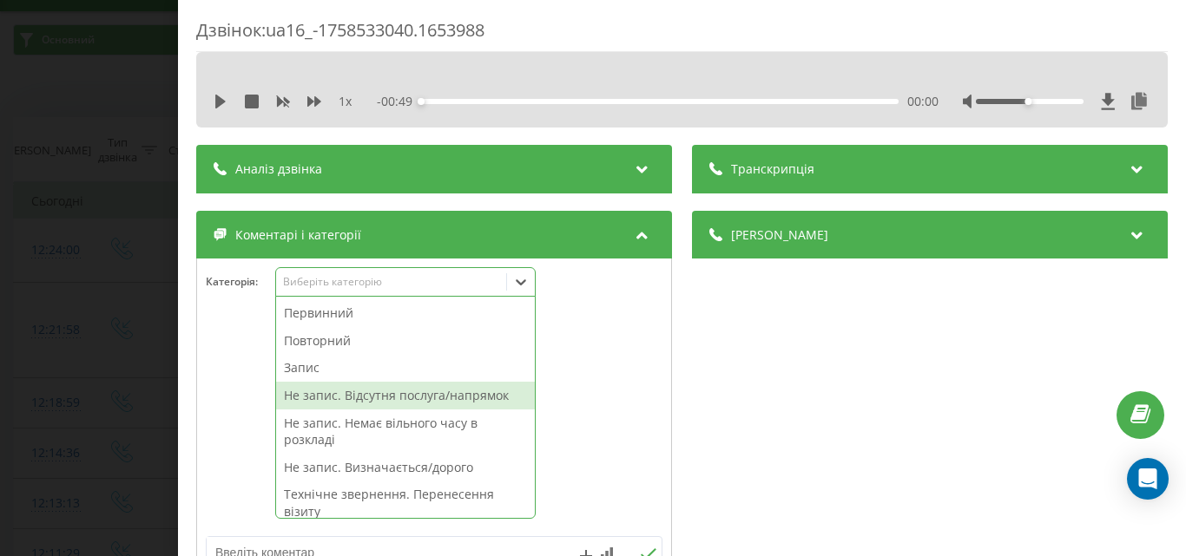
drag, startPoint x: 377, startPoint y: 399, endPoint x: 135, endPoint y: 351, distance: 247.0
click at [372, 398] on div "Не запис. Відсутня послуга/напрямок" at bounding box center [405, 396] width 259 height 28
click at [110, 347] on div "Дзвінок : ua16_-1758533040.1653988 1 x - 00:49 00:00 00:00 Транскрипція Для AI-…" at bounding box center [593, 278] width 1186 height 556
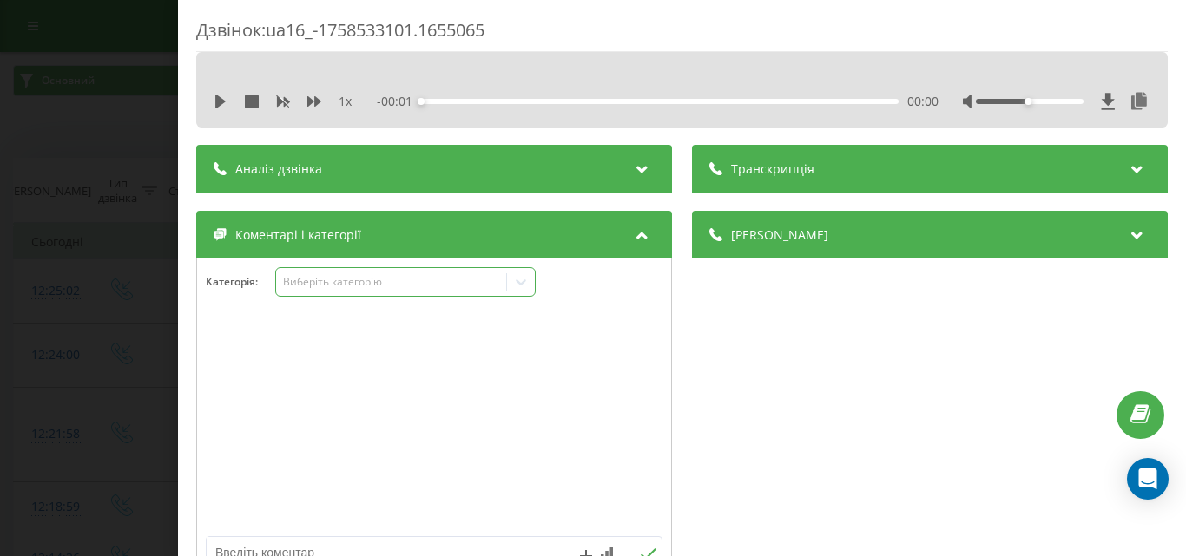
click at [360, 281] on div "Виберіть категорію" at bounding box center [390, 282] width 217 height 14
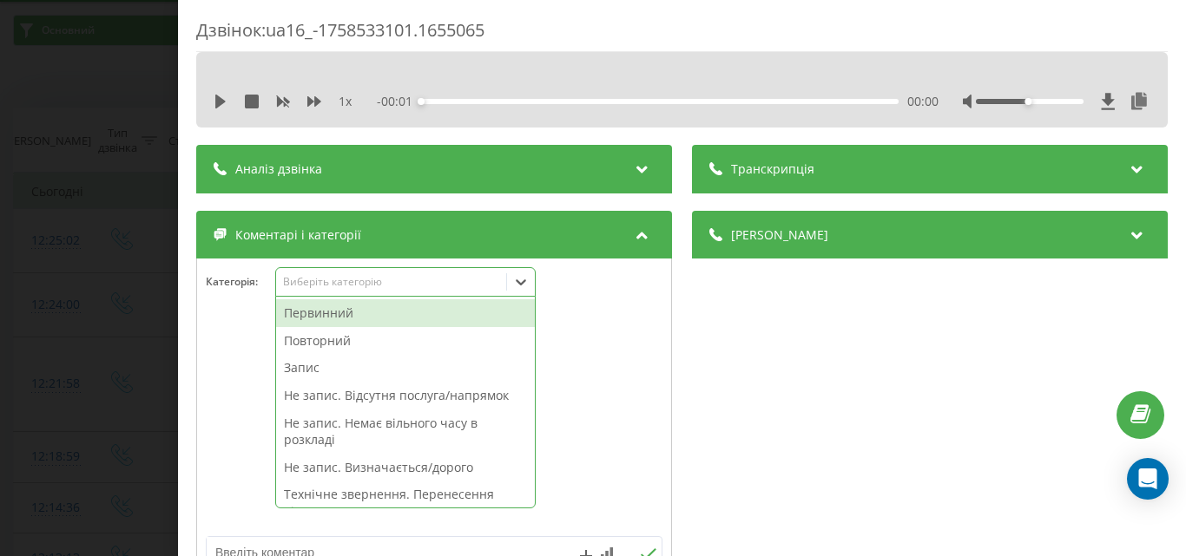
scroll to position [51, 0]
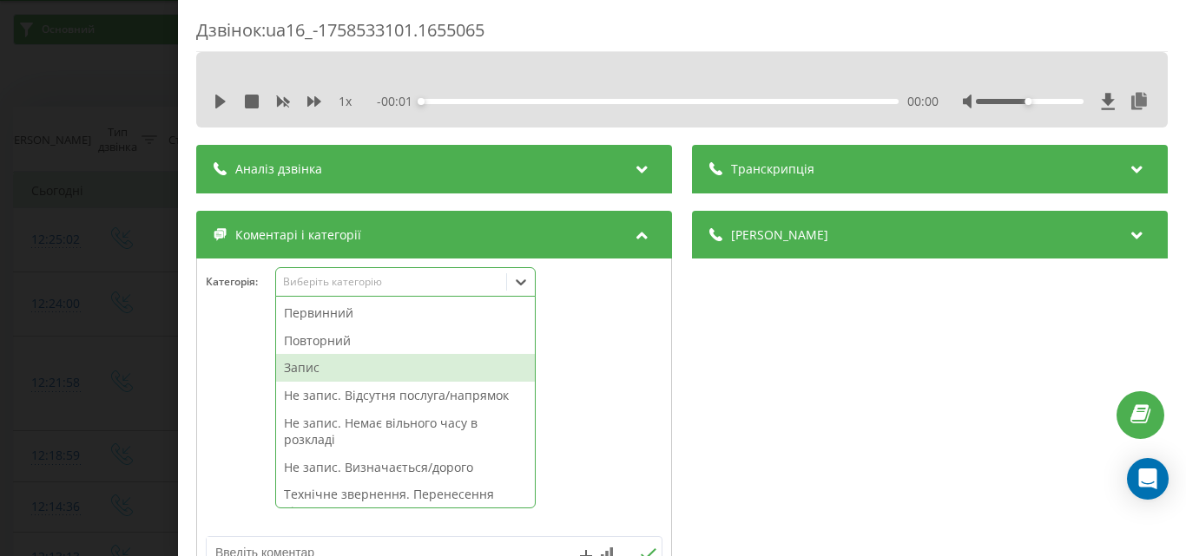
click at [316, 363] on div "Запис" at bounding box center [405, 368] width 259 height 28
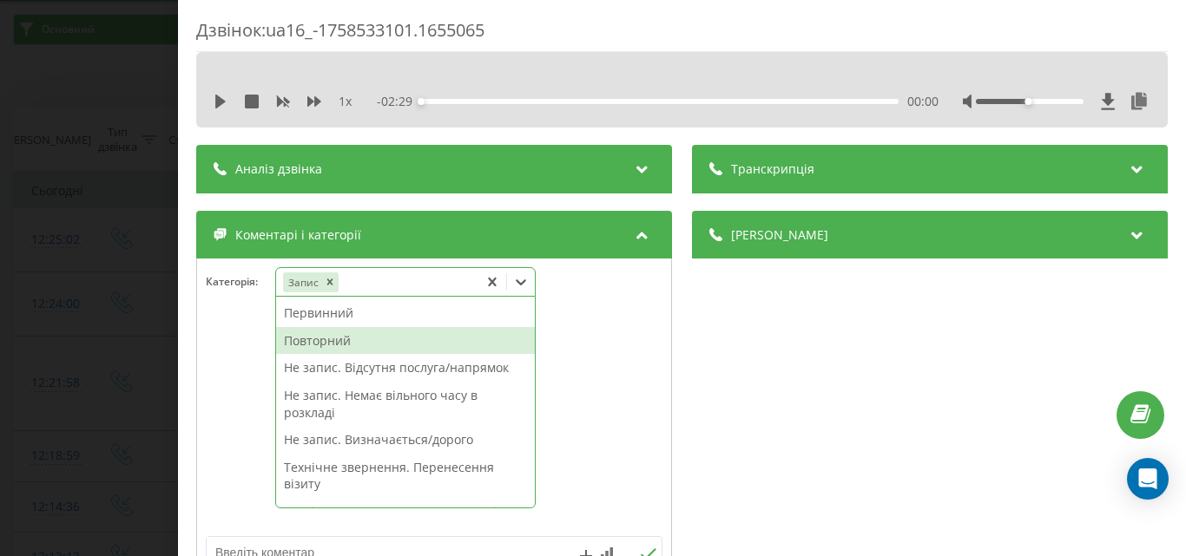
click at [330, 340] on div "Повторний" at bounding box center [405, 341] width 259 height 28
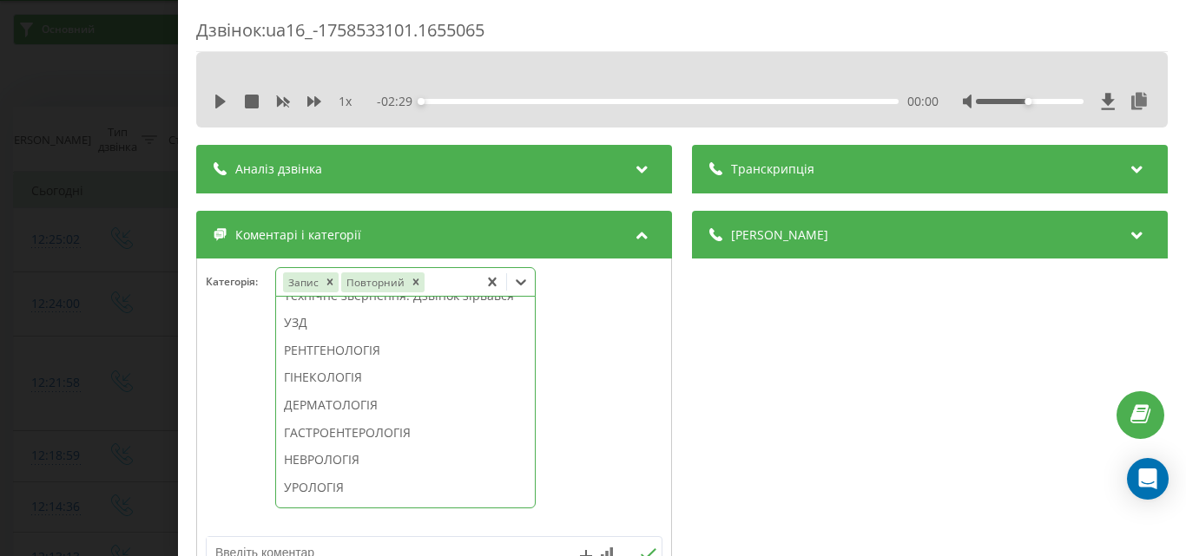
scroll to position [494, 0]
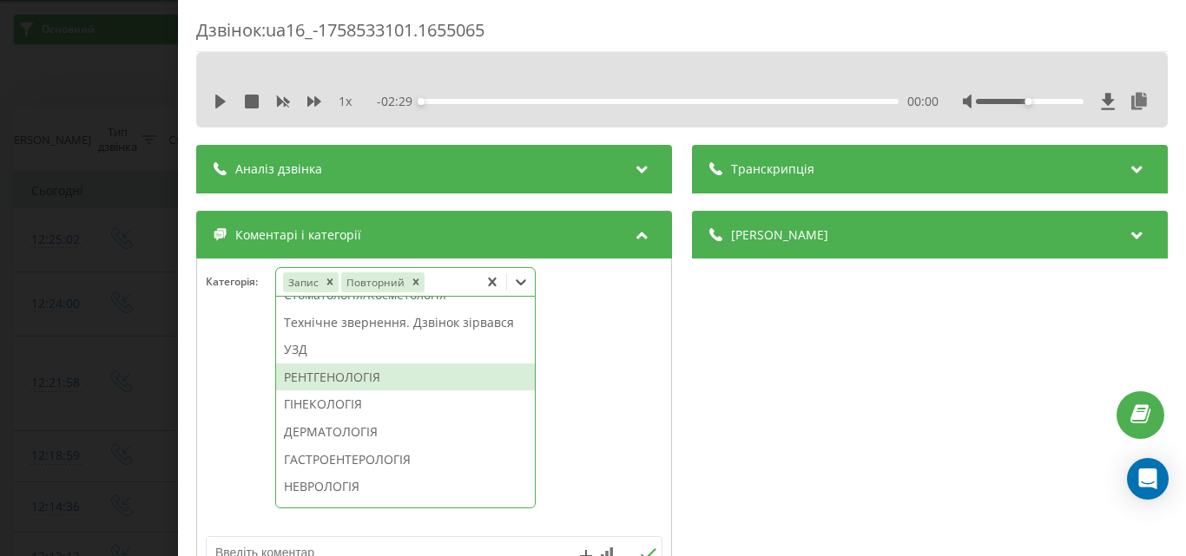
click at [334, 391] on div "РЕНТГЕНОЛОГІЯ" at bounding box center [405, 378] width 259 height 28
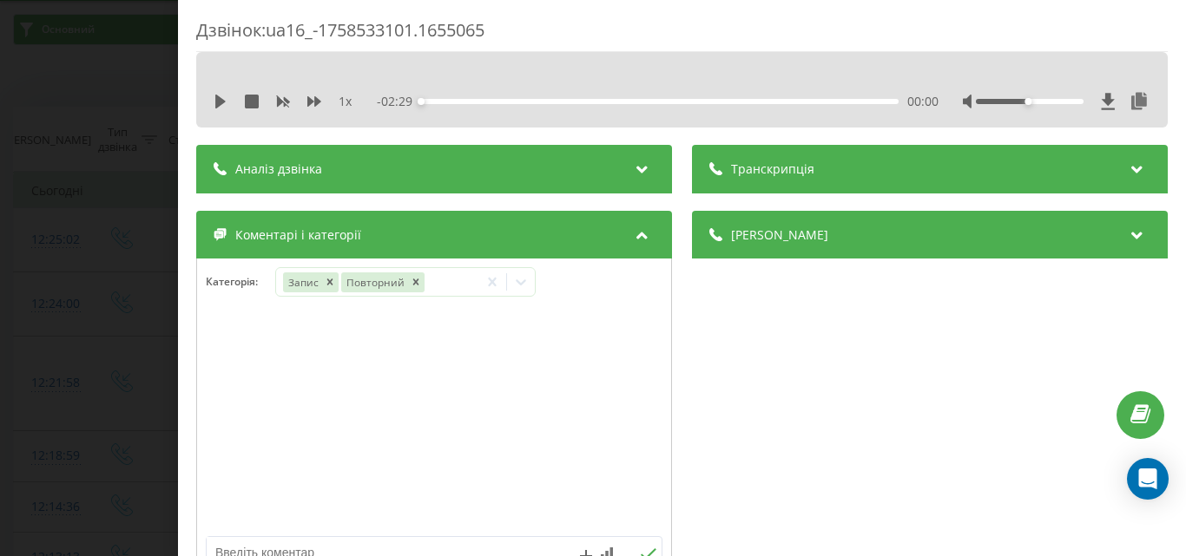
click at [37, 340] on div "Дзвінок : ua16_-1758533101.1655065 1 x - 02:29 00:00 00:00 Транскрипція Для AI-…" at bounding box center [593, 278] width 1186 height 556
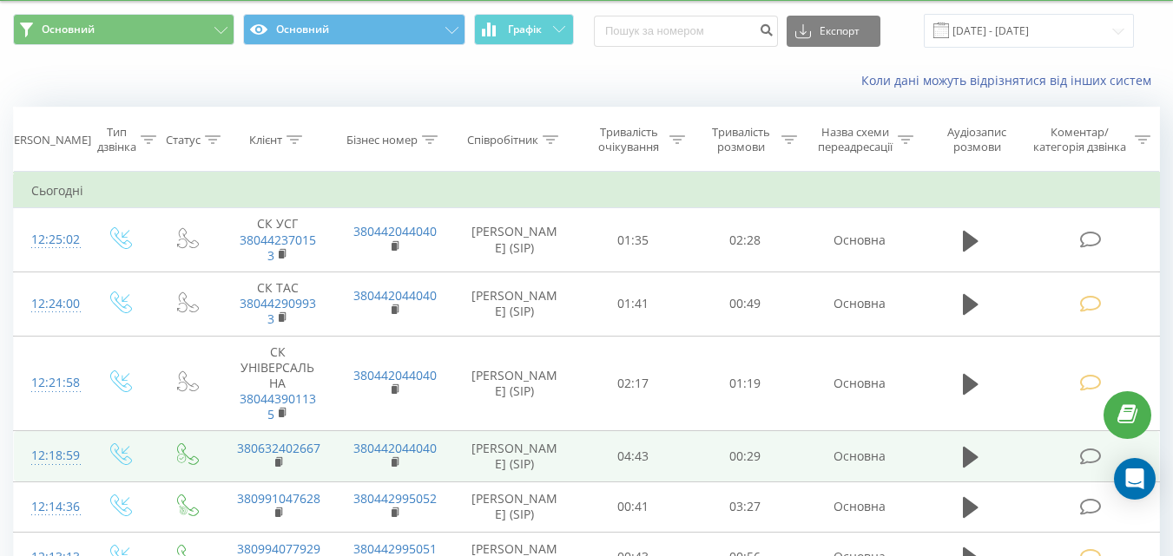
click at [1091, 460] on icon at bounding box center [1090, 457] width 22 height 18
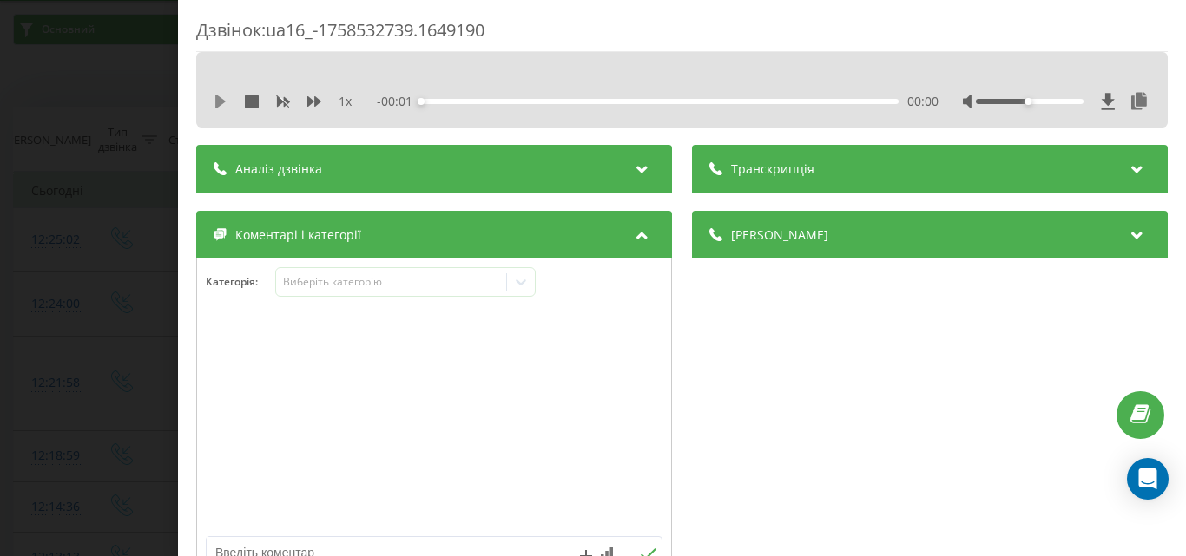
click at [215, 102] on icon at bounding box center [221, 102] width 14 height 14
click at [420, 286] on div "Виберіть категорію" at bounding box center [390, 282] width 217 height 14
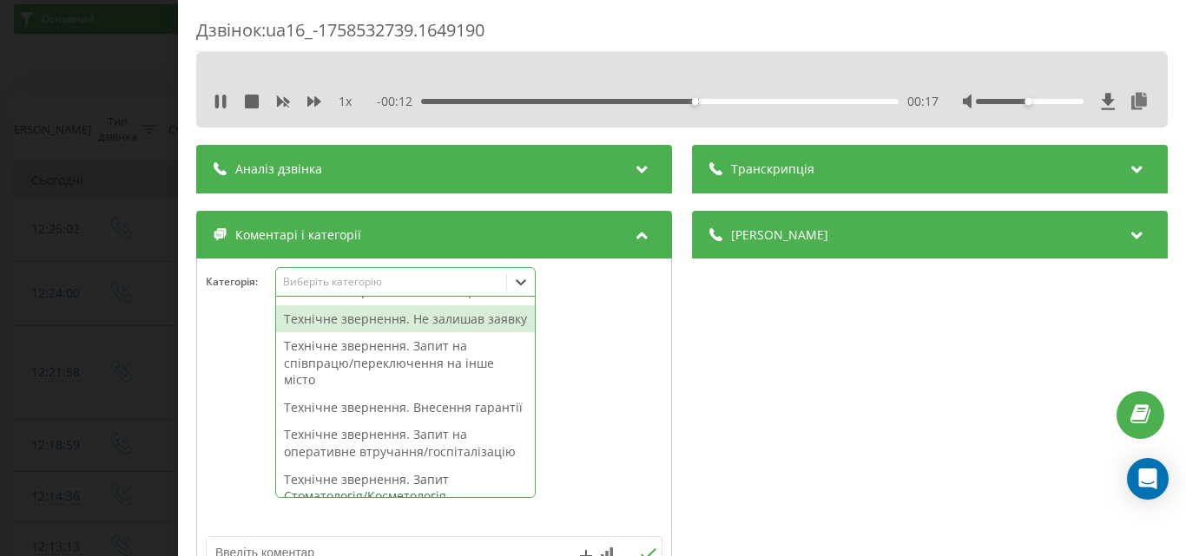
scroll to position [434, 0]
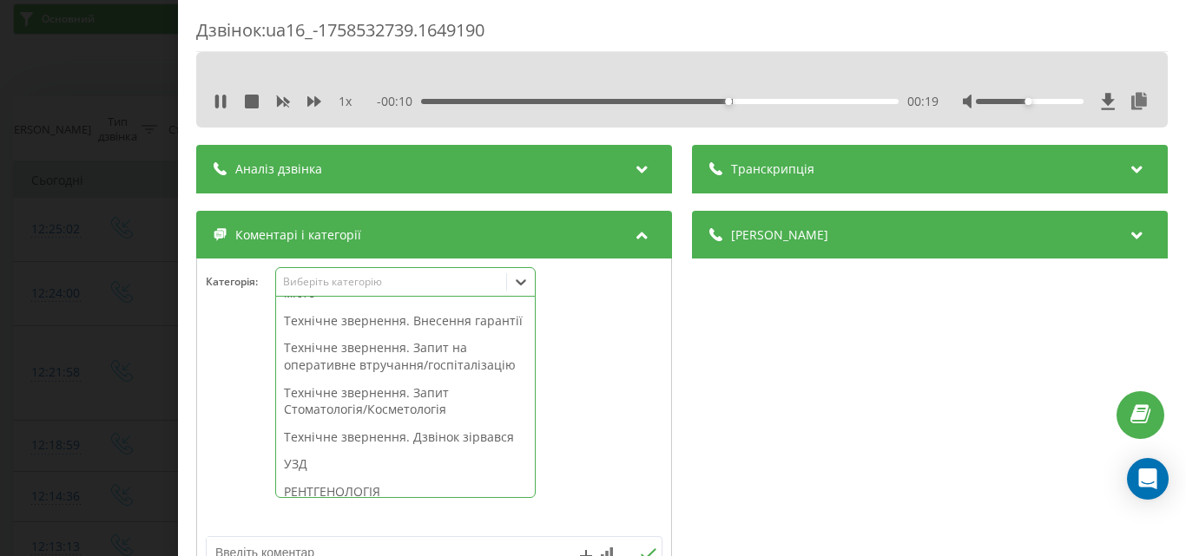
click at [562, 447] on div at bounding box center [434, 423] width 474 height 208
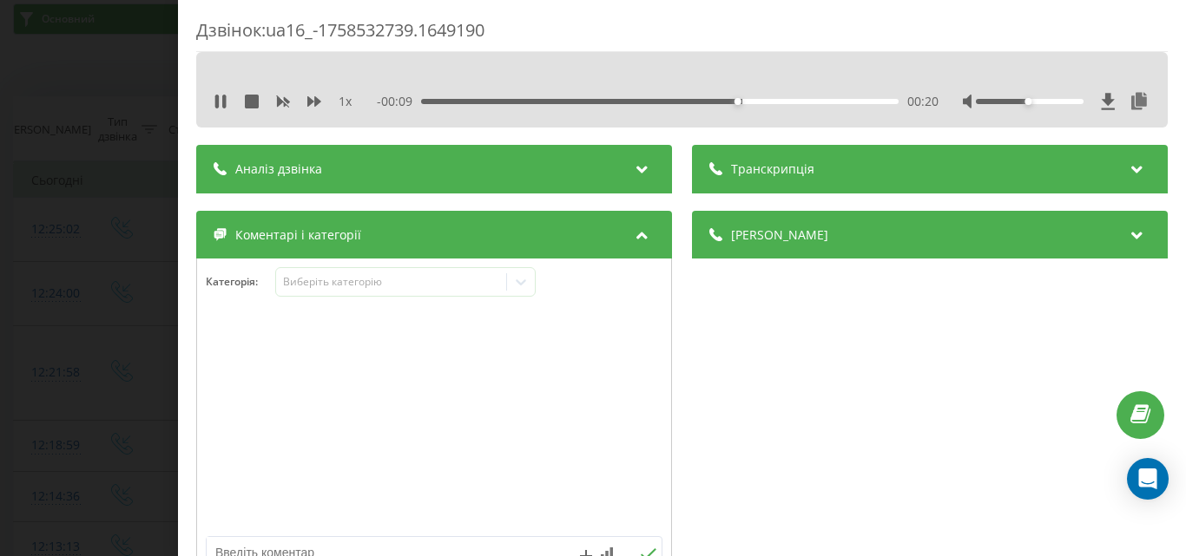
scroll to position [347, 0]
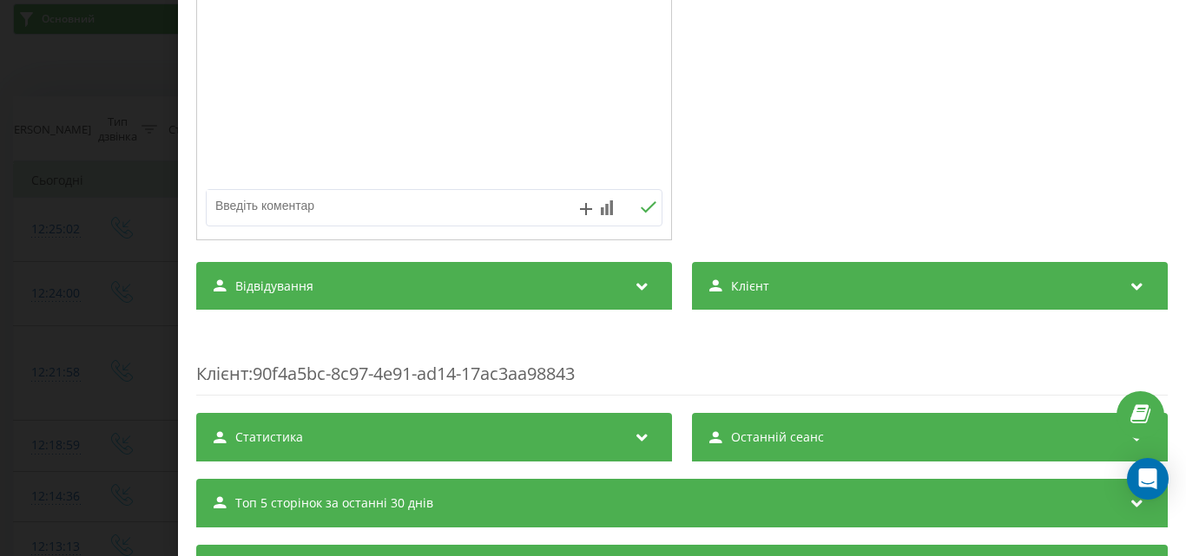
click at [344, 135] on div at bounding box center [434, 76] width 474 height 208
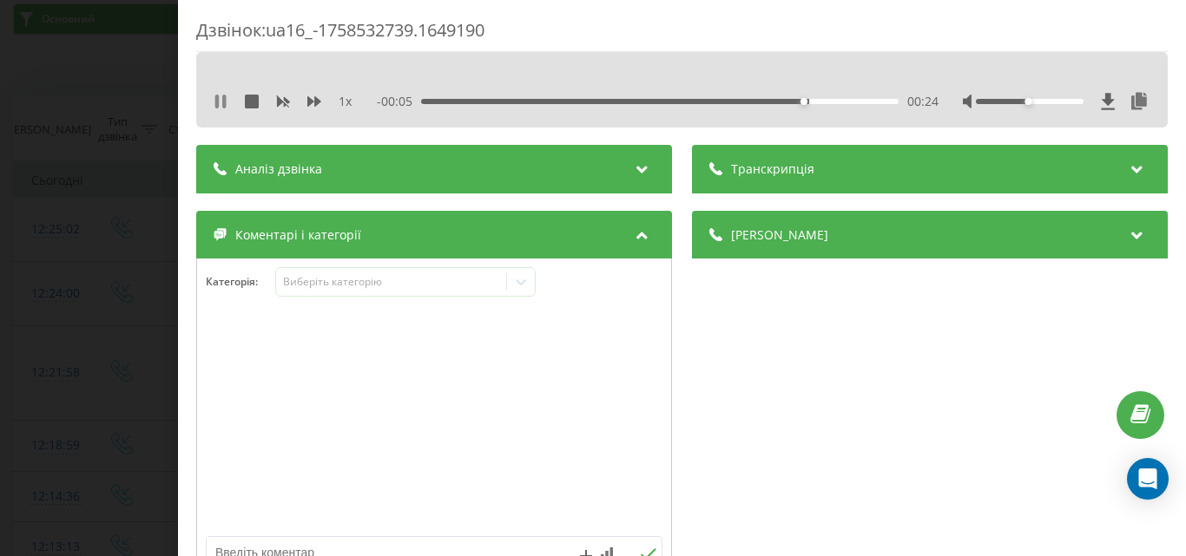
click at [216, 95] on icon at bounding box center [221, 102] width 14 height 14
click at [470, 396] on div at bounding box center [434, 423] width 474 height 208
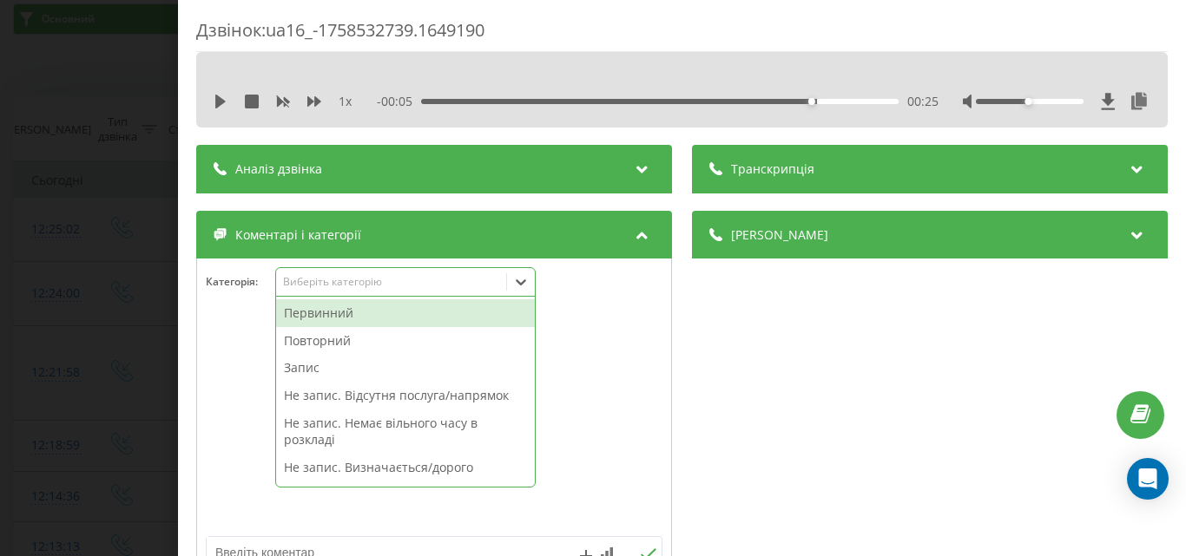
click at [440, 291] on div "Виберіть категорію" at bounding box center [405, 282] width 260 height 30
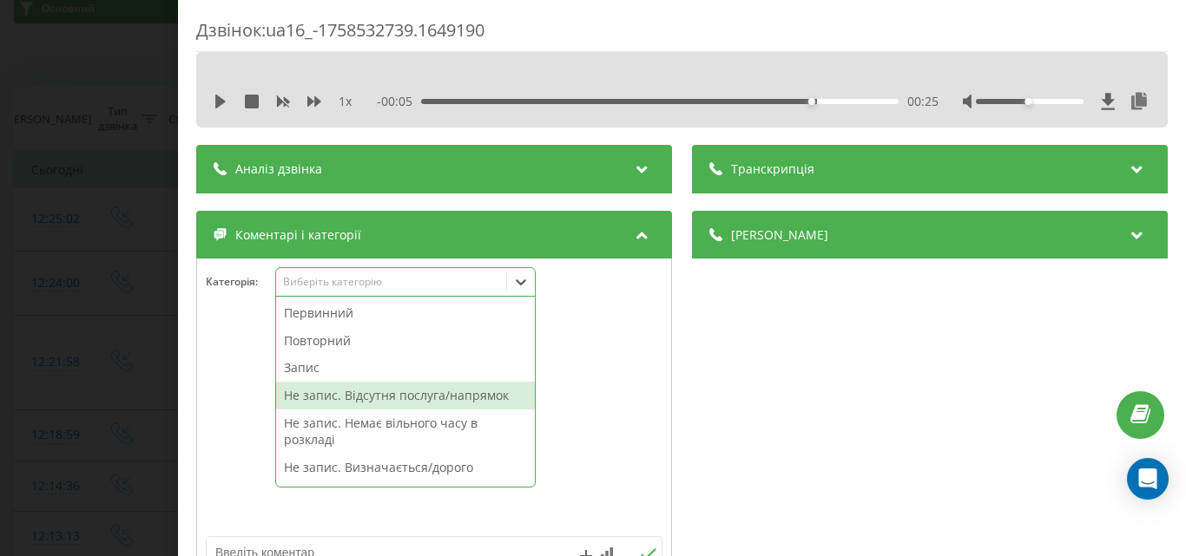
click at [372, 396] on div "Не запис. Відсутня послуга/напрямок" at bounding box center [405, 396] width 259 height 28
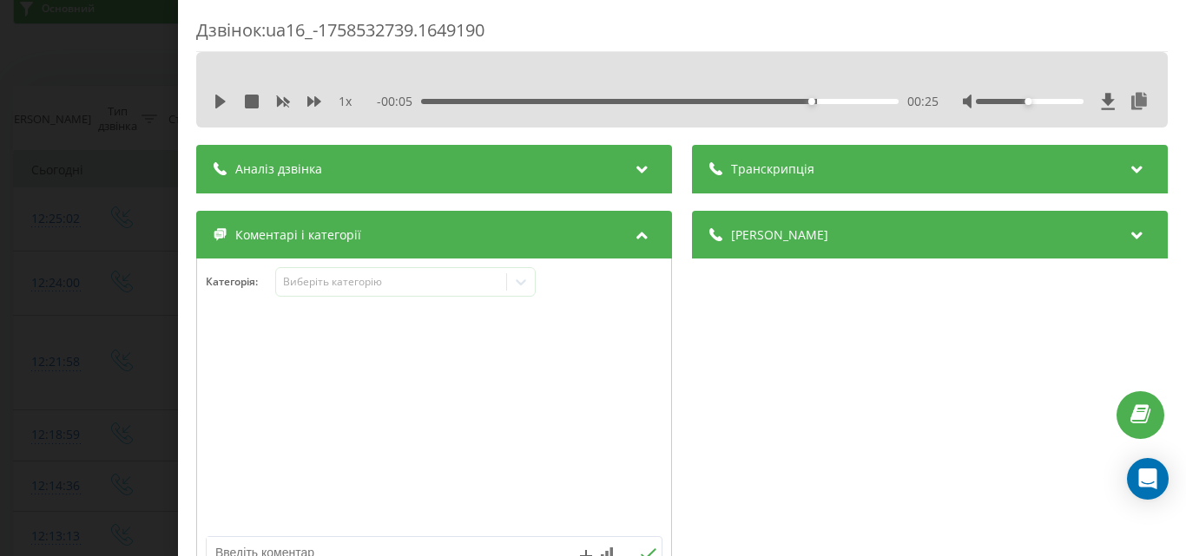
click at [228, 357] on div at bounding box center [434, 423] width 474 height 208
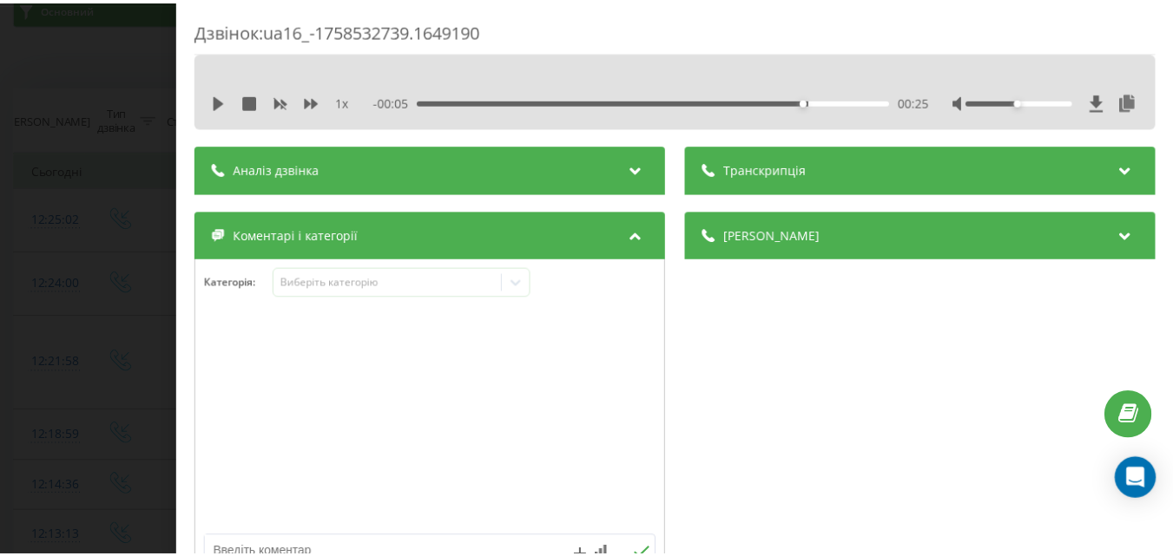
scroll to position [174, 0]
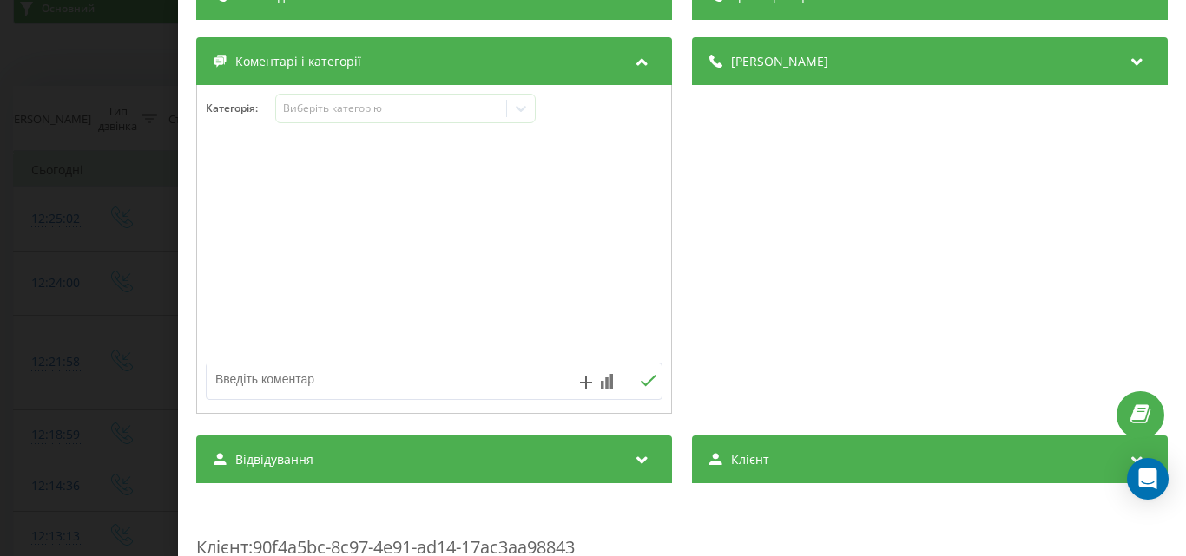
click at [303, 388] on textarea at bounding box center [389, 379] width 364 height 31
type textarea "ваксігрип"
click at [650, 383] on button at bounding box center [647, 381] width 27 height 15
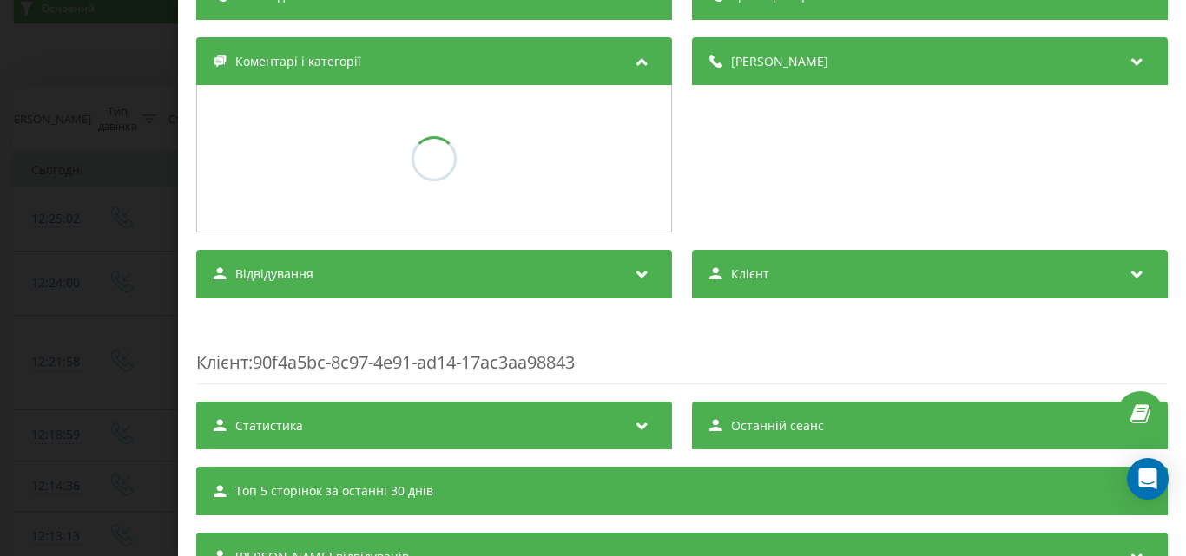
click at [118, 277] on div "Дзвінок : ua16_-1758532739.1649190 1 x - 00:05 00:25 00:25 Транскрипція Для AI-…" at bounding box center [593, 278] width 1186 height 556
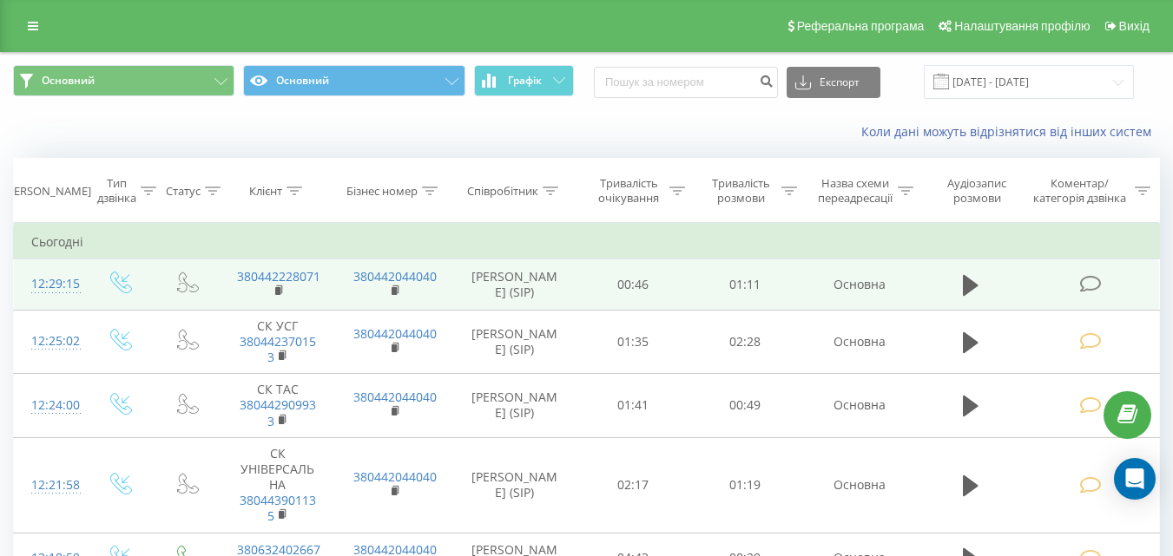
click at [1091, 272] on td at bounding box center [1091, 285] width 135 height 50
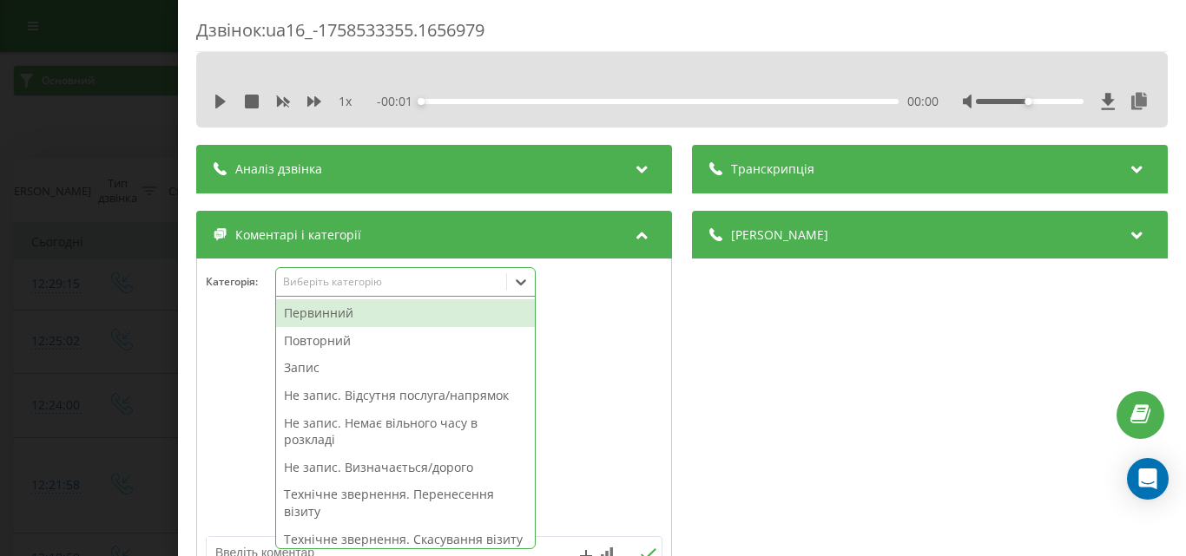
click at [374, 290] on div "Виберіть категорію" at bounding box center [391, 282] width 230 height 16
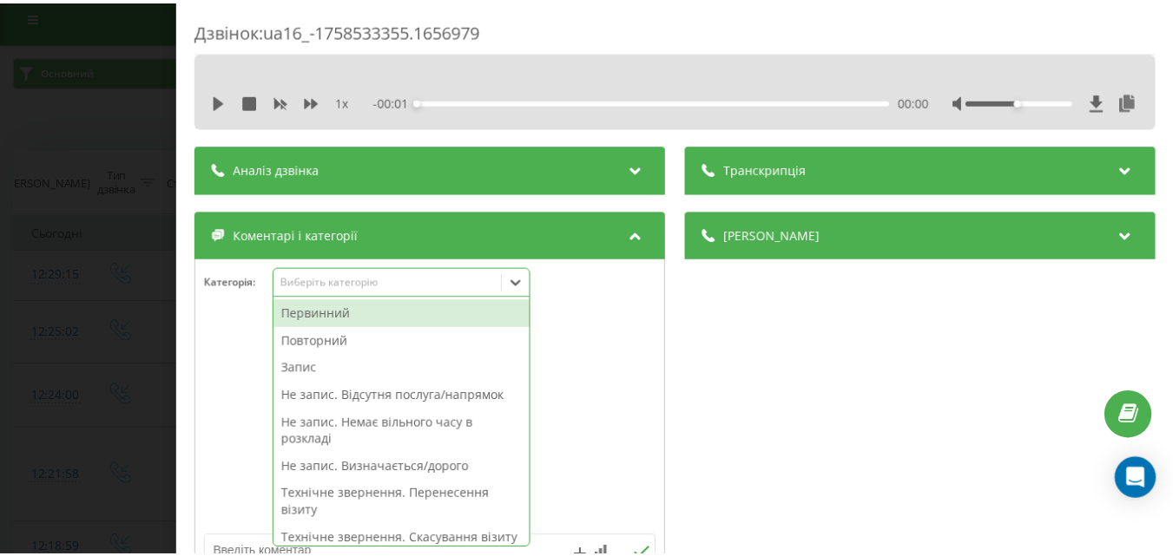
scroll to position [10, 0]
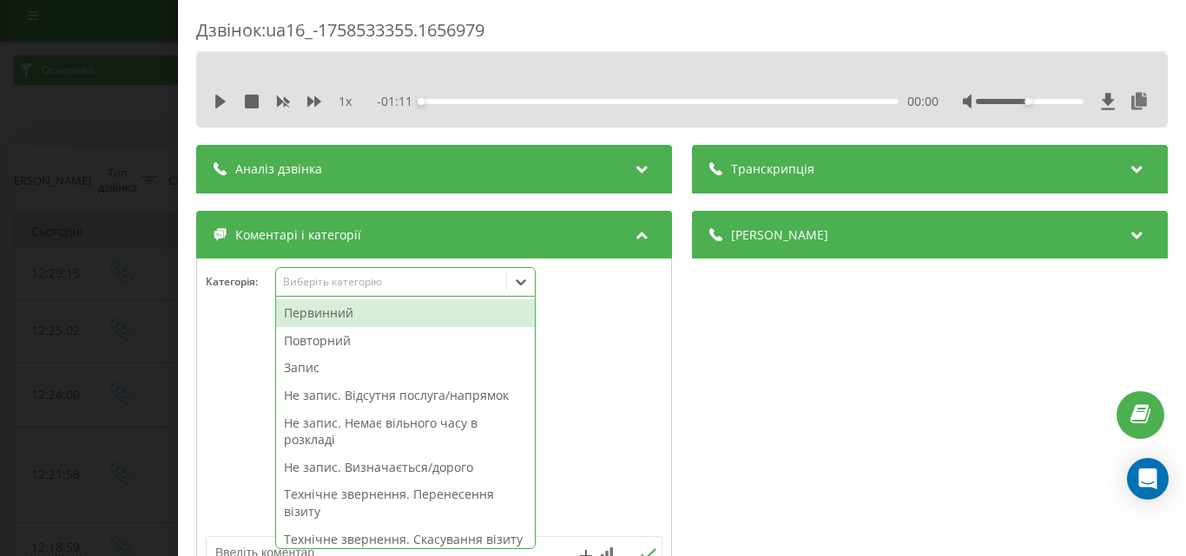
click at [437, 471] on div "Не запис. Визначається/дорого" at bounding box center [405, 468] width 259 height 28
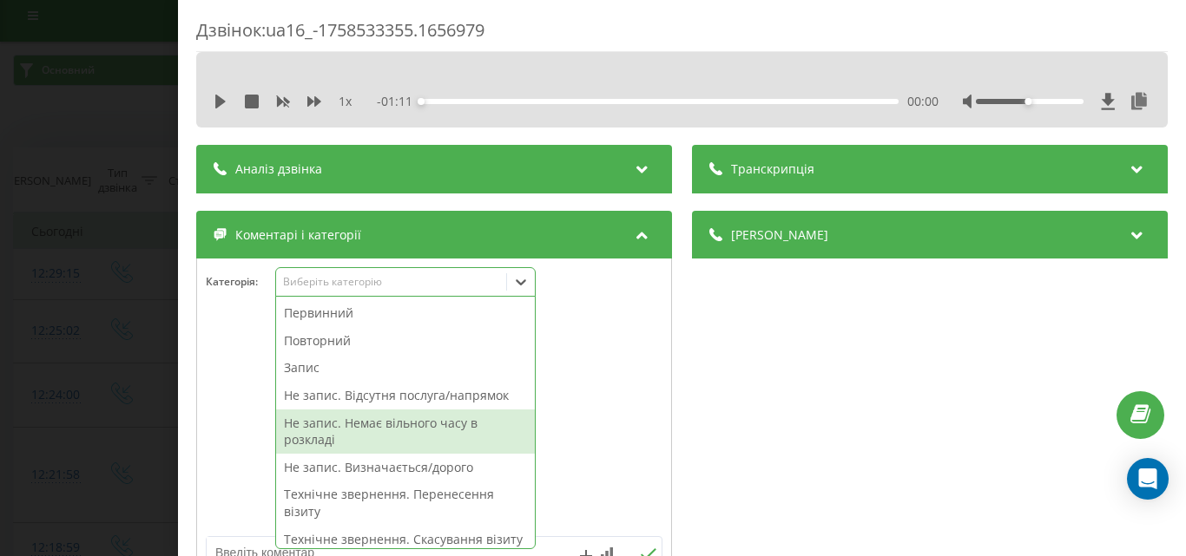
click at [89, 270] on div "Дзвінок : ua16_-1758533355.1656979 1 x - 01:11 00:00 00:00 Транскрипція Для AI-…" at bounding box center [593, 278] width 1186 height 556
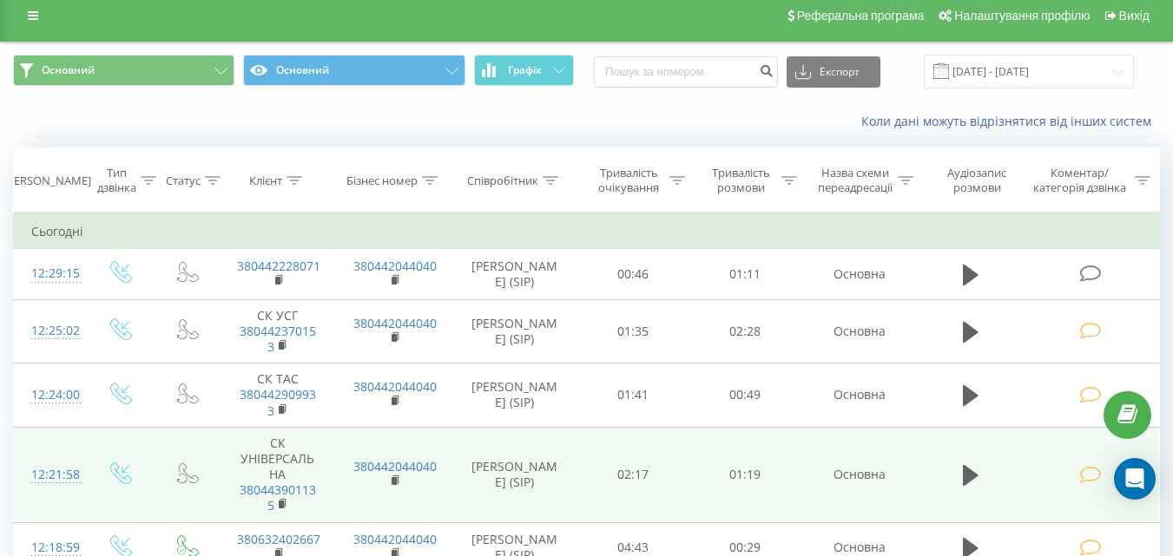
scroll to position [271, 0]
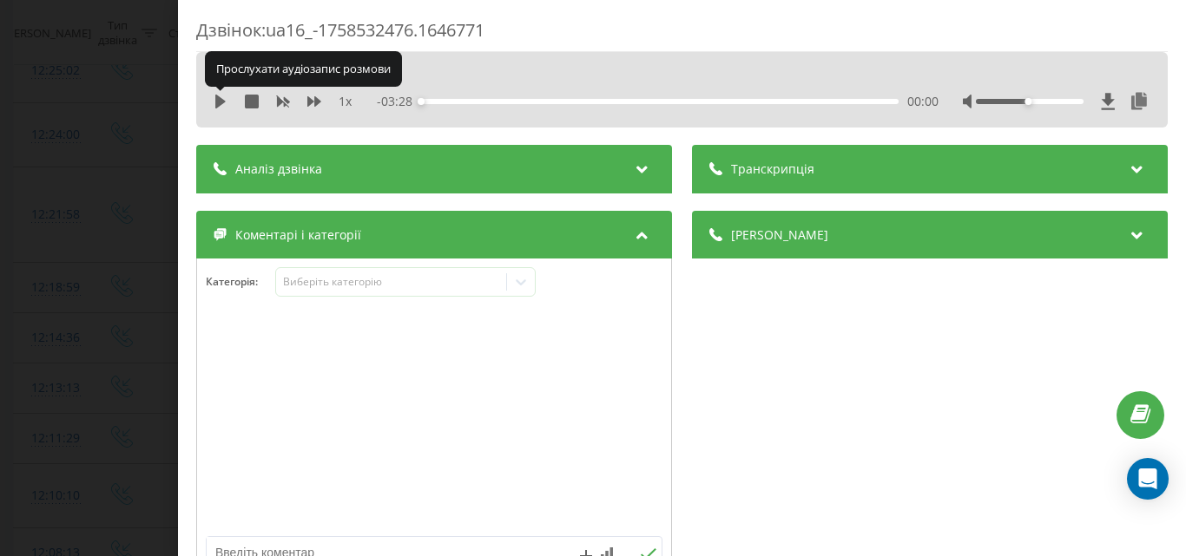
click at [225, 95] on icon at bounding box center [221, 102] width 14 height 14
click at [225, 95] on icon at bounding box center [223, 102] width 3 height 14
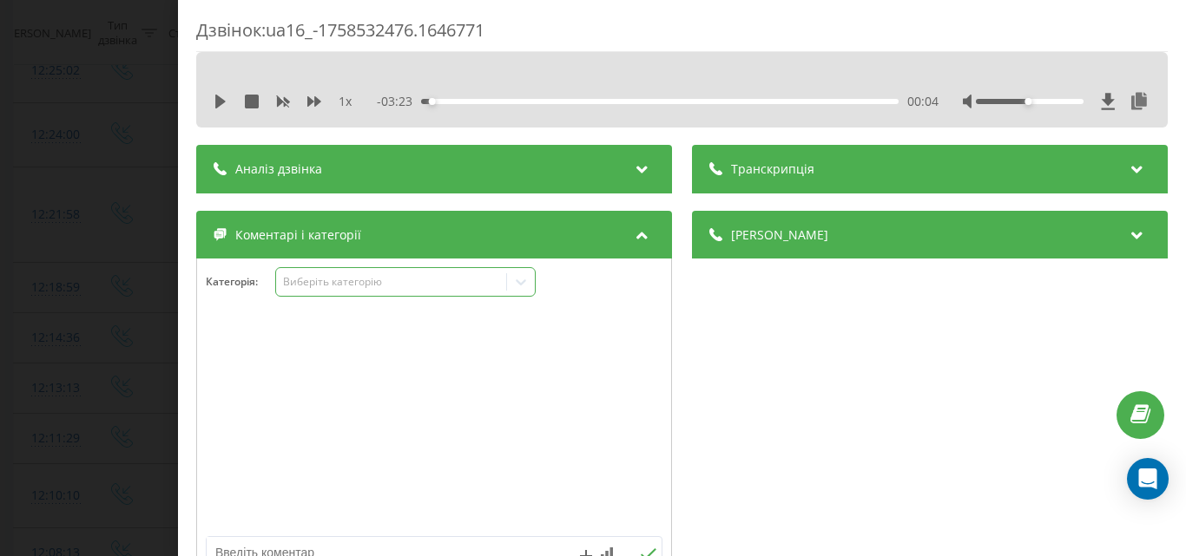
click at [388, 292] on div "Виберіть категорію" at bounding box center [405, 282] width 260 height 30
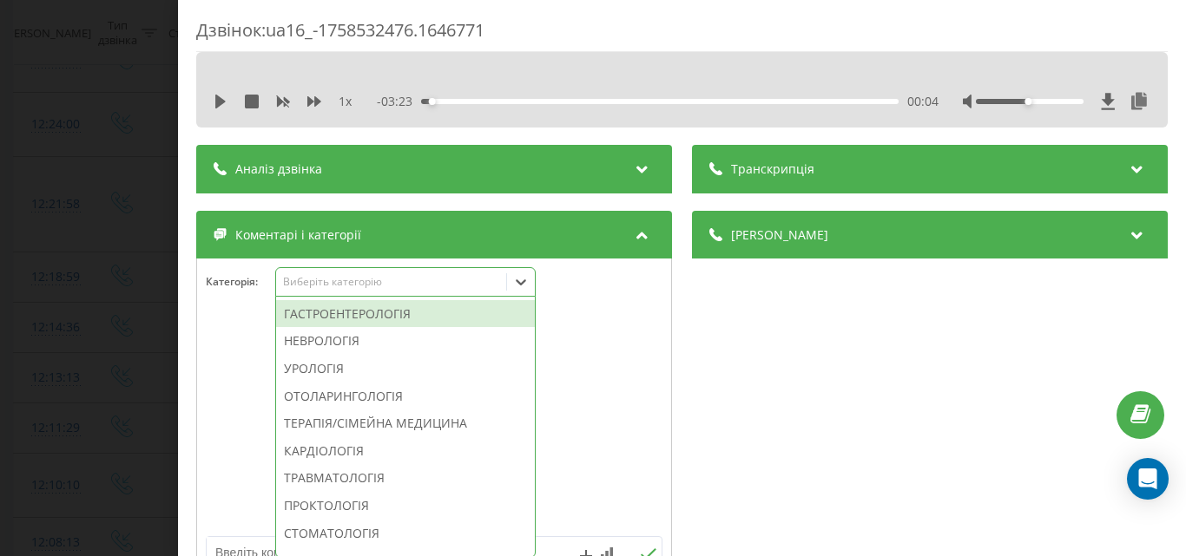
scroll to position [521, 0]
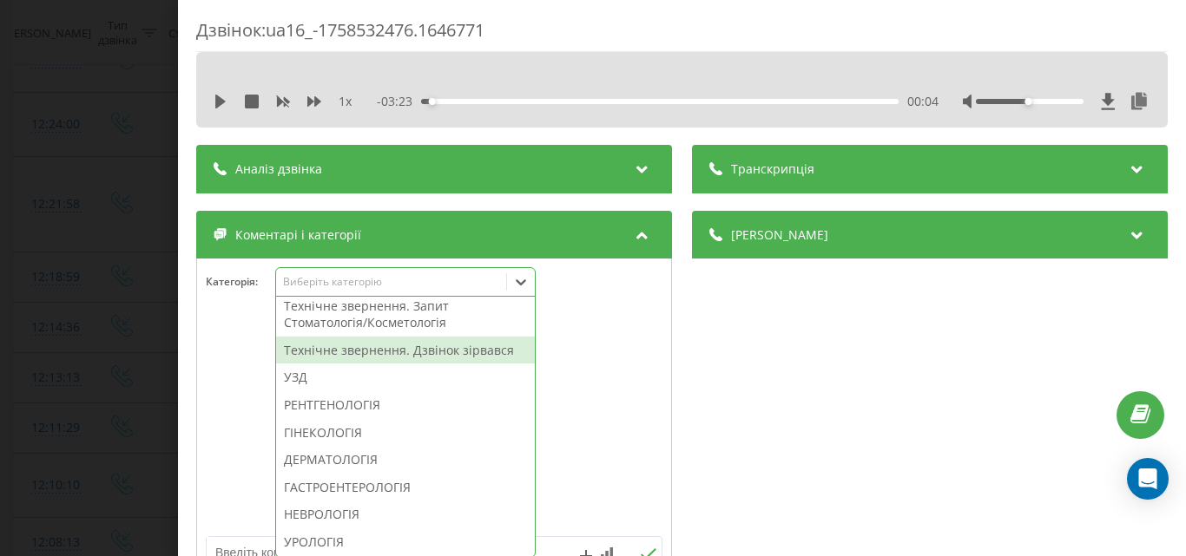
click at [404, 365] on div "Технічне звернення. Дзвінок зірвався" at bounding box center [405, 351] width 259 height 28
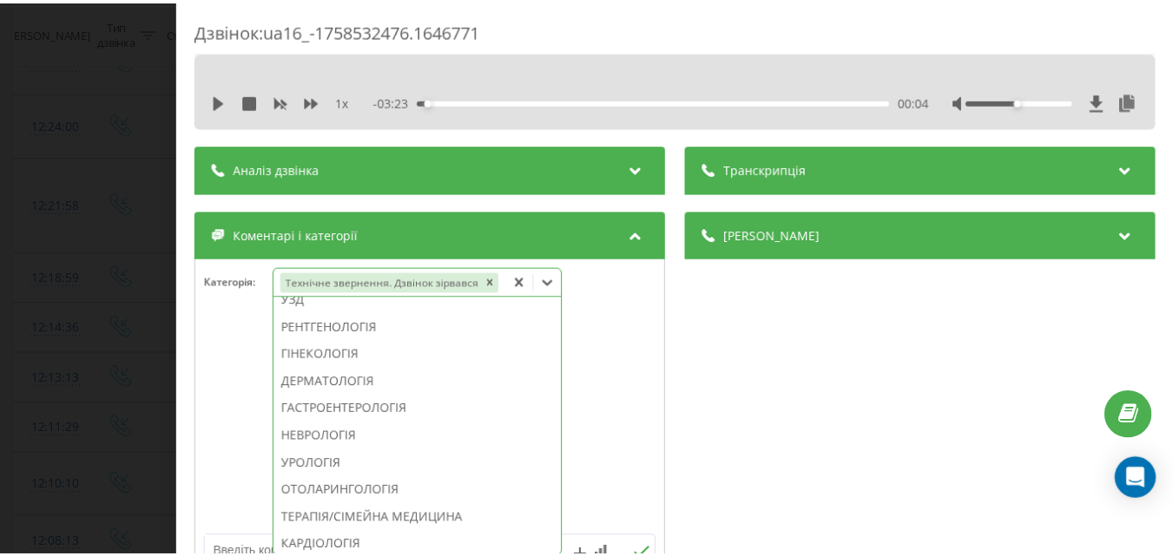
scroll to position [436, 0]
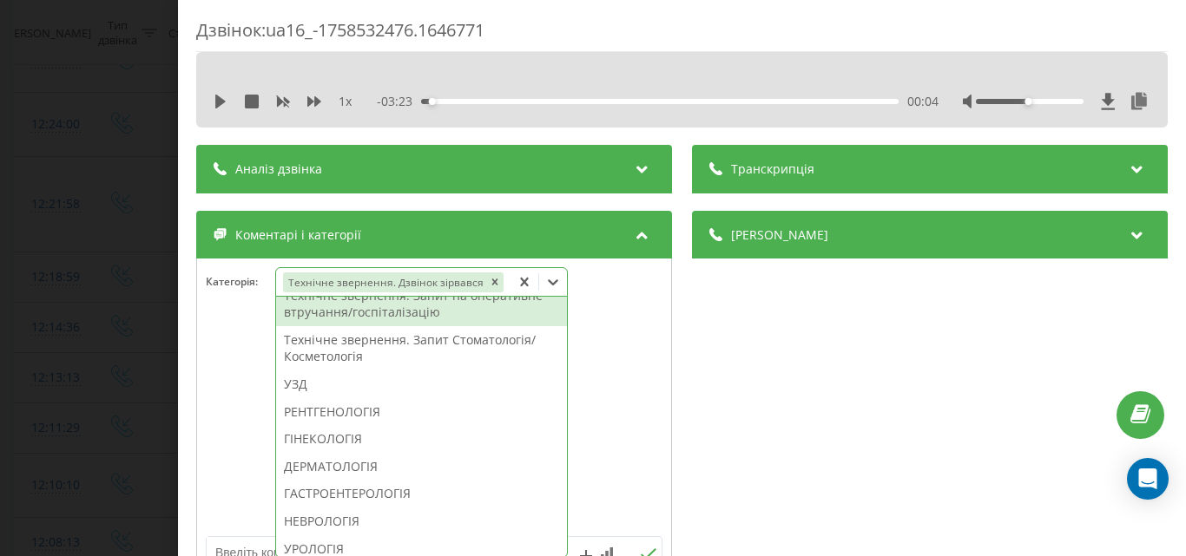
drag, startPoint x: 390, startPoint y: 315, endPoint x: 193, endPoint y: 280, distance: 200.1
click at [384, 314] on div "Технічне звернення. Запит на оперативне втручання/госпіталізацію" at bounding box center [421, 304] width 291 height 44
click at [79, 253] on div "Дзвінок : ua16_-1758532476.1646771 1 x - 03:23 00:04 00:04 Транскрипція Для AI-…" at bounding box center [593, 278] width 1186 height 556
